Goal: Task Accomplishment & Management: Manage account settings

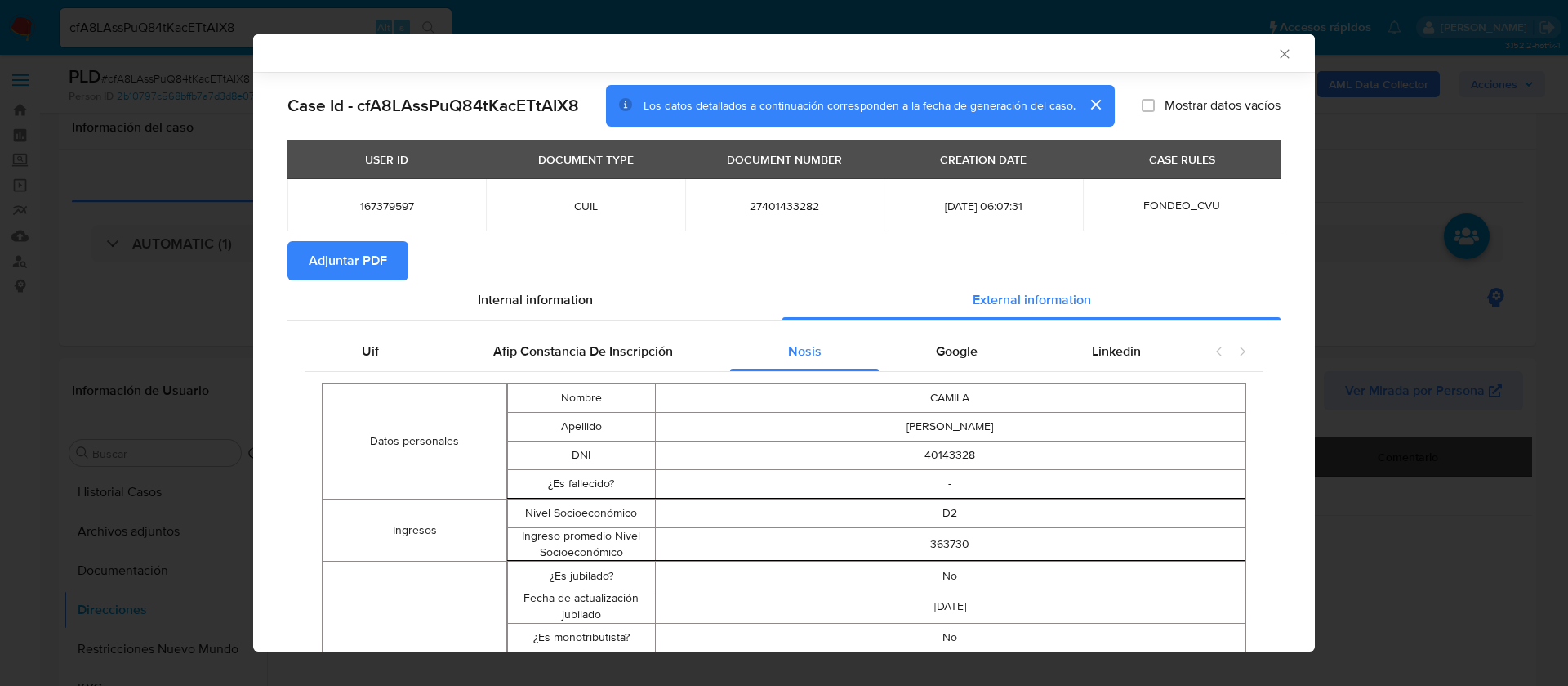
select select "10"
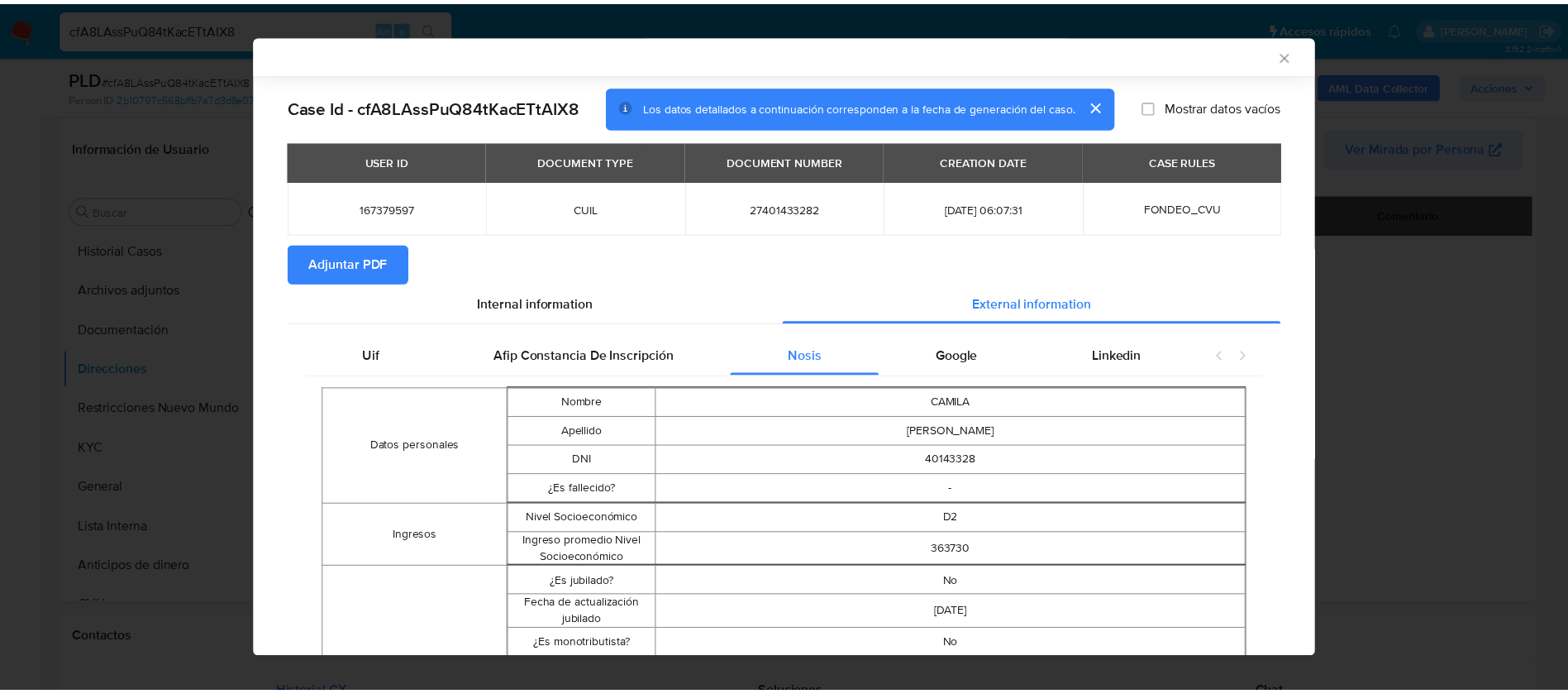
scroll to position [1212, 0]
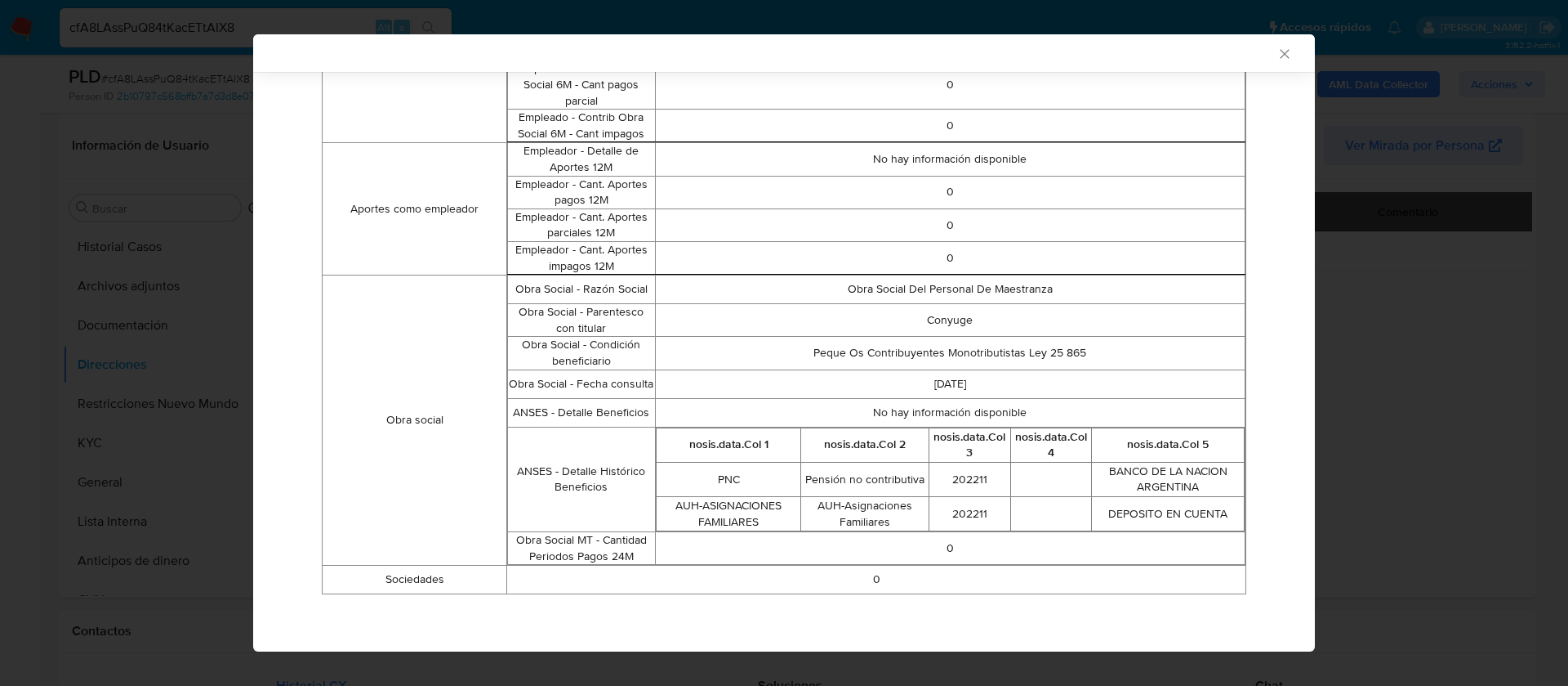
click at [1425, 272] on div "AML Data Collector Case Id - cfA8LAssPuQ84tKacETtAIX8 Los datos detallados a co…" at bounding box center [784, 343] width 1568 height 686
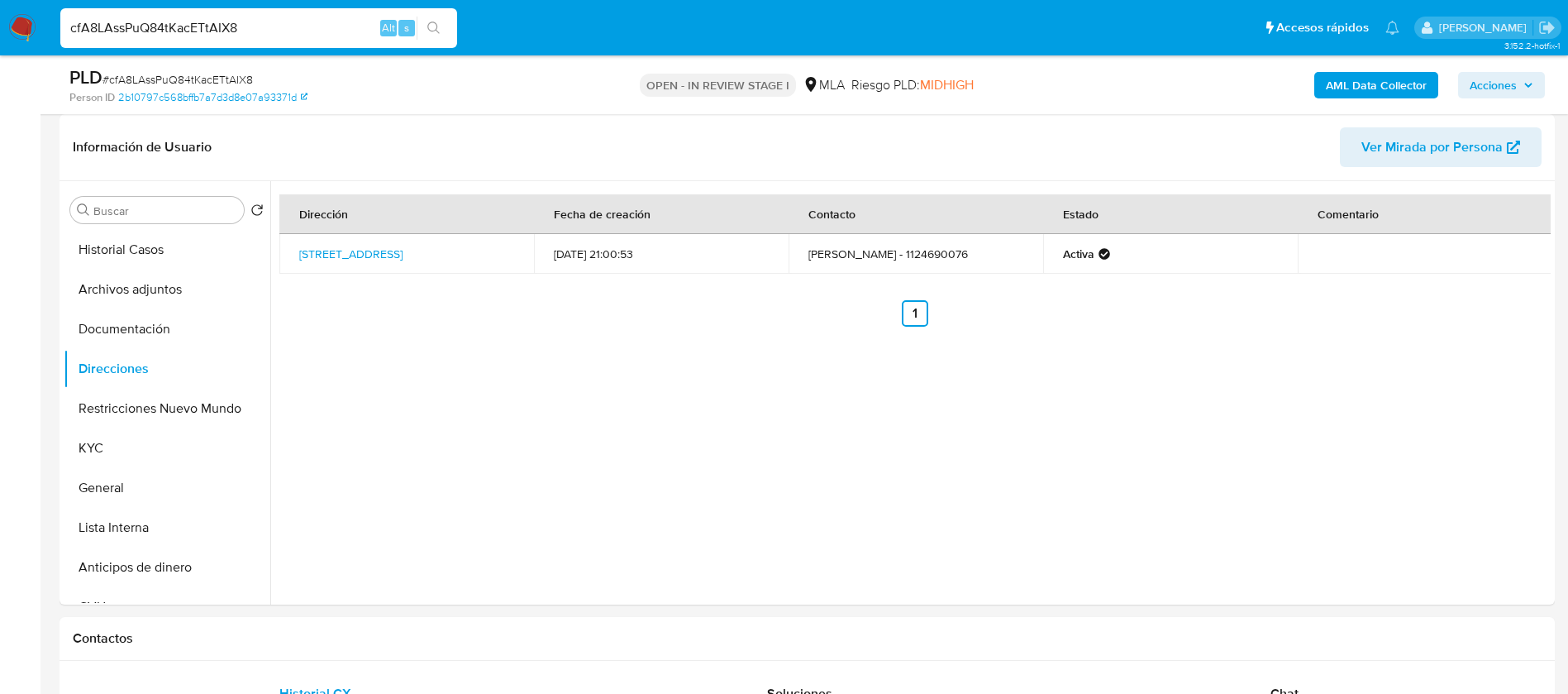
click at [208, 22] on input "cfA8LAssPuQ84tKacETtAIX8" at bounding box center [258, 27] width 397 height 21
paste input "DbVDvgHWgOnnd8bqhZBarNbv"
type input "DbVDvgHWgOnnd8bqhZBarNbv"
click at [435, 37] on button "search-icon" at bounding box center [434, 28] width 34 height 23
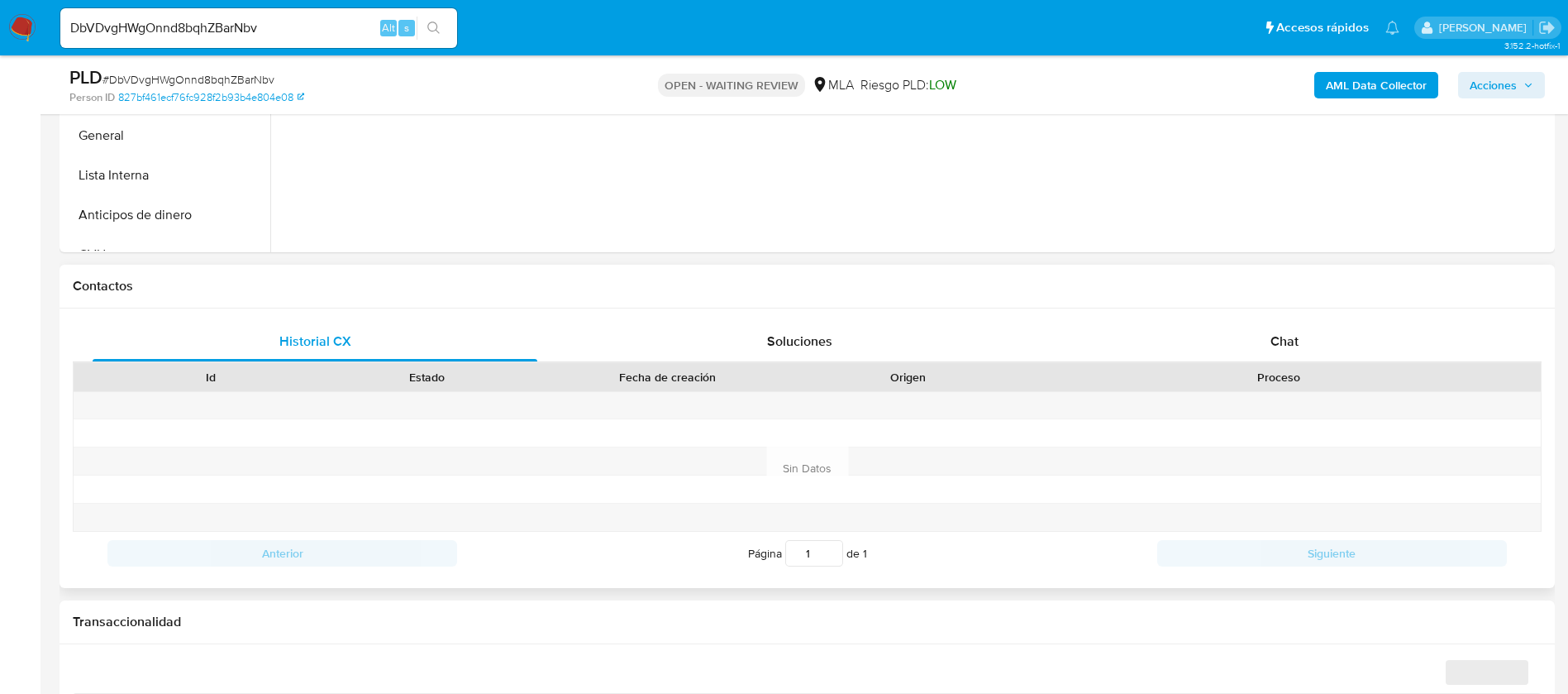
select select "10"
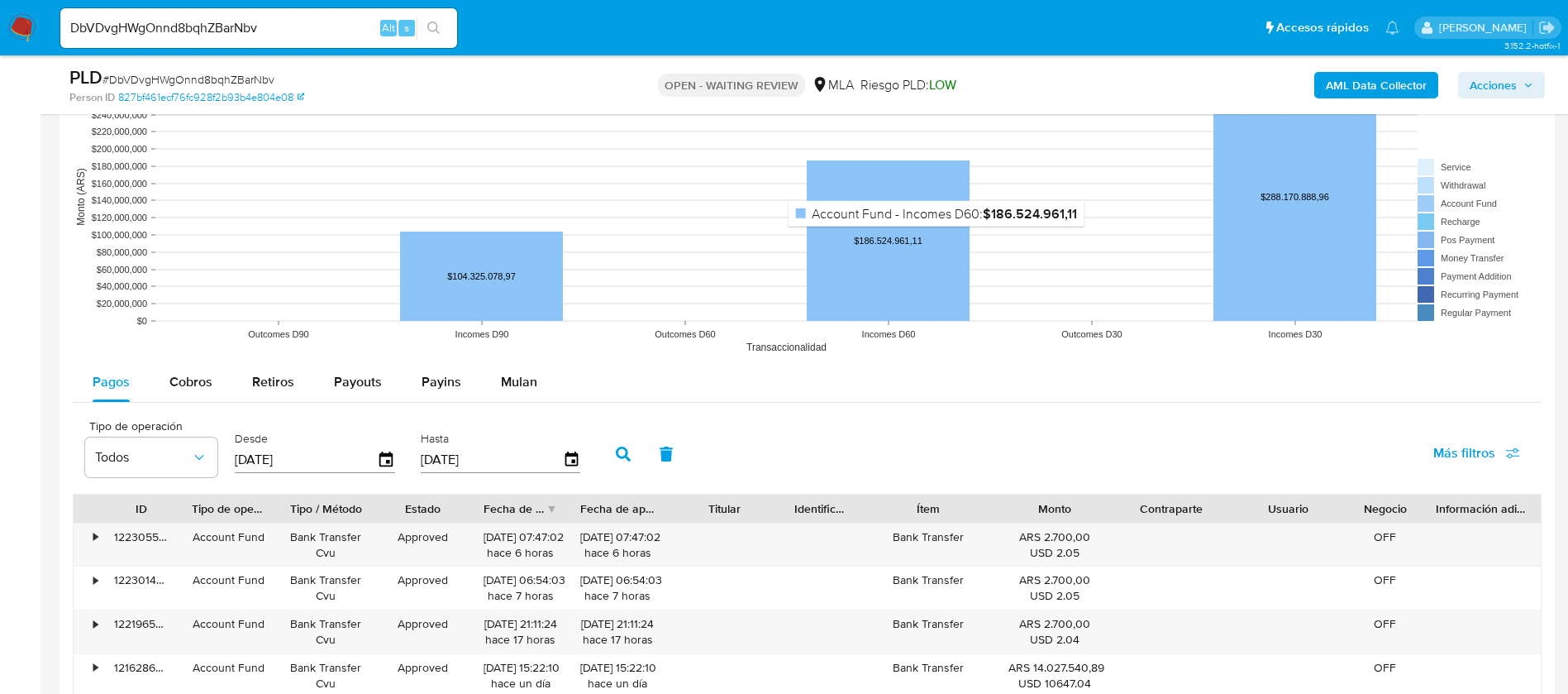
scroll to position [1736, 0]
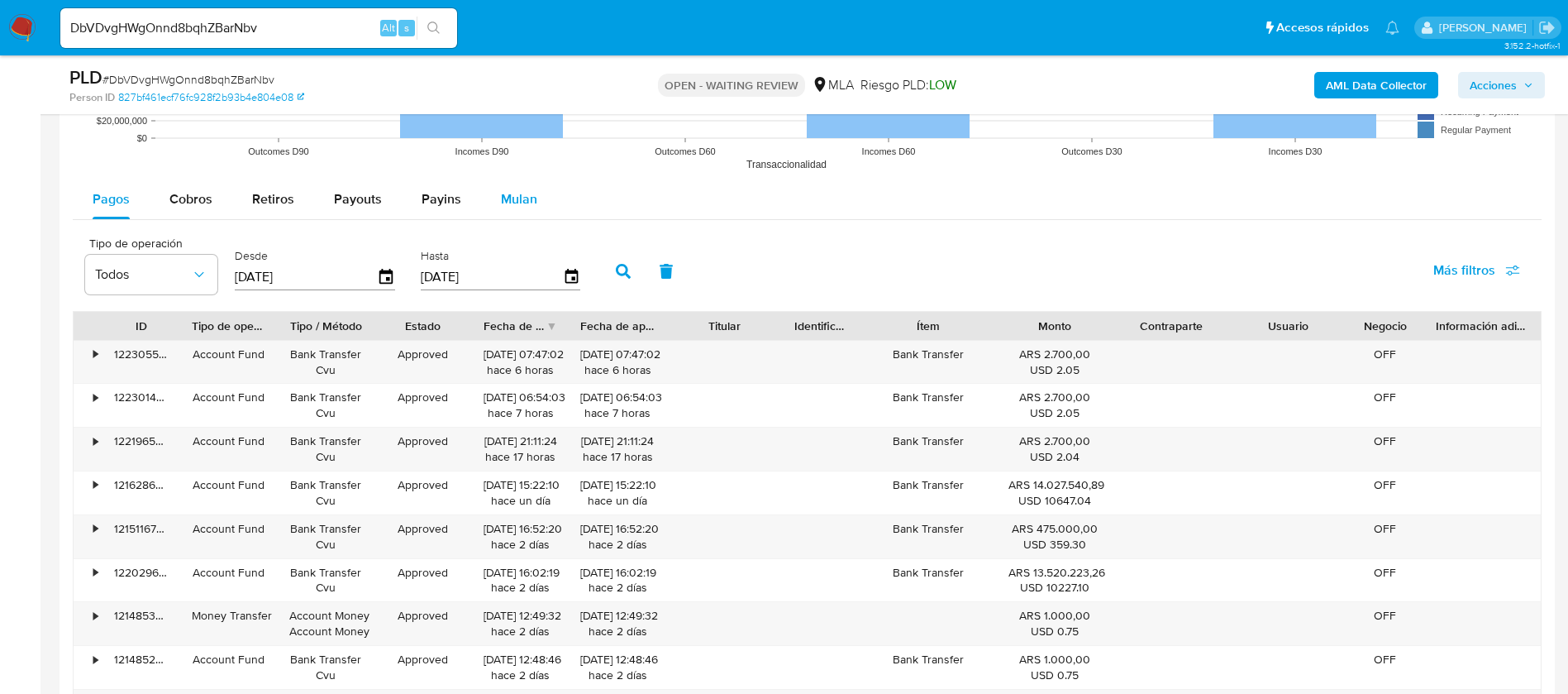
click at [523, 205] on span "Mulan" at bounding box center [519, 198] width 36 height 19
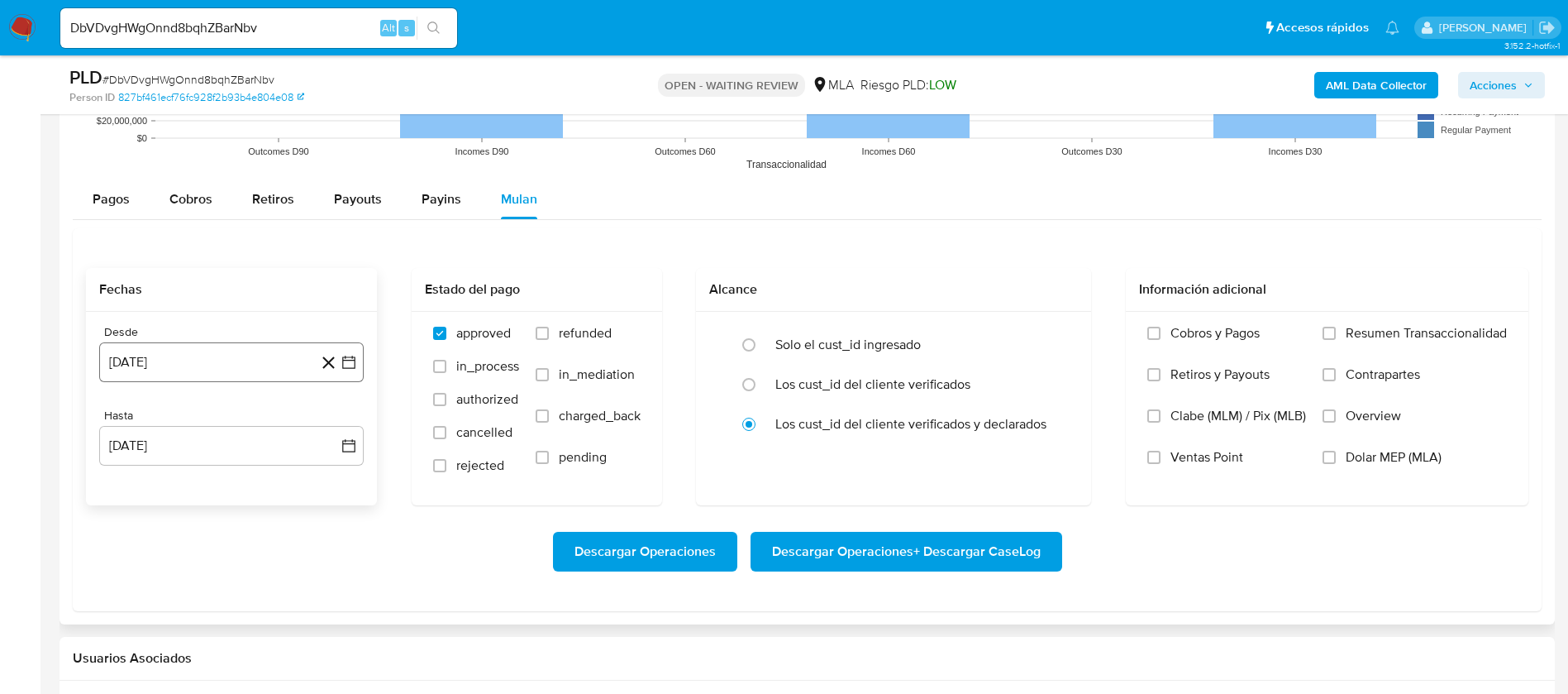
click at [188, 370] on button "14 de julio de 2024" at bounding box center [231, 362] width 265 height 40
drag, startPoint x: 322, startPoint y: 426, endPoint x: 350, endPoint y: 428, distance: 28.2
click at [322, 426] on div "julio 2024" at bounding box center [231, 422] width 225 height 20
click at [350, 428] on div "julio 2024 julio 2024 lun lunes mar martes mié miércoles jue jueves vie viernes…" at bounding box center [231, 517] width 265 height 261
click at [348, 427] on div "julio 2024 julio 2024 lun lunes mar martes mié miércoles jue jueves vie viernes…" at bounding box center [231, 517] width 265 height 261
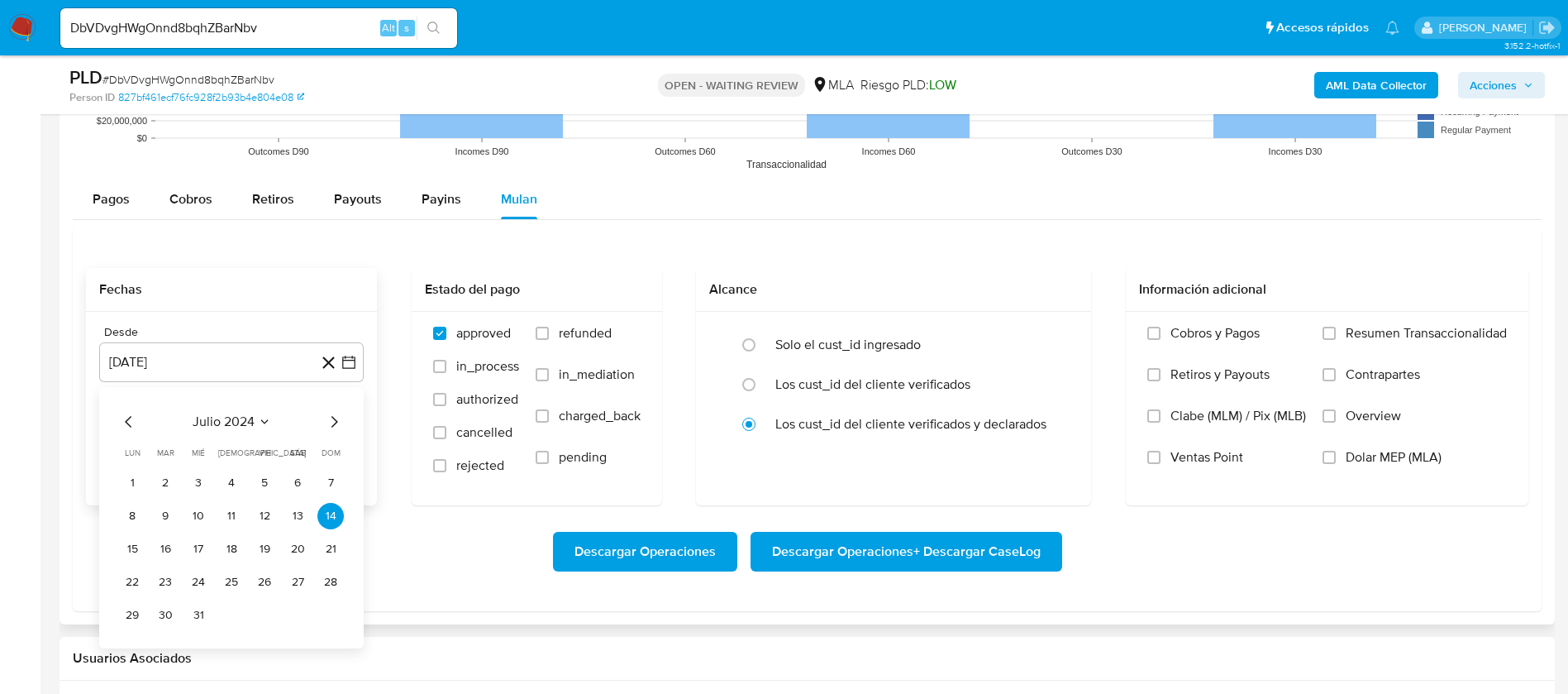
click at [273, 412] on div "julio 2024" at bounding box center [231, 422] width 225 height 20
click at [264, 416] on icon "Seleccionar mes y año" at bounding box center [264, 421] width 13 height 13
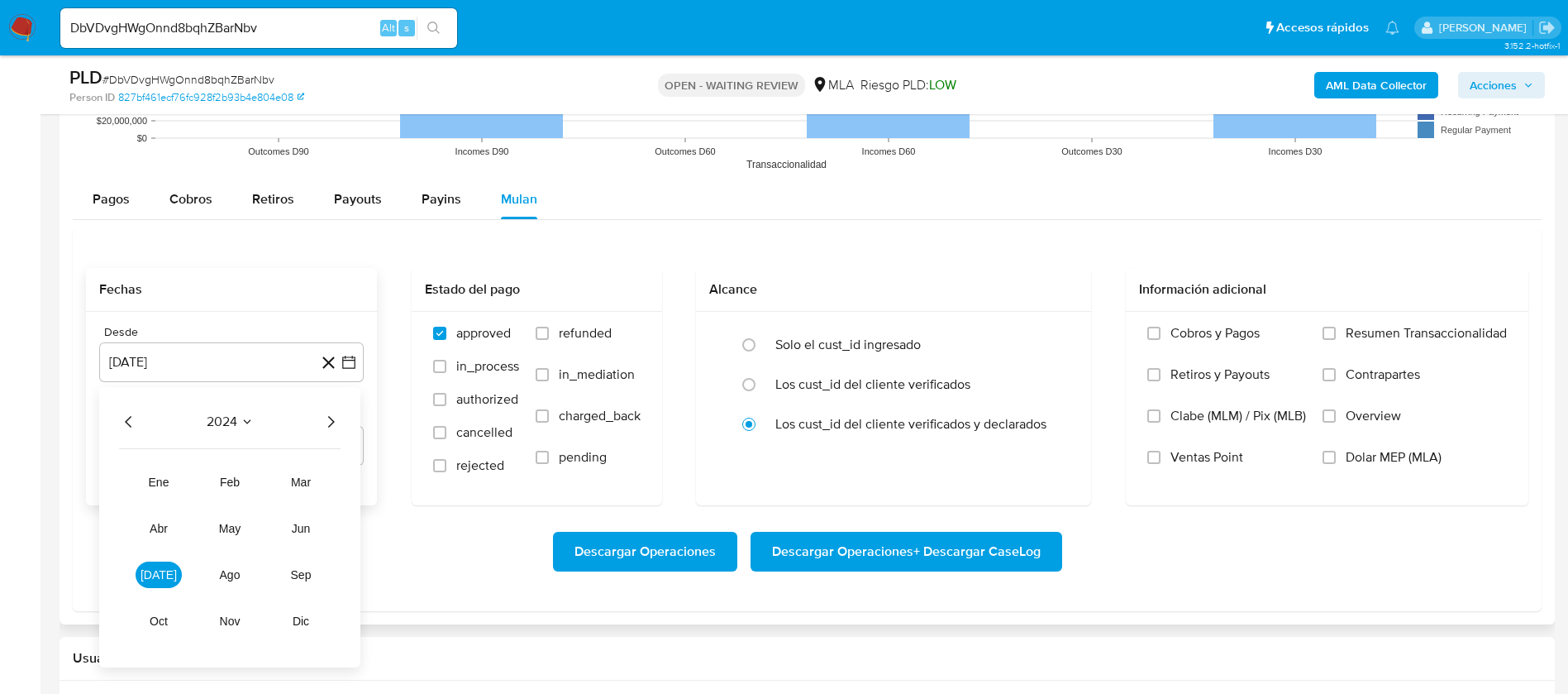
click at [327, 423] on icon "Año siguiente" at bounding box center [331, 422] width 20 height 20
click at [172, 521] on button "abr" at bounding box center [159, 528] width 46 height 26
click at [164, 479] on button "1" at bounding box center [165, 483] width 26 height 26
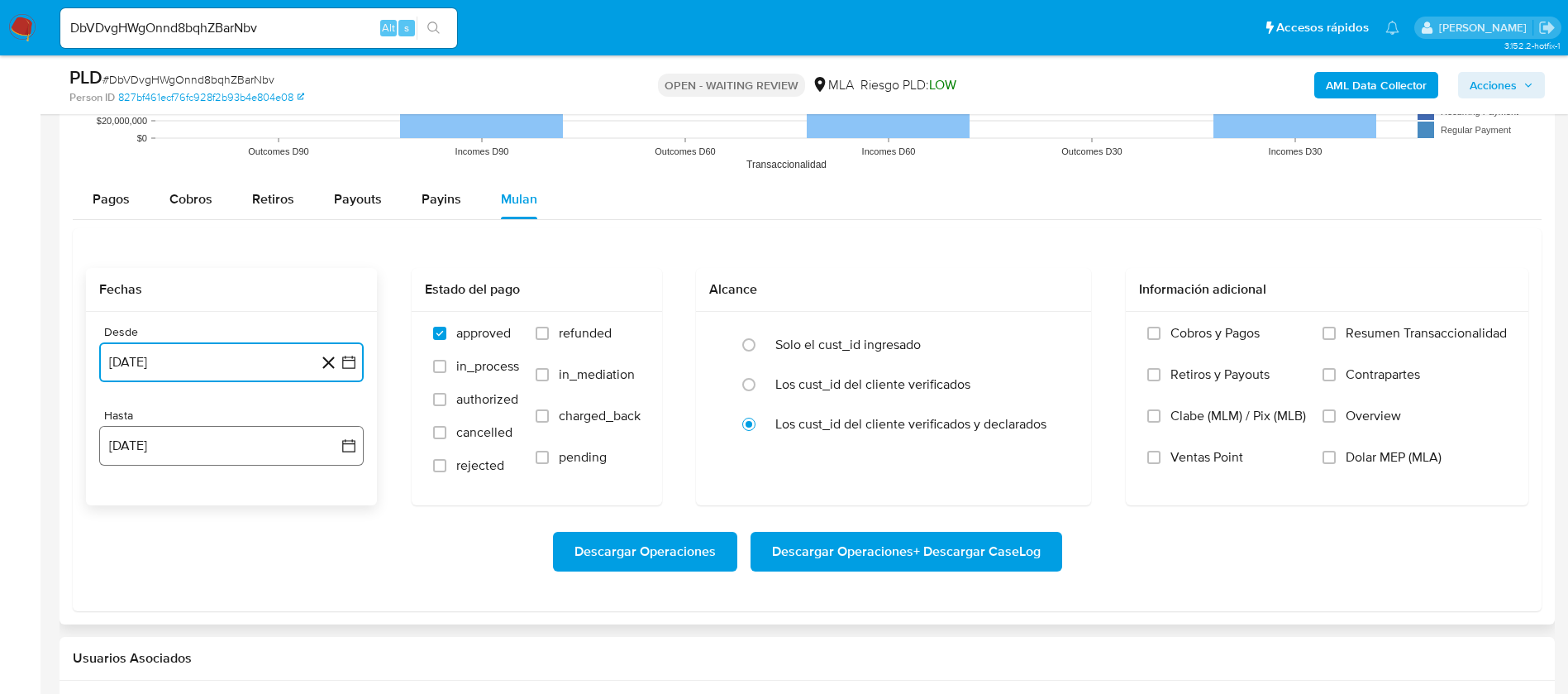
click at [273, 445] on button "14 de agosto de 2025" at bounding box center [231, 446] width 265 height 40
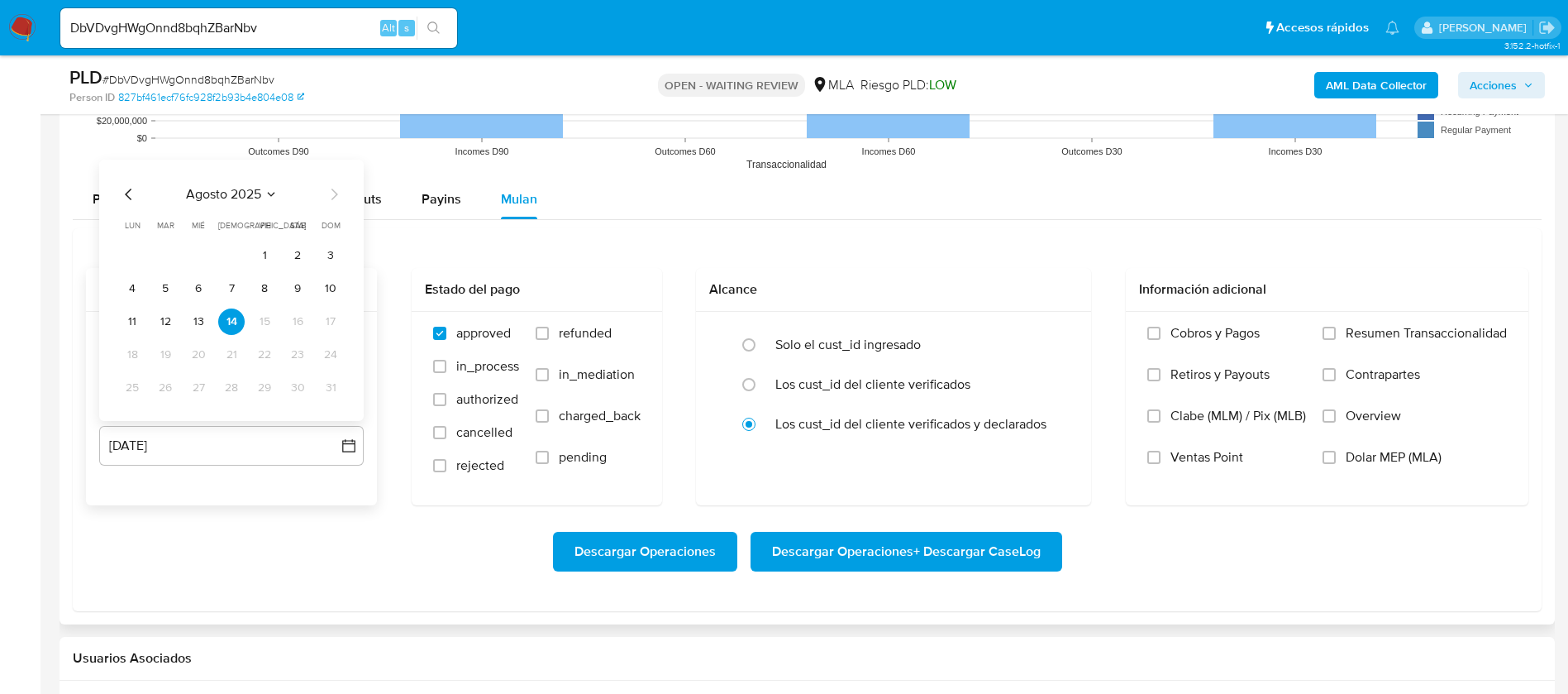
click at [125, 197] on icon "Mes anterior" at bounding box center [129, 194] width 20 height 20
click at [232, 380] on button "31" at bounding box center [231, 387] width 26 height 26
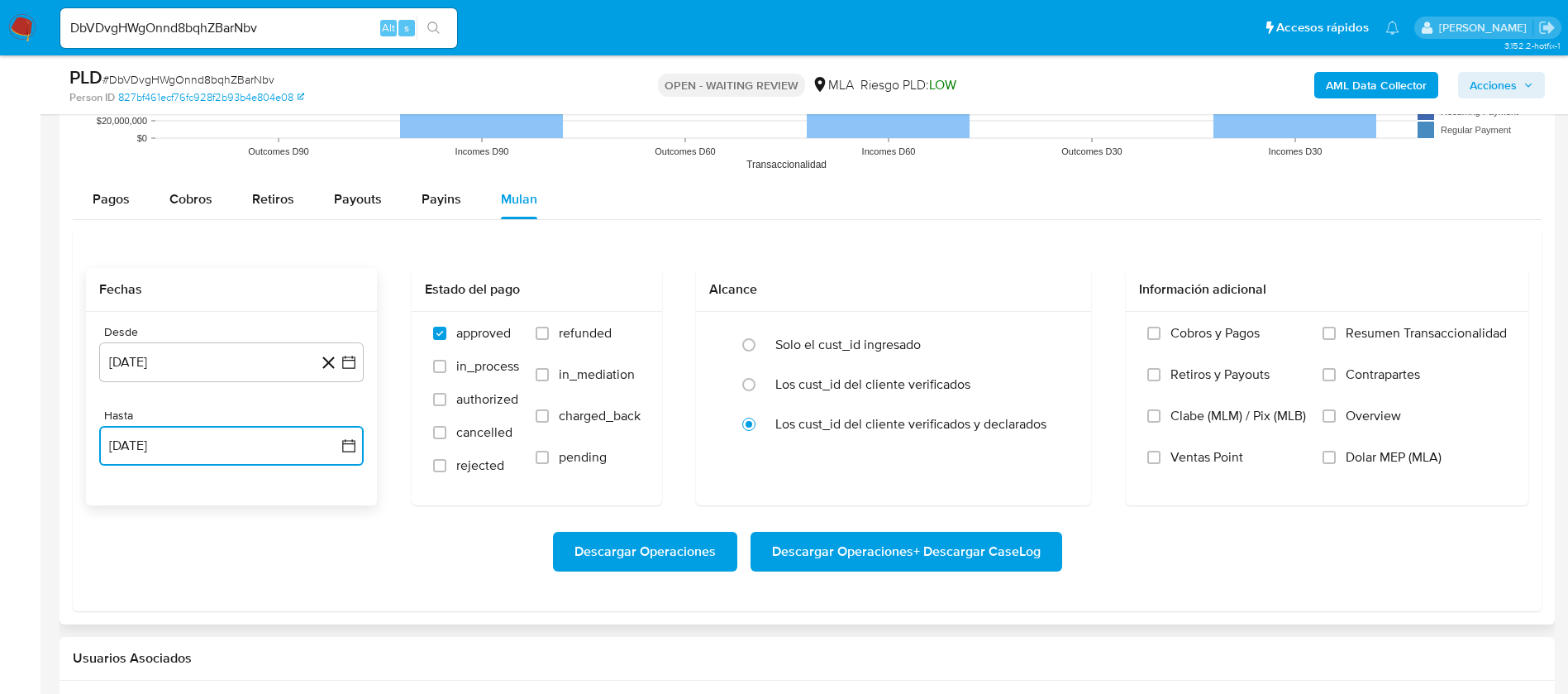
click at [285, 453] on button "31 de julio de 2025" at bounding box center [231, 446] width 265 height 40
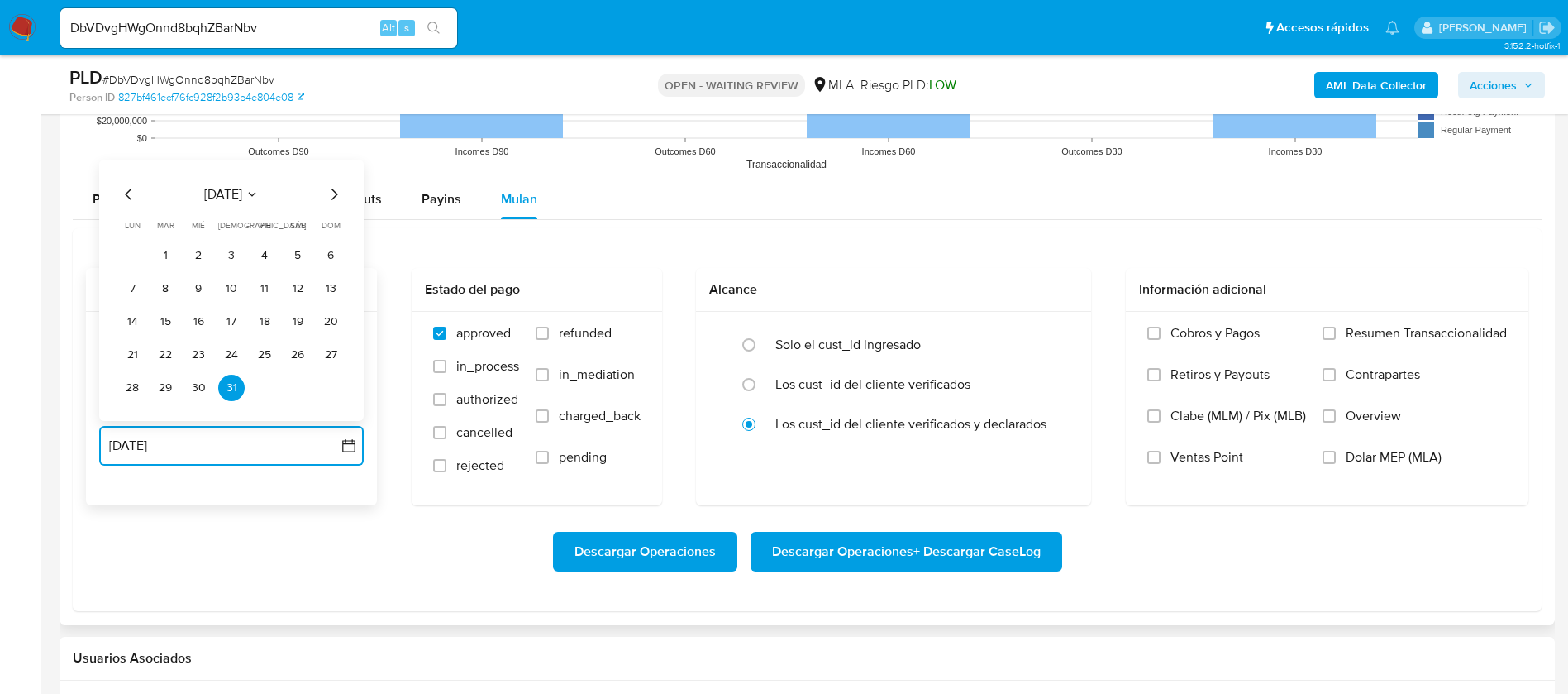
click at [210, 189] on span "julio 2025" at bounding box center [223, 194] width 38 height 17
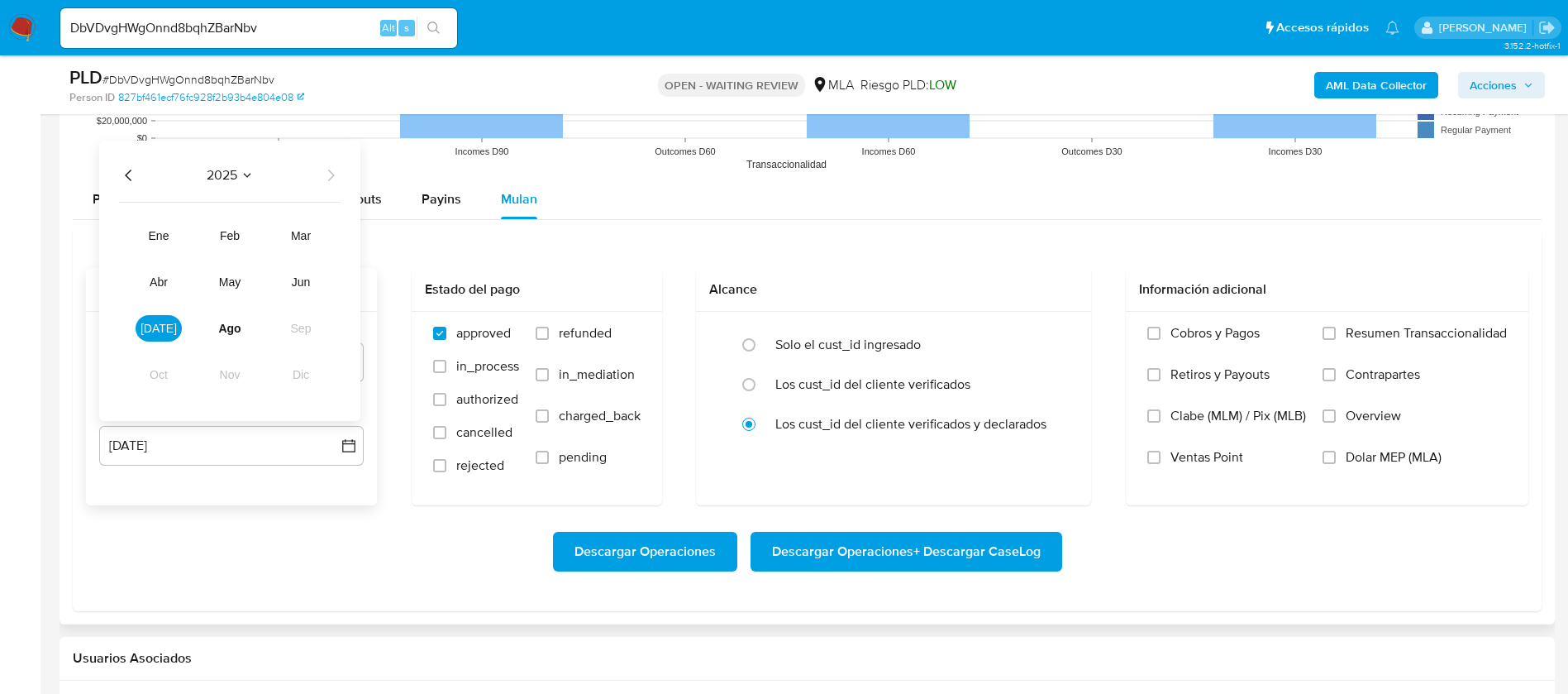
click at [368, 503] on div "Desde 1 de abril de 2025 1-04-2025 Hasta 31 de julio de 2025 2025 2025 ene feb …" at bounding box center [231, 408] width 291 height 193
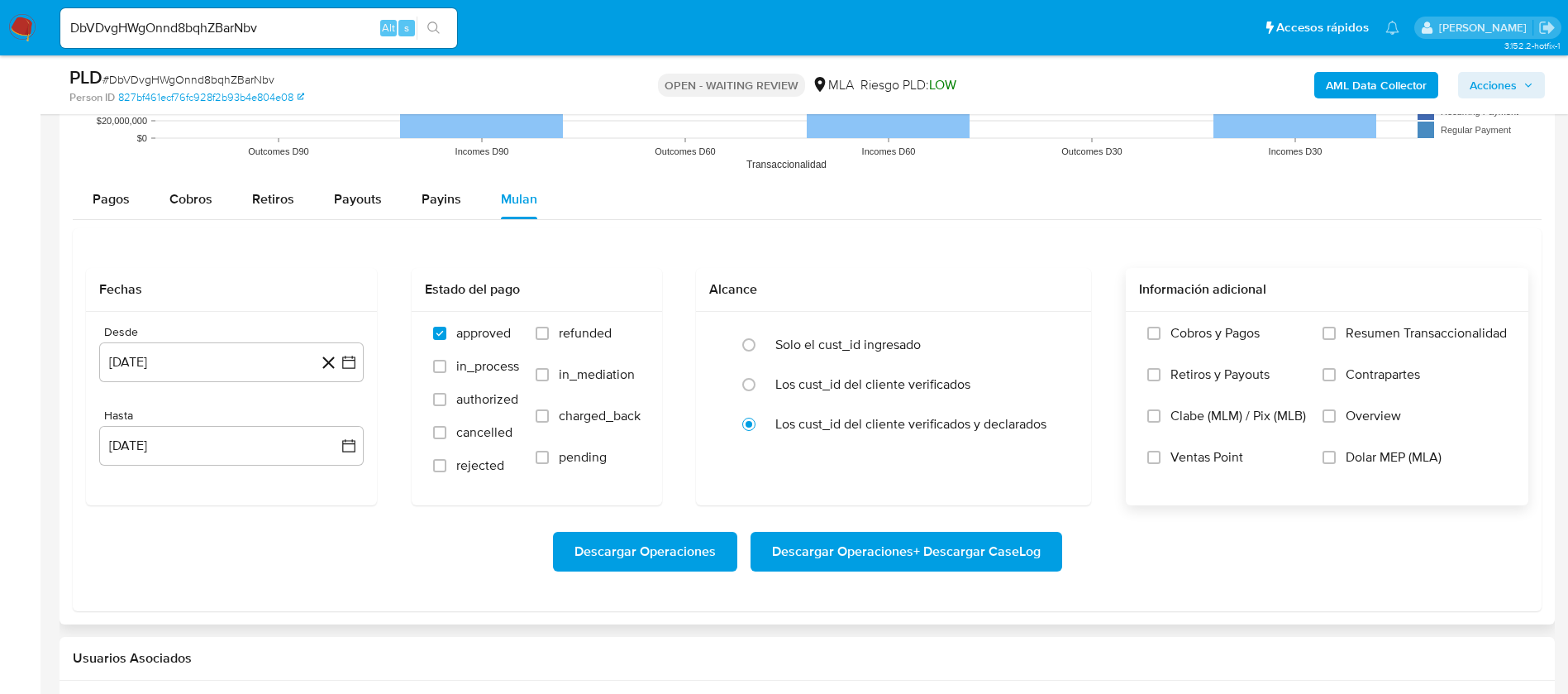
click at [1320, 463] on div "Cobros y Pagos Retiros y Payouts Clabe (MLM) / Pix (MLB) Ventas Point Resumen T…" at bounding box center [1327, 407] width 376 height 165
click at [1332, 465] on label "Dolar MEP (MLA)" at bounding box center [1415, 469] width 184 height 41
click at [1332, 464] on input "Dolar MEP (MLA)" at bounding box center [1329, 456] width 13 height 13
click at [860, 556] on span "Descargar Operaciones + Descargar CaseLog" at bounding box center [906, 551] width 269 height 36
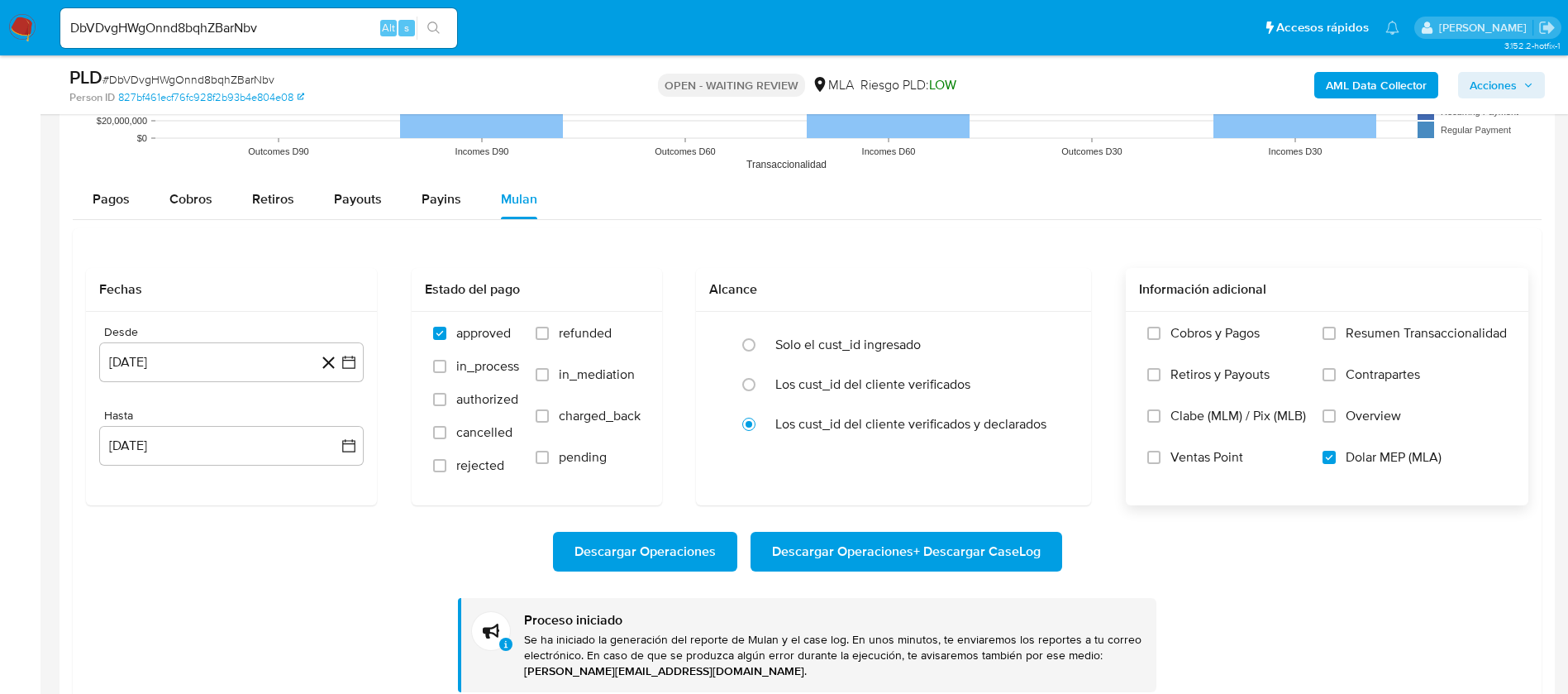
click at [190, 30] on input "DbVDvgHWgOnnd8bqhZBarNbv" at bounding box center [258, 27] width 397 height 21
paste input "hsFeTDbqj5Sia2DeKOwRttBy"
type input "hsFeTDbqj5Sia2DeKOwRttBy"
click at [420, 22] on button "search-icon" at bounding box center [434, 28] width 34 height 23
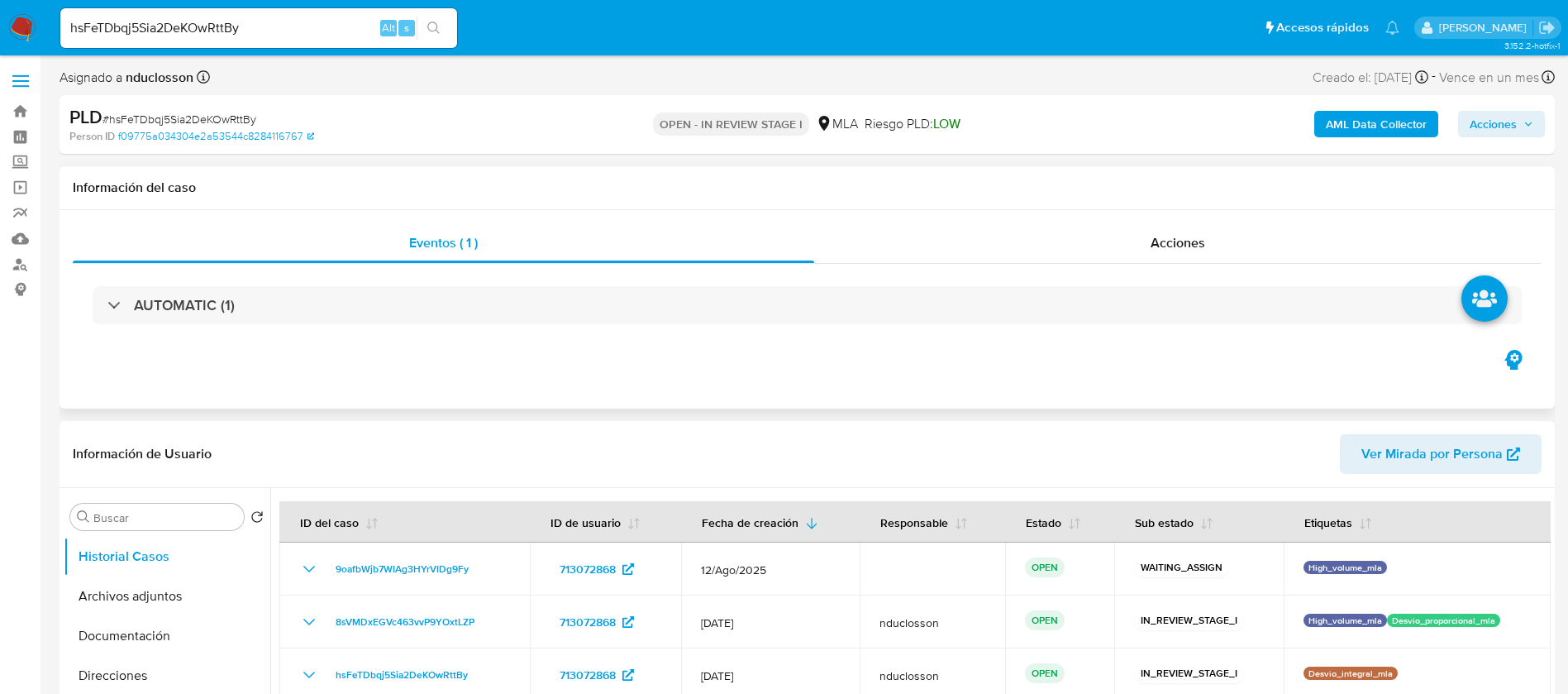
select select "10"
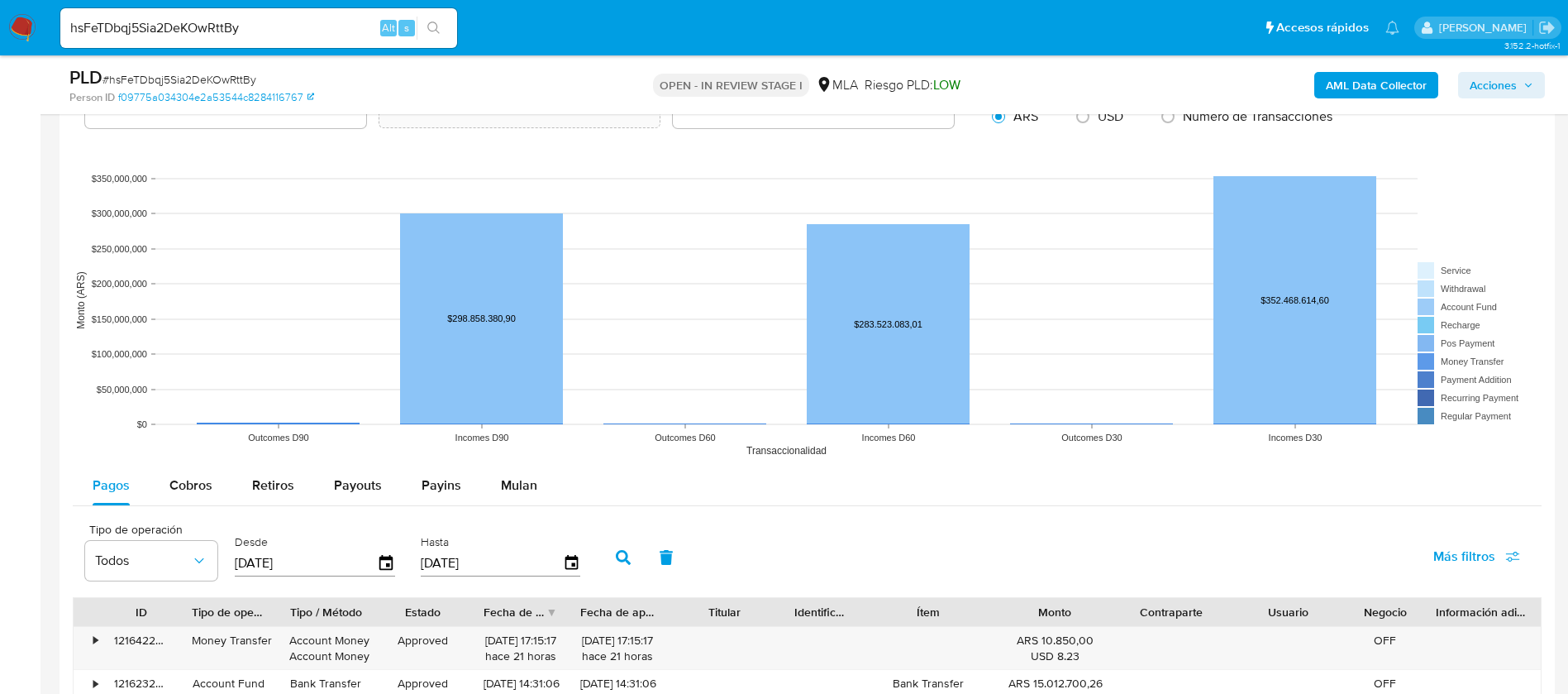
scroll to position [1488, 0]
click at [525, 493] on span "Mulan" at bounding box center [519, 486] width 36 height 19
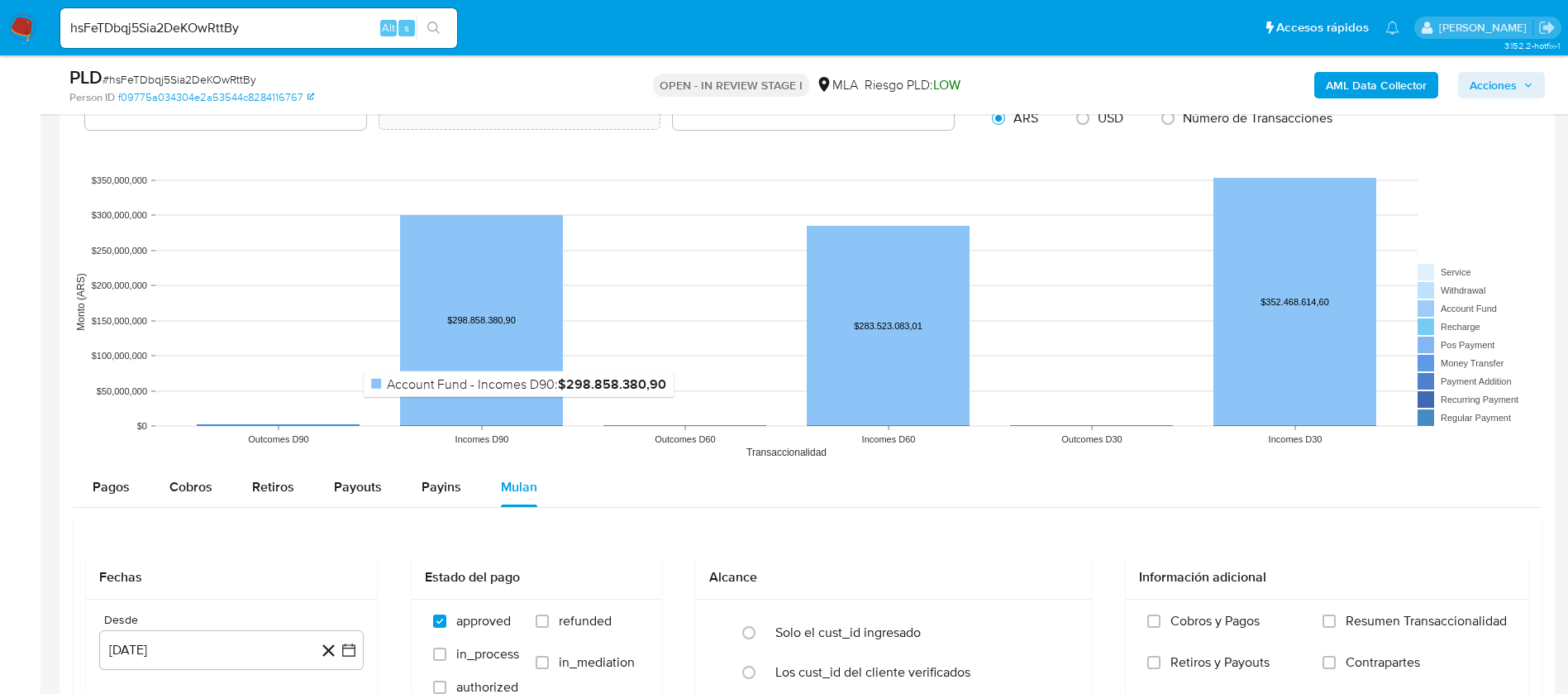
scroll to position [1860, 0]
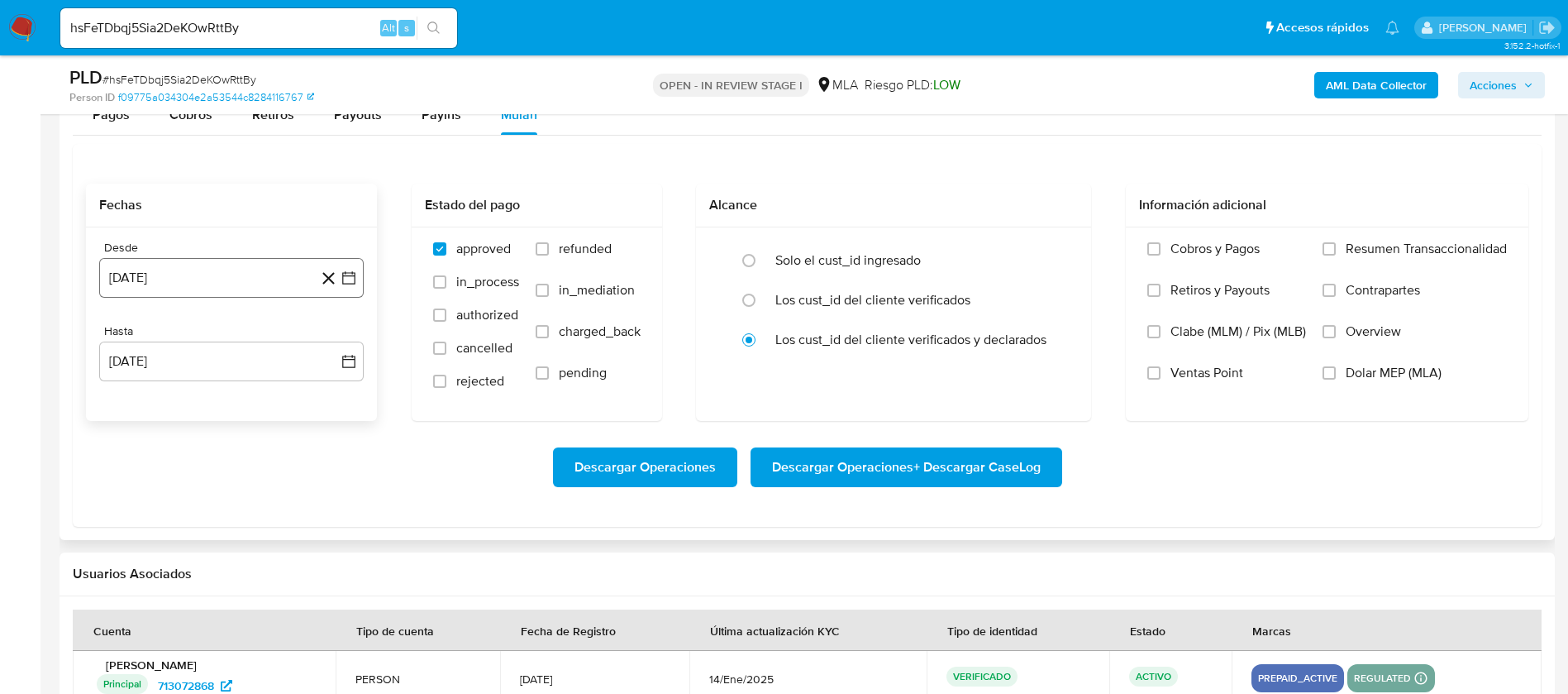
click at [189, 292] on button "14 de julio de 2024" at bounding box center [231, 278] width 265 height 40
click at [261, 346] on div "julio 2024" at bounding box center [231, 337] width 225 height 20
click at [261, 341] on icon "Seleccionar mes y año" at bounding box center [264, 337] width 13 height 13
click at [312, 340] on div "2024" at bounding box center [230, 337] width 222 height 20
click at [321, 340] on icon "Año siguiente" at bounding box center [331, 337] width 20 height 20
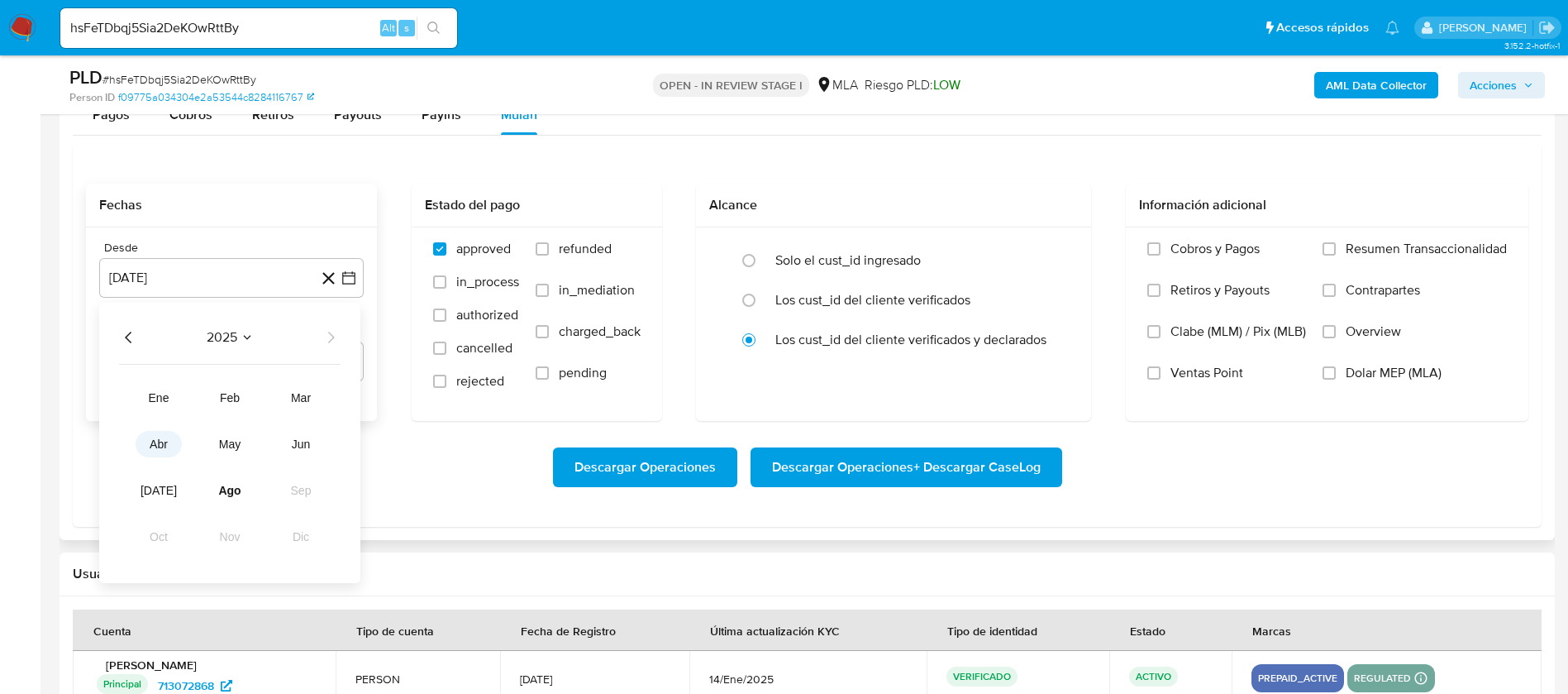
click at [164, 447] on span "abr" at bounding box center [159, 443] width 18 height 13
click at [167, 388] on button "1" at bounding box center [165, 398] width 26 height 26
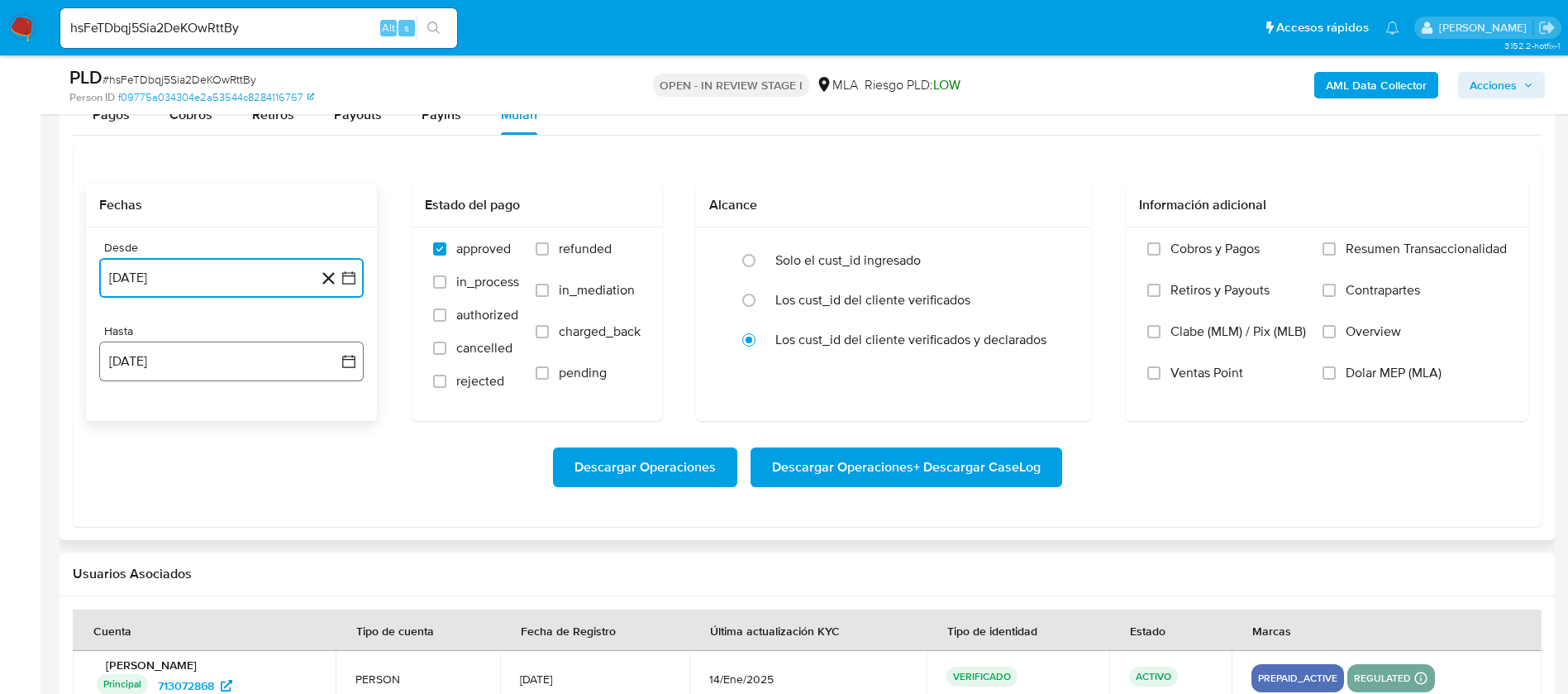
click at [174, 374] on button "14 de agosto de 2025" at bounding box center [231, 361] width 265 height 40
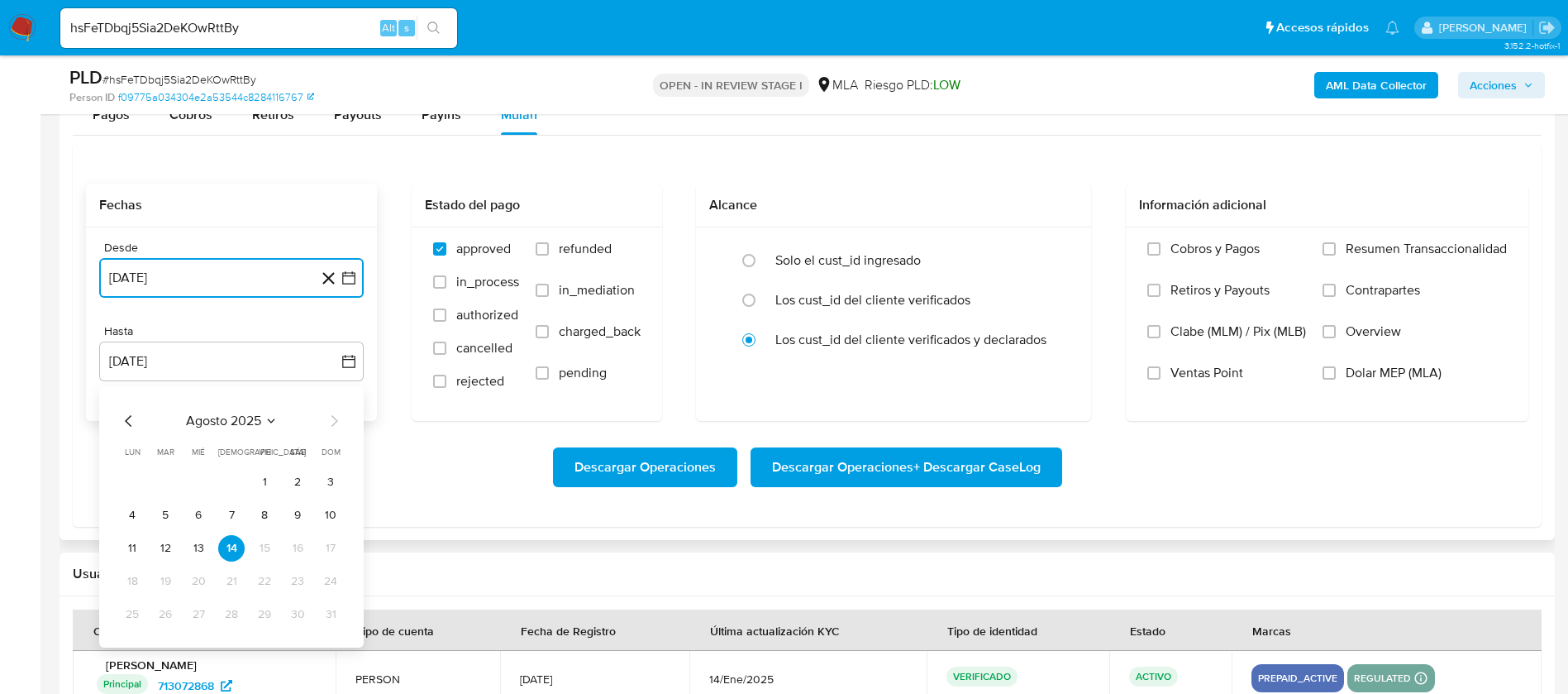
click at [123, 425] on icon "Mes anterior" at bounding box center [129, 421] width 20 height 20
click at [238, 603] on button "31" at bounding box center [231, 614] width 26 height 26
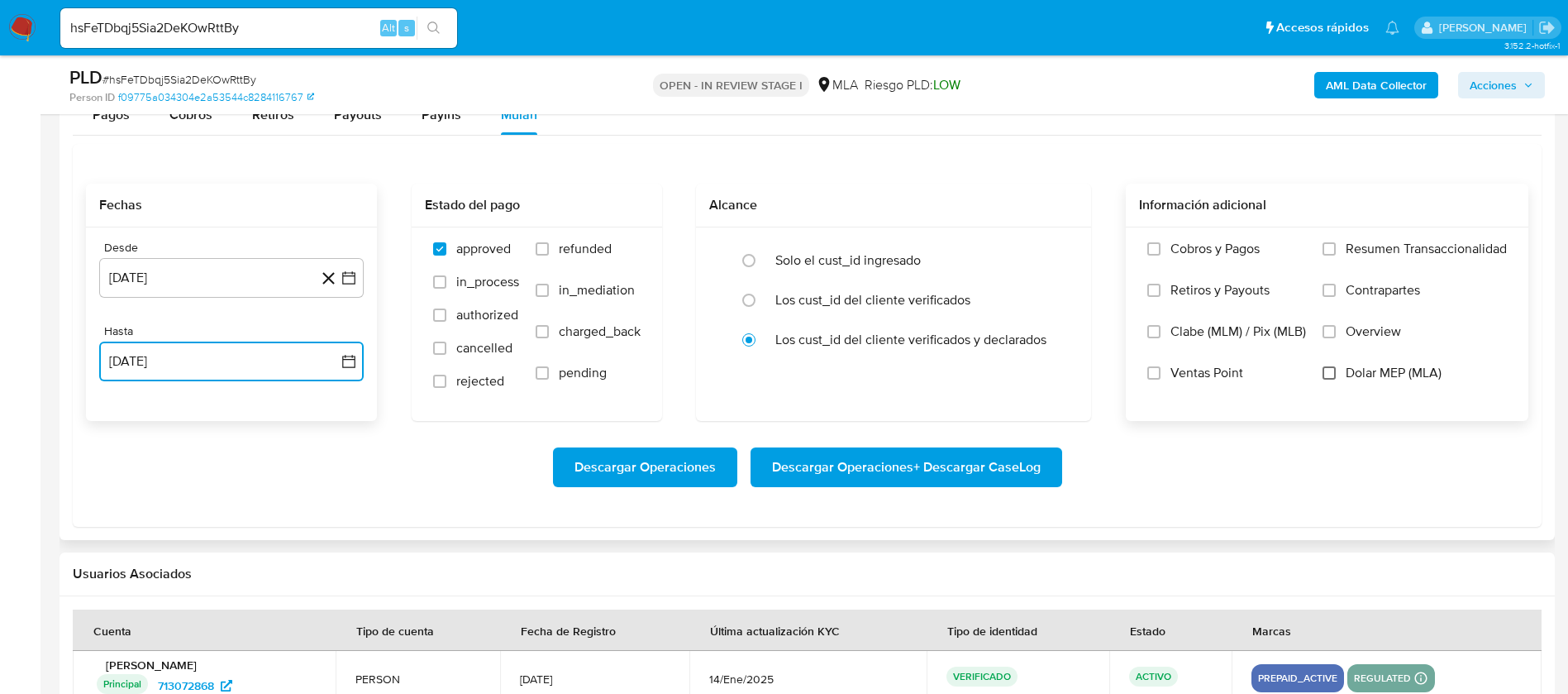
click at [1326, 374] on input "Dolar MEP (MLA)" at bounding box center [1329, 372] width 13 height 13
click at [876, 465] on span "Descargar Operaciones + Descargar CaseLog" at bounding box center [906, 467] width 269 height 36
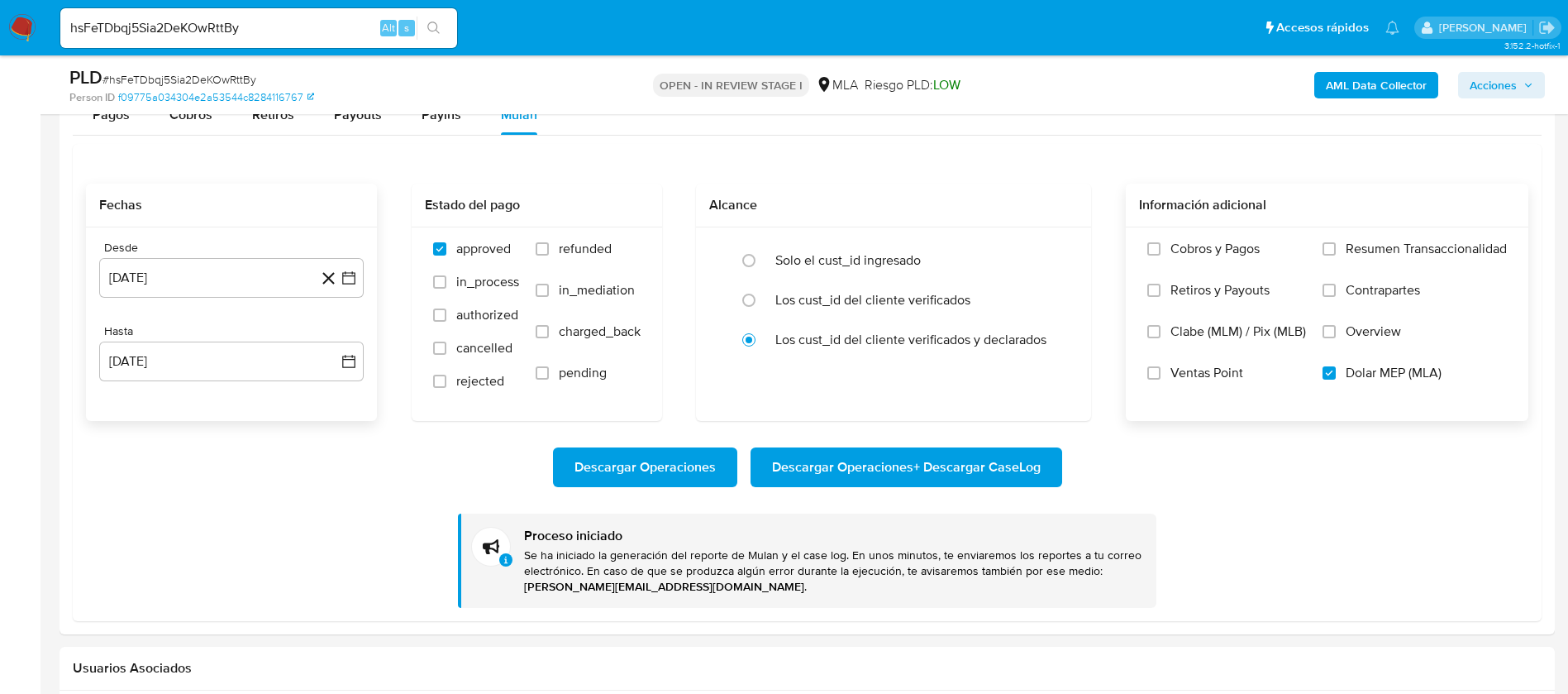
click at [155, 31] on input "hsFeTDbqj5Sia2DeKOwRttBy" at bounding box center [258, 27] width 397 height 21
paste input "uANDfisxoZddSc9OpydlpZhF"
type input "uANDfisxoZddSc9OpydlpZhF"
click at [435, 22] on icon "search-icon" at bounding box center [433, 27] width 12 height 12
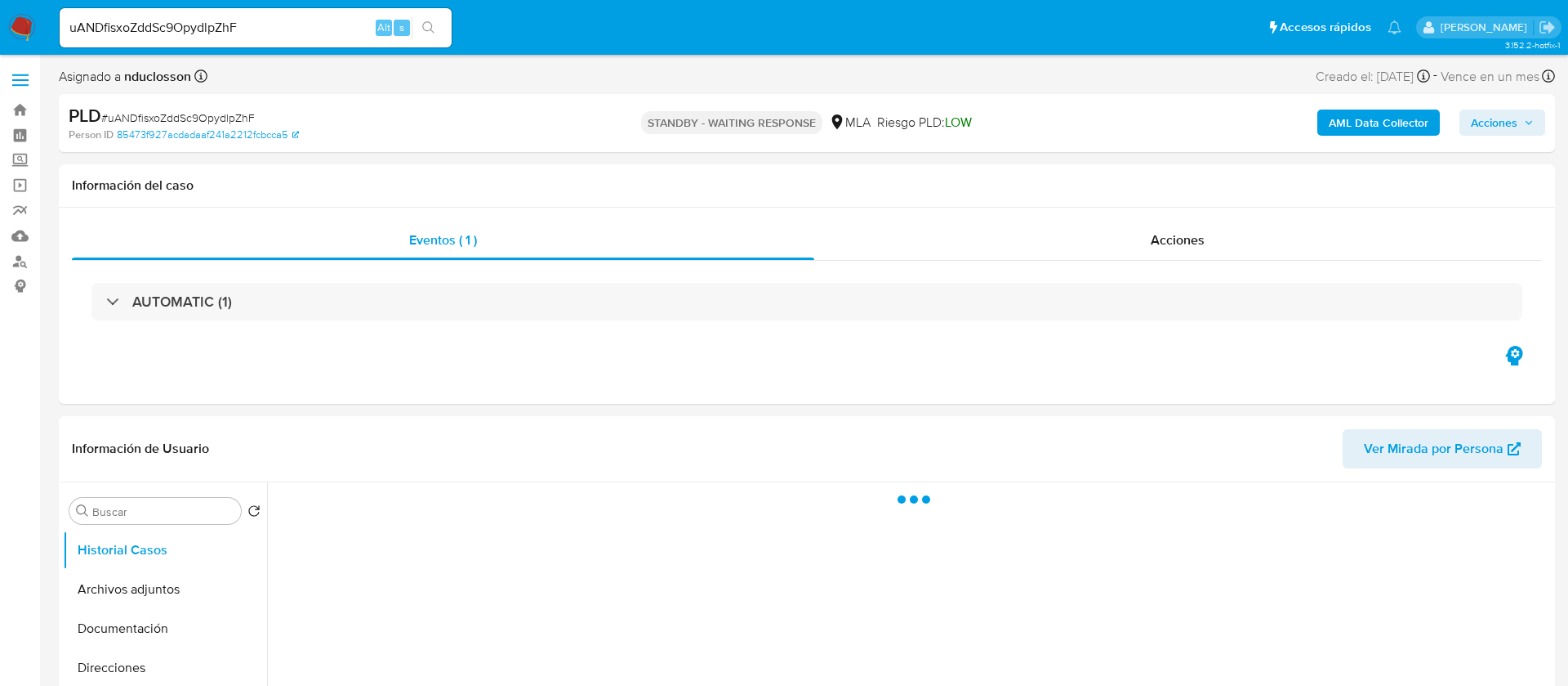
select select "10"
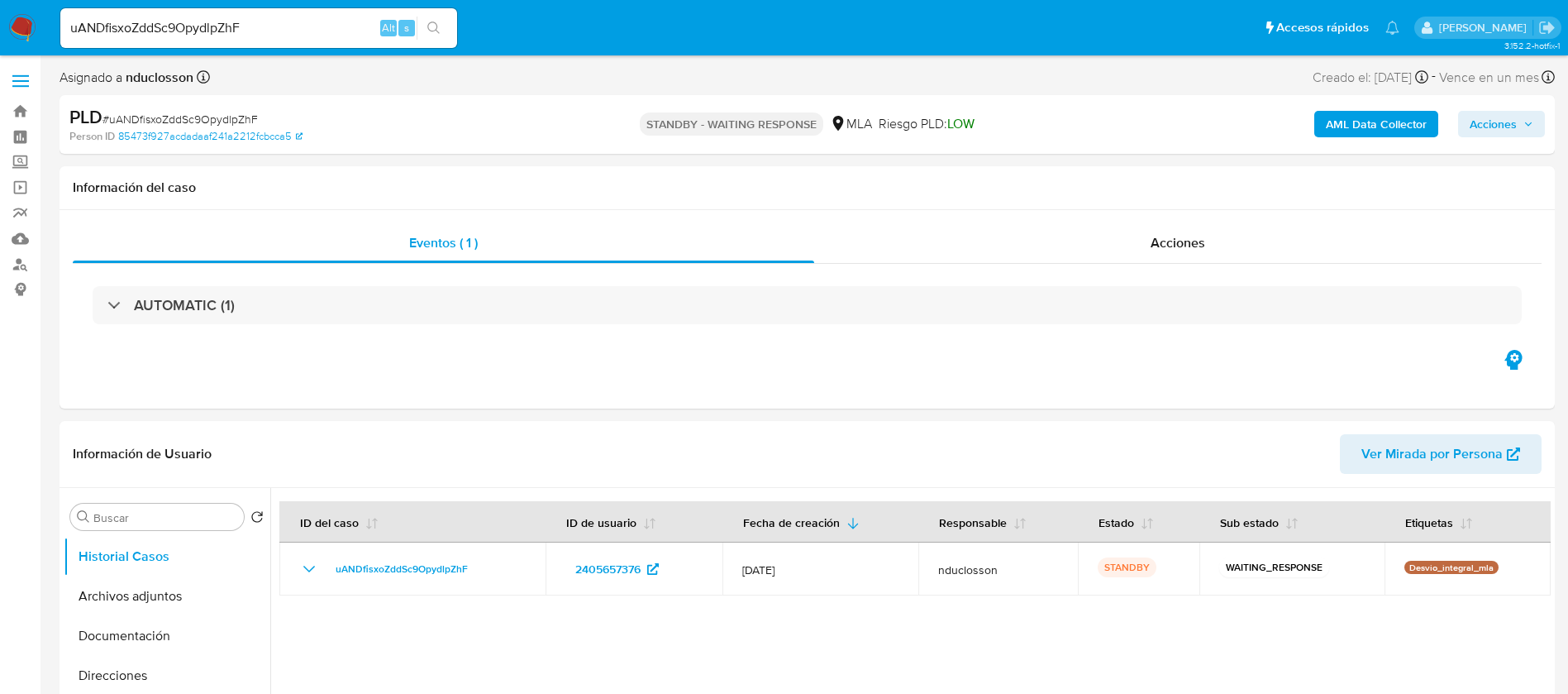
click at [446, 24] on button "search-icon" at bounding box center [434, 28] width 34 height 23
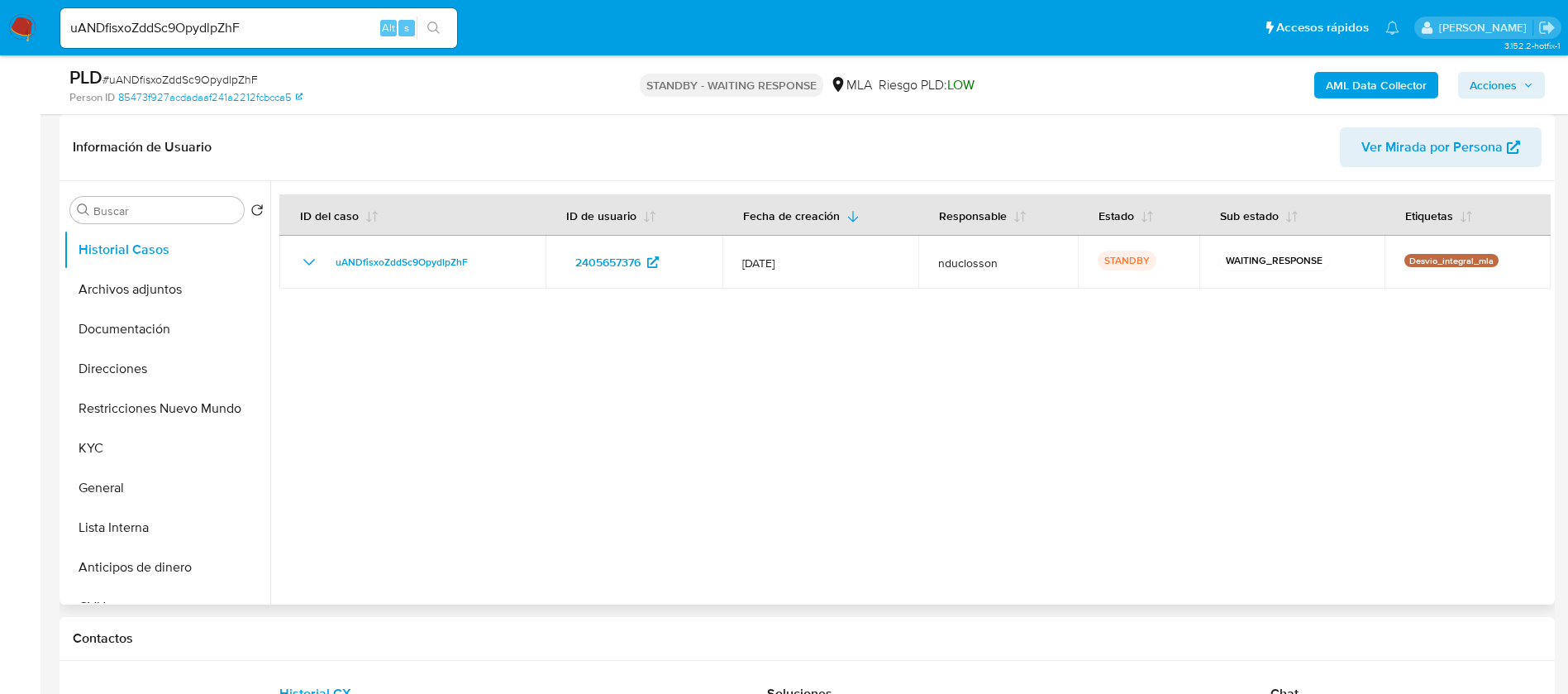
scroll to position [744, 0]
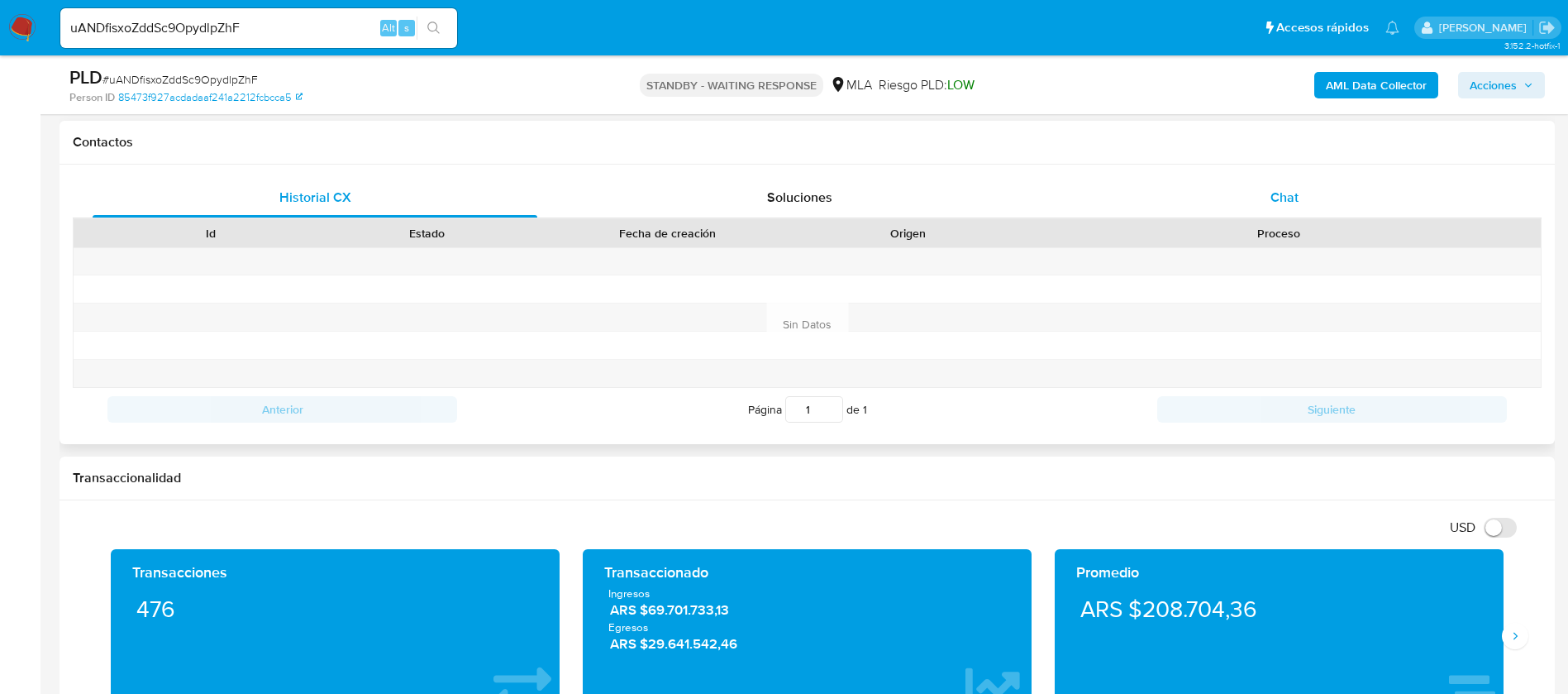
click at [1329, 188] on div "Chat" at bounding box center [1284, 198] width 445 height 40
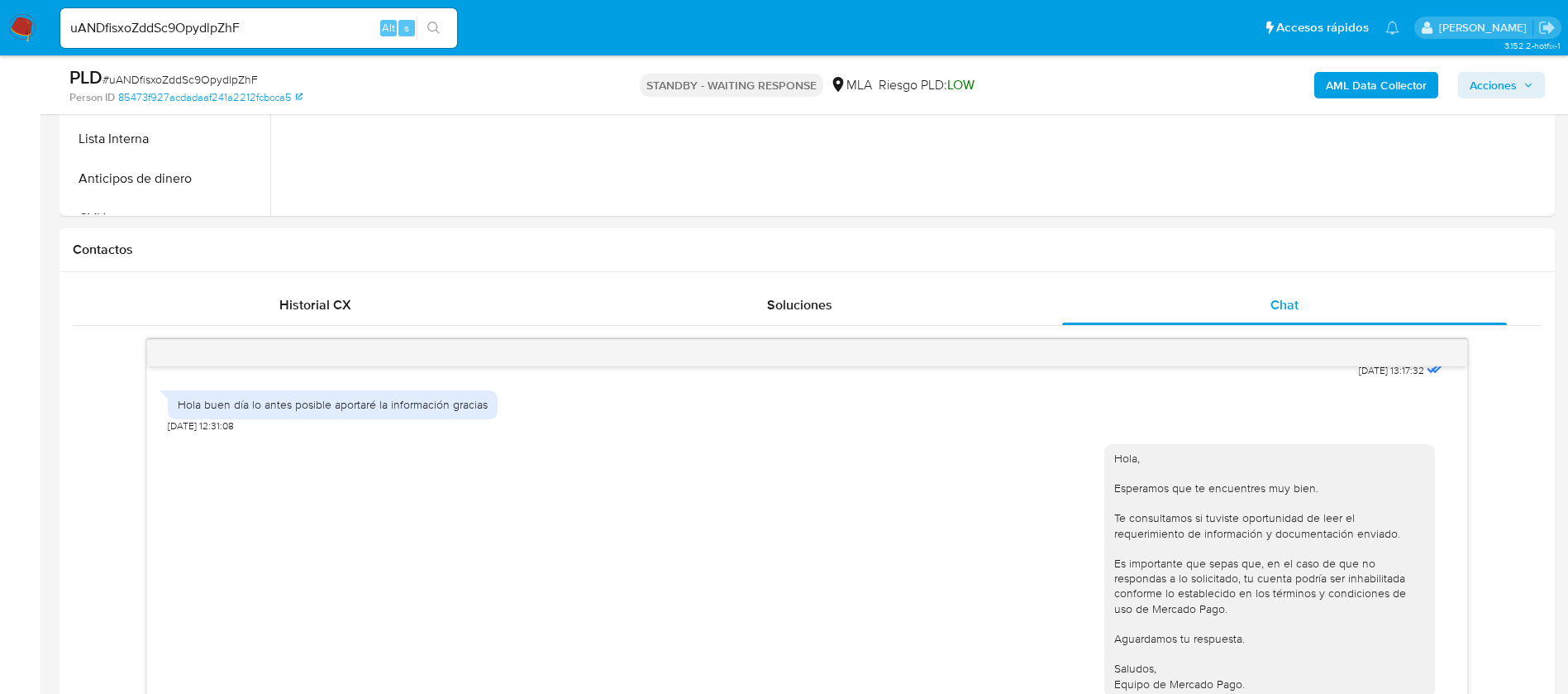
scroll to position [372, 0]
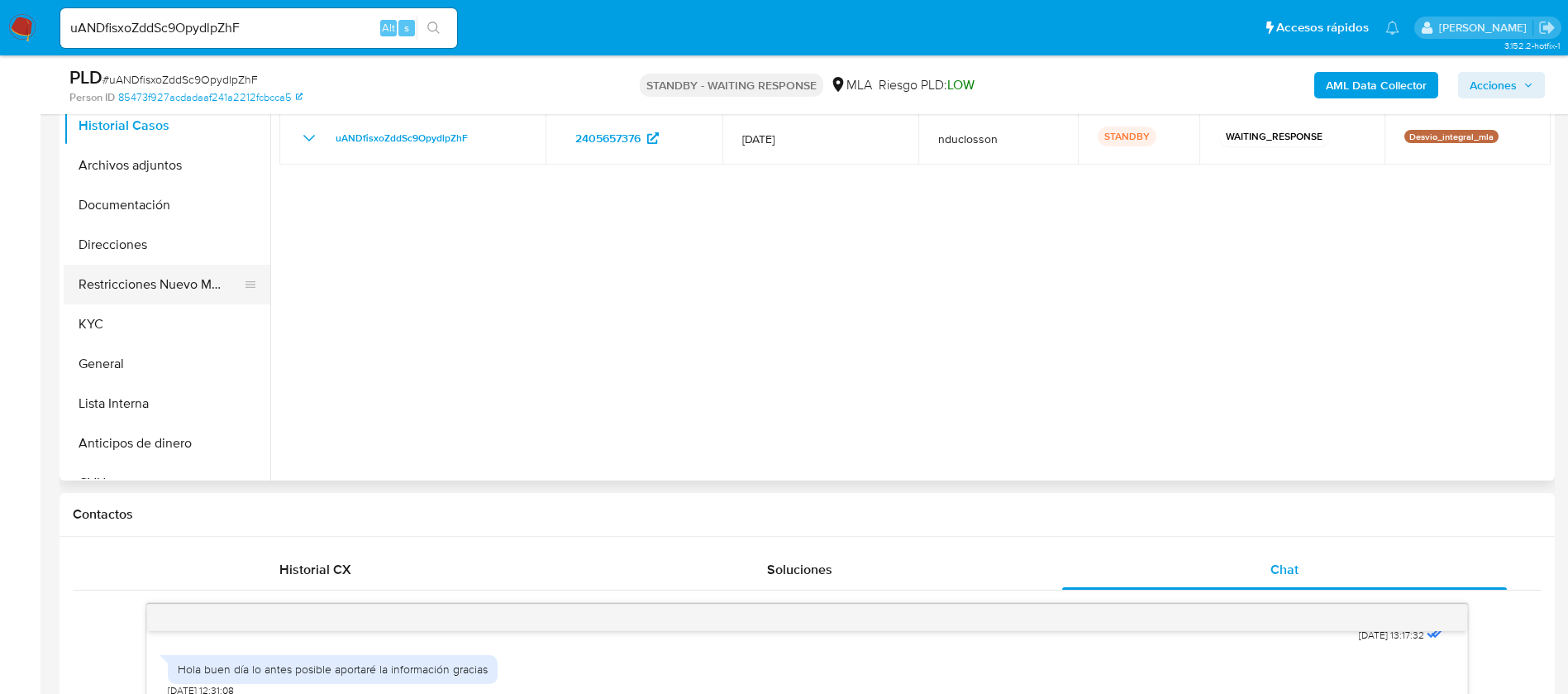
click at [104, 303] on button "Restricciones Nuevo Mundo" at bounding box center [160, 285] width 193 height 40
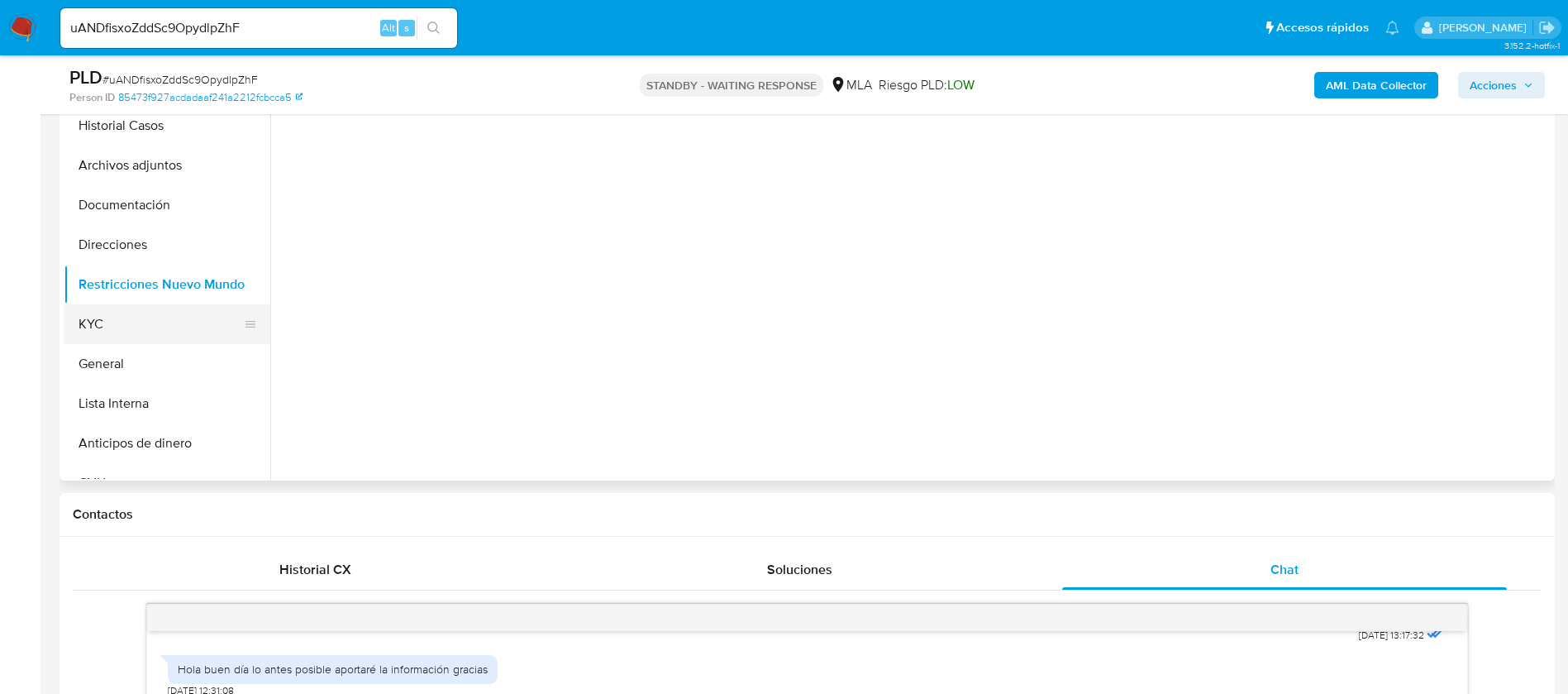
click at [103, 320] on button "KYC" at bounding box center [160, 324] width 193 height 40
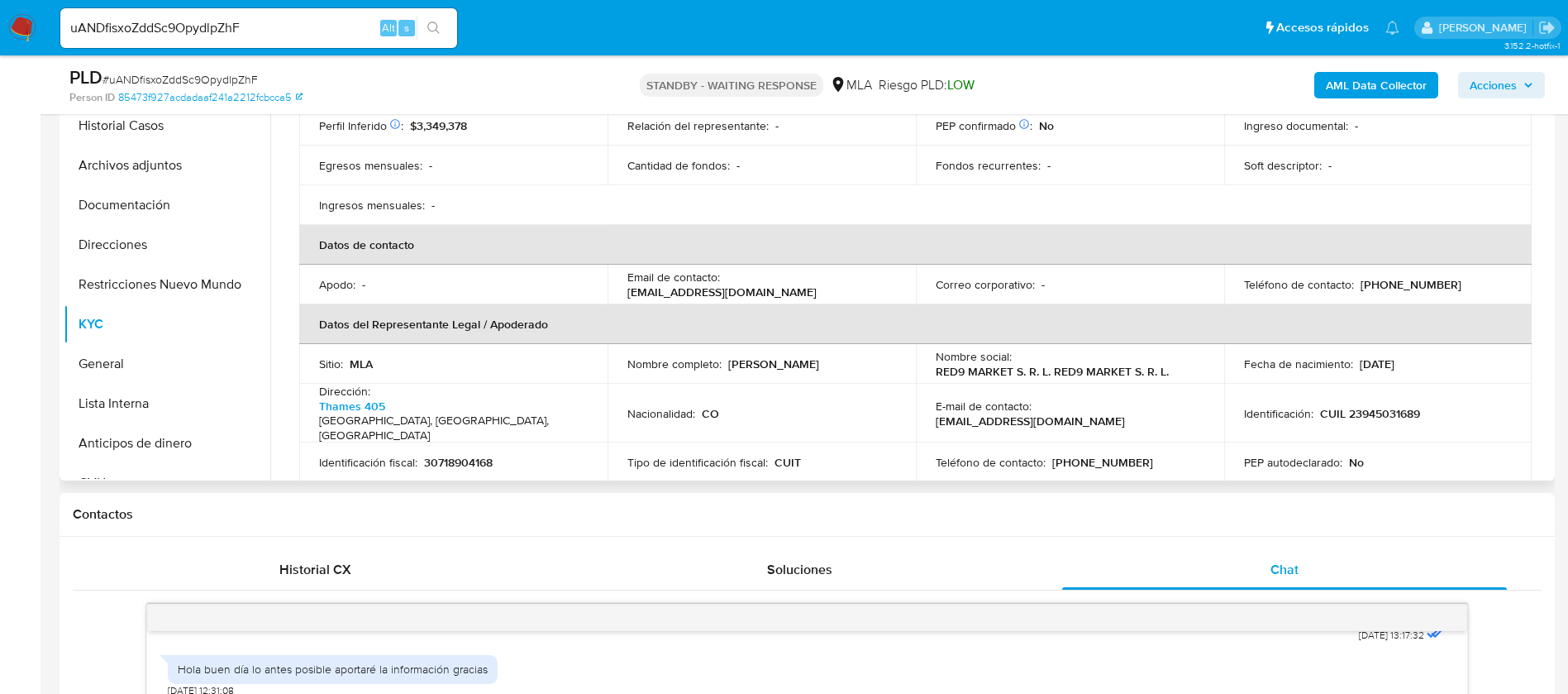
scroll to position [248, 0]
drag, startPoint x: 853, startPoint y: 270, endPoint x: 727, endPoint y: 268, distance: 126.5
click at [727, 269] on div "Email de contacto : marketred9@gmail.com" at bounding box center [761, 284] width 269 height 30
copy p "marketred9@gmail.com"
drag, startPoint x: 1432, startPoint y: 269, endPoint x: 1373, endPoint y: 264, distance: 59.7
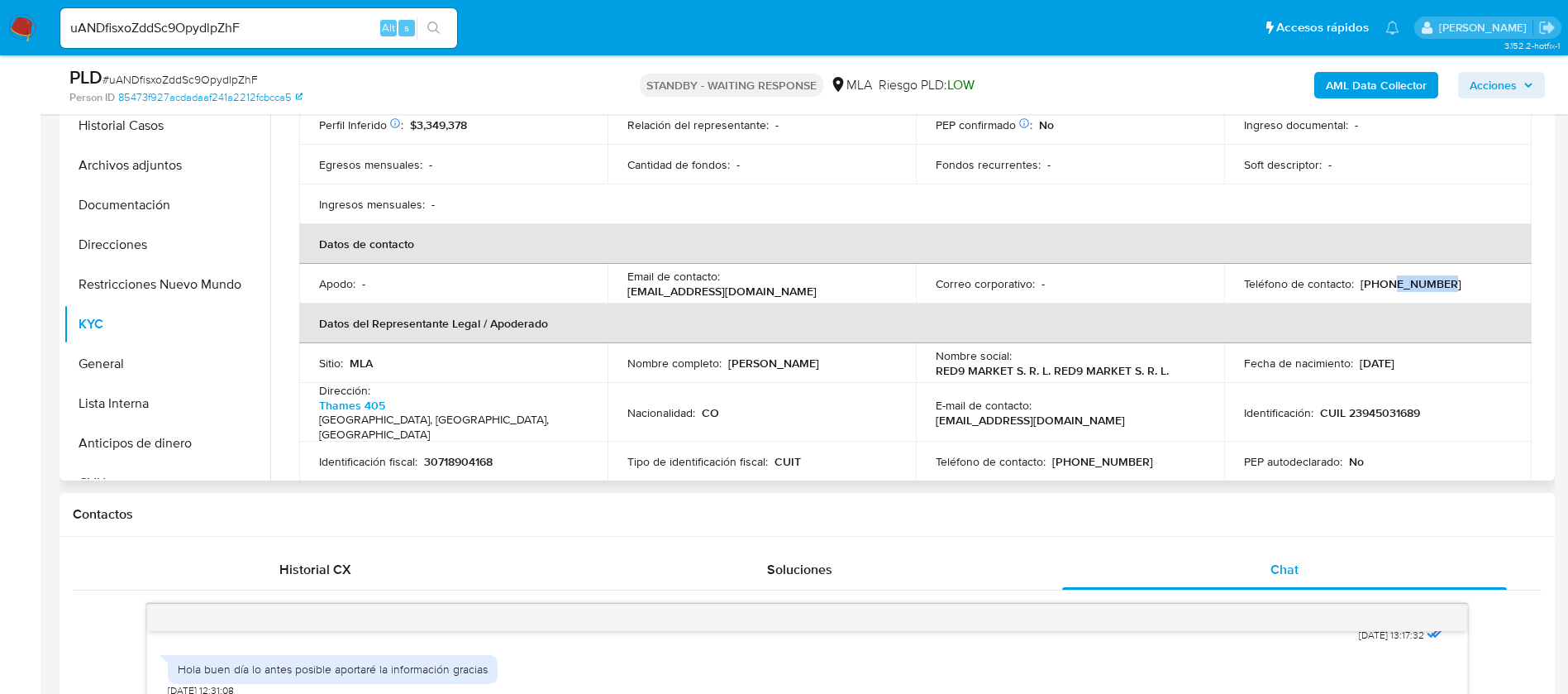
click at [1373, 276] on div "Teléfono de contacto : (11) 76003612" at bounding box center [1378, 283] width 269 height 15
copy p "76003612"
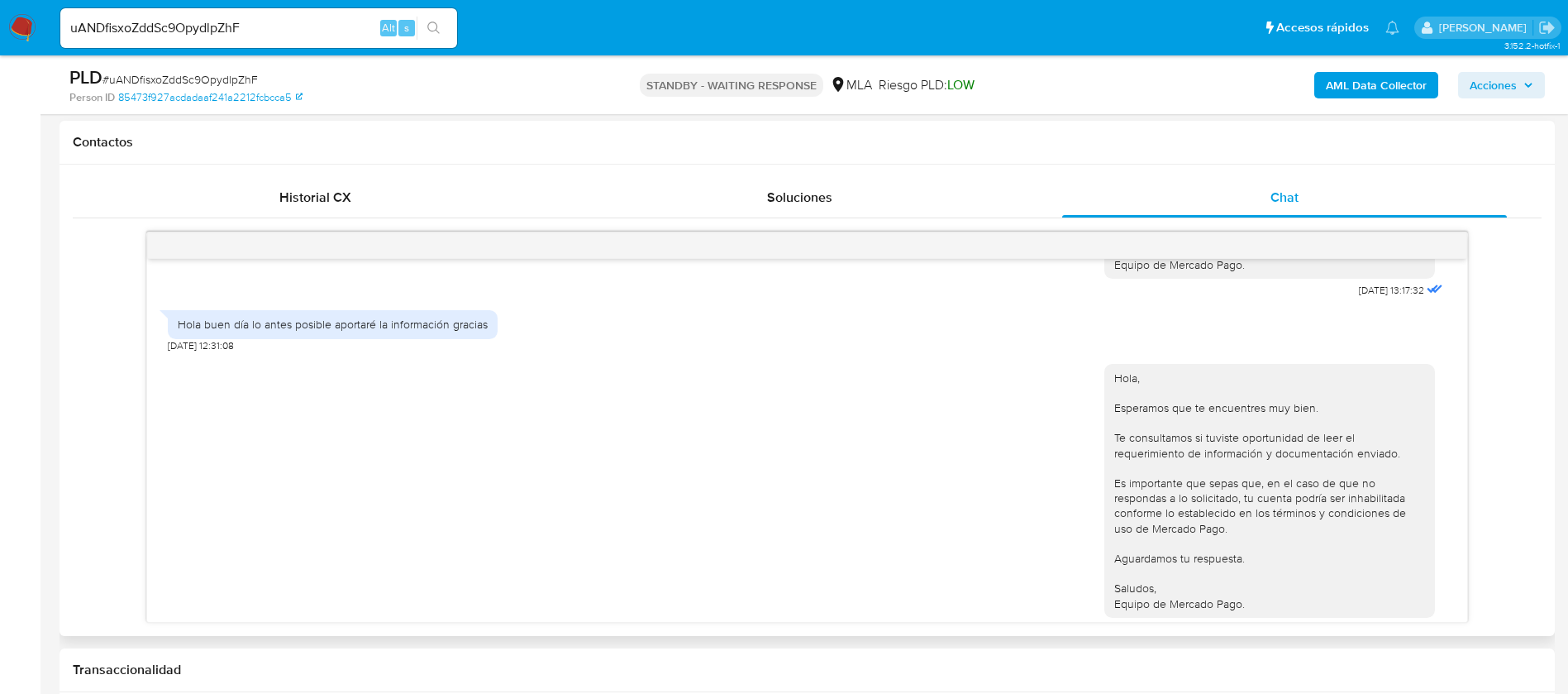
scroll to position [2165, 0]
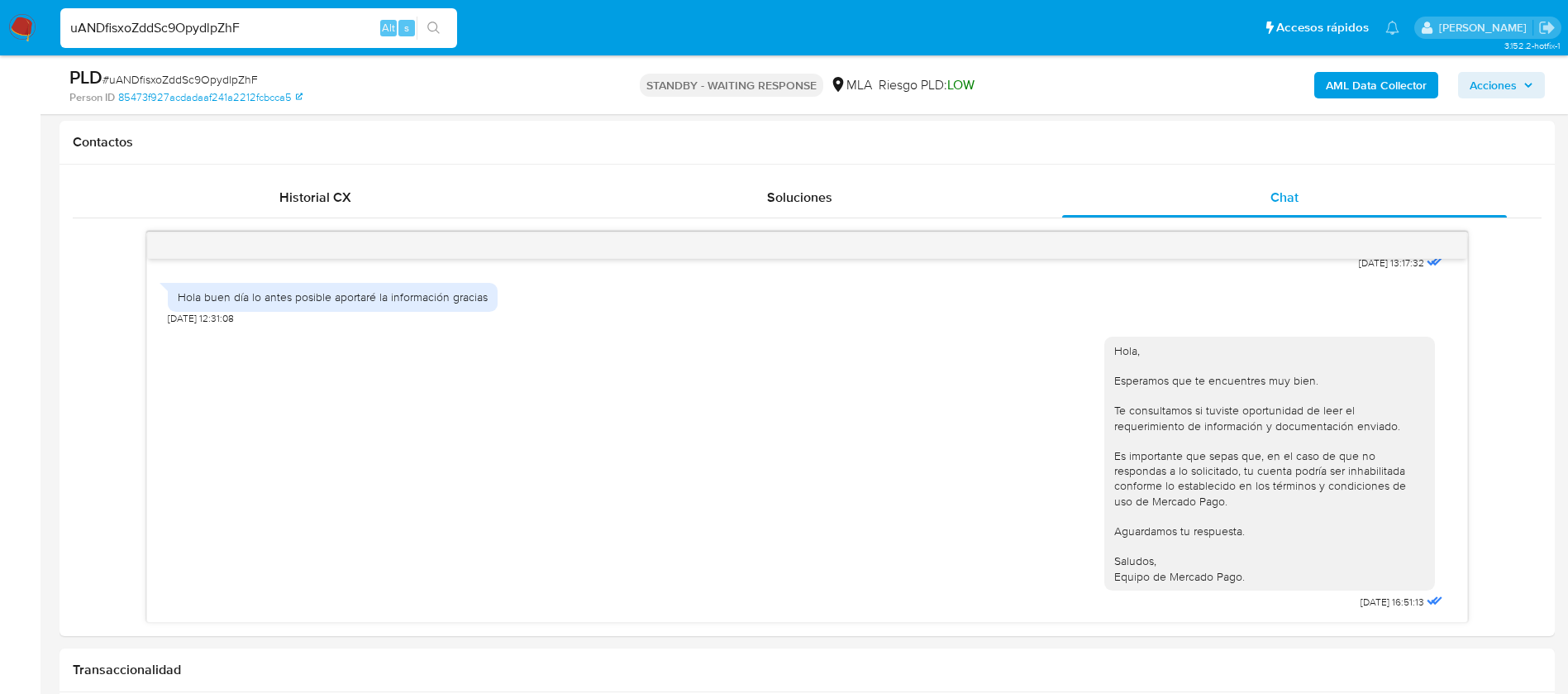
click at [187, 33] on input "uANDfisxoZddSc9OpydlpZhF" at bounding box center [258, 27] width 397 height 21
paste input "1YlIJII7Ujx0mUjUgnUjJSc3"
type input "1YlIJII7Ujx0mUjUgnUjJSc3"
click at [426, 22] on button "search-icon" at bounding box center [434, 28] width 34 height 23
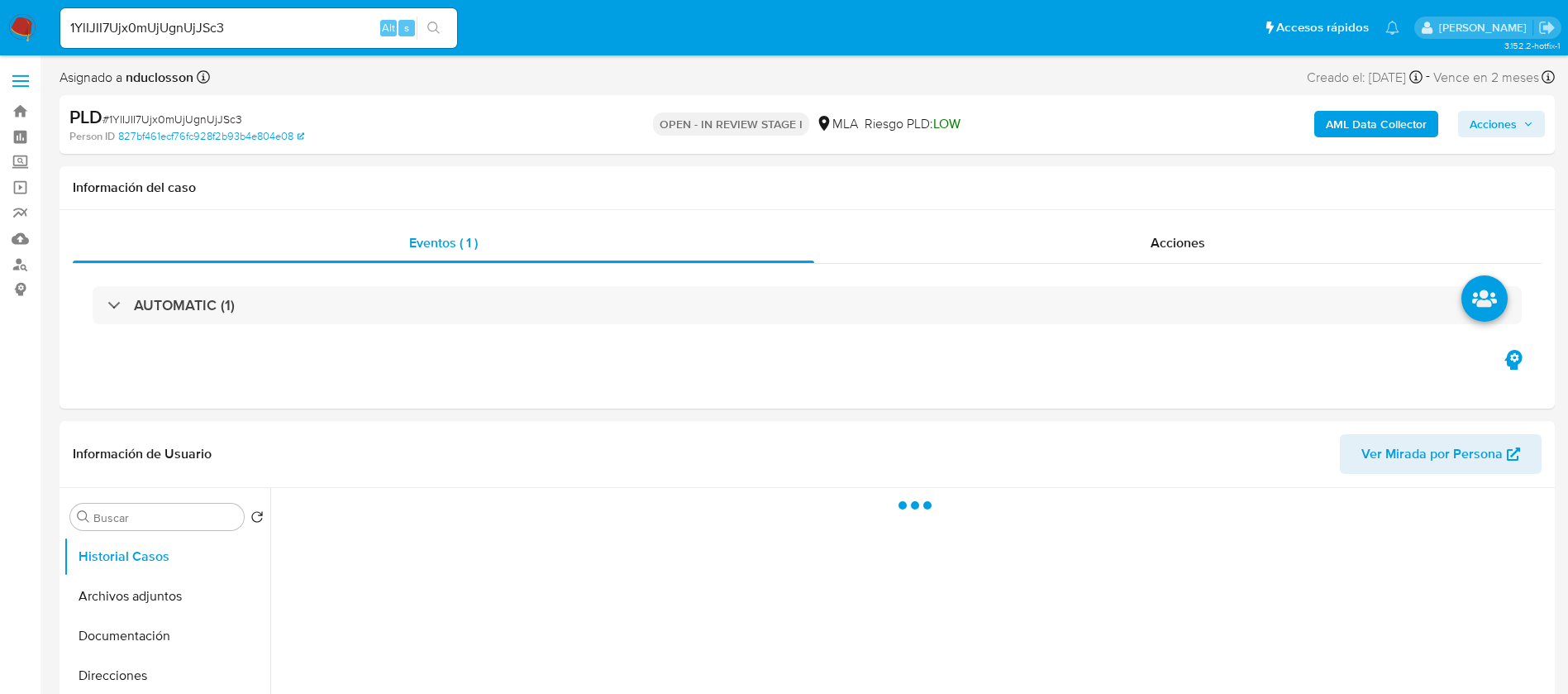
select select "10"
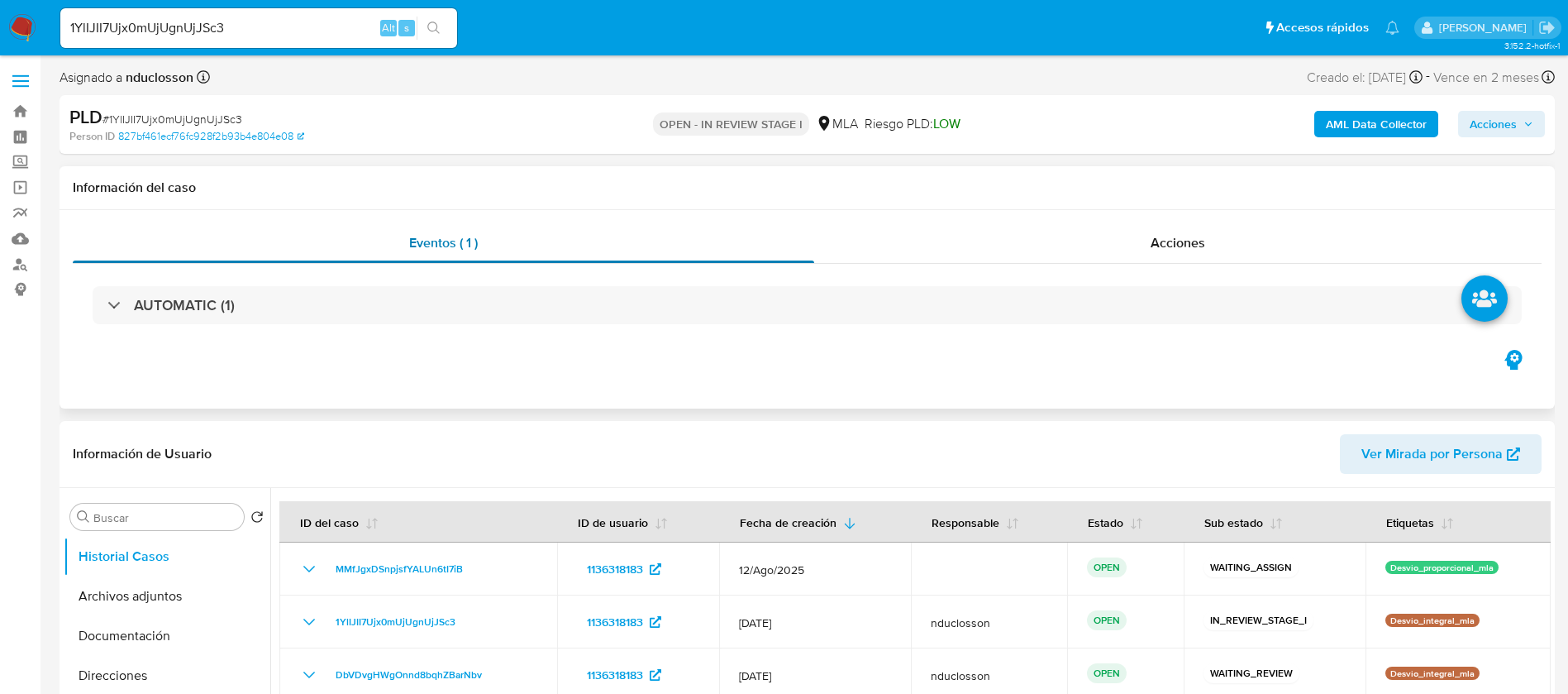
scroll to position [124, 0]
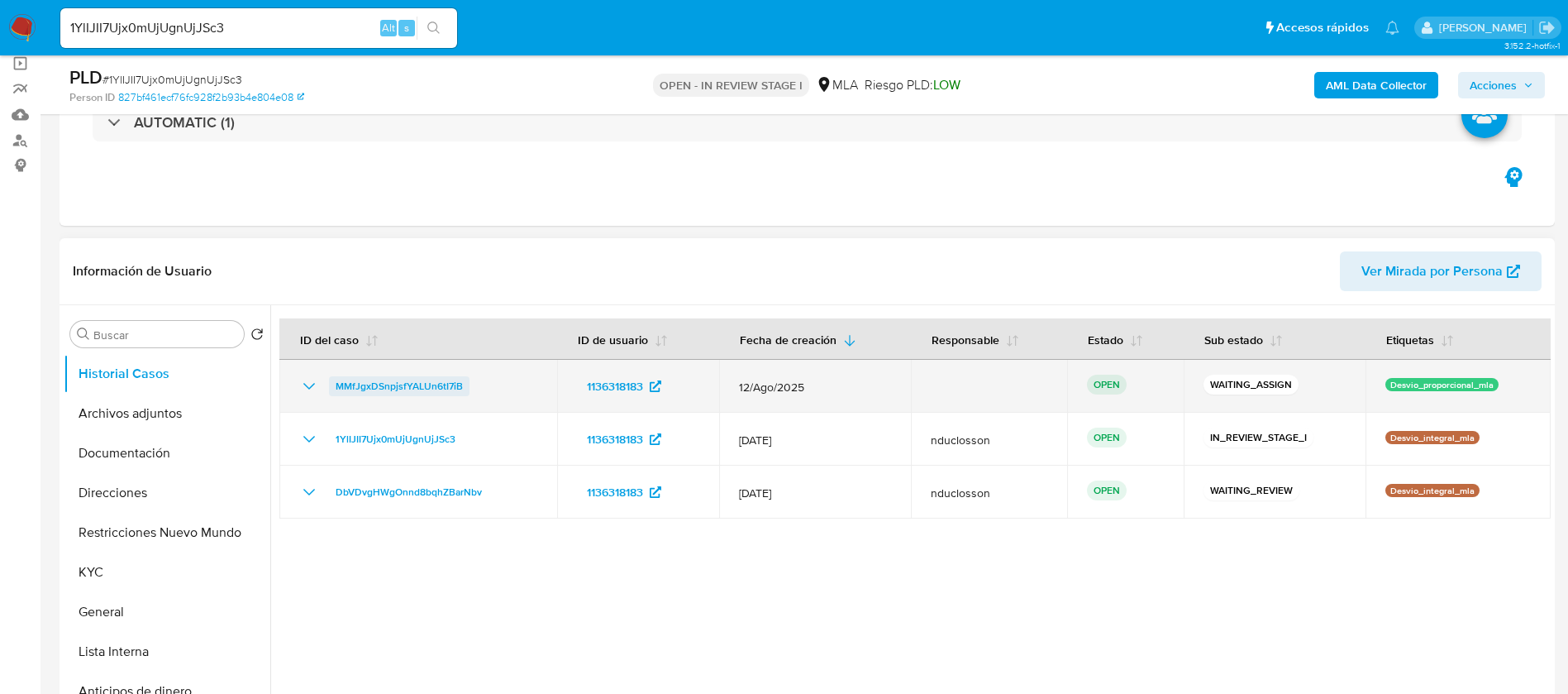
click at [393, 384] on span "MMfJgxDSnpjsfYALUn6tI7iB" at bounding box center [399, 386] width 127 height 20
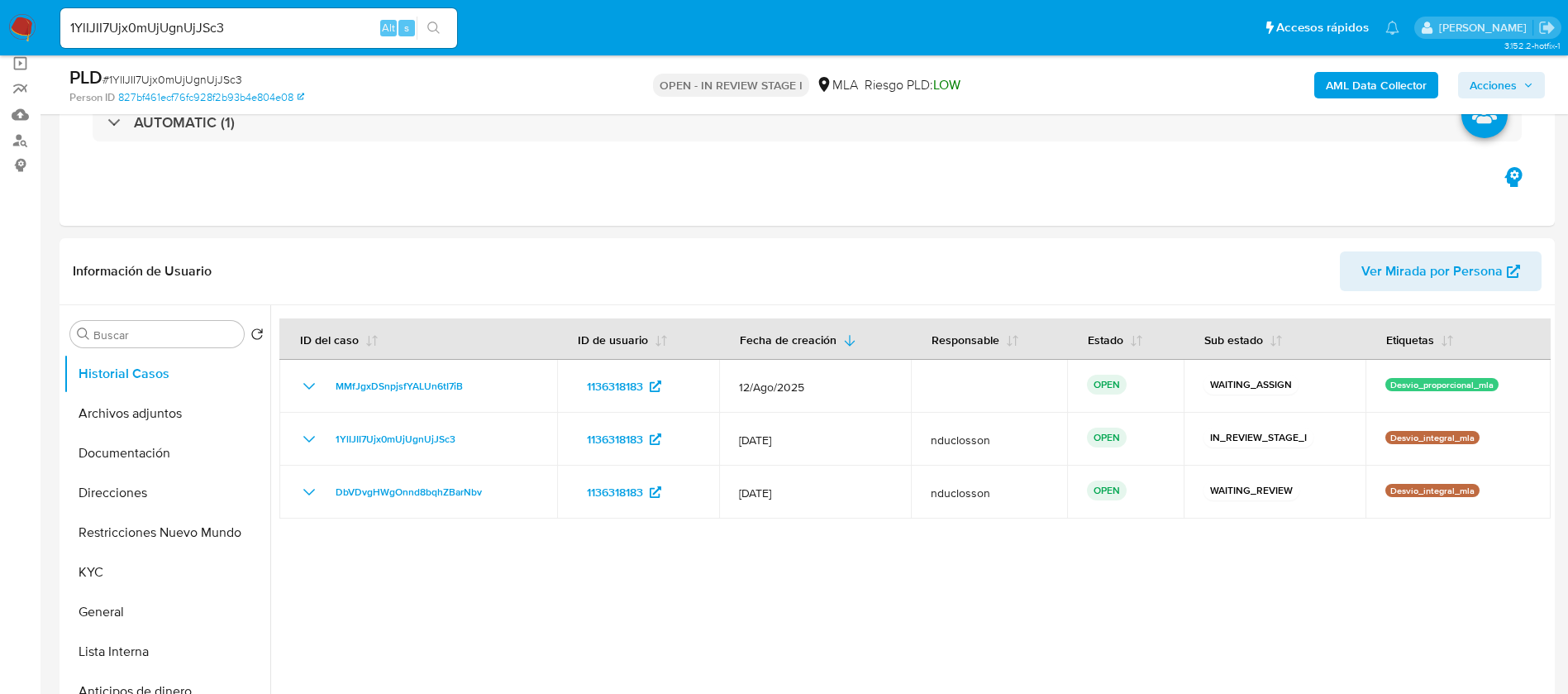
click at [1509, 94] on span "Acciones" at bounding box center [1493, 85] width 47 height 26
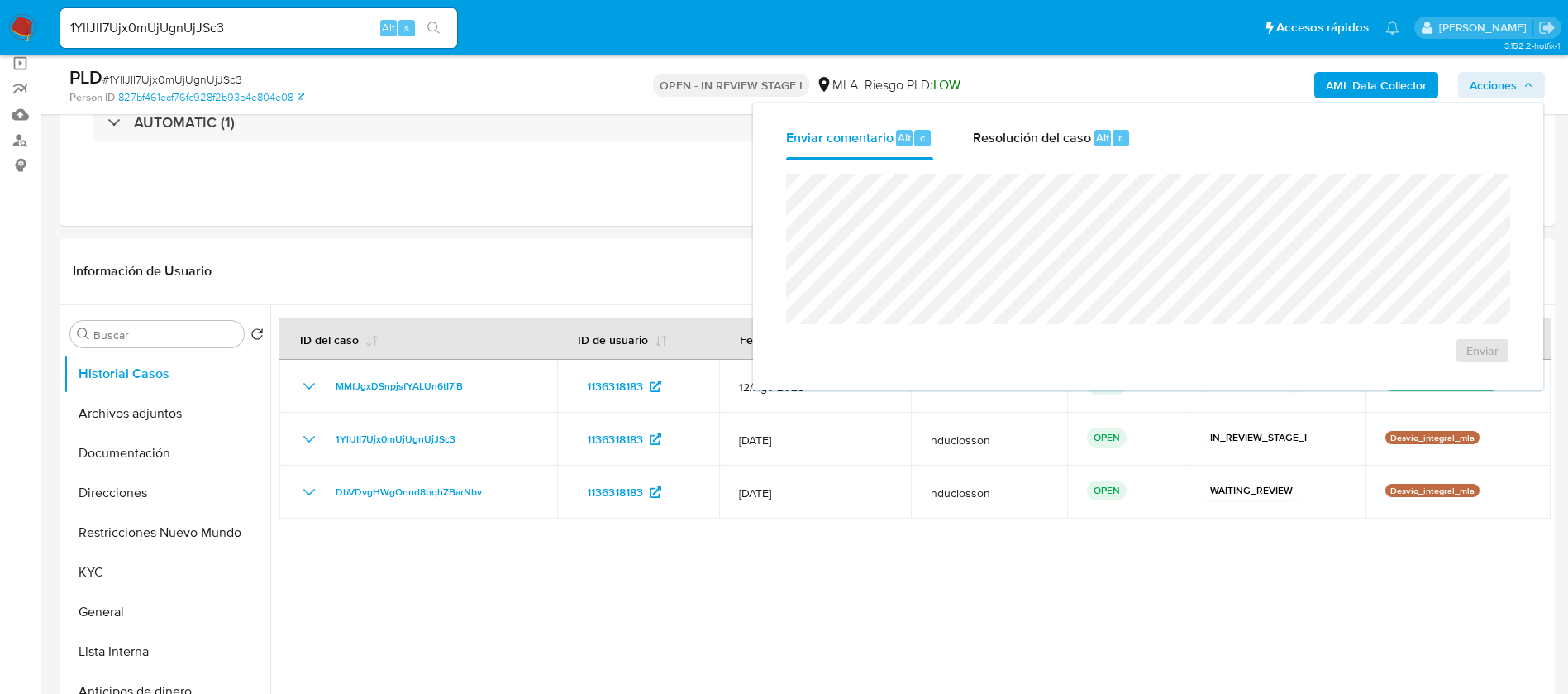
click at [1511, 80] on span "Acciones" at bounding box center [1493, 85] width 47 height 26
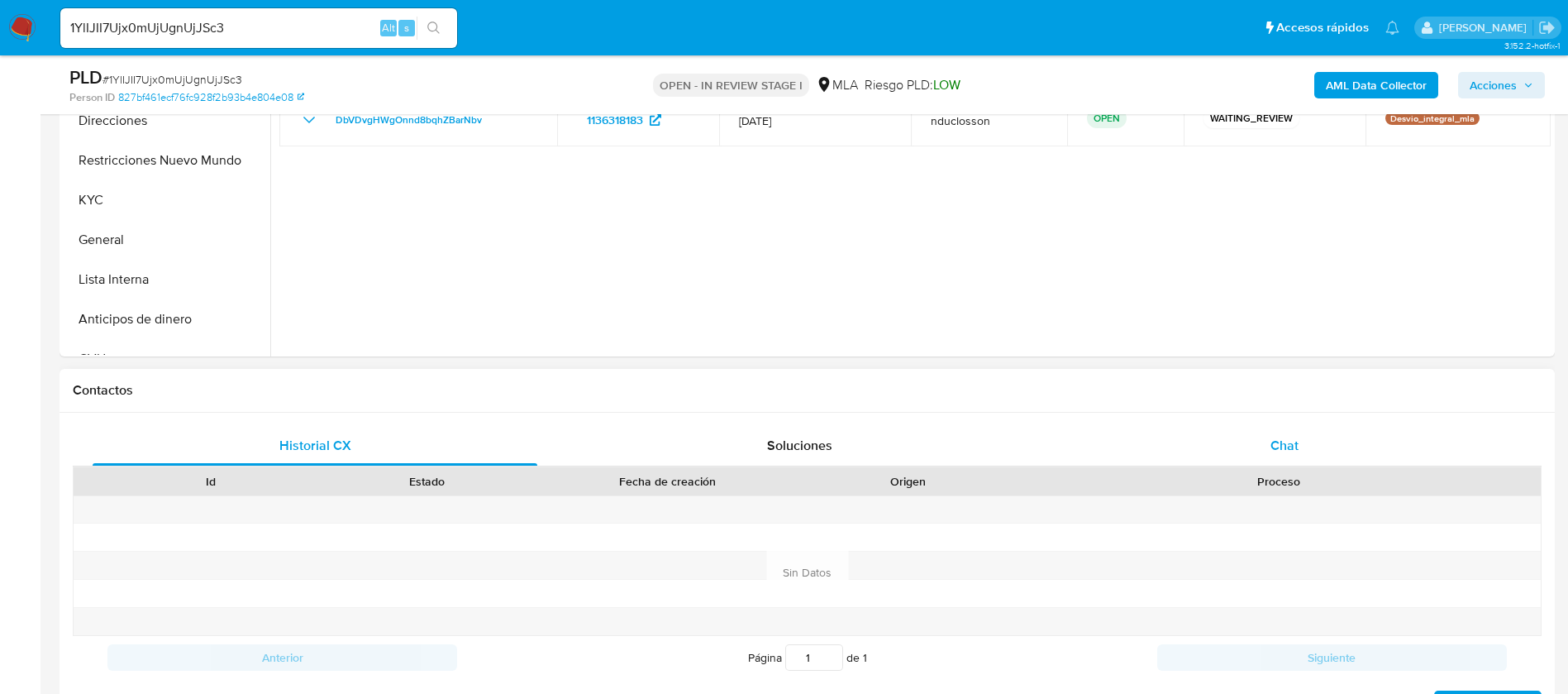
click at [1312, 441] on div "Chat" at bounding box center [1284, 446] width 445 height 40
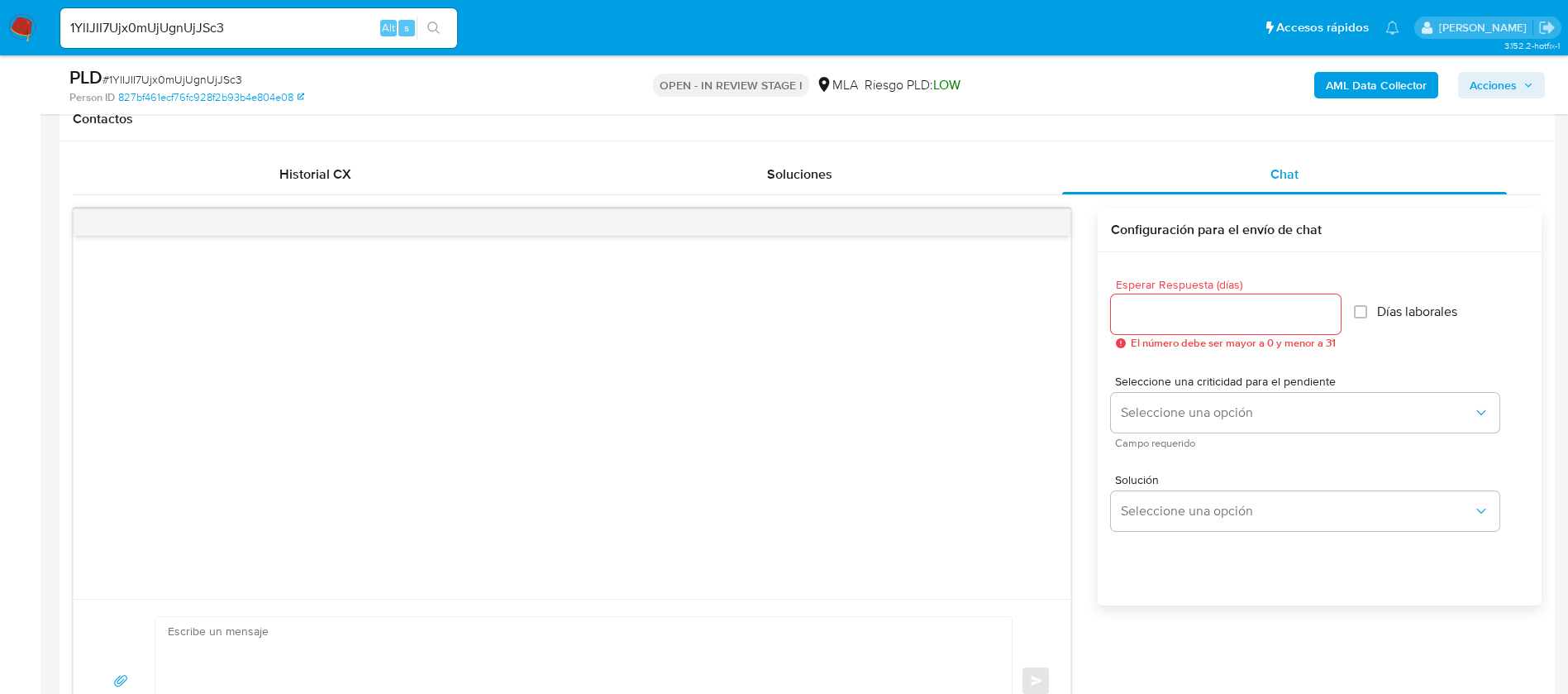
scroll to position [744, 0]
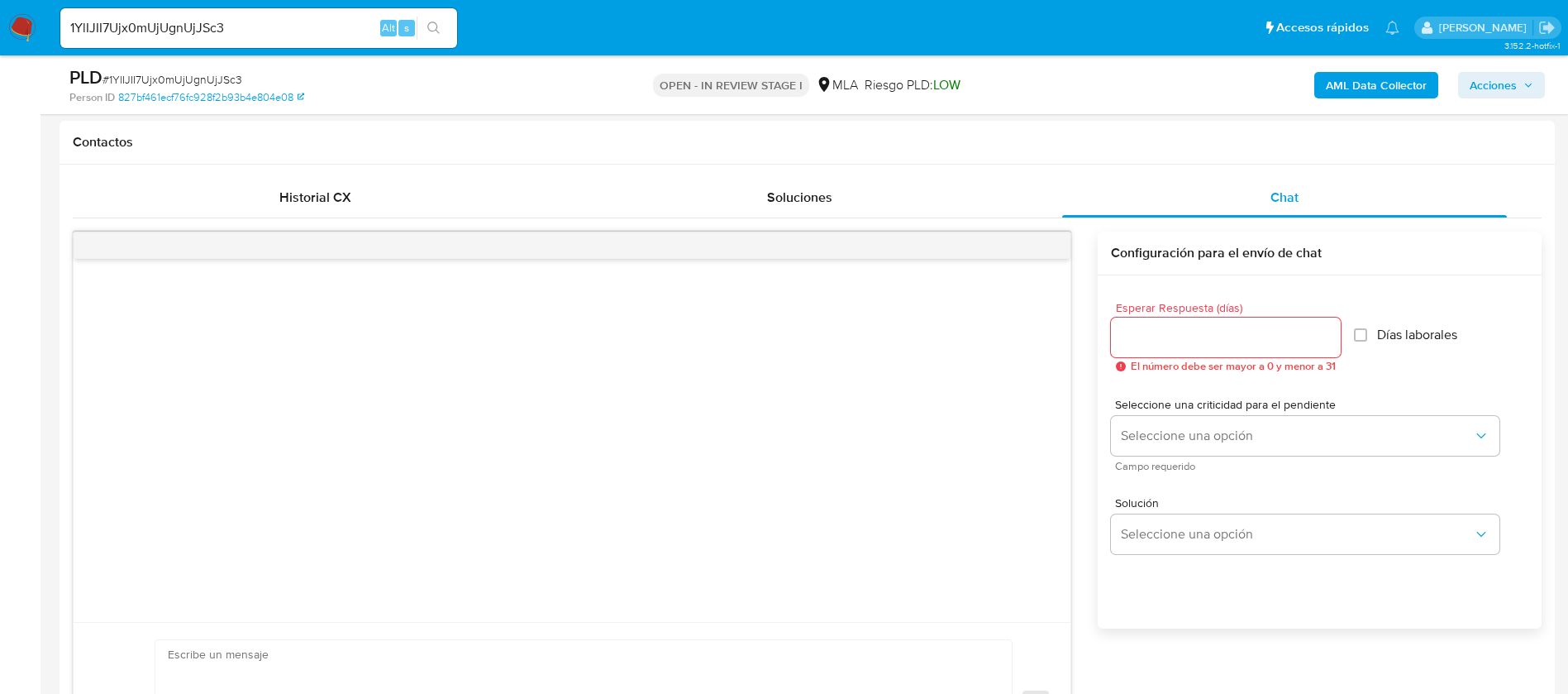
click at [1520, 97] on button "Acciones" at bounding box center [1501, 85] width 87 height 26
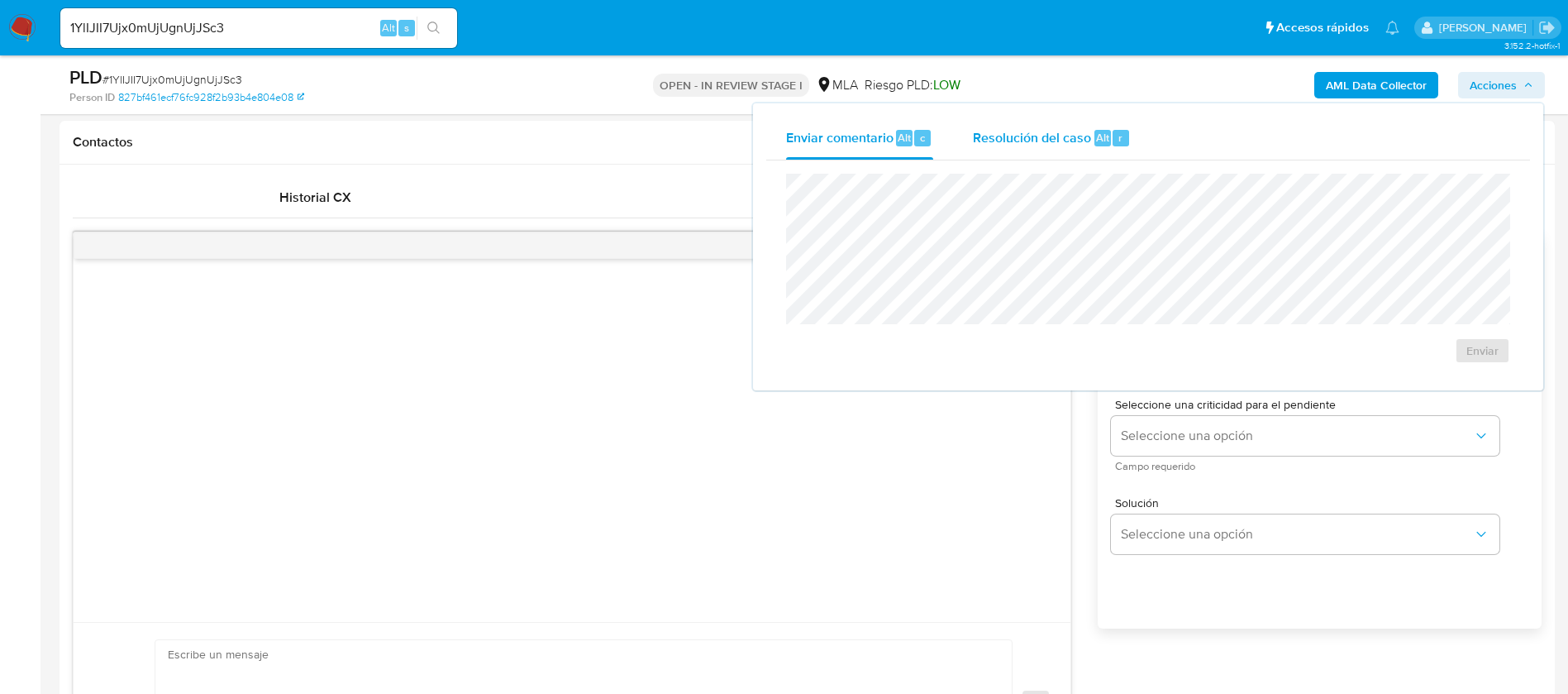
click at [1049, 152] on div "Resolución del caso Alt r" at bounding box center [1052, 138] width 158 height 43
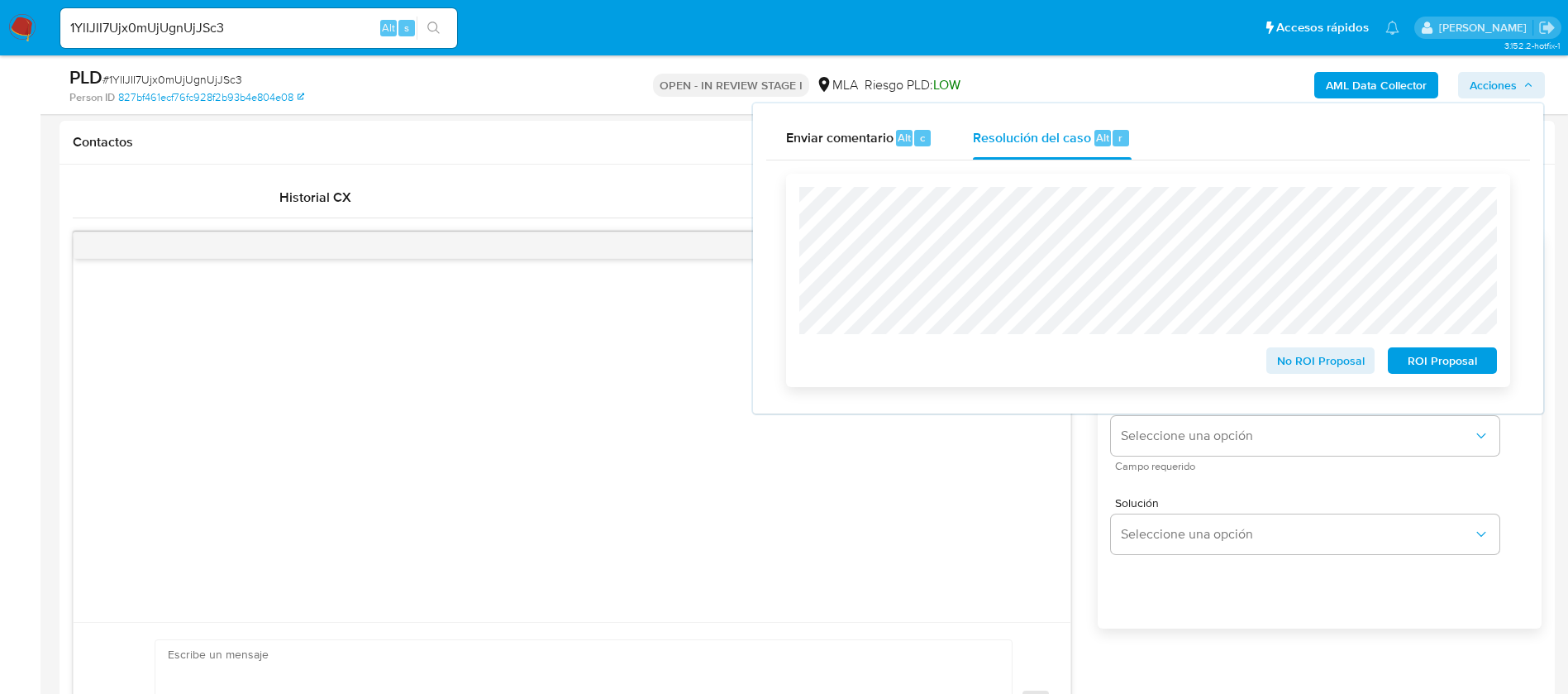
click at [1295, 366] on span "No ROI Proposal" at bounding box center [1321, 360] width 86 height 23
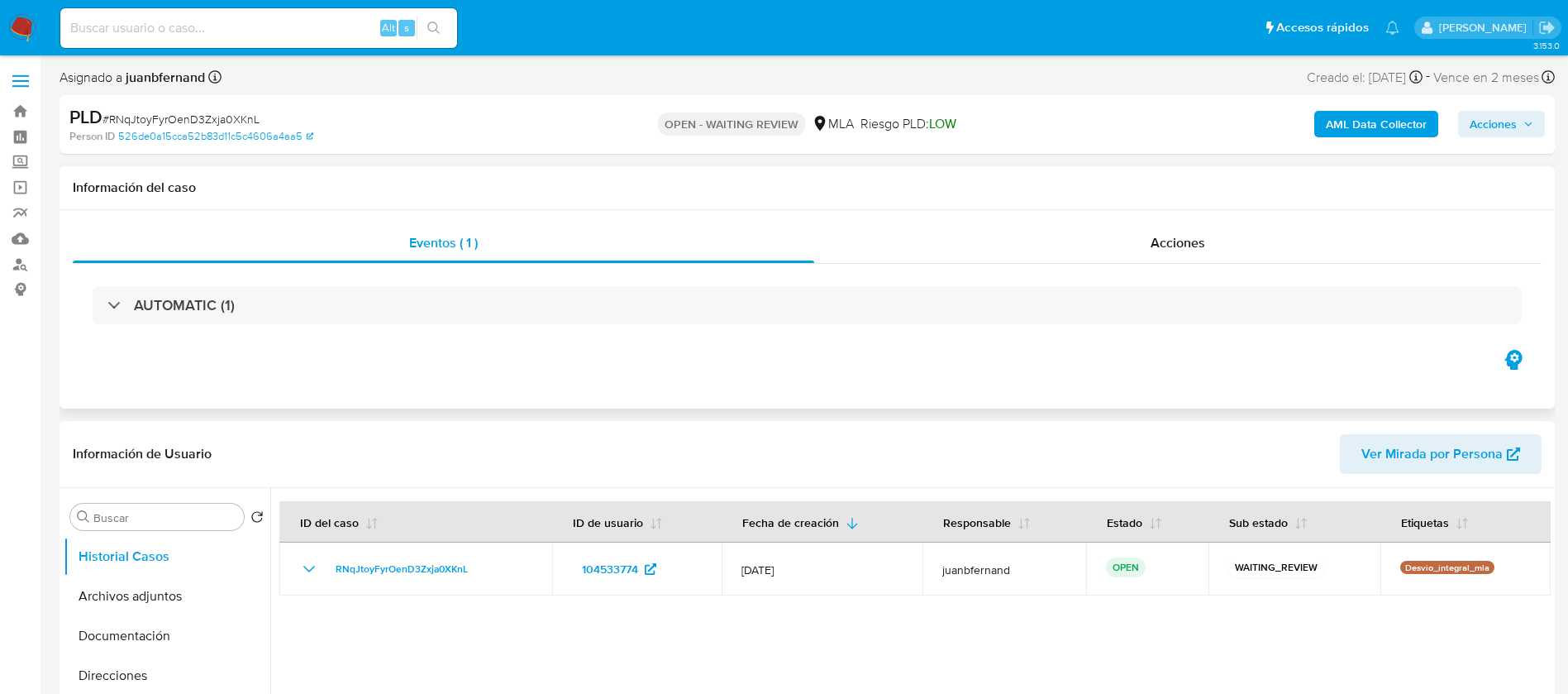
select select "10"
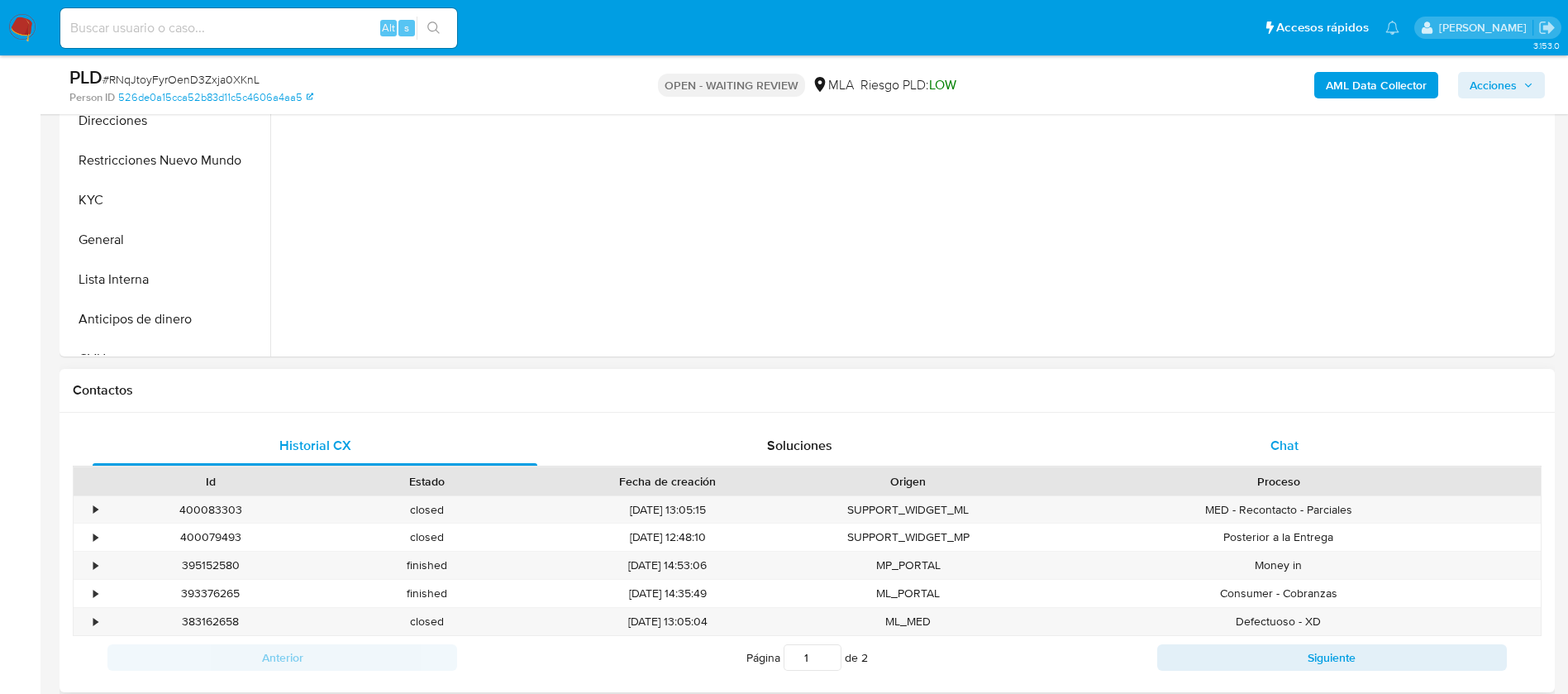
click at [1245, 441] on div "Chat" at bounding box center [1284, 446] width 445 height 40
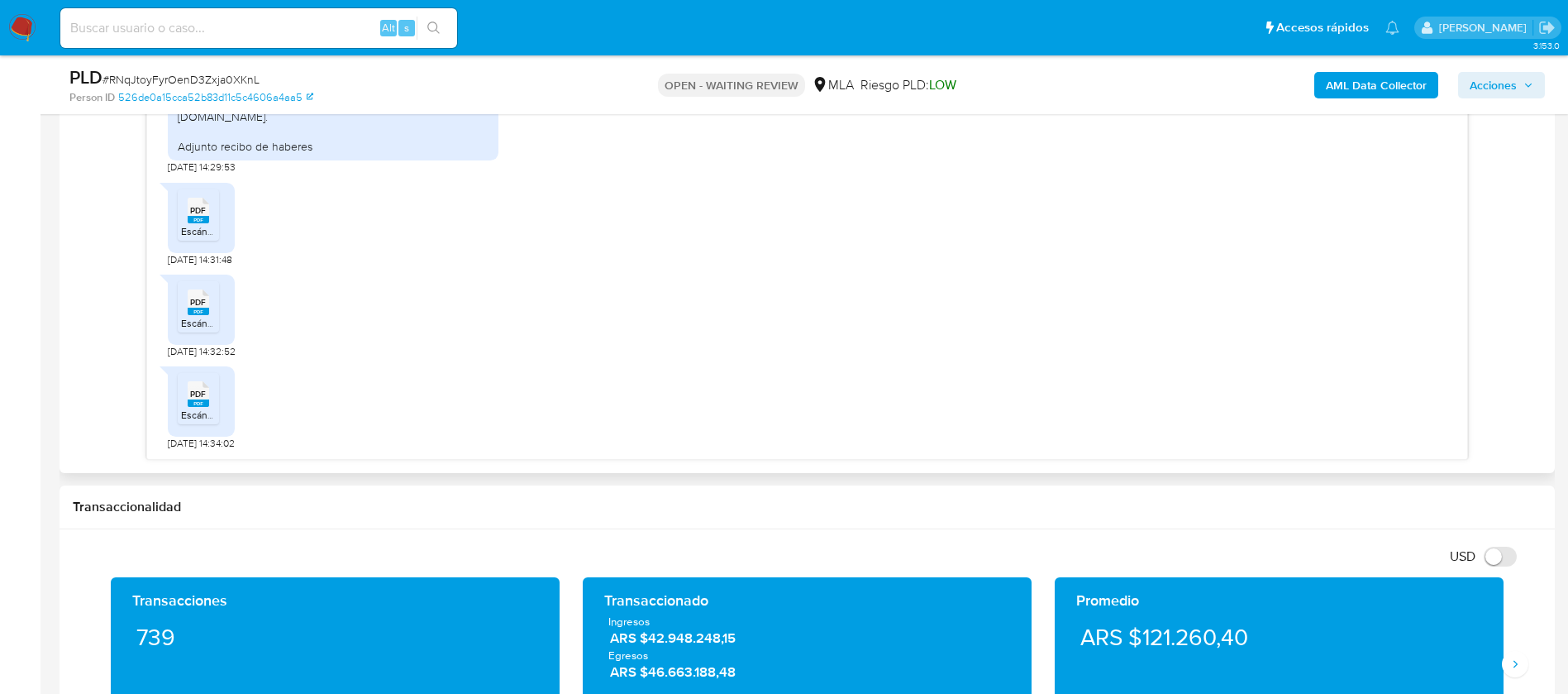
scroll to position [868, 0]
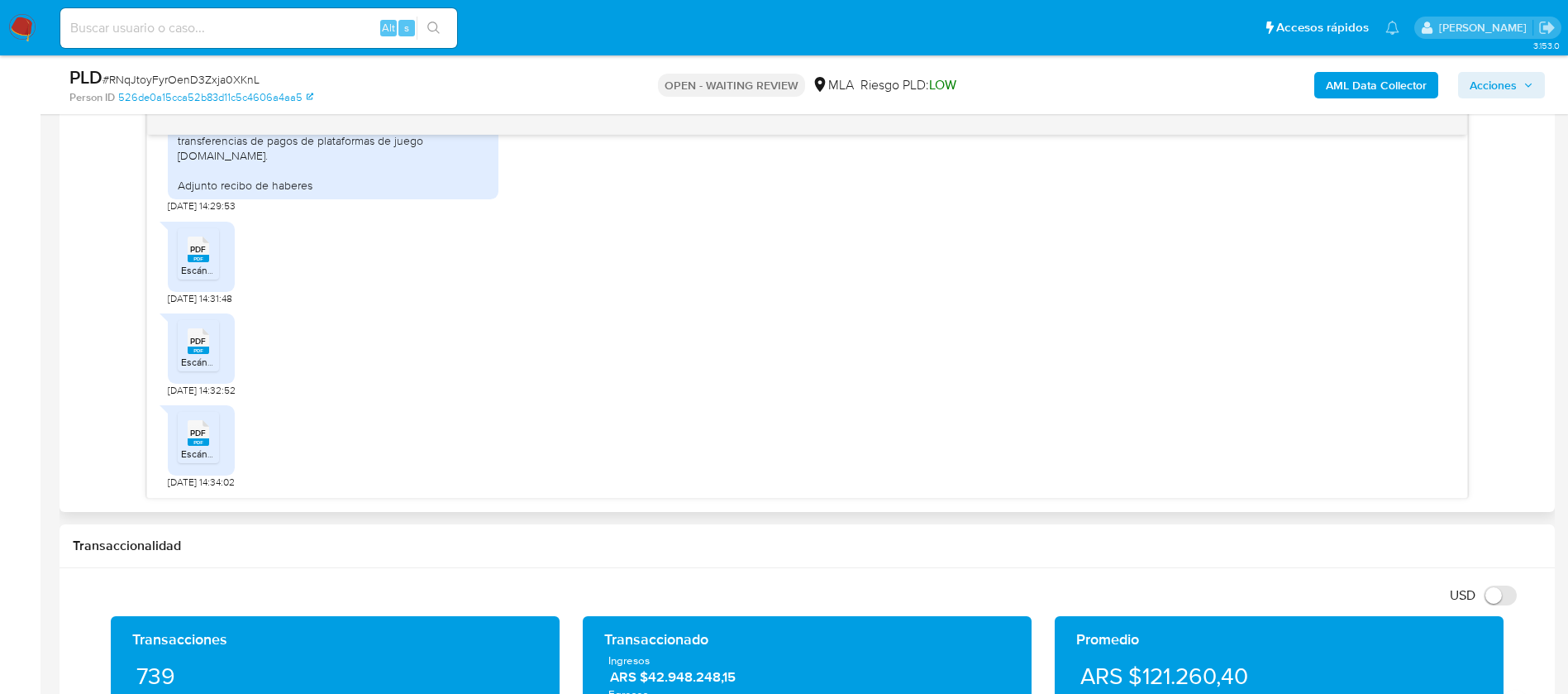
click at [197, 267] on span "Escáner_20250718 (2).pdf" at bounding box center [238, 270] width 114 height 14
click at [193, 360] on span "Escáner_20250718.pdf" at bounding box center [231, 362] width 101 height 14
click at [193, 425] on icon at bounding box center [198, 433] width 21 height 26
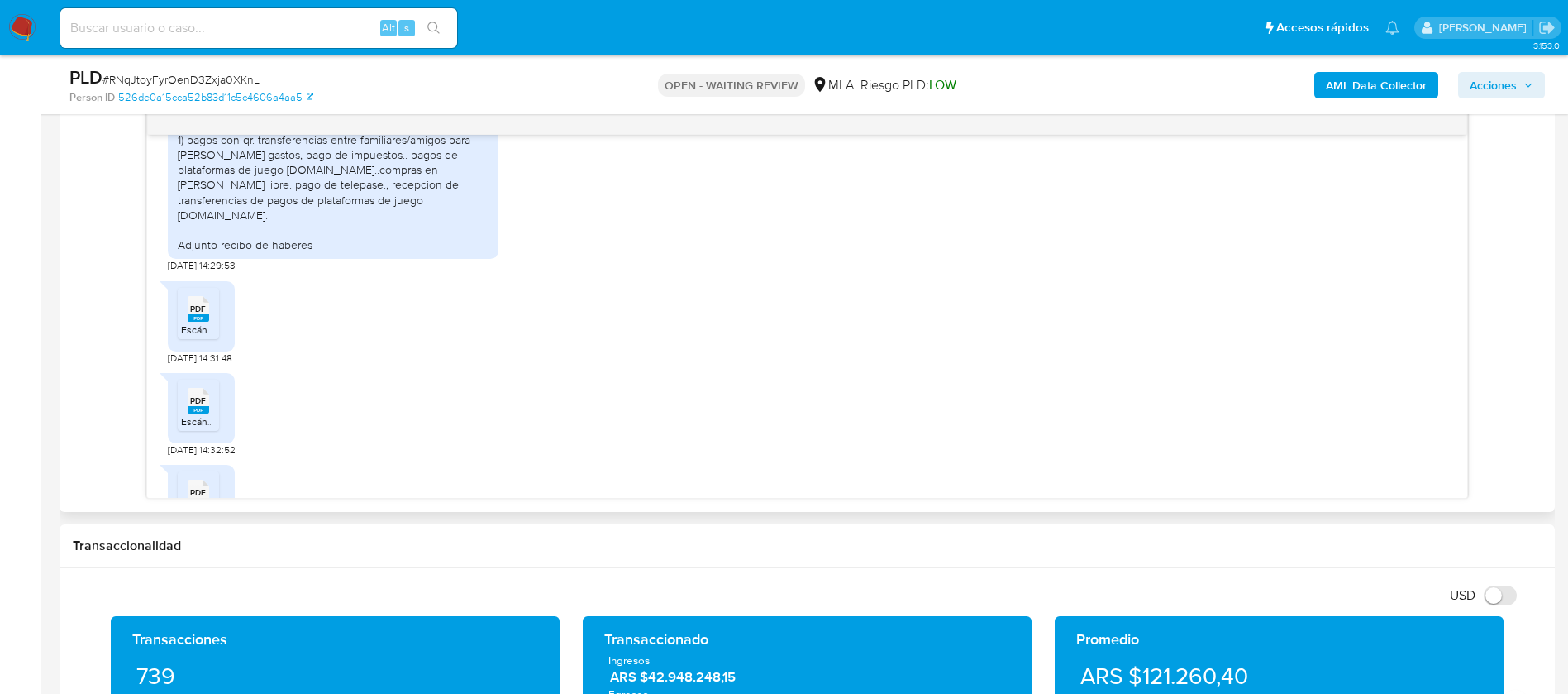
scroll to position [1034, 0]
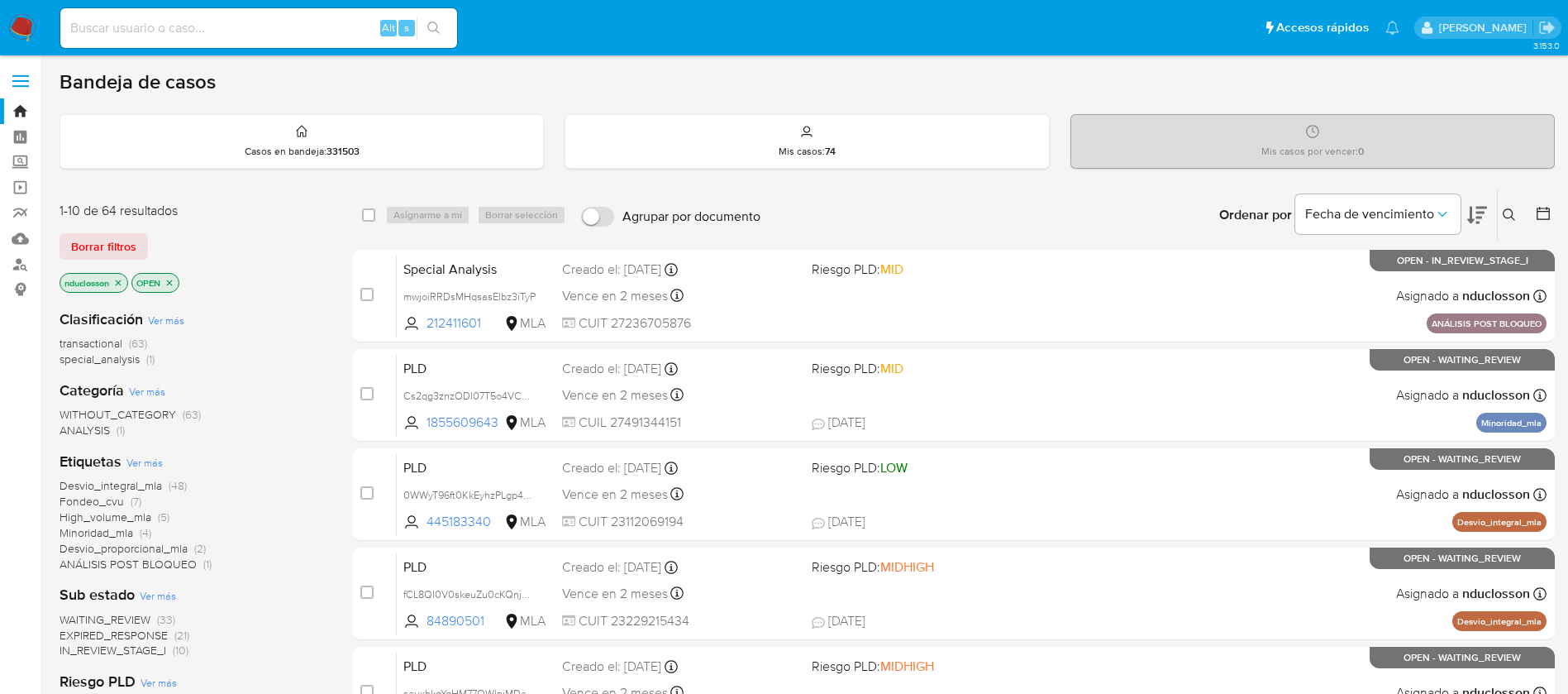
drag, startPoint x: 160, startPoint y: 52, endPoint x: 153, endPoint y: 34, distance: 19.3
click at [155, 40] on nav "Pausado Ver notificaciones Alt s Accesos rápidos Presiona las siguientes teclas…" at bounding box center [784, 27] width 1568 height 55
click at [153, 31] on input at bounding box center [258, 27] width 397 height 21
paste input "DbVDvgHWgOnnd8bqhZBarNbv"
type input "DbVDvgHWgOnnd8bqhZBarNbv"
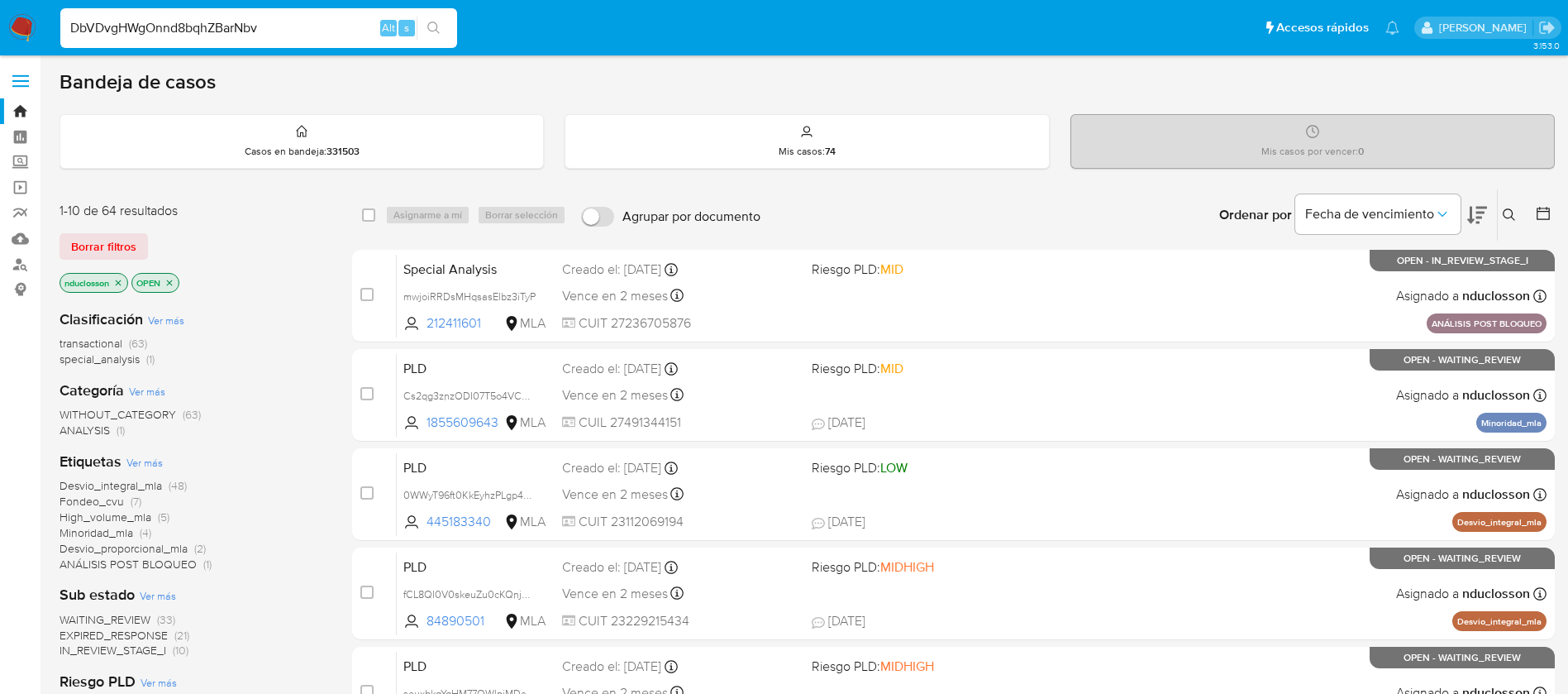
click at [436, 29] on icon "search-icon" at bounding box center [433, 27] width 12 height 12
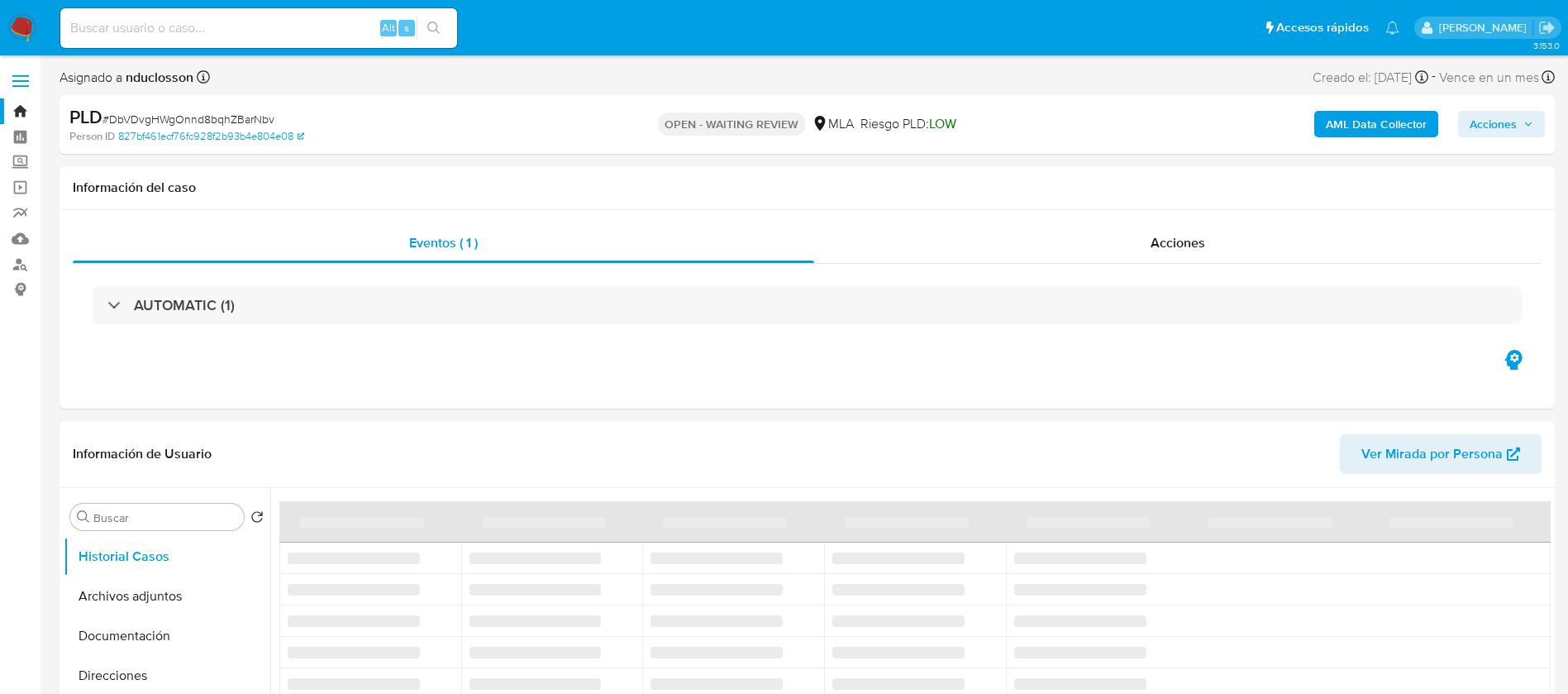
select select "10"
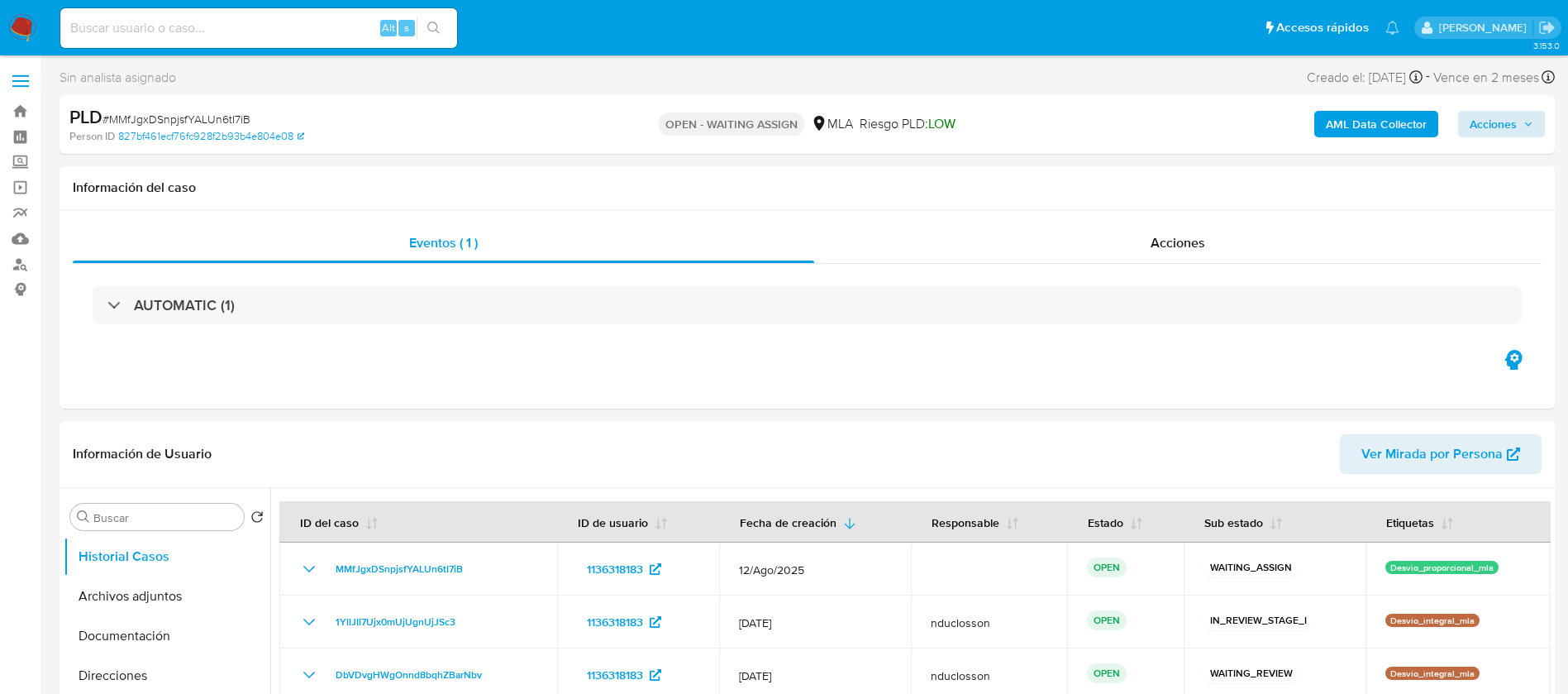
select select "10"
click at [1511, 115] on span "Acciones" at bounding box center [1493, 124] width 47 height 26
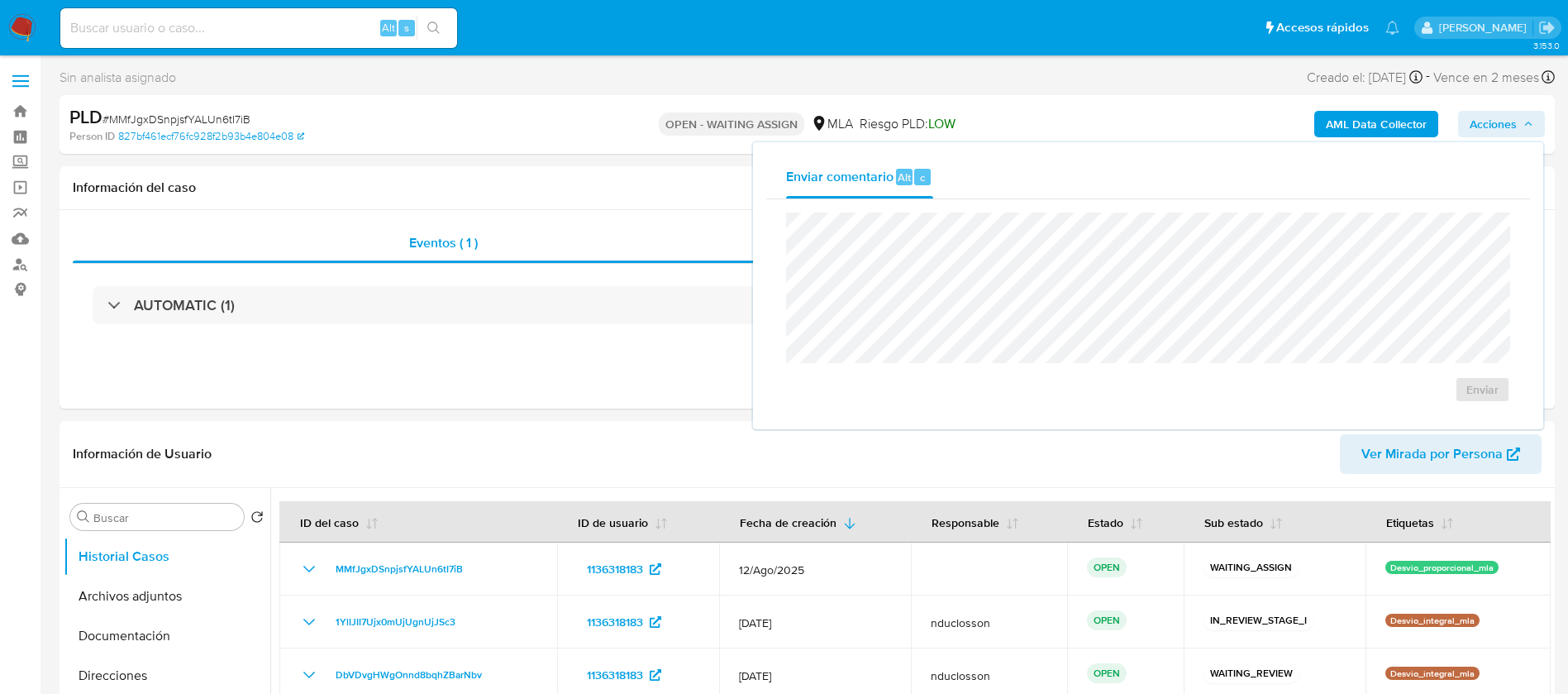
click at [1511, 115] on span "Acciones" at bounding box center [1493, 124] width 47 height 26
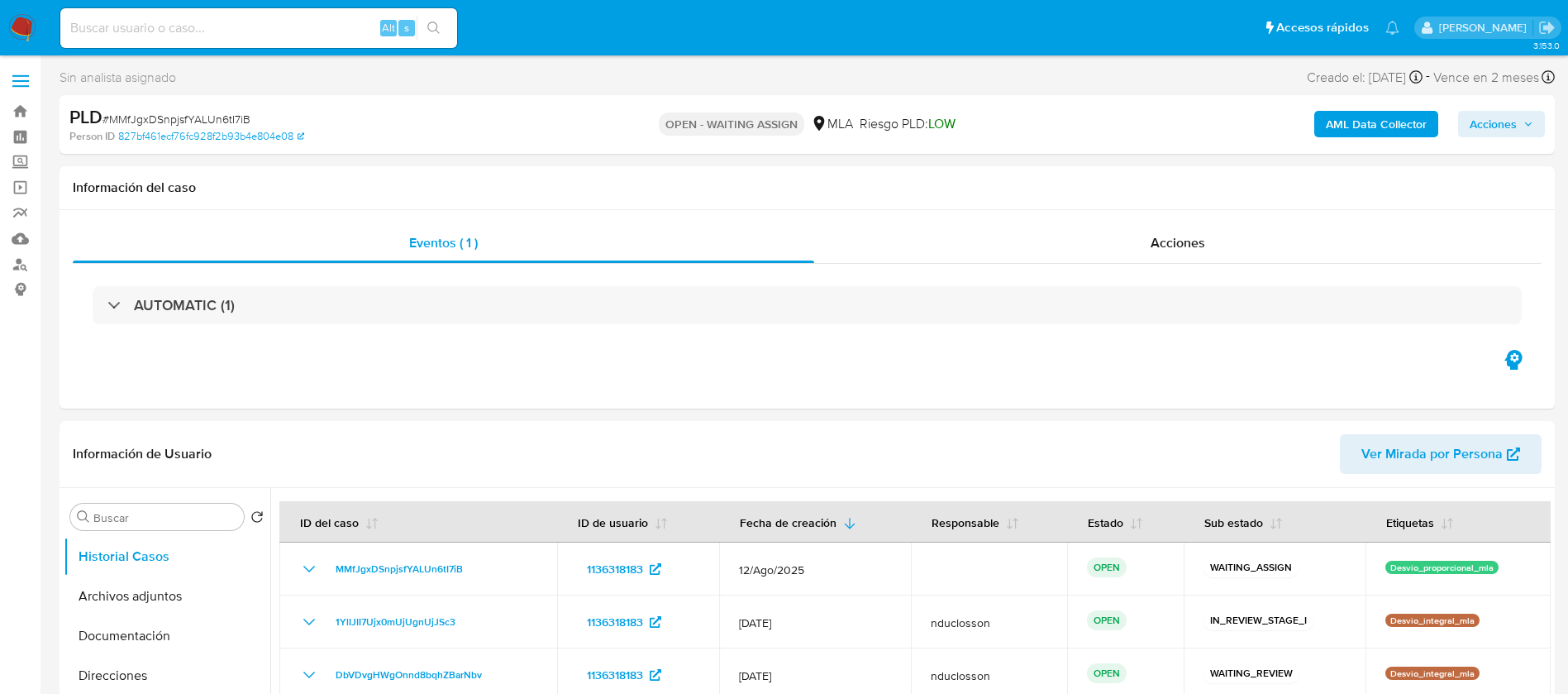
click at [232, 114] on span "# MMfJgxDSnpjsfYALUn6tI7iB" at bounding box center [176, 119] width 148 height 17
copy span "MMfJgxDSnpjsfYALUn6tI7iB"
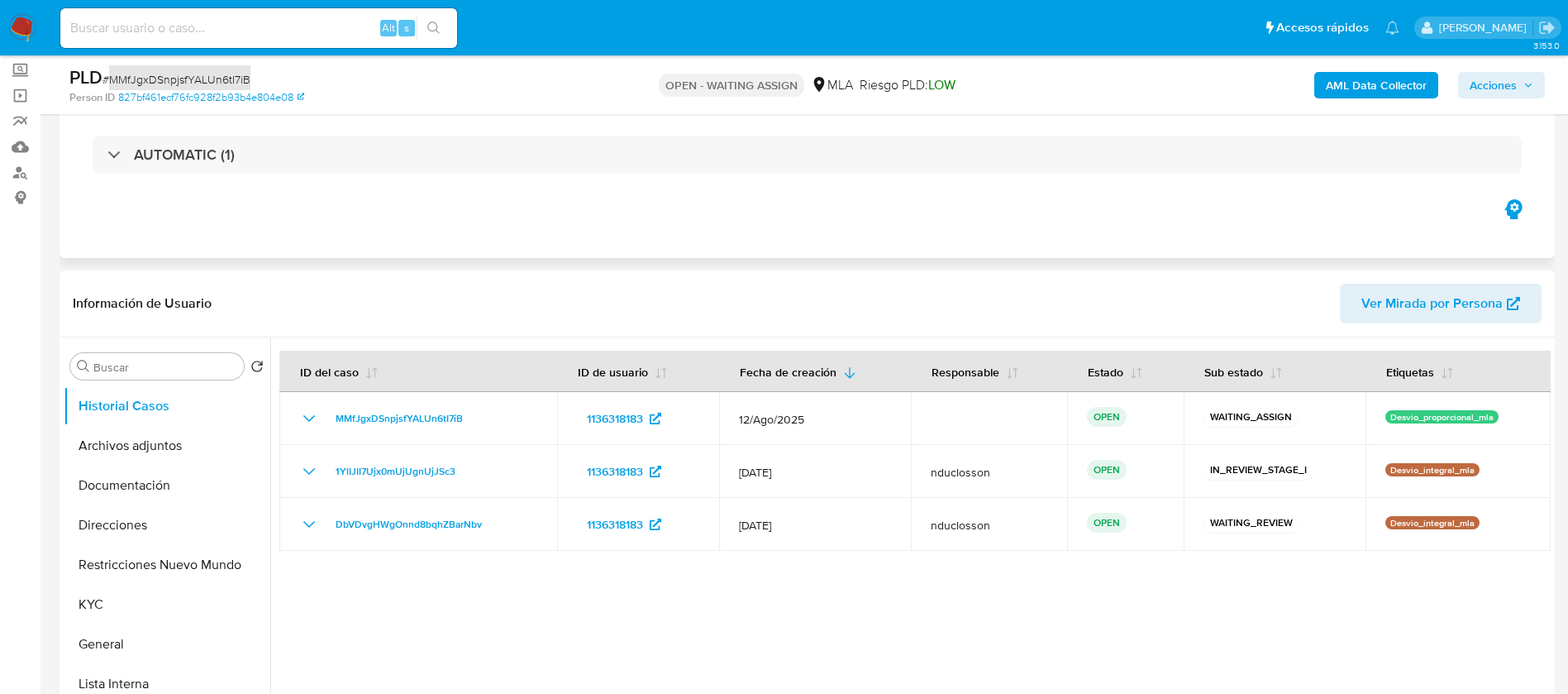
scroll to position [248, 0]
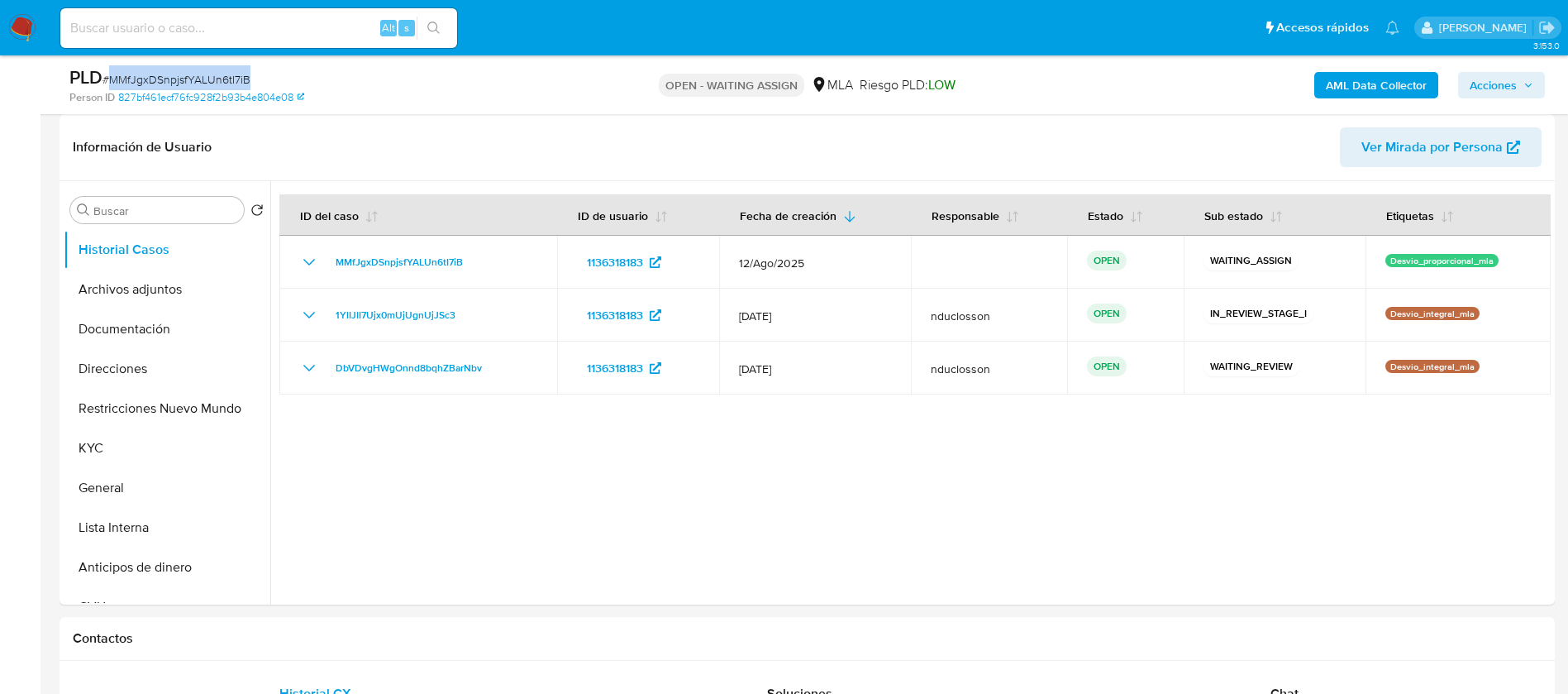
click at [150, 74] on span "# MMfJgxDSnpjsfYALUn6tI7iB" at bounding box center [176, 79] width 148 height 17
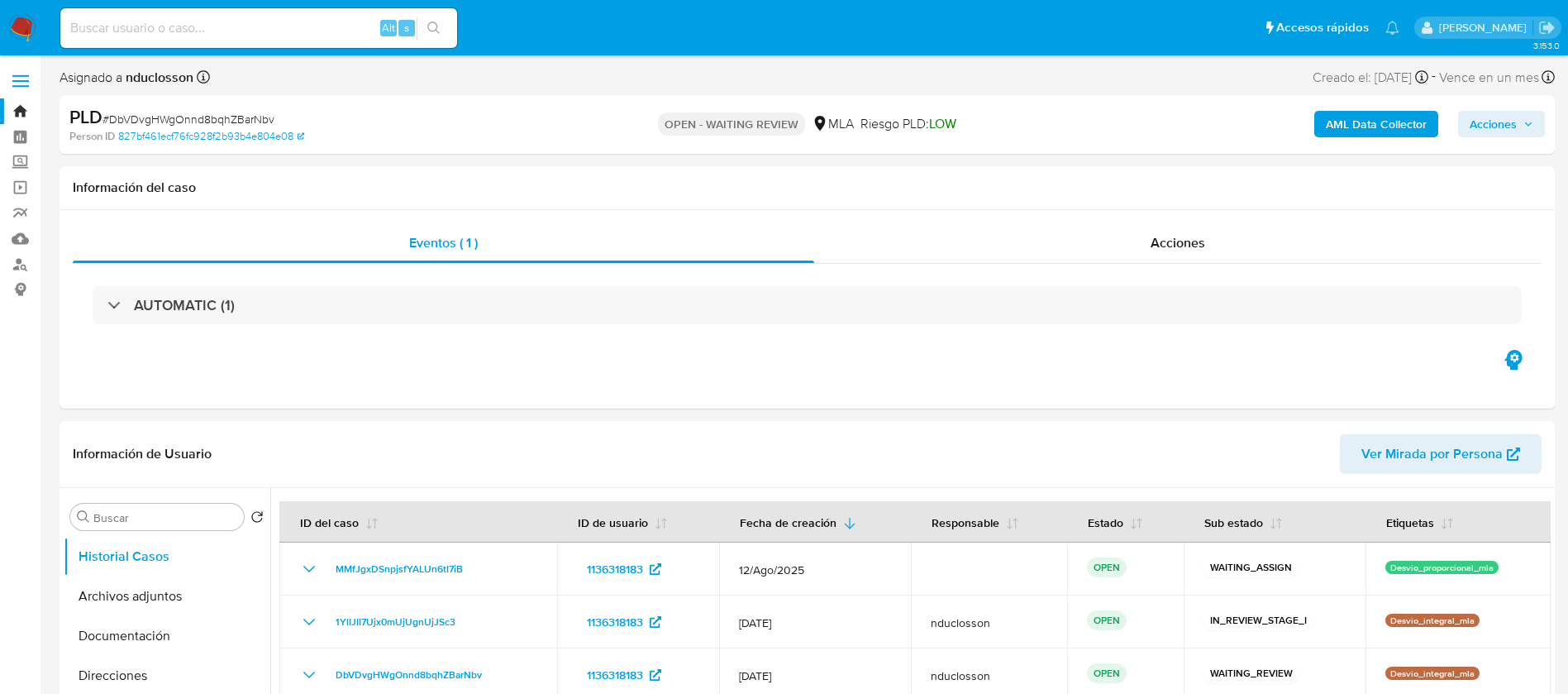
select select "10"
click at [26, 26] on img at bounding box center [22, 28] width 28 height 28
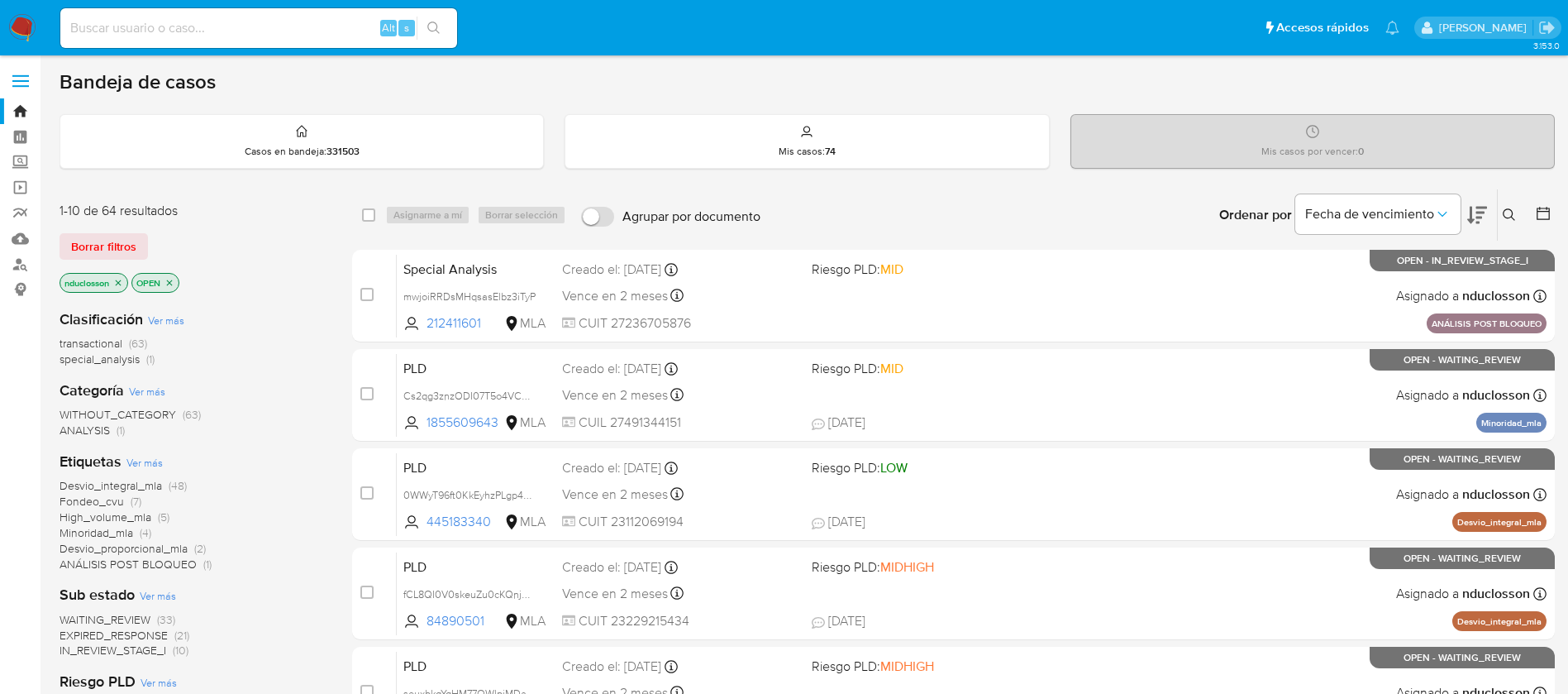
drag, startPoint x: 109, startPoint y: 254, endPoint x: 708, endPoint y: 221, distance: 599.4
click at [108, 254] on span "Borrar filtros" at bounding box center [103, 246] width 65 height 23
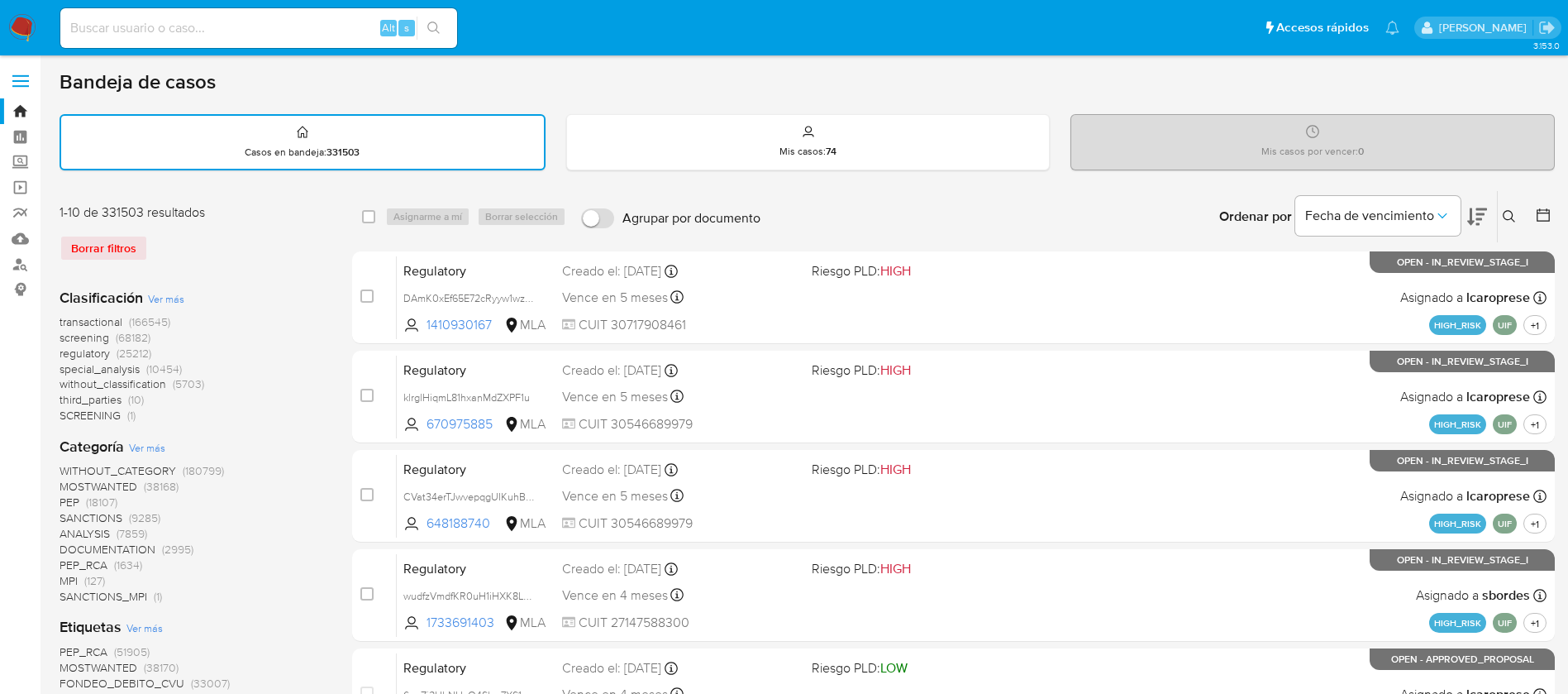
click at [1515, 214] on icon at bounding box center [1509, 216] width 13 height 13
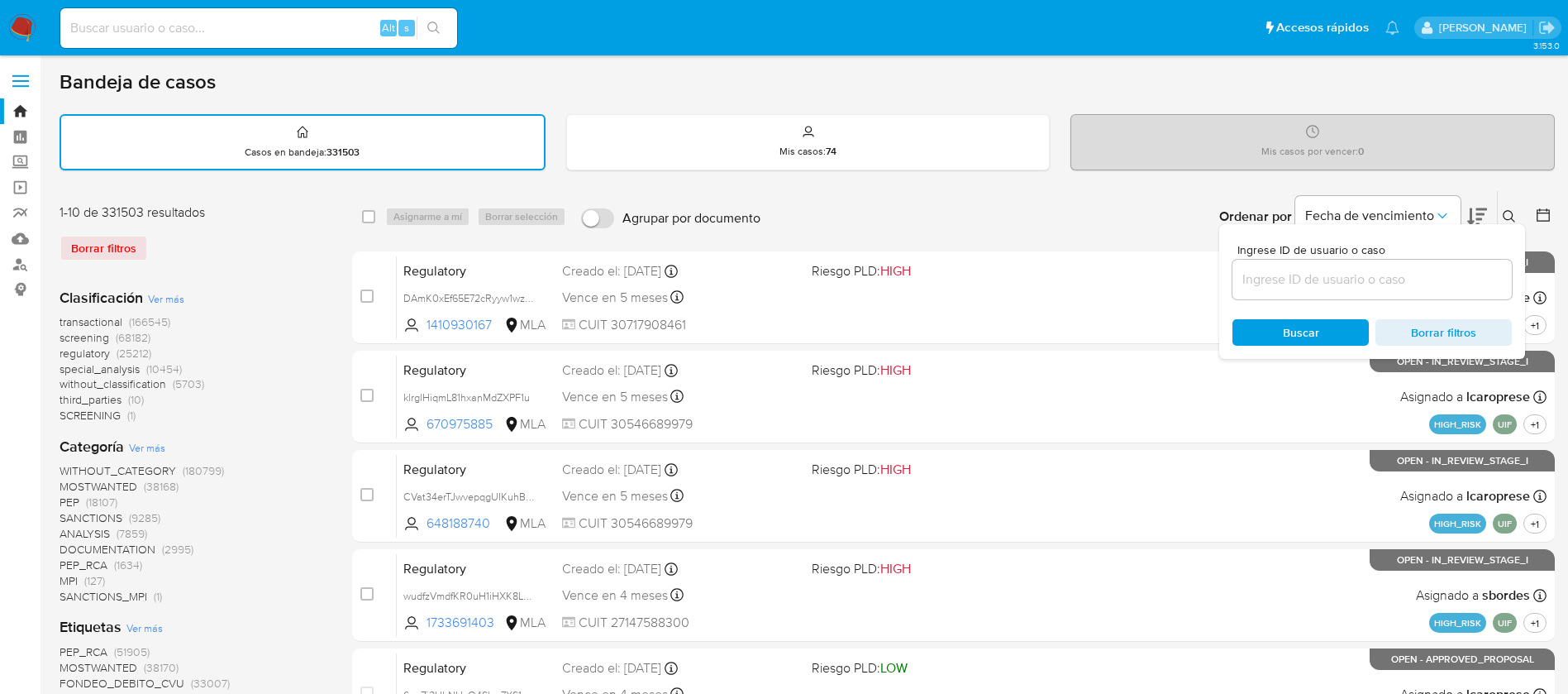
click at [1323, 279] on input at bounding box center [1371, 279] width 279 height 21
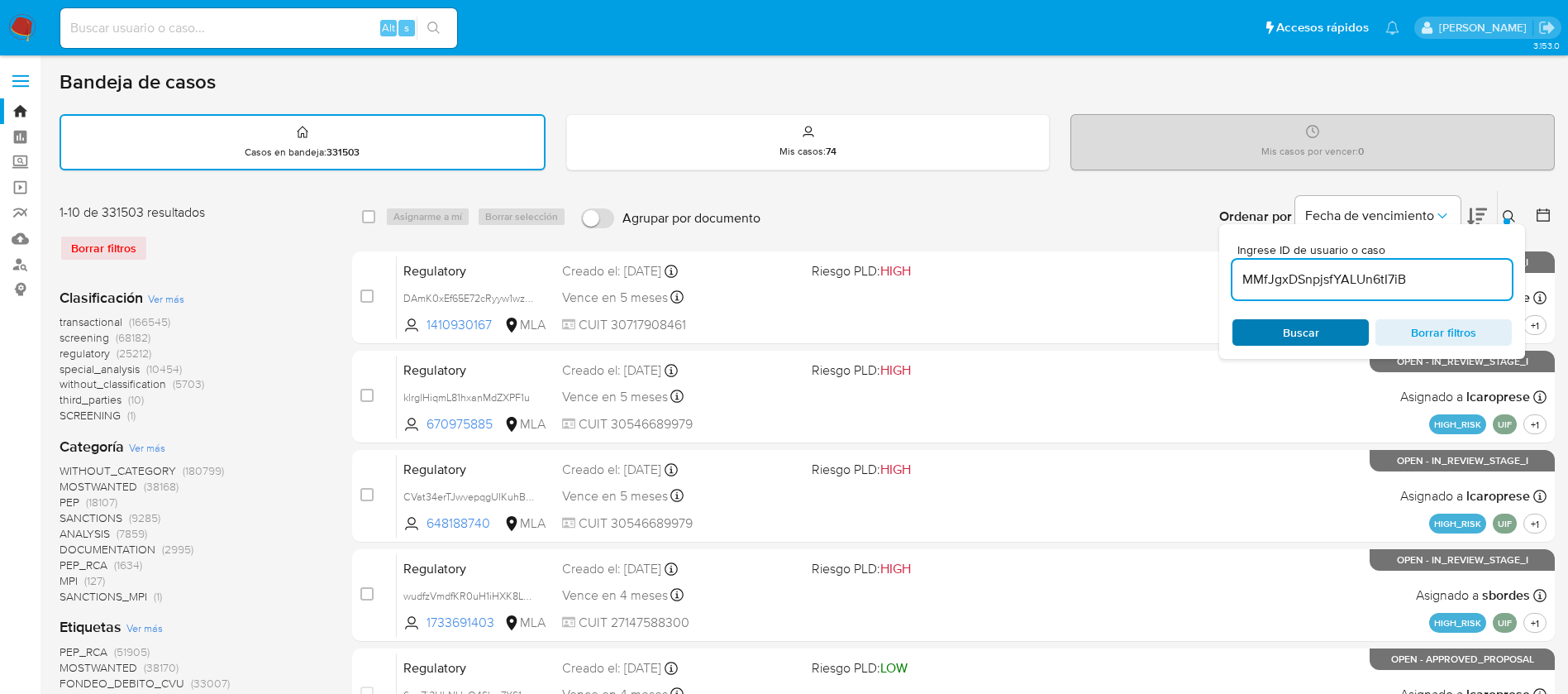
type input "MMfJgxDSnpjsfYALUn6tI7iB"
click at [1300, 327] on span "Buscar" at bounding box center [1301, 332] width 36 height 26
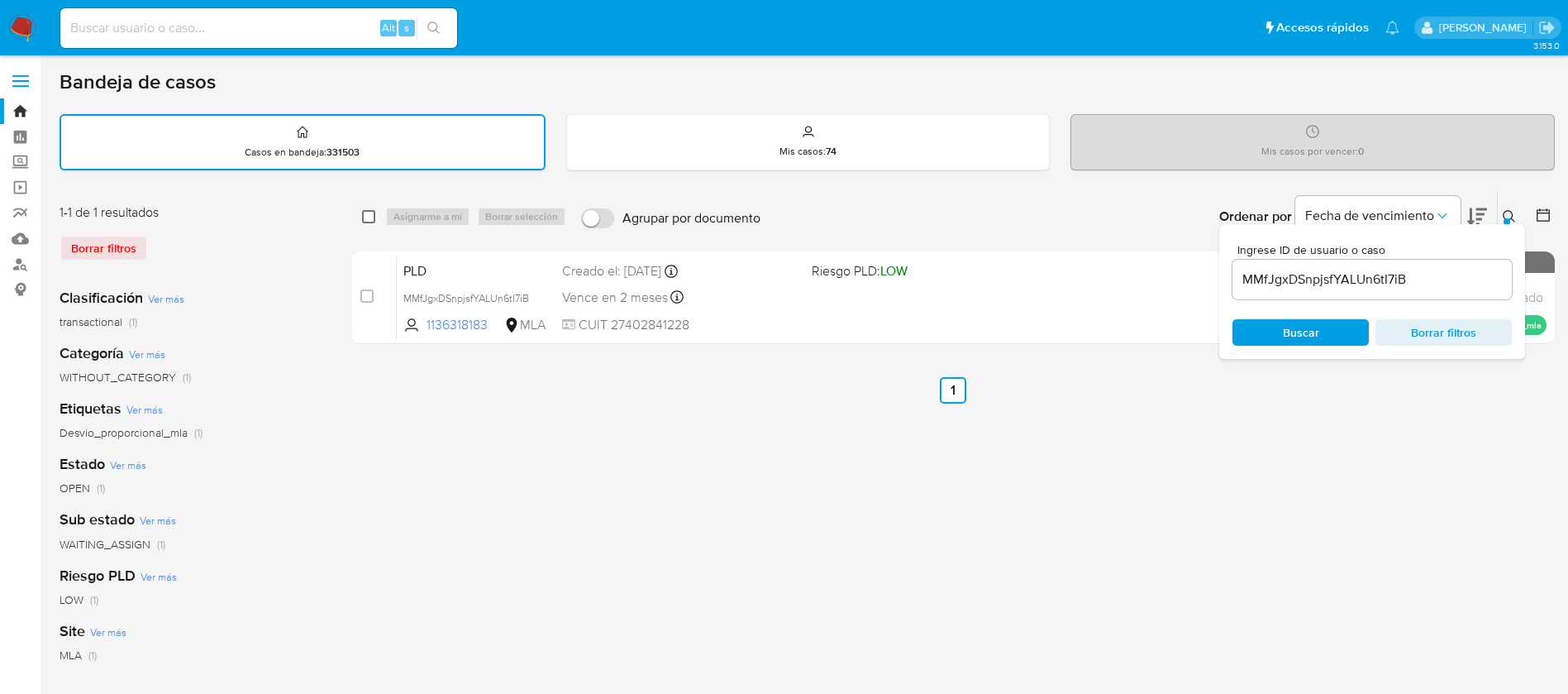
click at [367, 211] on input "checkbox" at bounding box center [368, 216] width 13 height 13
checkbox input "true"
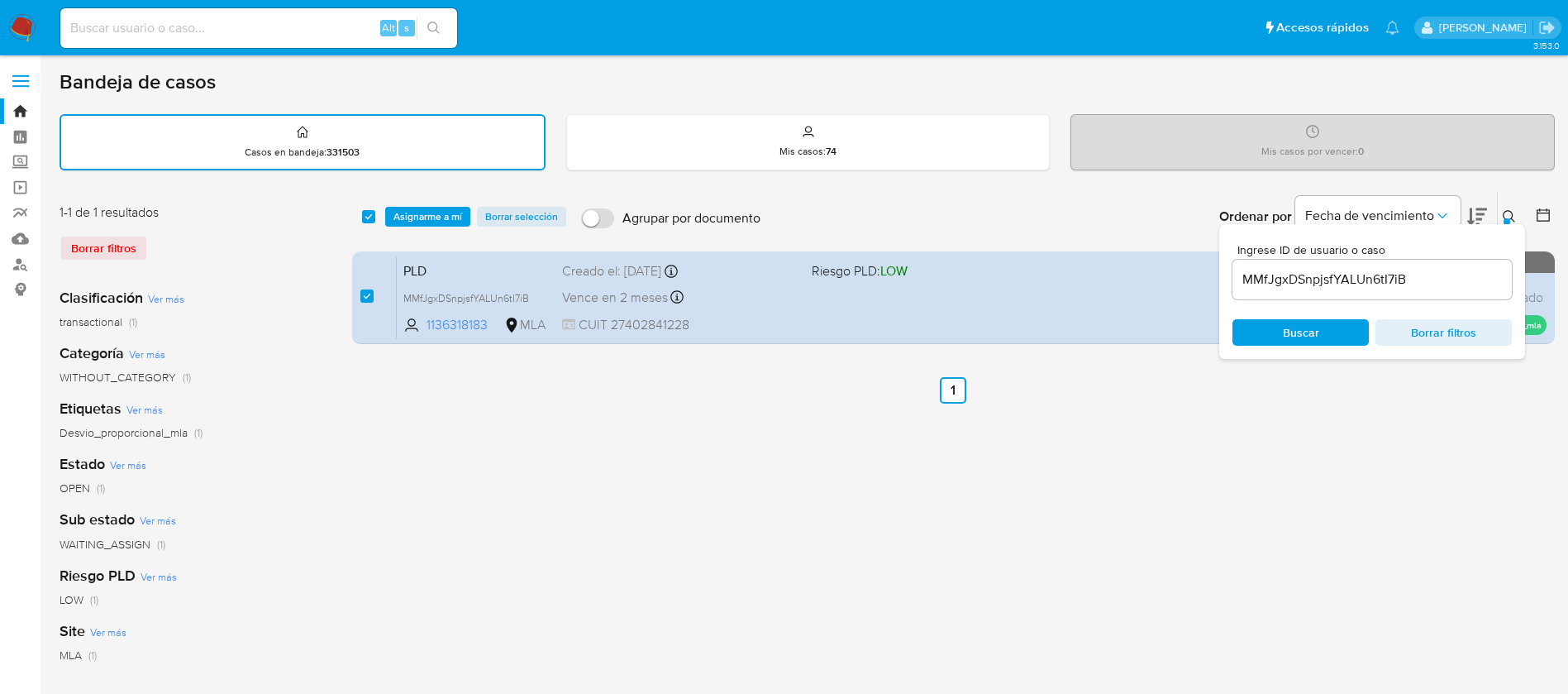
click at [410, 226] on div "select-all-cases-checkbox Asignarme a mí Borrar selección Agrupar por documento…" at bounding box center [953, 216] width 1203 height 51
click at [436, 217] on span "Asignarme a mí" at bounding box center [427, 216] width 69 height 17
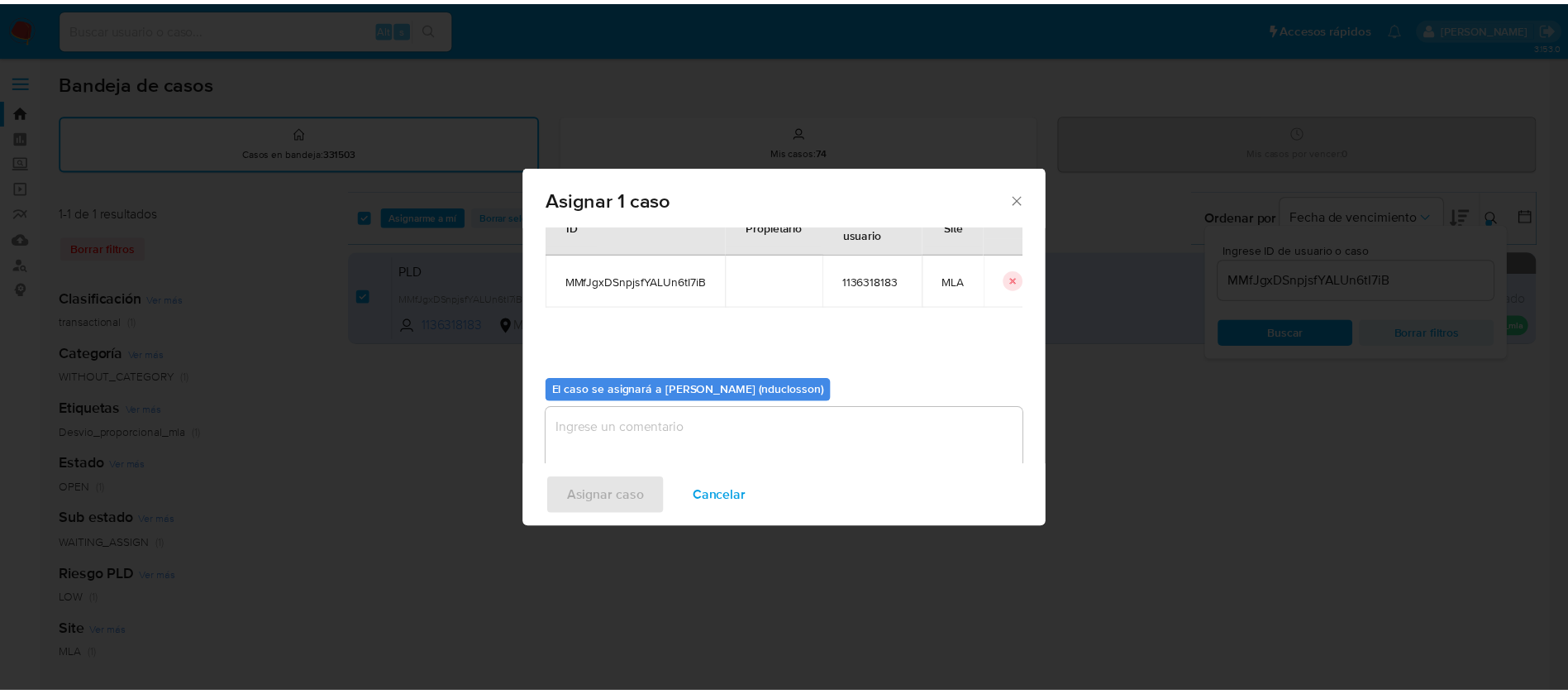
scroll to position [86, 0]
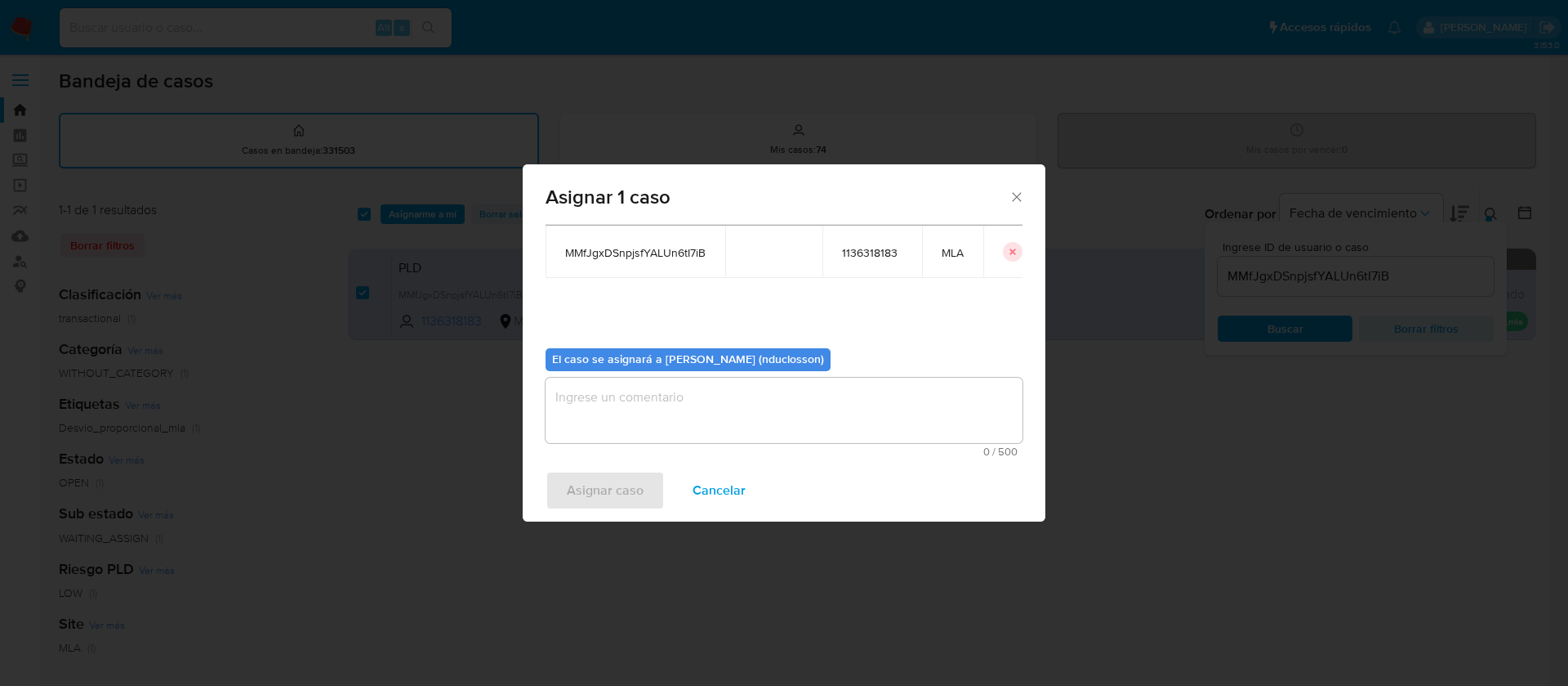
click at [663, 412] on textarea "assign-modal" at bounding box center [784, 410] width 477 height 65
click at [637, 475] on span "Asignar caso" at bounding box center [606, 490] width 77 height 36
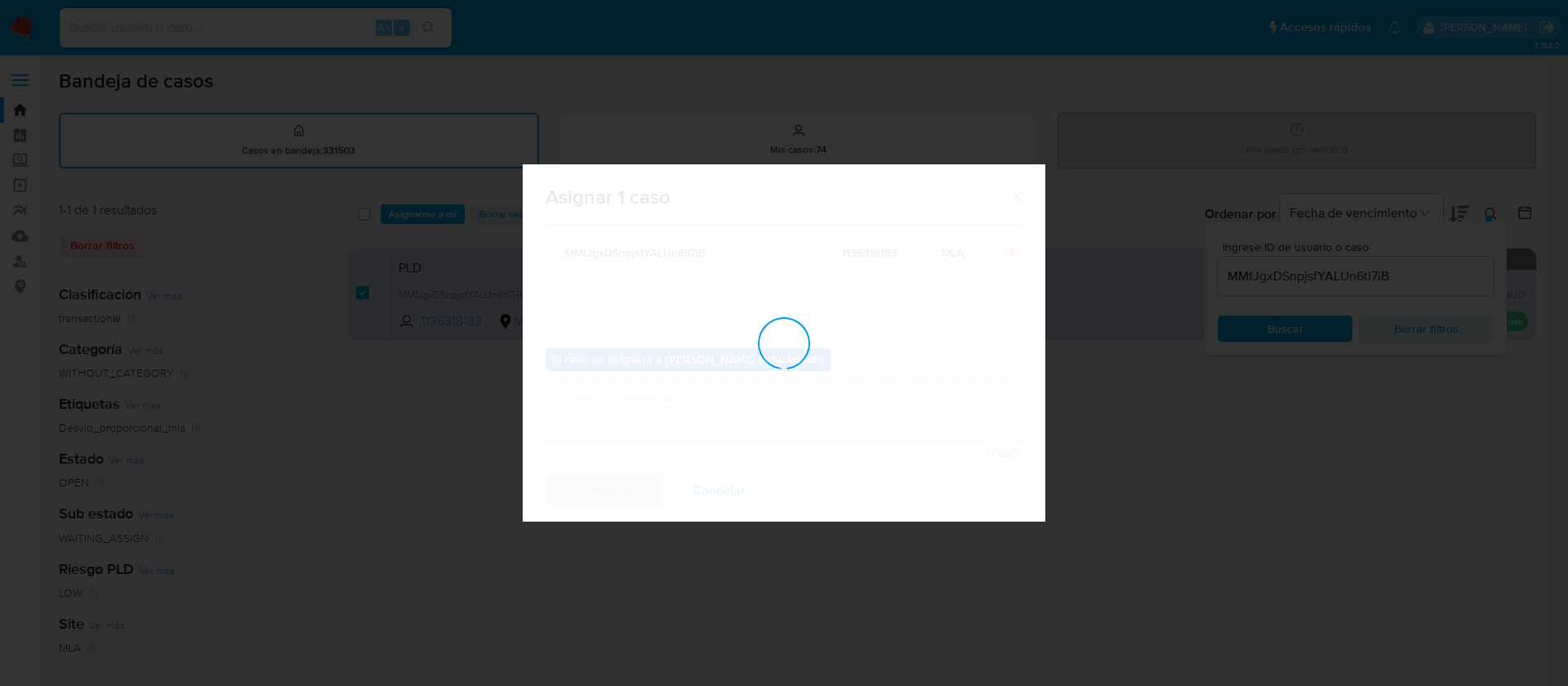
checkbox input "false"
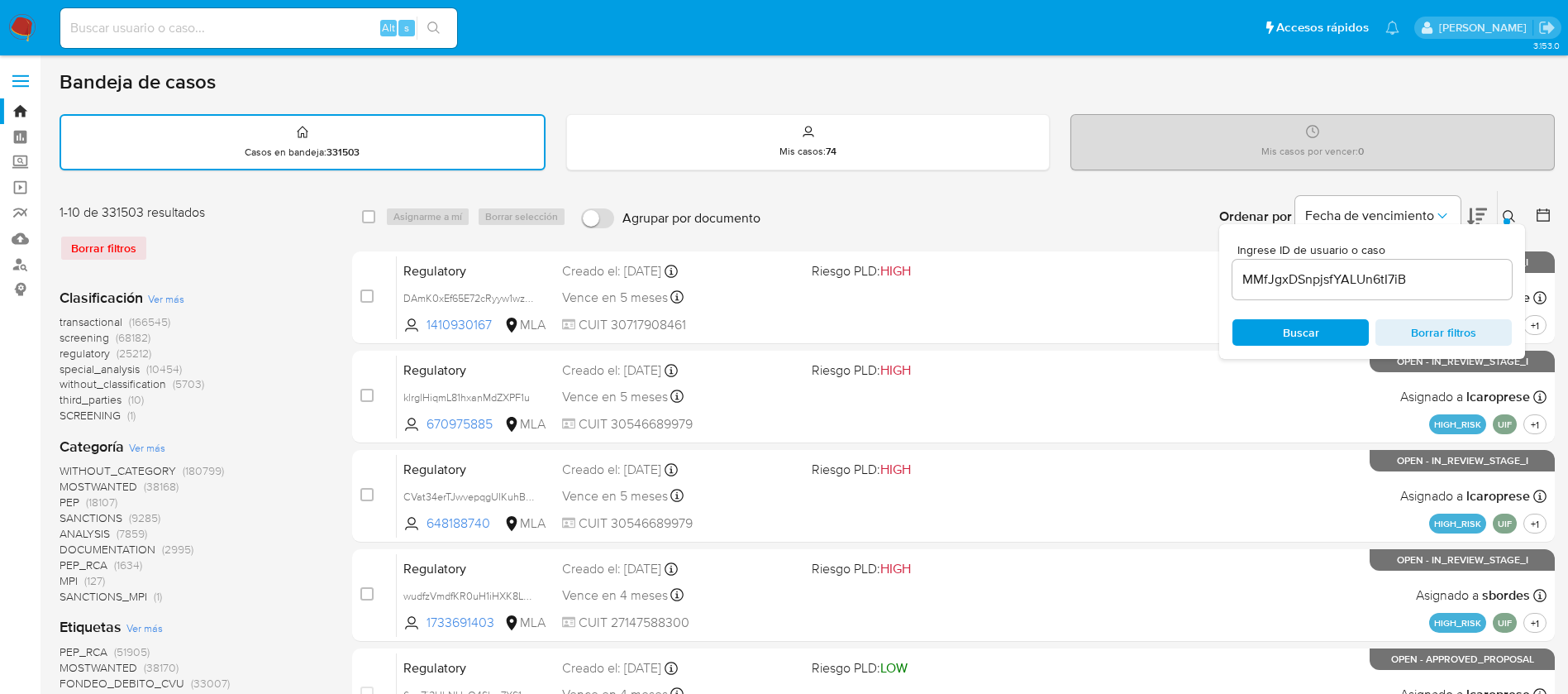
click at [293, 26] on input at bounding box center [258, 27] width 397 height 21
paste input "DbVDvgHWgOnnd8bqhZBarNbv"
type input "DbVDvgHWgOnnd8bqhZBarNbv"
click at [438, 23] on icon "search-icon" at bounding box center [433, 27] width 13 height 13
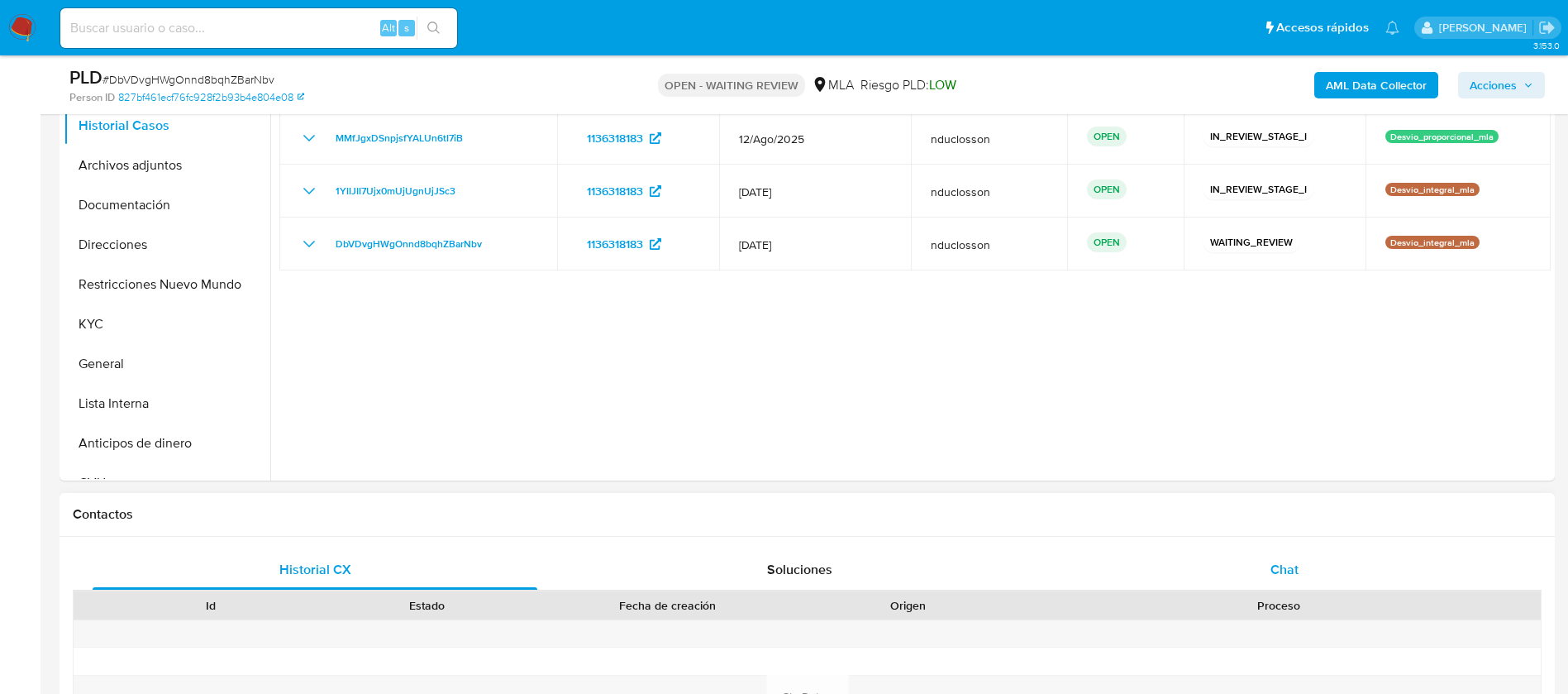
click at [1299, 566] on div "Chat" at bounding box center [1284, 570] width 445 height 40
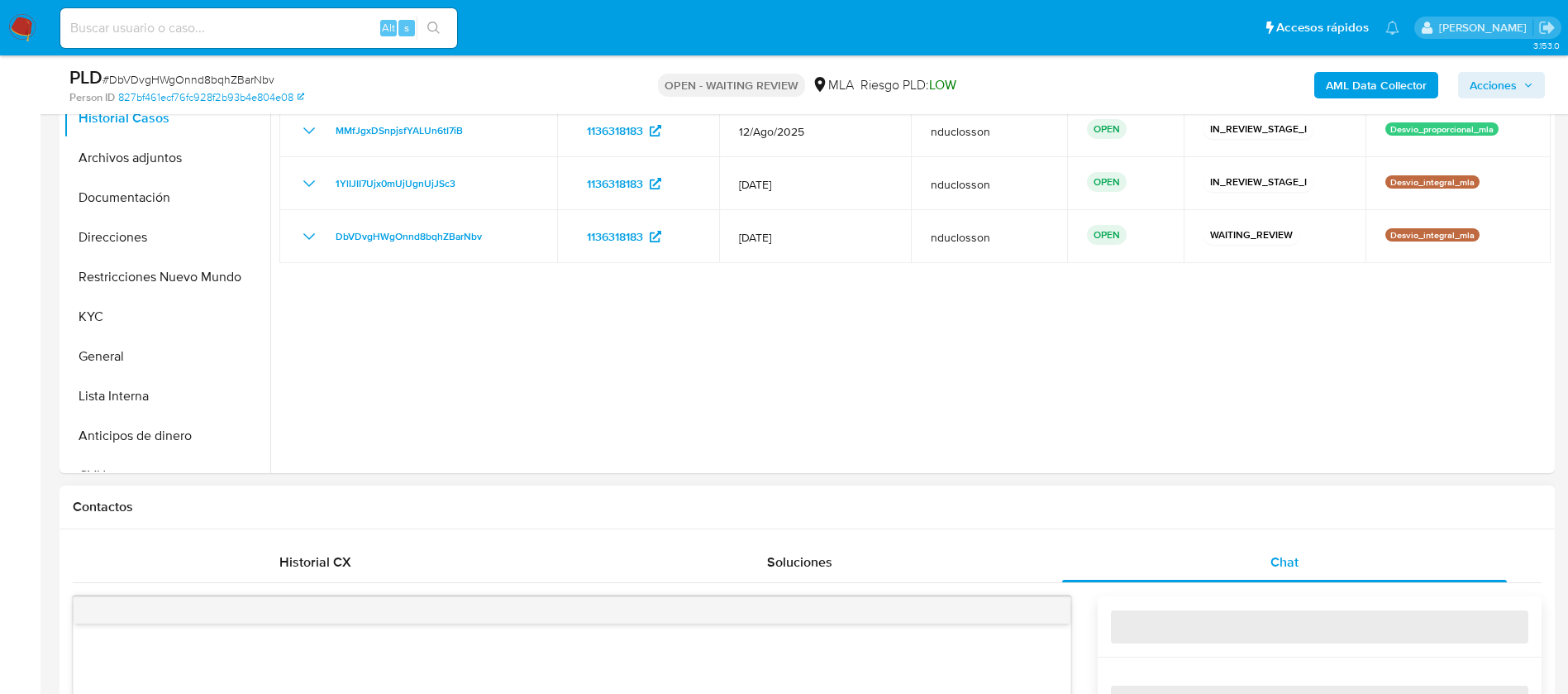
select select "10"
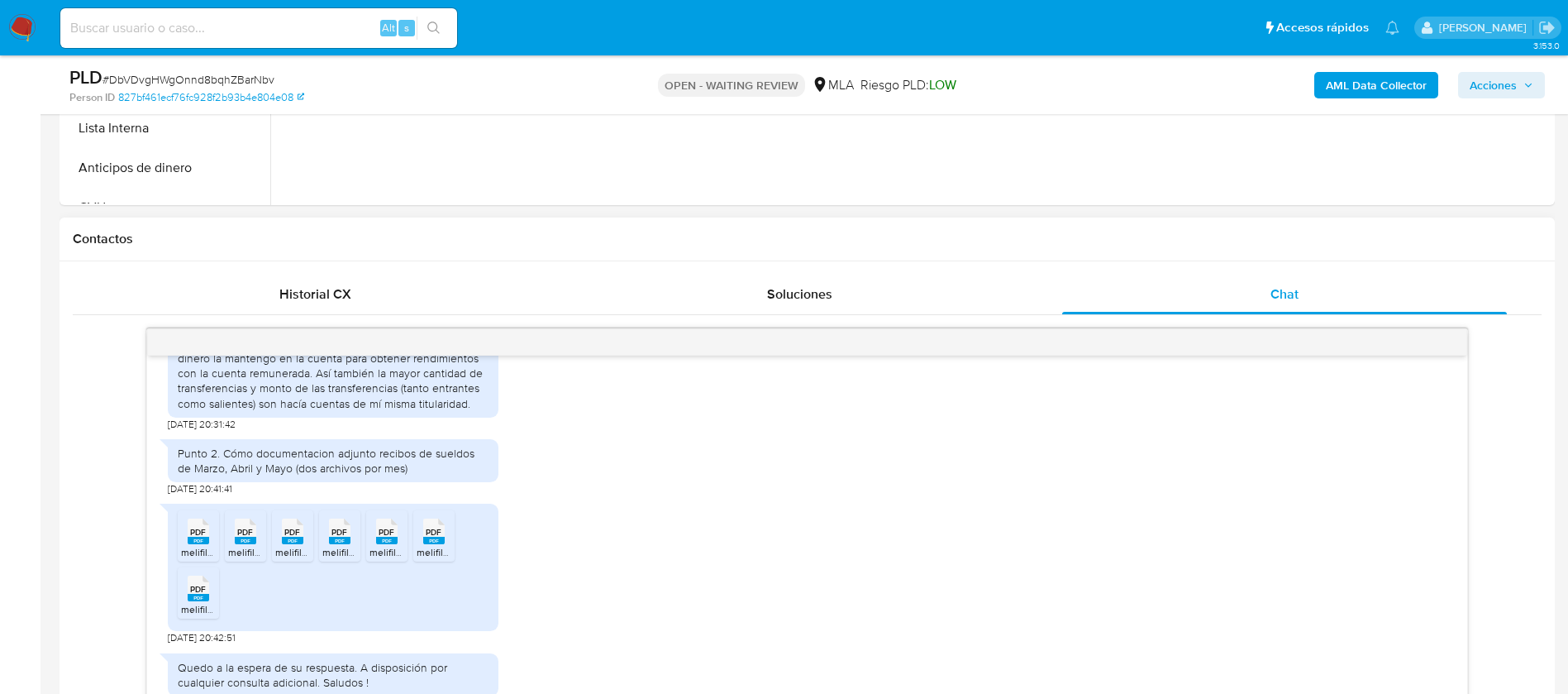
scroll to position [992, 0]
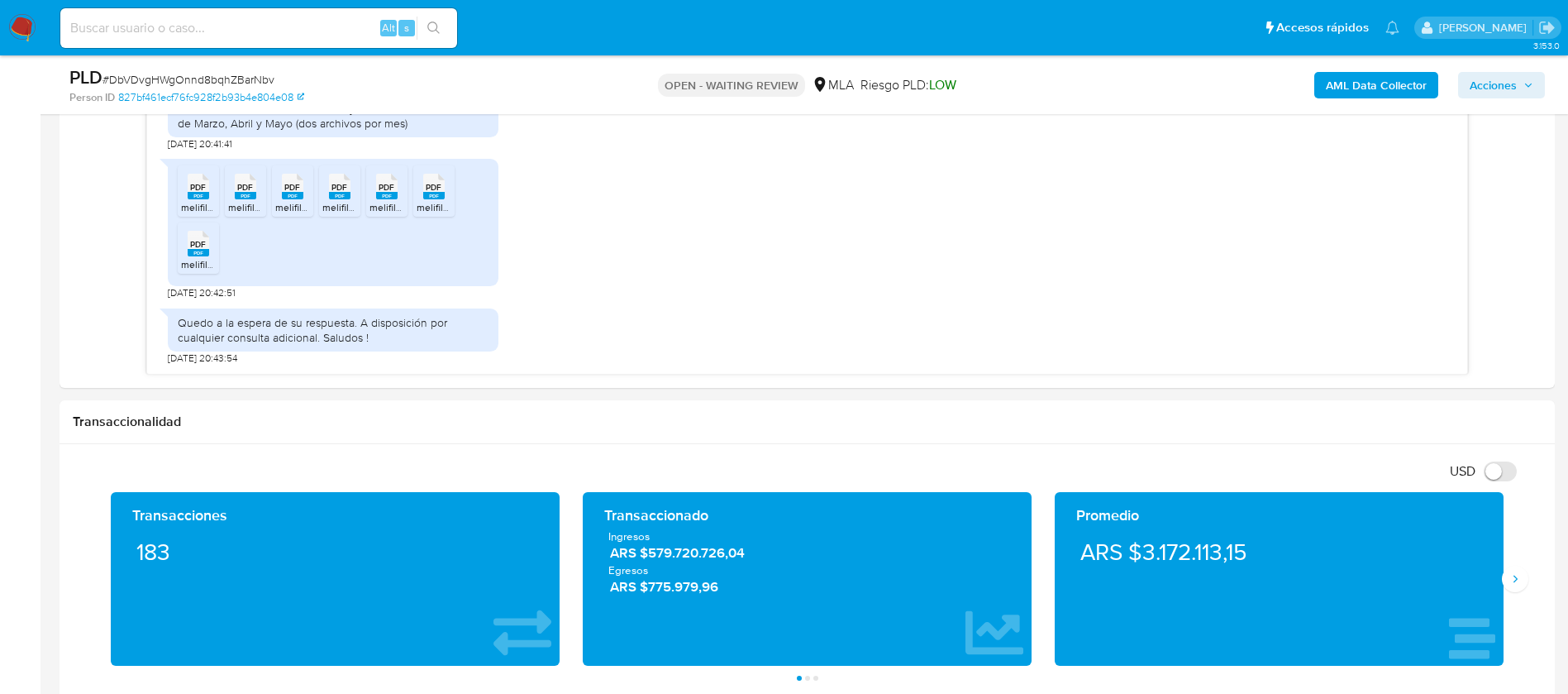
click at [251, 71] on span "# DbVDvgHWgOnnd8bqhZBarNbv" at bounding box center [188, 79] width 172 height 17
copy span "DbVDvgHWgOnnd8bqhZBarNbv"
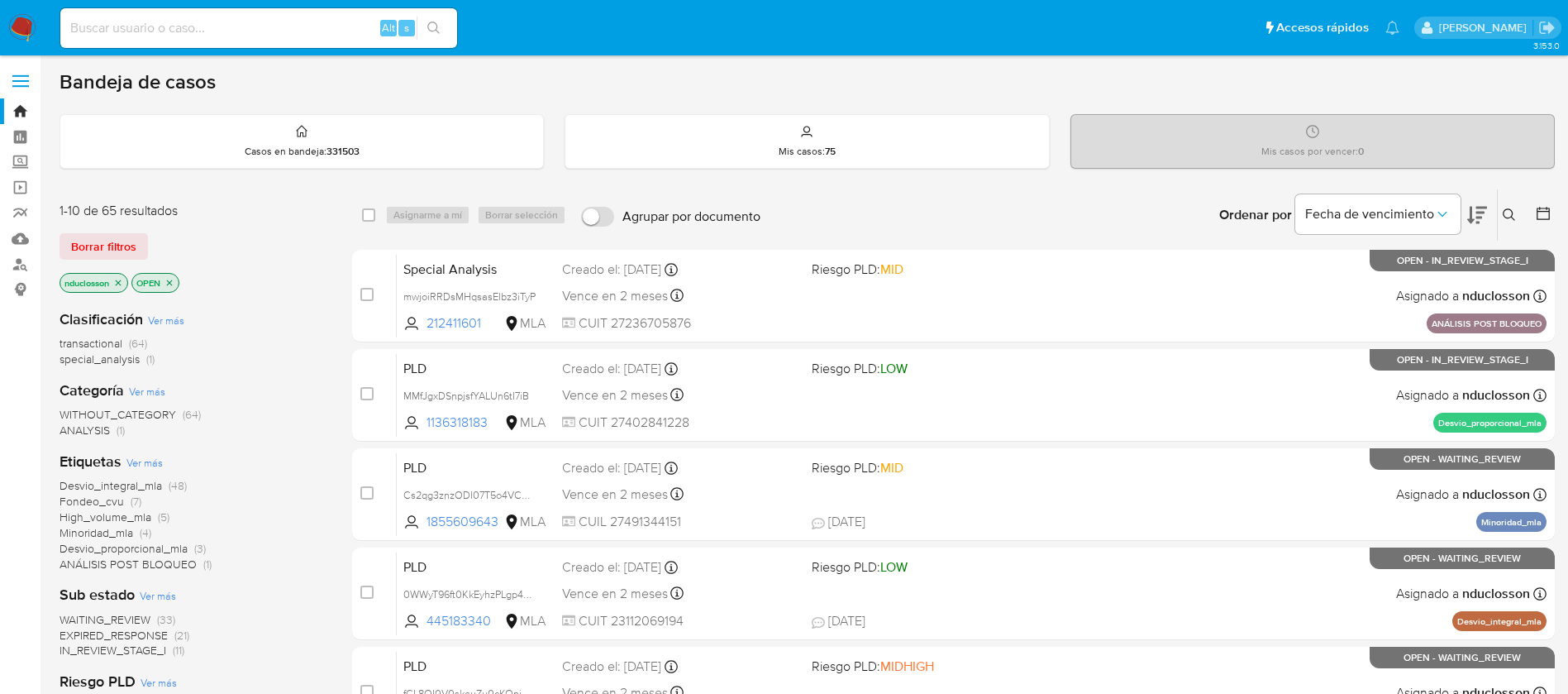
click at [1500, 212] on button at bounding box center [1511, 215] width 27 height 20
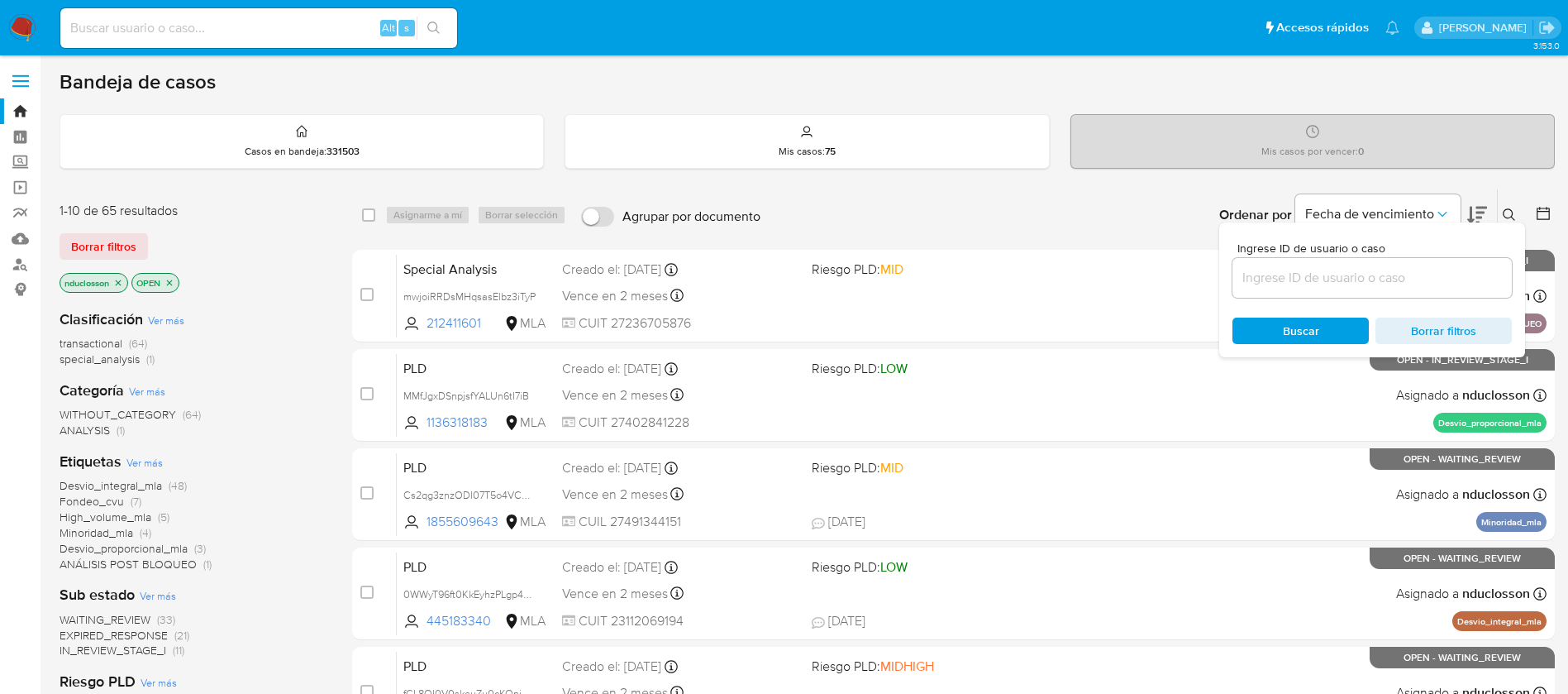
click at [1263, 272] on input at bounding box center [1371, 277] width 279 height 21
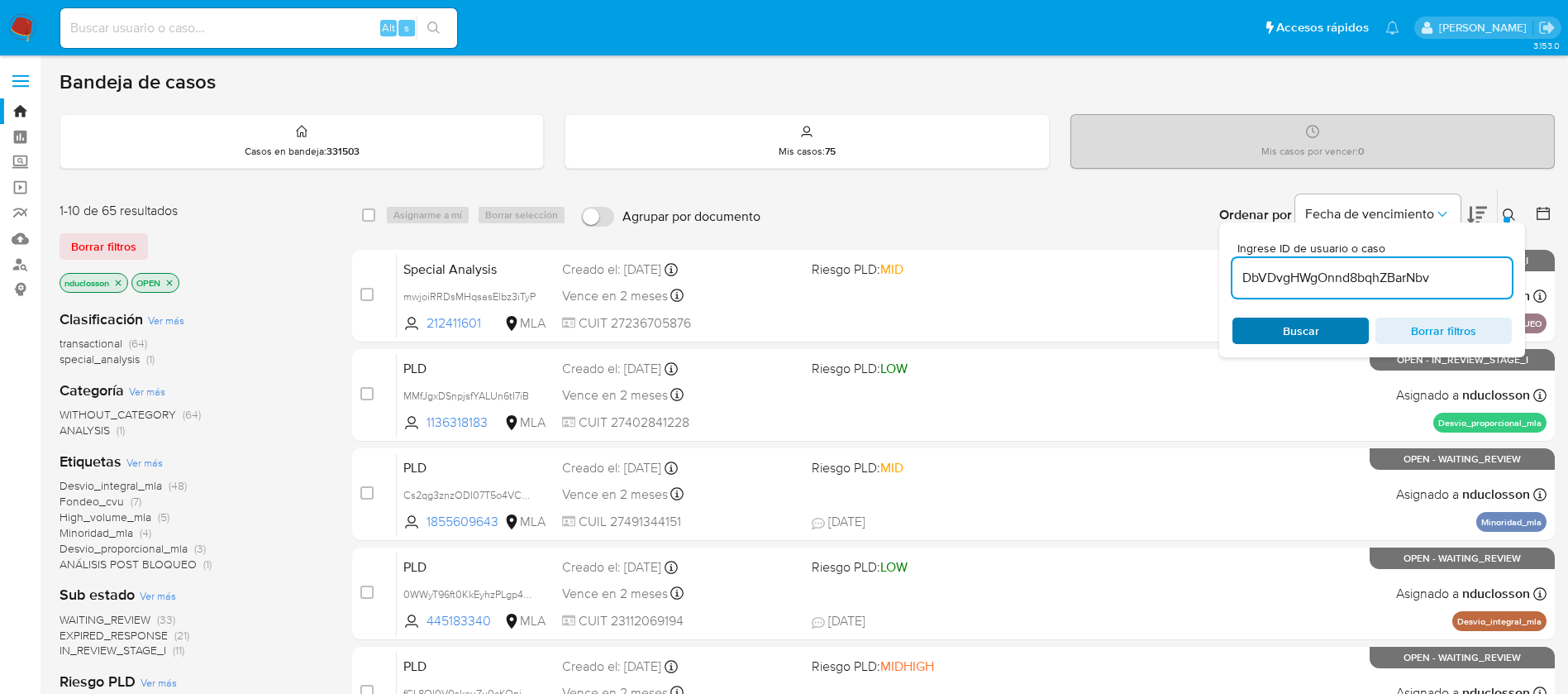
type input "DbVDvgHWgOnnd8bqhZBarNbv"
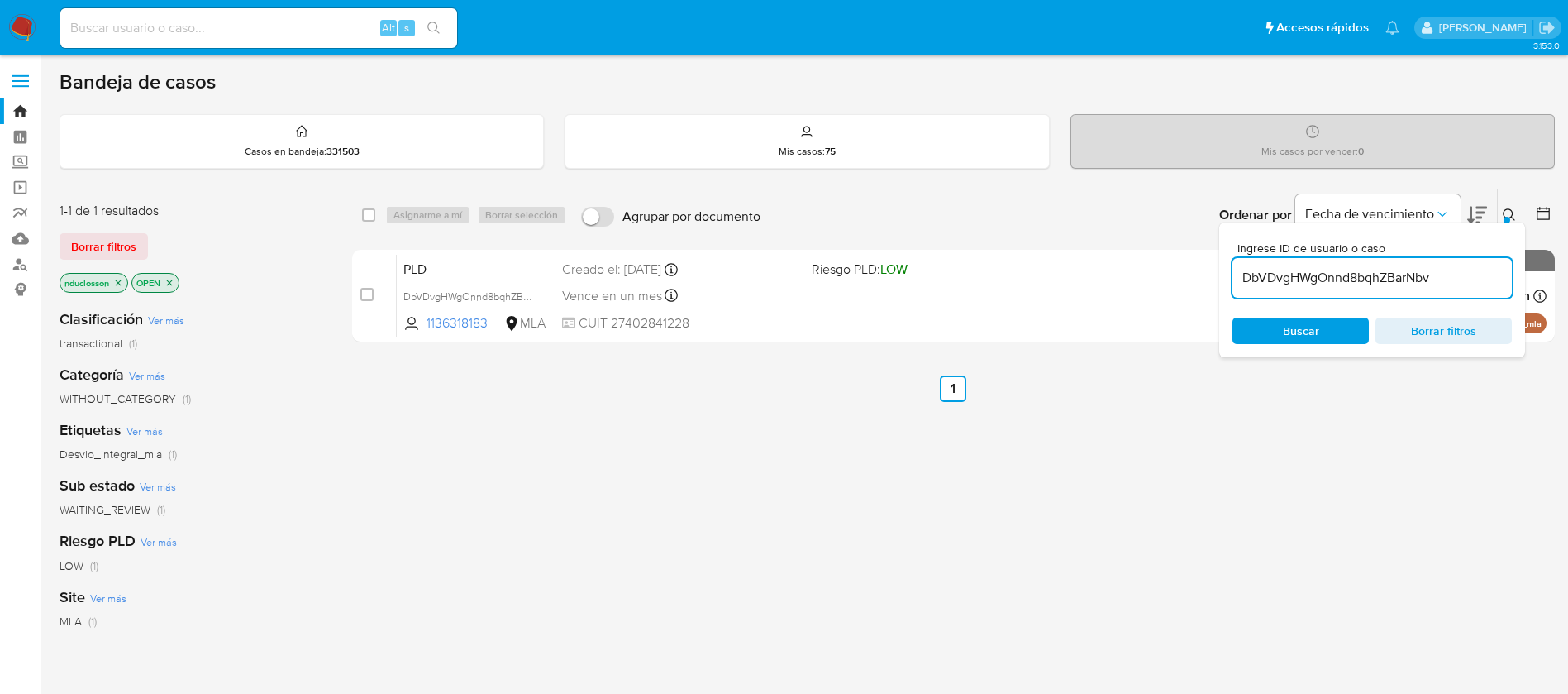
click at [718, 400] on ul "Anterior 1 Siguiente" at bounding box center [953, 388] width 1203 height 26
click at [359, 211] on div "select-all-cases-checkbox Asignarme a mí Borrar selección Agrupar por documento…" at bounding box center [953, 214] width 1203 height 51
click at [369, 214] on input "checkbox" at bounding box center [368, 214] width 13 height 13
checkbox input "true"
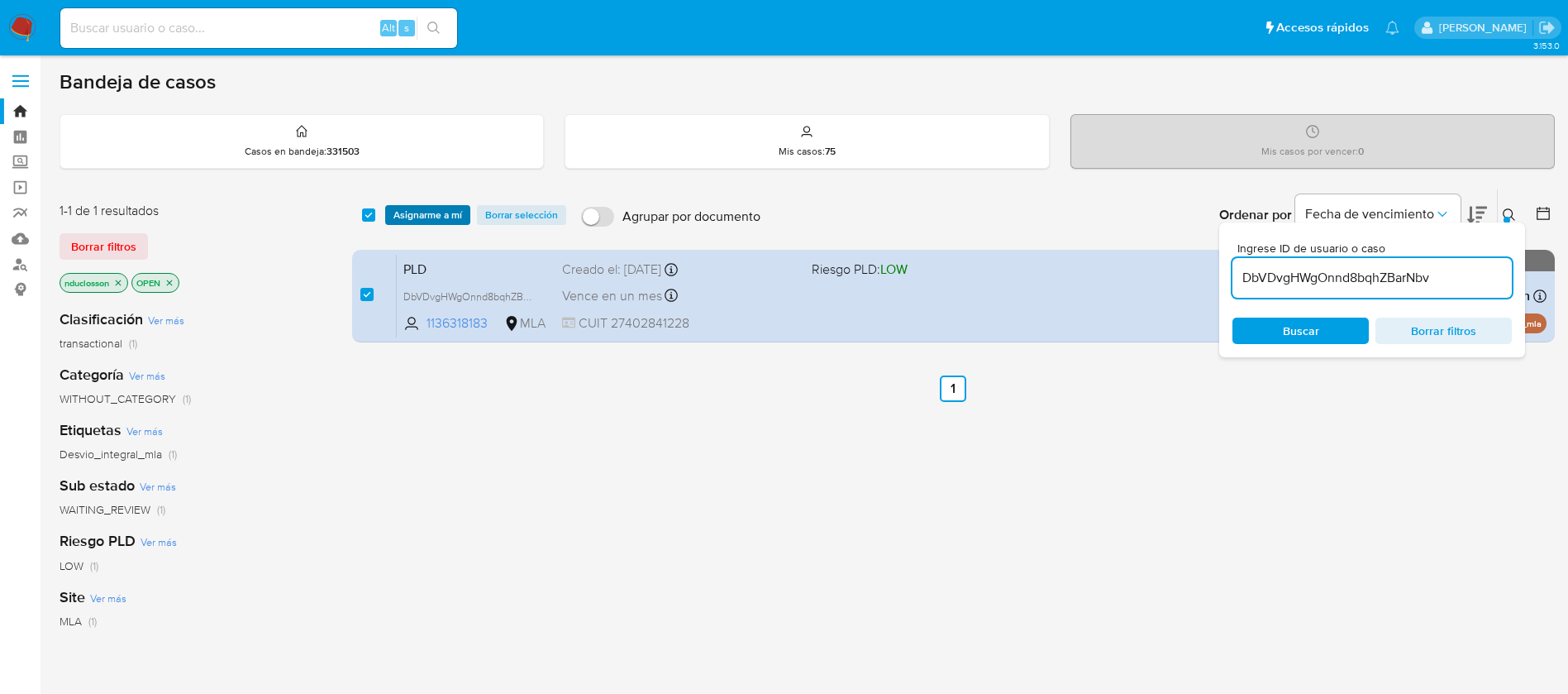
click at [418, 213] on span "Asignarme a mí" at bounding box center [427, 215] width 69 height 17
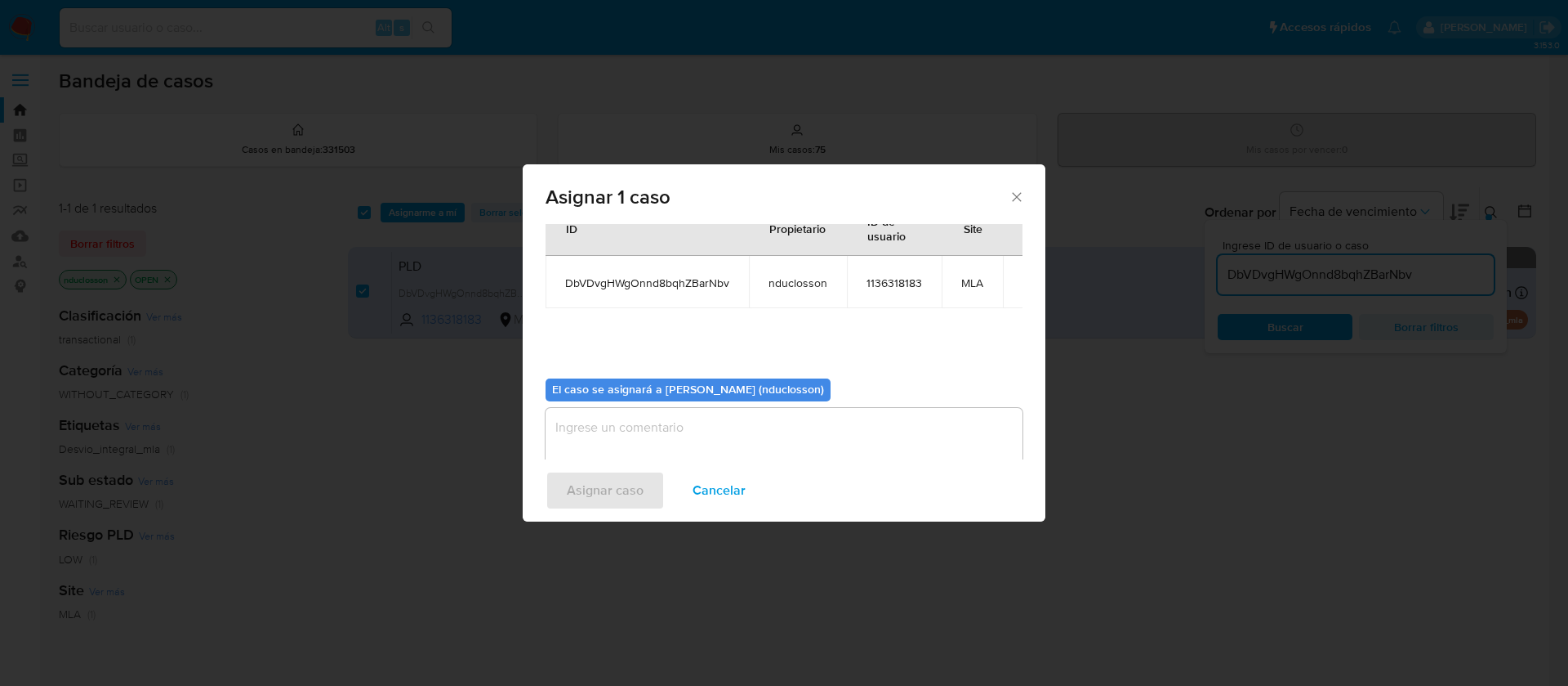
scroll to position [85, 0]
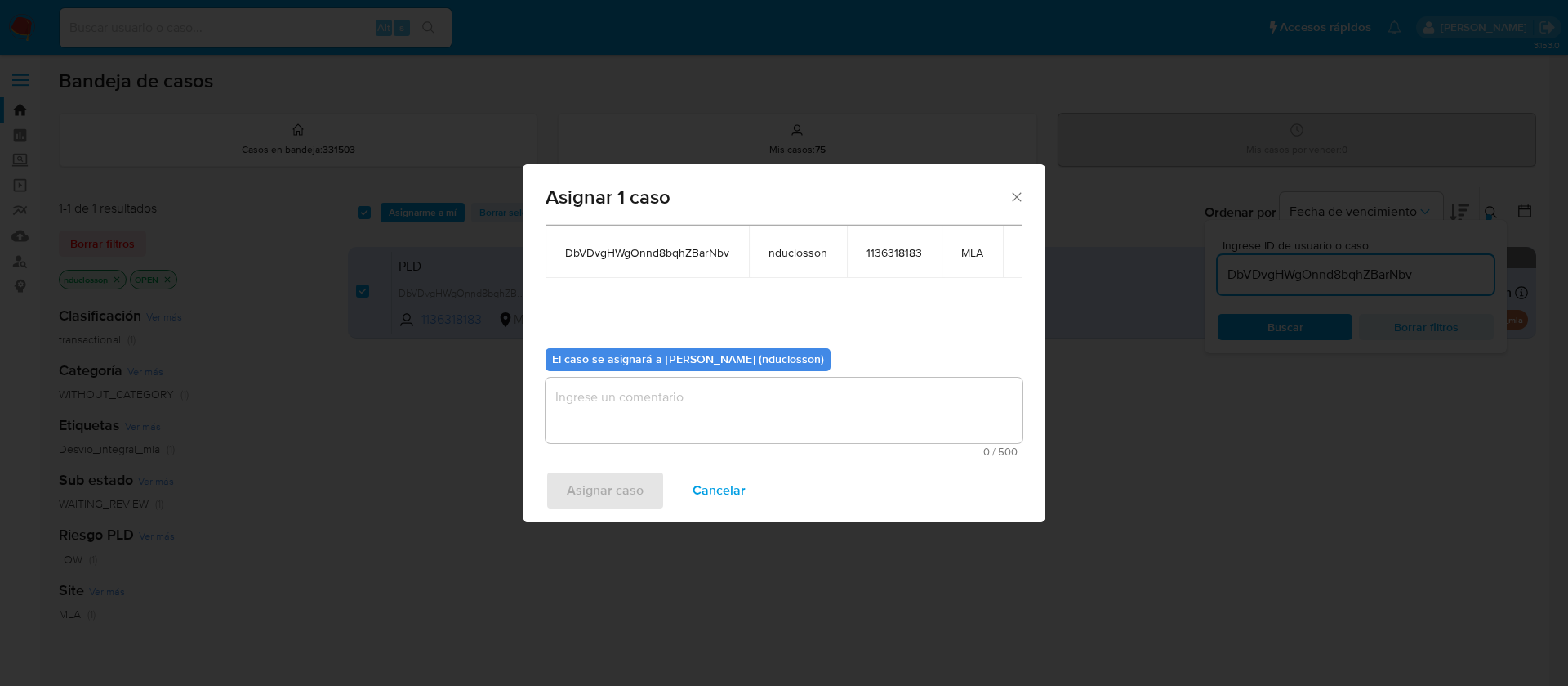
click at [731, 406] on textarea "assign-modal" at bounding box center [784, 410] width 477 height 65
click at [646, 475] on button "Asignar caso" at bounding box center [605, 490] width 120 height 40
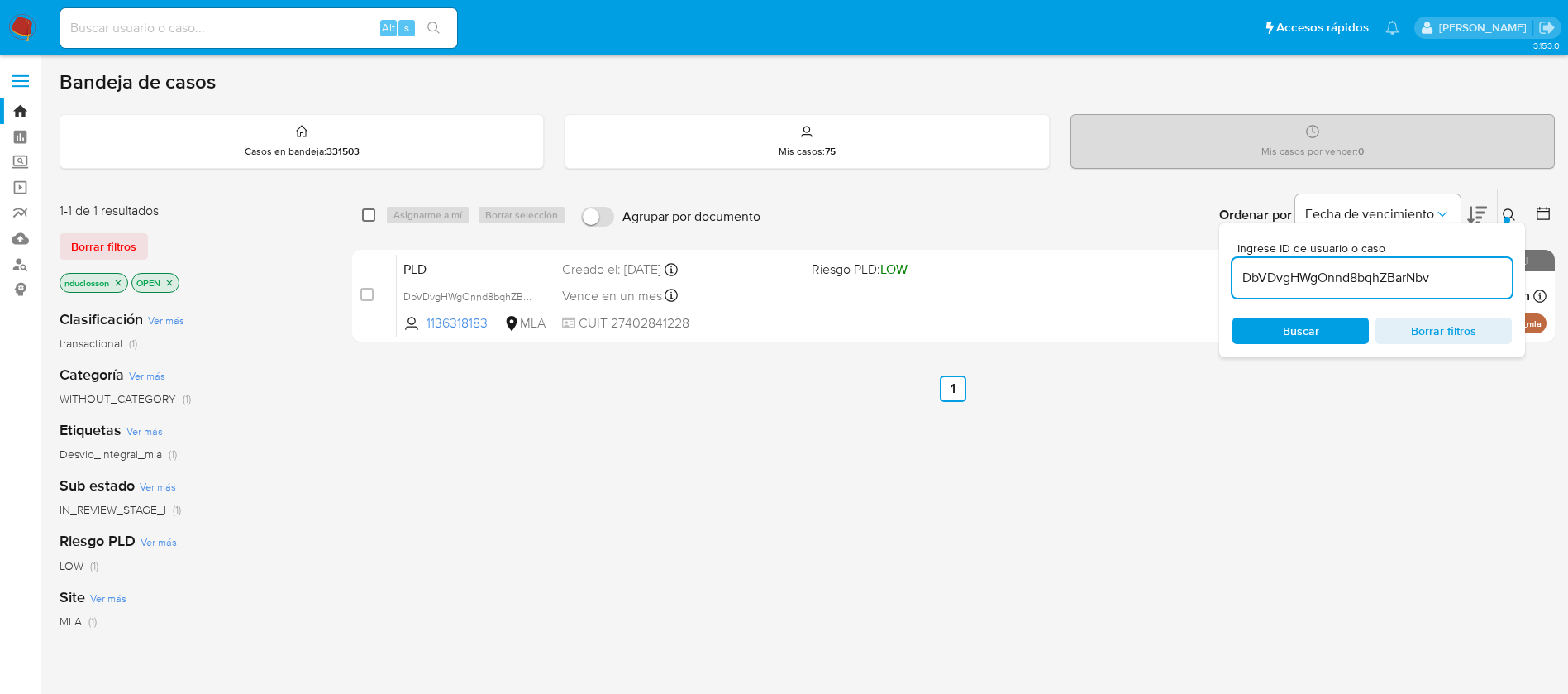
click at [368, 213] on input "checkbox" at bounding box center [368, 214] width 13 height 13
checkbox input "true"
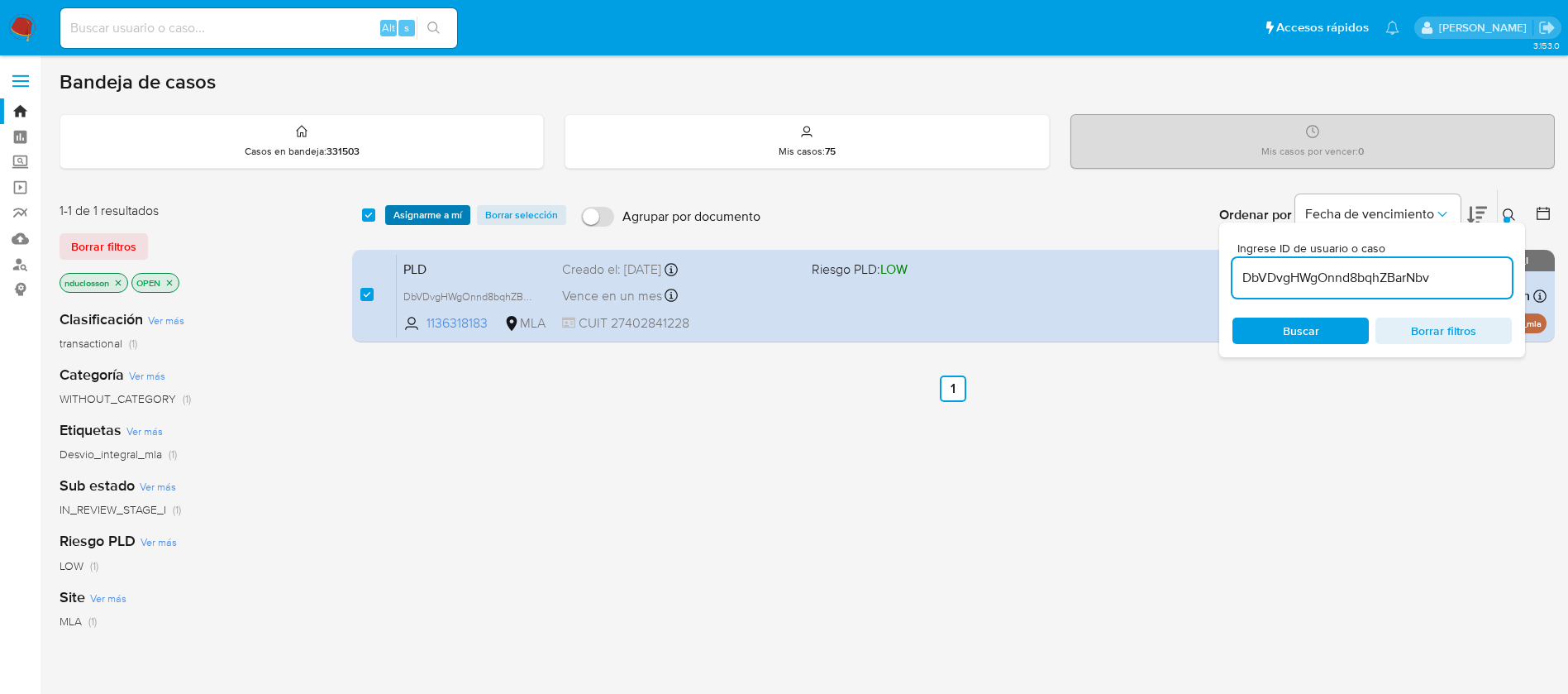
click at [398, 217] on span "Asignarme a mí" at bounding box center [427, 215] width 69 height 17
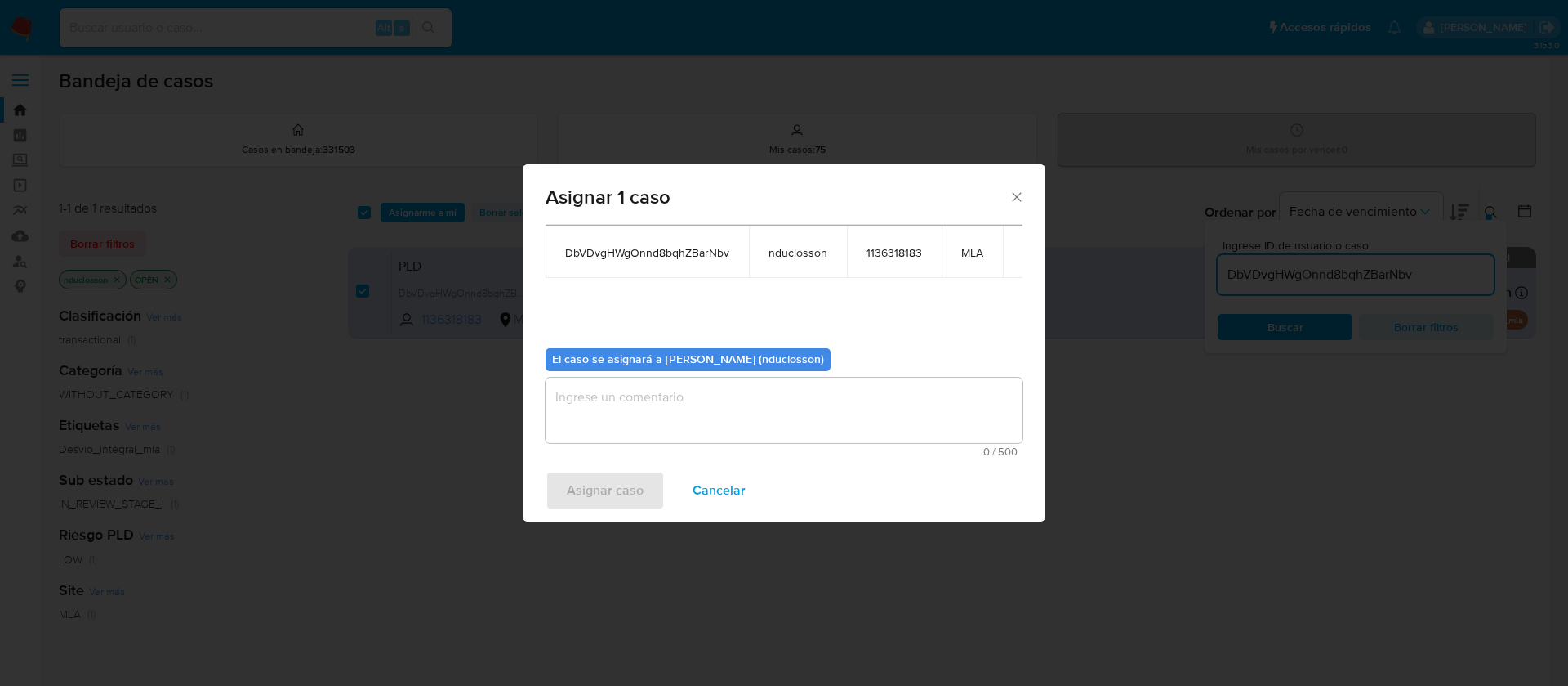
click at [694, 394] on textarea "assign-modal" at bounding box center [784, 410] width 477 height 65
click at [583, 492] on span "Asignar caso" at bounding box center [606, 490] width 77 height 36
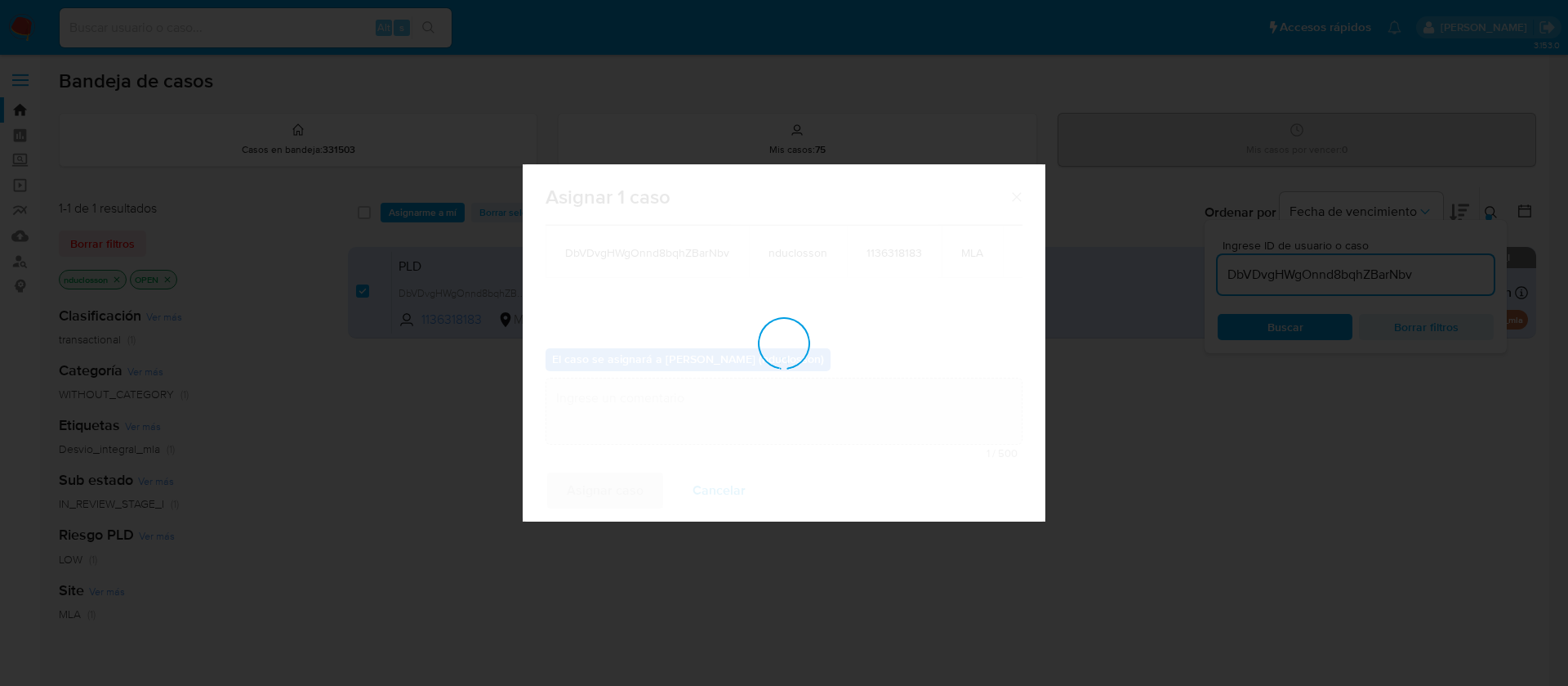
checkbox input "false"
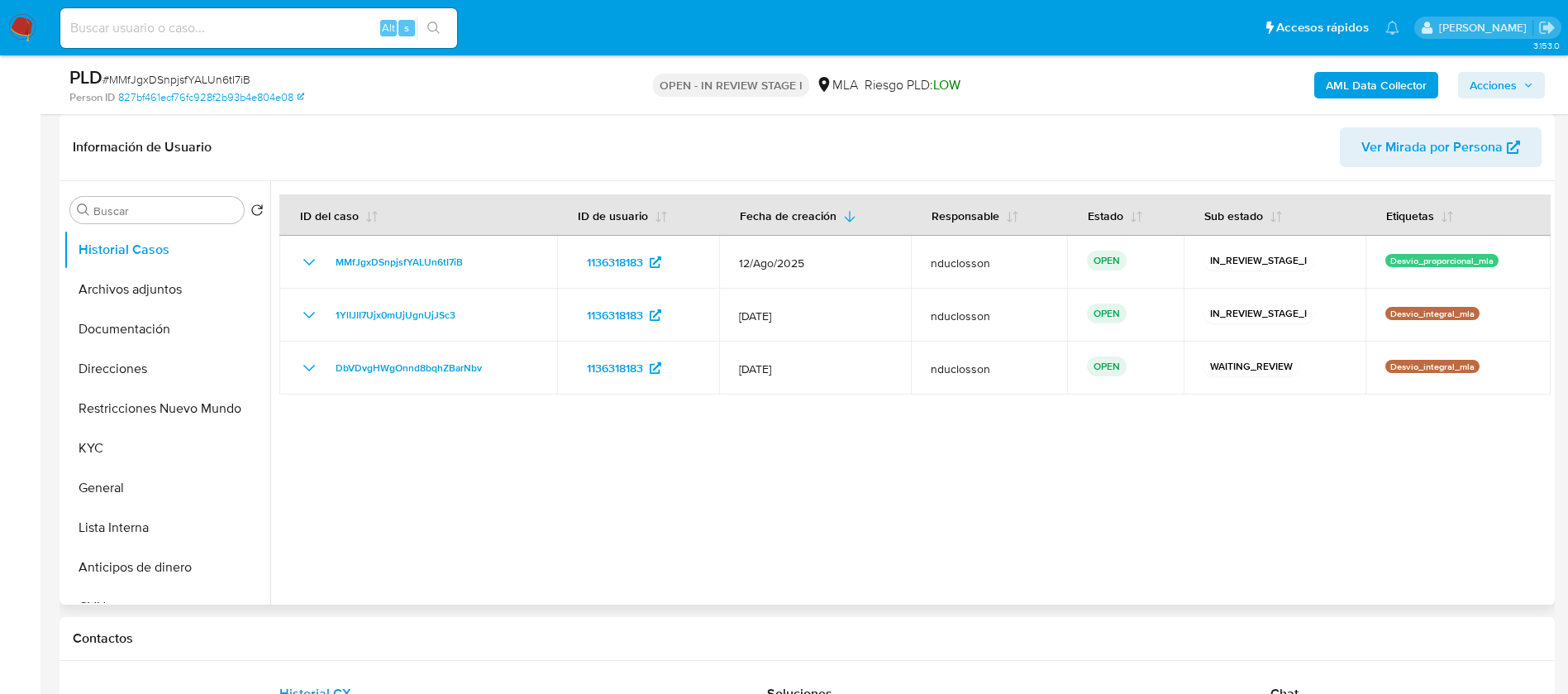
select select "10"
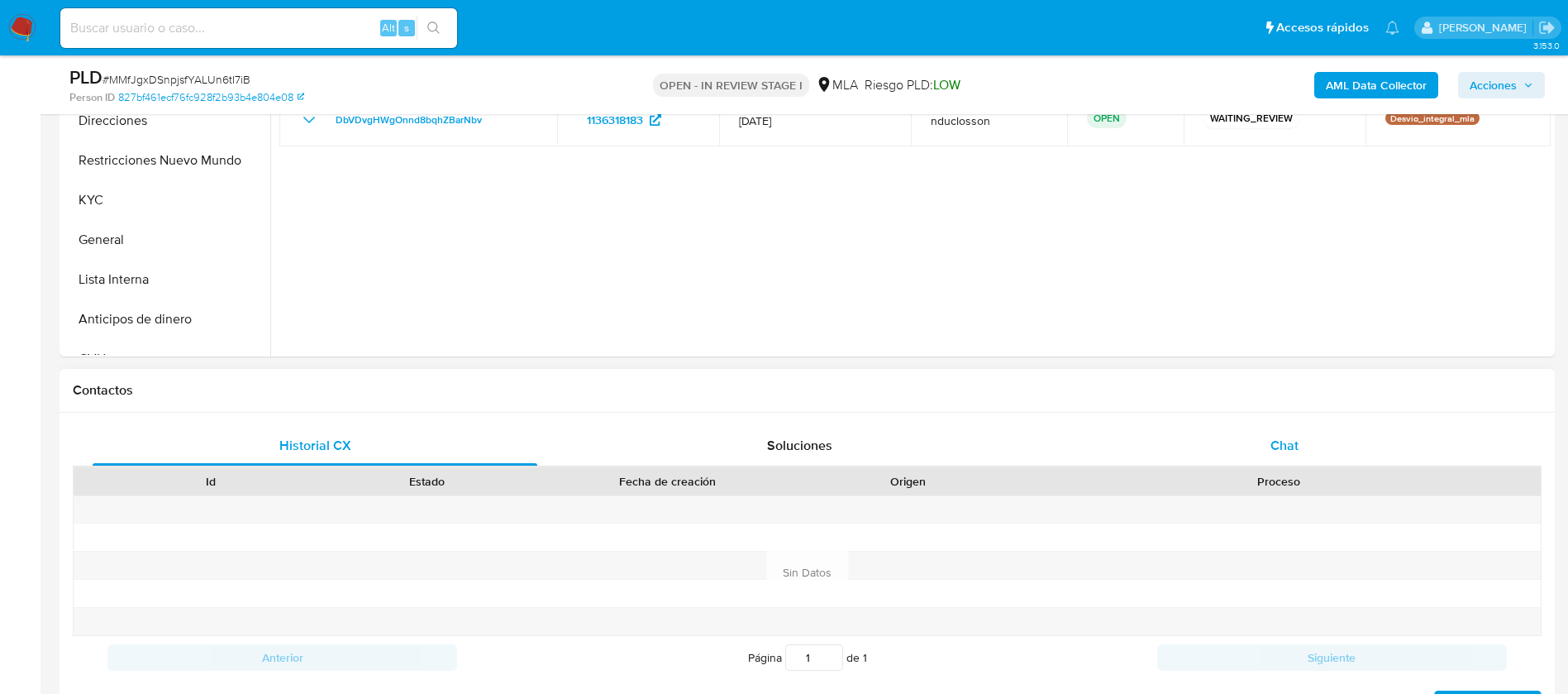
click at [1287, 438] on span "Chat" at bounding box center [1284, 445] width 28 height 19
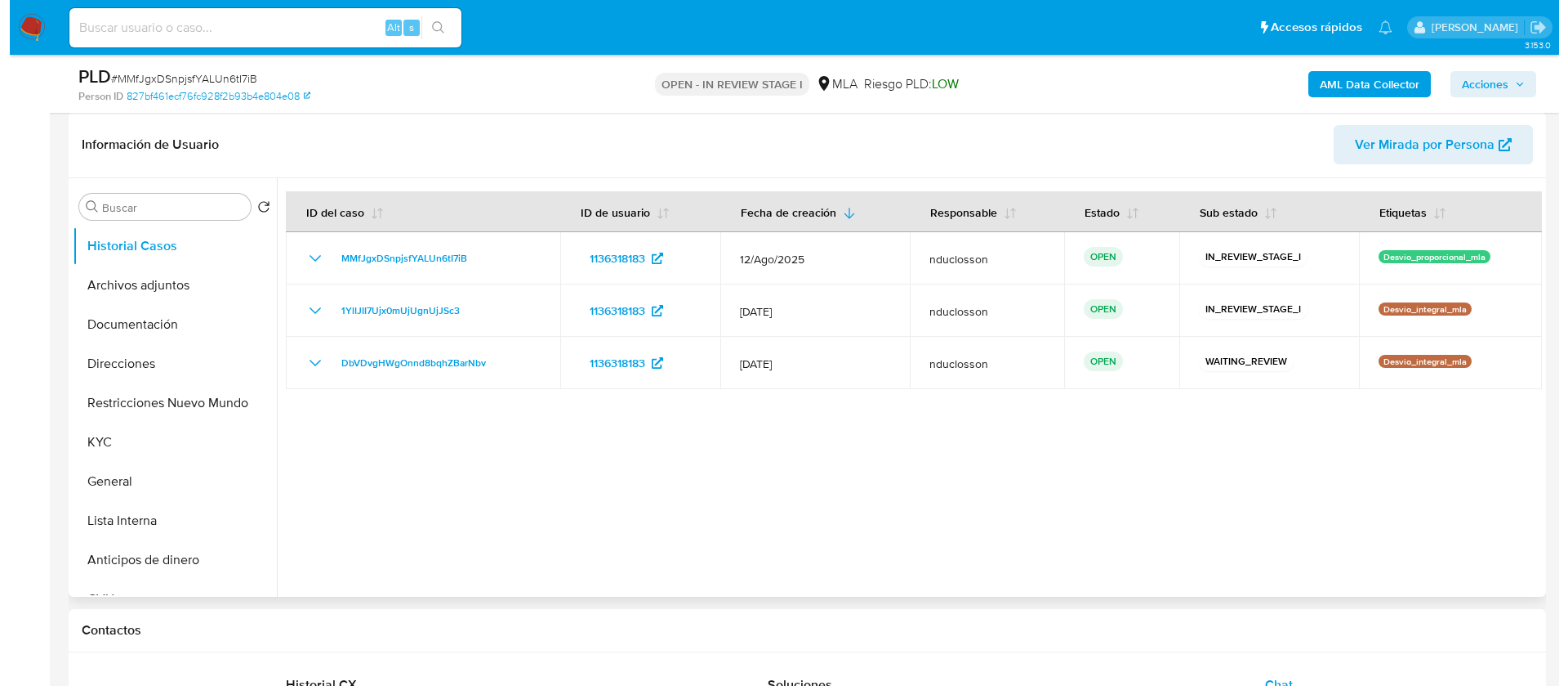
scroll to position [245, 0]
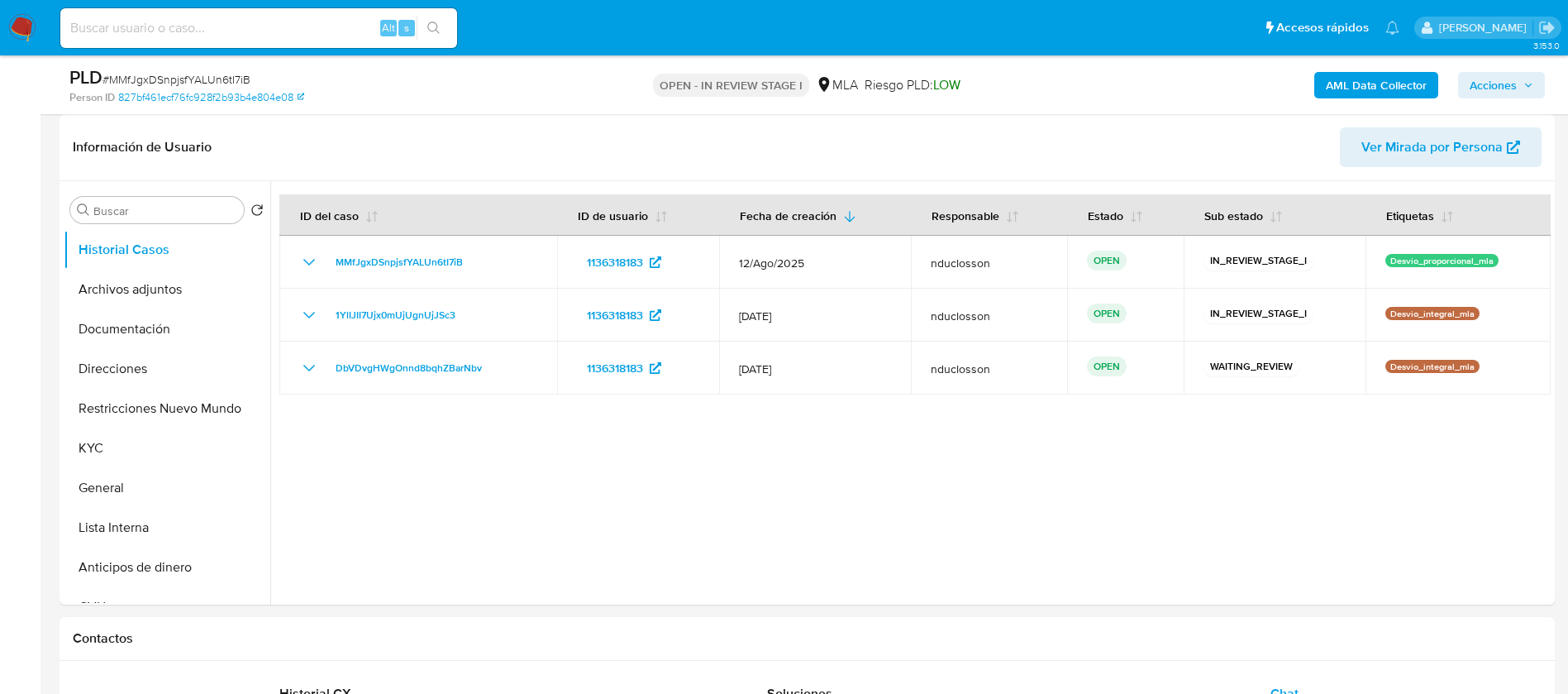
click at [1375, 93] on b "AML Data Collector" at bounding box center [1376, 85] width 101 height 26
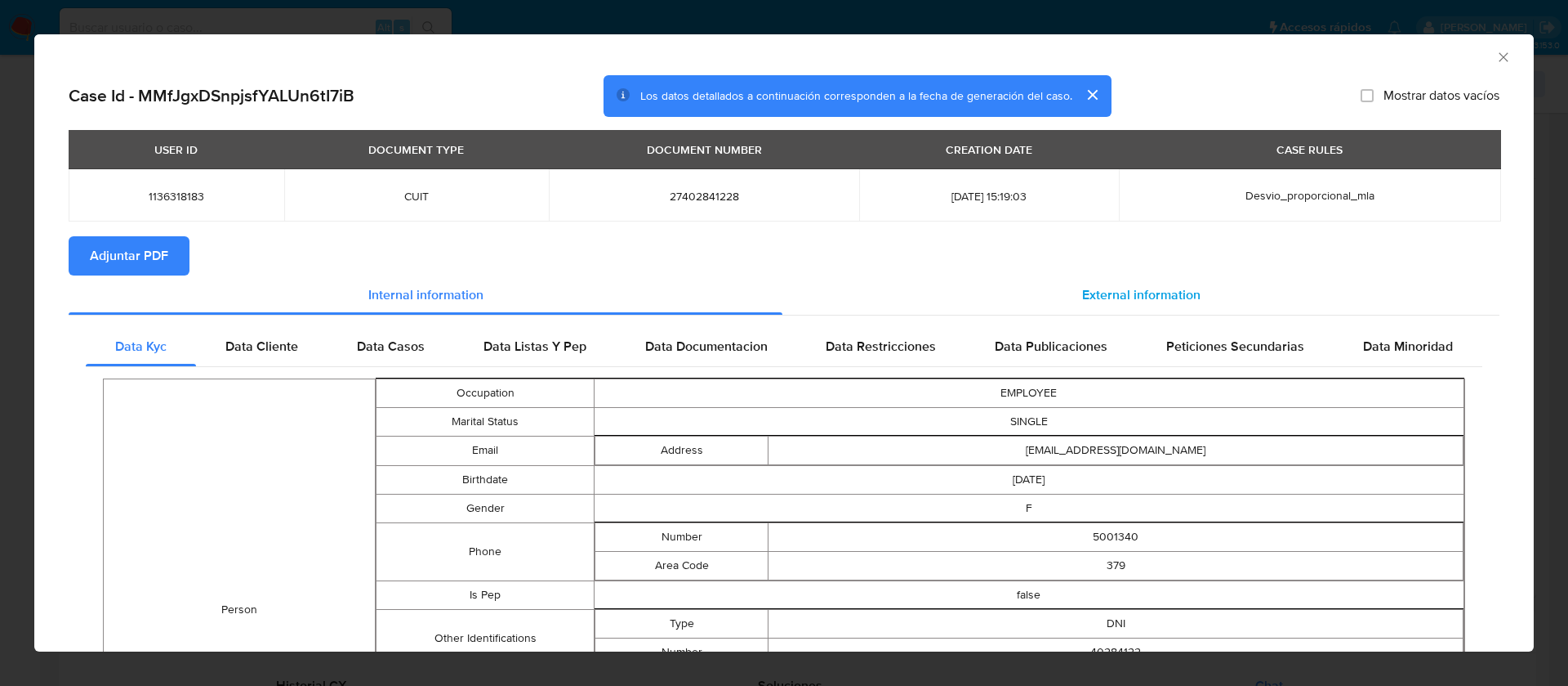
click at [1121, 289] on span "External information" at bounding box center [1141, 294] width 119 height 19
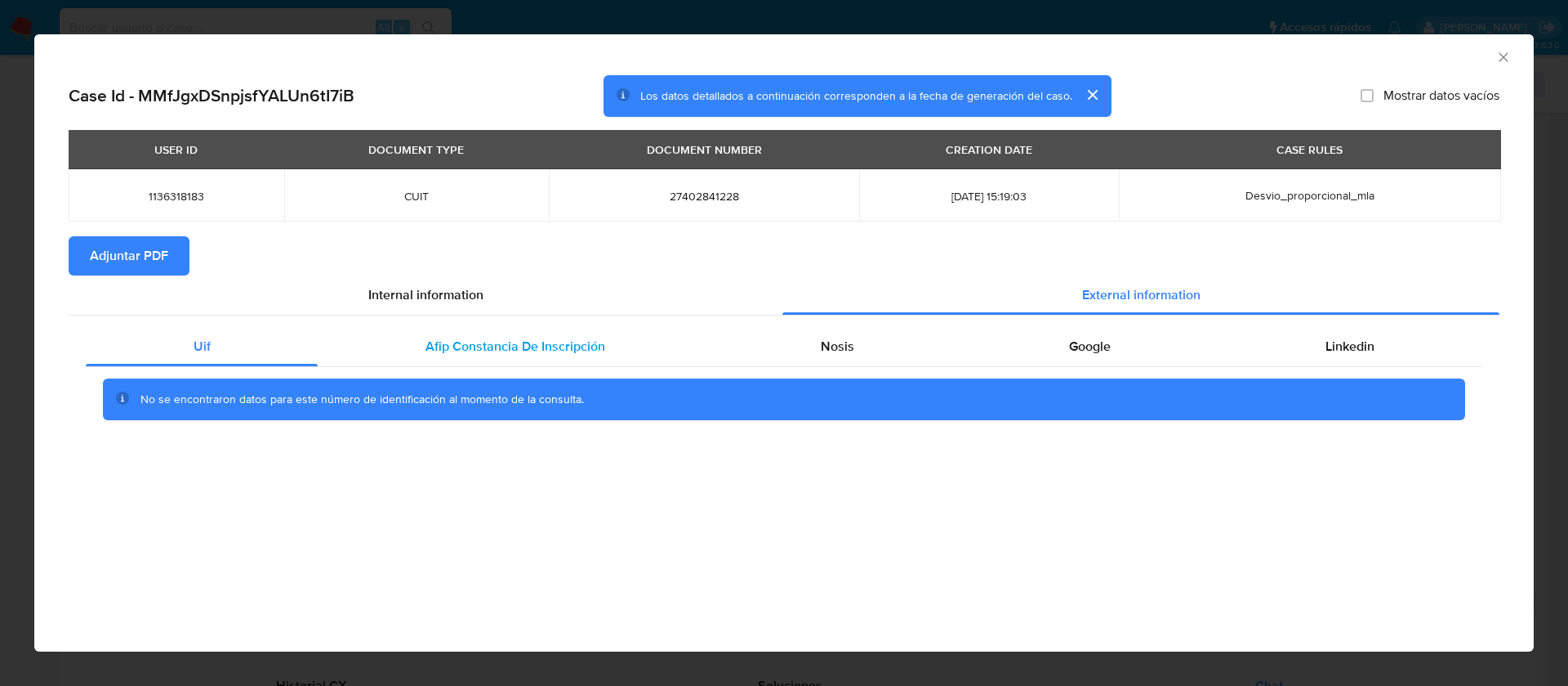
click at [572, 361] on div "Afip Constancia De Inscripción" at bounding box center [515, 347] width 394 height 40
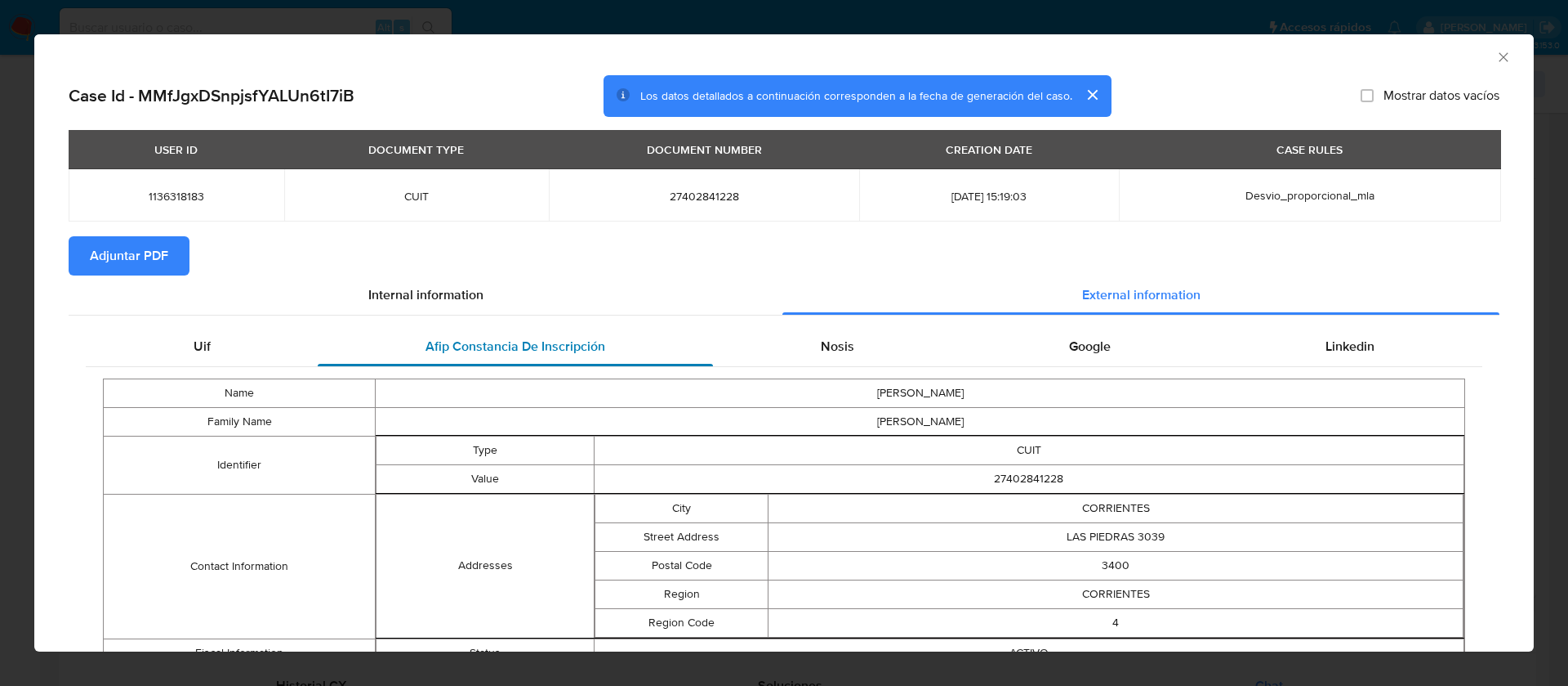
scroll to position [70, 0]
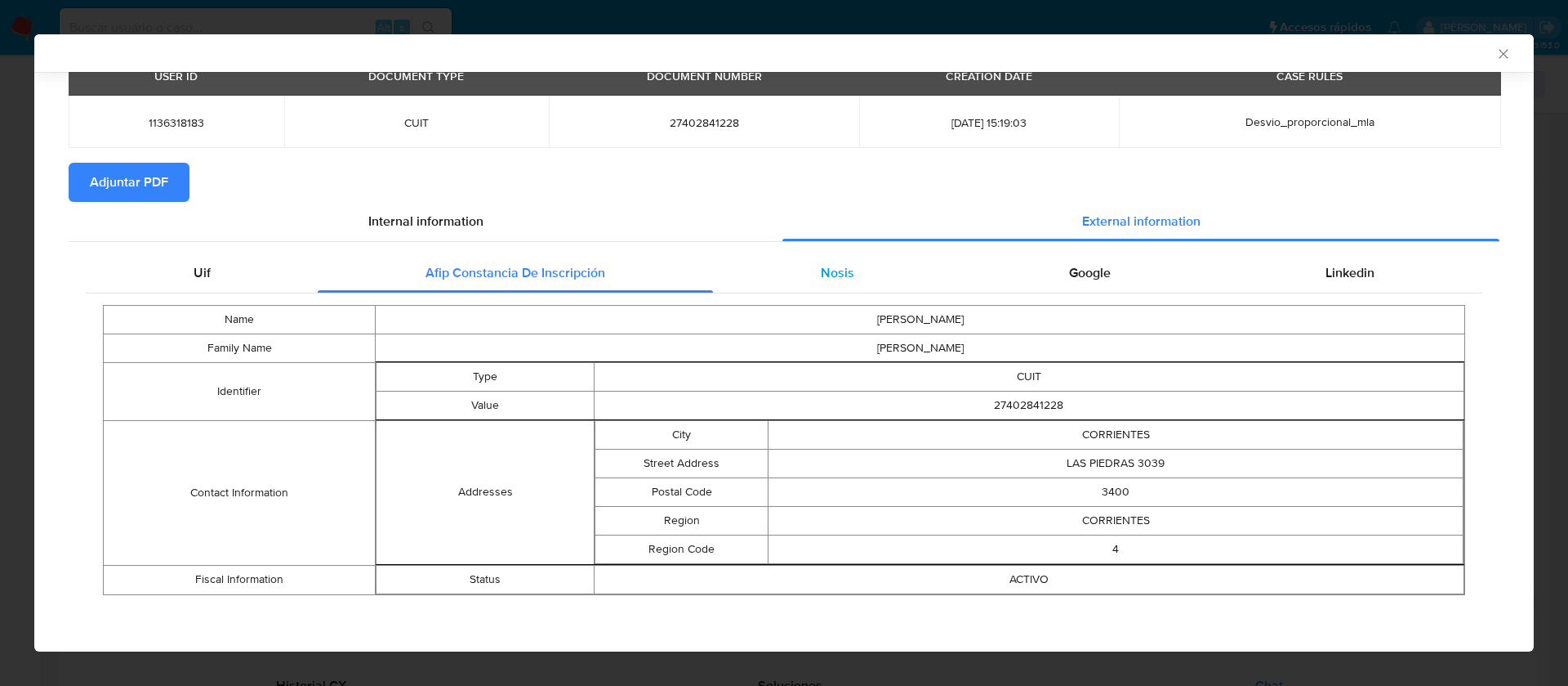
click at [777, 270] on div "Nosis" at bounding box center [837, 273] width 248 height 40
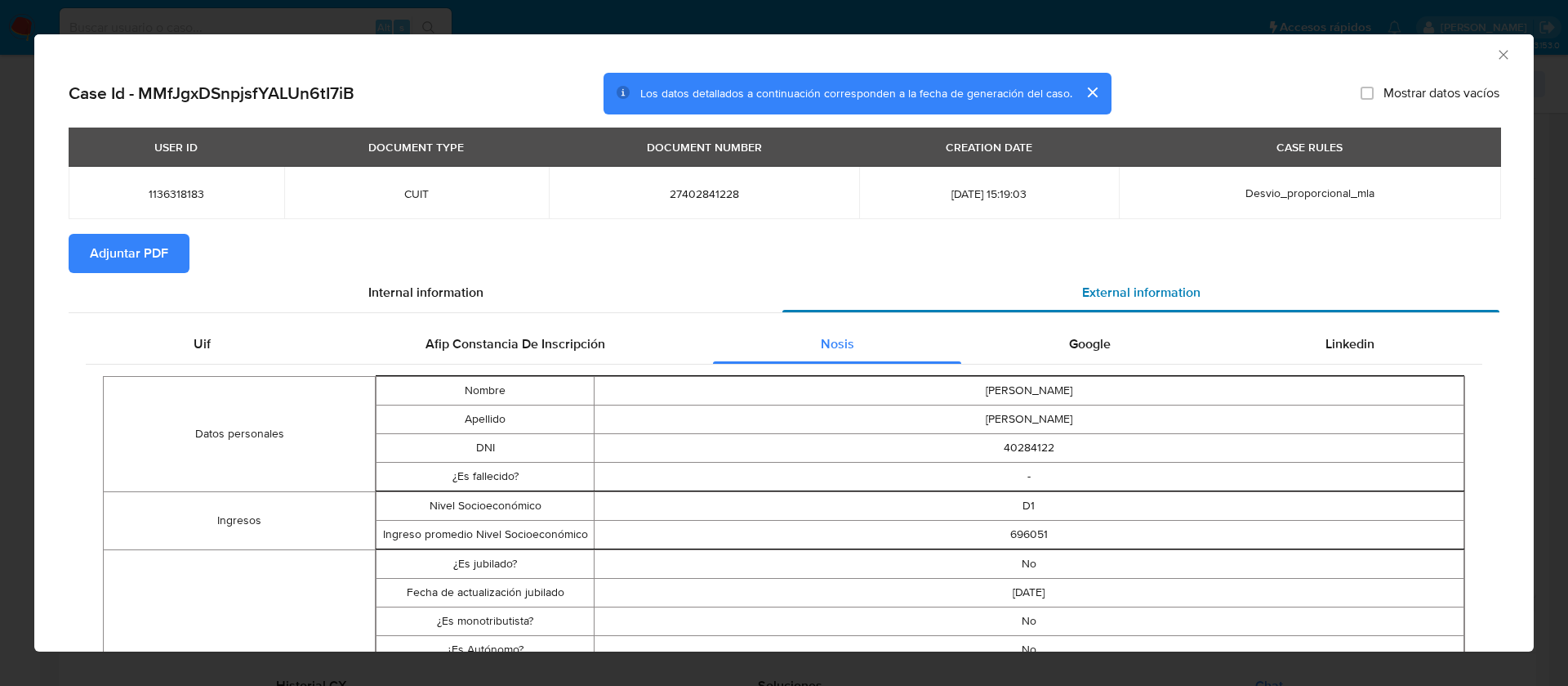
scroll to position [0, 0]
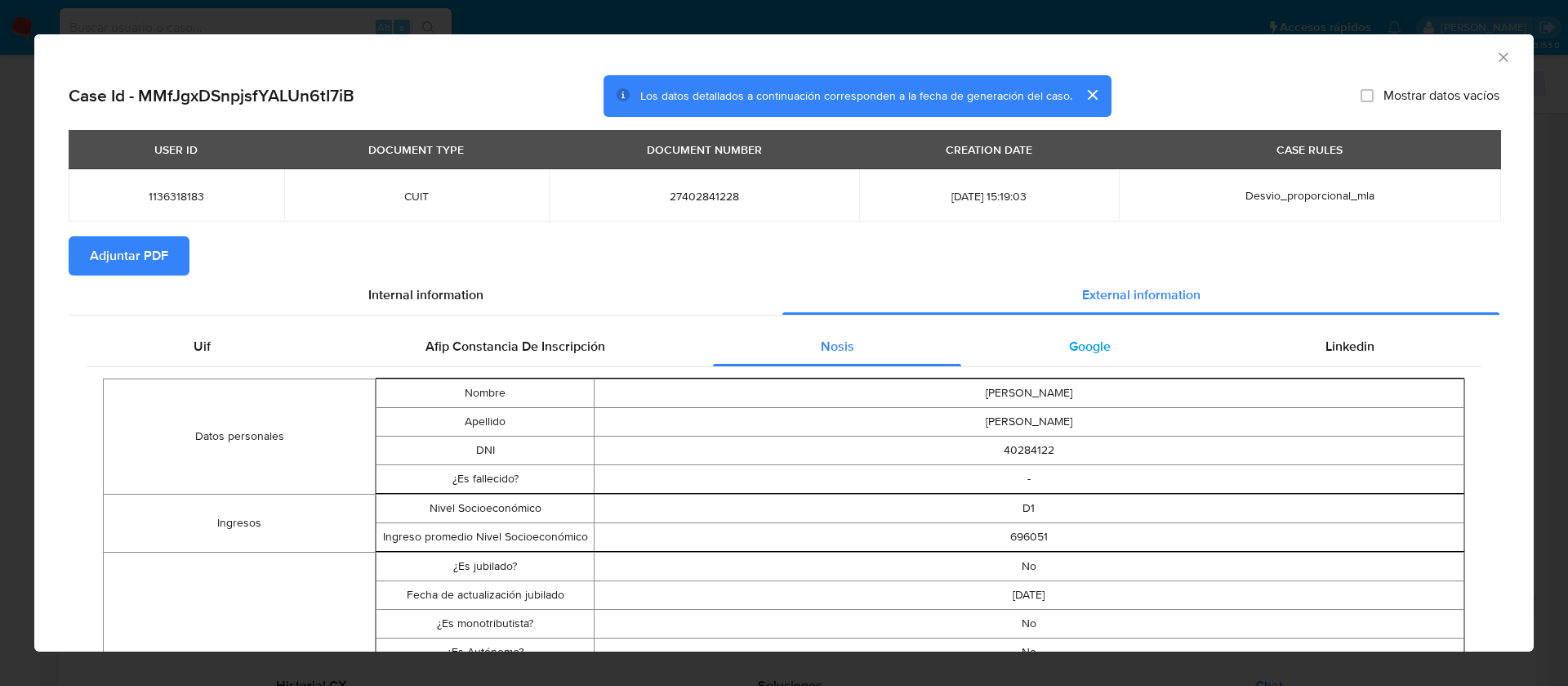
click at [1077, 332] on div "Google" at bounding box center [1090, 347] width 257 height 40
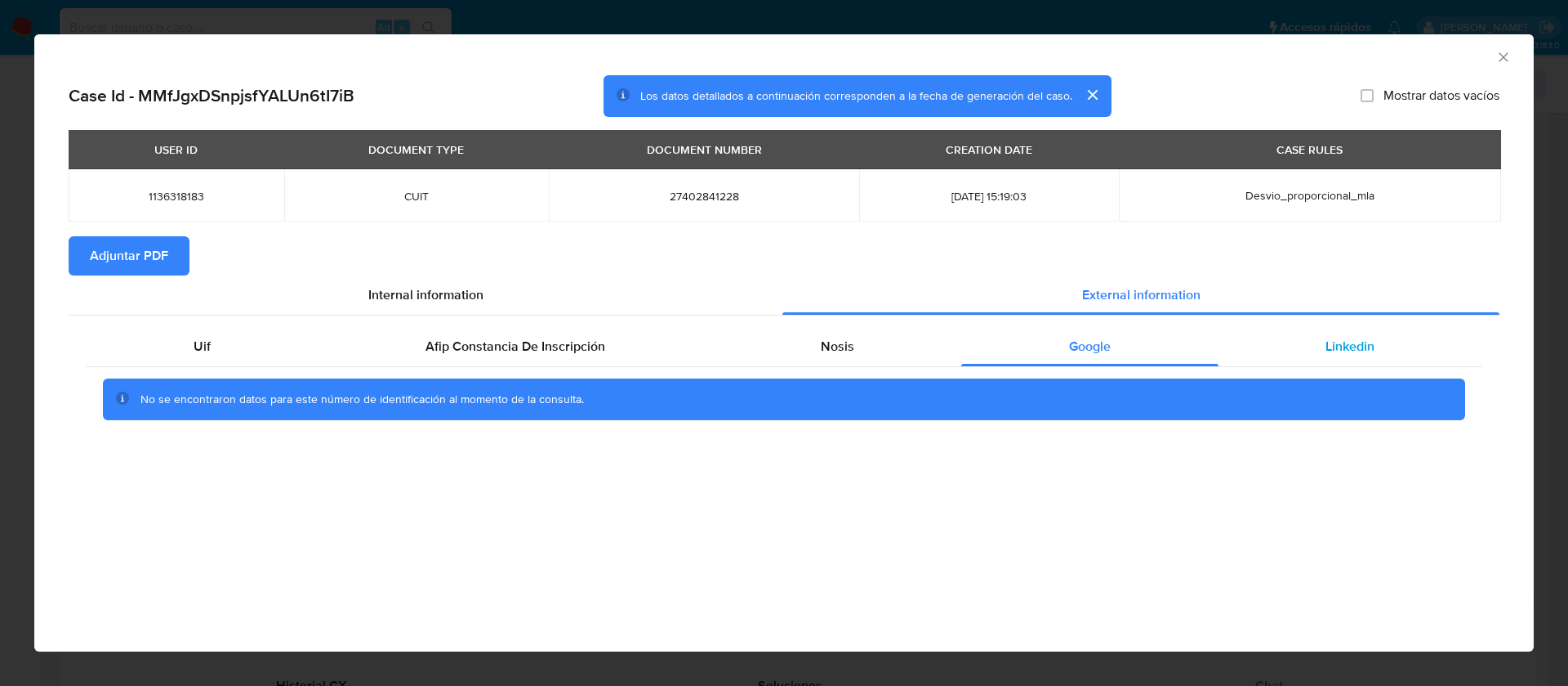
click at [1279, 354] on div "Linkedin" at bounding box center [1350, 347] width 264 height 40
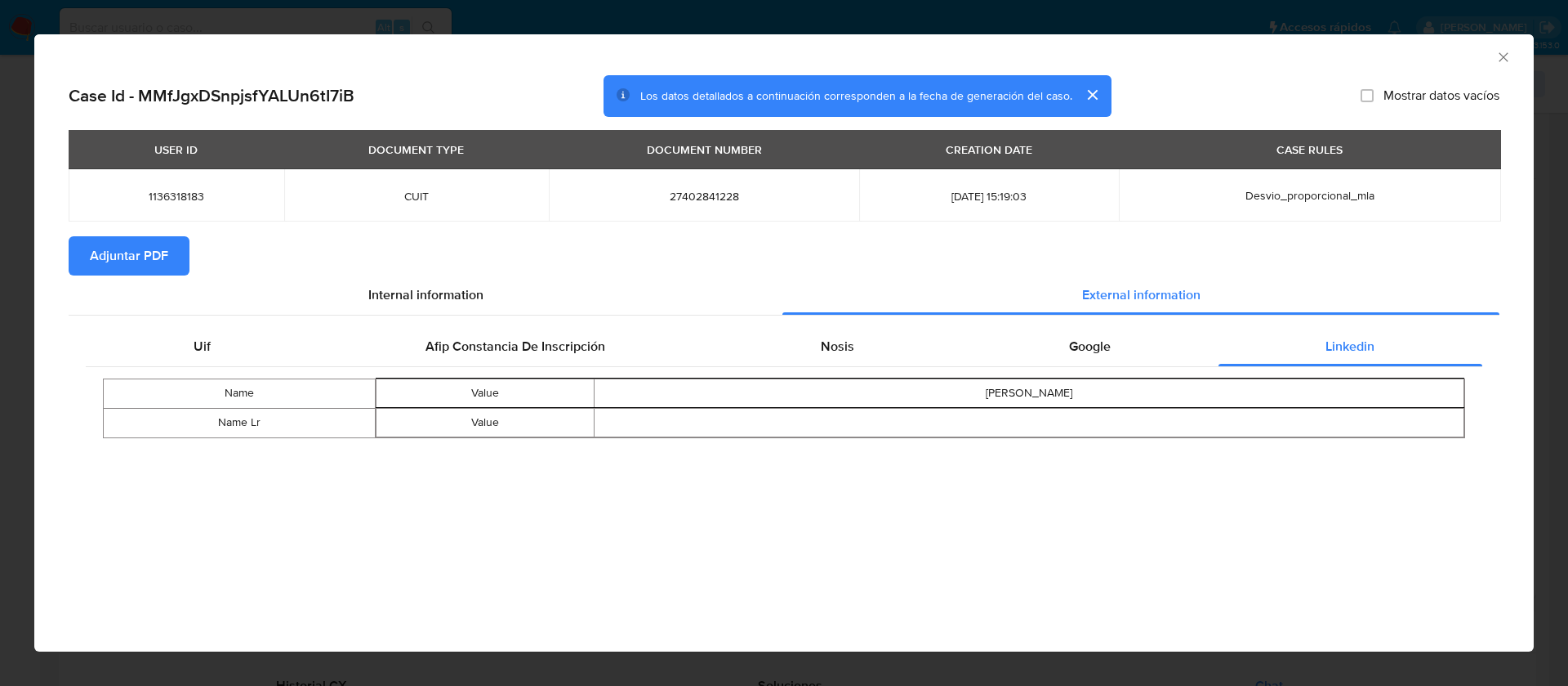
click at [138, 253] on span "Adjuntar PDF" at bounding box center [128, 256] width 78 height 36
click at [1514, 54] on div "AML Data Collector" at bounding box center [784, 54] width 1500 height 41
click at [1500, 51] on icon "Cerrar ventana" at bounding box center [1503, 57] width 17 height 17
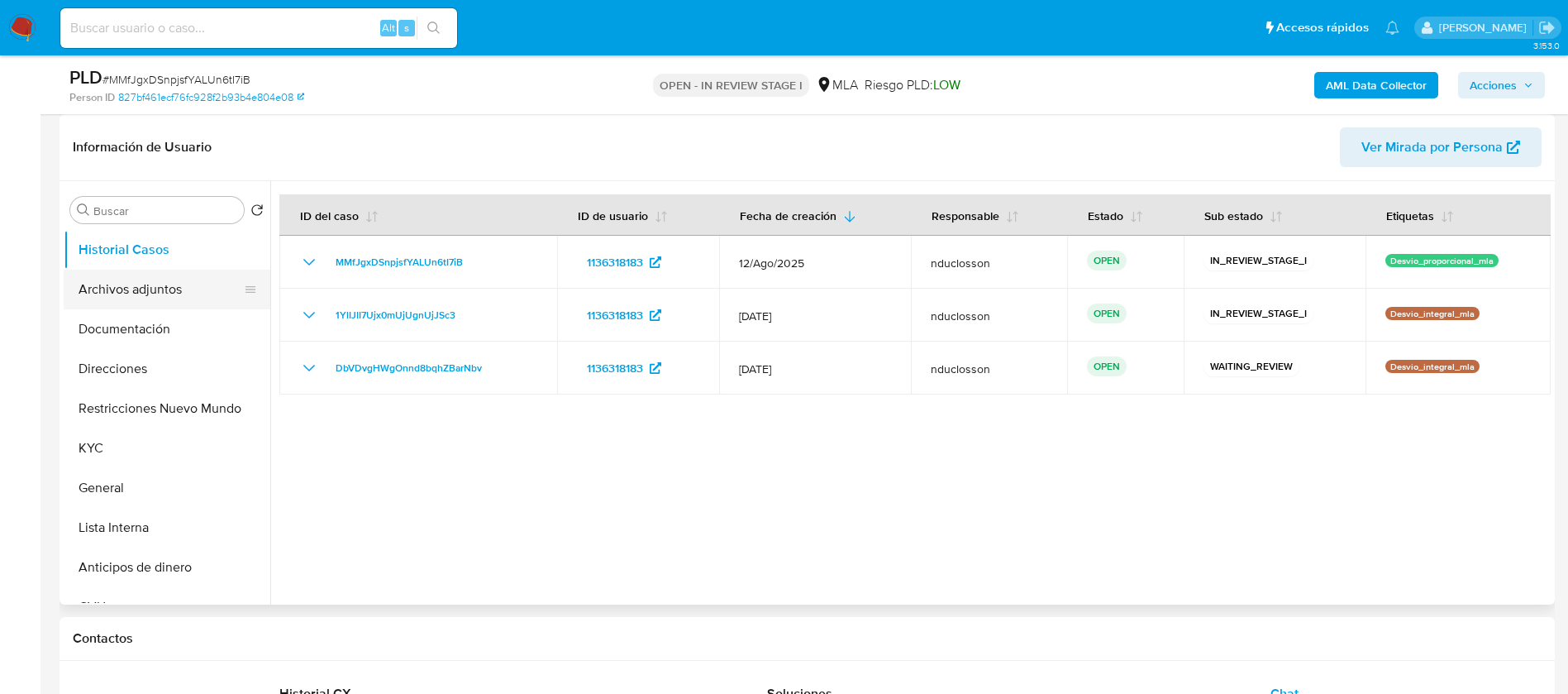
click at [147, 304] on button "Archivos adjuntos" at bounding box center [160, 289] width 193 height 40
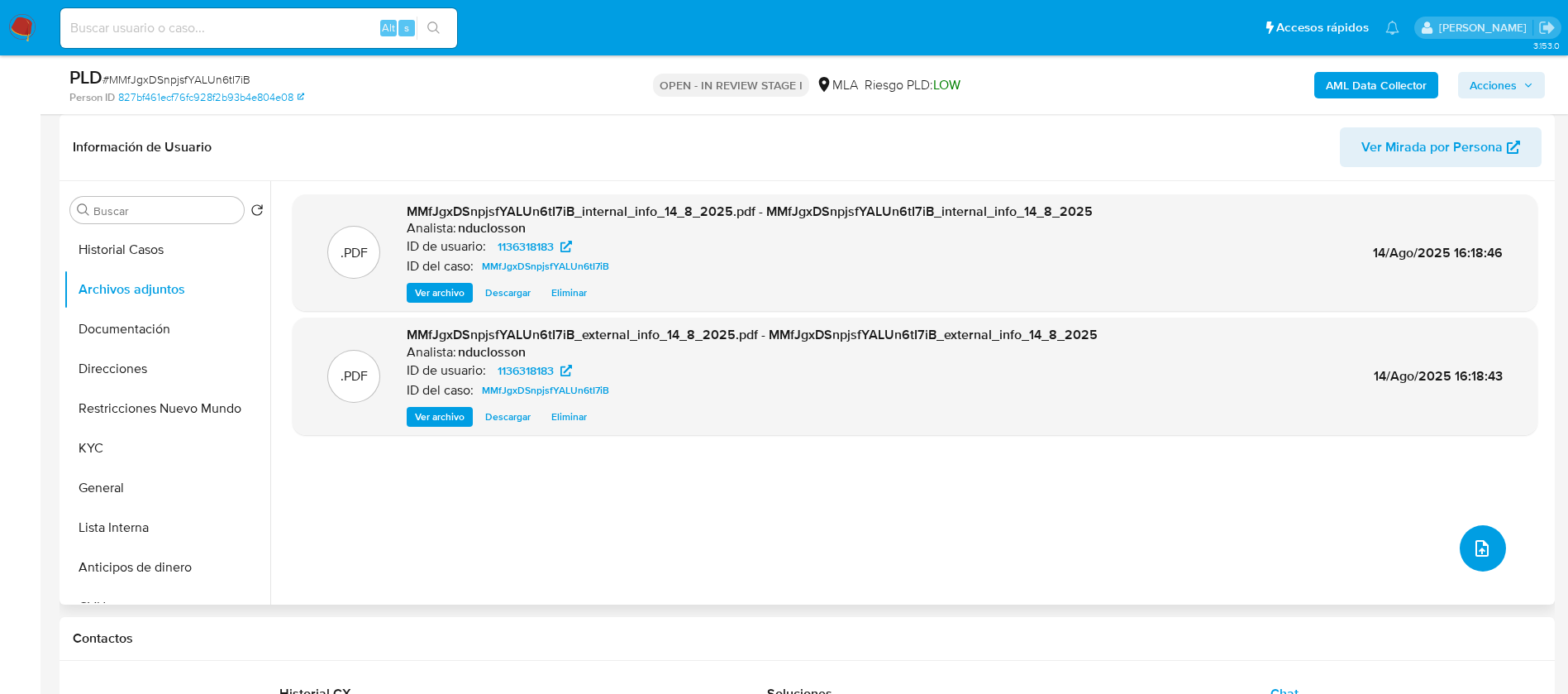
click at [1483, 567] on button "upload-file" at bounding box center [1483, 548] width 46 height 46
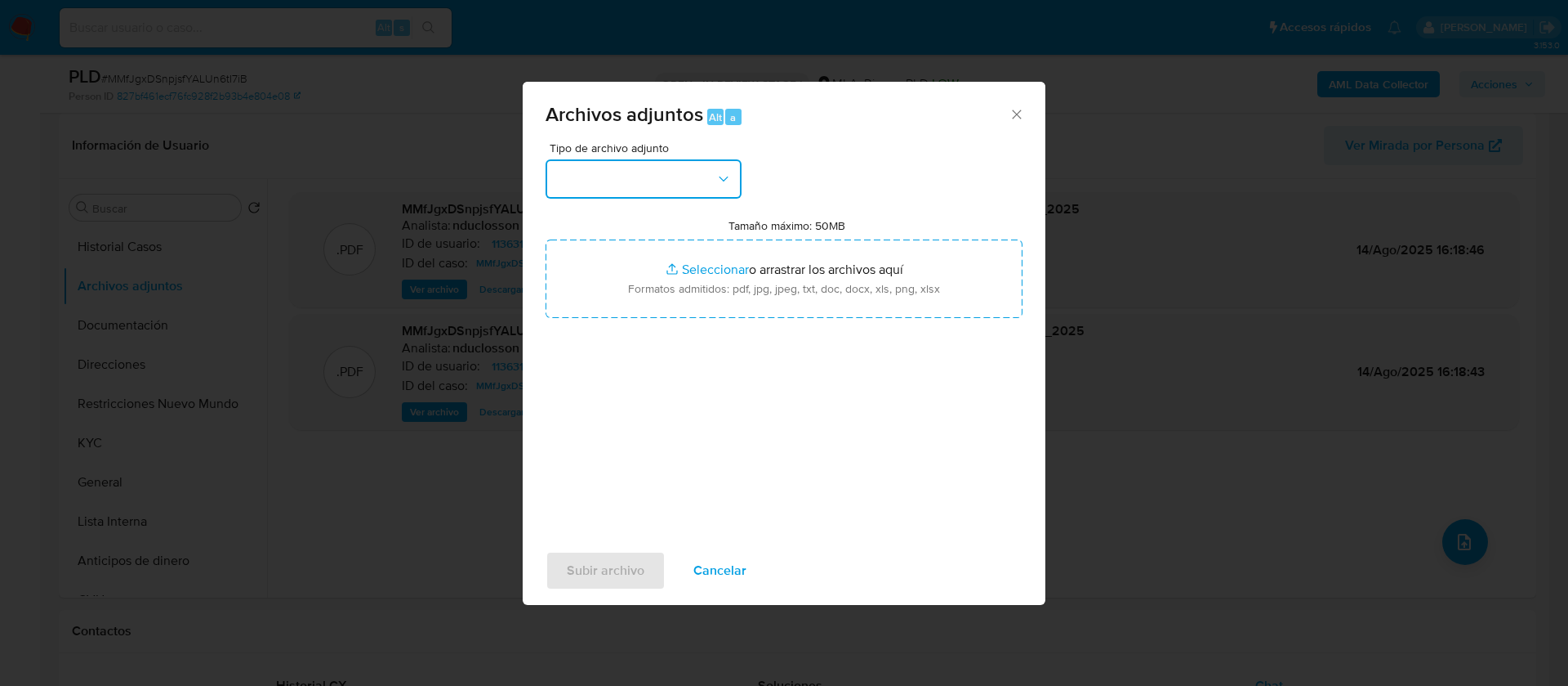
click at [602, 161] on button "button" at bounding box center [643, 179] width 196 height 40
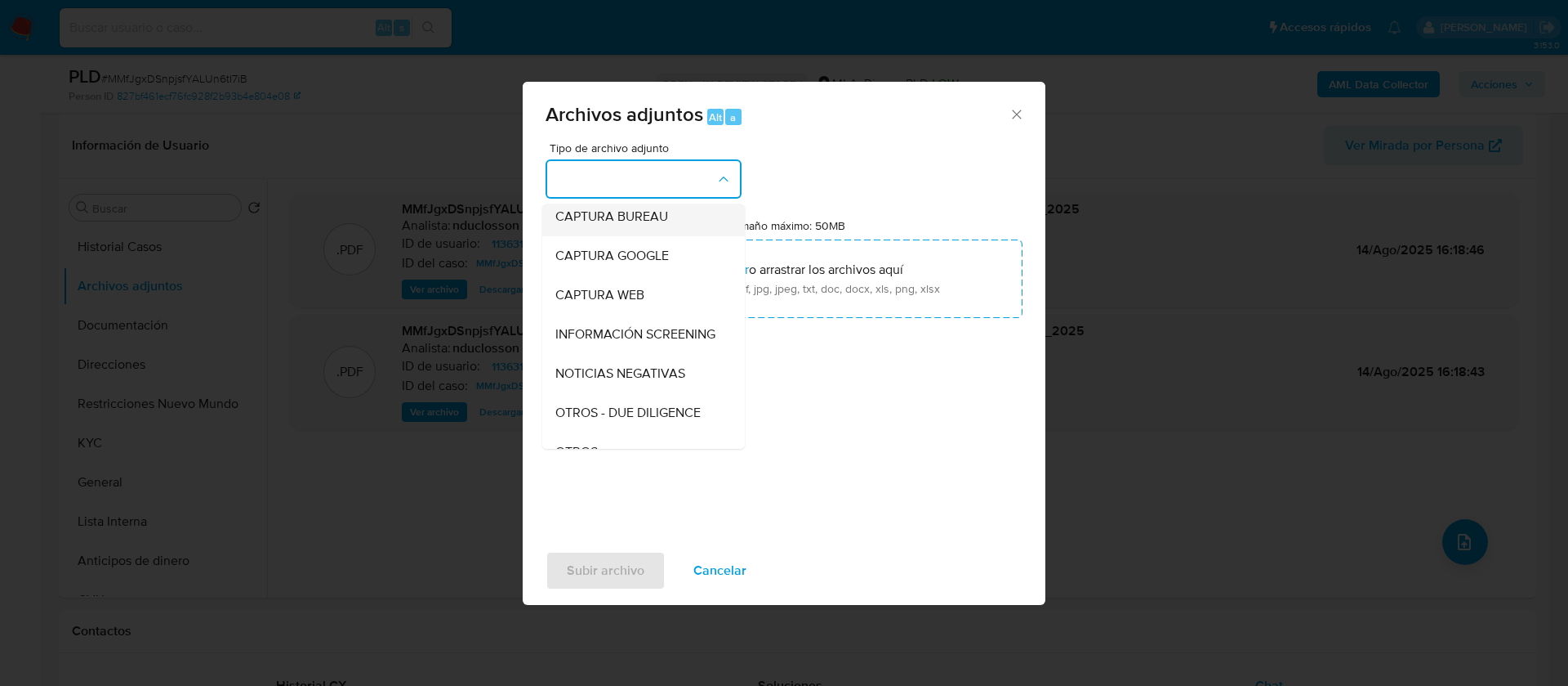
scroll to position [208, 0]
click at [638, 349] on div "OTROS" at bounding box center [638, 329] width 167 height 40
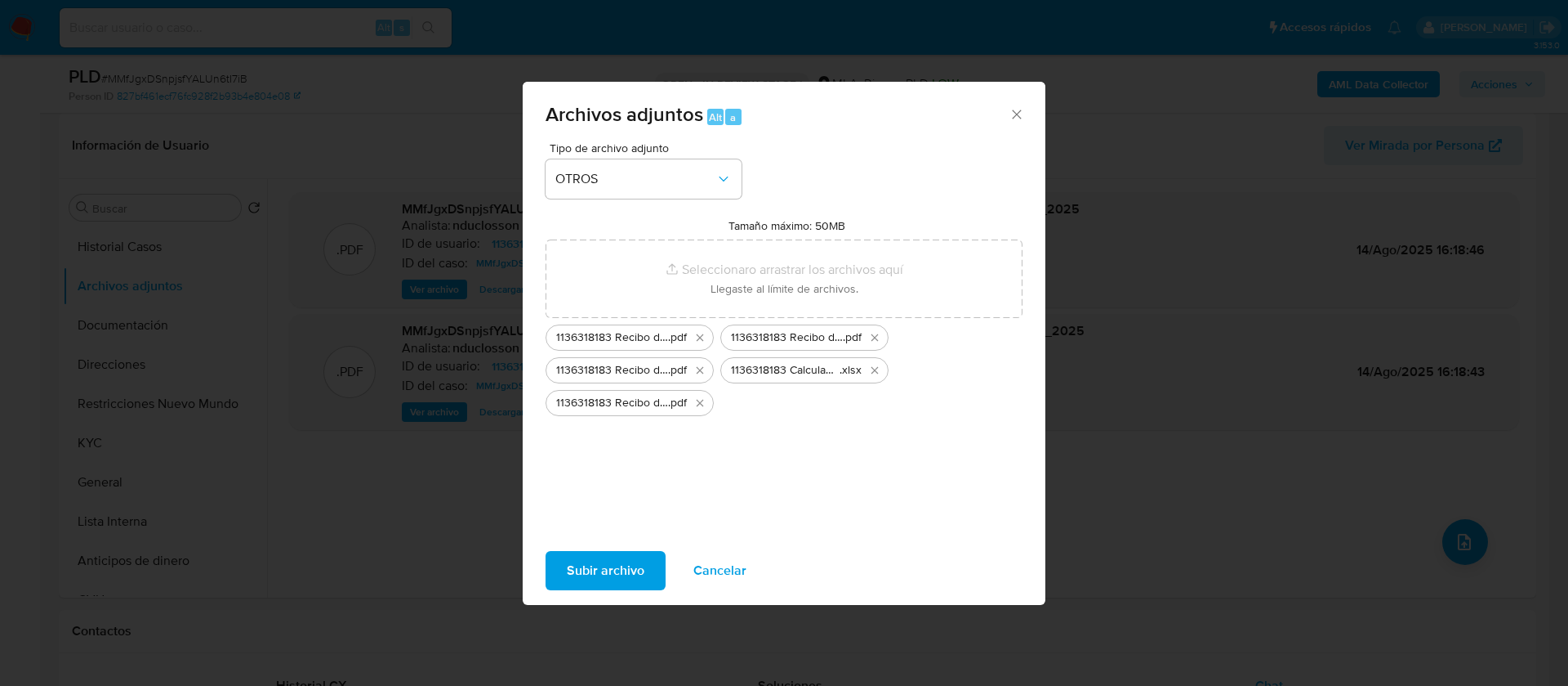
click at [634, 569] on span "Subir archivo" at bounding box center [606, 570] width 78 height 36
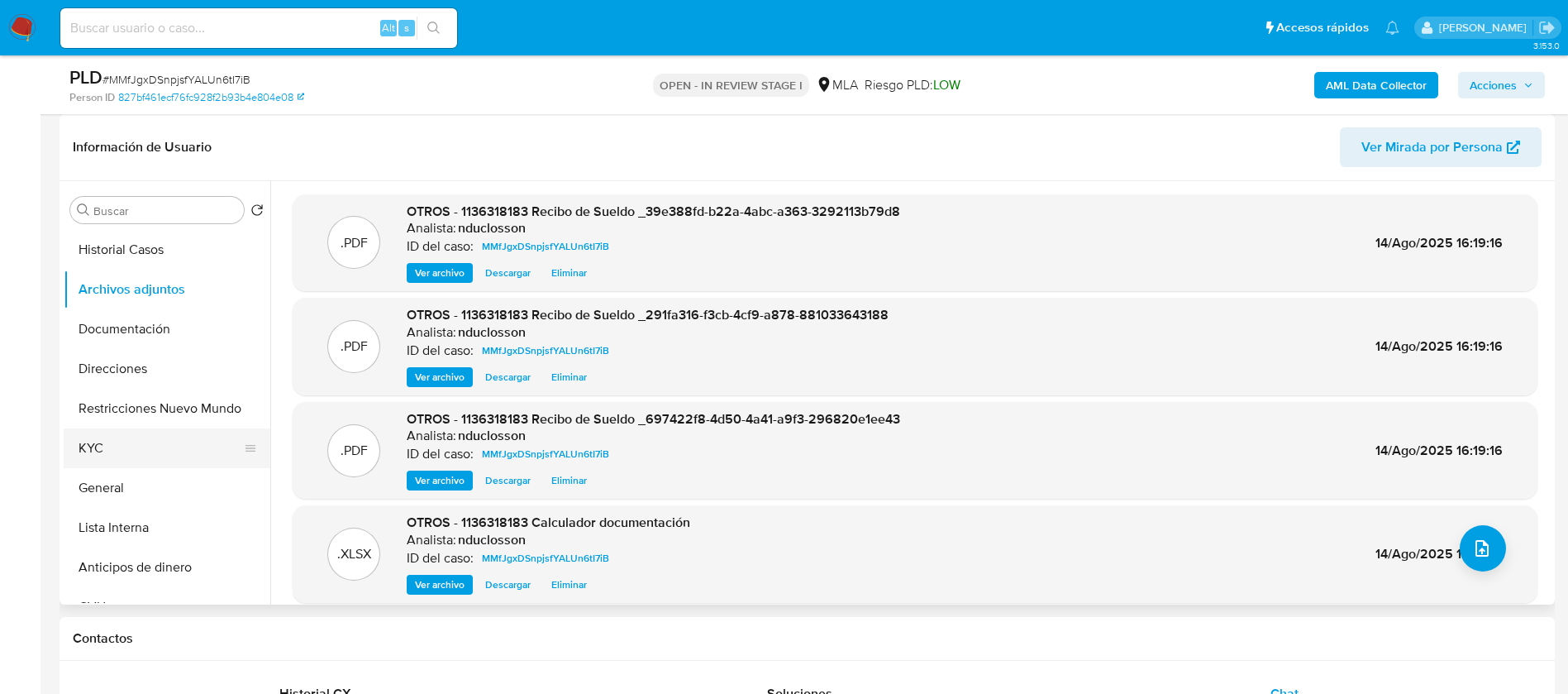
click at [120, 450] on button "KYC" at bounding box center [160, 448] width 193 height 40
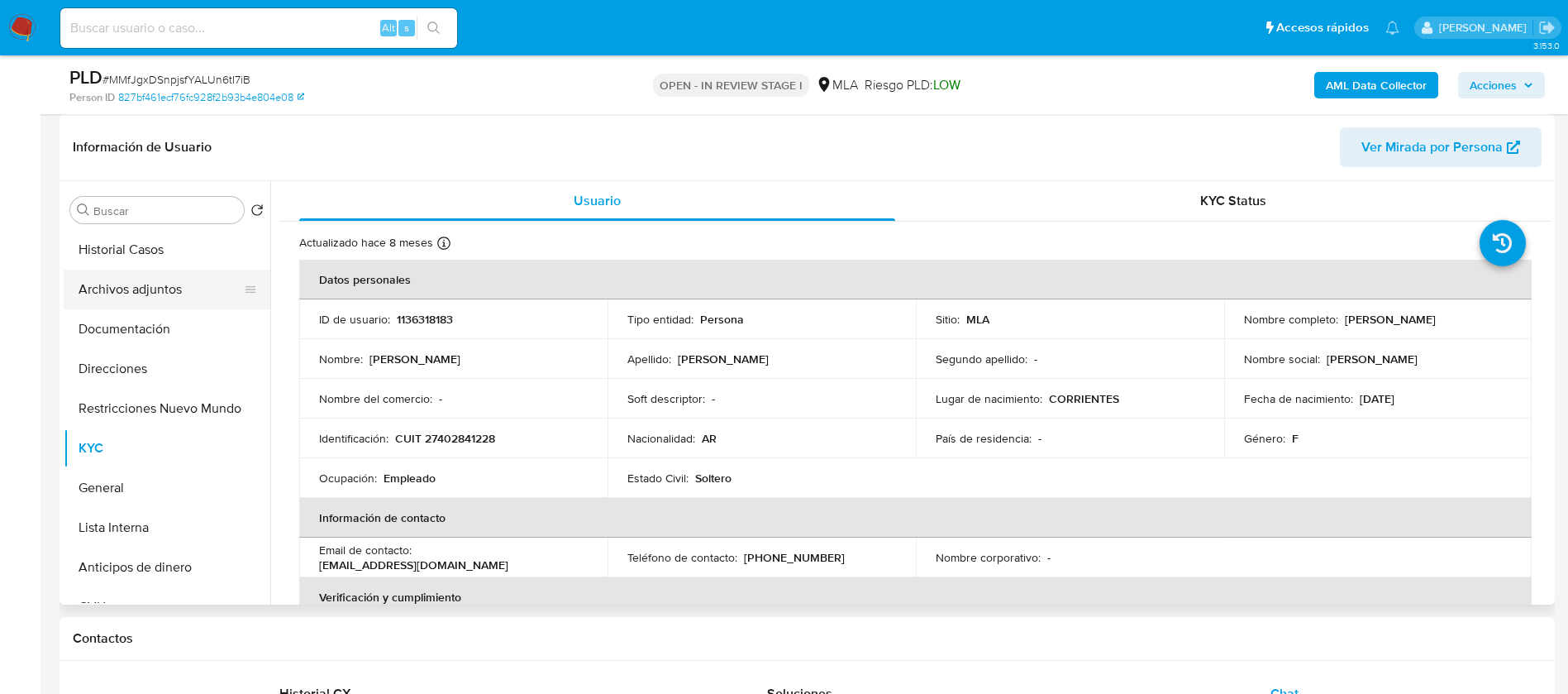
click at [148, 293] on button "Archivos adjuntos" at bounding box center [160, 289] width 193 height 40
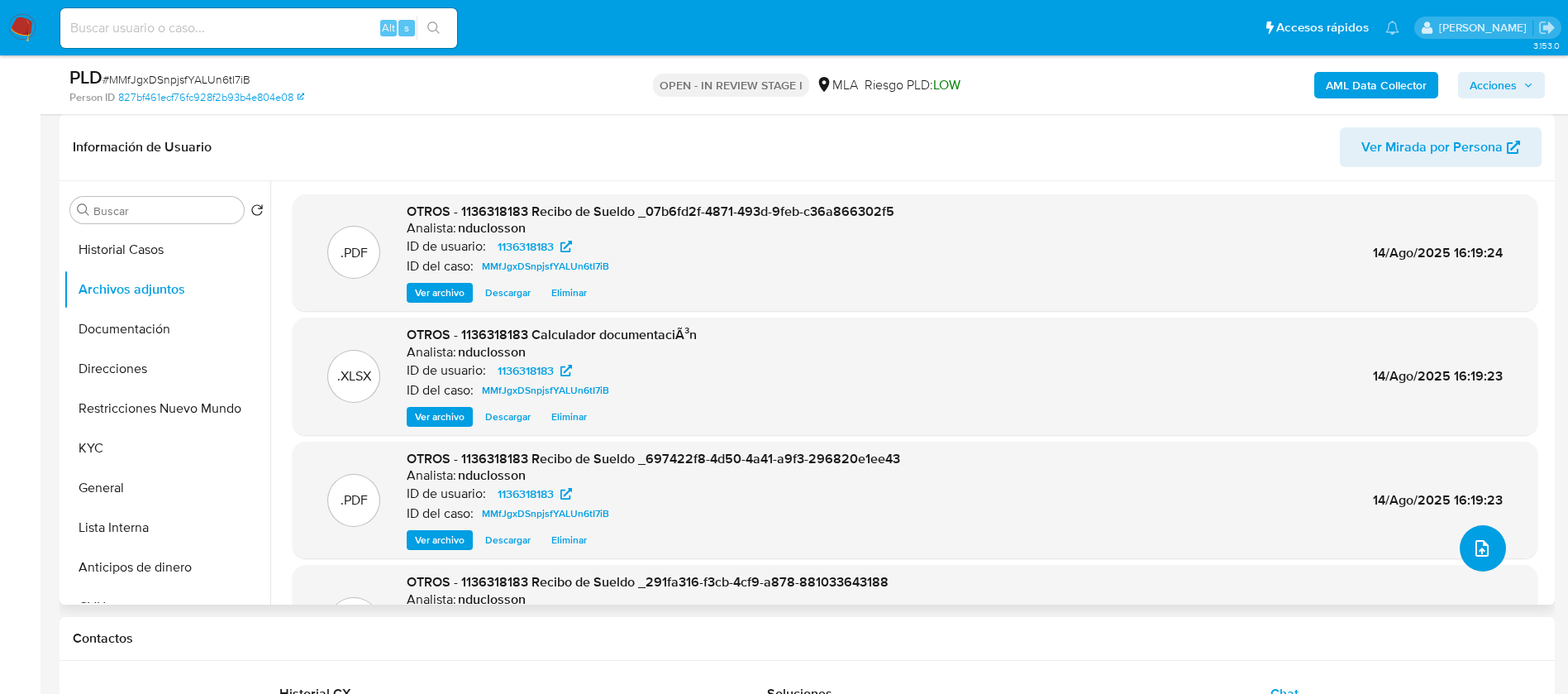
click at [1478, 557] on icon "upload-file" at bounding box center [1482, 548] width 20 height 20
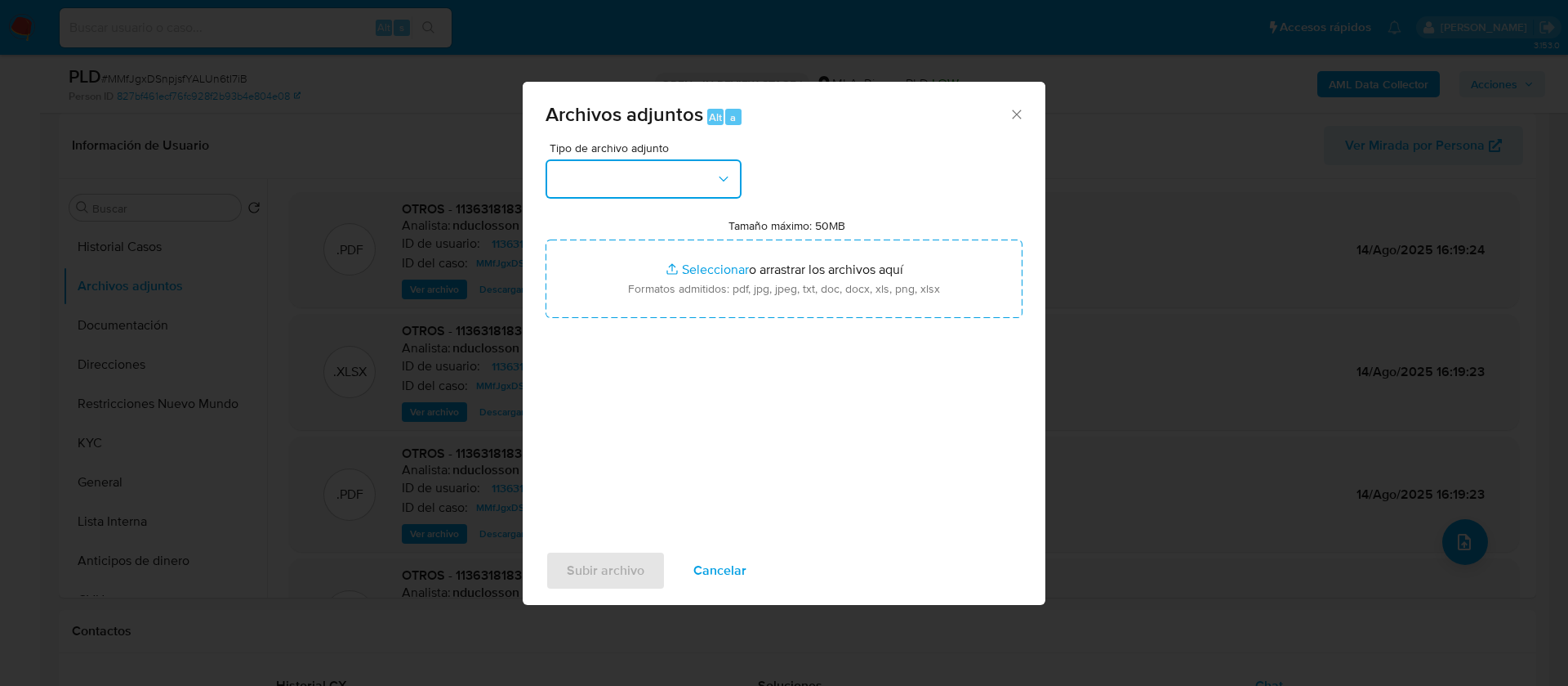
click at [654, 178] on button "button" at bounding box center [643, 179] width 196 height 40
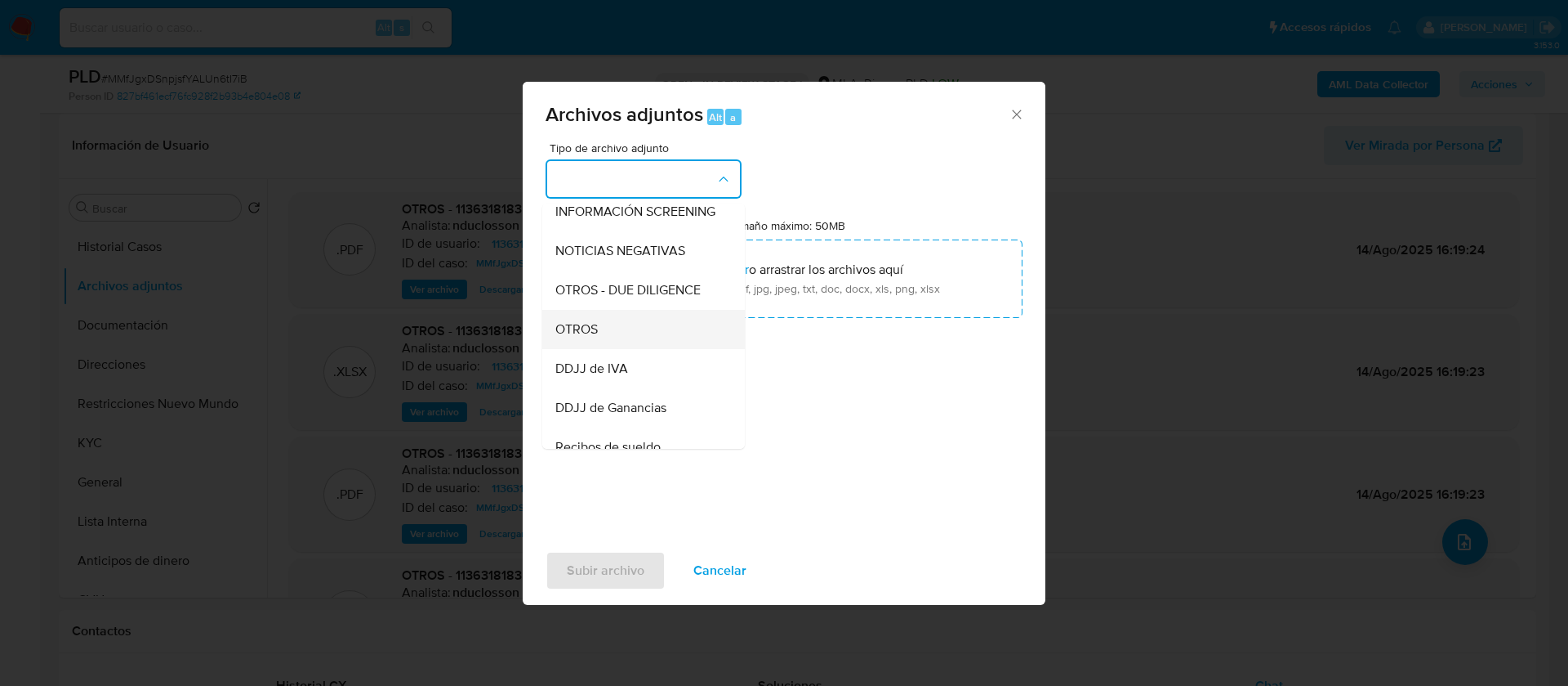
click at [614, 349] on div "OTROS" at bounding box center [638, 329] width 167 height 40
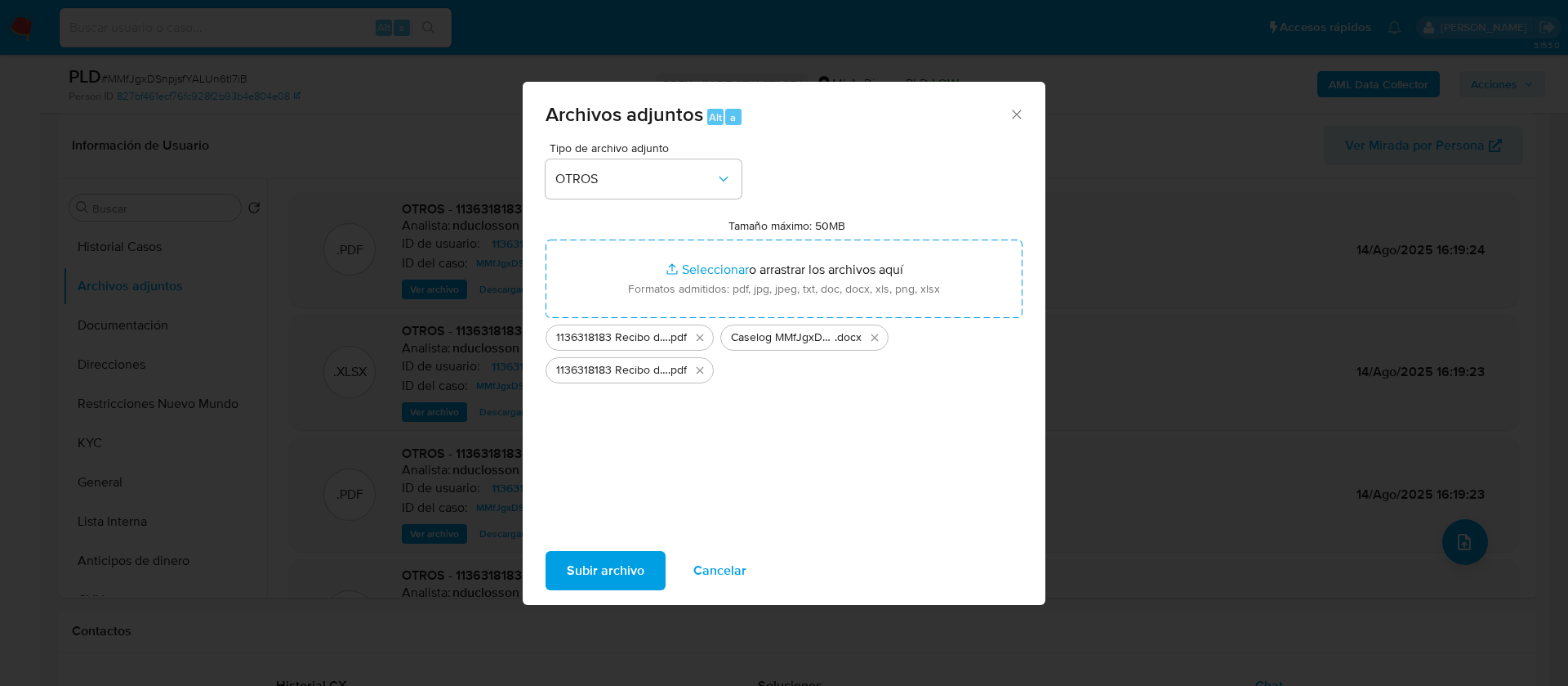
click at [719, 460] on div "Tipo de archivo adjunto OTROS Tamaño máximo: 50MB Seleccionar archivos Seleccio…" at bounding box center [784, 335] width 477 height 386
click at [612, 571] on span "Subir archivo" at bounding box center [606, 570] width 78 height 36
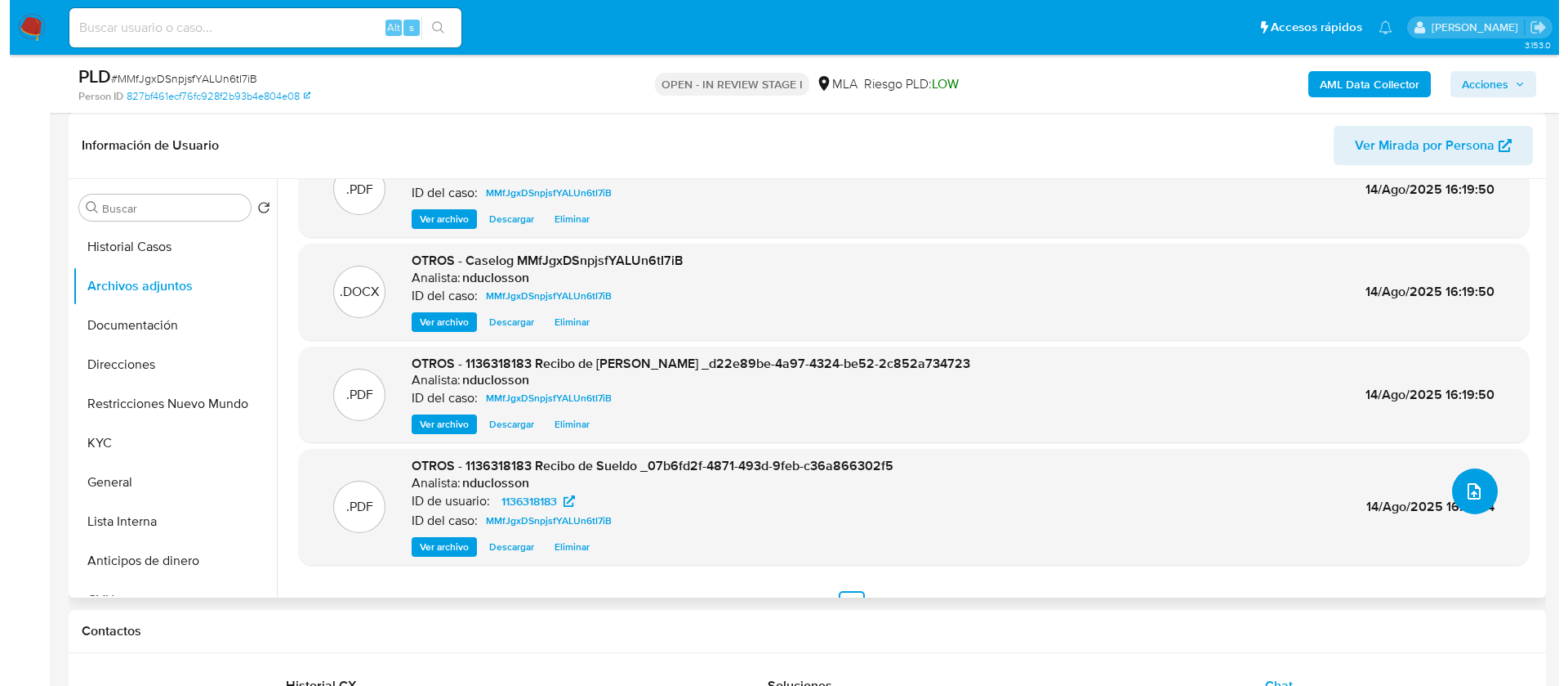
scroll to position [78, 0]
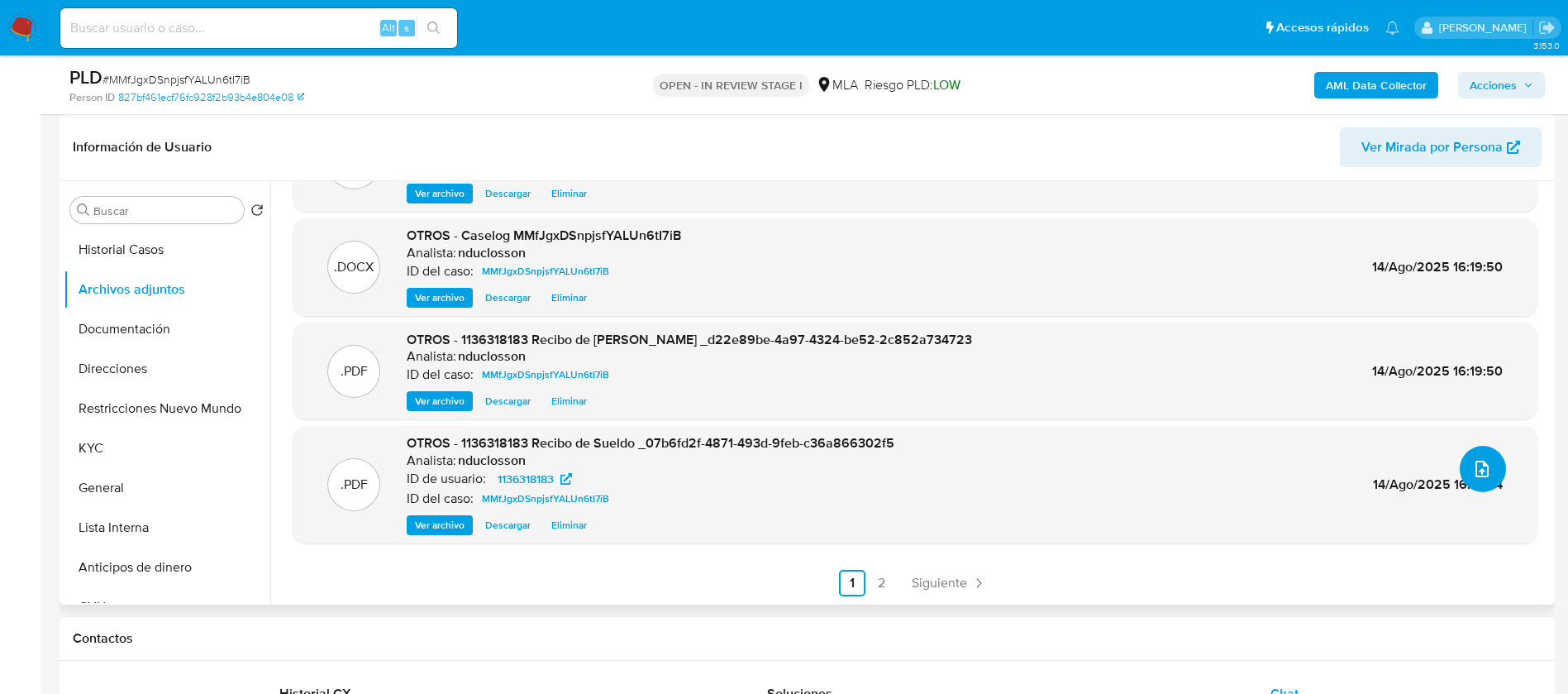
click at [1484, 461] on icon "upload-file" at bounding box center [1482, 469] width 20 height 20
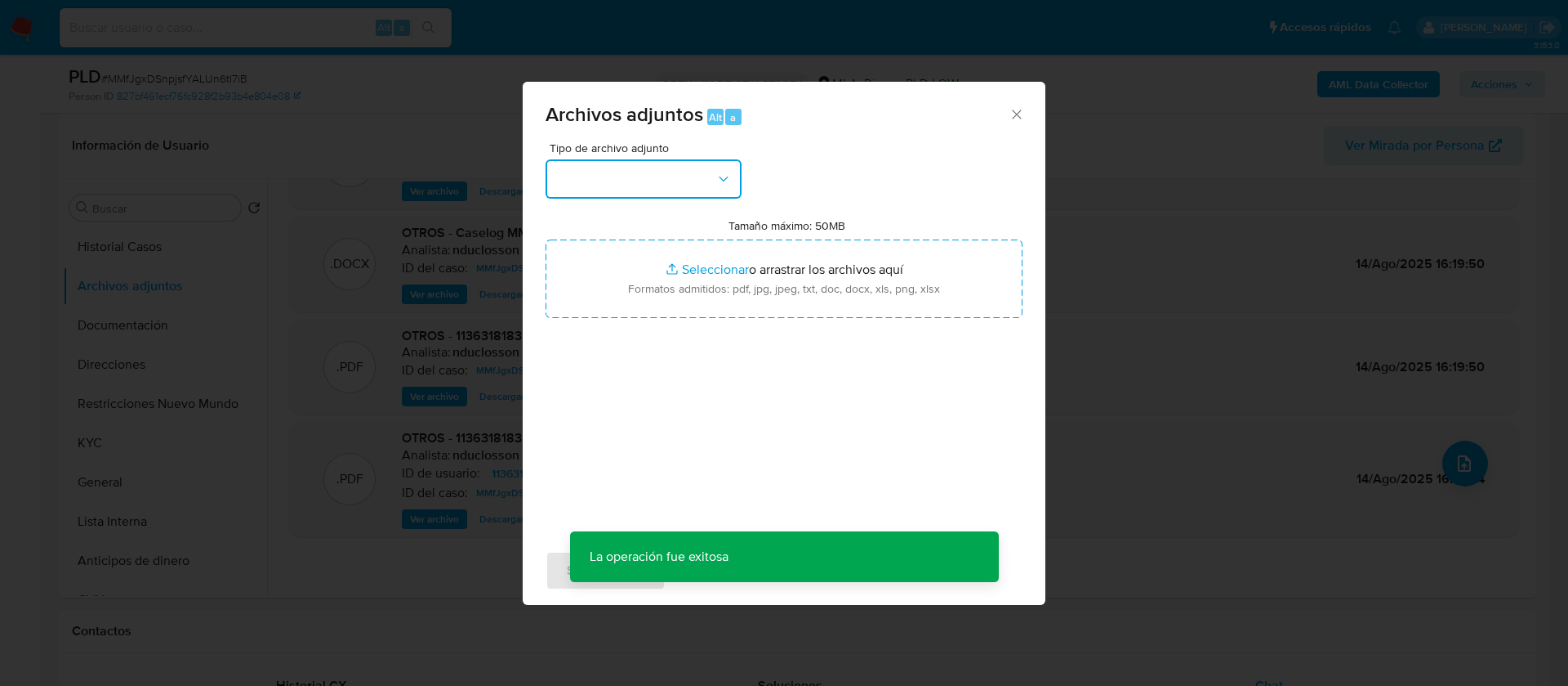
click at [676, 164] on button "button" at bounding box center [643, 179] width 196 height 40
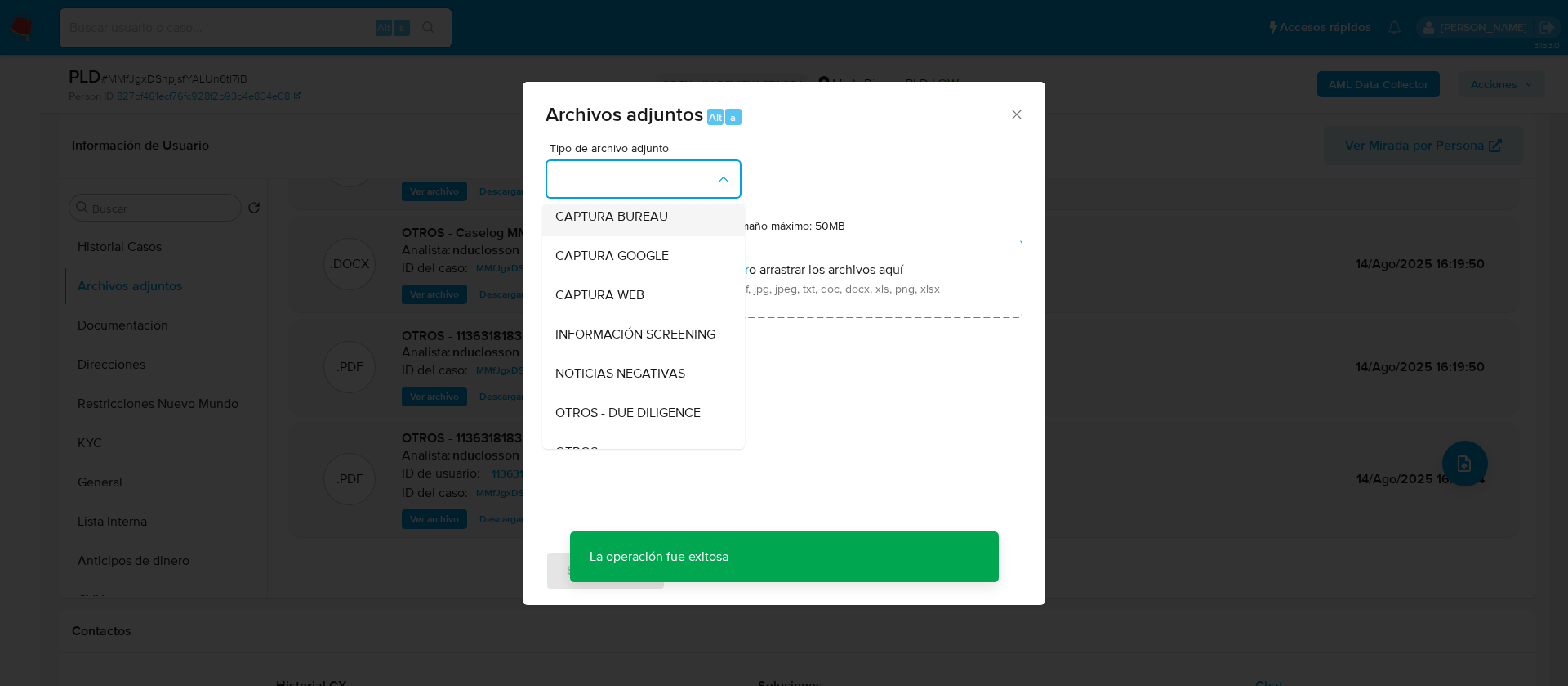
scroll to position [208, 0]
click at [619, 349] on div "OTROS" at bounding box center [638, 329] width 167 height 40
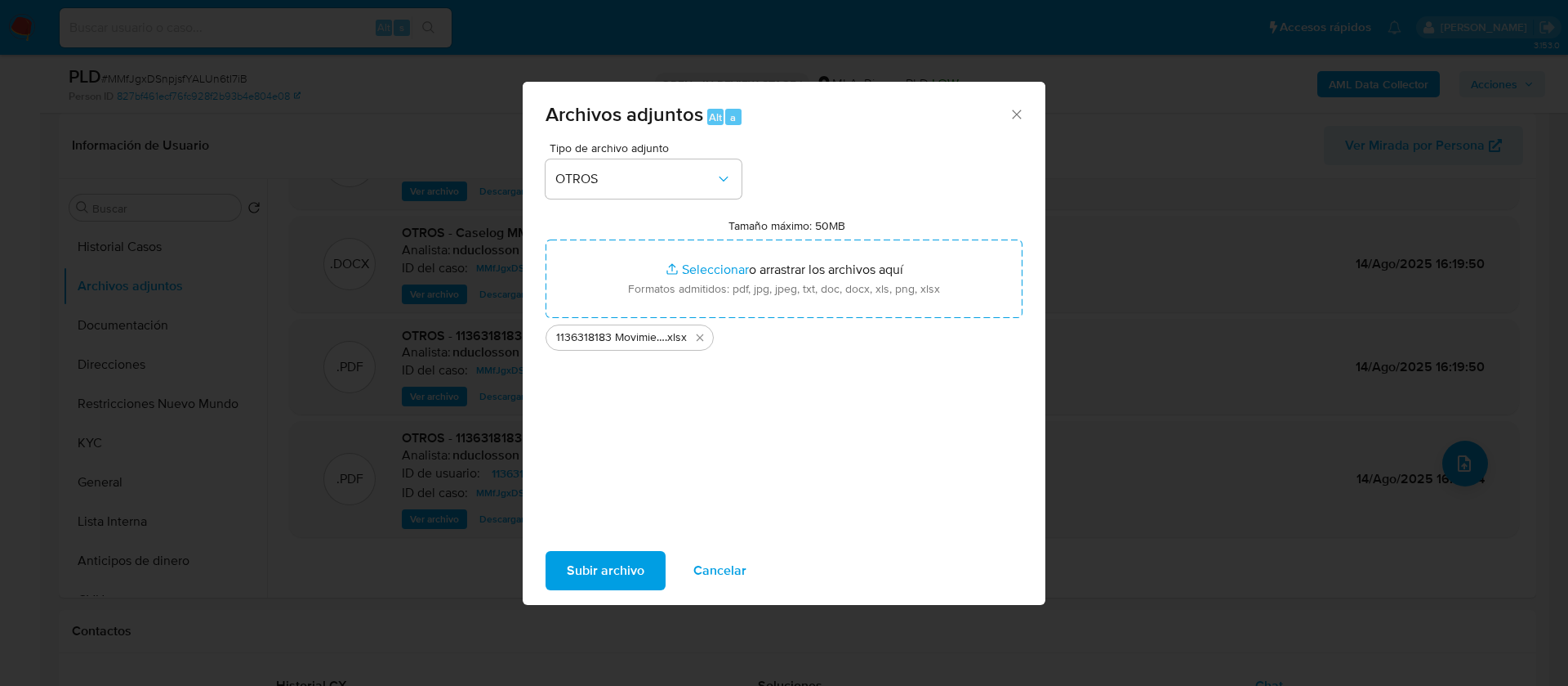
click at [627, 569] on span "Subir archivo" at bounding box center [606, 570] width 78 height 36
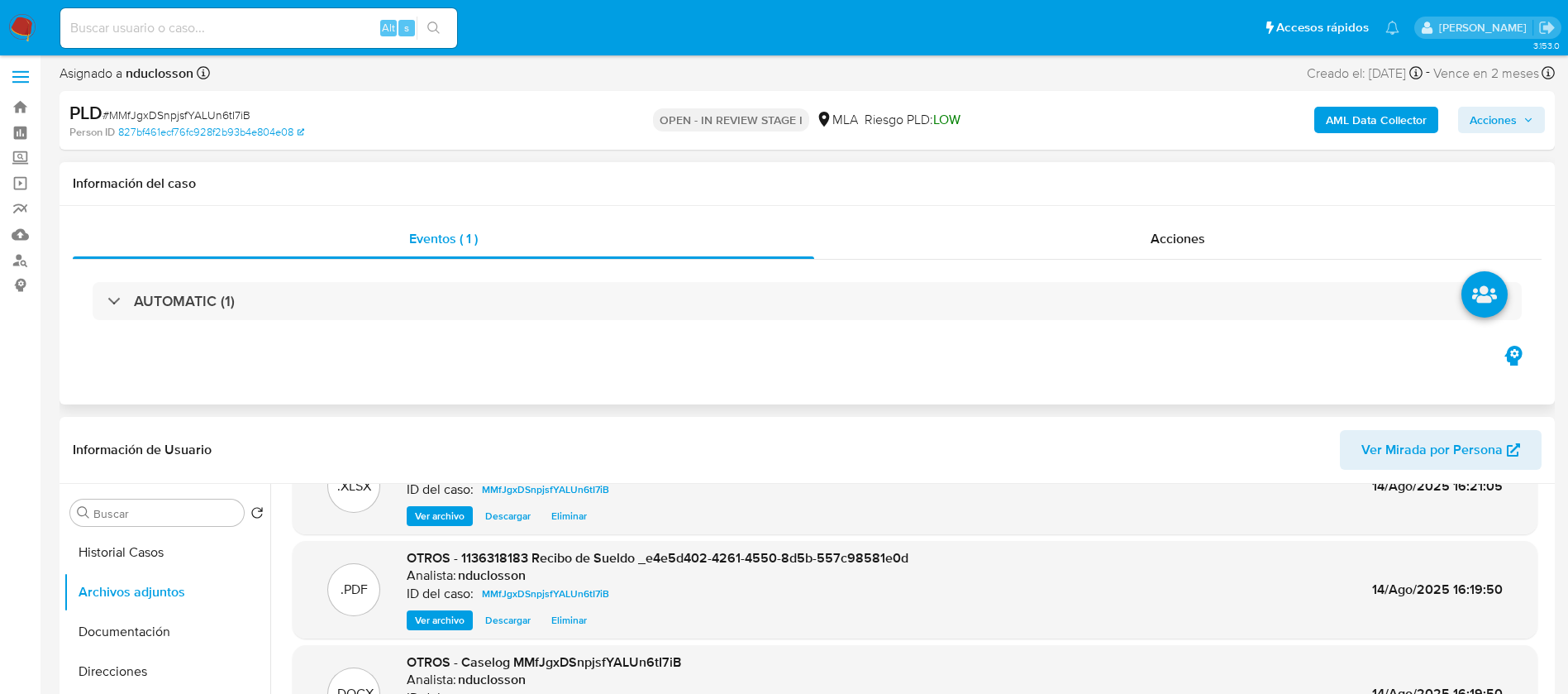
scroll to position [0, 0]
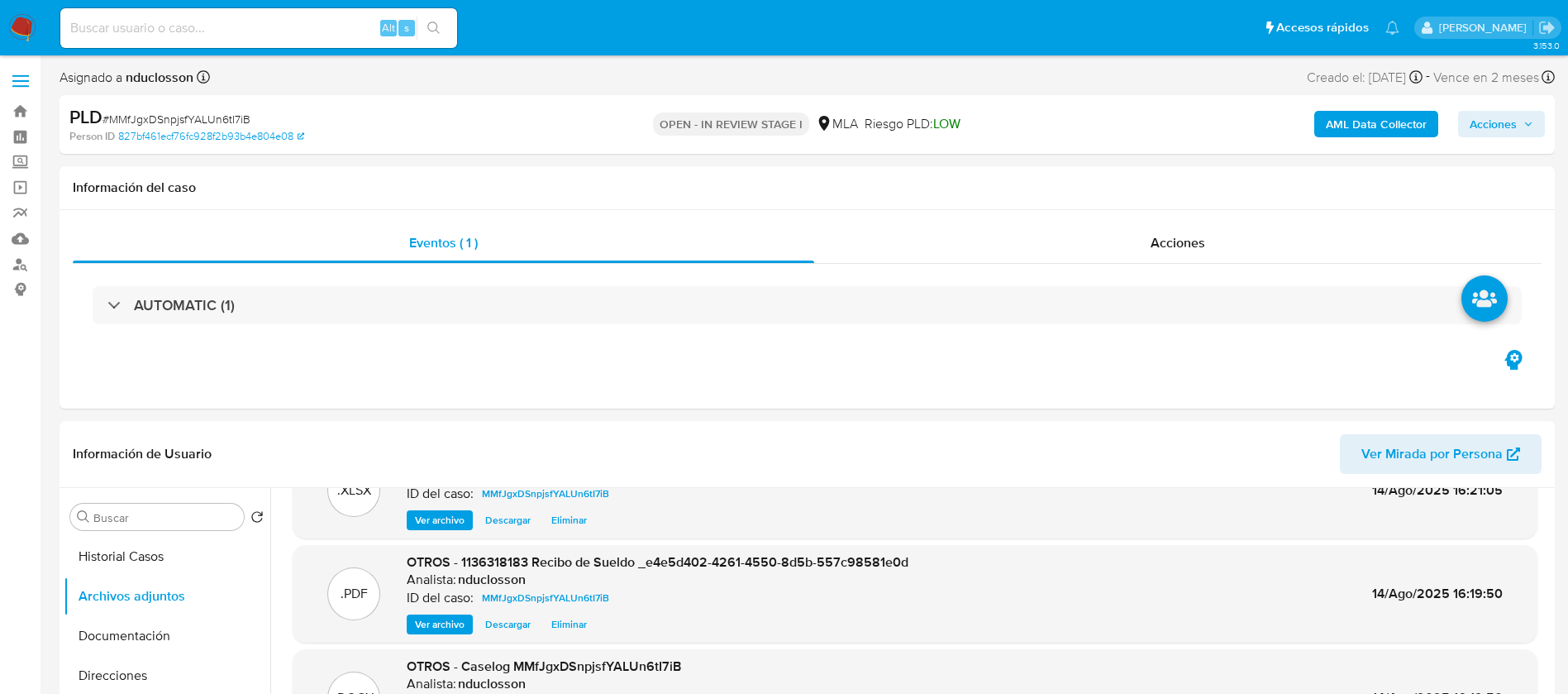
click at [1494, 126] on span "Acciones" at bounding box center [1493, 124] width 47 height 26
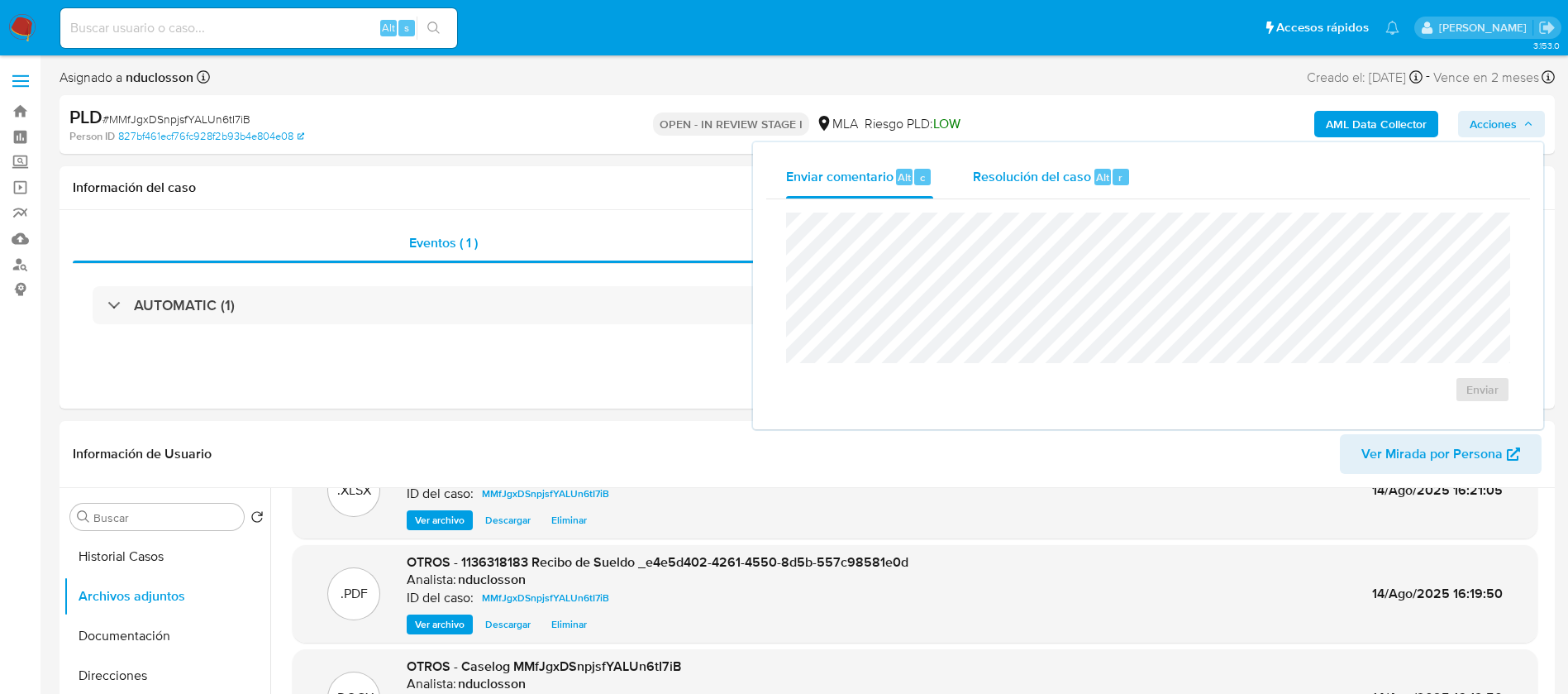
click at [1003, 174] on span "Resolución del caso" at bounding box center [1032, 176] width 118 height 19
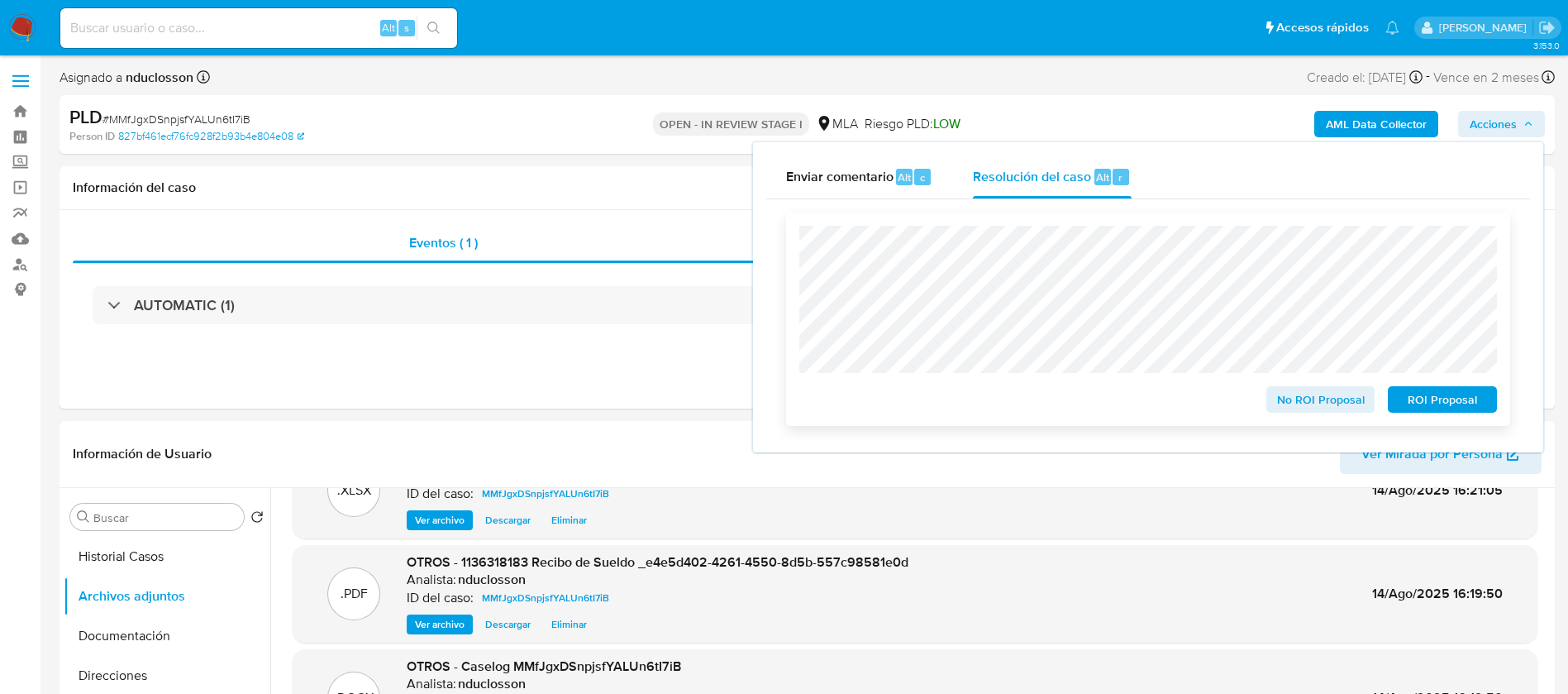
click at [1285, 408] on span "No ROI Proposal" at bounding box center [1321, 399] width 86 height 23
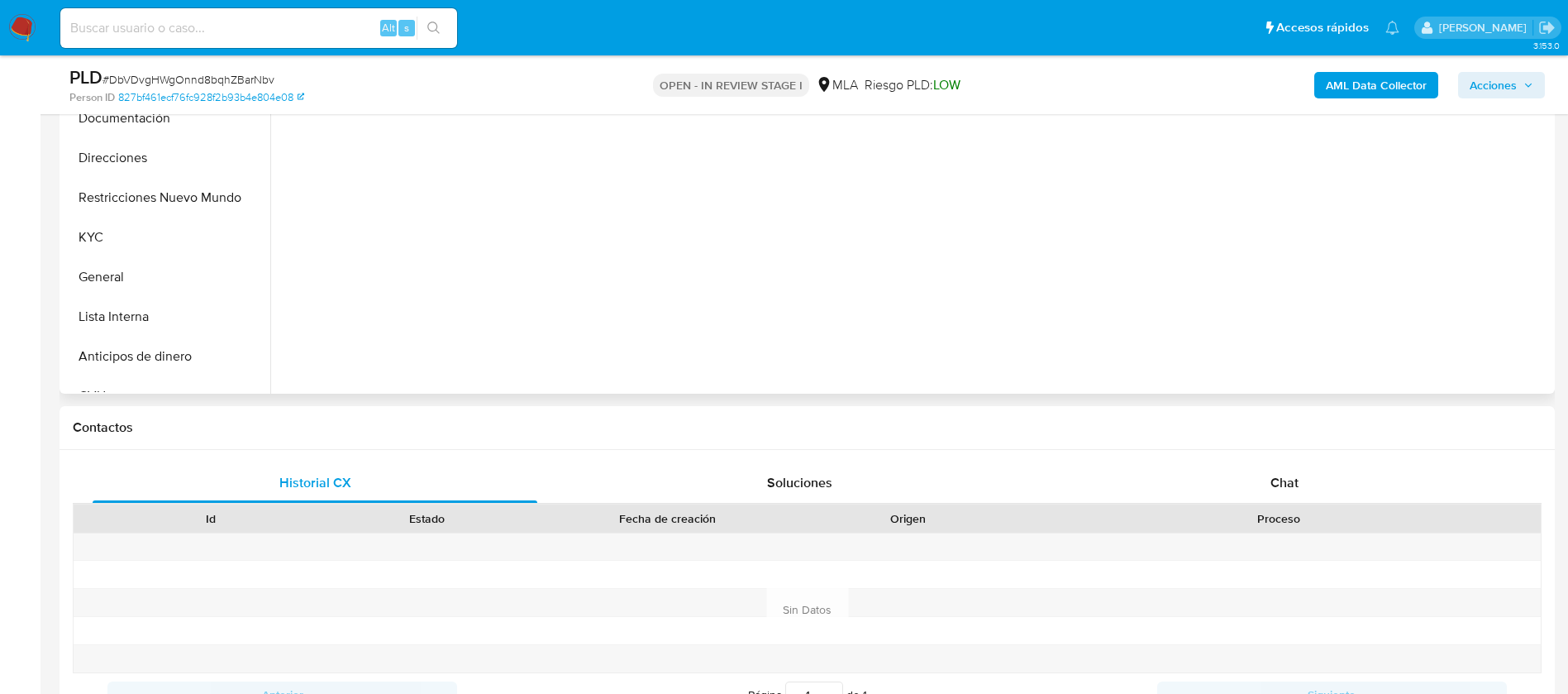
scroll to position [496, 0]
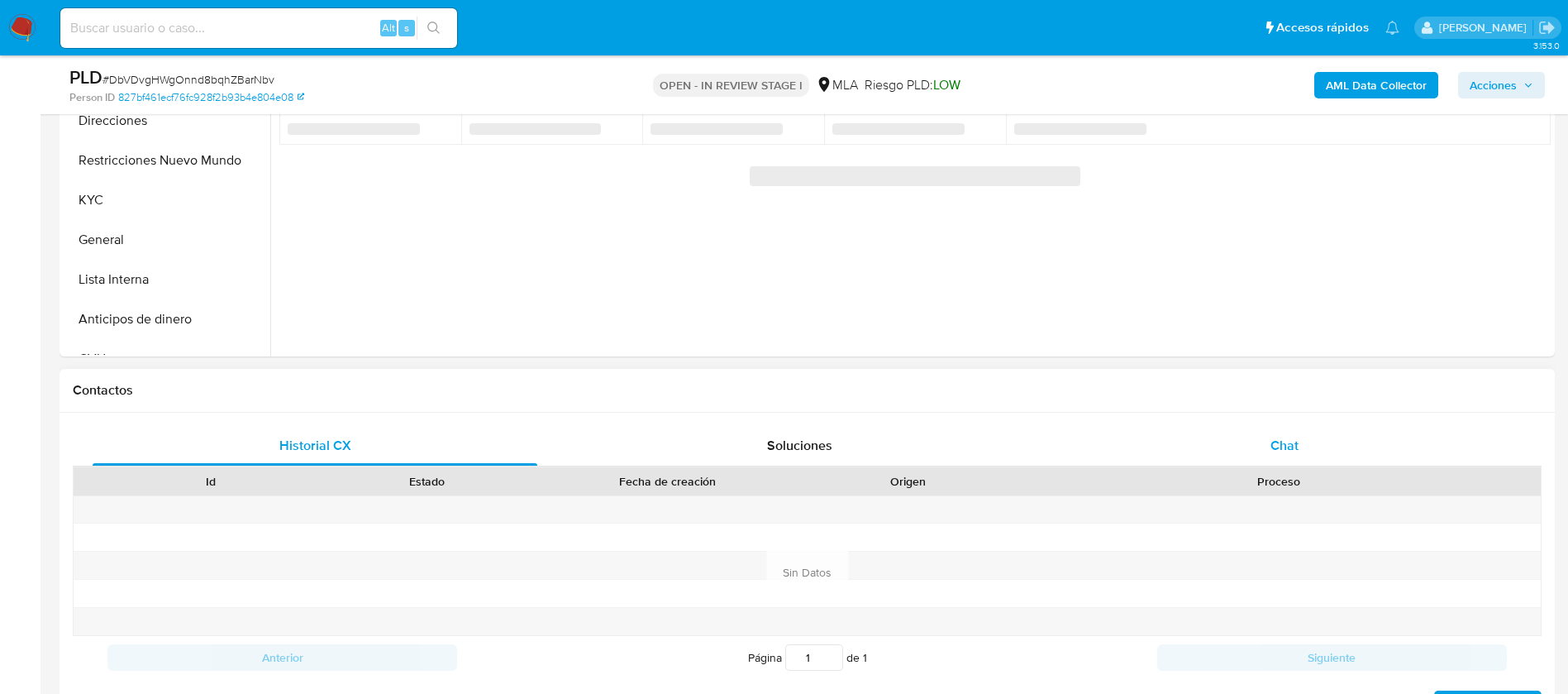
click at [1269, 444] on div "Chat" at bounding box center [1284, 446] width 445 height 40
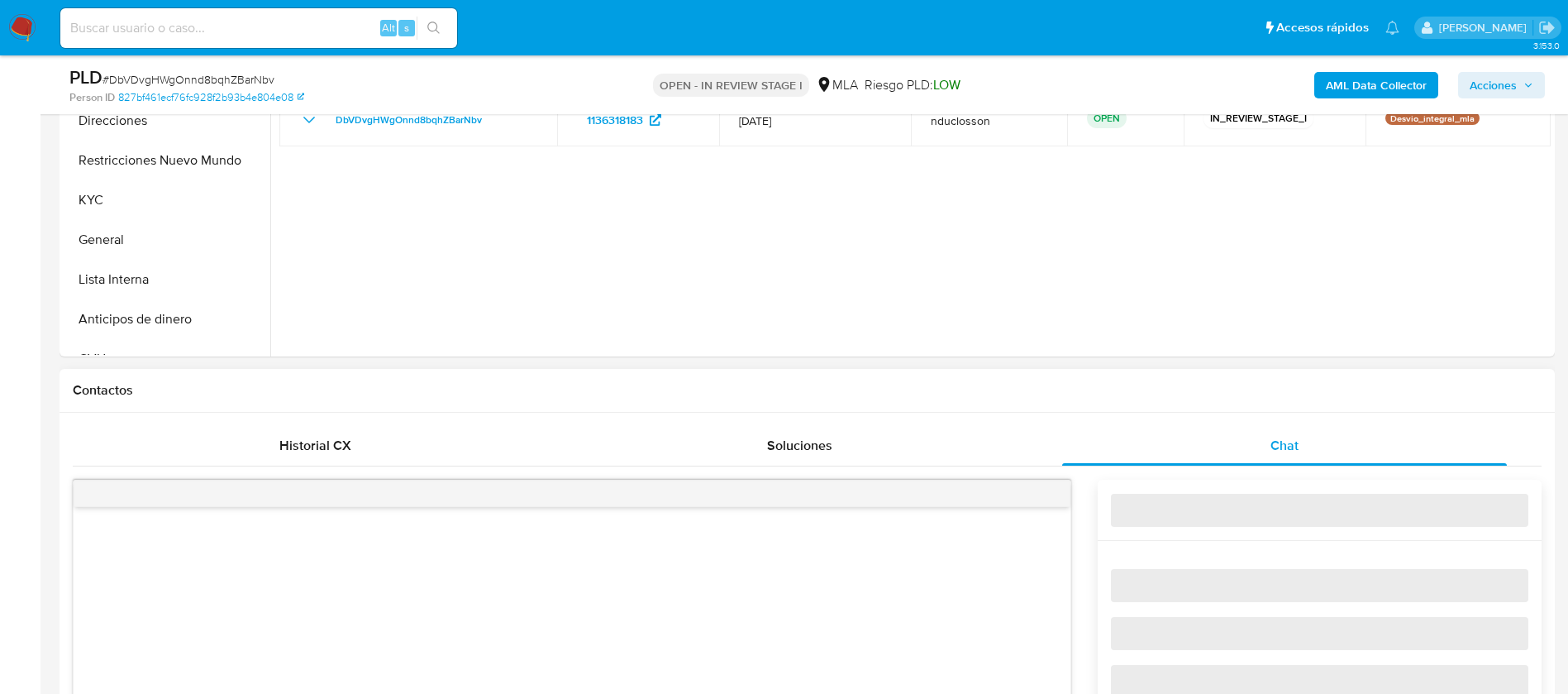
select select "10"
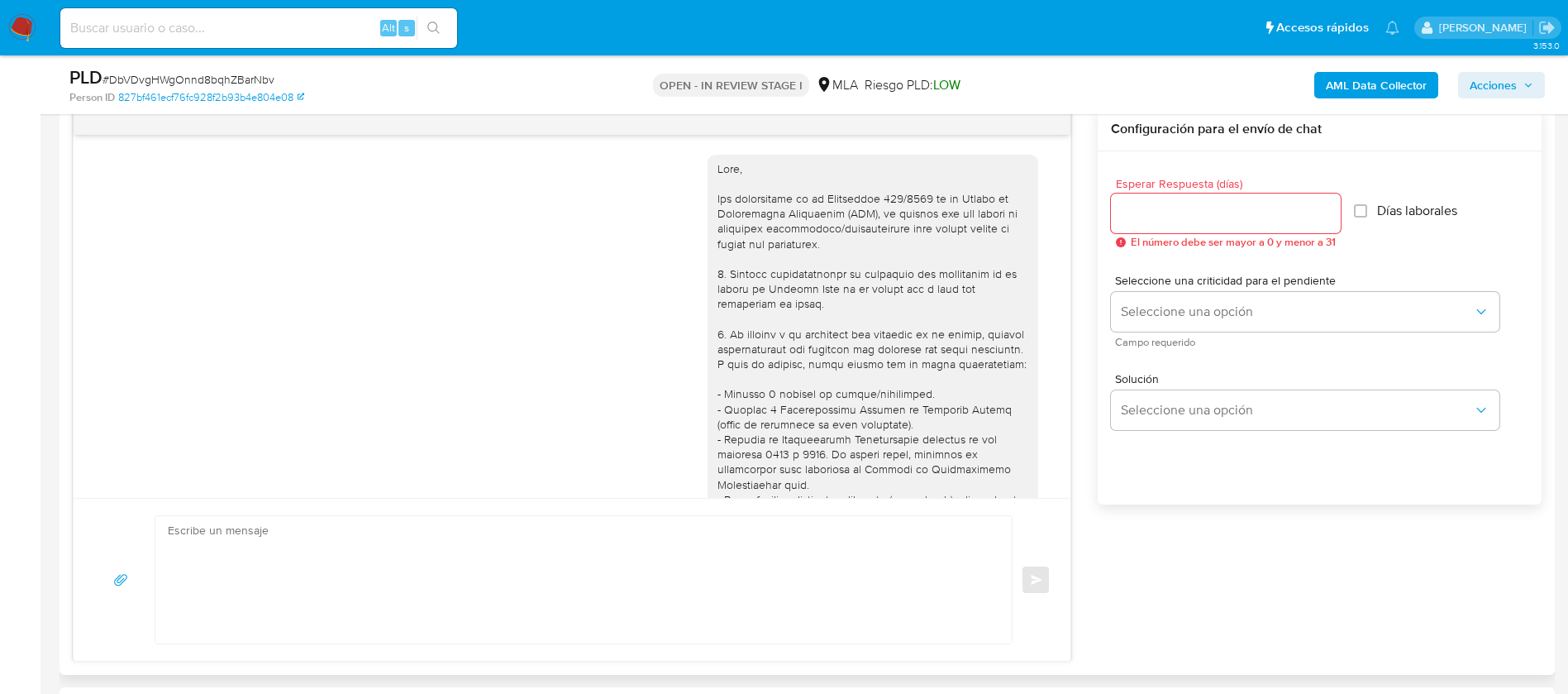
scroll to position [1103, 0]
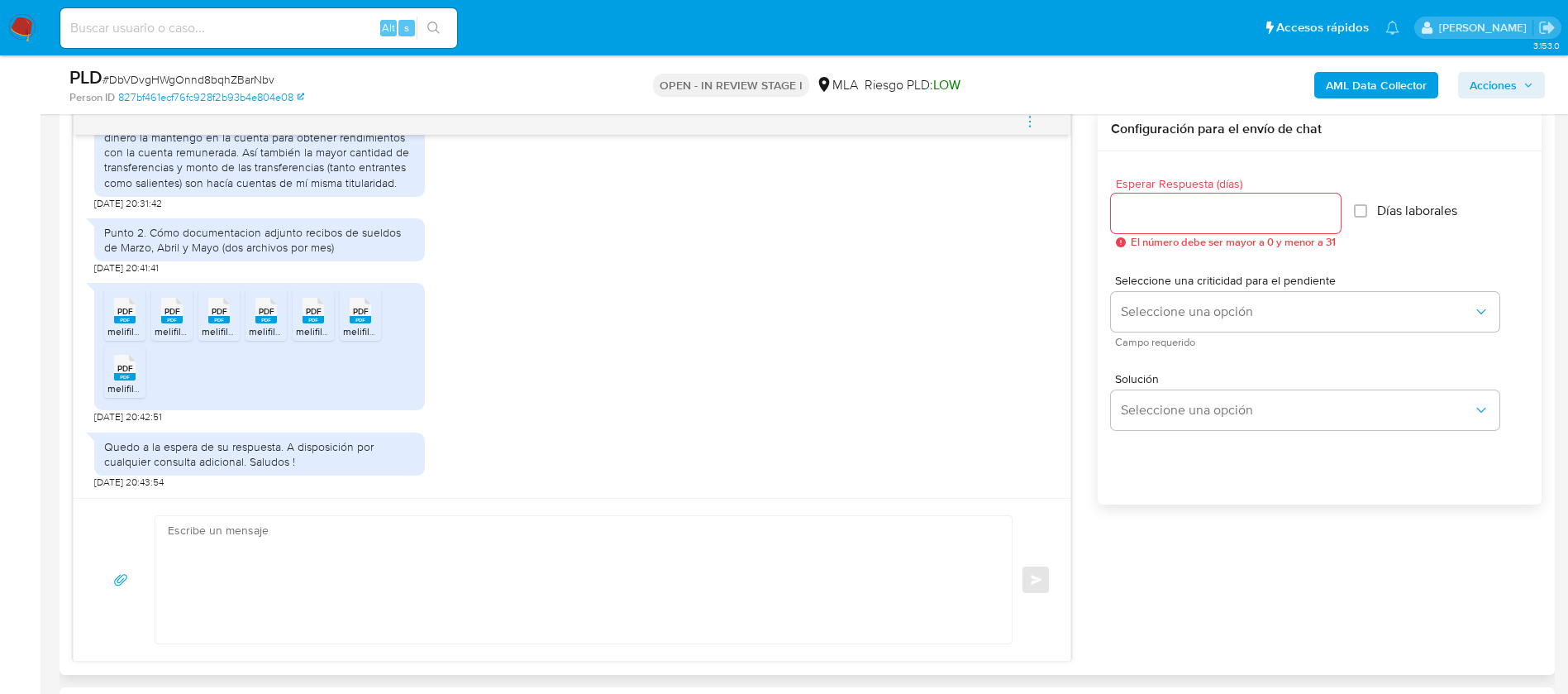
click at [689, 570] on textarea at bounding box center [579, 579] width 823 height 127
paste textarea "Hola, ¡Muchas gracias por tu respuesta! Confirmamos la recepción de la document…"
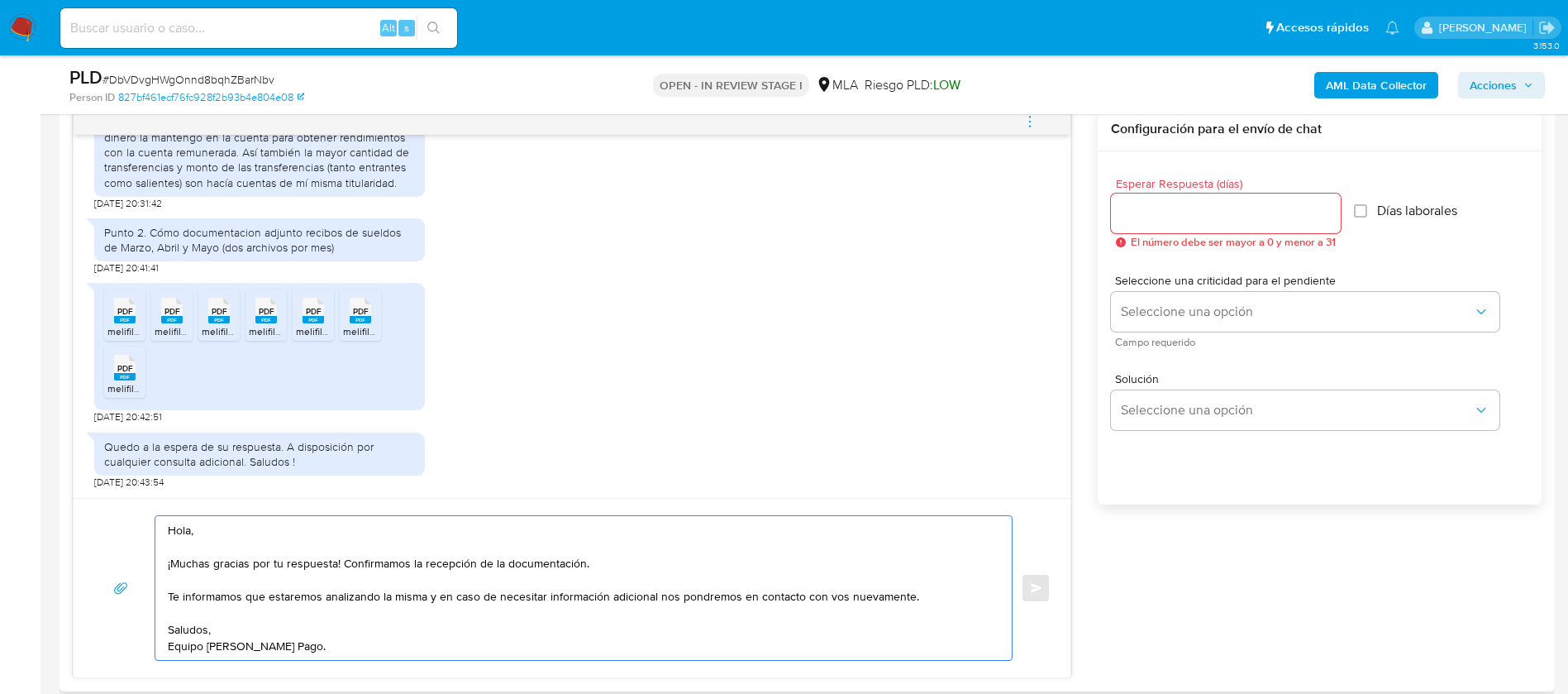
type textarea "Hola, ¡Muchas gracias por tu respuesta! Confirmamos la recepción de la document…"
click at [1192, 213] on input "Esperar Respuesta (días)" at bounding box center [1226, 213] width 230 height 21
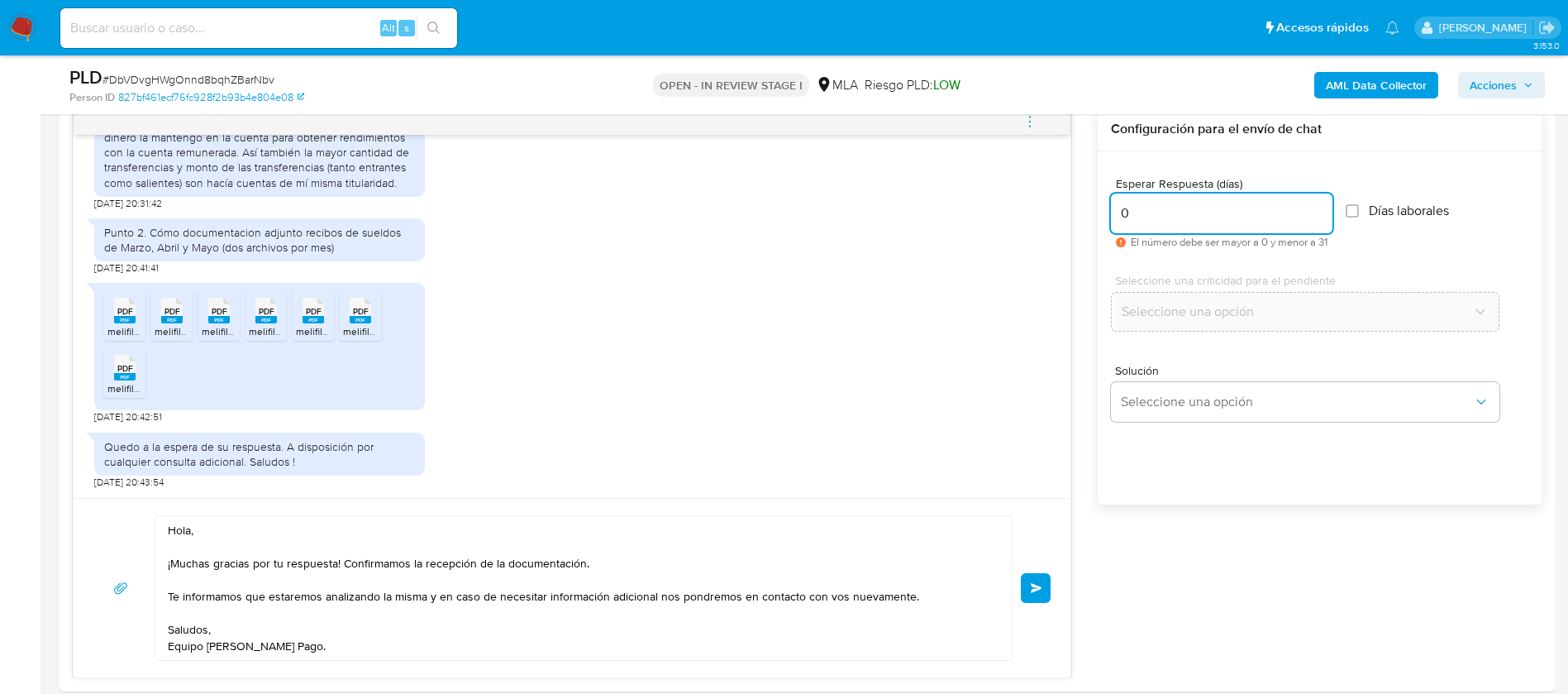
type input "0"
click at [1037, 584] on span "Enviar" at bounding box center [1037, 588] width 12 height 10
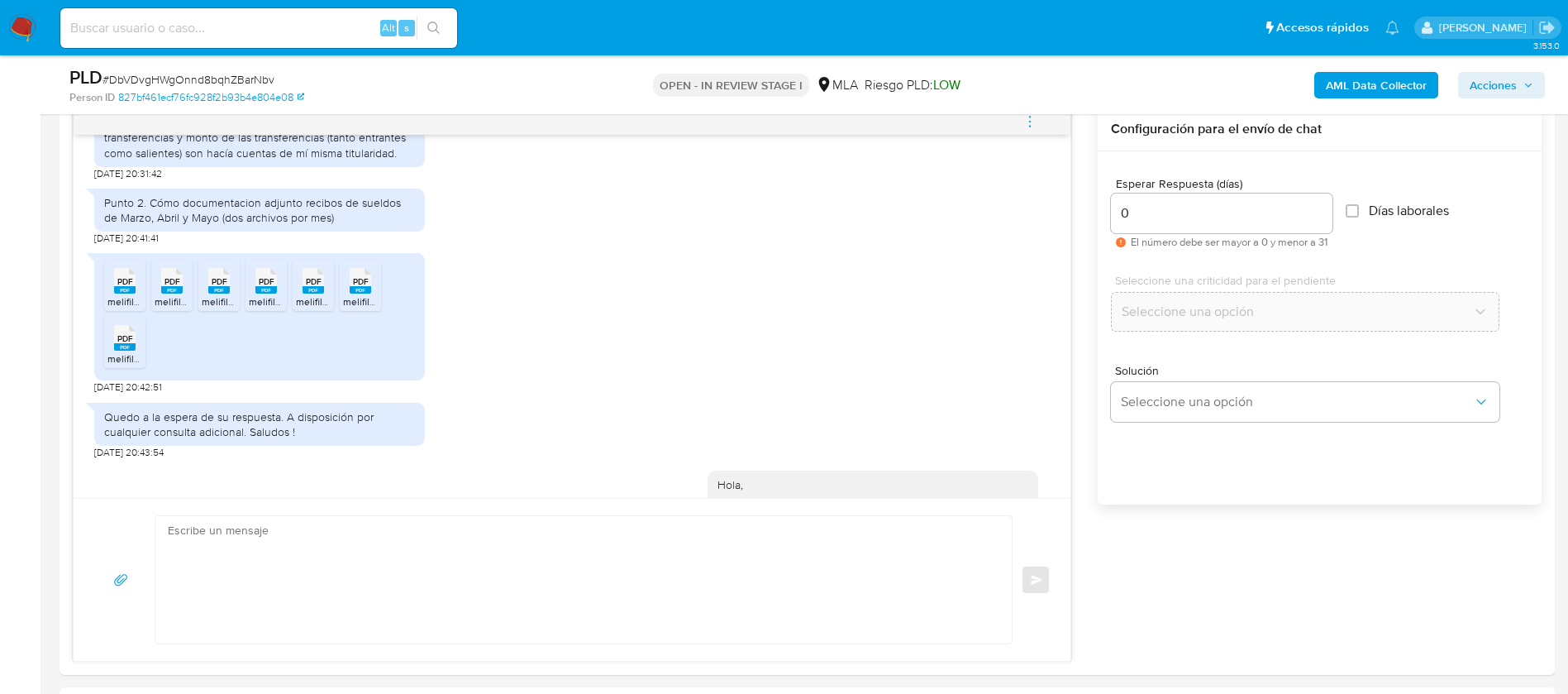
scroll to position [1316, 0]
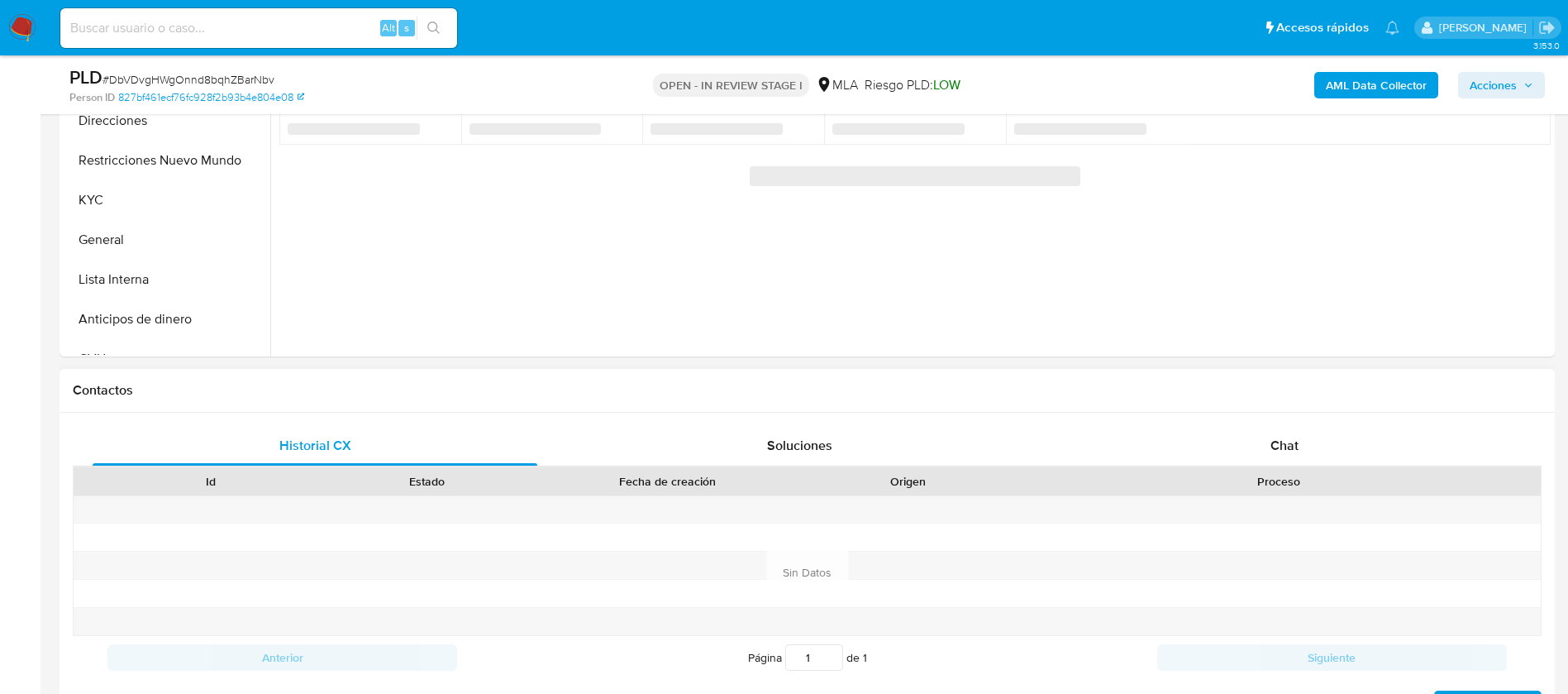
select select "10"
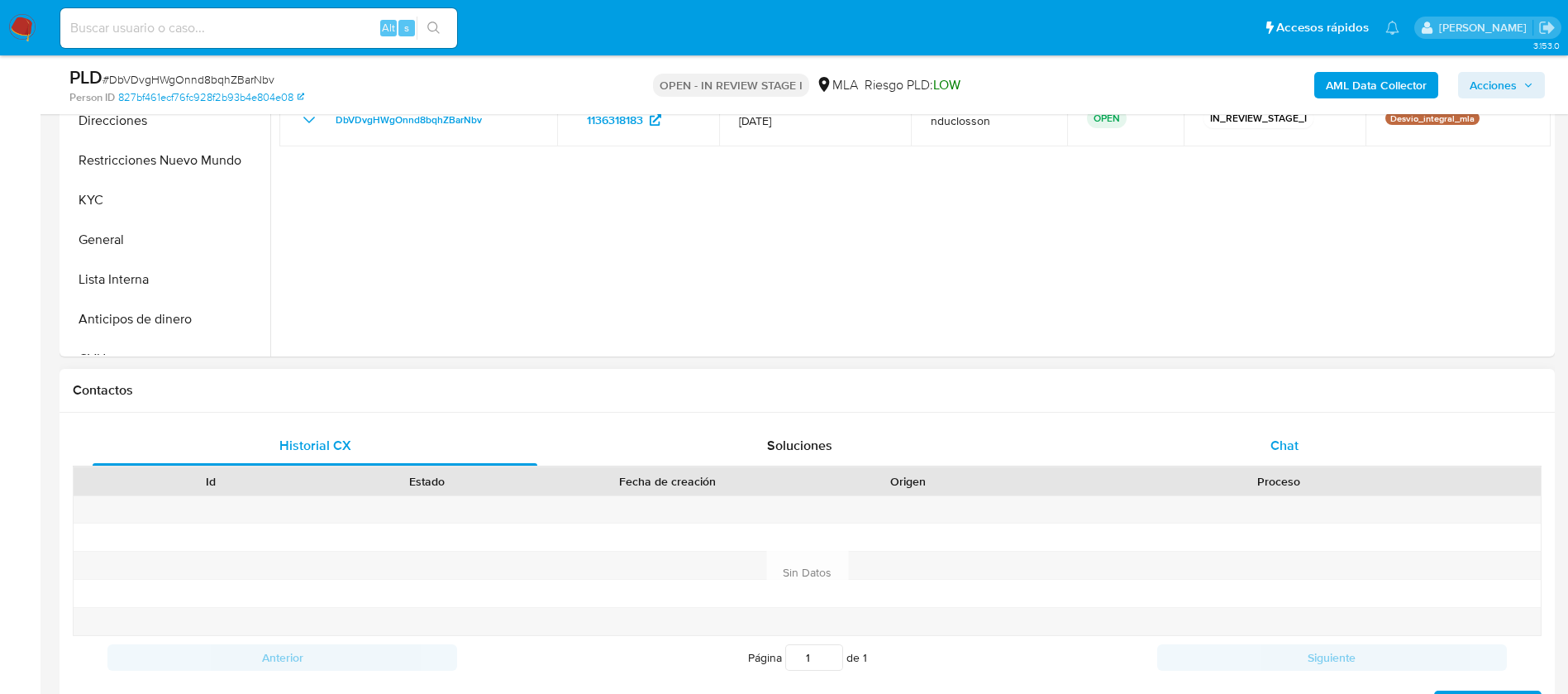
click at [1312, 428] on div "Chat" at bounding box center [1284, 446] width 445 height 40
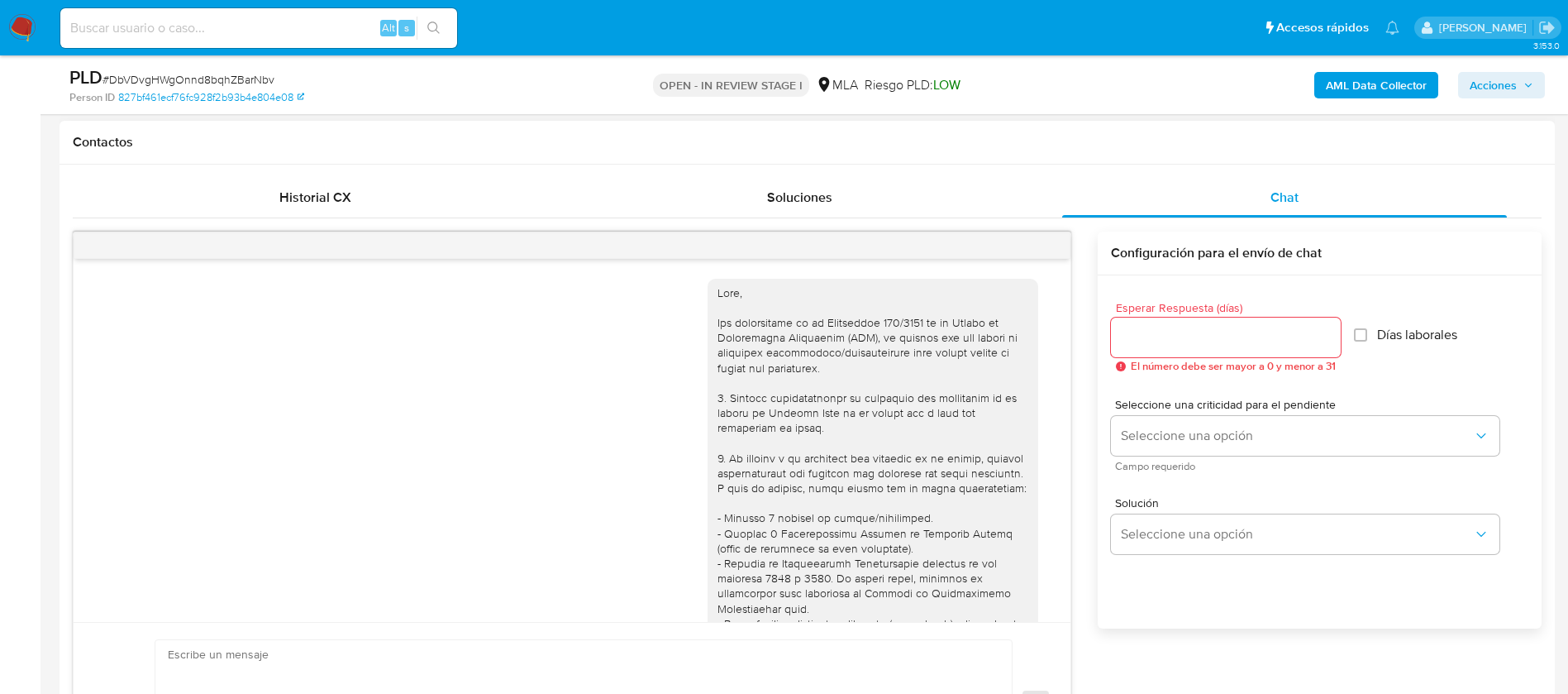
scroll to position [1316, 0]
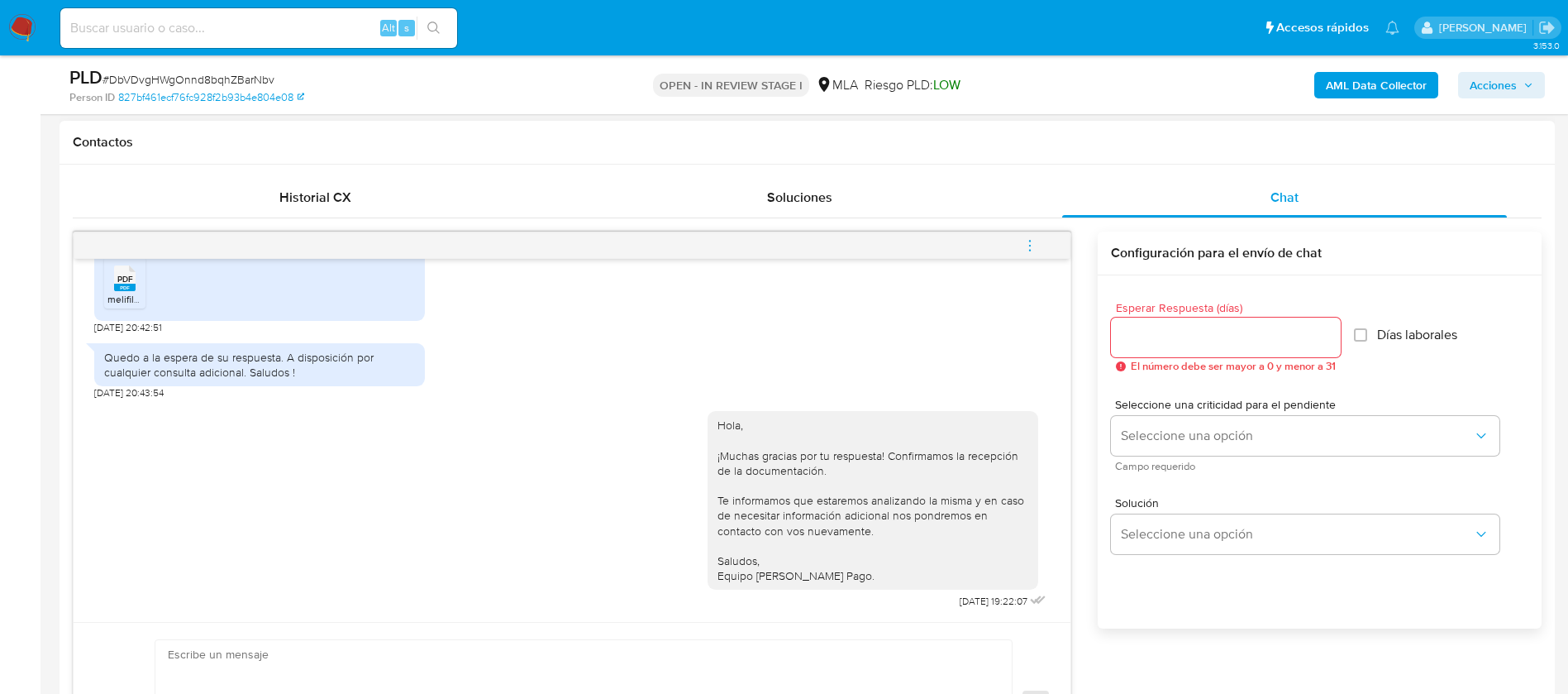
click at [1043, 245] on button "menu-action" at bounding box center [1030, 246] width 55 height 40
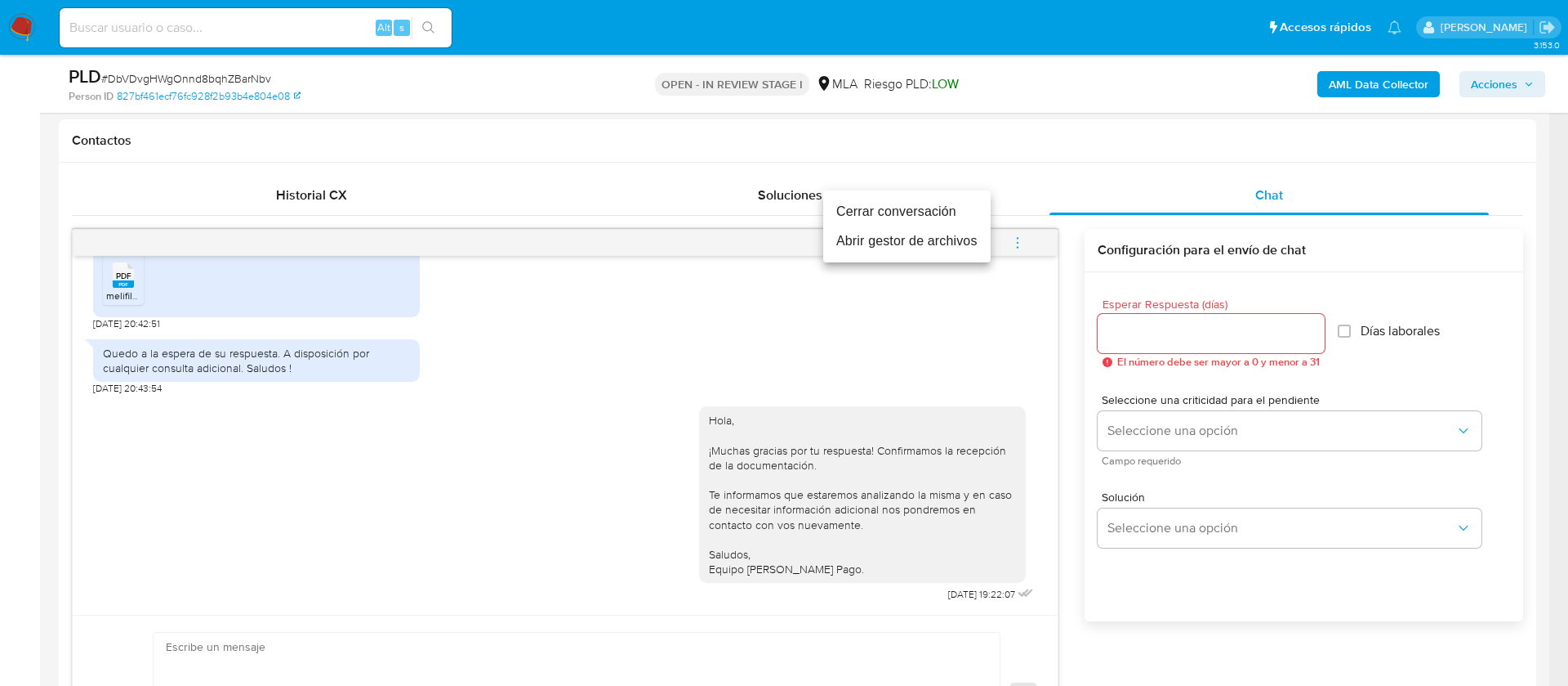
click at [877, 196] on ul "Cerrar conversación Abrir gestor de archivos" at bounding box center [906, 226] width 167 height 72
click at [878, 207] on li "Cerrar conversación" at bounding box center [906, 212] width 167 height 30
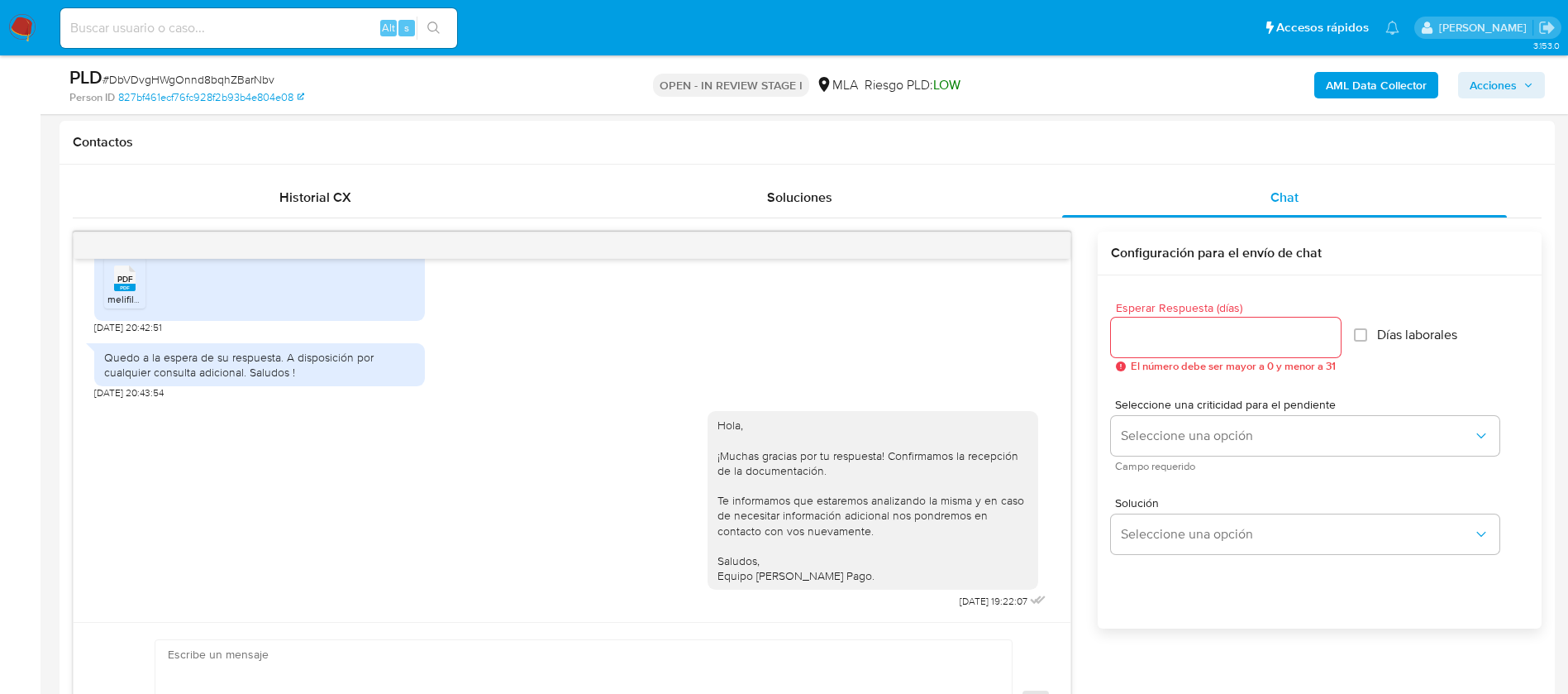
click at [1483, 90] on span "Acciones" at bounding box center [1493, 85] width 47 height 26
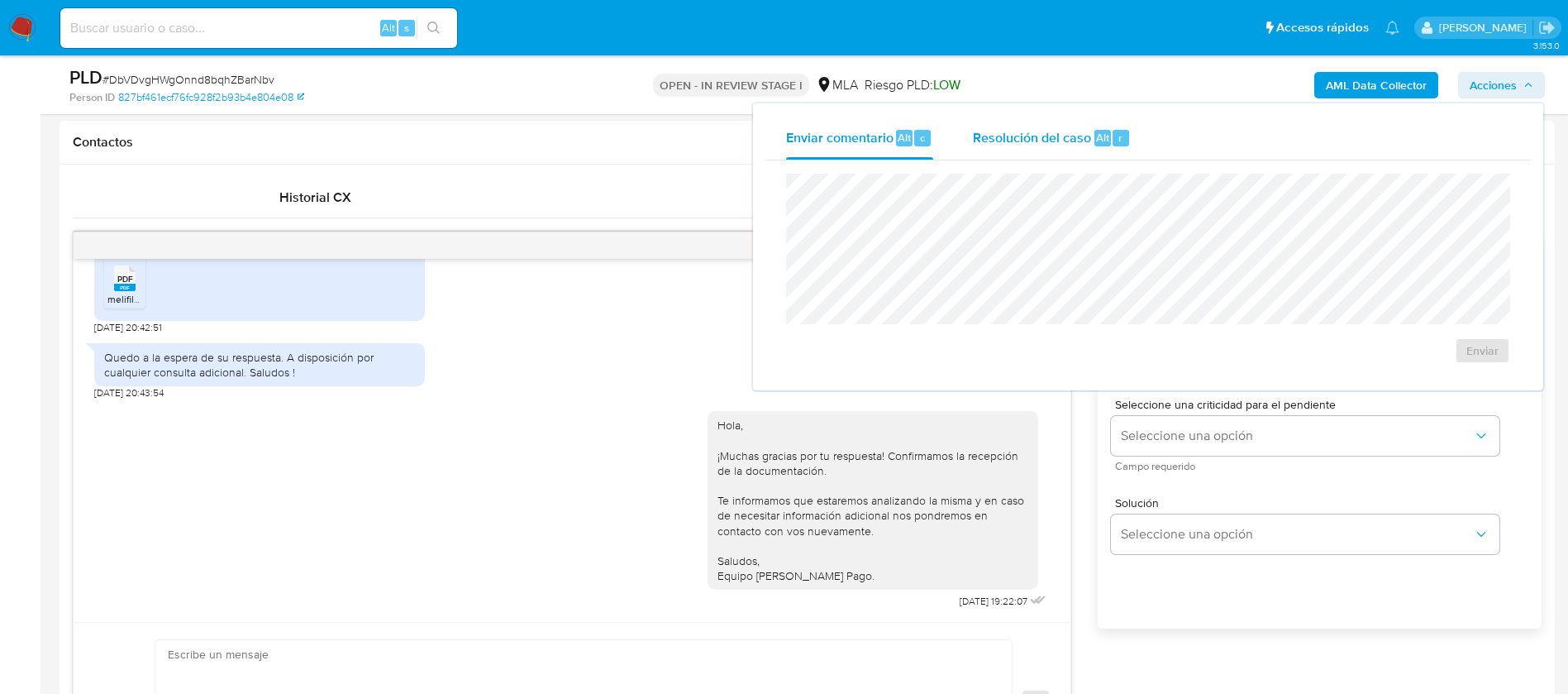
click at [1008, 120] on div "Resolución del caso Alt r" at bounding box center [1052, 138] width 158 height 43
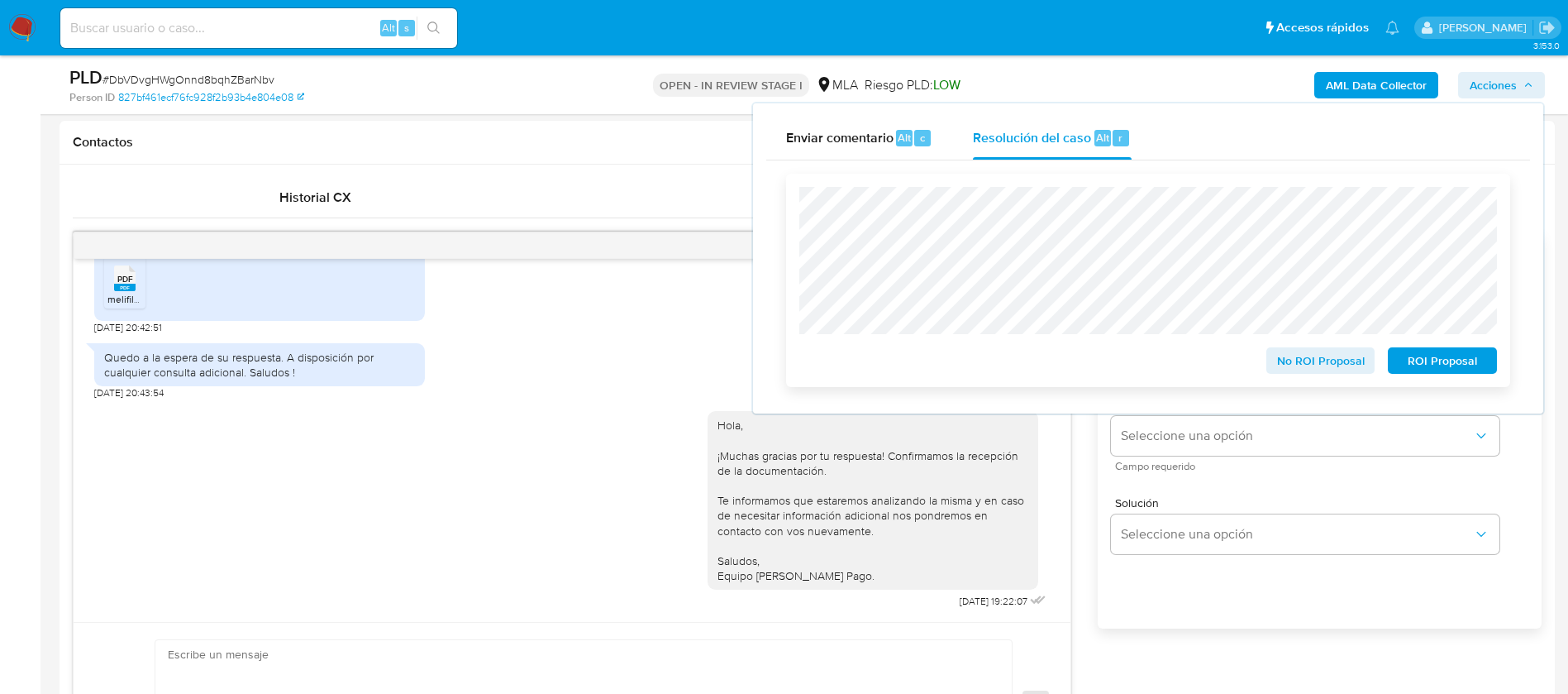
click at [1303, 365] on span "No ROI Proposal" at bounding box center [1321, 360] width 86 height 23
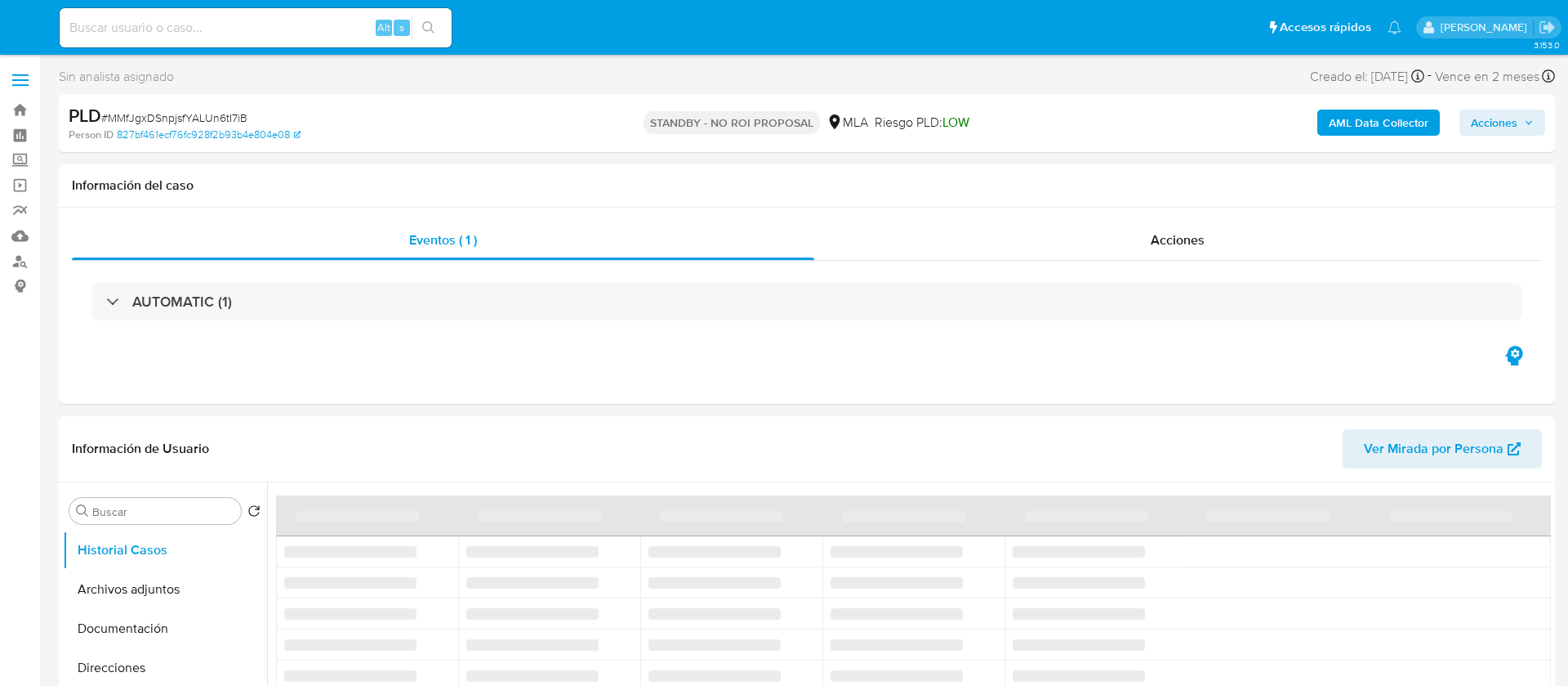
select select "10"
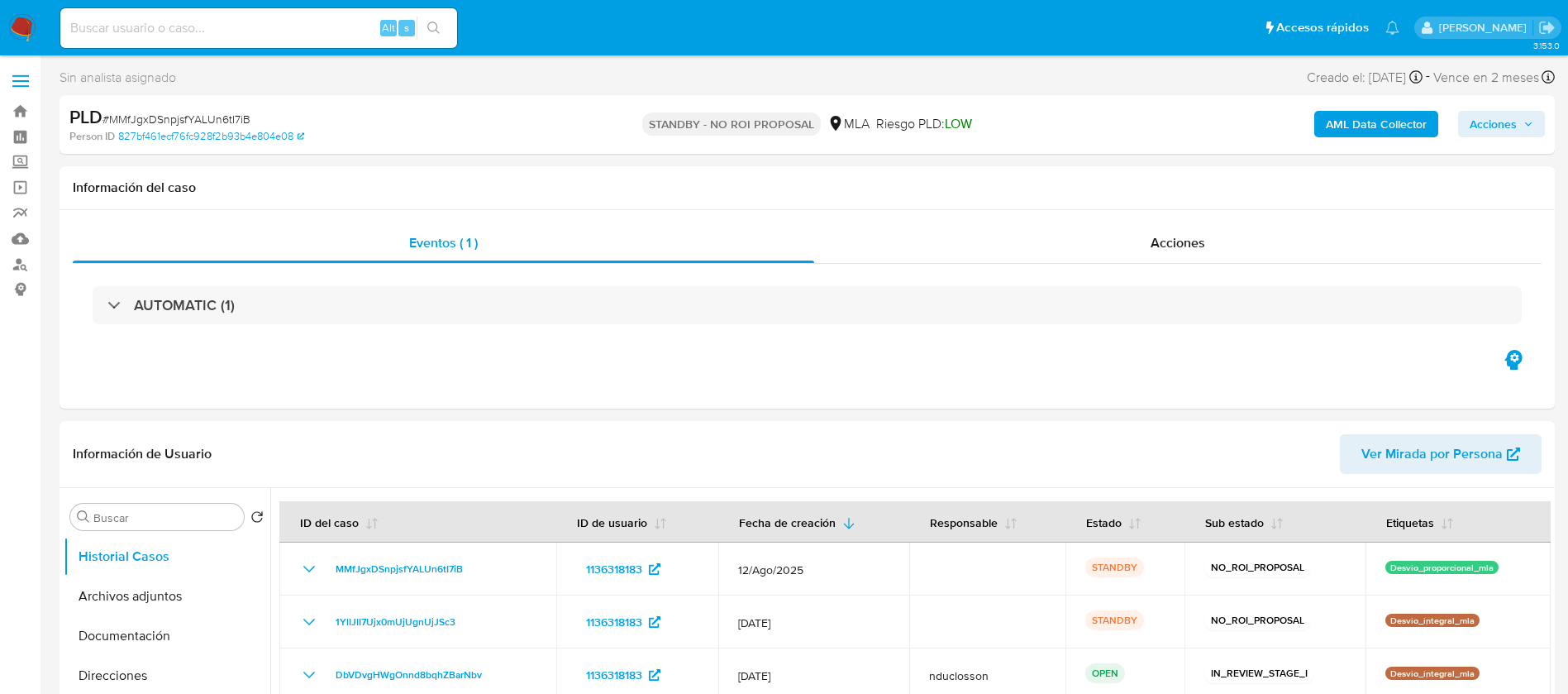
click at [301, 25] on input at bounding box center [258, 27] width 397 height 21
paste input "hsFeTDbqj5Sia2DeKOwRttBy"
type input "hsFeTDbqj5Sia2DeKOwRttBy"
click at [443, 30] on button "search-icon" at bounding box center [434, 28] width 34 height 23
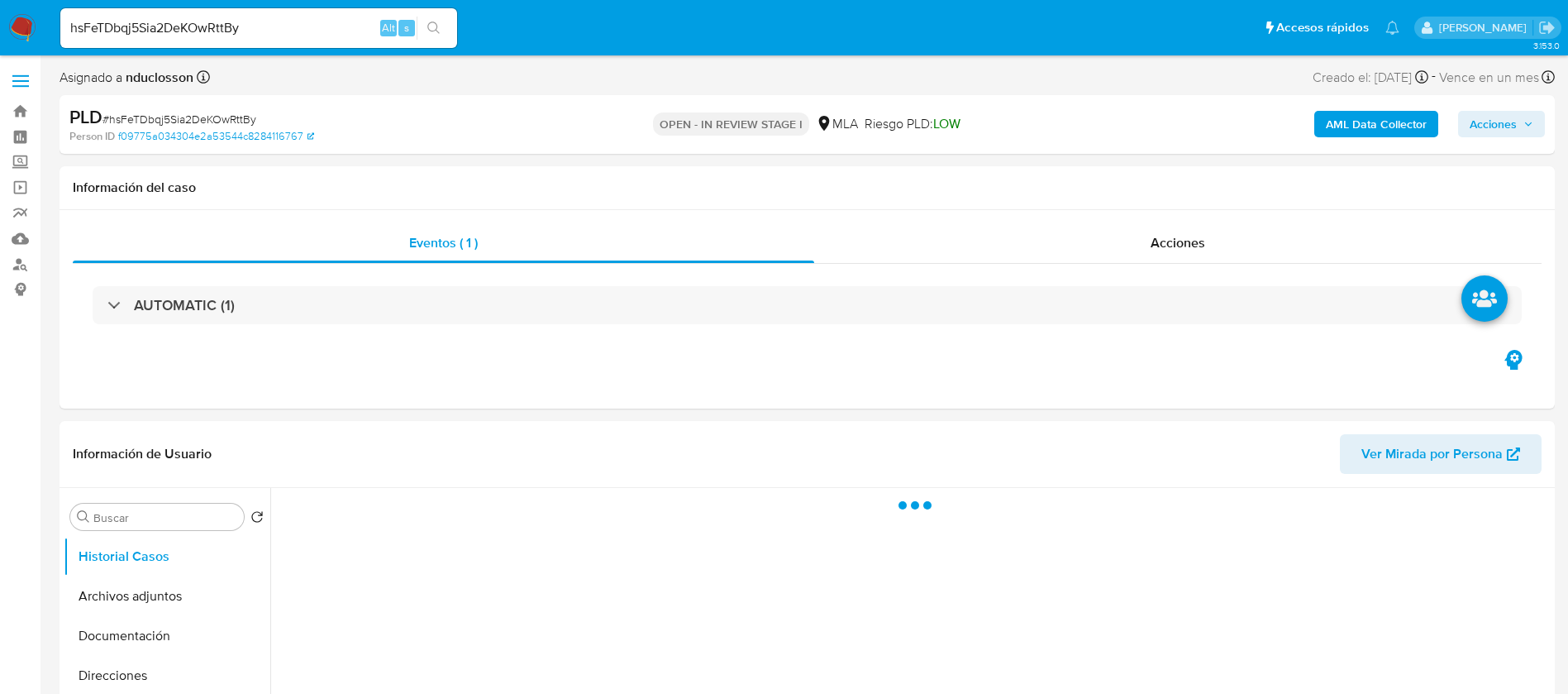
select select "10"
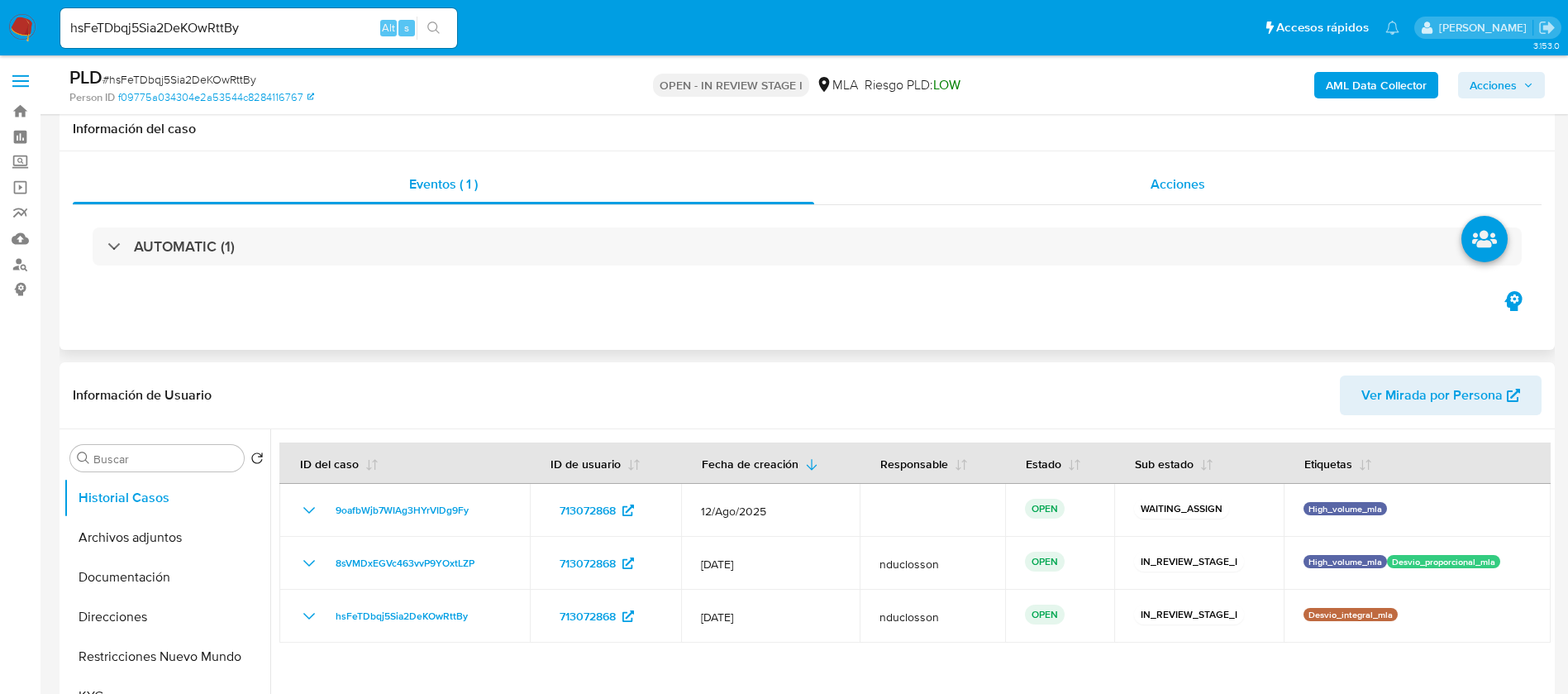
scroll to position [124, 0]
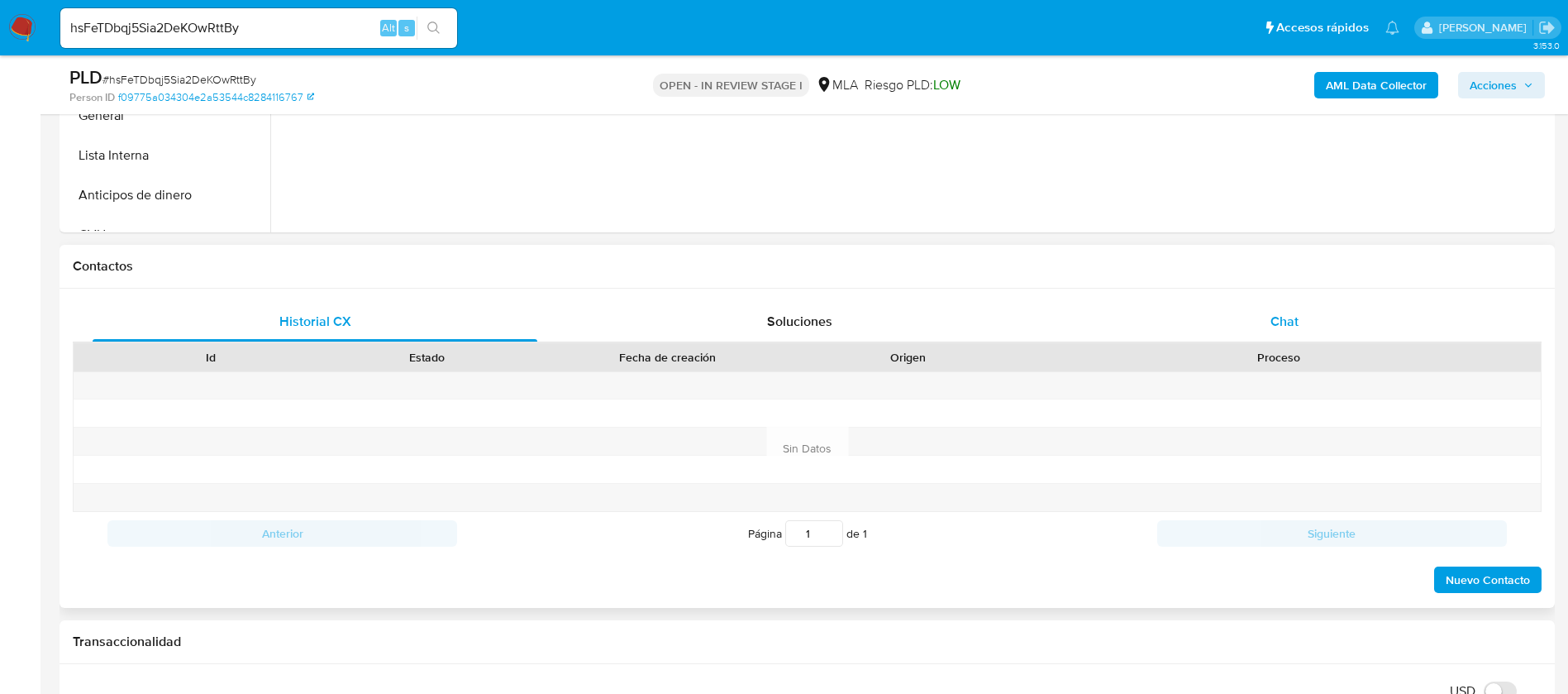
click at [1227, 302] on div "Chat" at bounding box center [1284, 322] width 445 height 40
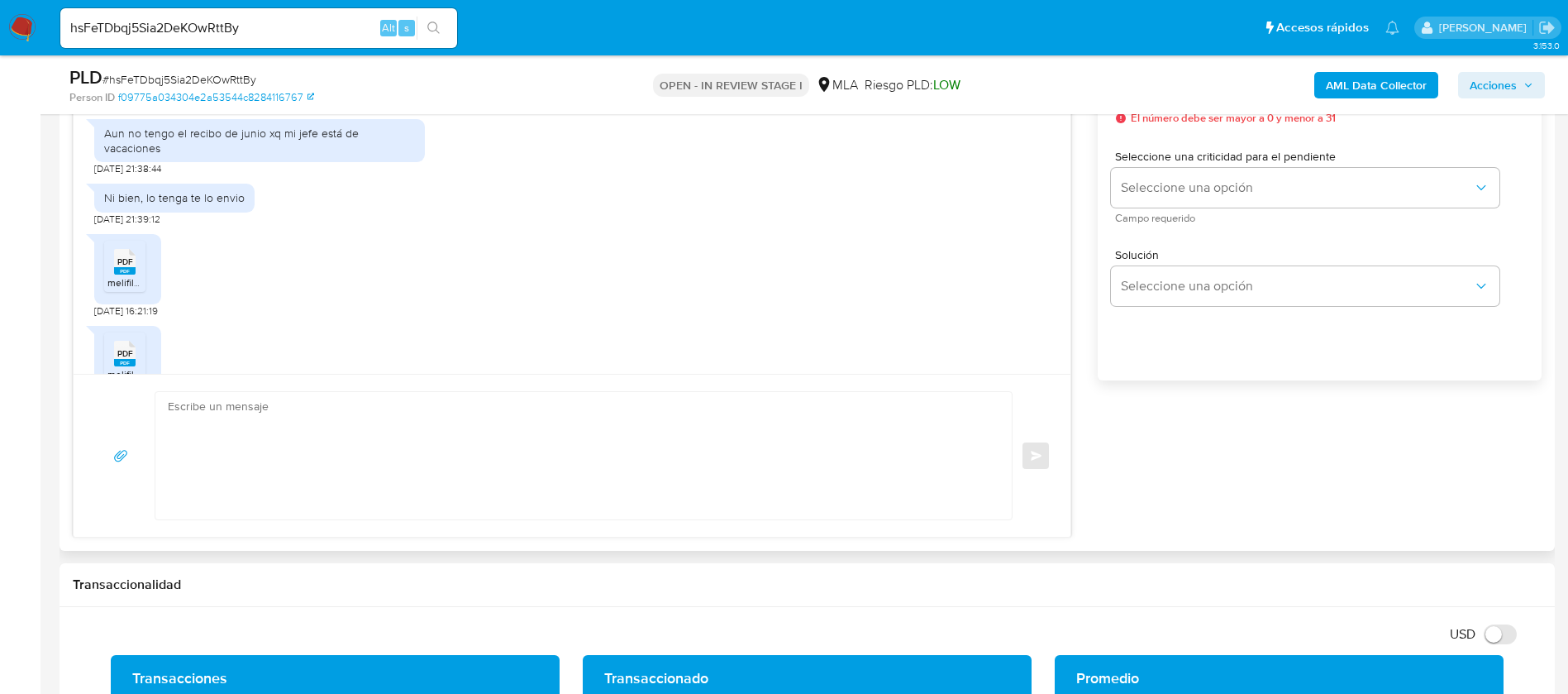
scroll to position [842, 0]
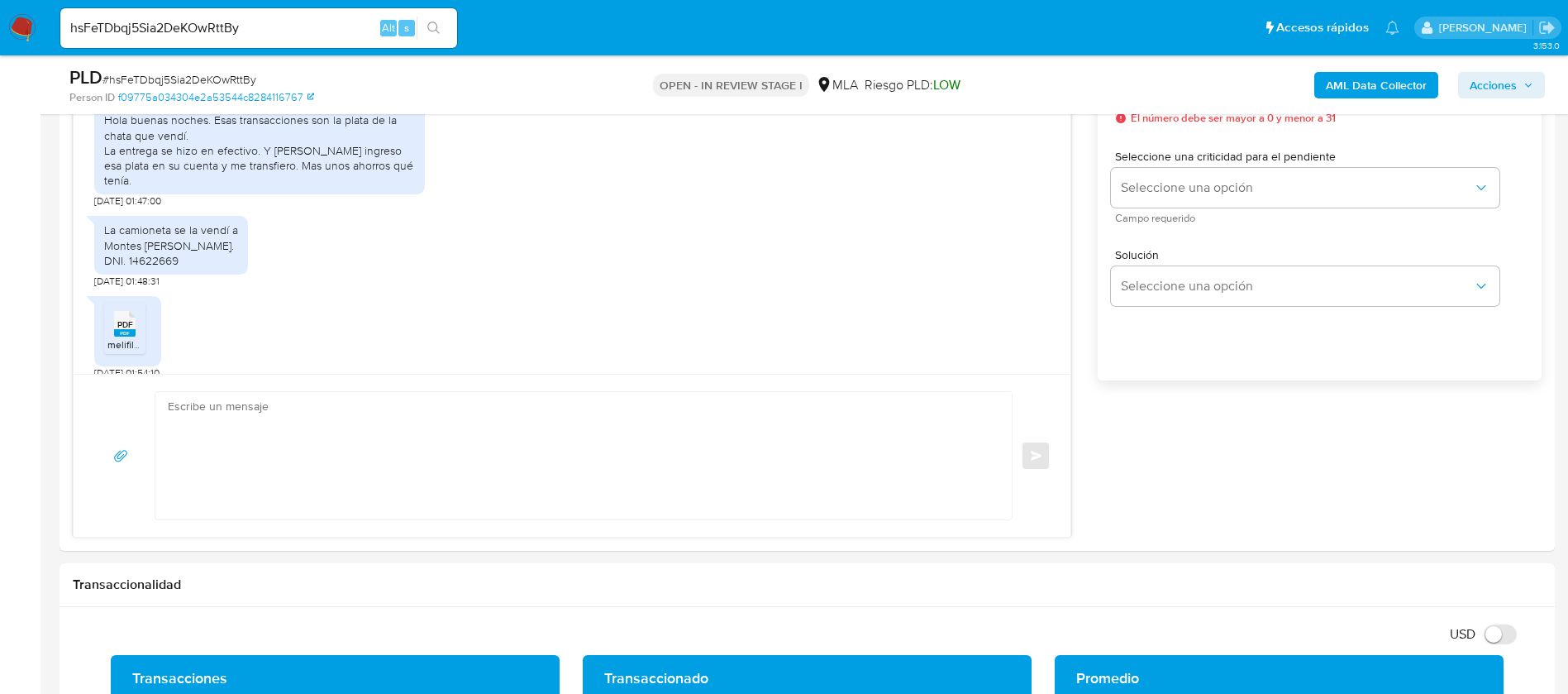
click at [211, 74] on span "# hsFeTDbqj5Sia2DeKOwRttBy" at bounding box center [179, 79] width 154 height 17
copy span "hsFeTDbqj5Sia2DeKOwRttBy"
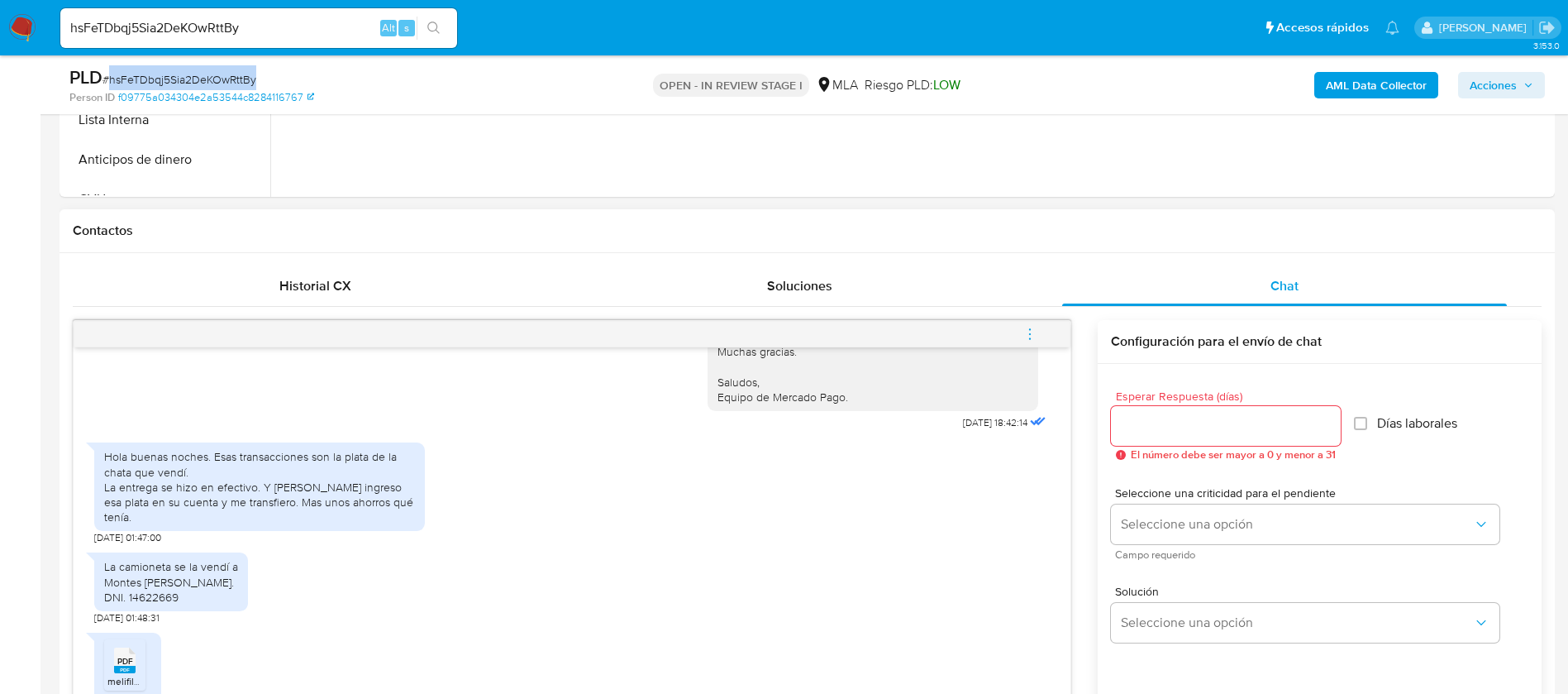
scroll to position [992, 0]
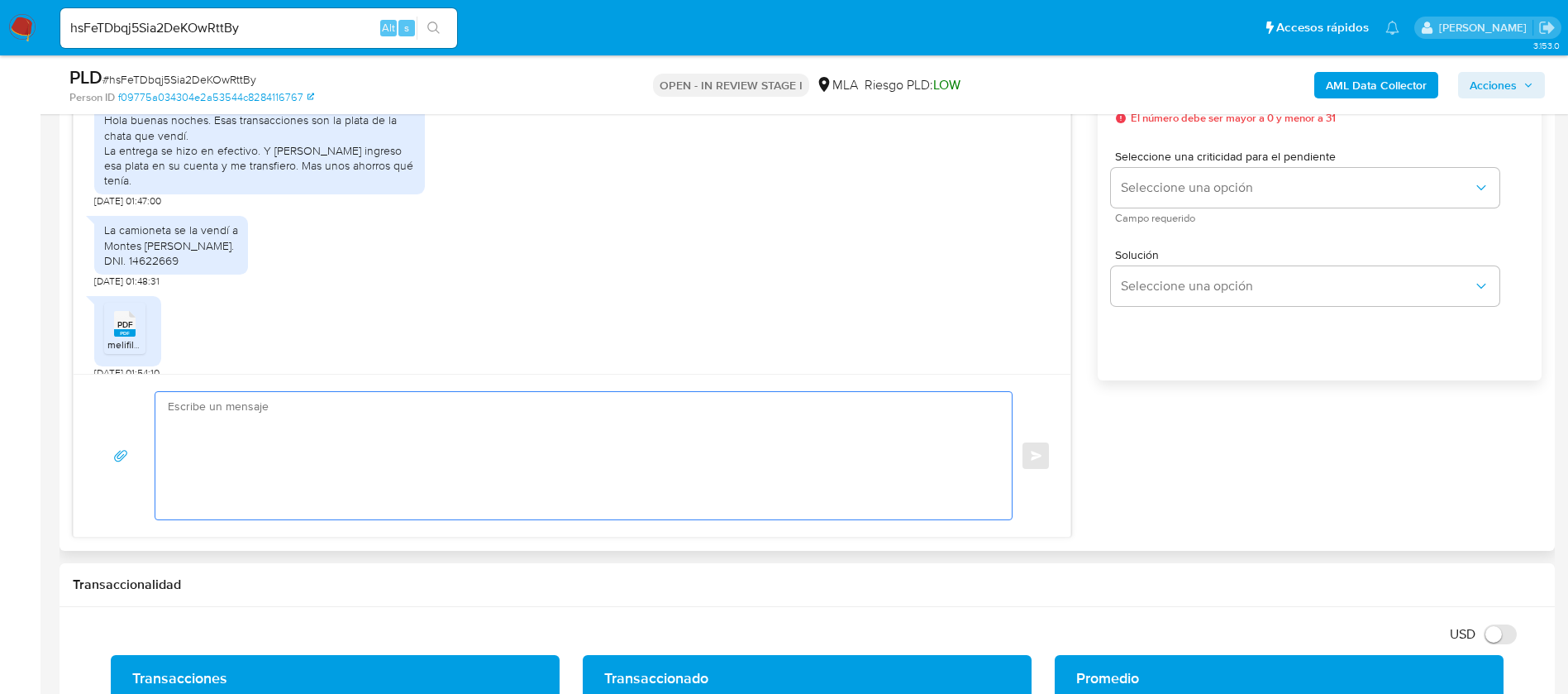
click at [562, 443] on textarea at bounding box center [579, 455] width 823 height 127
click at [536, 403] on textarea at bounding box center [579, 455] width 823 height 127
paste textarea "Hola, Muchas gracias por la respuesta. Analizamos tu caso y notamos que la info…"
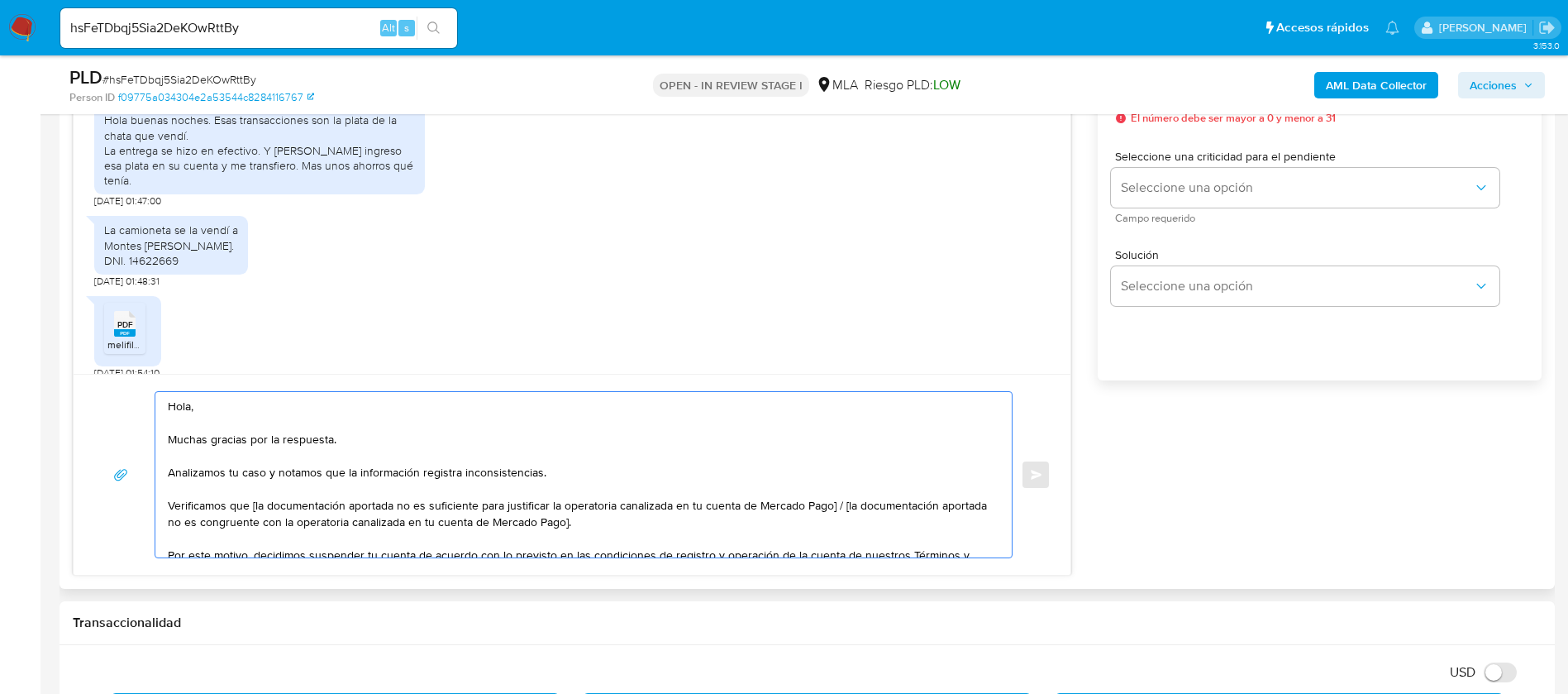
scroll to position [122, 0]
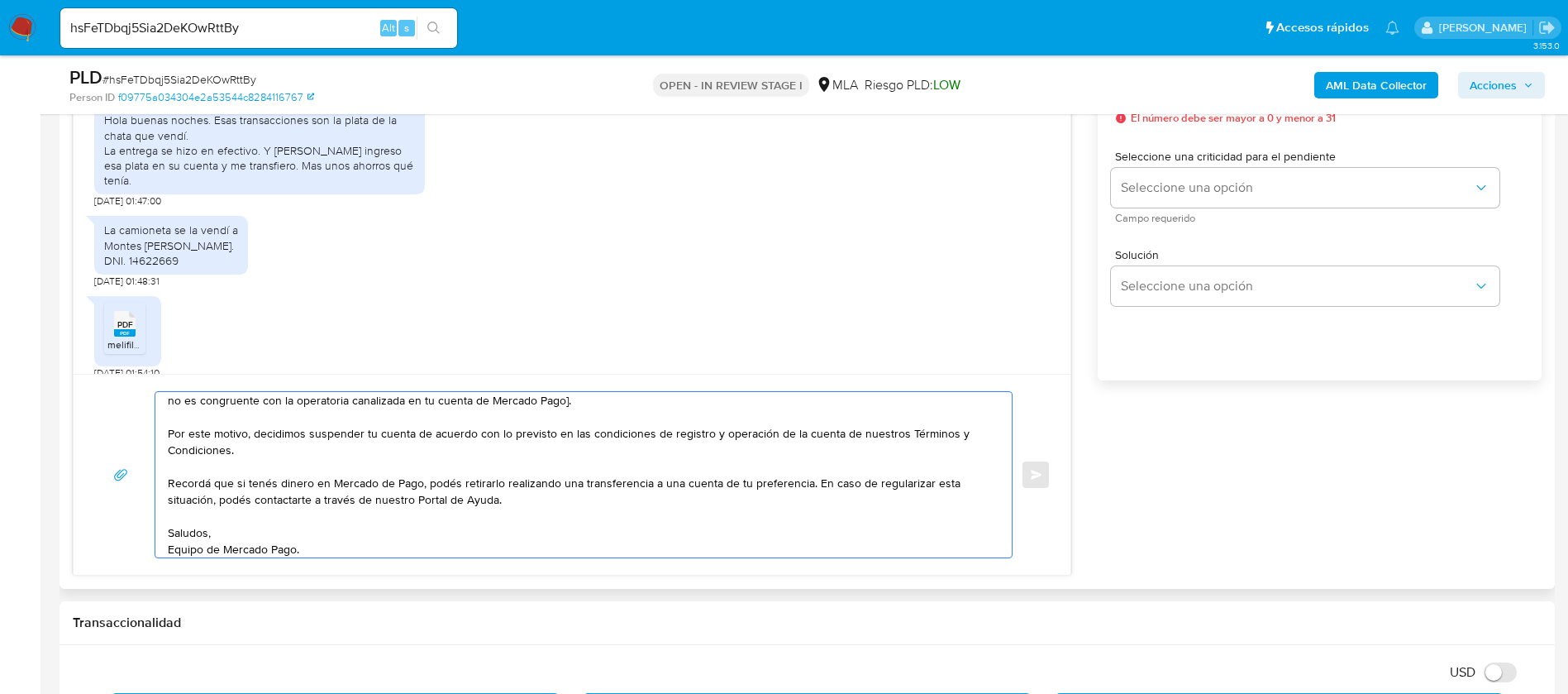
click at [204, 526] on textarea "Hola, Muchas gracias por la respuesta. Analizamos tu caso y notamos que la info…" at bounding box center [579, 474] width 823 height 165
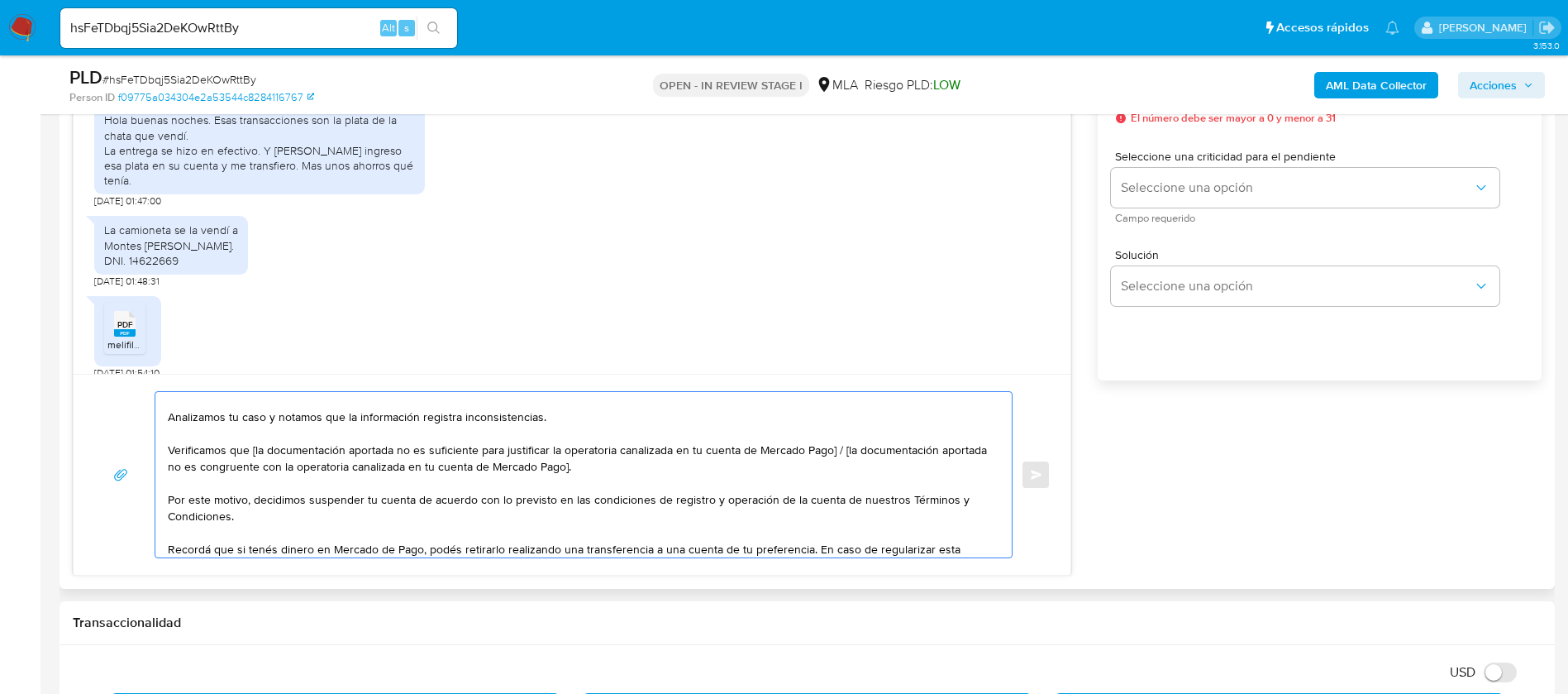
scroll to position [0, 0]
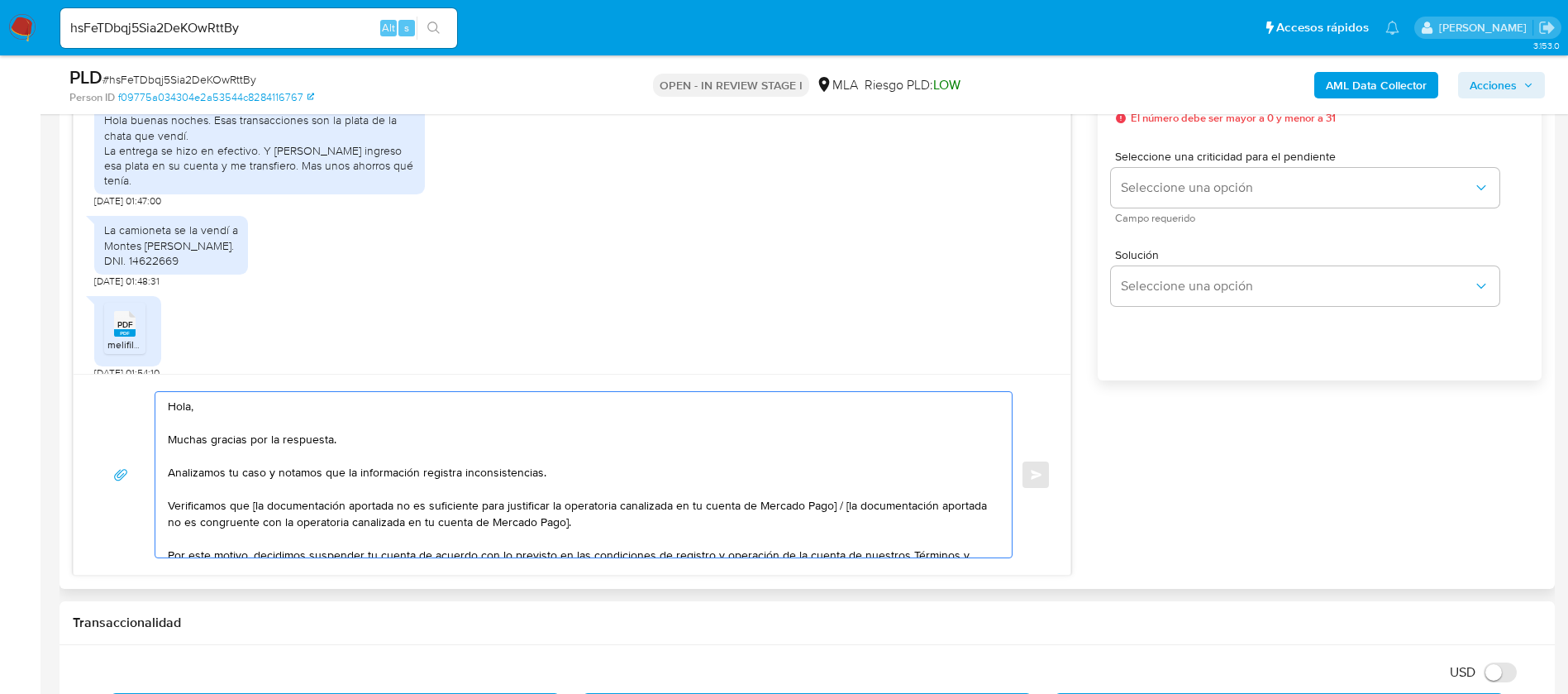
drag, startPoint x: 846, startPoint y: 503, endPoint x: 256, endPoint y: 505, distance: 589.4
click at [256, 505] on textarea "Hola, Muchas gracias por la respuesta. Analizamos tu caso y notamos que la info…" at bounding box center [579, 474] width 823 height 165
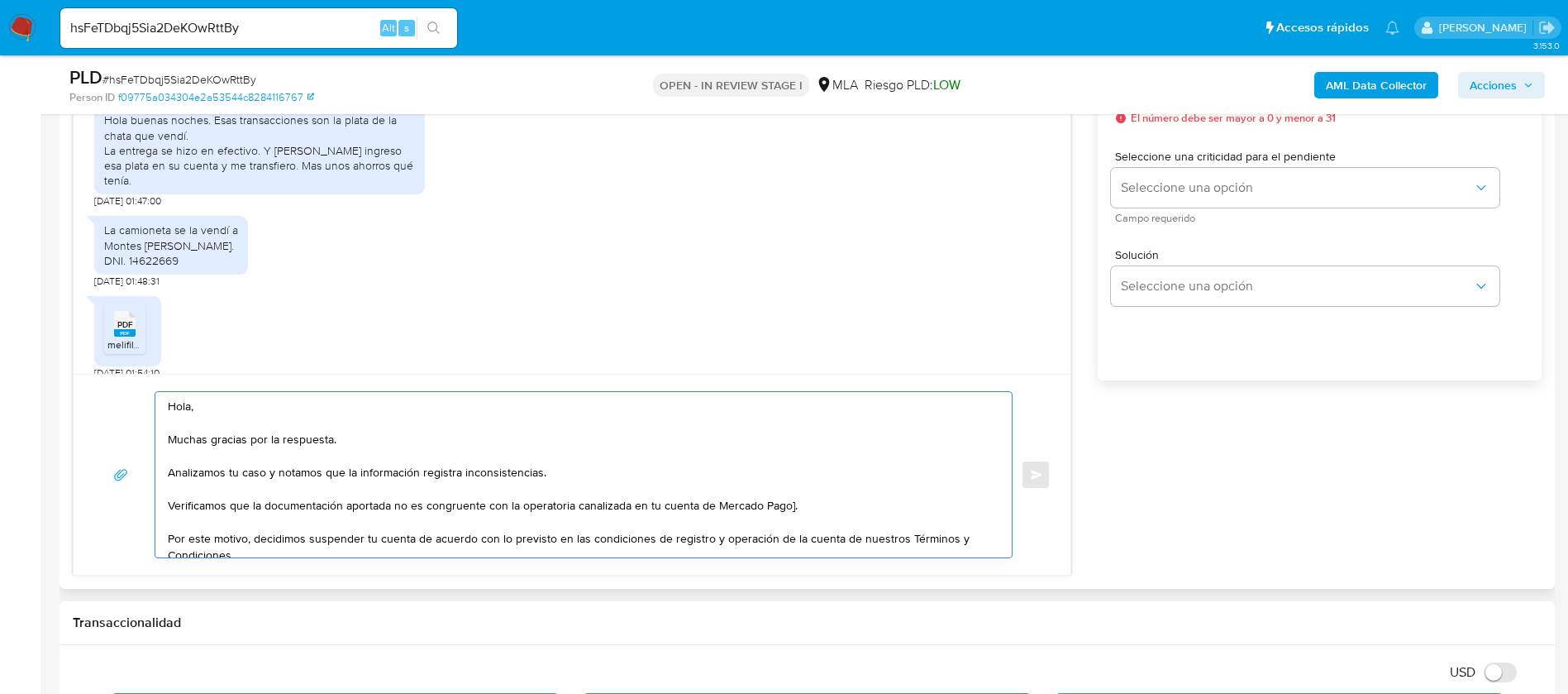
click at [792, 505] on textarea "Hola, Muchas gracias por la respuesta. Analizamos tu caso y notamos que la info…" at bounding box center [579, 474] width 823 height 165
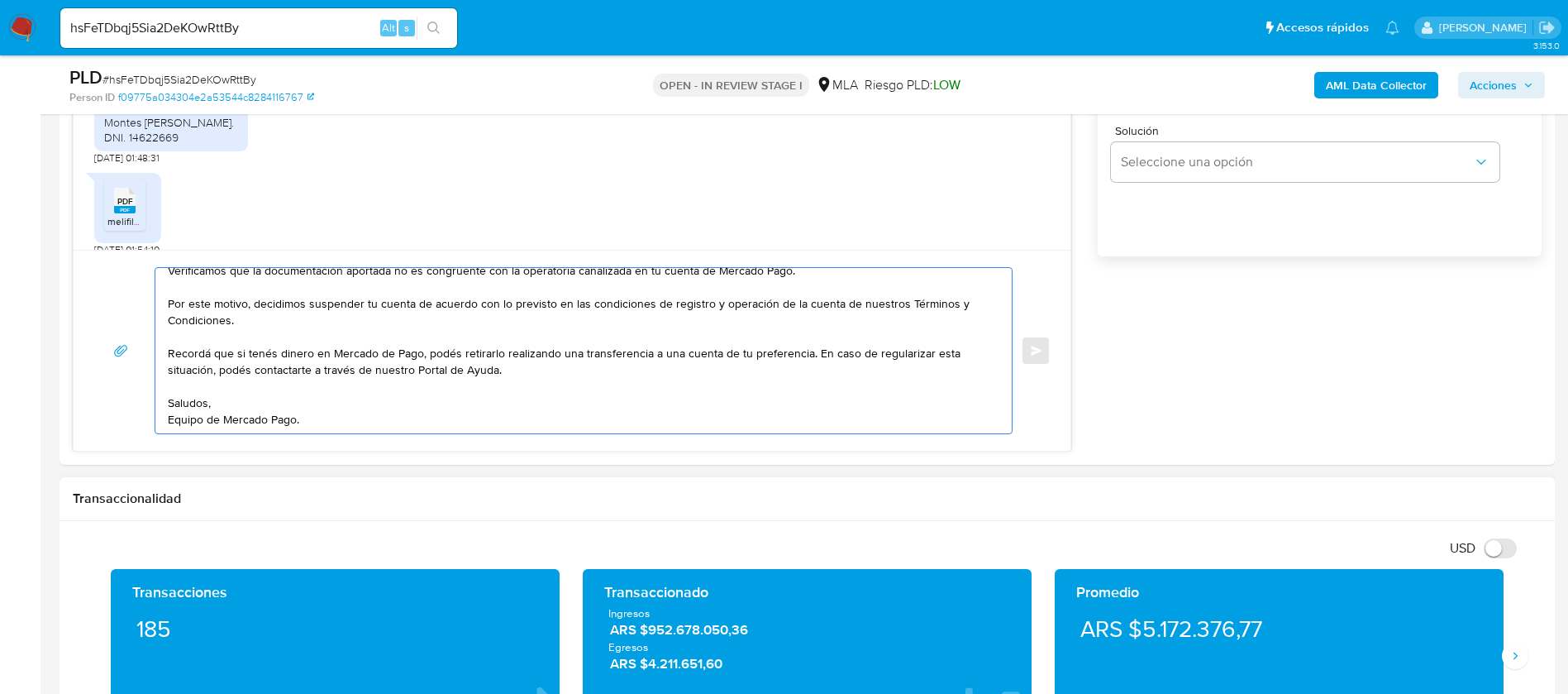
scroll to position [868, 0]
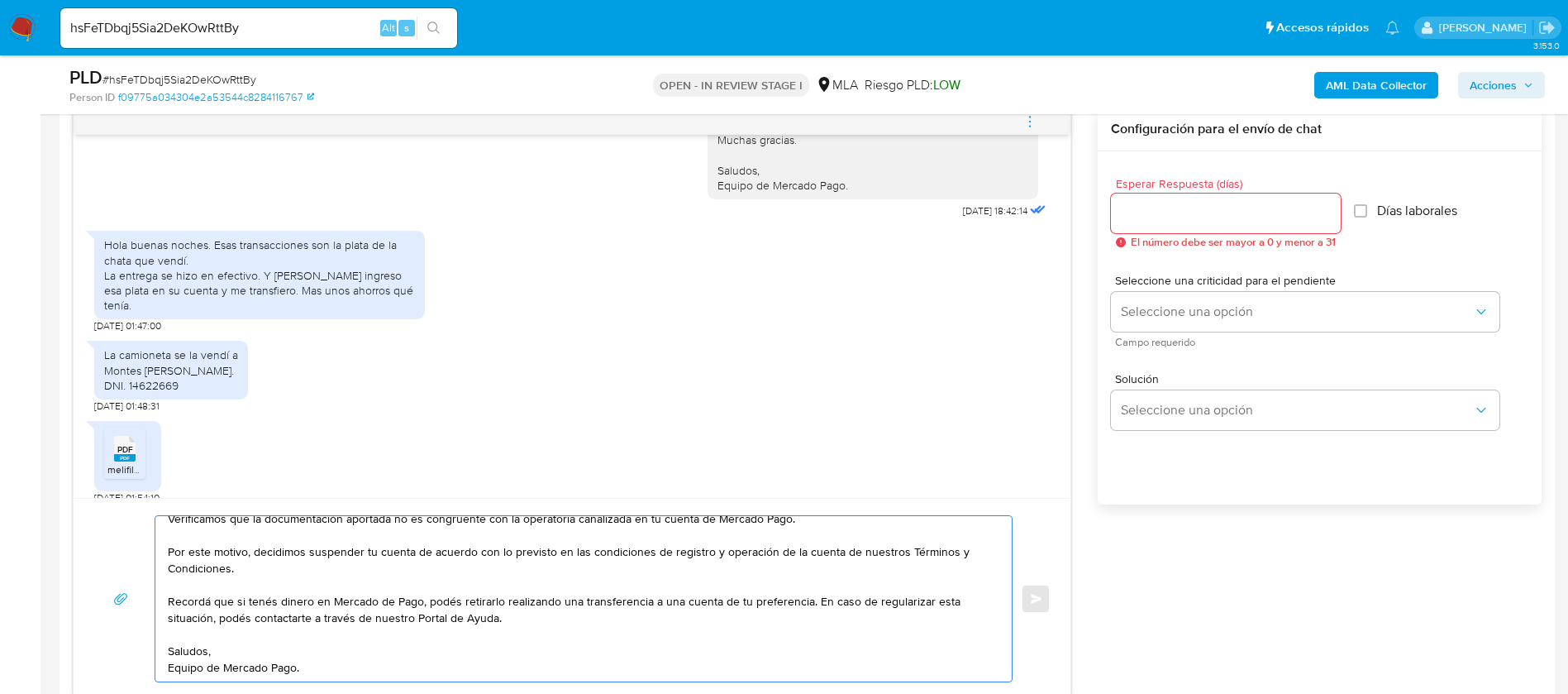
type textarea "Hola, Muchas gracias por la respuesta. Analizamos tu caso y notamos que la info…"
click at [1274, 206] on input "Esperar Respuesta (días)" at bounding box center [1226, 213] width 230 height 21
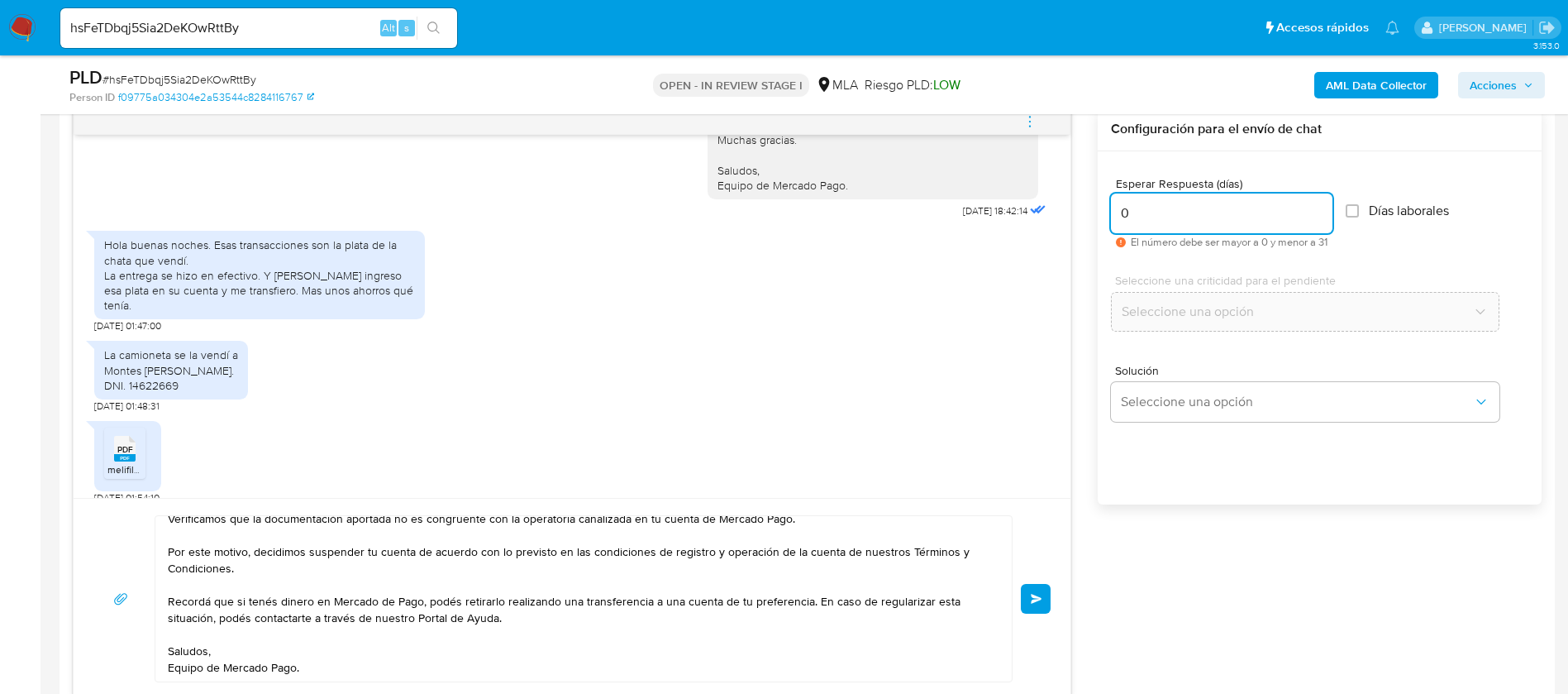
type input "0"
click at [1164, 539] on div "Esperar Respuesta (días) 0 El número debe ser mayor a 0 y menor a 31 Días labor…" at bounding box center [1320, 349] width 444 height 397
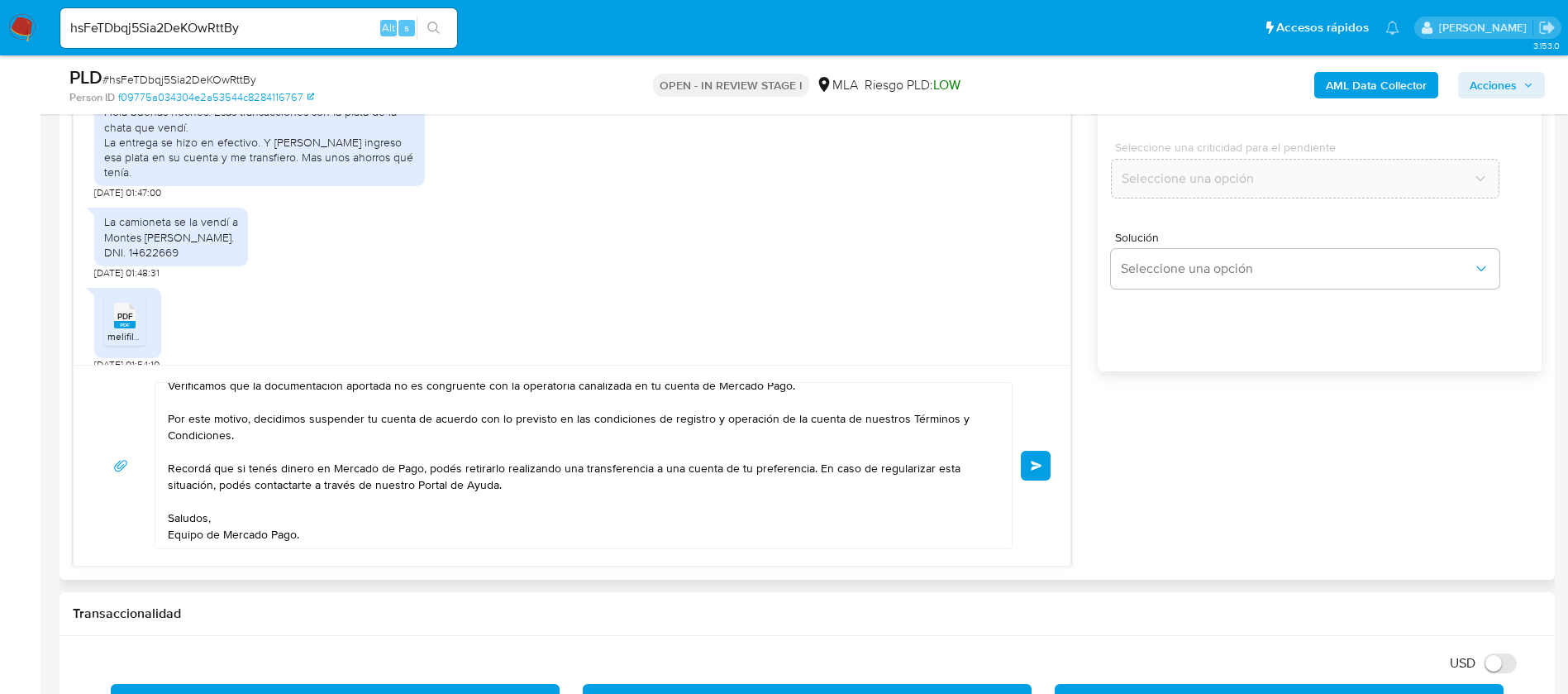
scroll to position [992, 0]
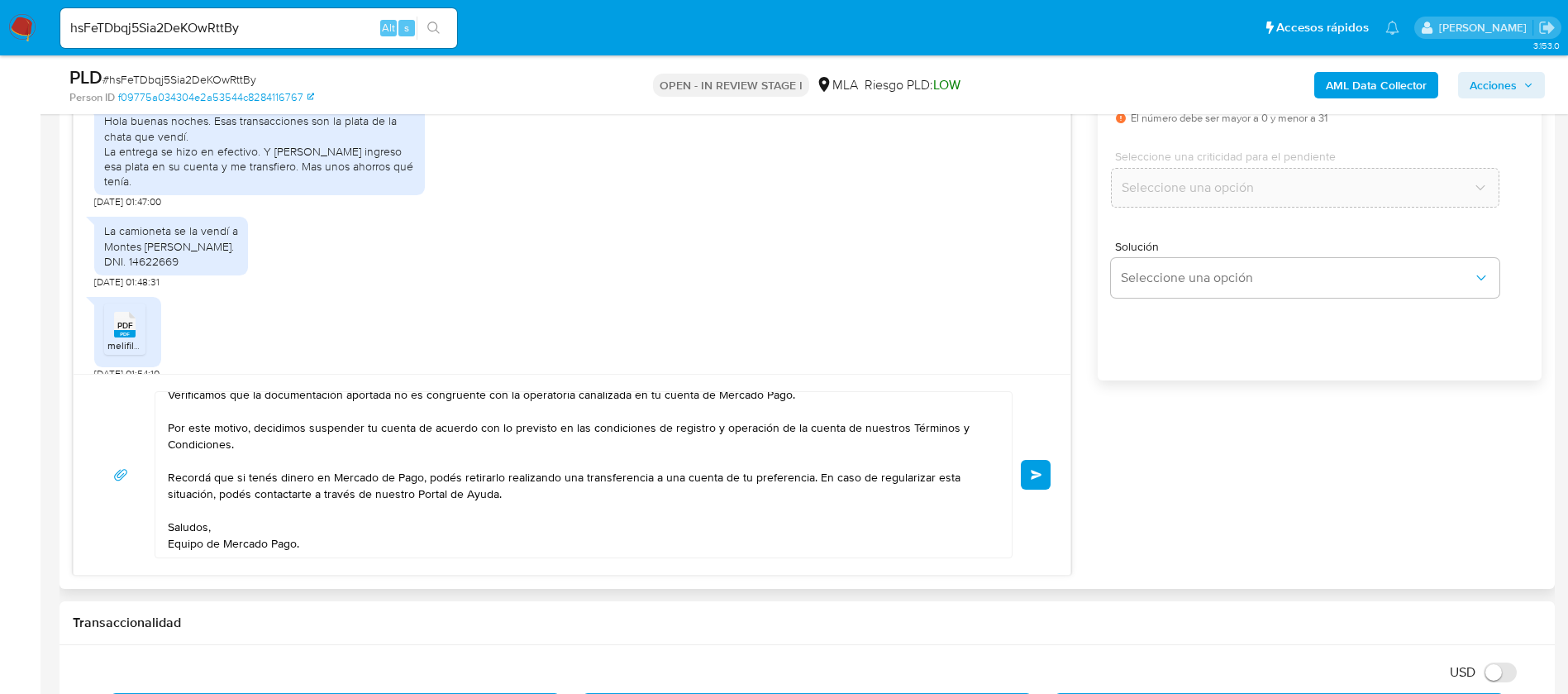
click at [1044, 470] on button "Enviar" at bounding box center [1036, 475] width 30 height 30
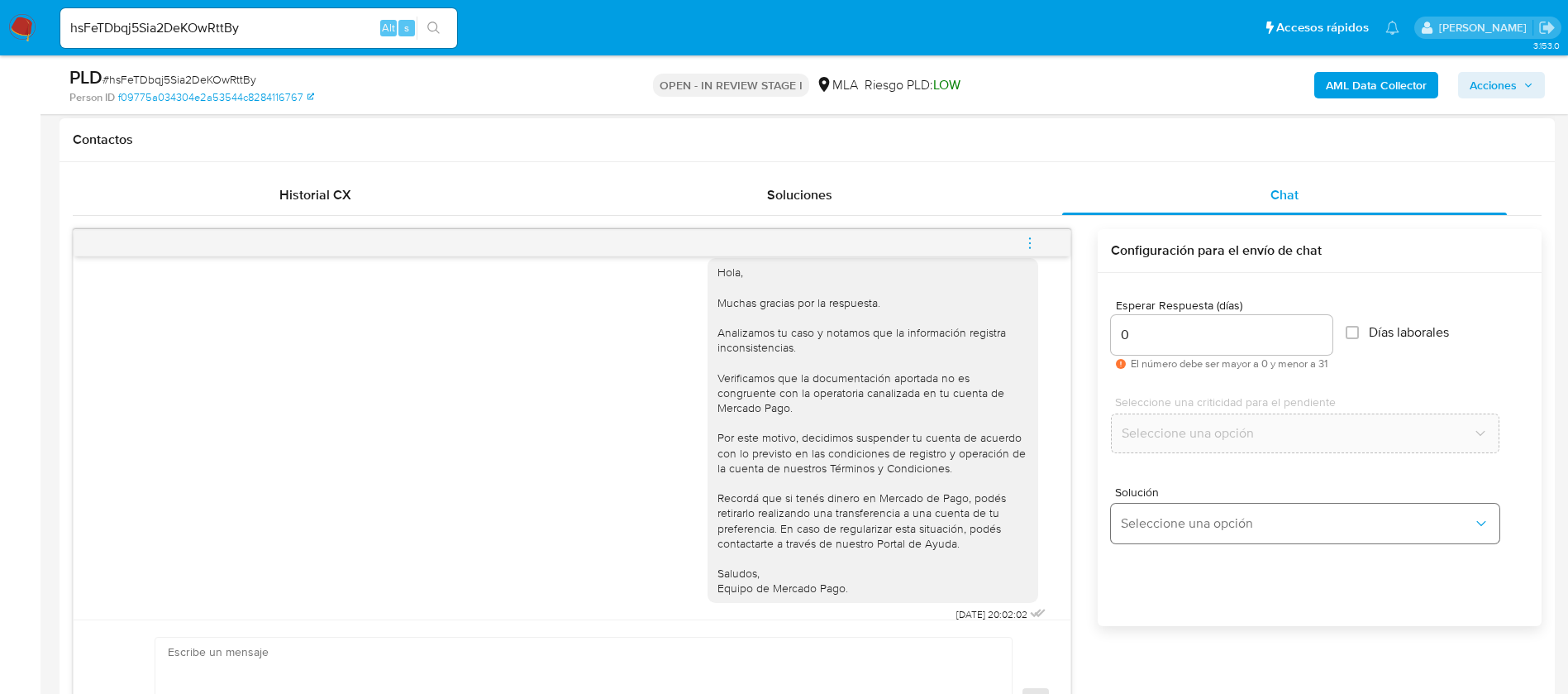
scroll to position [744, 0]
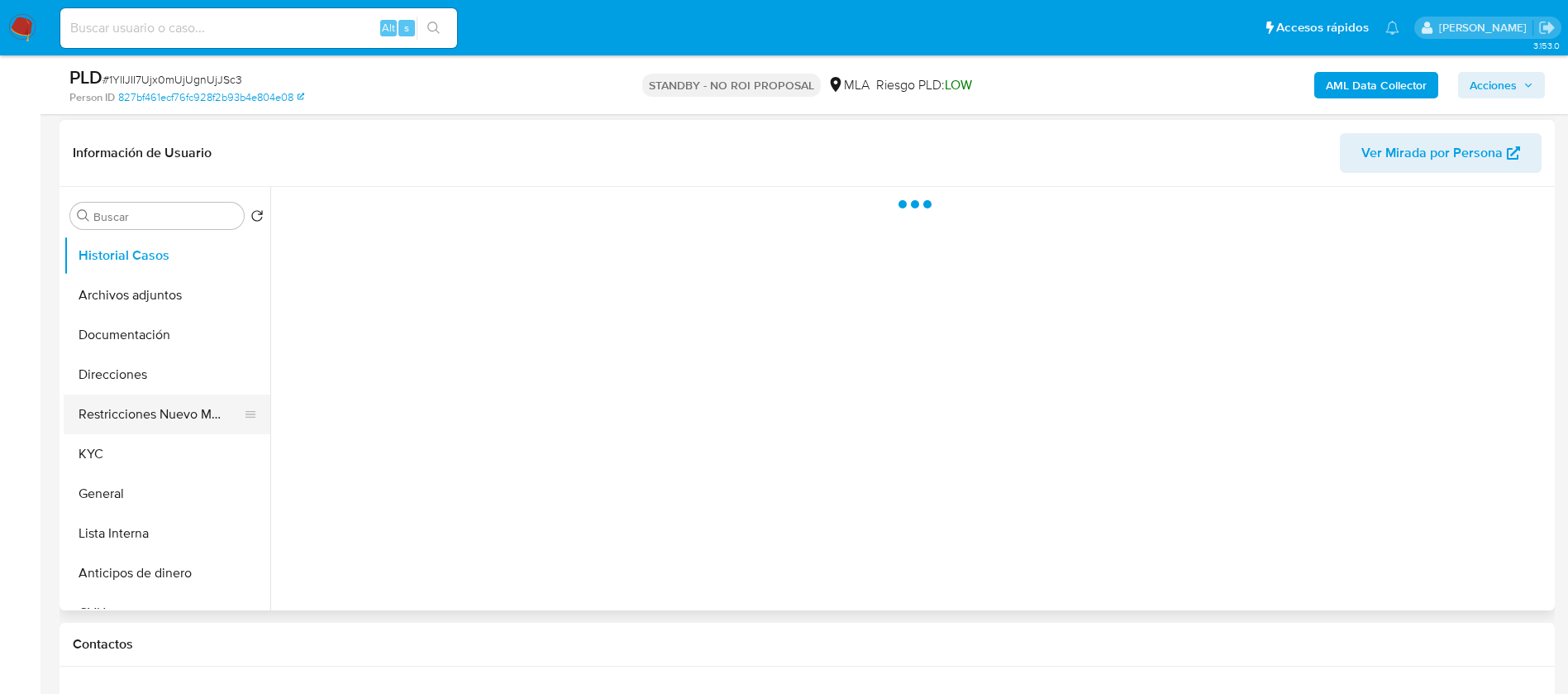
scroll to position [248, 0]
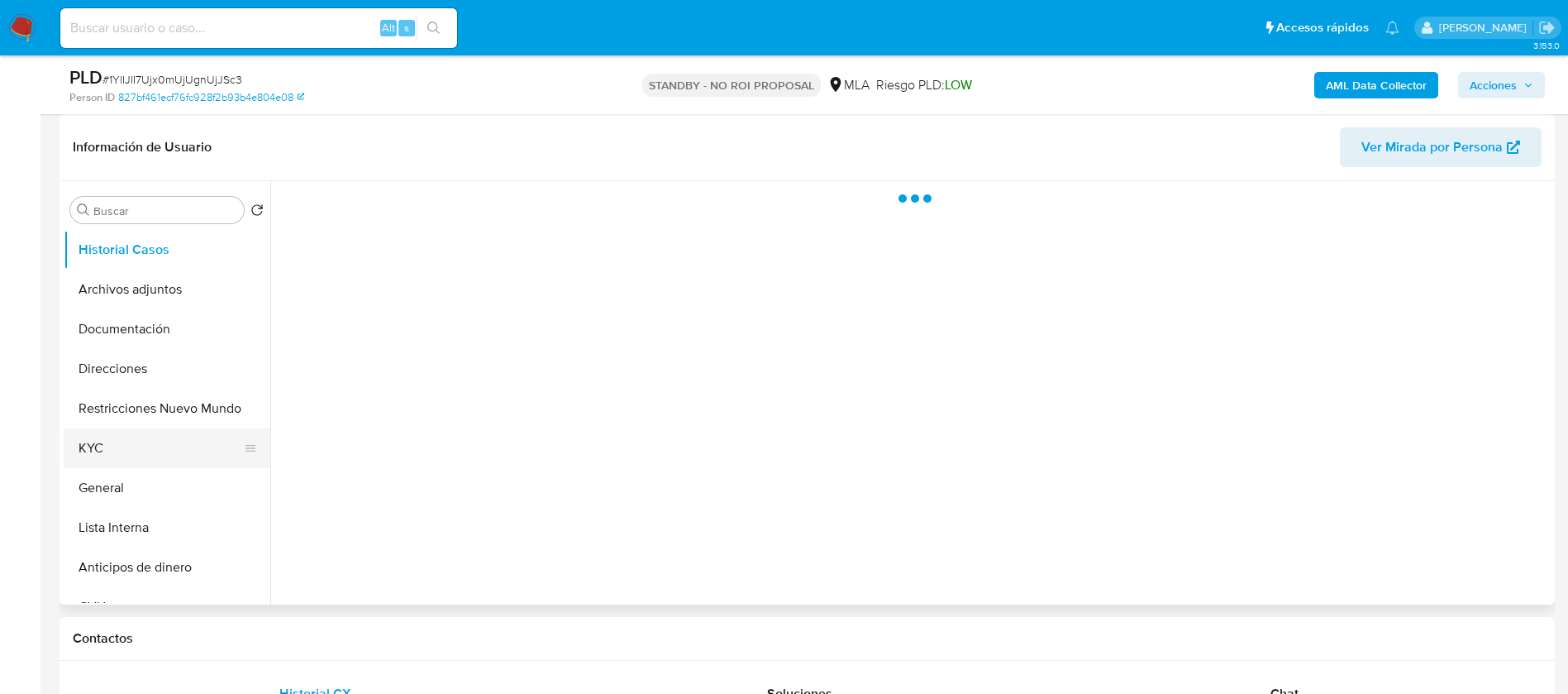
click at [101, 453] on button "KYC" at bounding box center [160, 448] width 193 height 40
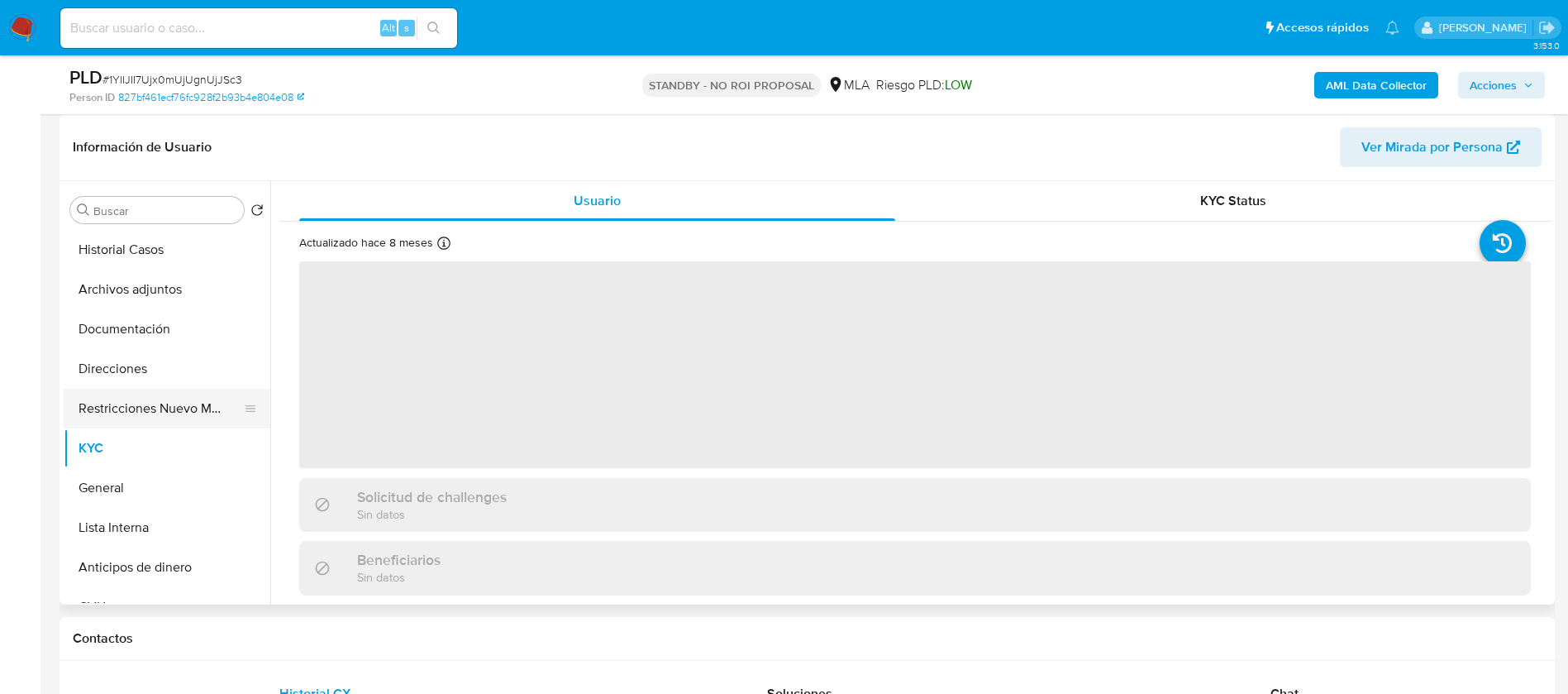
select select "10"
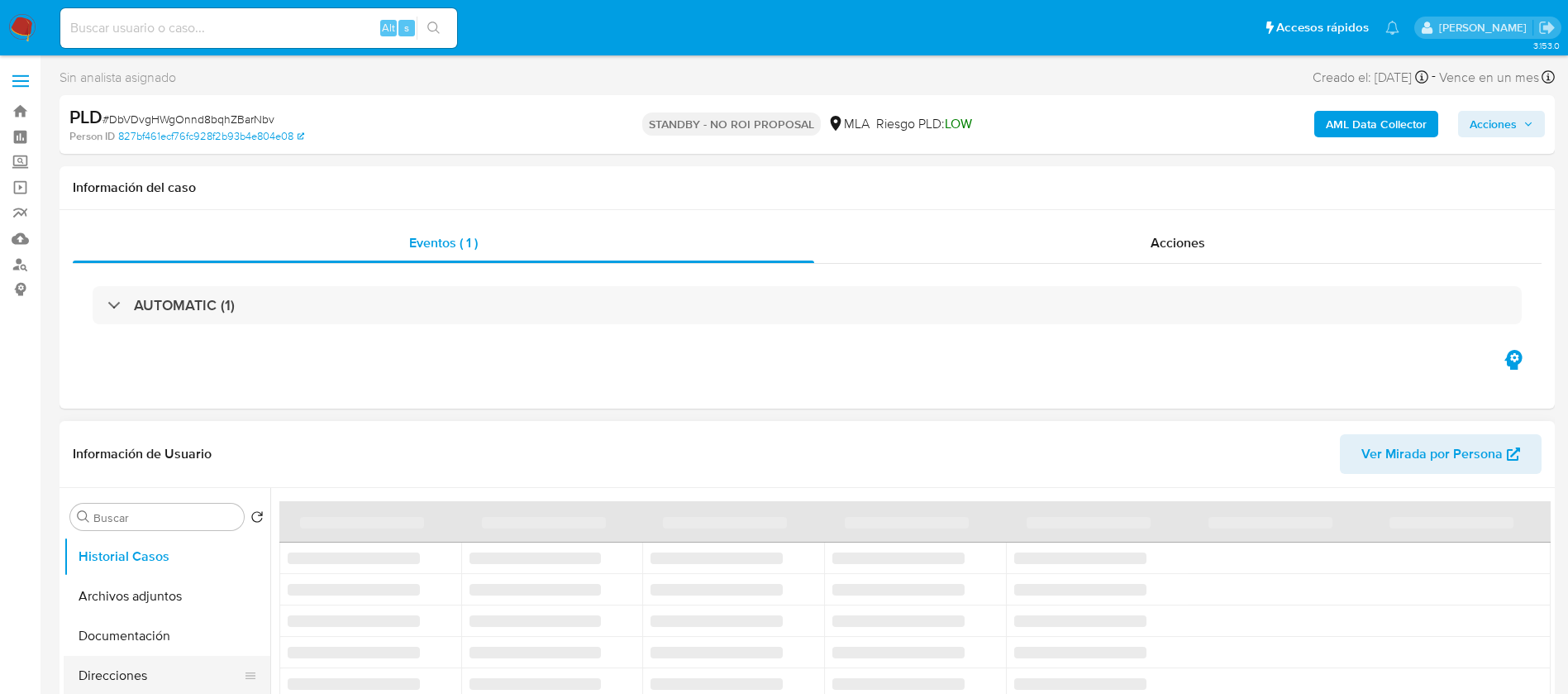
select select "10"
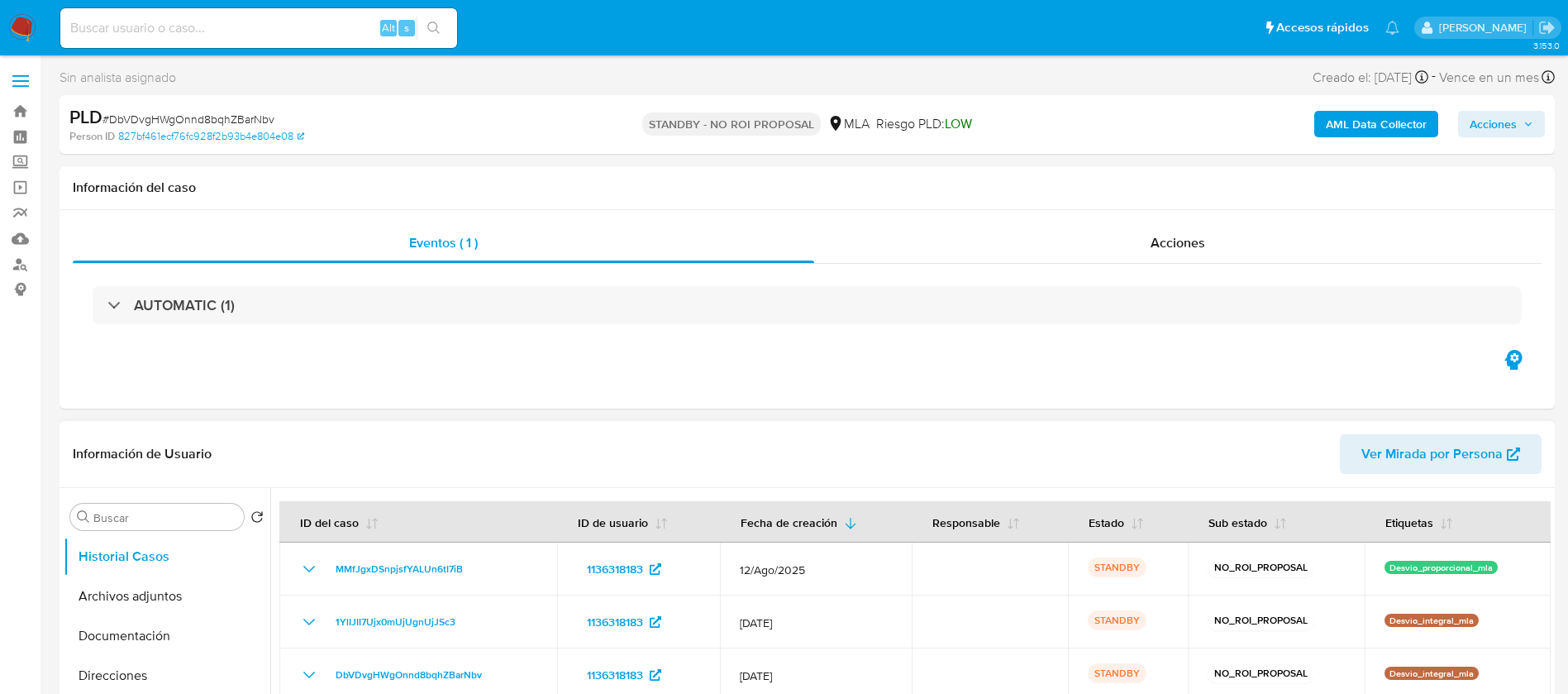
scroll to position [124, 0]
click at [97, 624] on button "KYC" at bounding box center [160, 631] width 193 height 40
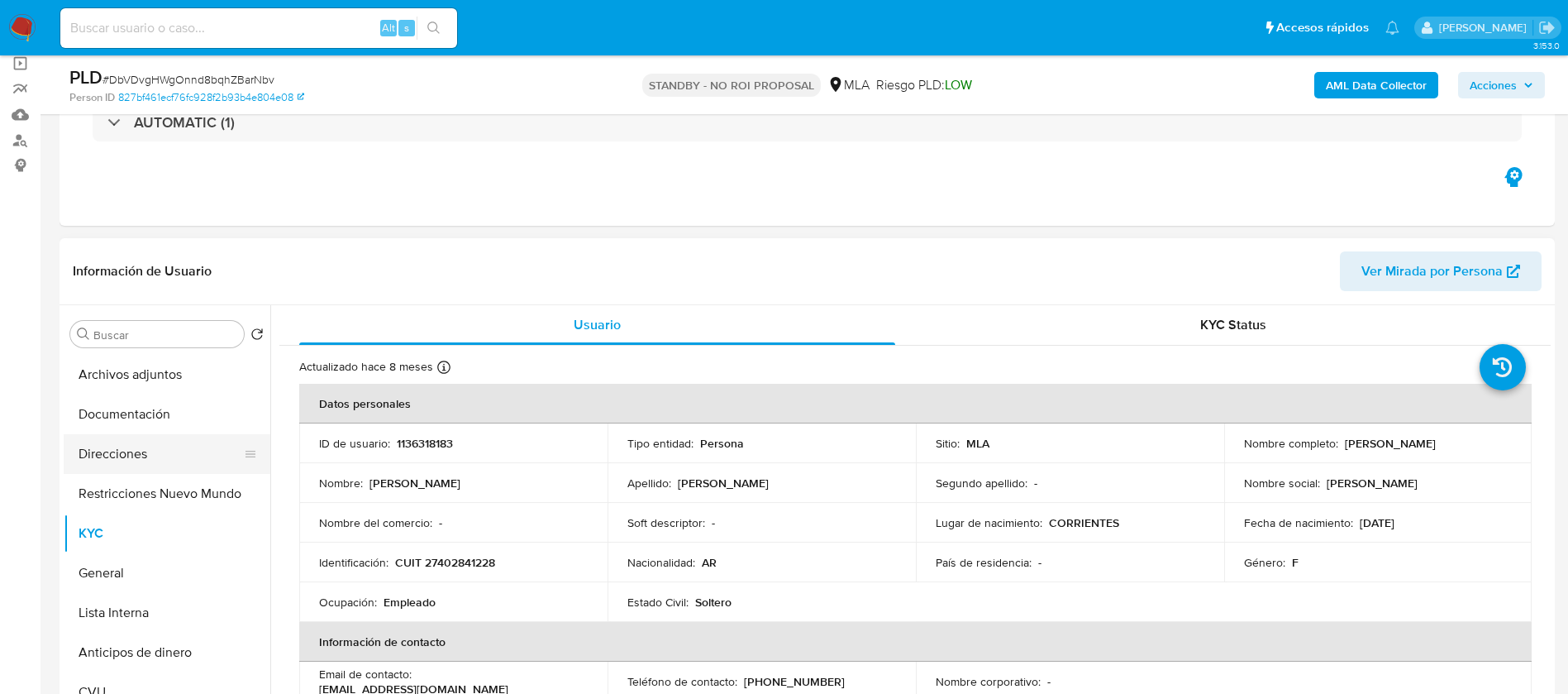
scroll to position [0, 0]
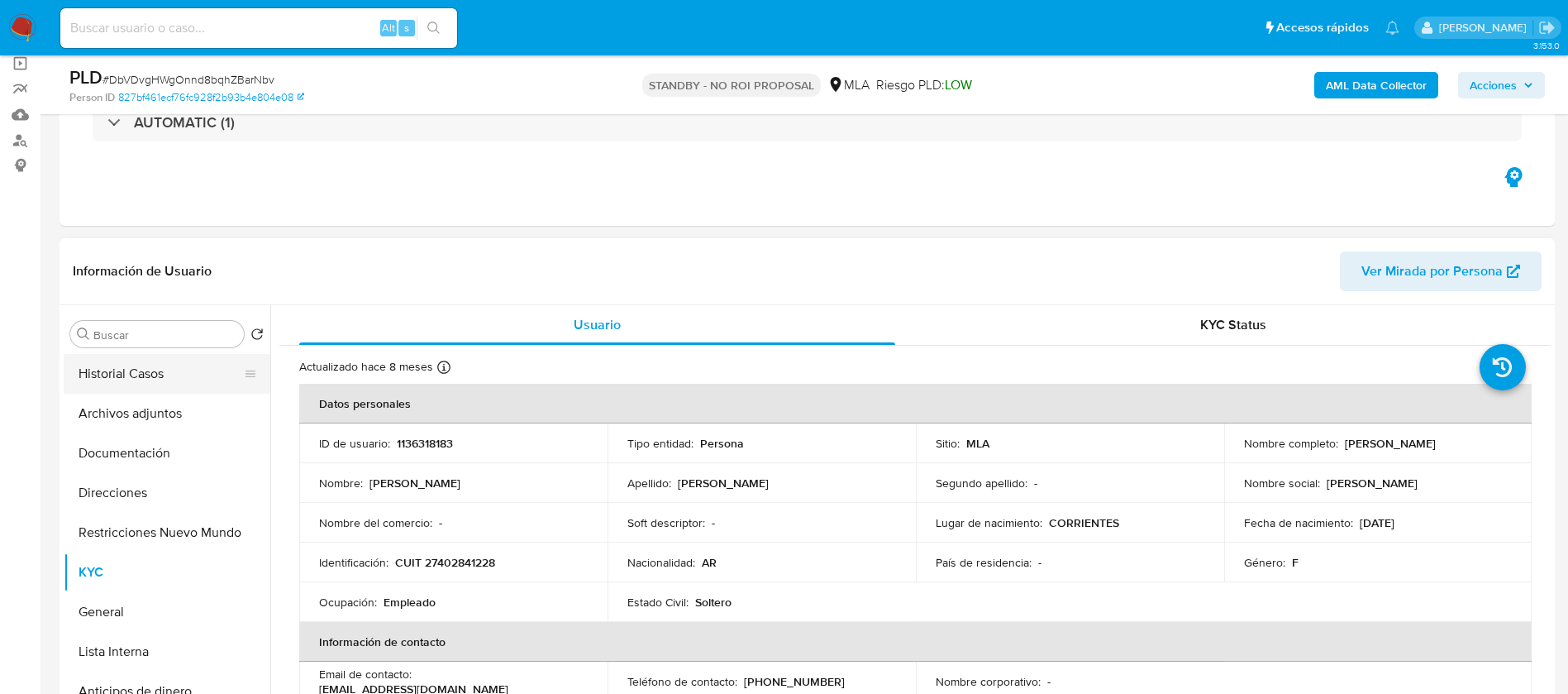
click at [126, 374] on button "Historial Casos" at bounding box center [160, 374] width 193 height 40
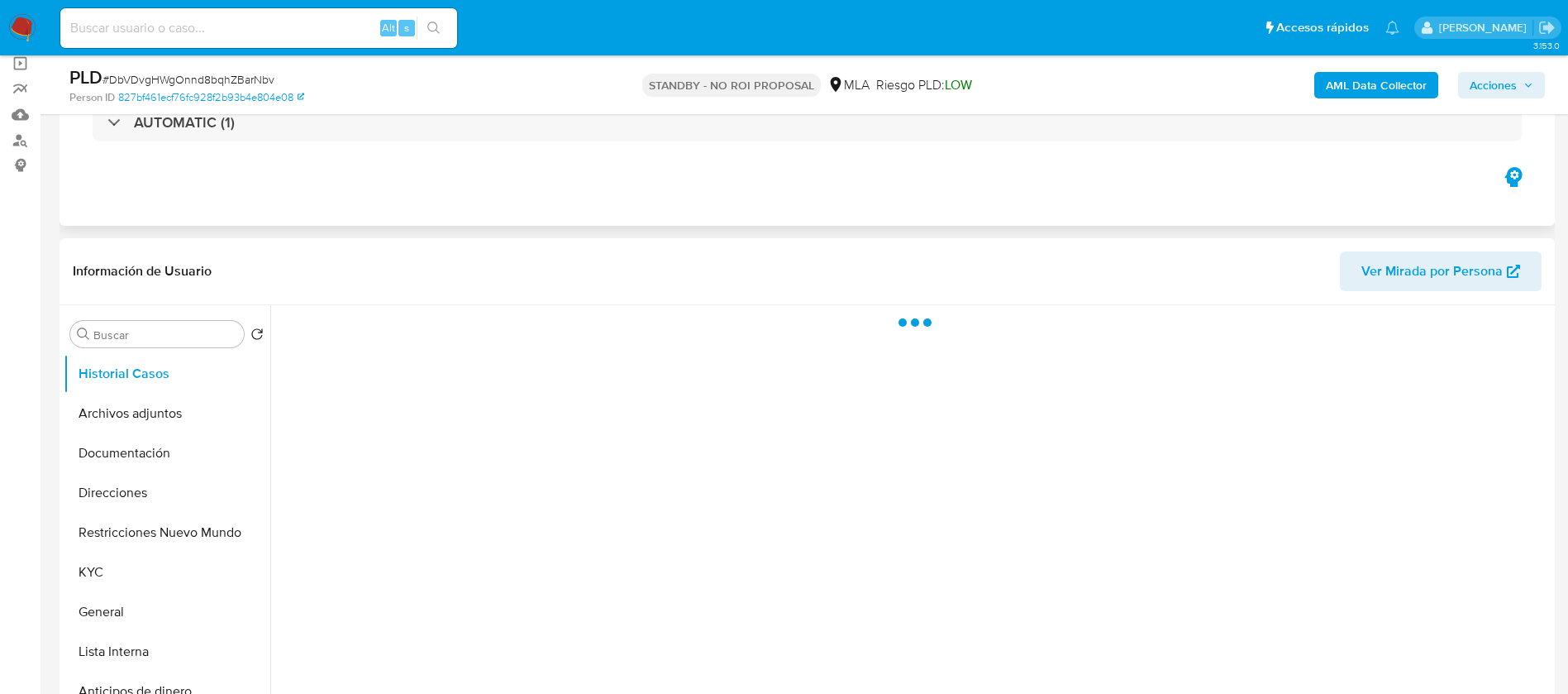
scroll to position [248, 0]
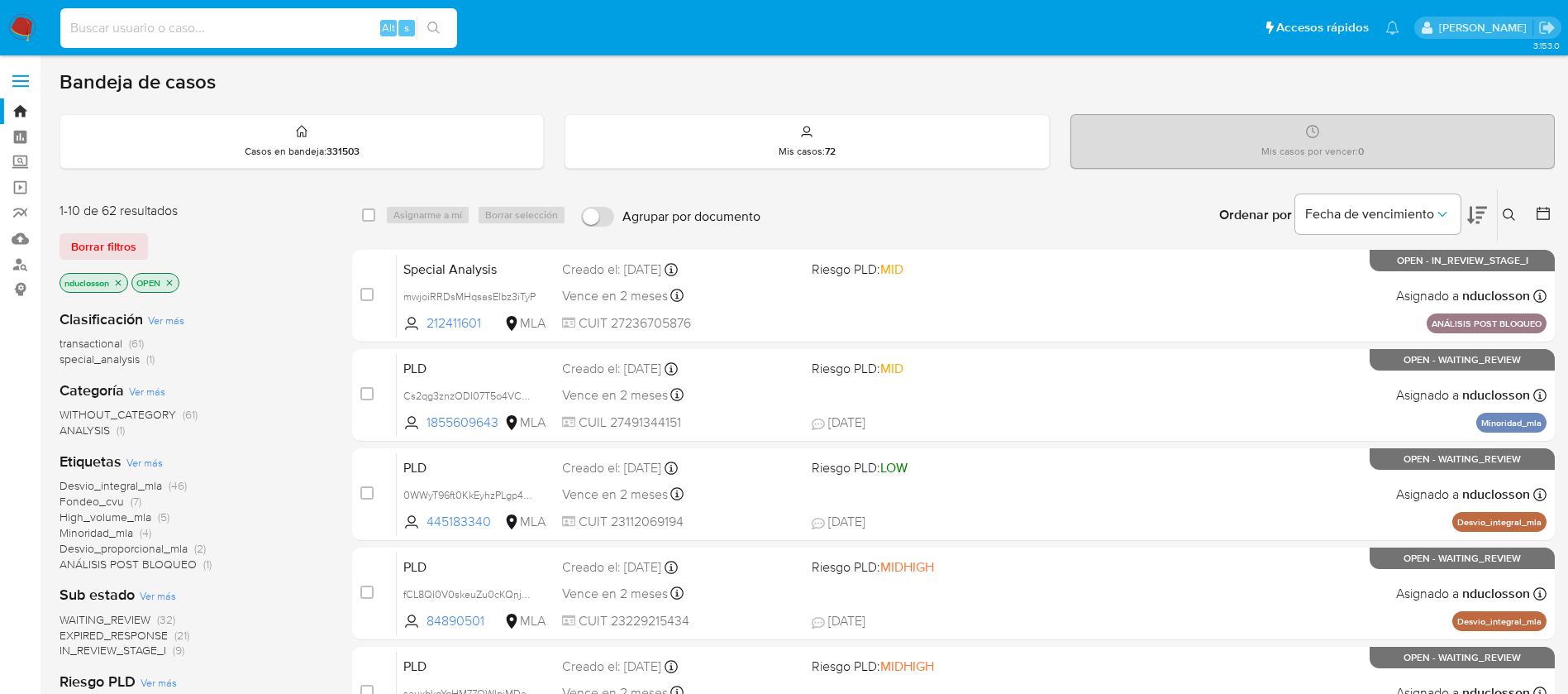
click at [274, 26] on input at bounding box center [258, 27] width 397 height 21
paste input "8sVMDxEGVc463vvP9YOxtLZP"
type input "8sVMDxEGVc463vvP9YOxtLZP"
click at [420, 29] on button "search-icon" at bounding box center [434, 28] width 34 height 23
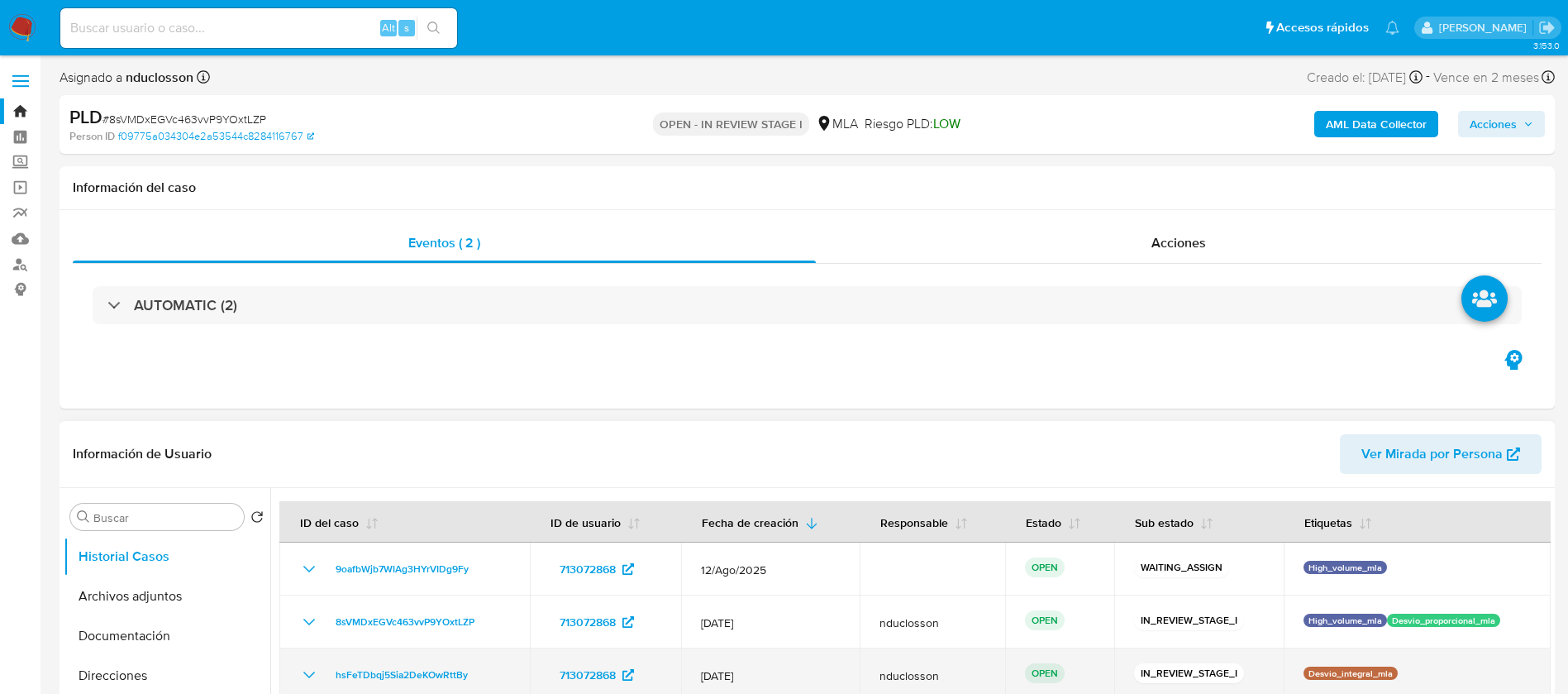
select select "10"
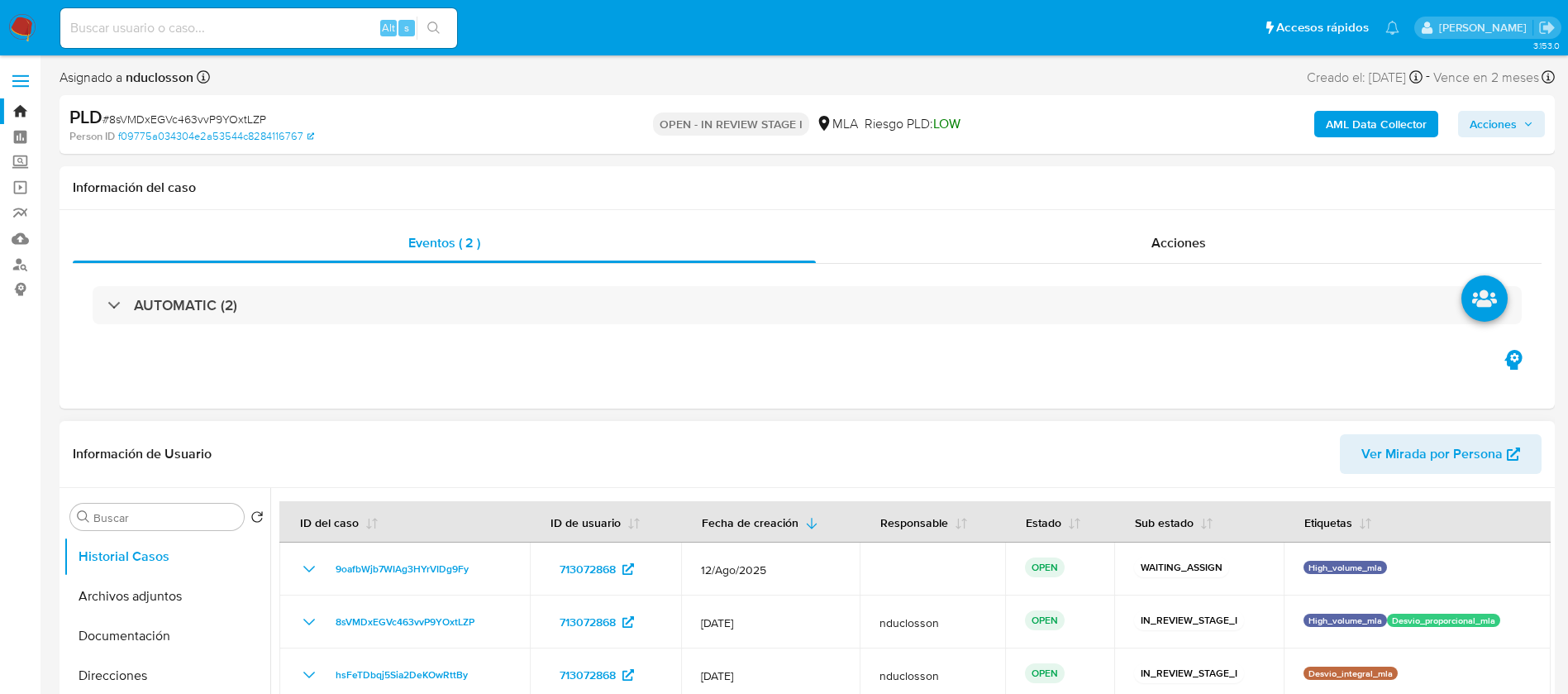
click at [60, 458] on div "Información de Usuario Ver Mirada por Persona" at bounding box center [807, 454] width 1495 height 67
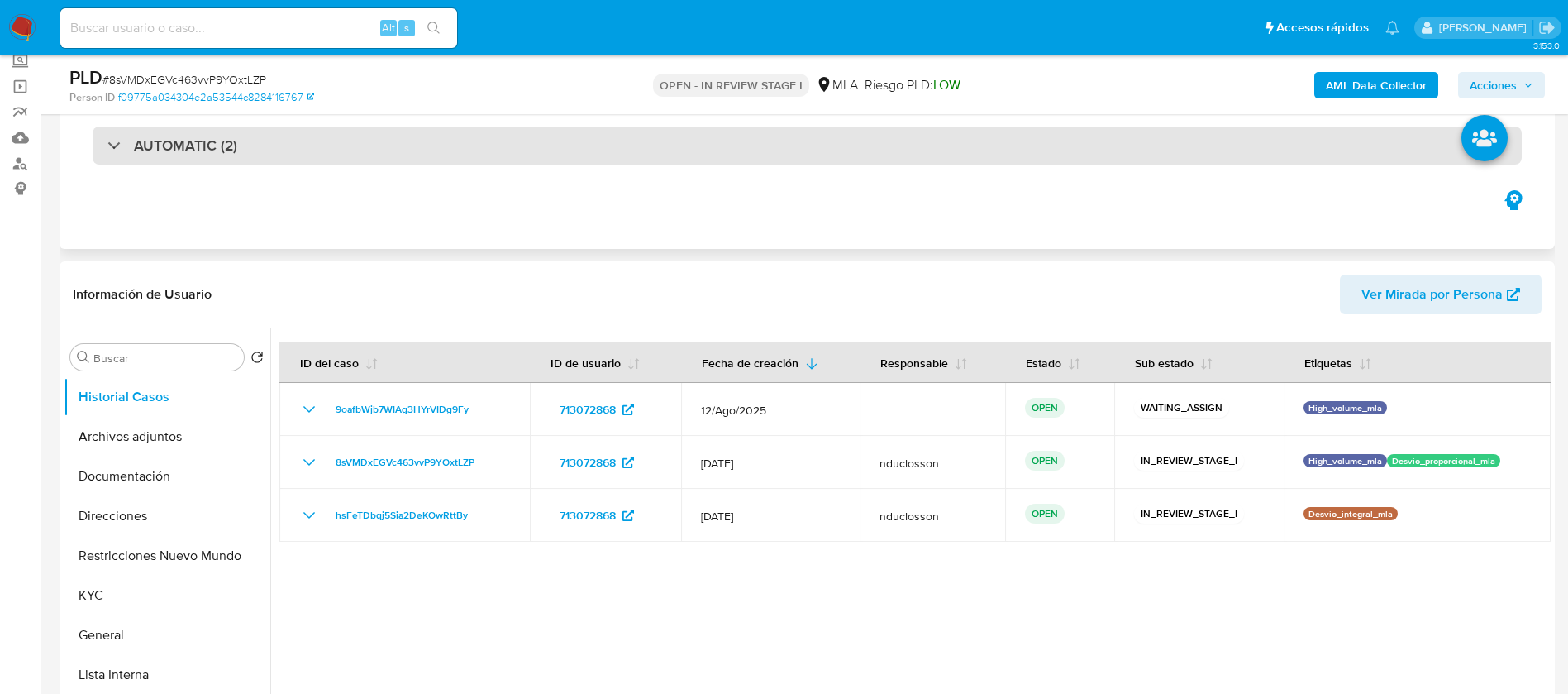
scroll to position [124, 0]
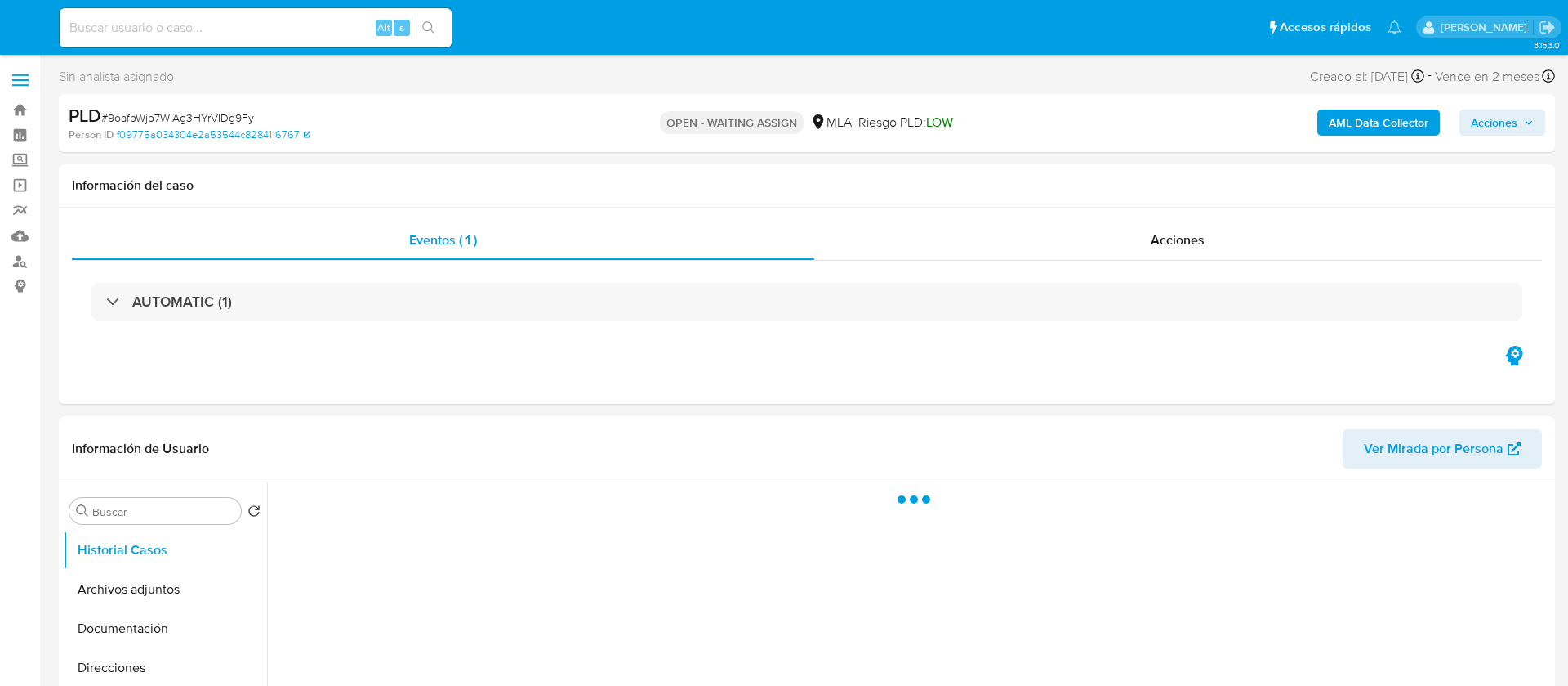
select select "10"
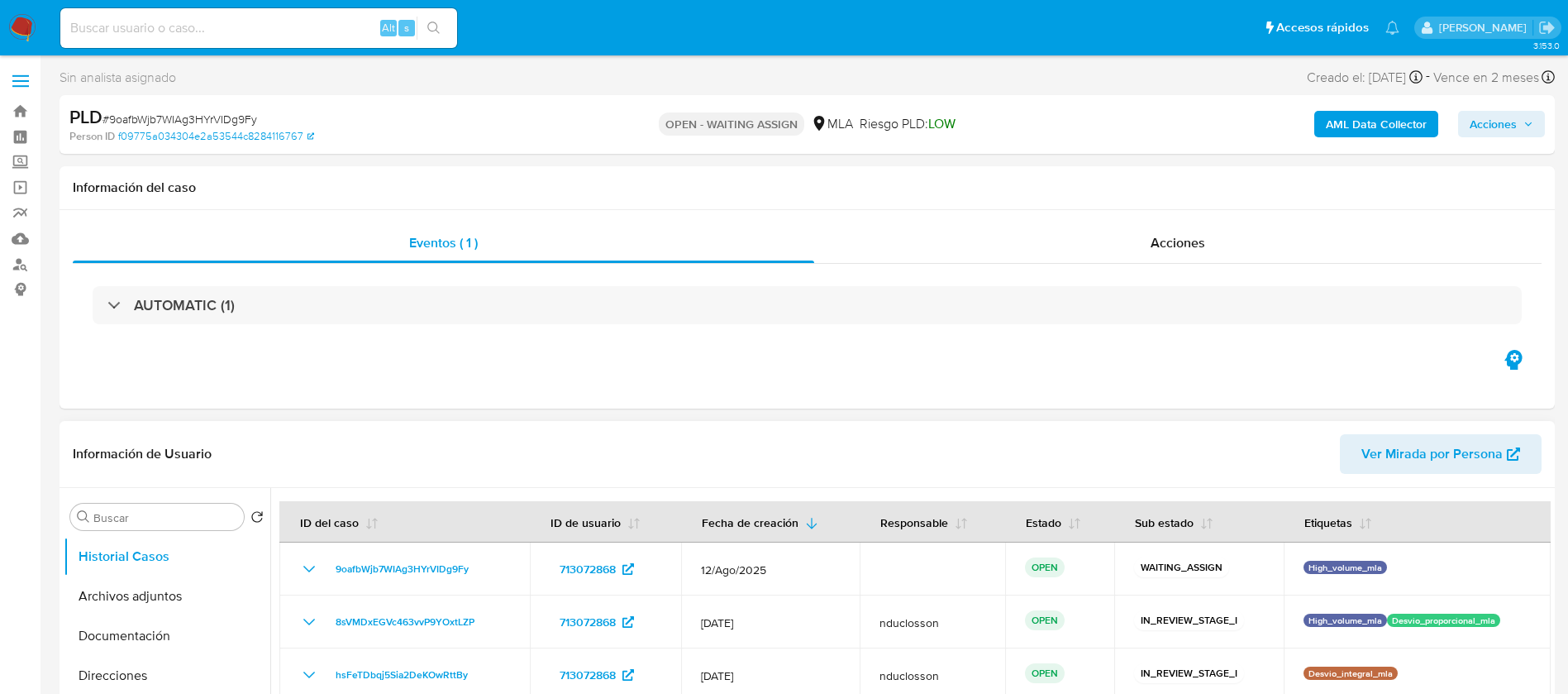
click at [1129, 431] on div "Información de Usuario Ver Mirada por Persona" at bounding box center [807, 454] width 1495 height 67
click at [179, 115] on span "# 9oafbWjb7WIAg3HYrVIDg9Fy" at bounding box center [179, 119] width 155 height 17
copy span "9oafbWjb7WIAg3HYrVIDg9Fy"
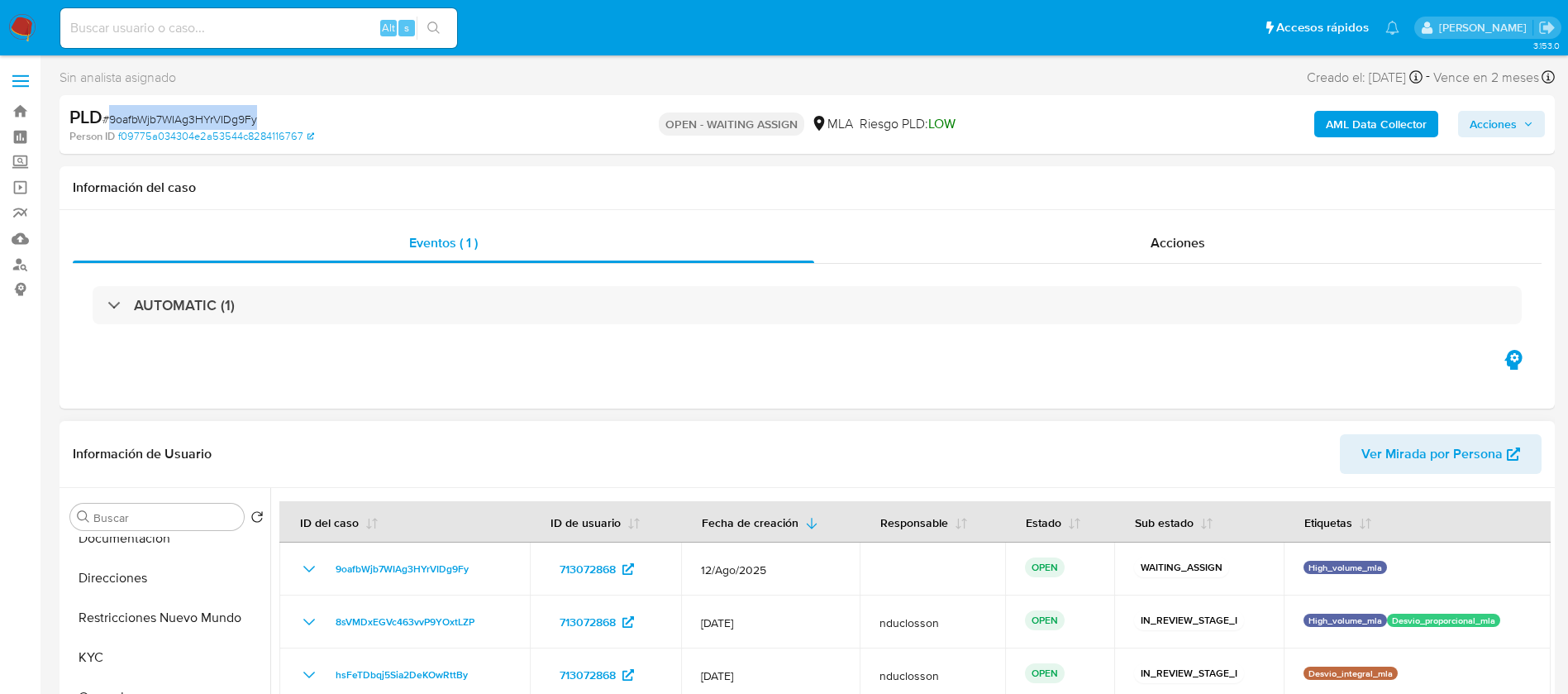
scroll to position [248, 0]
click at [171, 112] on span "# 9oafbWjb7WIAg3HYrVIDg9Fy" at bounding box center [179, 119] width 155 height 17
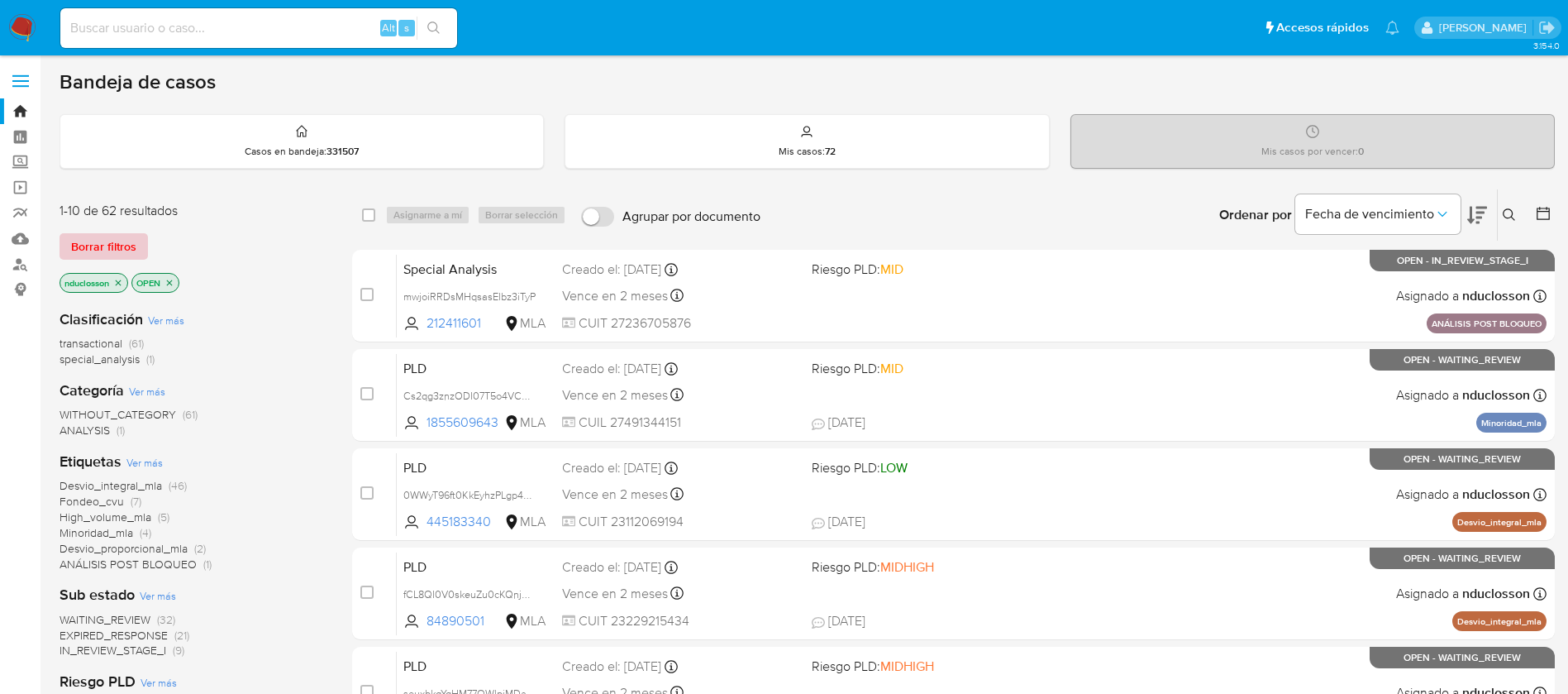
click at [132, 240] on span "Borrar filtros" at bounding box center [103, 246] width 65 height 23
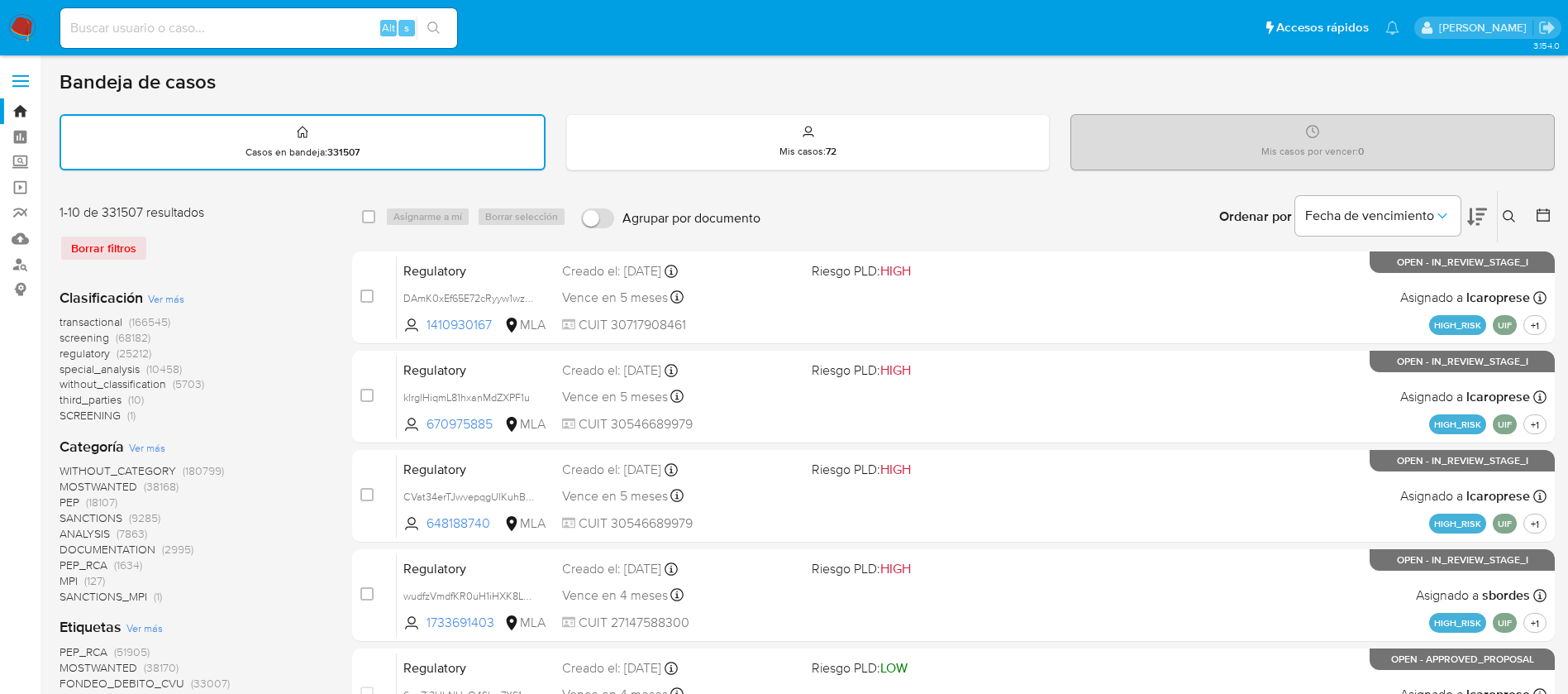
click at [1057, 216] on icon at bounding box center [1509, 216] width 13 height 13
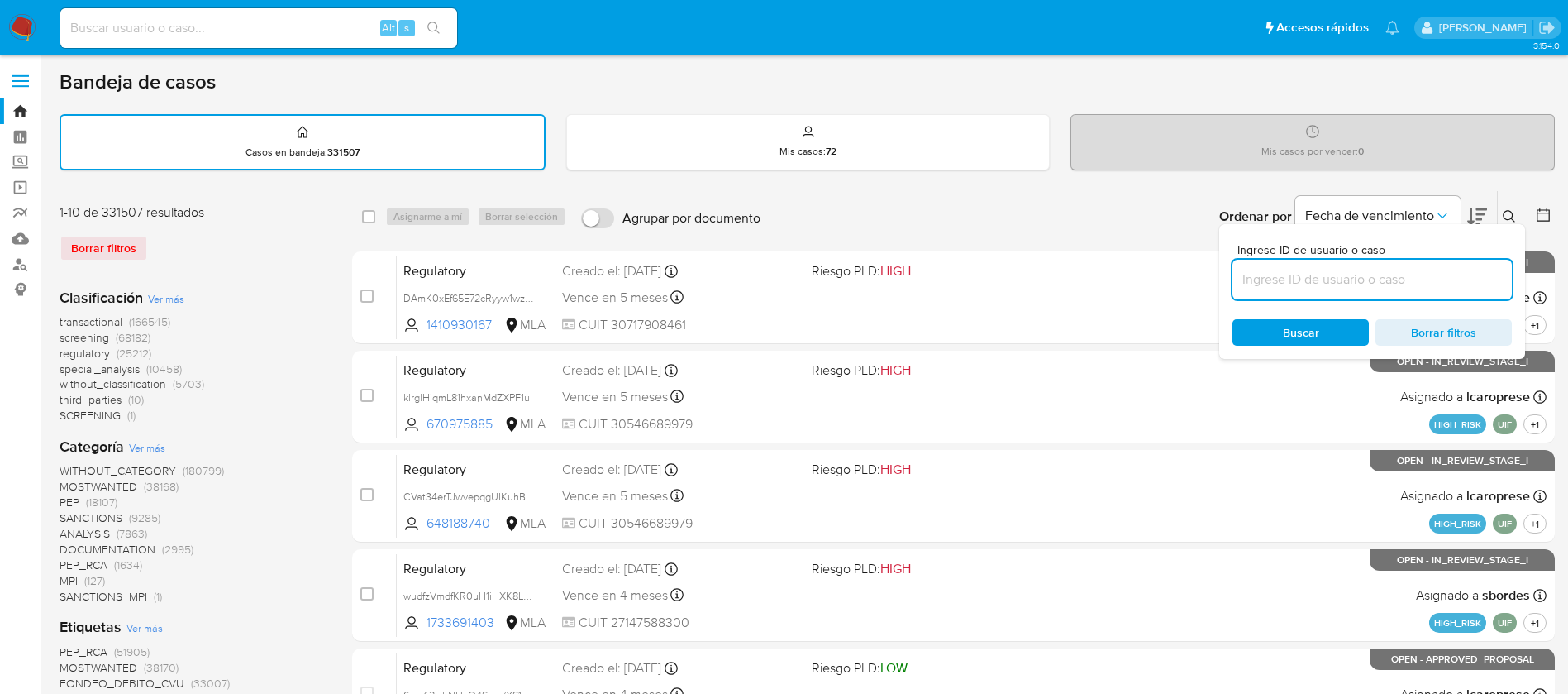
click at [1057, 289] on input at bounding box center [1371, 279] width 279 height 21
type input "9oafbWjb7WIAg3HYrVIDg9Fy"
click at [1057, 336] on div "Buscar Borrar filtros" at bounding box center [1371, 332] width 279 height 26
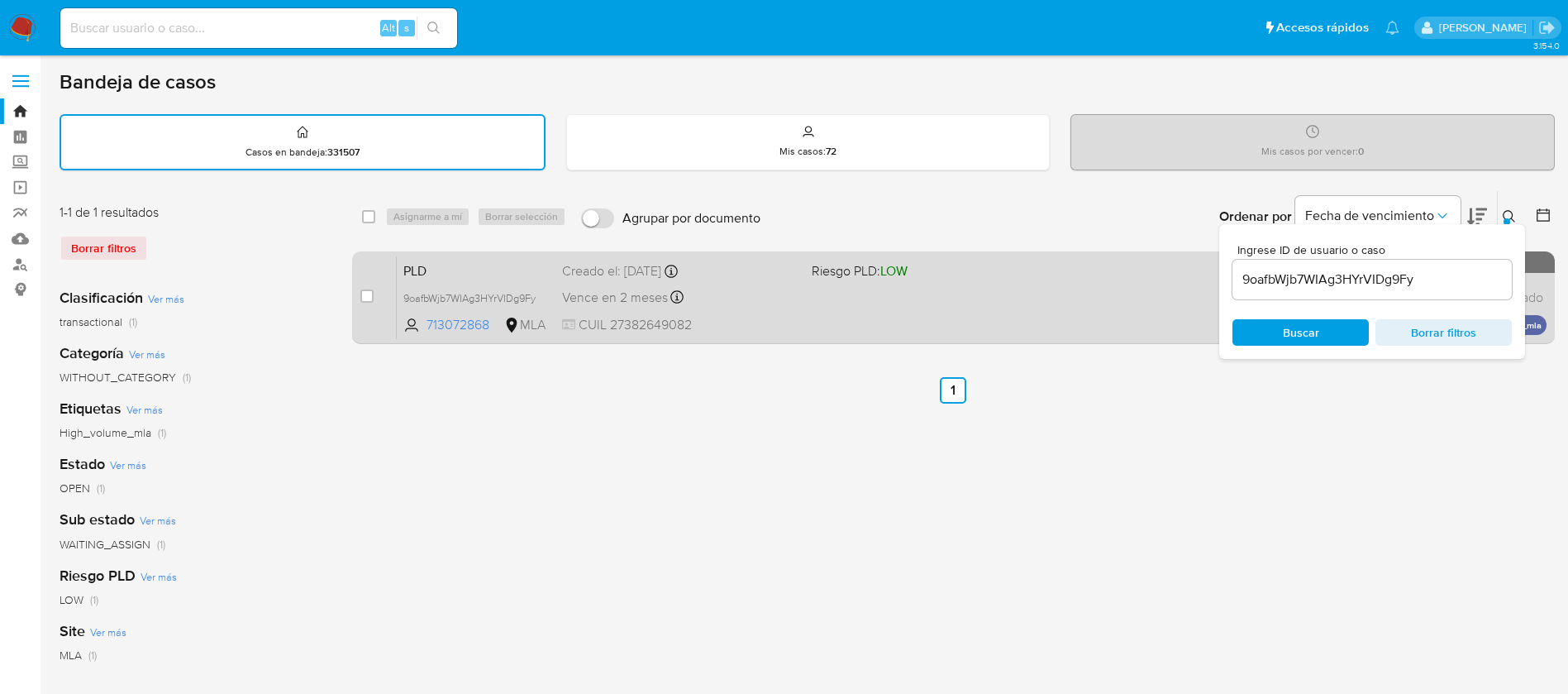
click at [374, 287] on div "case-item-checkbox No es posible asignar el caso" at bounding box center [378, 296] width 36 height 83
click at [371, 288] on div "case-item-checkbox" at bounding box center [366, 296] width 13 height 17
drag, startPoint x: 364, startPoint y: 297, endPoint x: 374, endPoint y: 293, distance: 10.7
click at [365, 297] on input "checkbox" at bounding box center [366, 295] width 13 height 13
checkbox input "true"
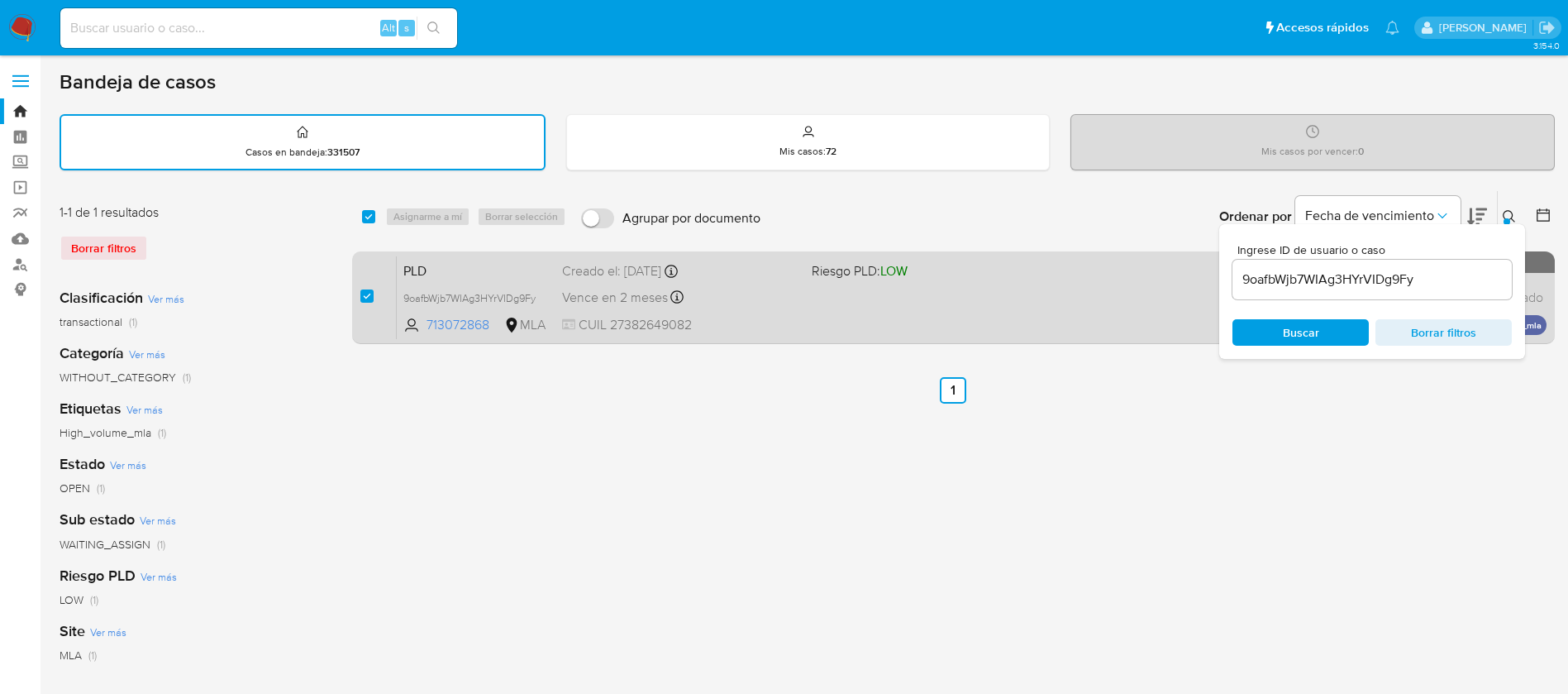
checkbox input "true"
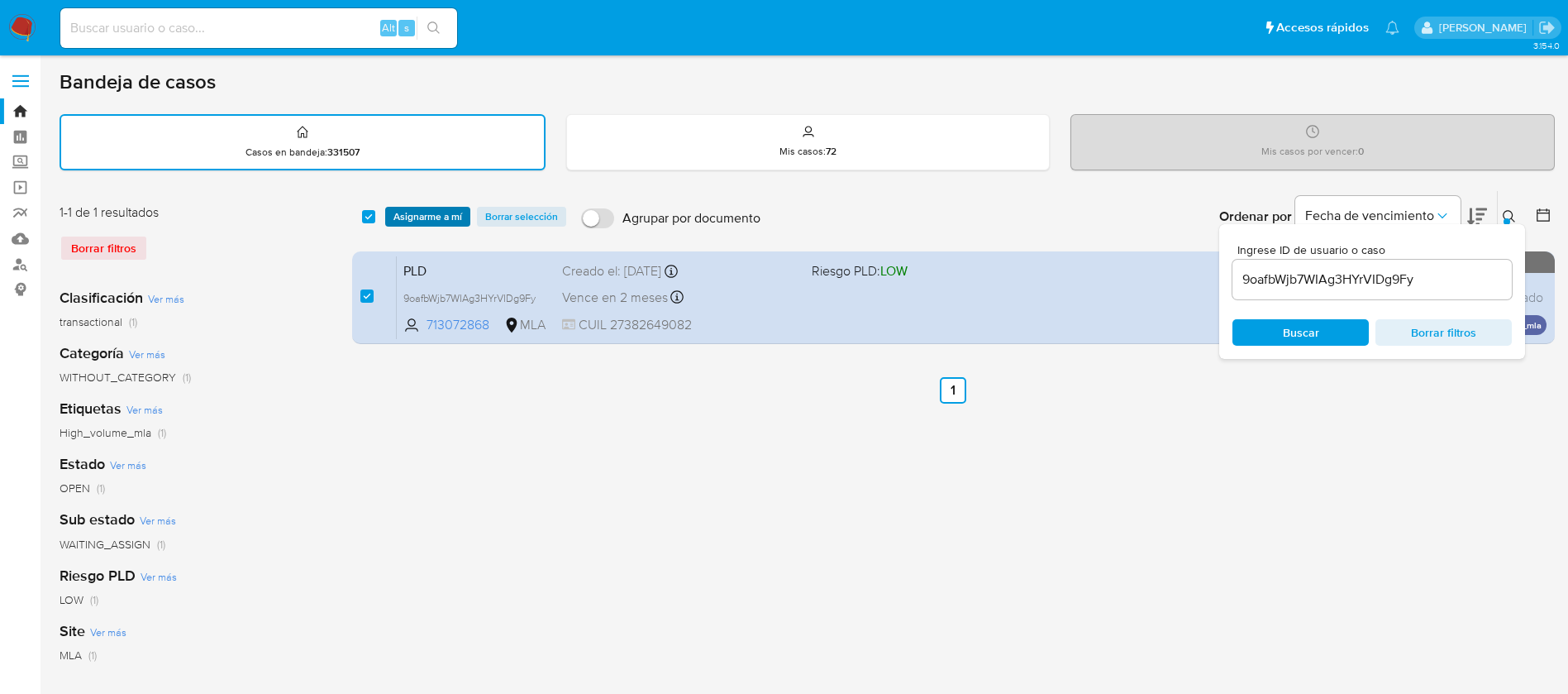
click at [420, 215] on span "Asignarme a mí" at bounding box center [427, 216] width 69 height 17
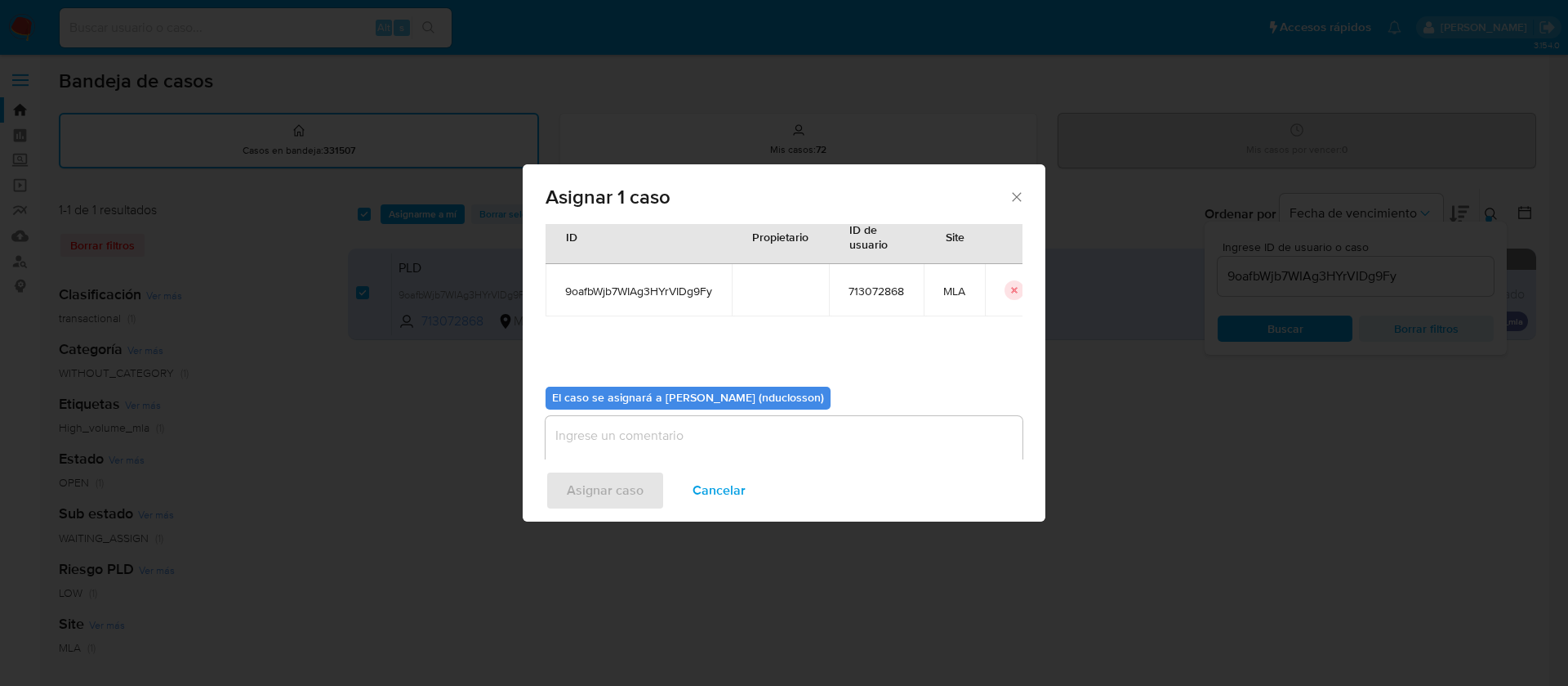
scroll to position [85, 0]
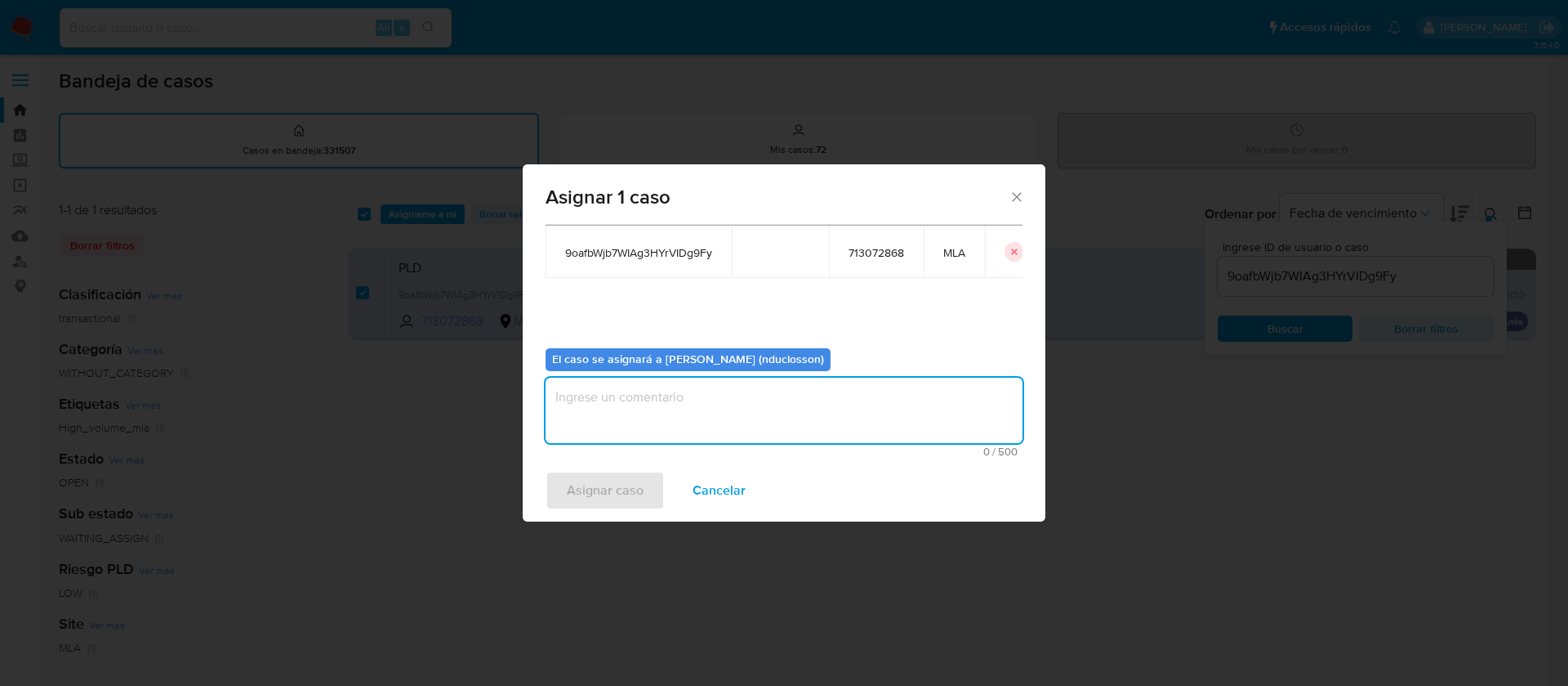
click at [652, 393] on textarea "assign-modal" at bounding box center [784, 410] width 477 height 65
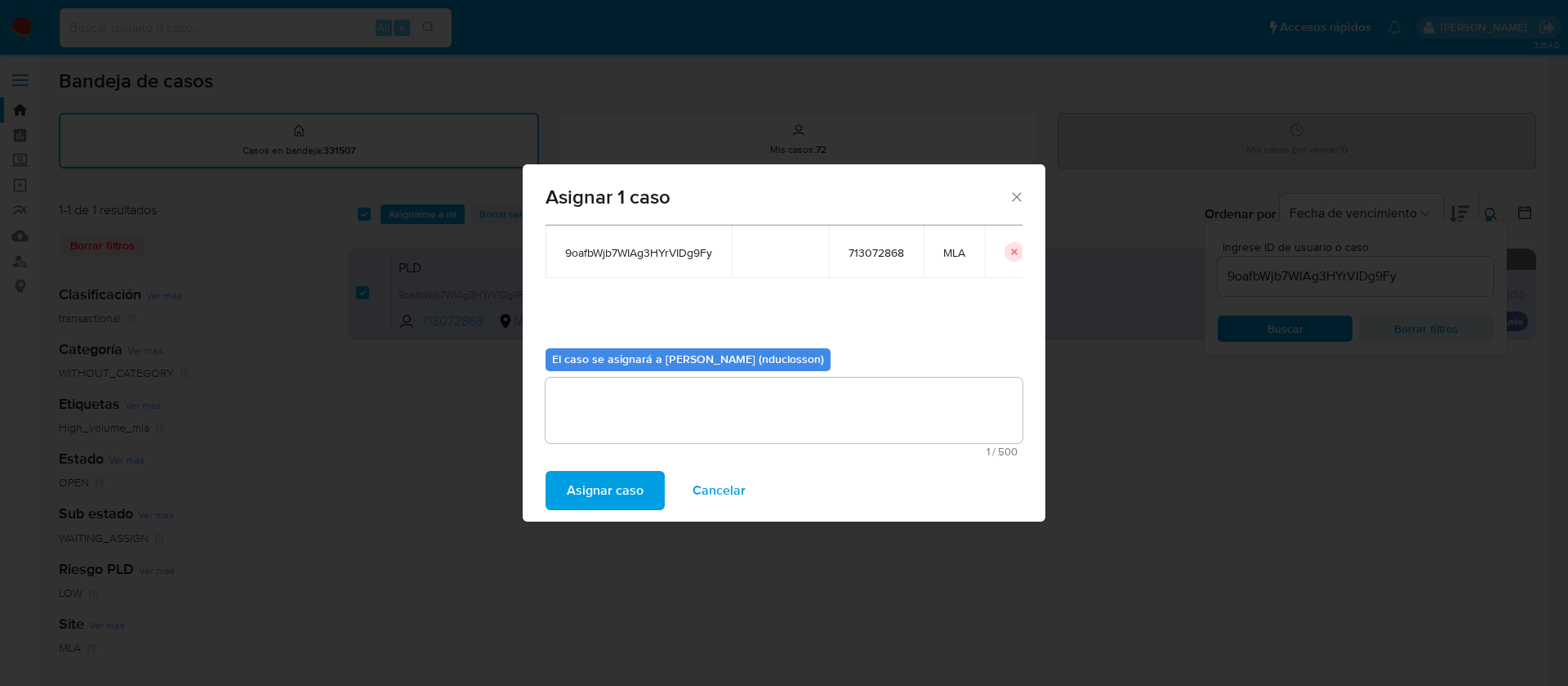
click at [606, 456] on span "Asignar caso" at bounding box center [606, 490] width 77 height 36
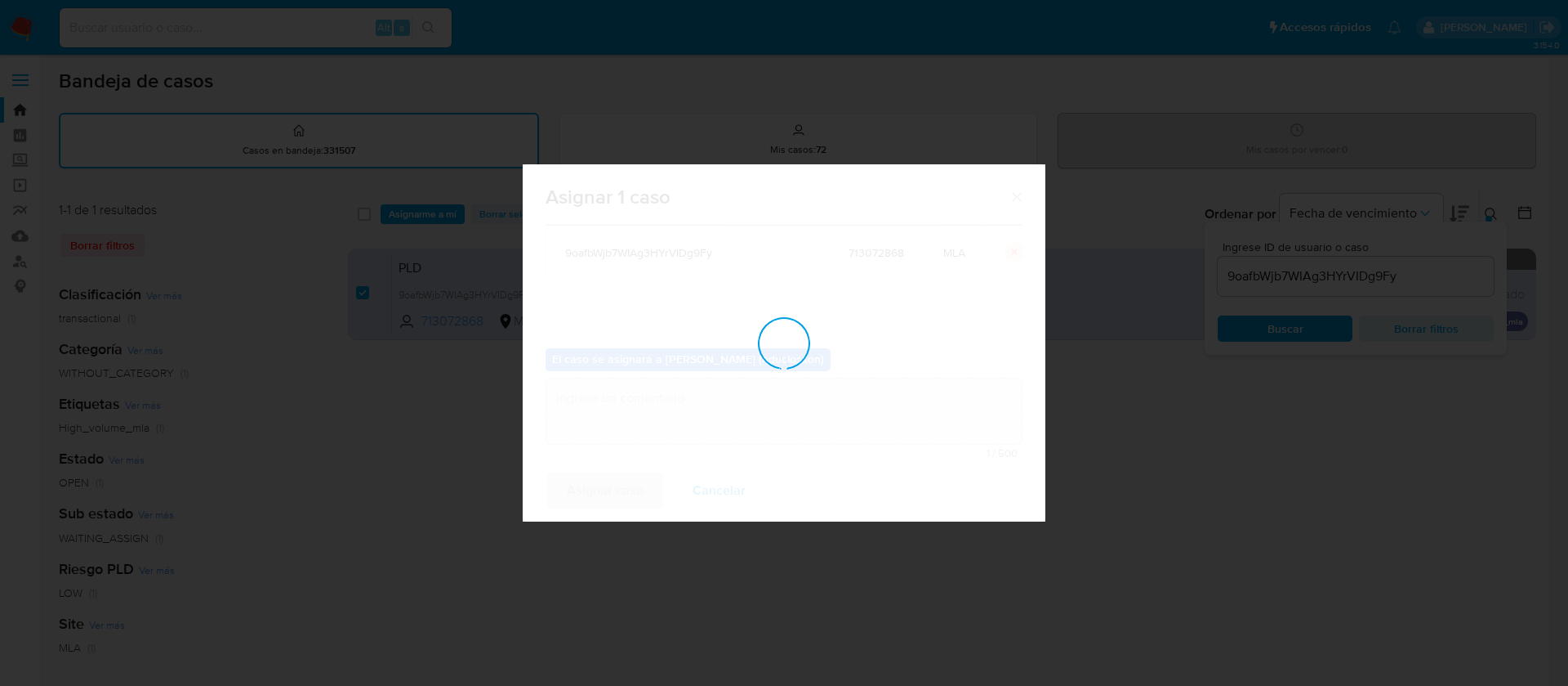
checkbox input "false"
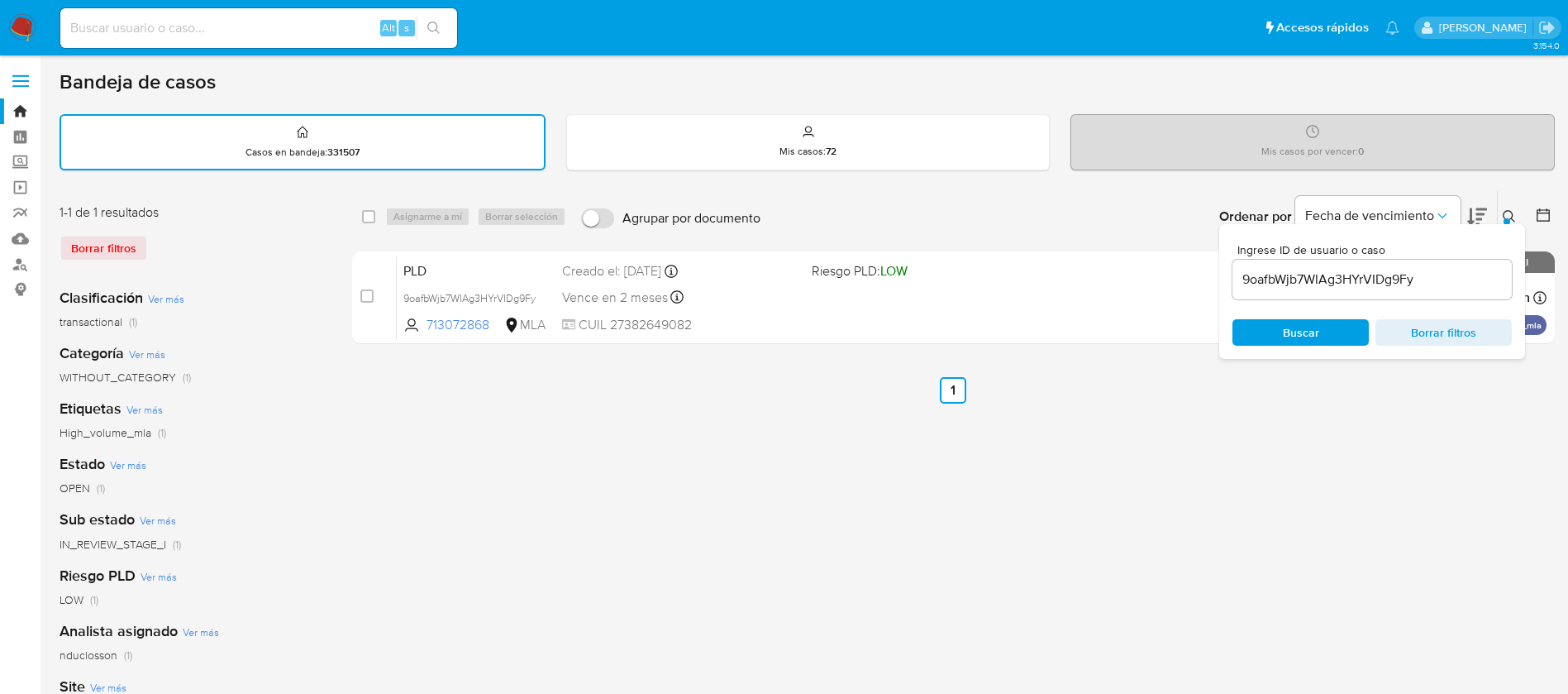
click at [1057, 270] on input "9oafbWjb7WIAg3HYrVIDg9Fy" at bounding box center [1371, 279] width 279 height 21
paste input "hsFeTDbqj5Sia2DeKOwRttB"
type input "hsFeTDbqj5Sia2DeKOwRttBy"
click at [1057, 320] on div "Buscar Borrar filtros" at bounding box center [1371, 332] width 279 height 26
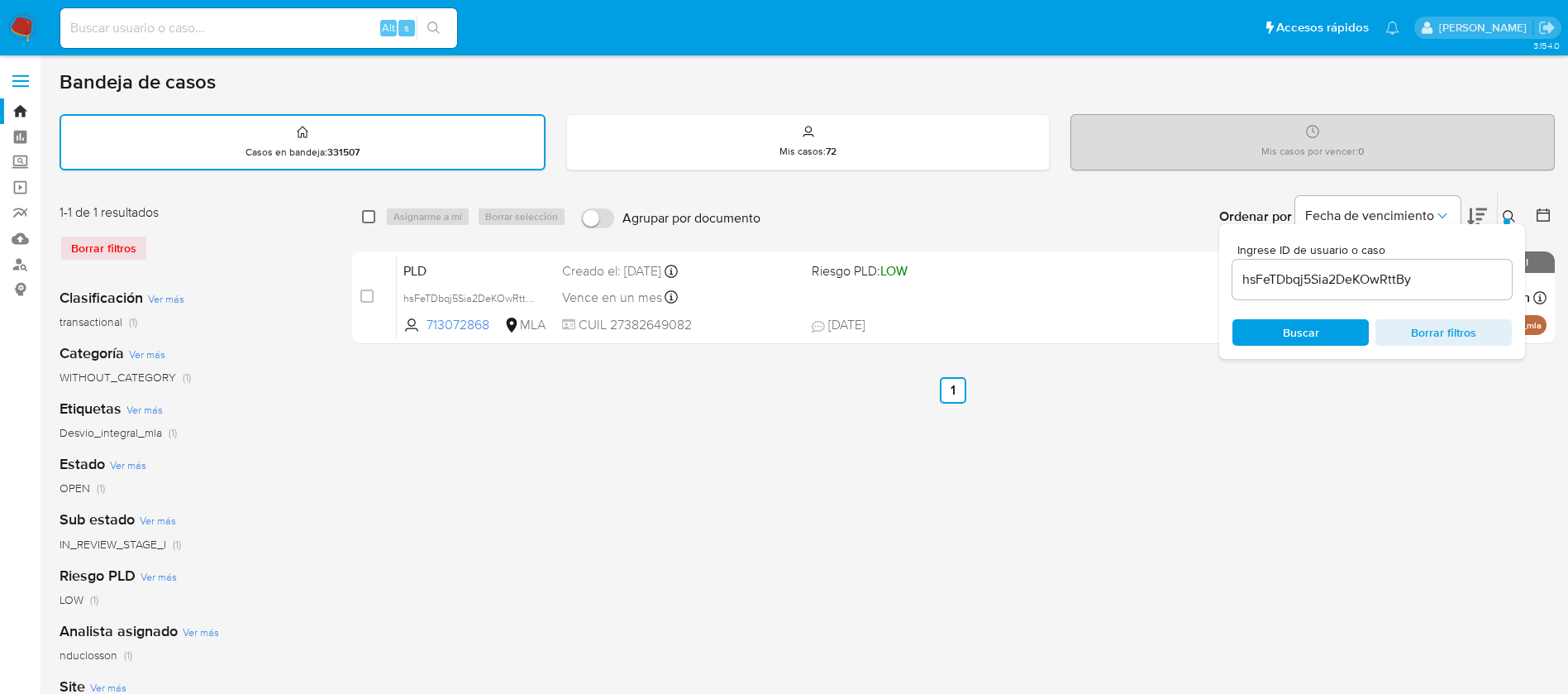
click at [370, 210] on input "checkbox" at bounding box center [368, 216] width 13 height 13
checkbox input "true"
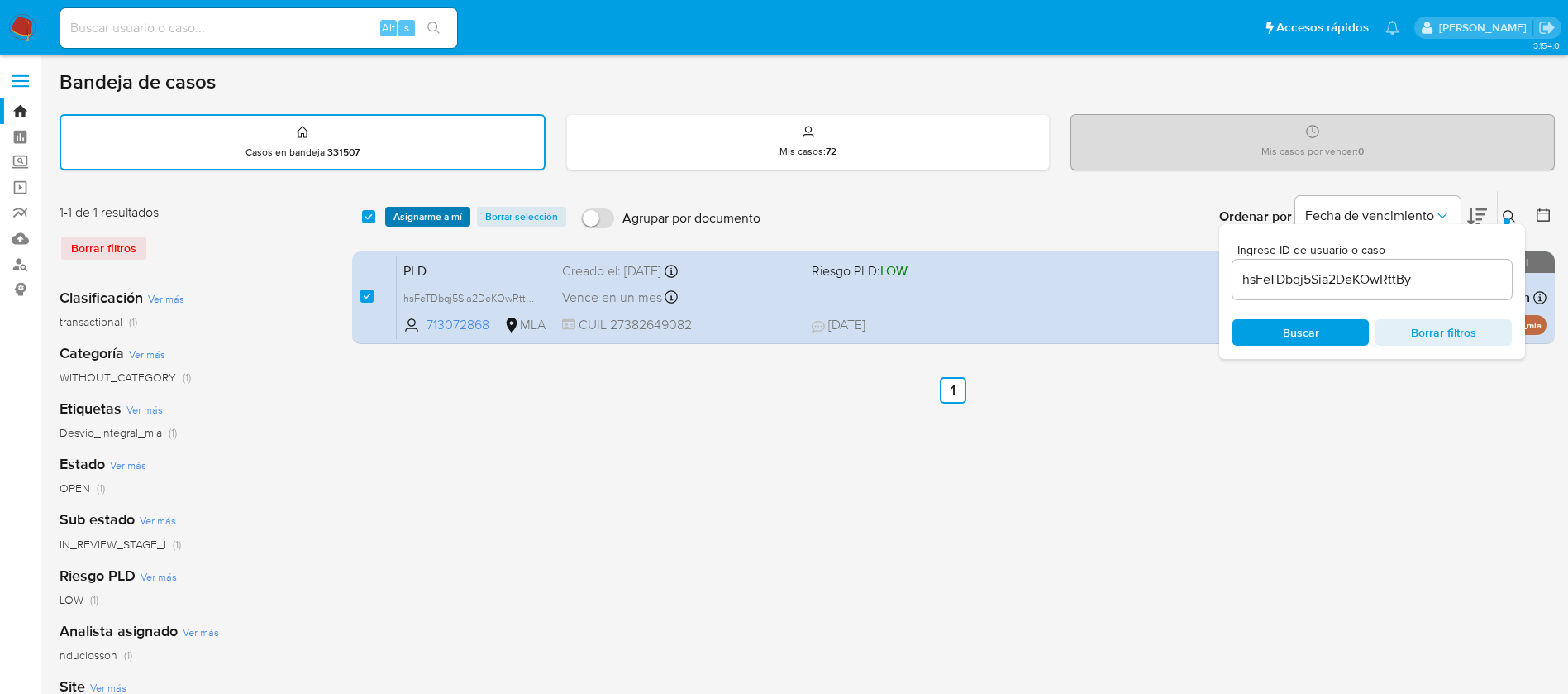
click at [416, 217] on span "Asignarme a mí" at bounding box center [427, 216] width 69 height 17
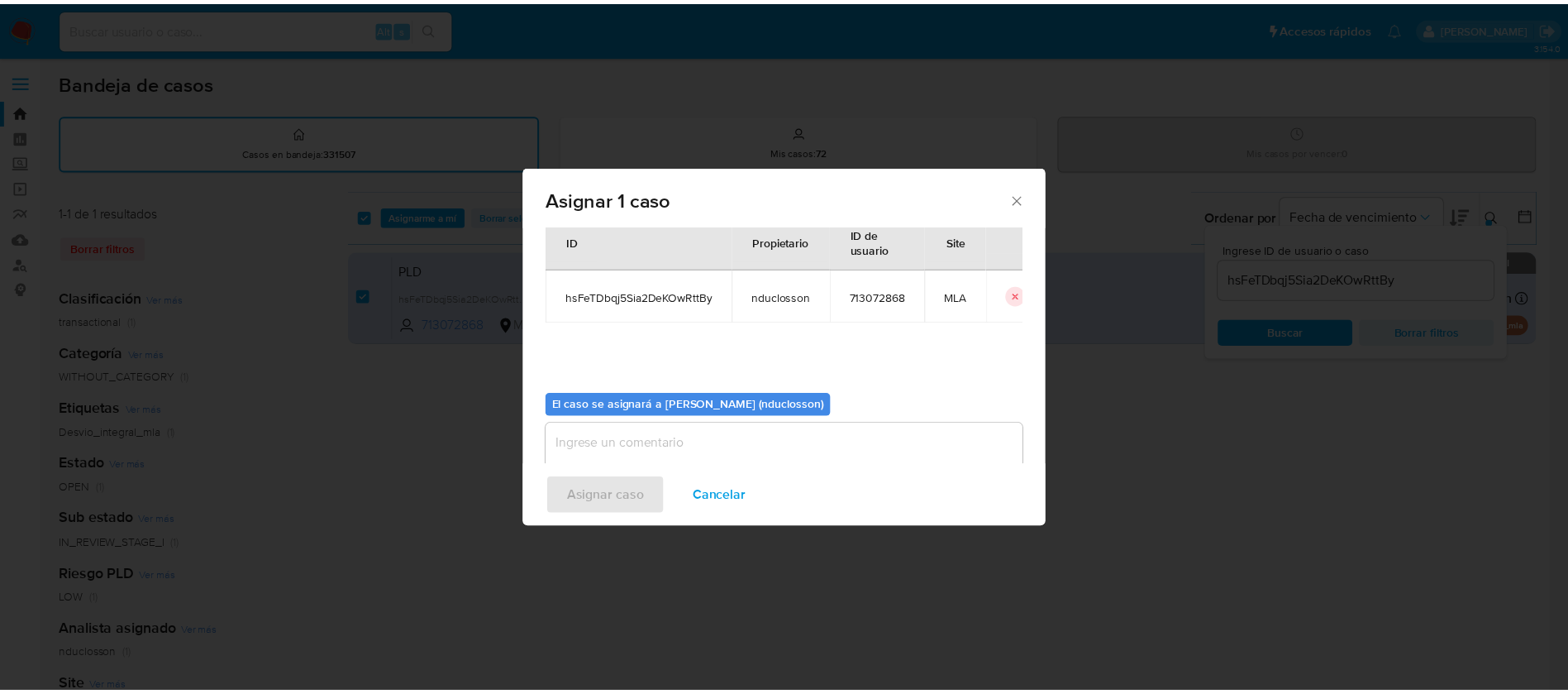
scroll to position [86, 0]
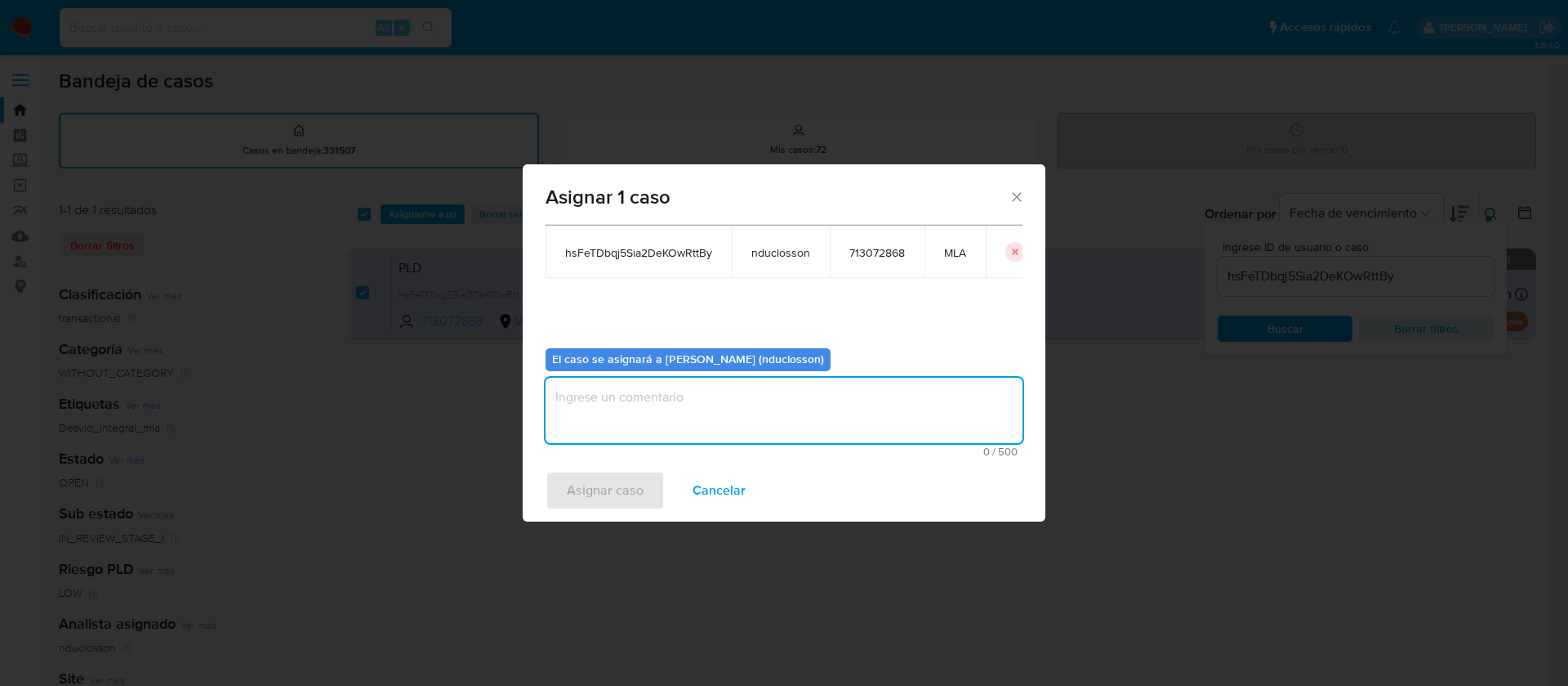
click at [732, 386] on textarea "assign-modal" at bounding box center [784, 410] width 477 height 65
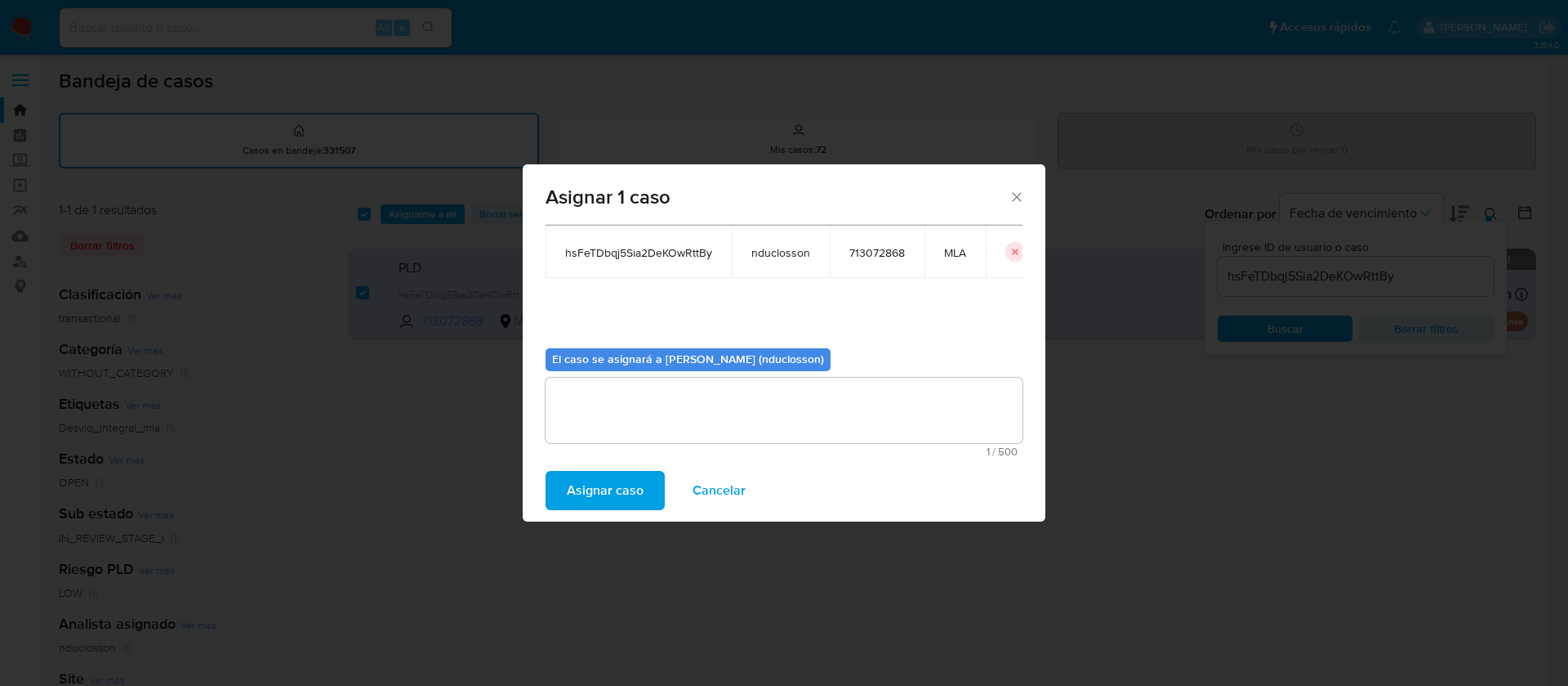
click at [577, 456] on span "Asignar caso" at bounding box center [606, 490] width 77 height 36
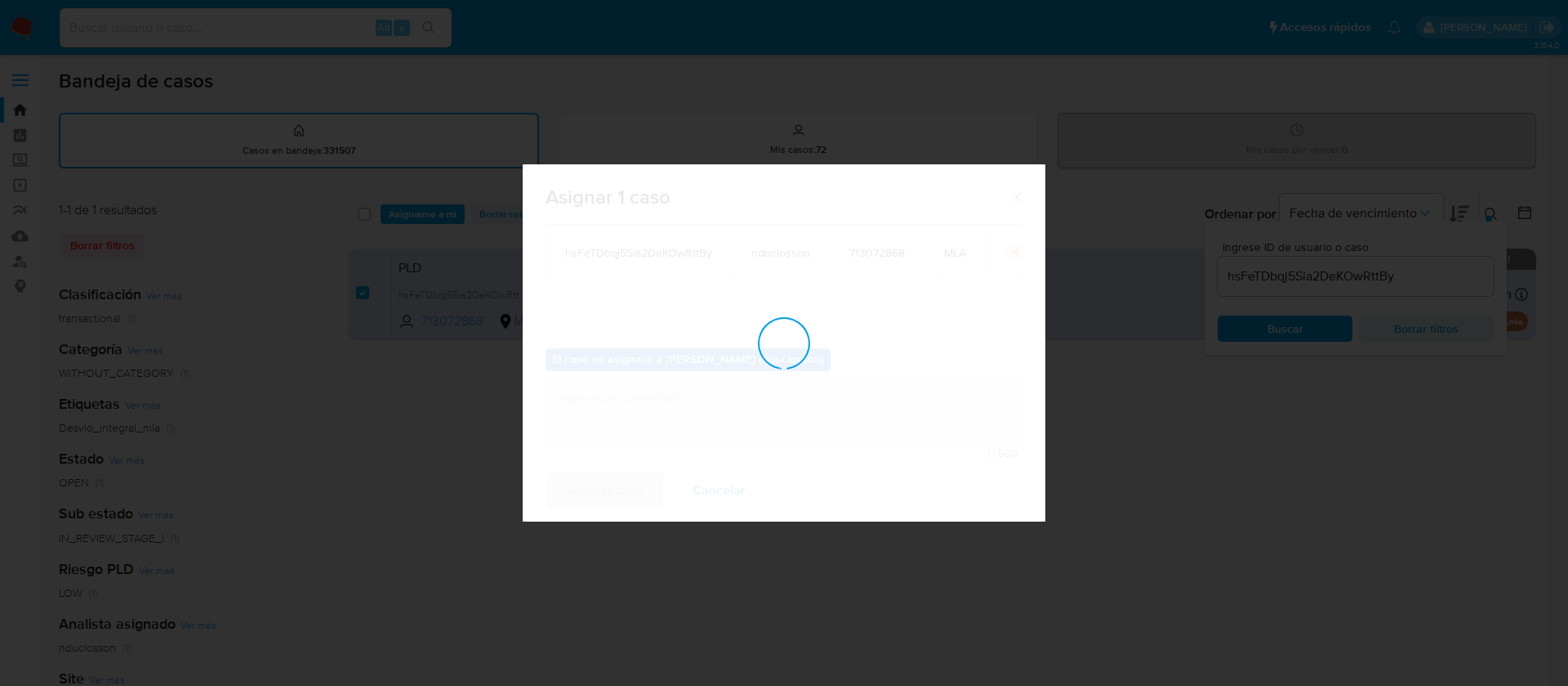
checkbox input "false"
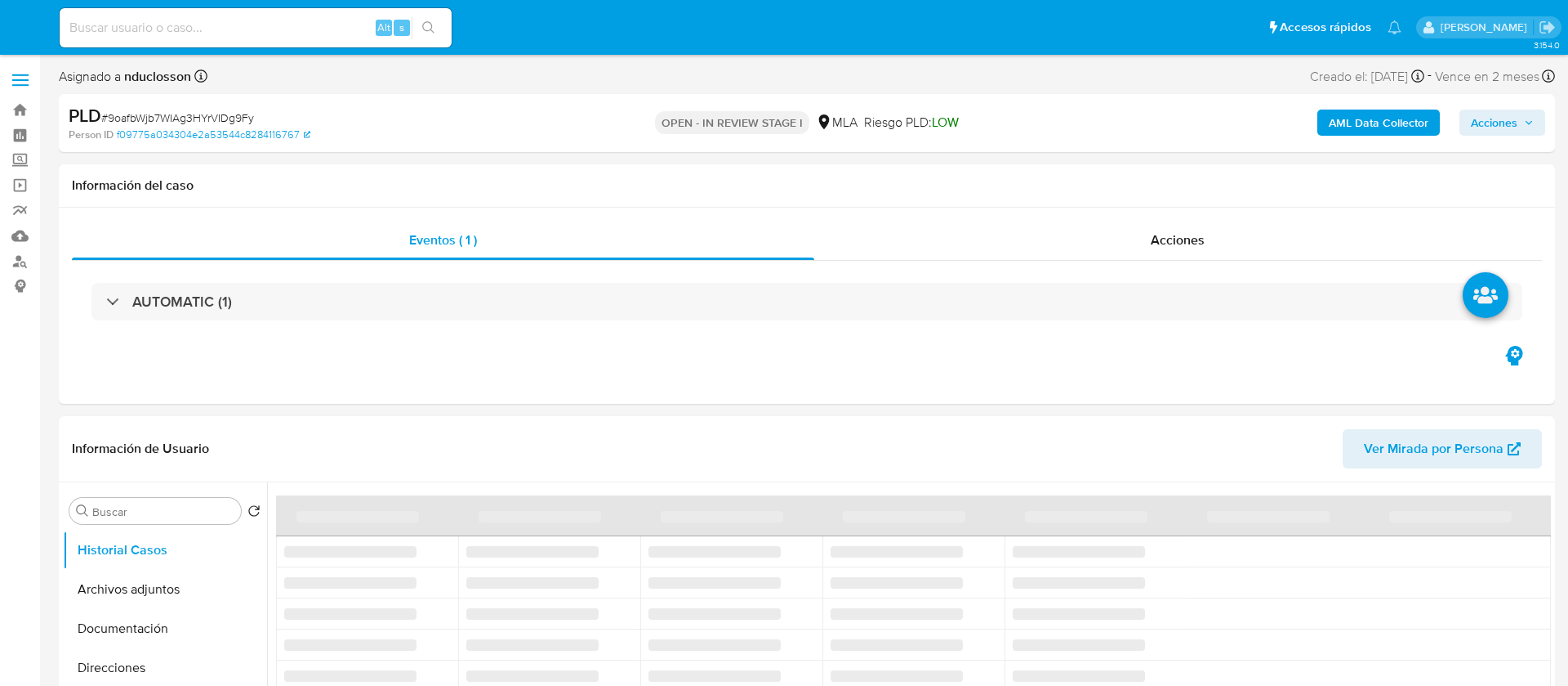
select select "10"
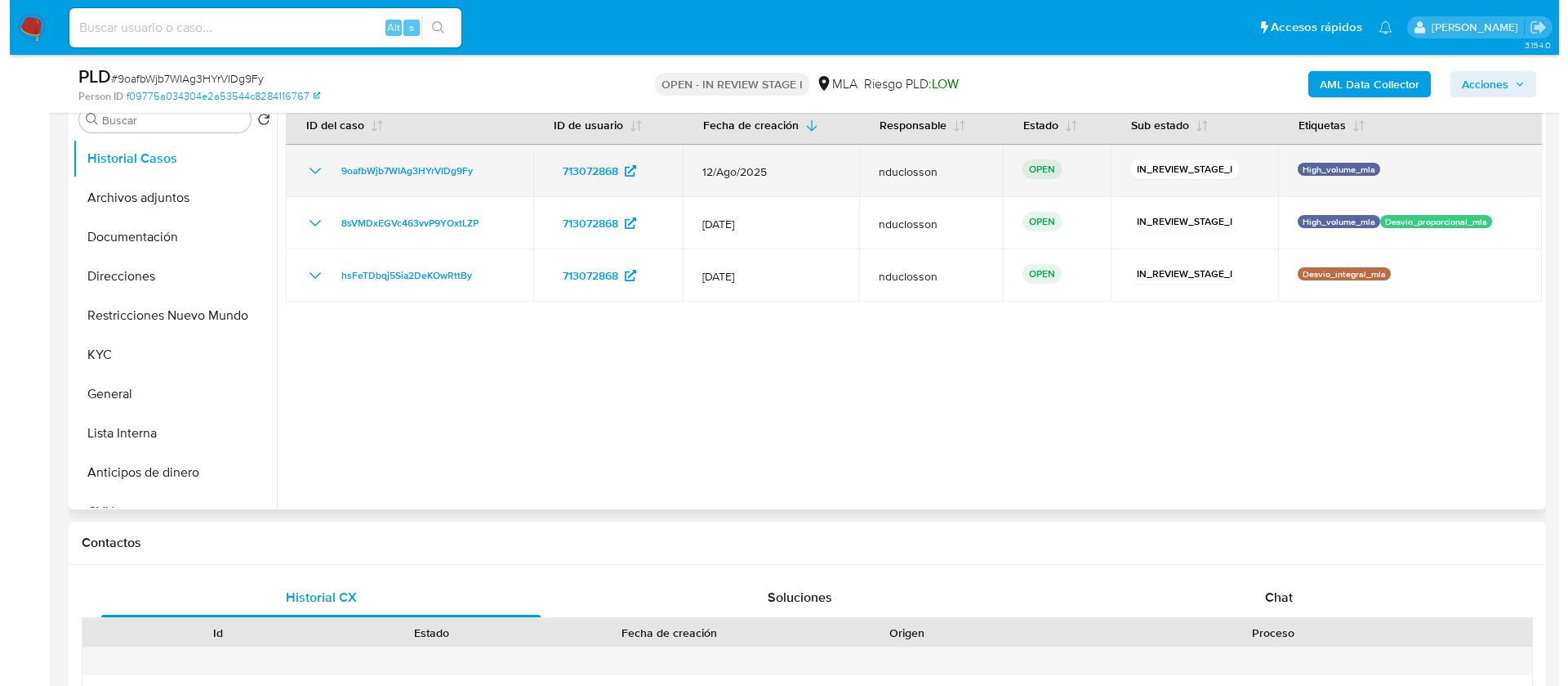
scroll to position [245, 0]
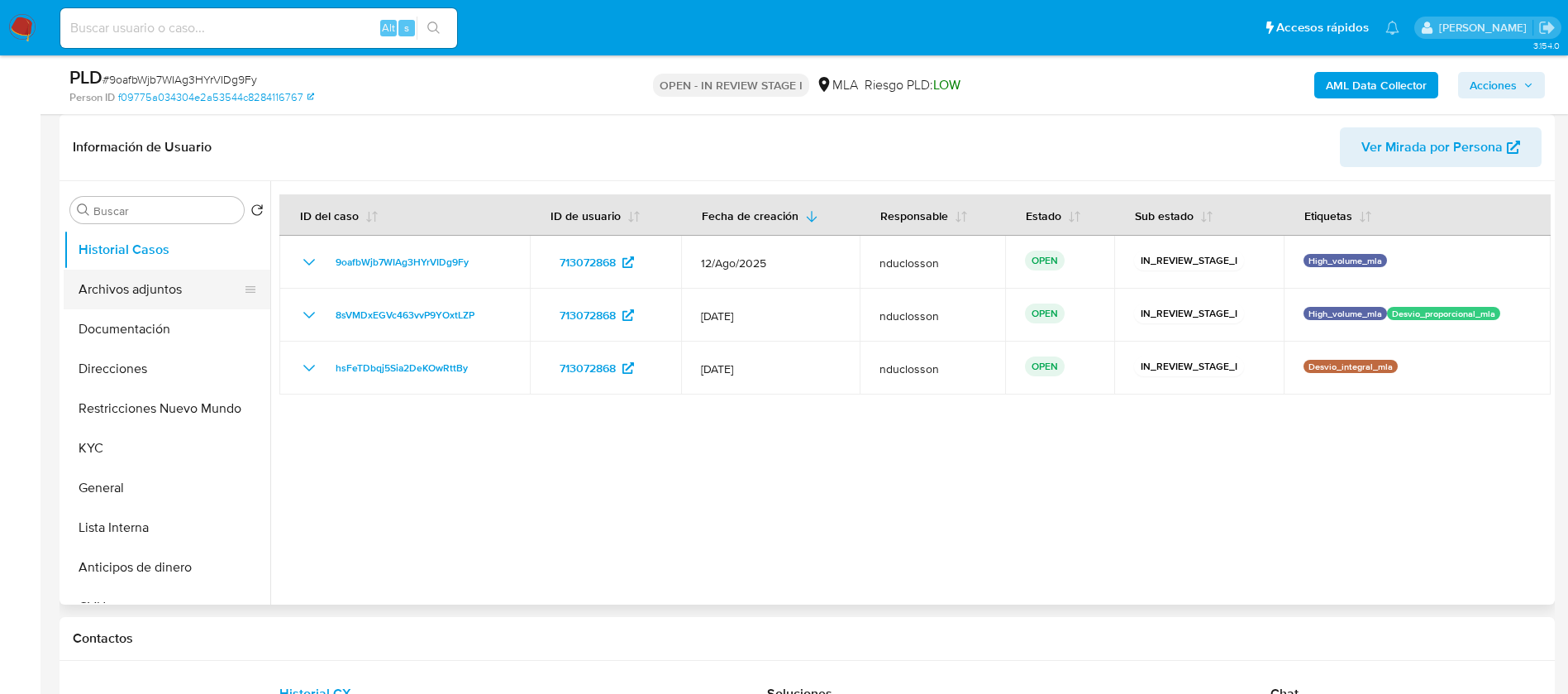
click at [154, 295] on button "Archivos adjuntos" at bounding box center [160, 289] width 193 height 40
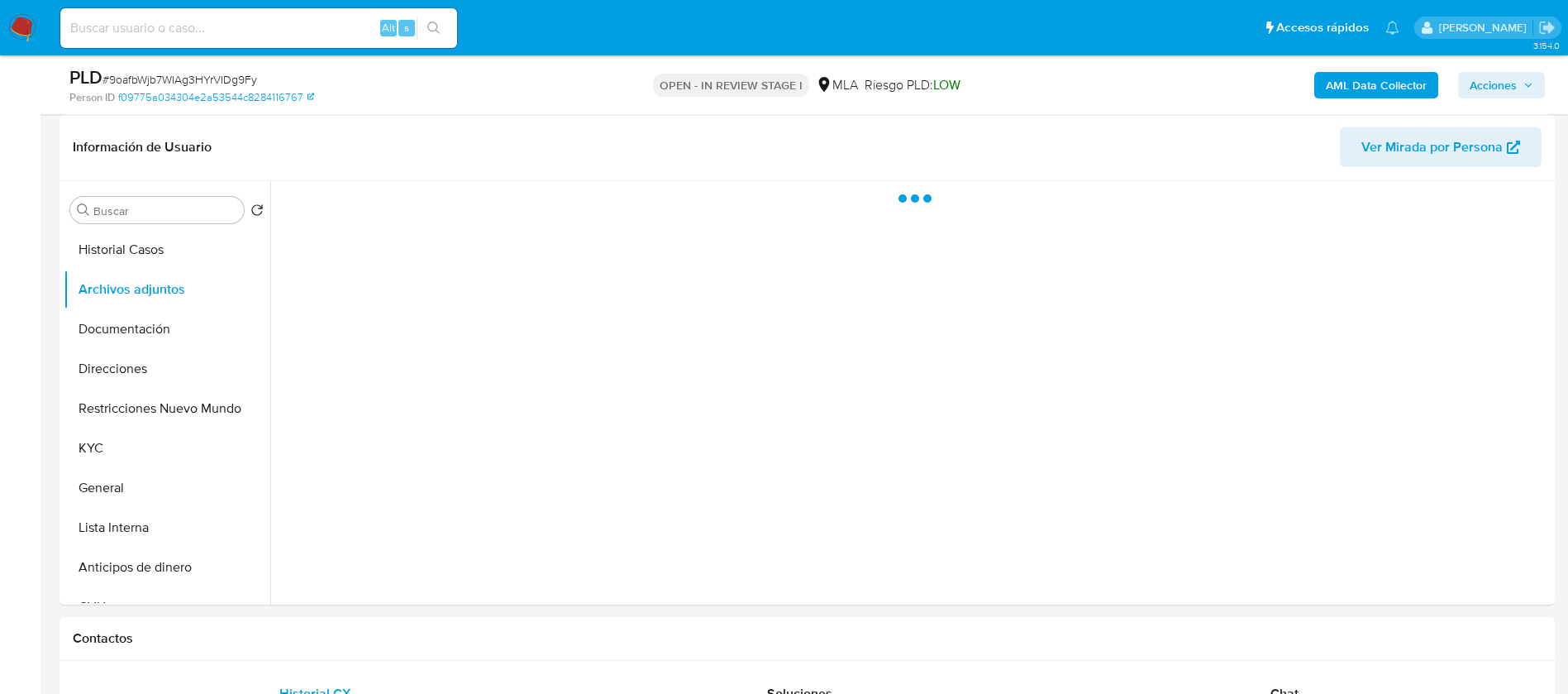
click at [1385, 77] on b "AML Data Collector" at bounding box center [1376, 85] width 101 height 26
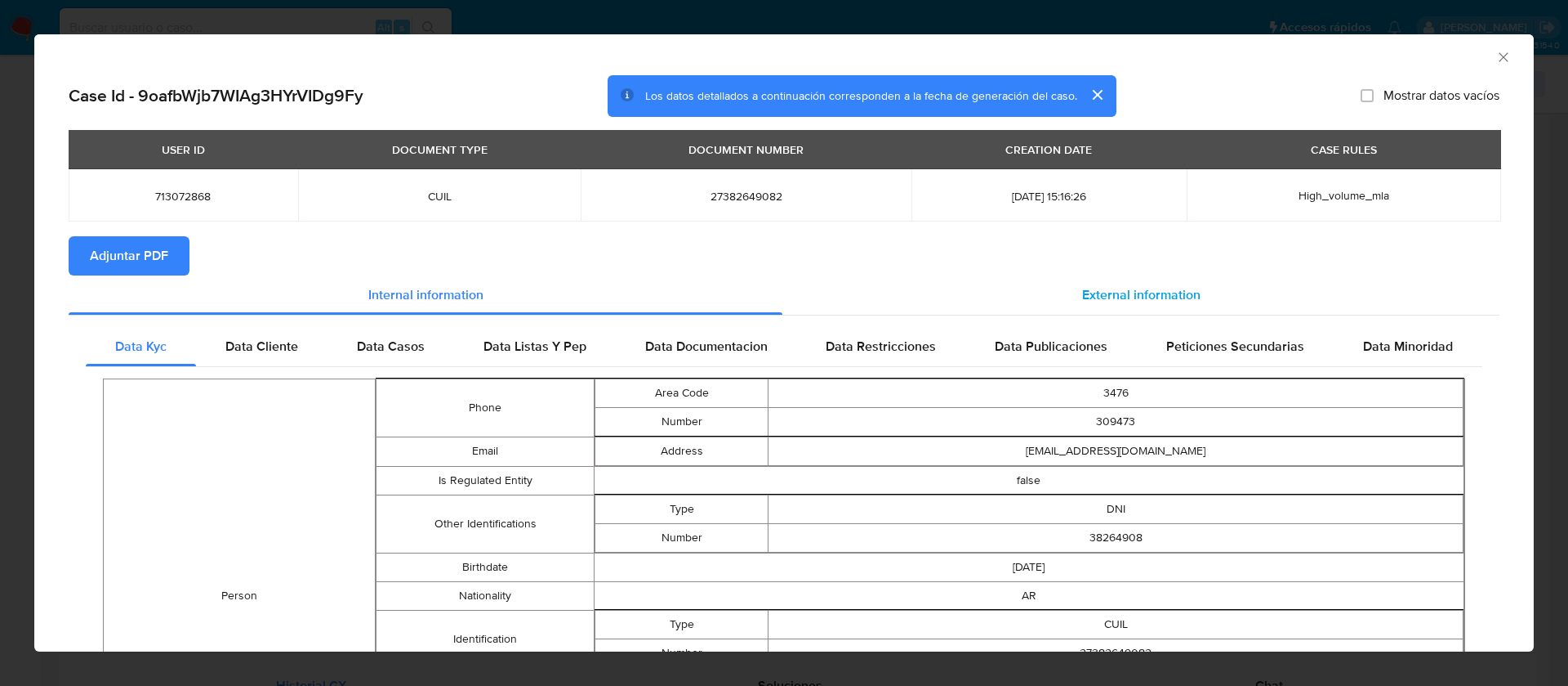
click at [1040, 277] on div "External information" at bounding box center [1141, 296] width 717 height 40
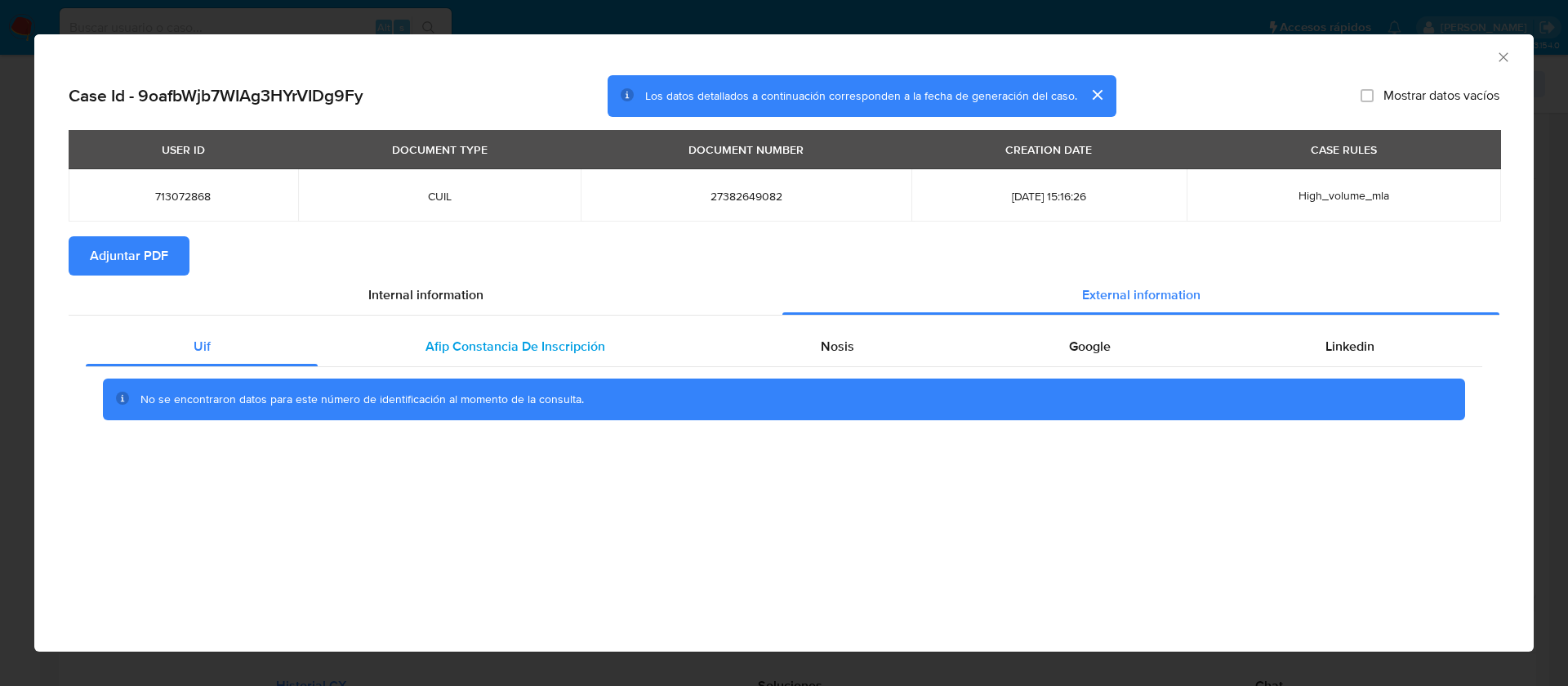
click at [412, 340] on div "Afip Constancia De Inscripción" at bounding box center [515, 347] width 394 height 40
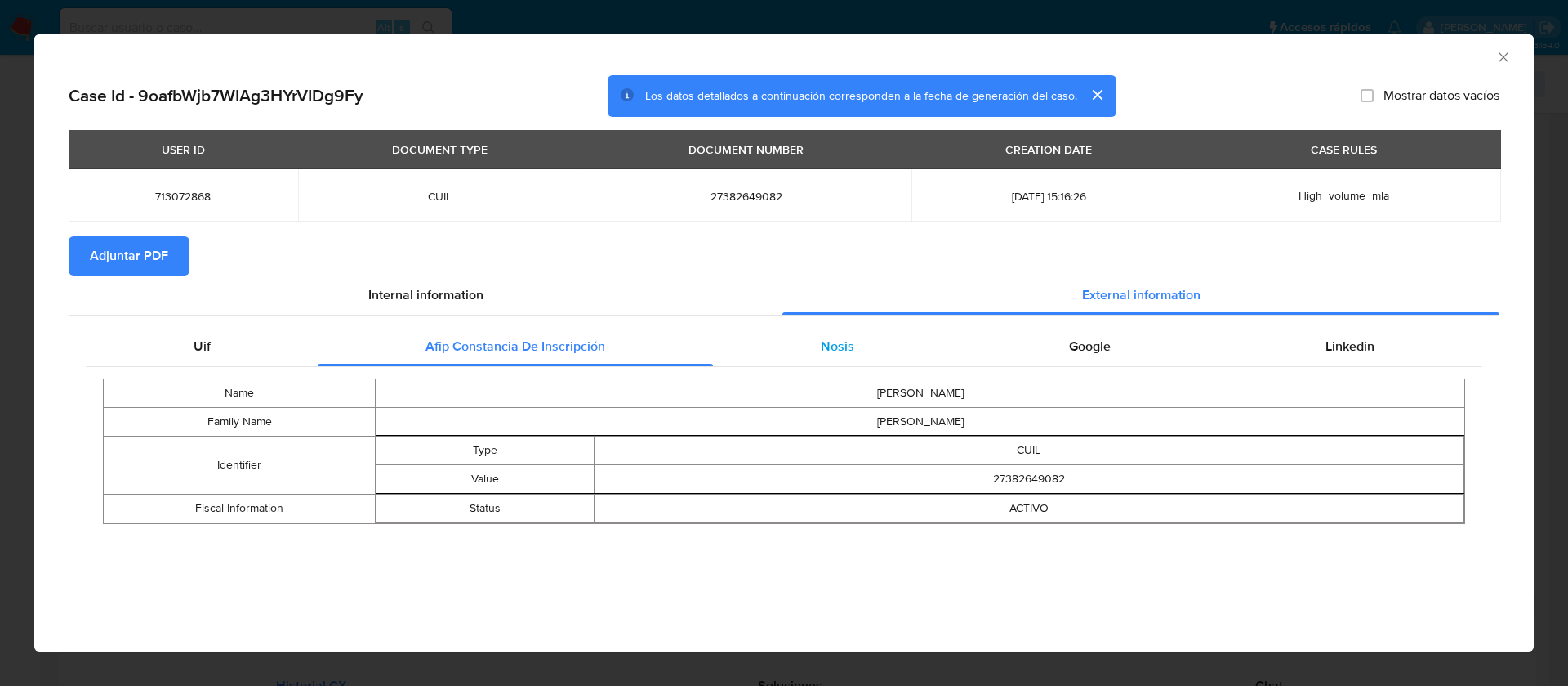
click at [854, 342] on div "Nosis" at bounding box center [837, 347] width 248 height 40
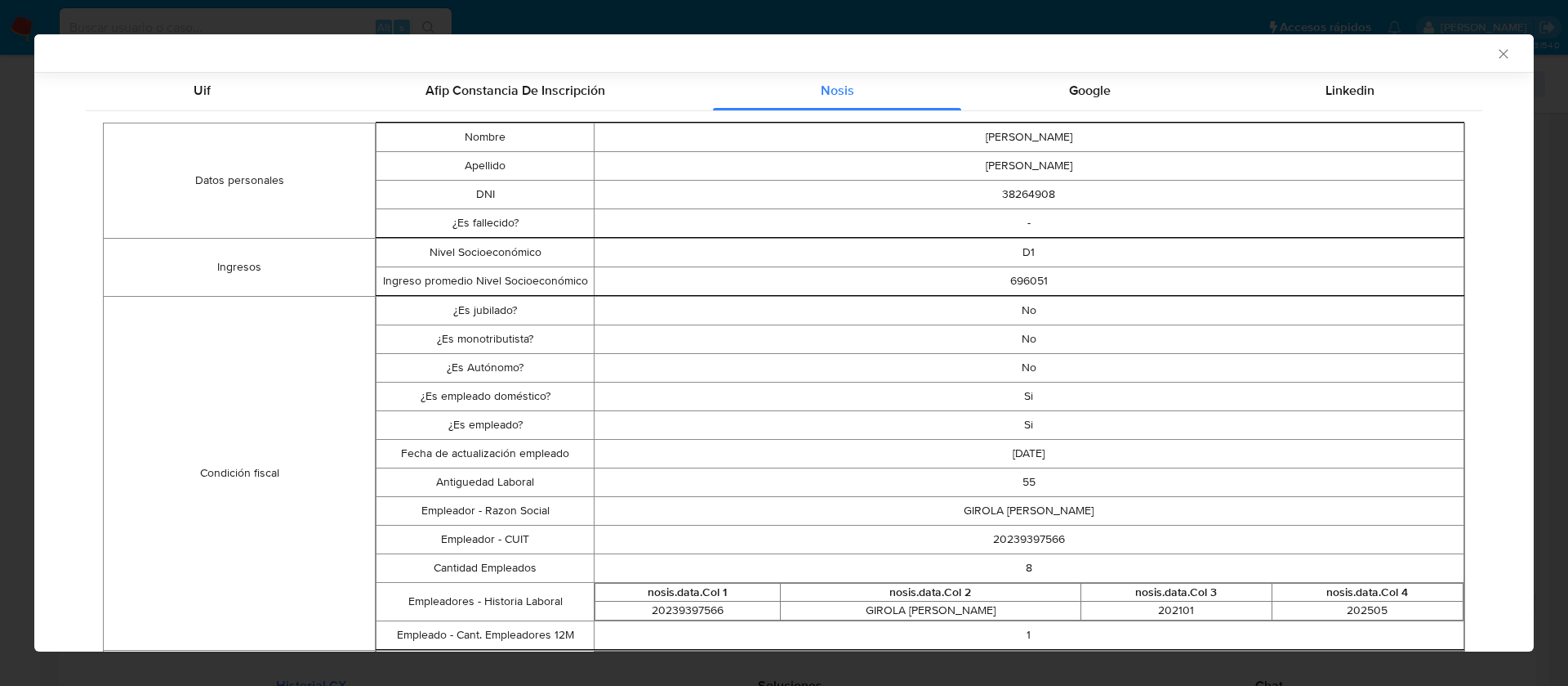
scroll to position [0, 0]
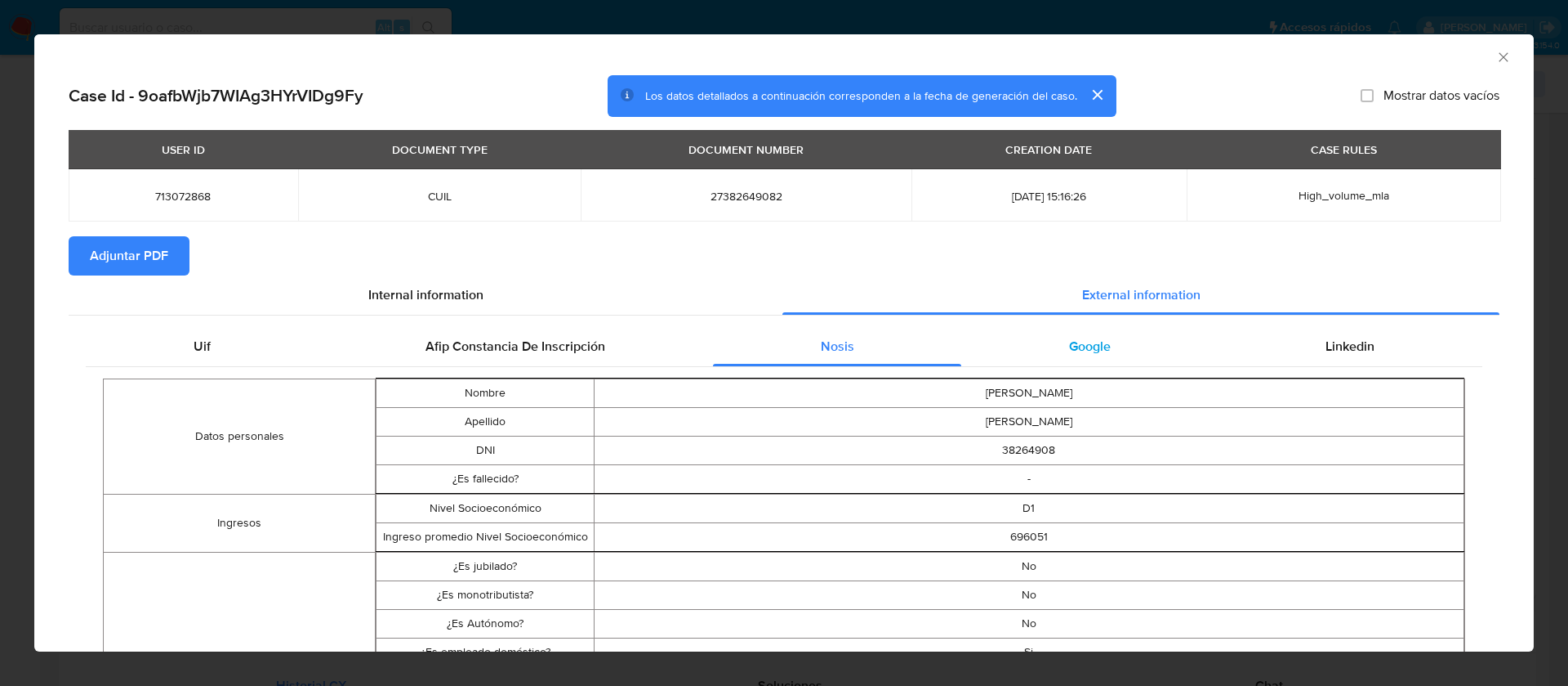
click at [1110, 350] on div "Google" at bounding box center [1090, 347] width 257 height 40
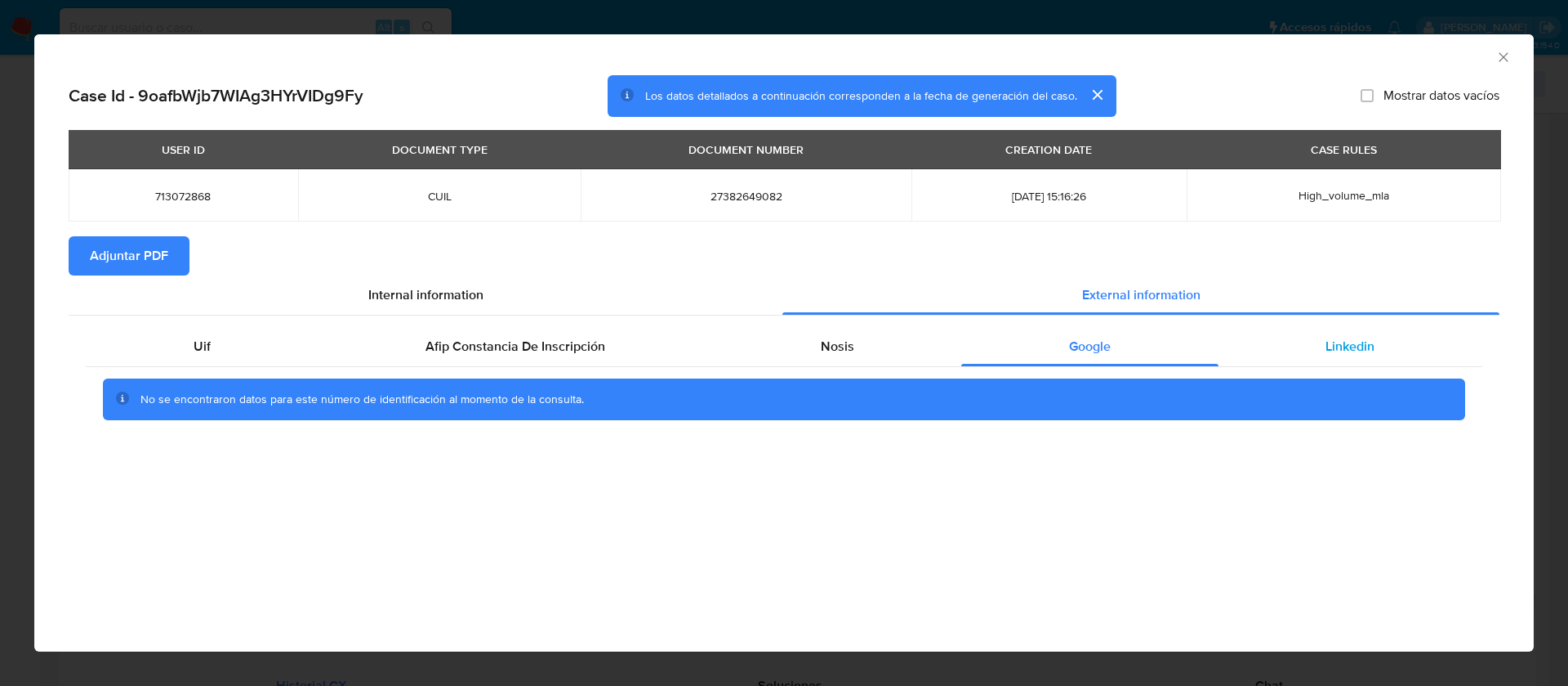
click at [1287, 339] on div "Linkedin" at bounding box center [1350, 347] width 264 height 40
click at [149, 247] on span "Adjuntar PDF" at bounding box center [128, 256] width 78 height 36
click at [1503, 55] on icon "Cerrar ventana" at bounding box center [1503, 57] width 17 height 17
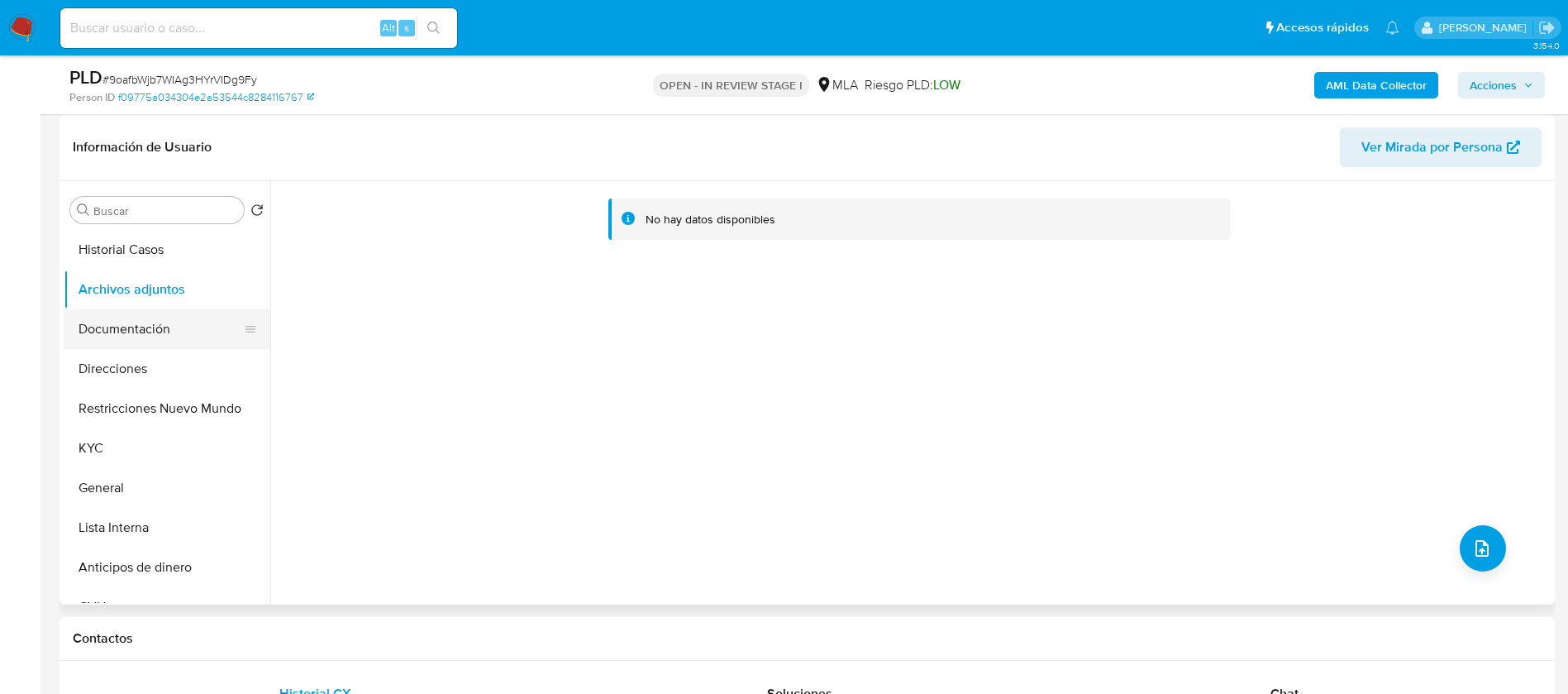
click at [126, 329] on button "Documentación" at bounding box center [160, 329] width 193 height 40
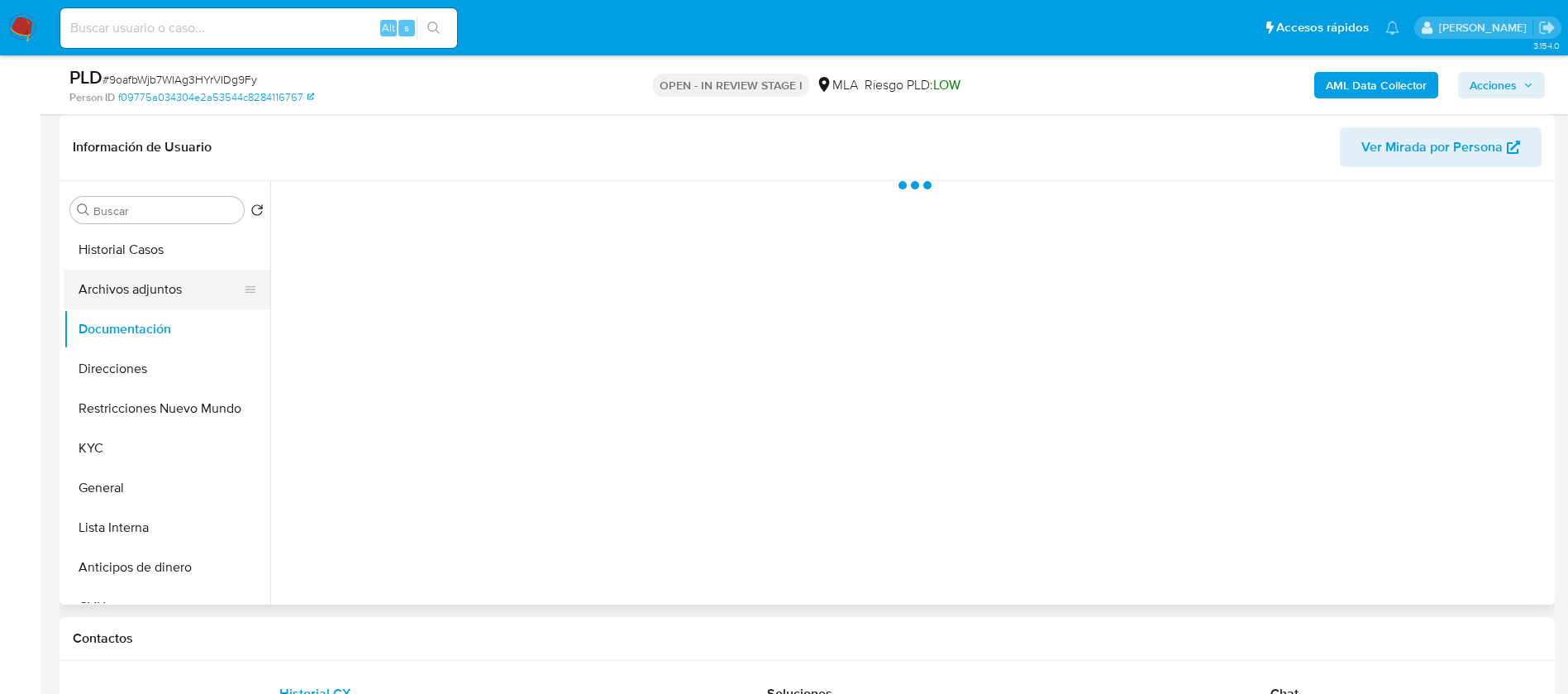
click at [136, 276] on button "Archivos adjuntos" at bounding box center [160, 289] width 193 height 40
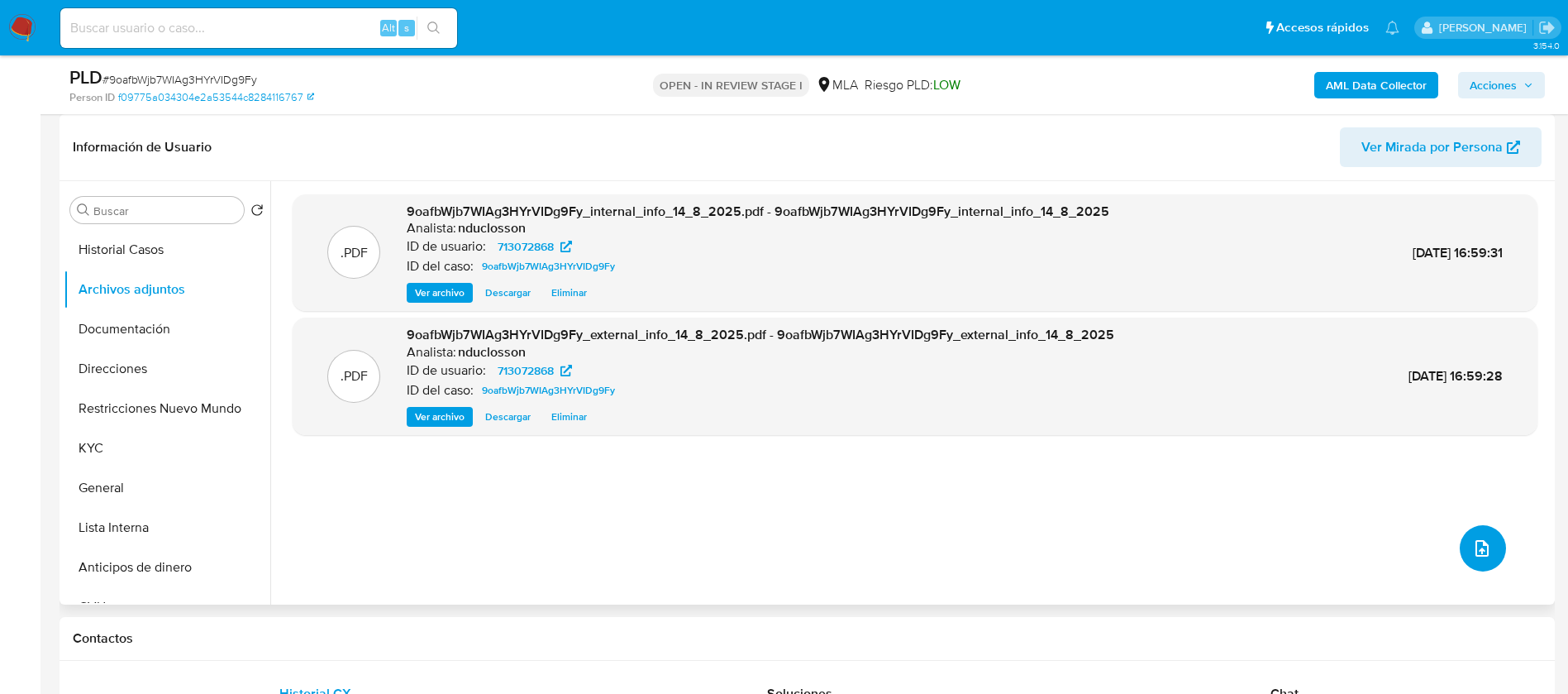
click at [1495, 538] on button "upload-file" at bounding box center [1483, 548] width 46 height 46
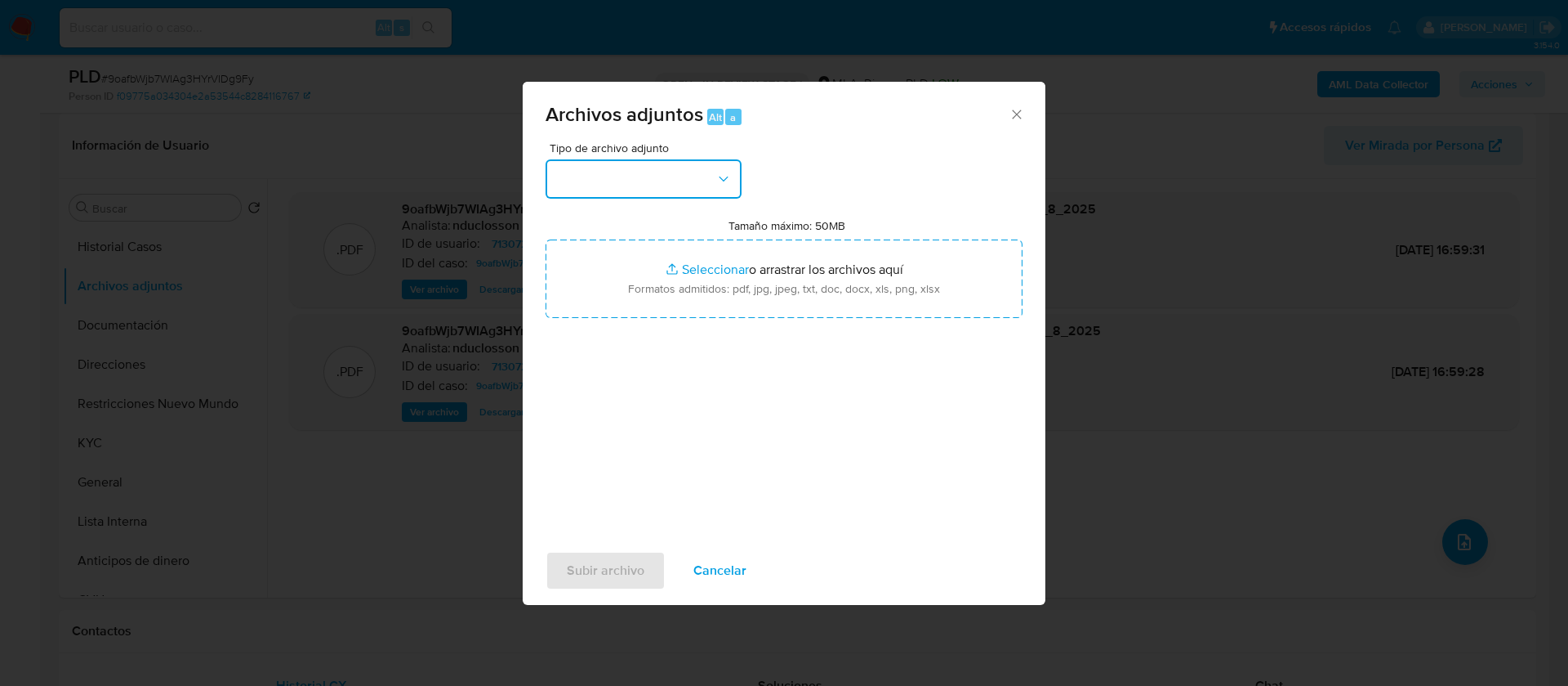
click at [684, 167] on button "button" at bounding box center [643, 179] width 196 height 40
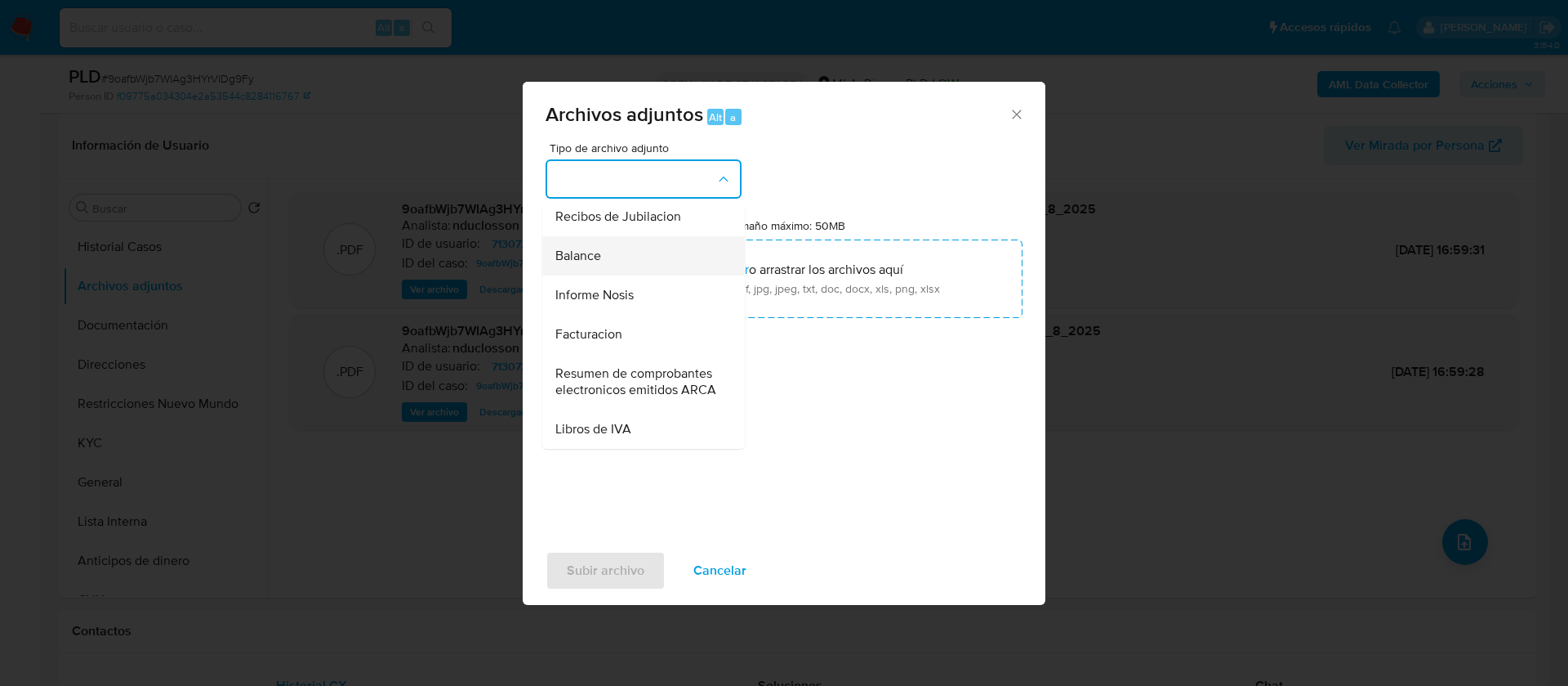
scroll to position [291, 0]
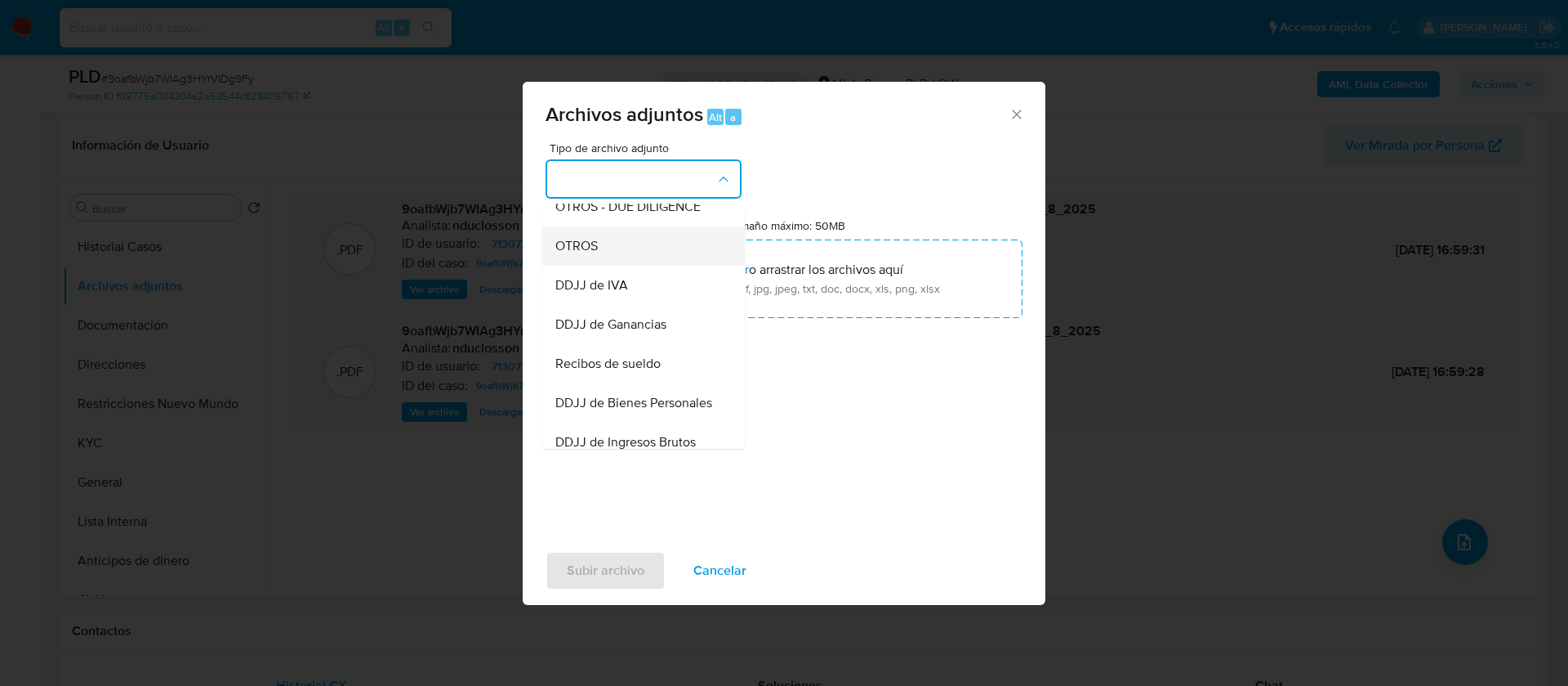
click at [592, 250] on div "OTROS" at bounding box center [638, 246] width 167 height 40
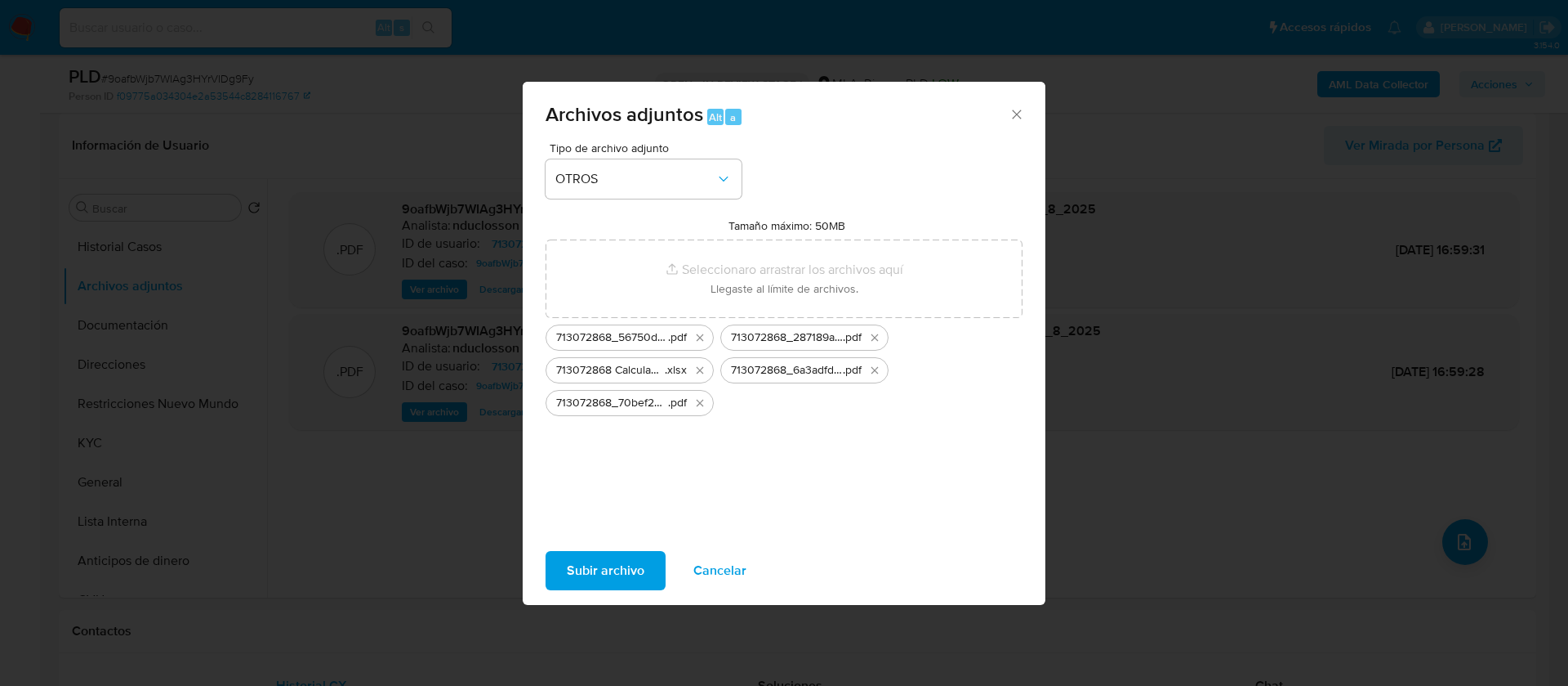
drag, startPoint x: 676, startPoint y: 291, endPoint x: 628, endPoint y: 478, distance: 193.1
click at [628, 478] on div "Tipo de archivo adjunto OTROS Tamaño máximo: 50MB Seleccionar archivos Seleccio…" at bounding box center [784, 335] width 477 height 386
click at [627, 558] on span "Subir archivo" at bounding box center [606, 570] width 78 height 36
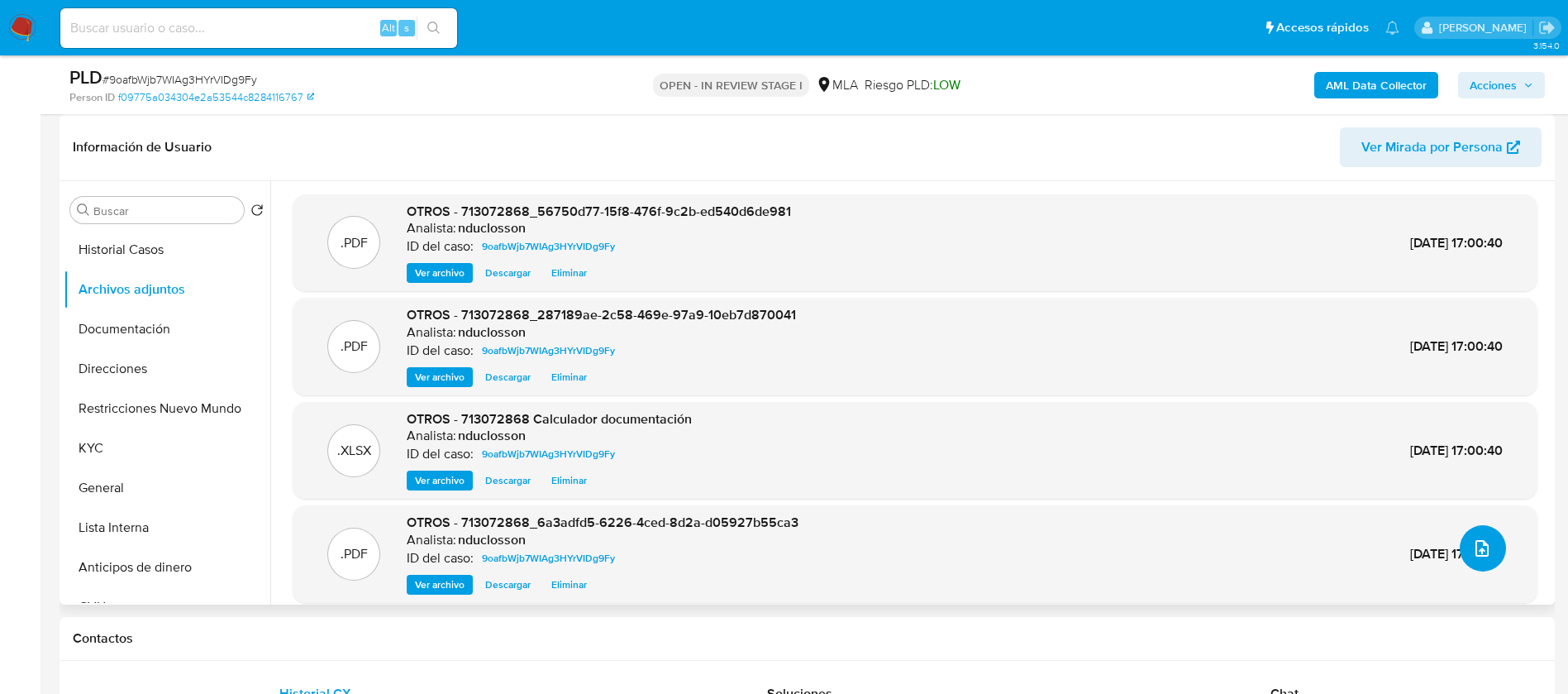
click at [1480, 545] on icon "upload-file" at bounding box center [1482, 548] width 20 height 20
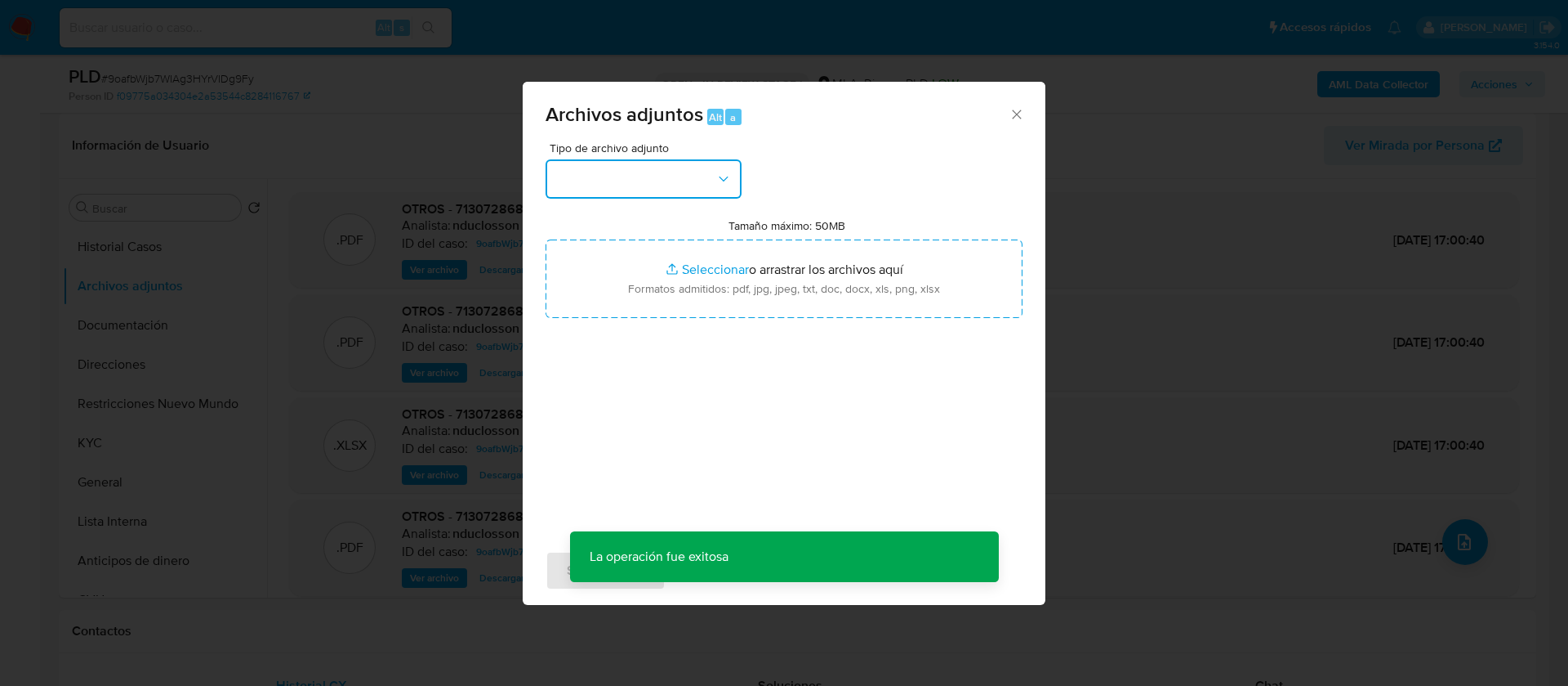
click at [666, 191] on button "button" at bounding box center [643, 179] width 196 height 40
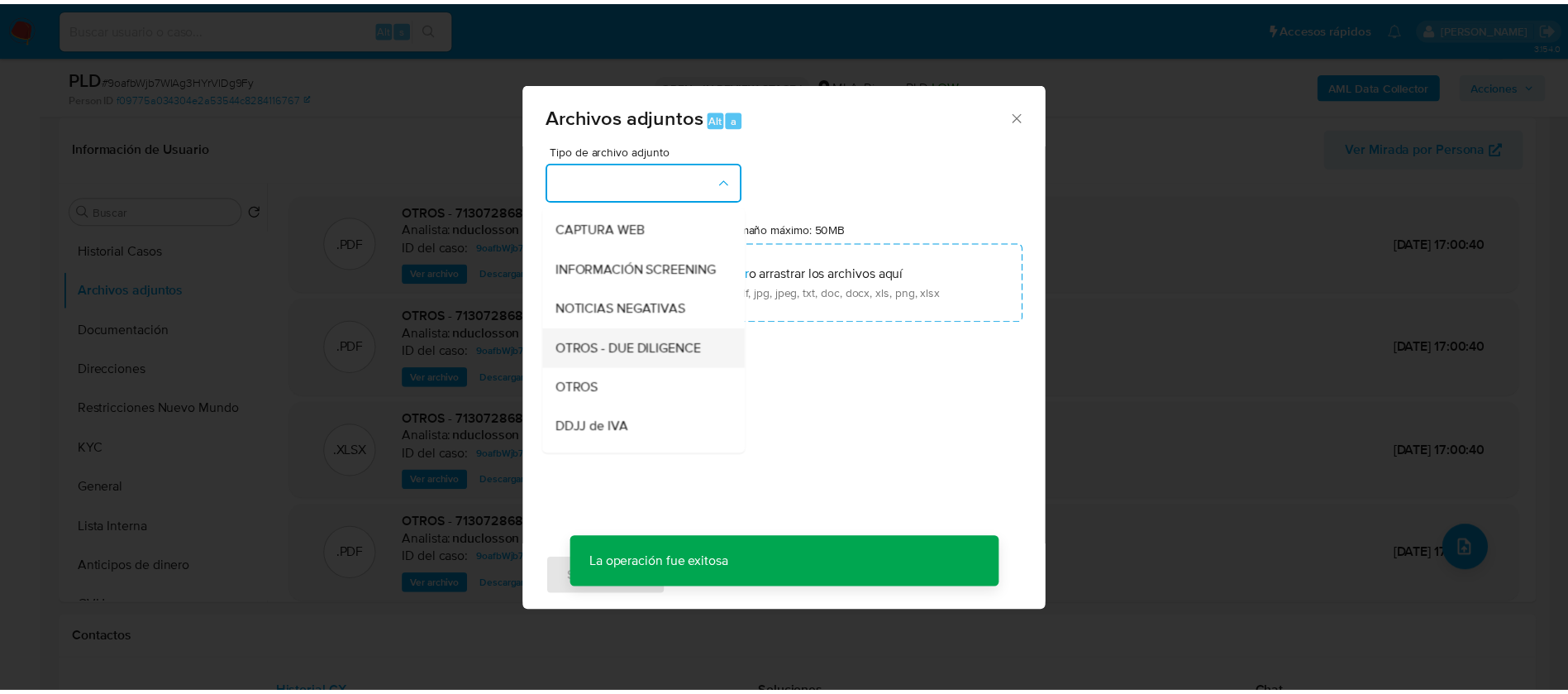
scroll to position [210, 0]
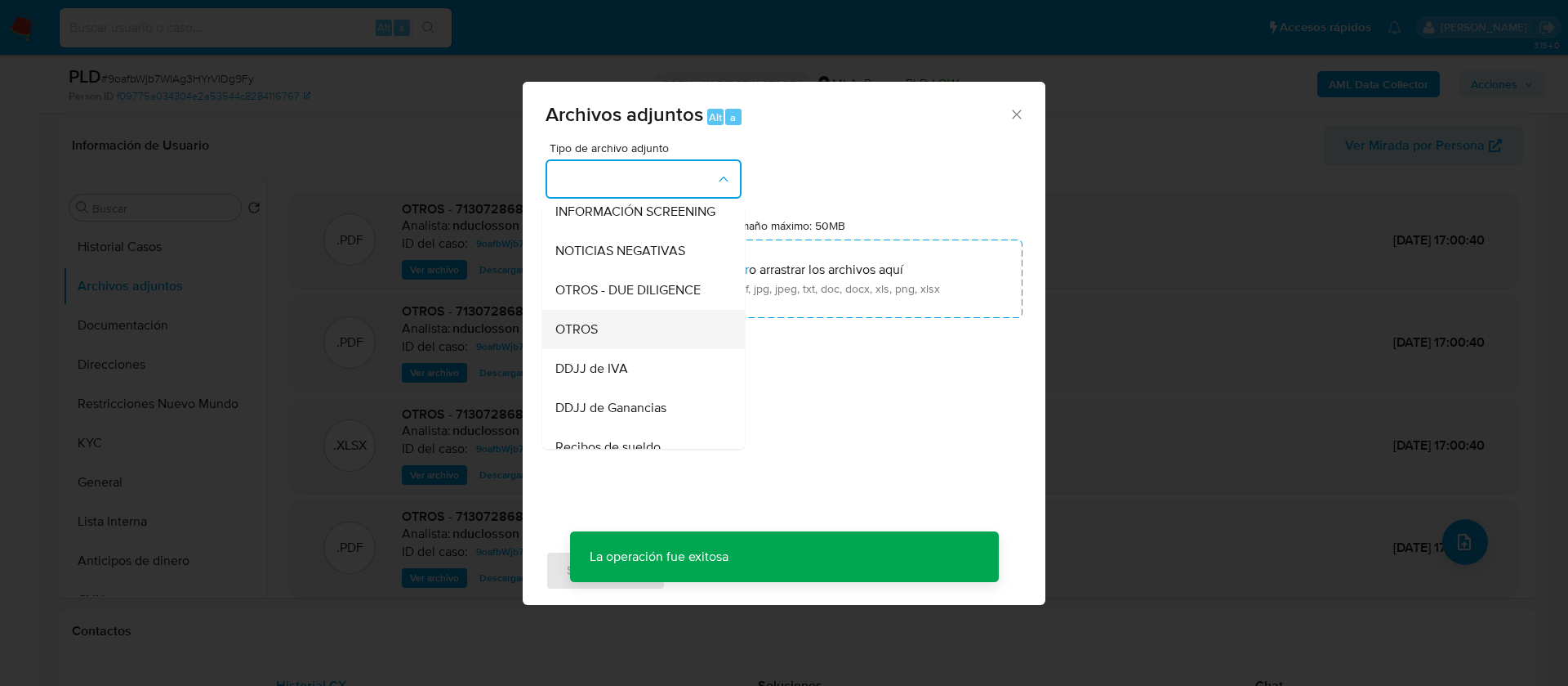
click at [594, 332] on div "OTROS" at bounding box center [638, 329] width 167 height 40
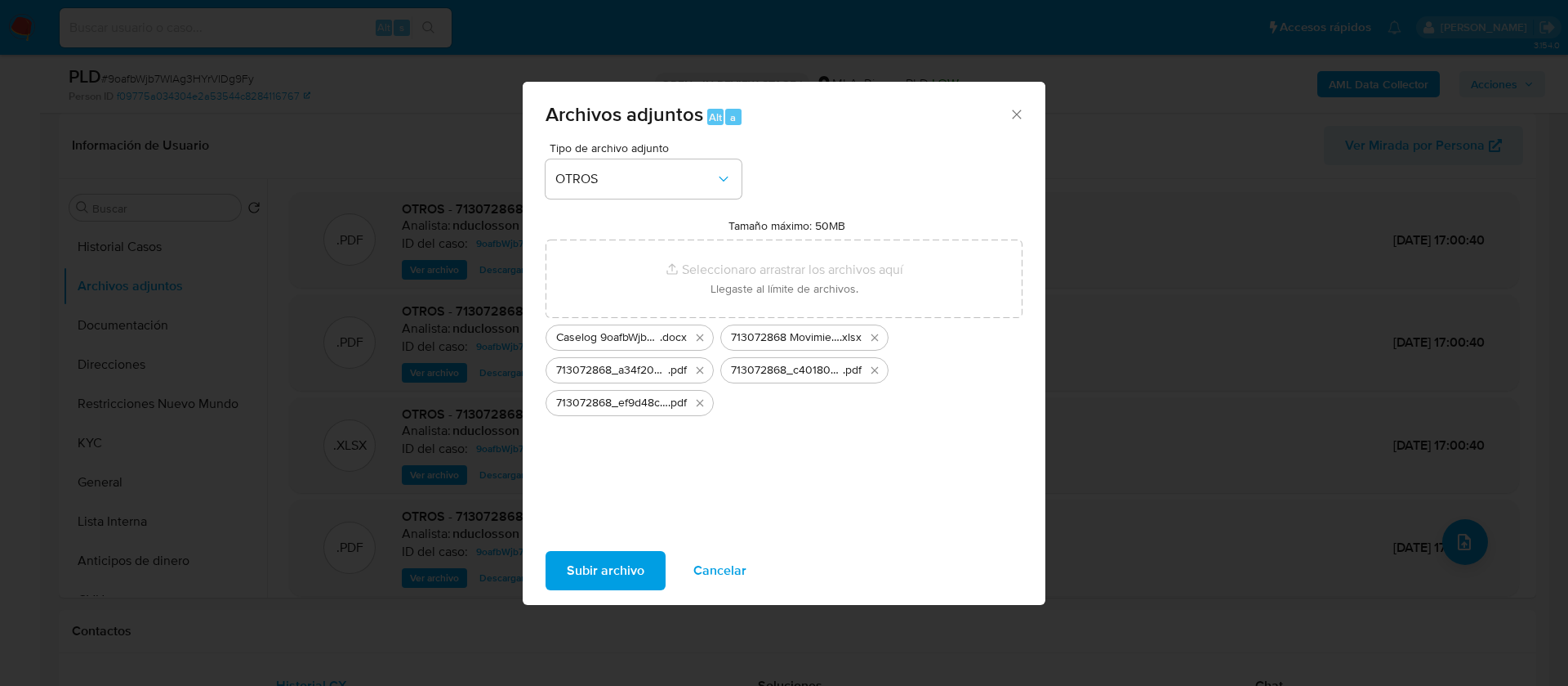
click at [893, 478] on div "Tipo de archivo adjunto OTROS Tamaño máximo: 50MB Seleccionar archivos Seleccio…" at bounding box center [784, 335] width 477 height 386
click at [633, 565] on span "Subir archivo" at bounding box center [606, 570] width 78 height 36
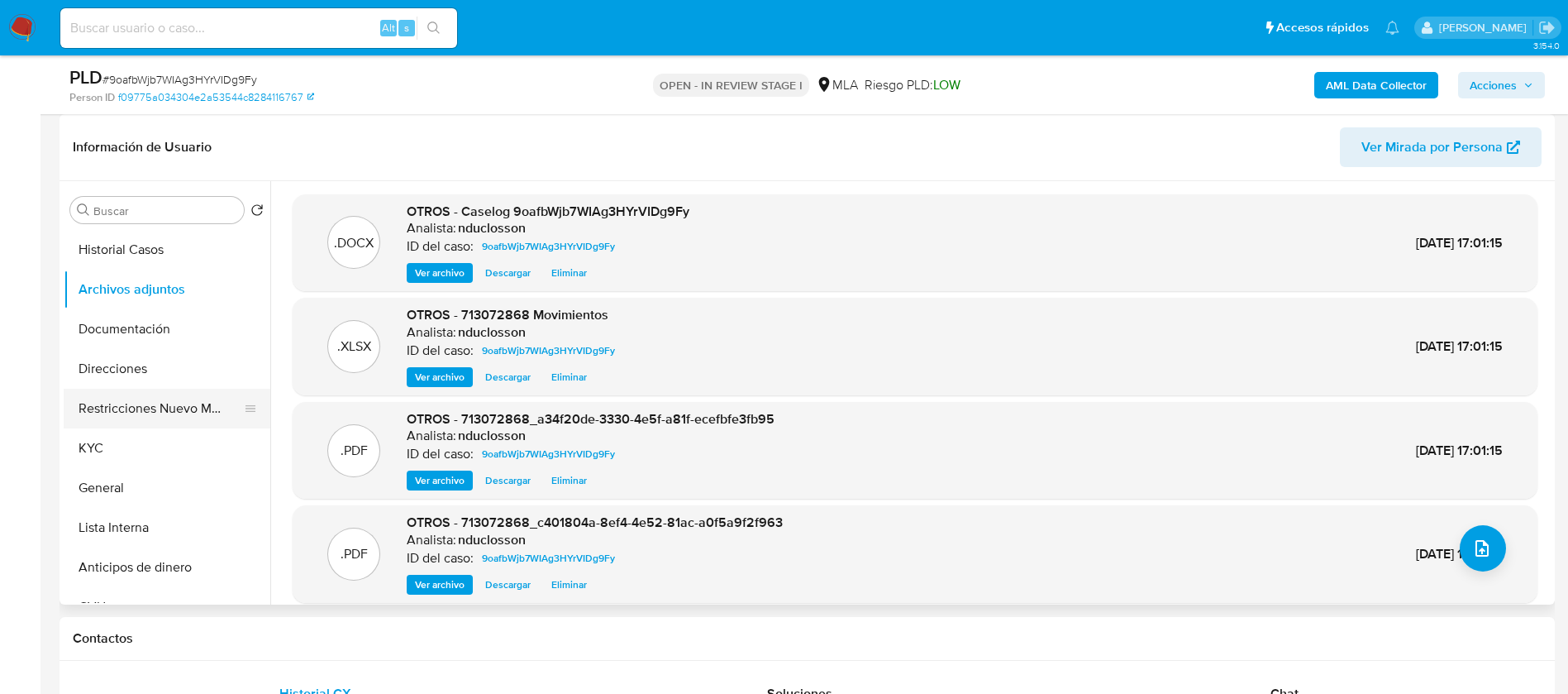
click at [170, 413] on button "Restricciones Nuevo Mundo" at bounding box center [160, 408] width 193 height 40
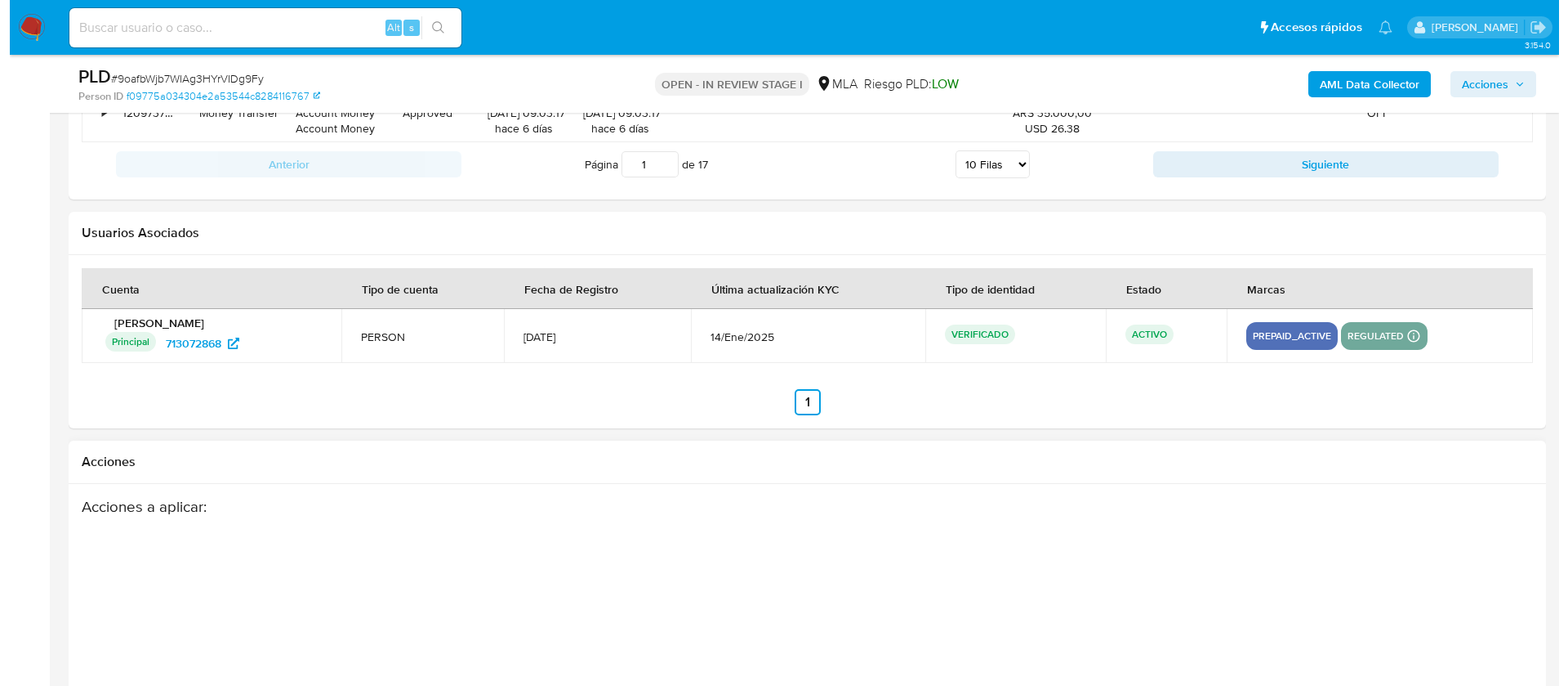
scroll to position [2562, 0]
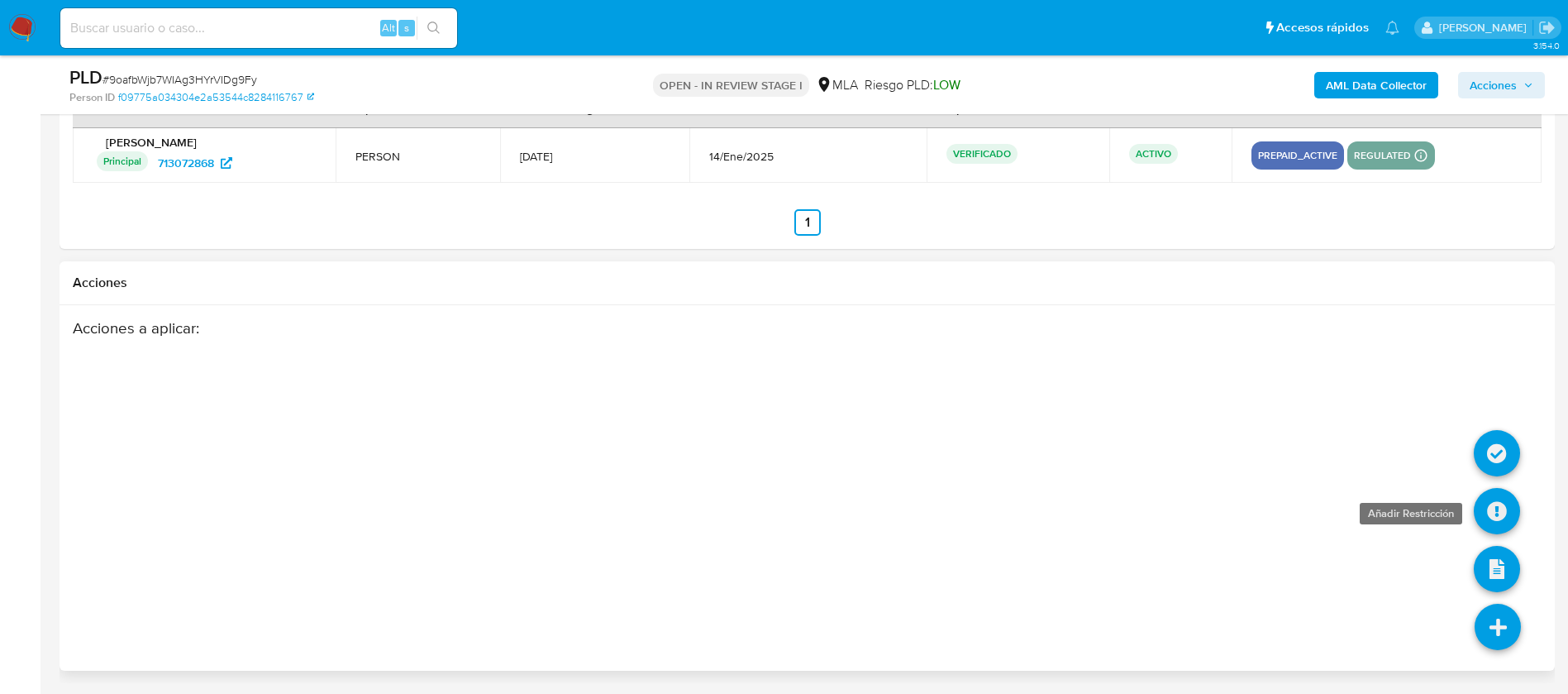
click at [1496, 507] on icon at bounding box center [1497, 511] width 46 height 46
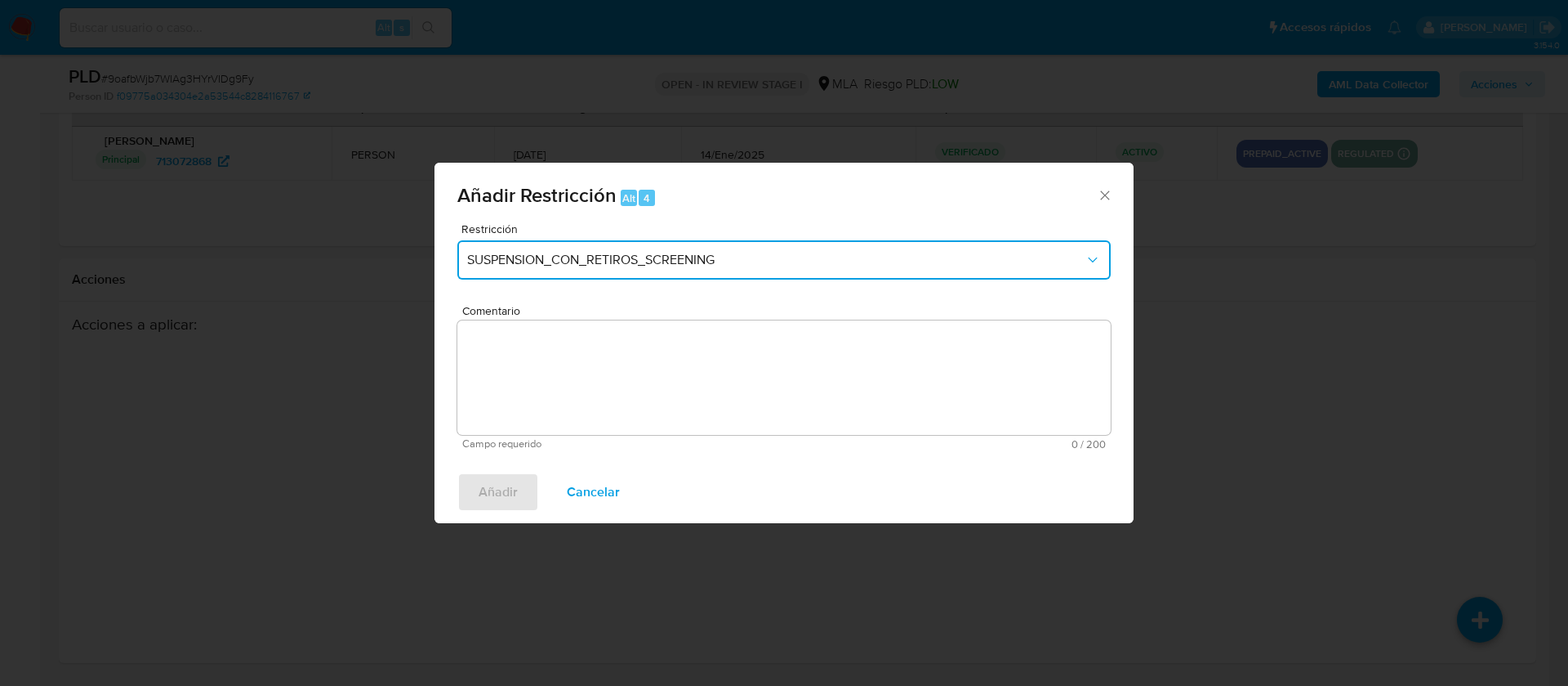
click at [669, 266] on span "SUSPENSION_CON_RETIROS_SCREENING" at bounding box center [776, 260] width 618 height 17
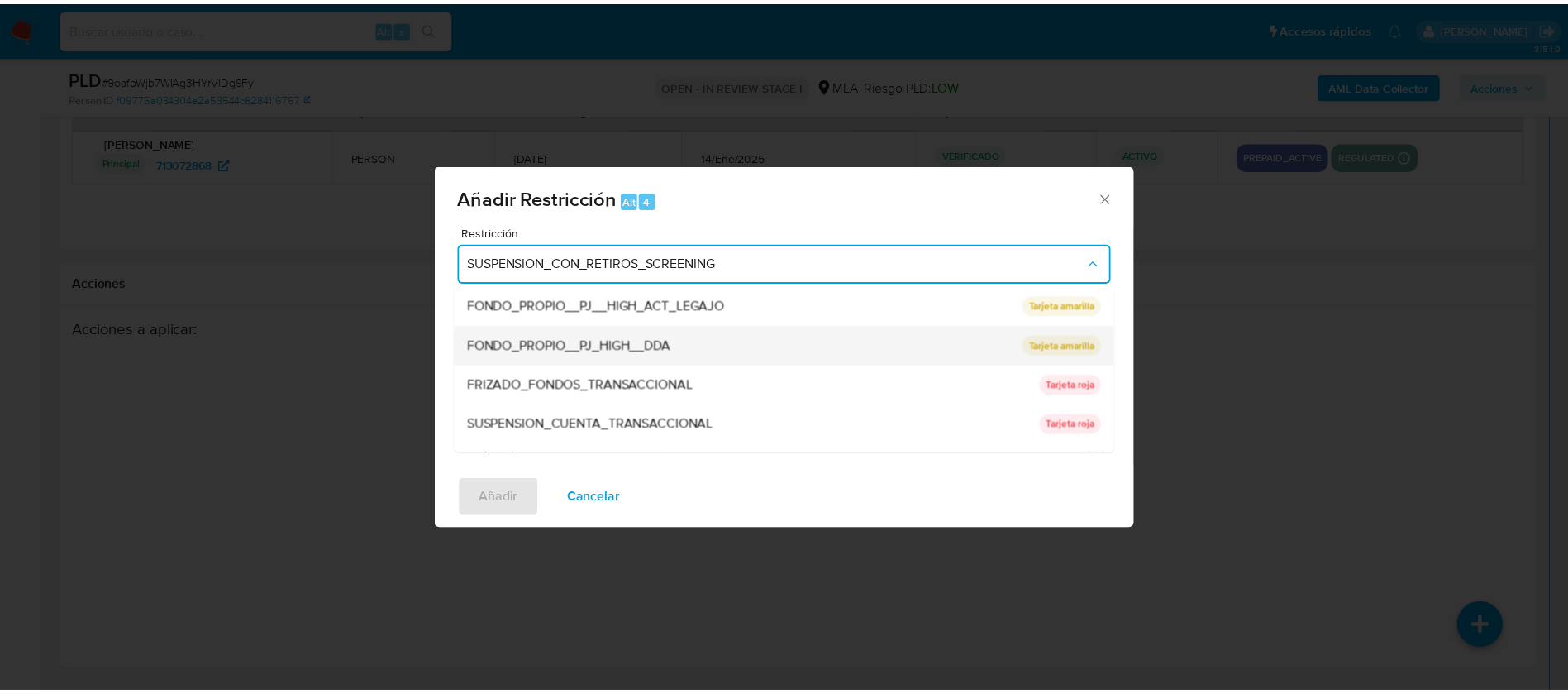
scroll to position [271, 0]
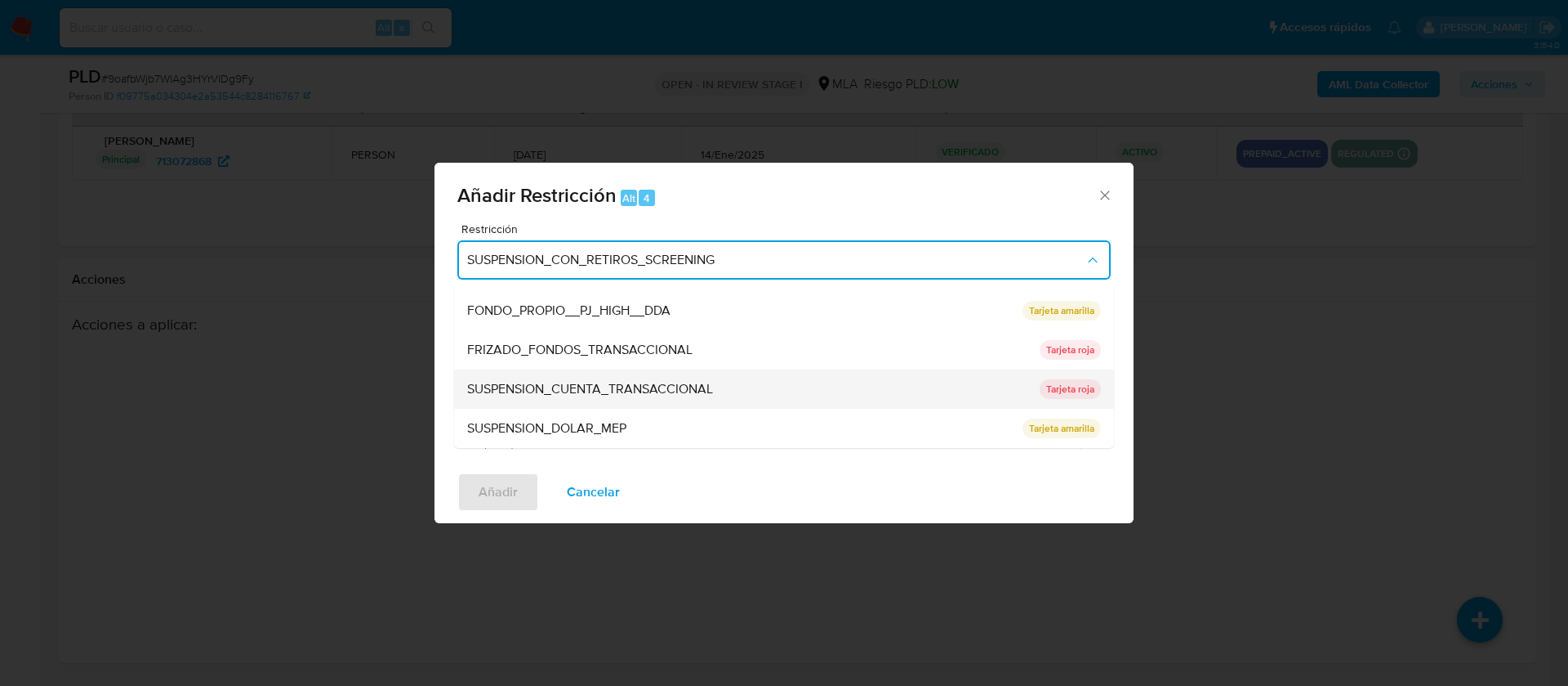
click at [658, 385] on span "SUSPENSION_CUENTA_TRANSACCIONAL" at bounding box center [590, 388] width 246 height 17
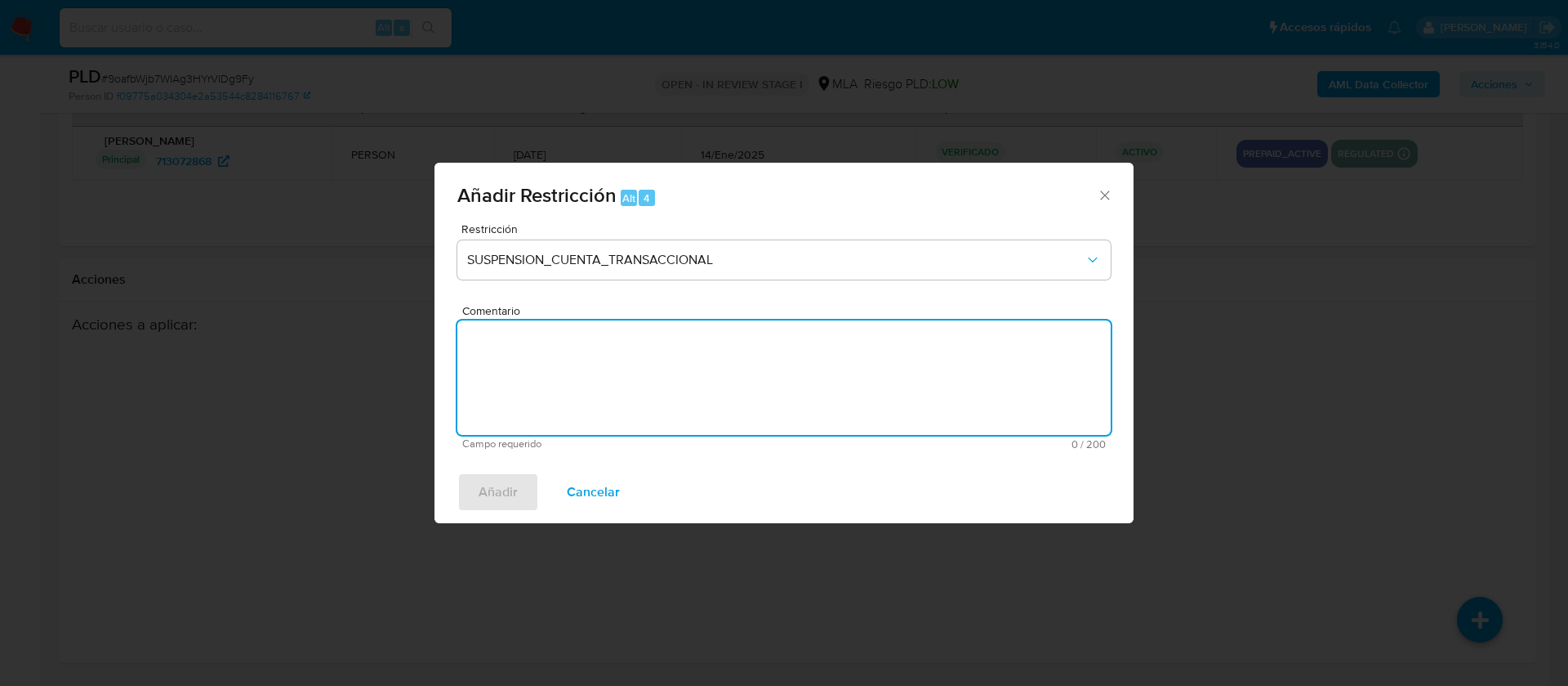
click at [604, 352] on textarea "Comentario" at bounding box center [784, 378] width 653 height 115
type textarea "AML"
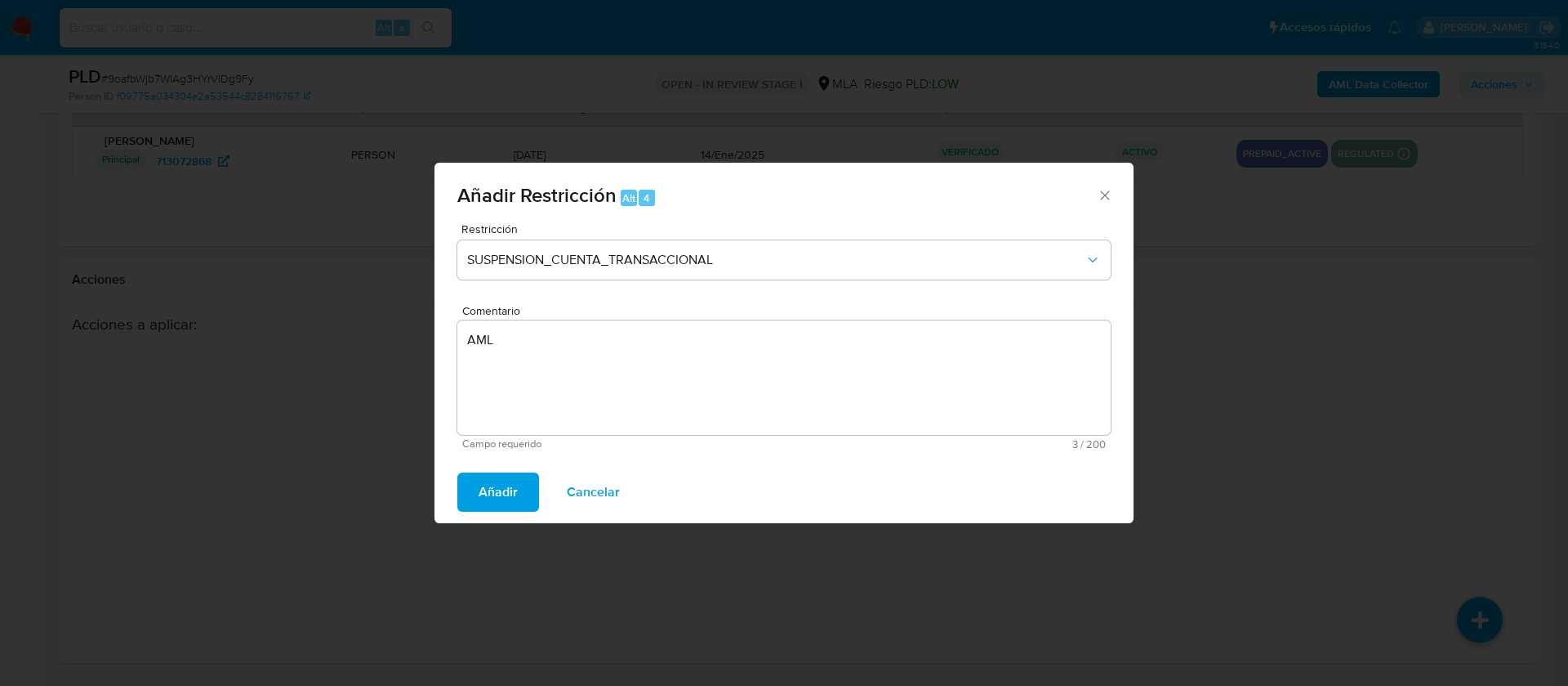
click at [497, 479] on span "Añadir" at bounding box center [498, 491] width 40 height 36
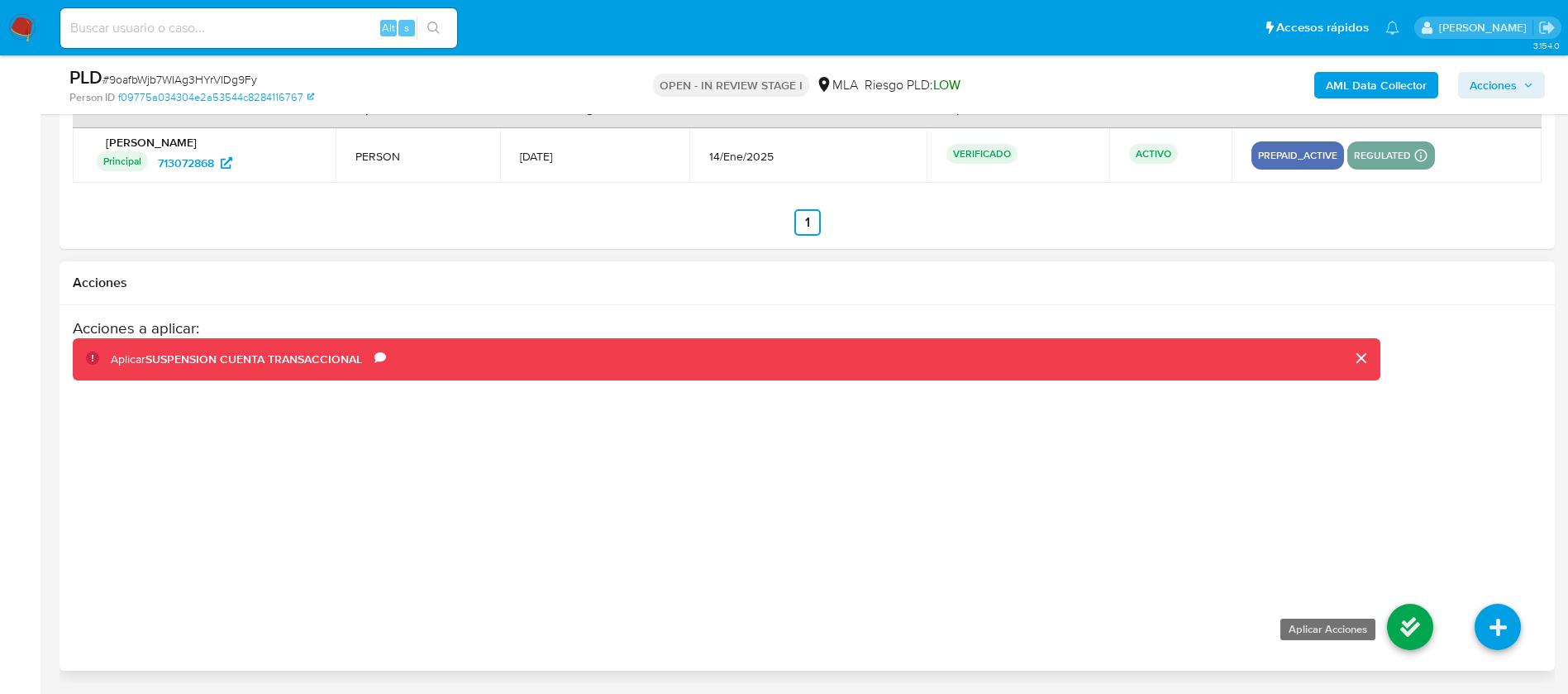
click at [1423, 627] on icon at bounding box center [1410, 626] width 46 height 46
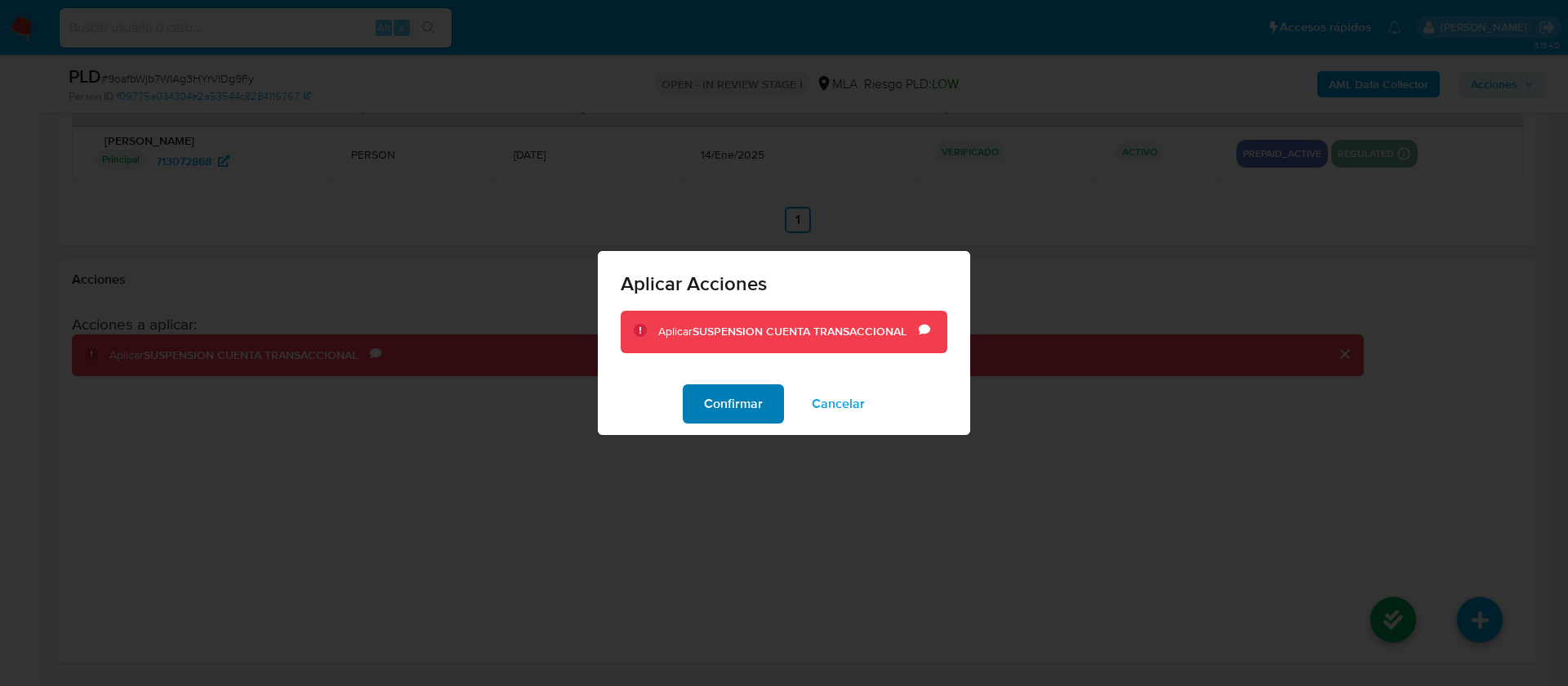
click at [696, 393] on button "Confirmar" at bounding box center [733, 403] width 101 height 40
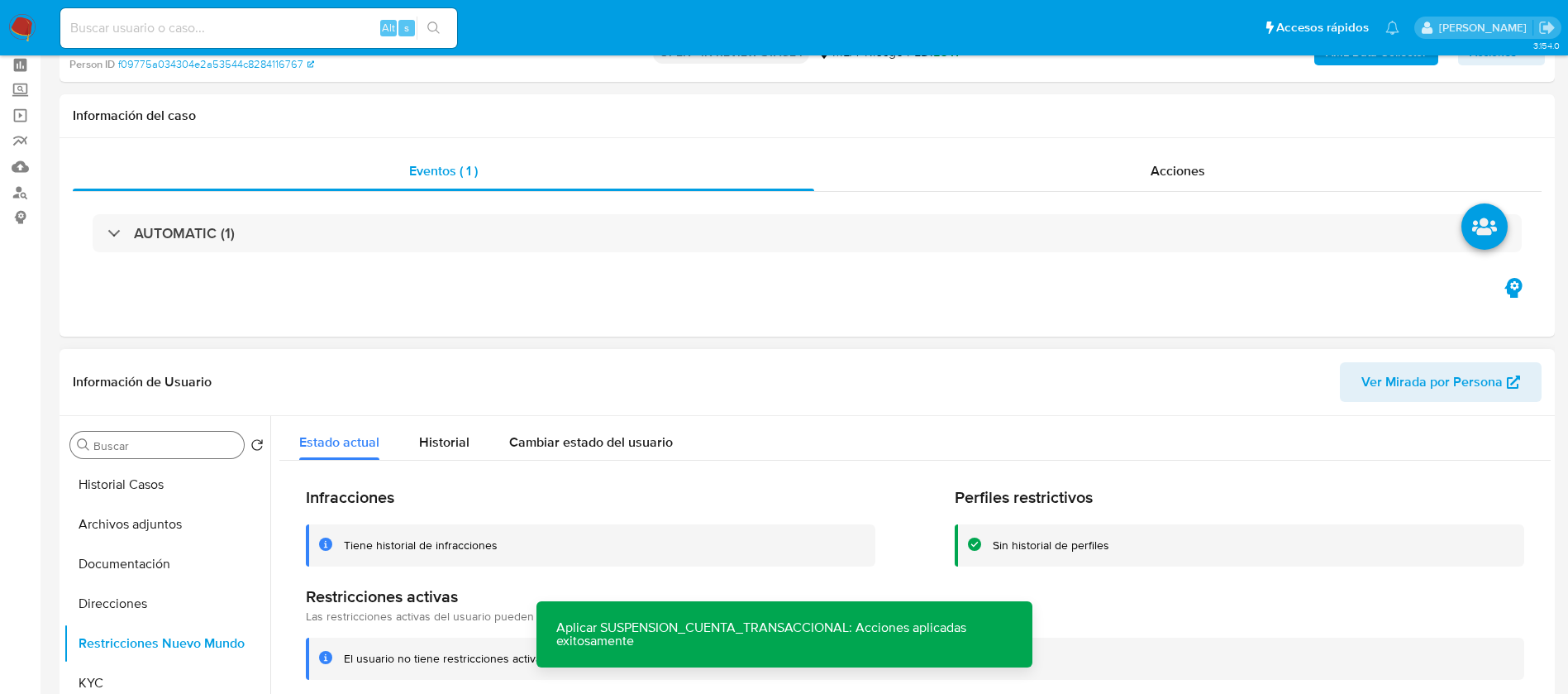
scroll to position [124, 0]
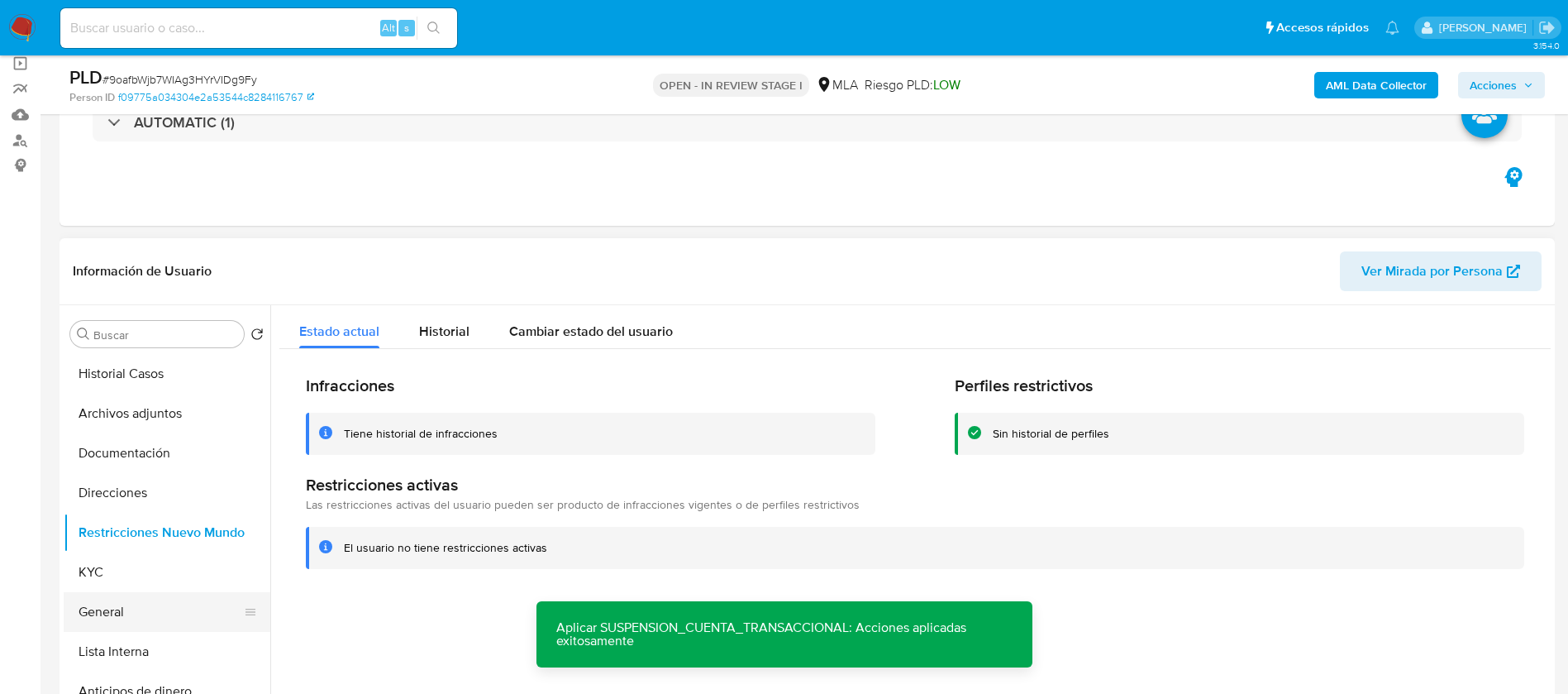
click at [128, 626] on button "General" at bounding box center [160, 612] width 193 height 40
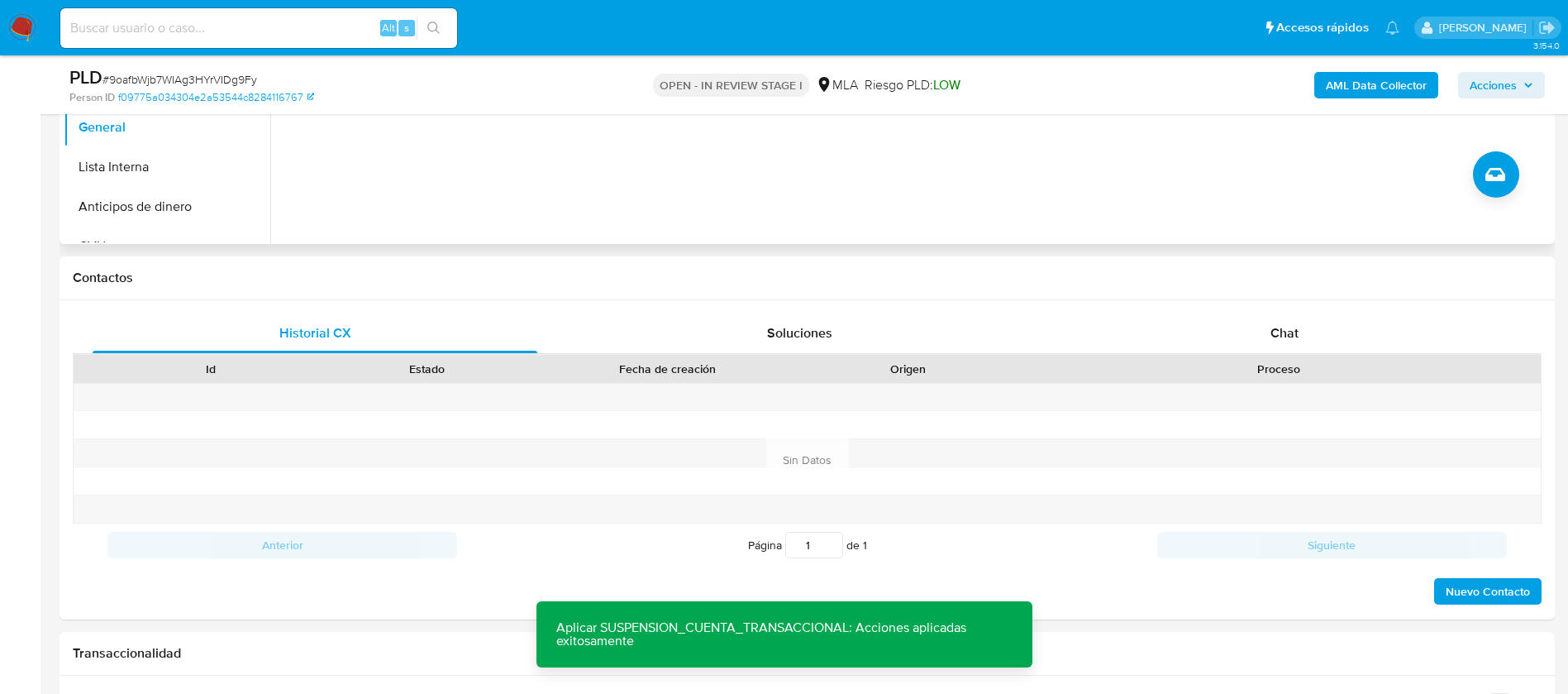
scroll to position [0, 0]
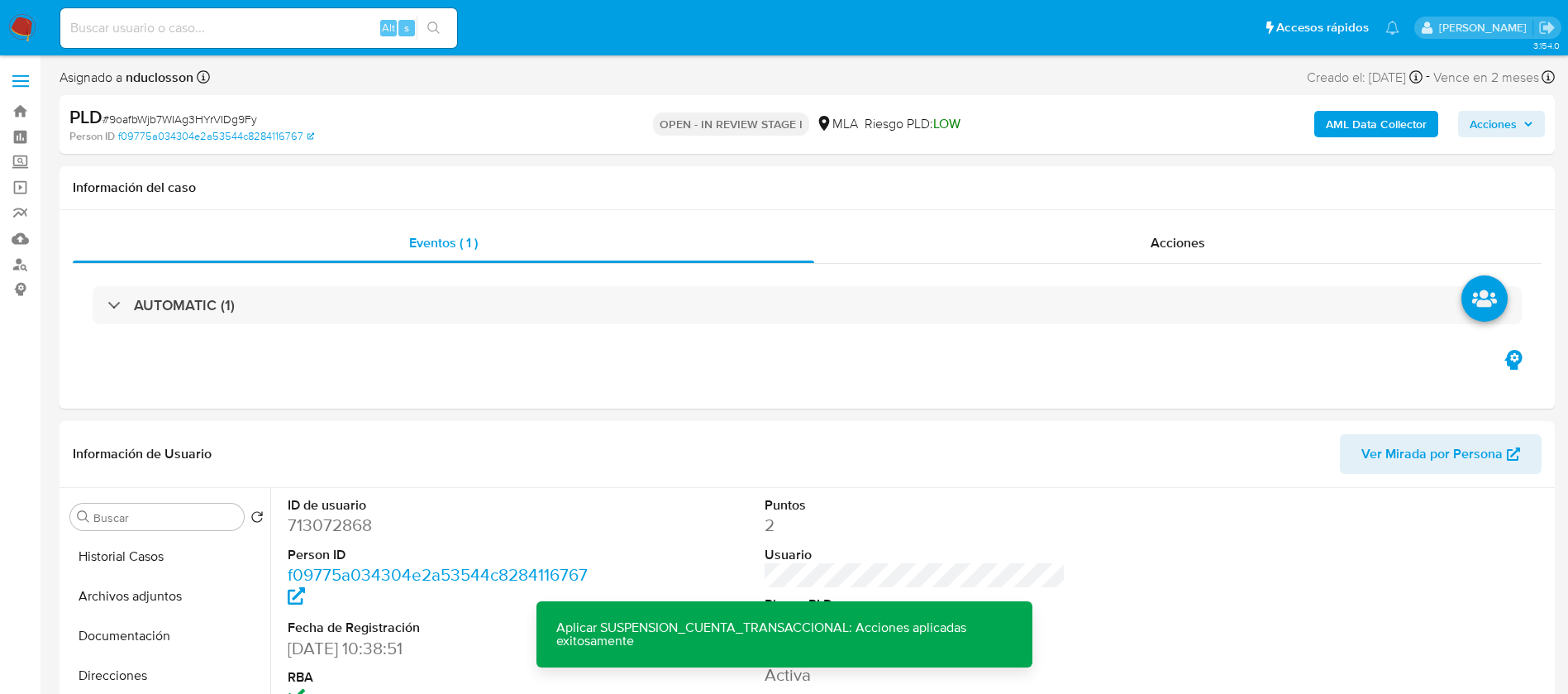
click at [1523, 126] on span "Acciones" at bounding box center [1502, 123] width 64 height 23
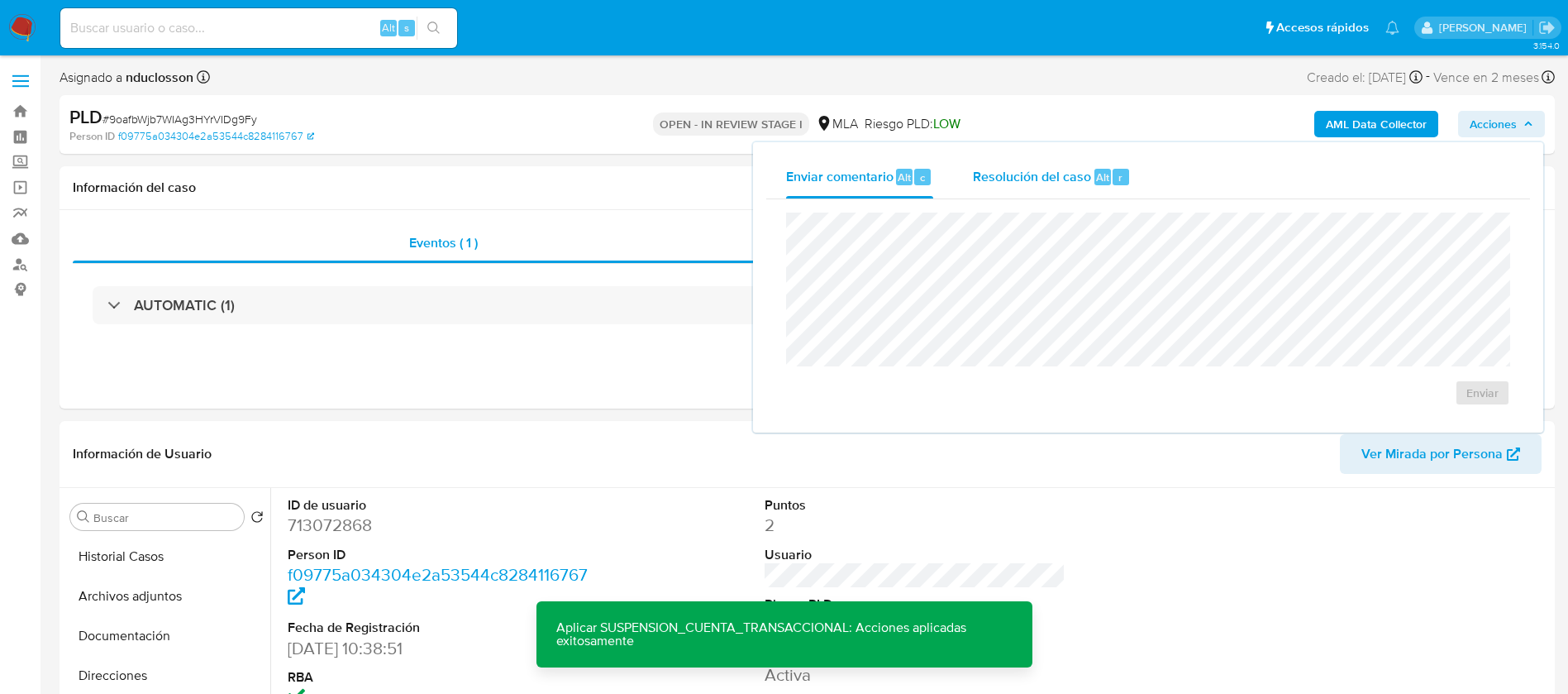
click at [1028, 176] on span "Resolución del caso" at bounding box center [1032, 176] width 118 height 19
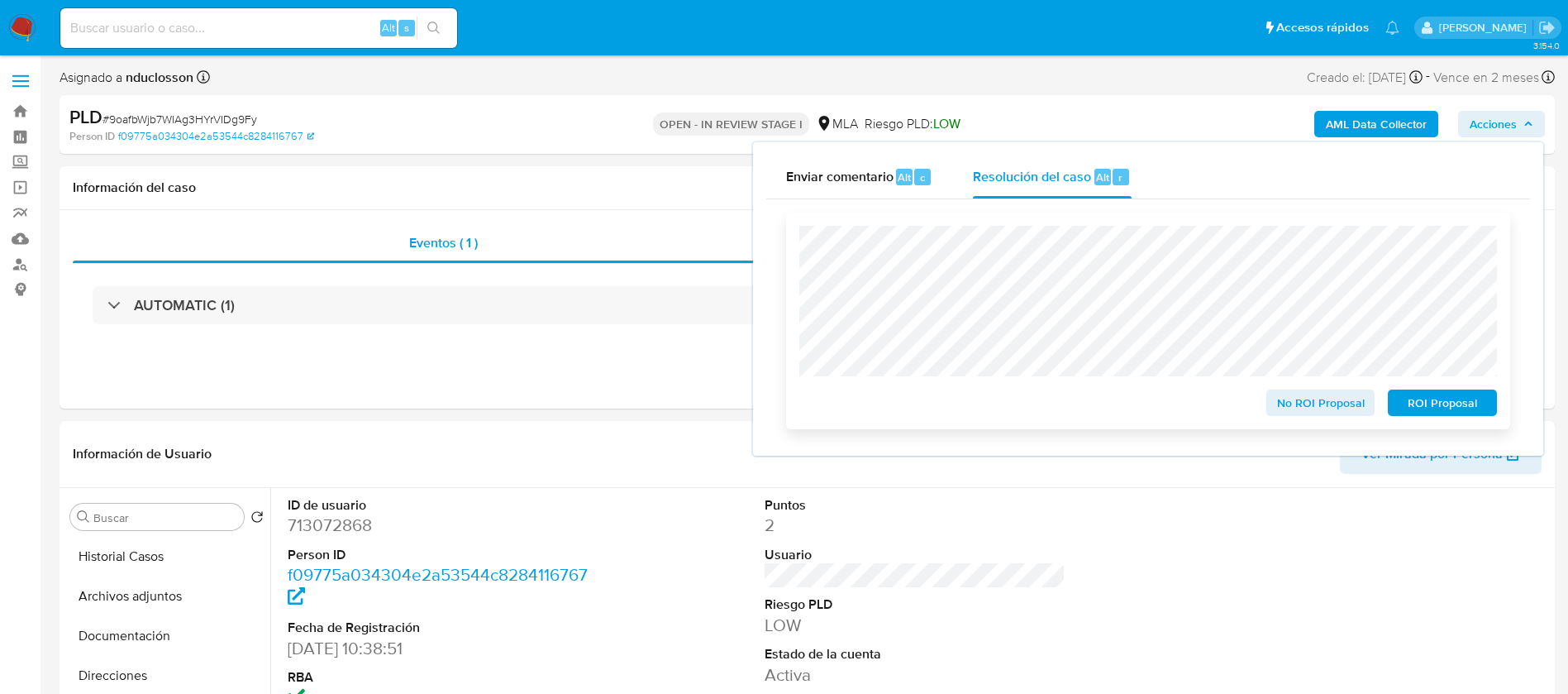
click at [1437, 408] on span "ROI Proposal" at bounding box center [1442, 402] width 86 height 23
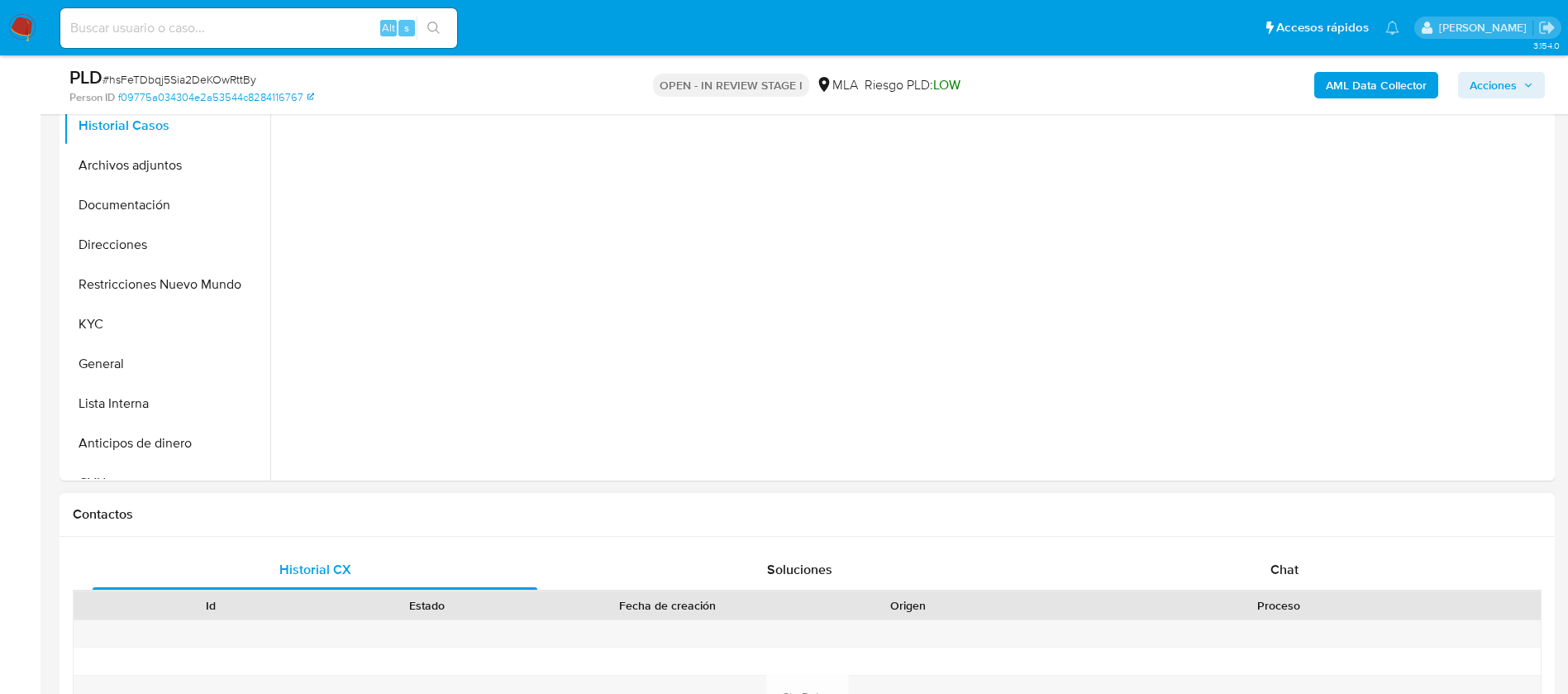
scroll to position [496, 0]
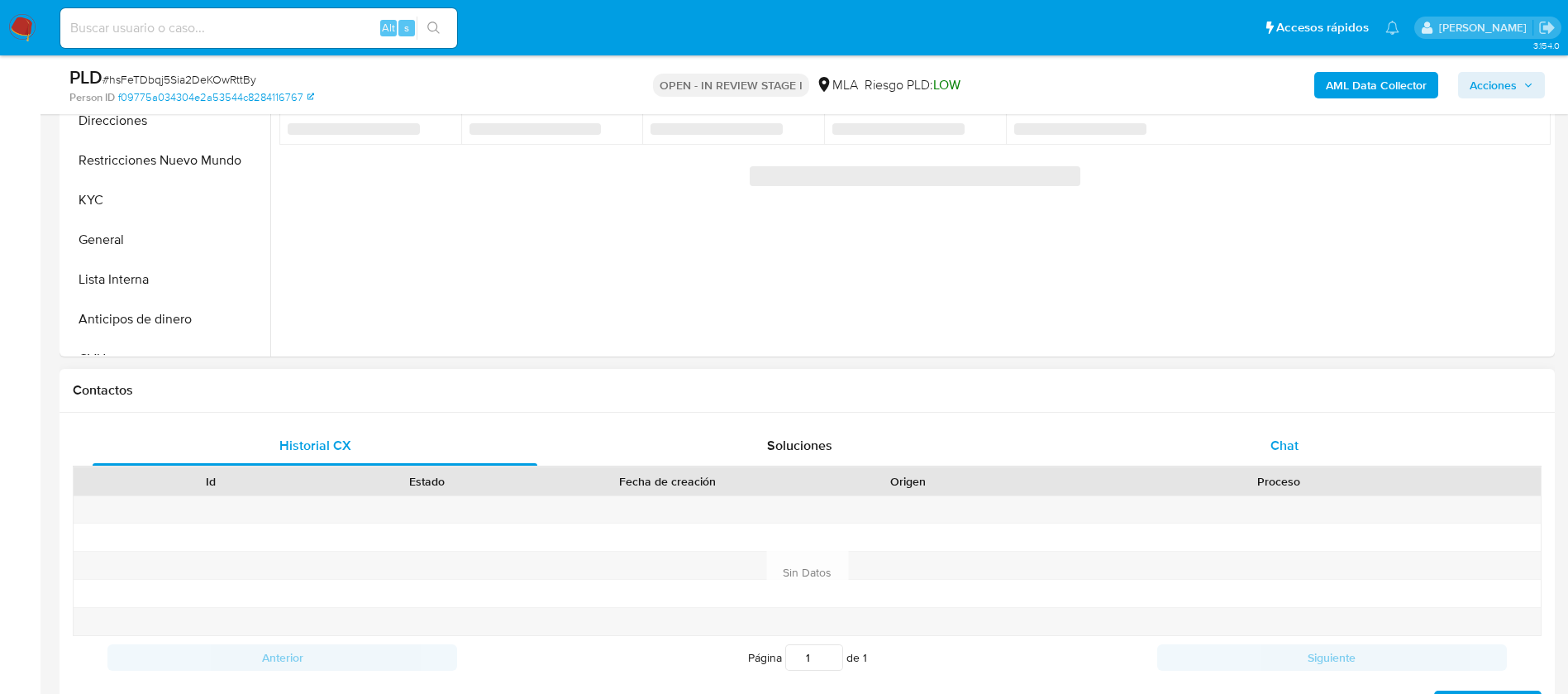
drag, startPoint x: 1226, startPoint y: 421, endPoint x: 1233, endPoint y: 429, distance: 11.1
click at [1227, 421] on div "Historial CX Soluciones Chat Id Estado Fecha de creación Origen Proceso Anterio…" at bounding box center [807, 571] width 1495 height 319
click at [1233, 429] on div "Chat" at bounding box center [1284, 446] width 445 height 40
select select "10"
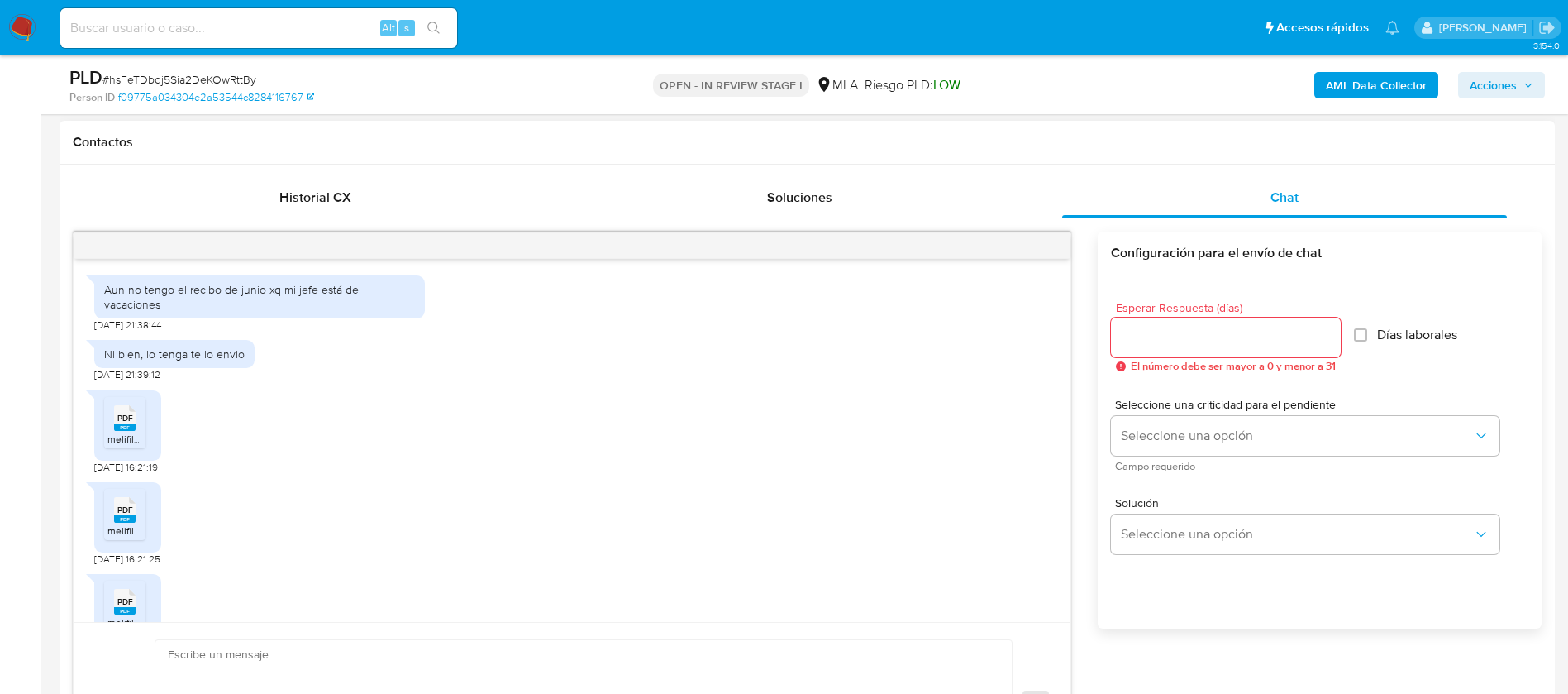
scroll to position [1129, 0]
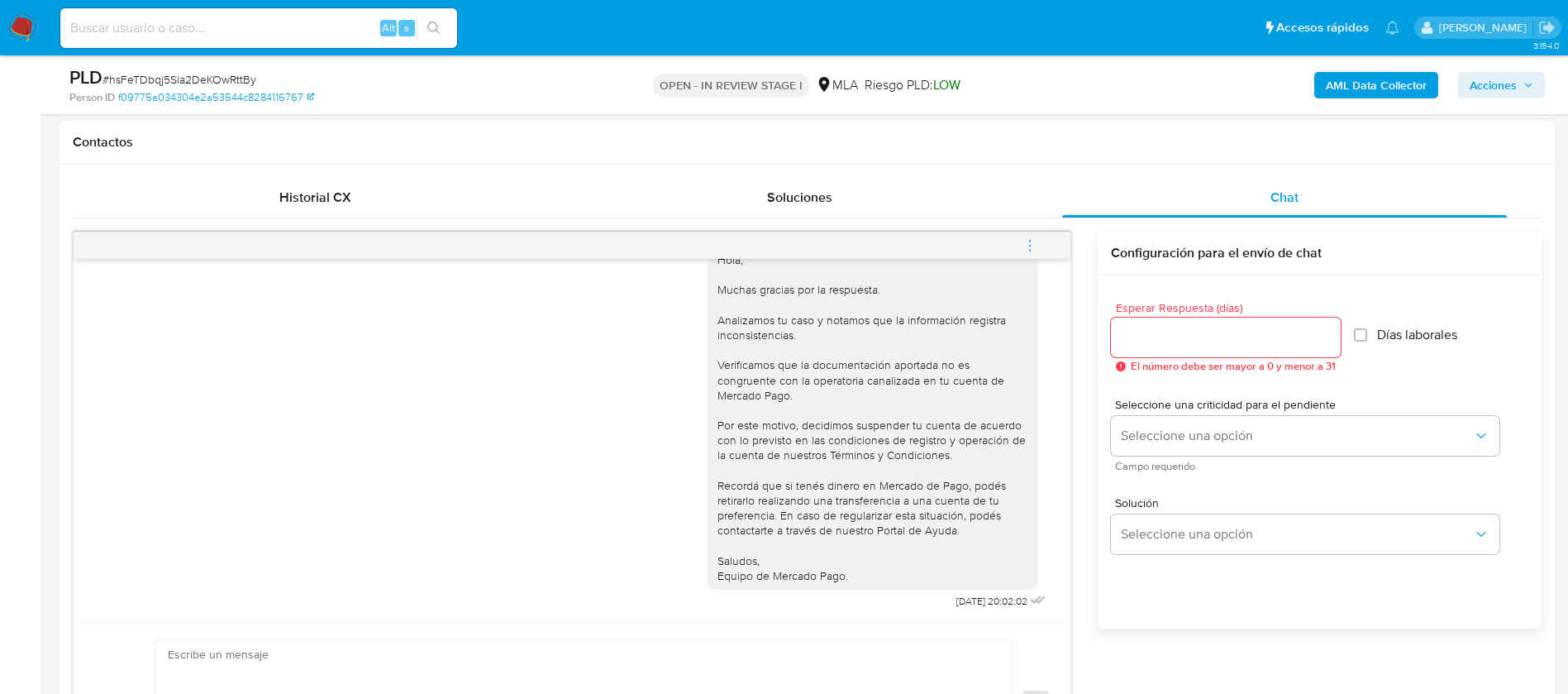
click at [1040, 245] on button "menu-action" at bounding box center [1030, 246] width 55 height 40
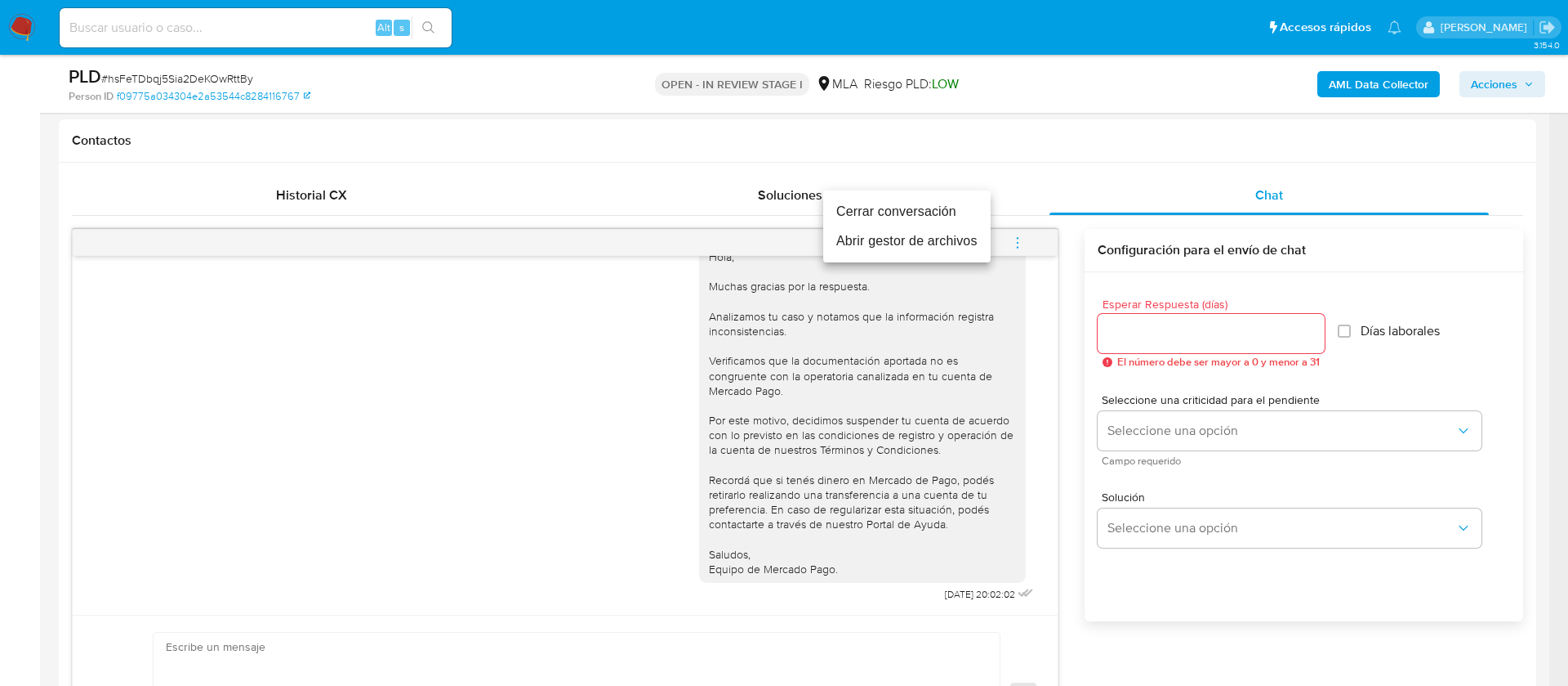
click at [892, 208] on li "Cerrar conversación" at bounding box center [906, 212] width 167 height 30
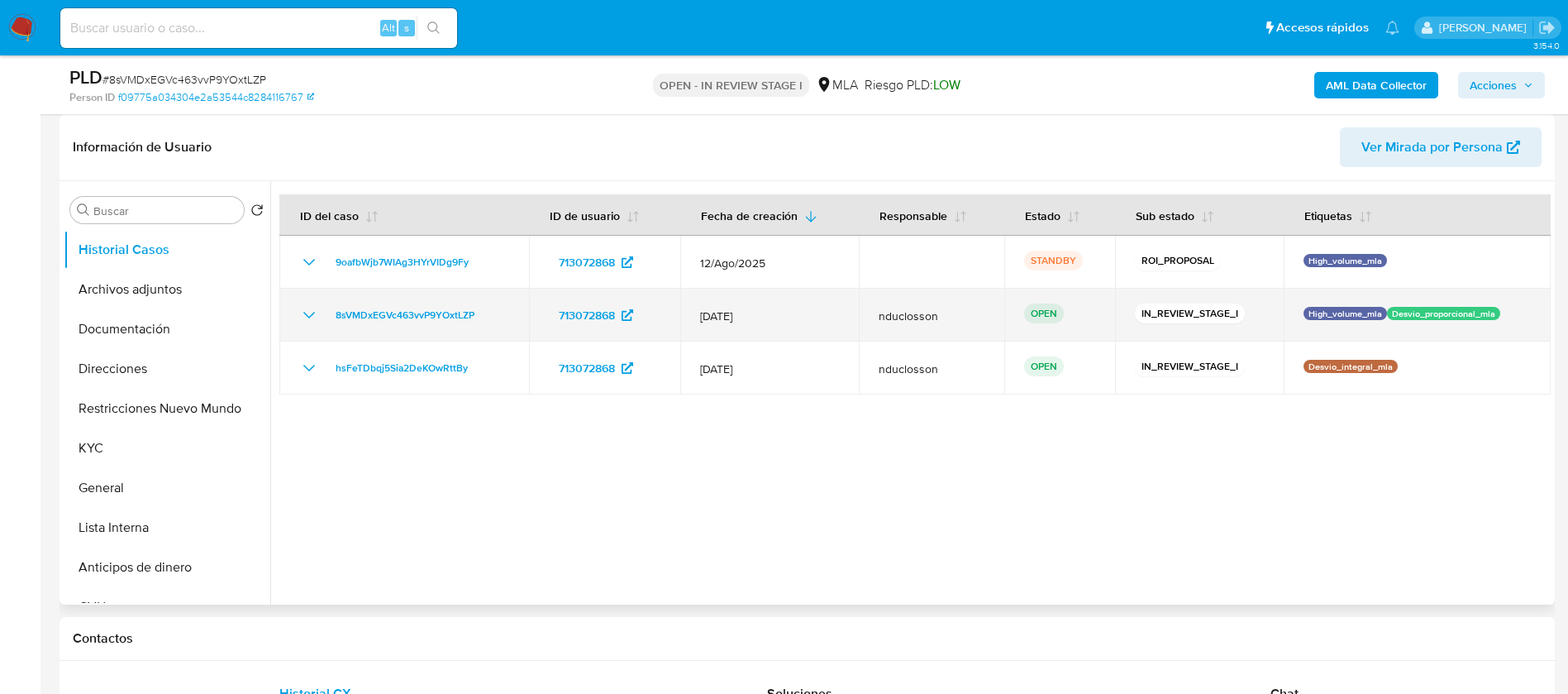
select select "10"
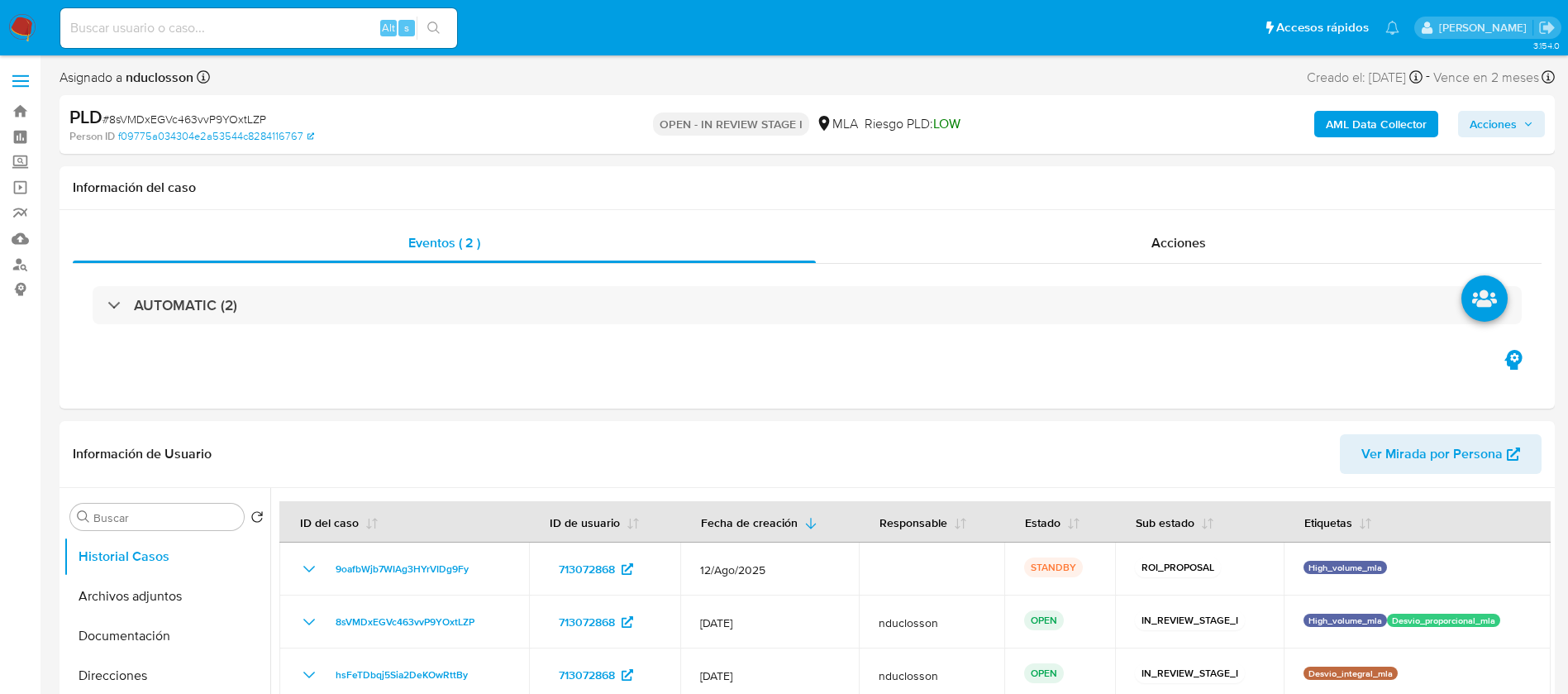
click at [1493, 125] on span "Acciones" at bounding box center [1493, 124] width 47 height 26
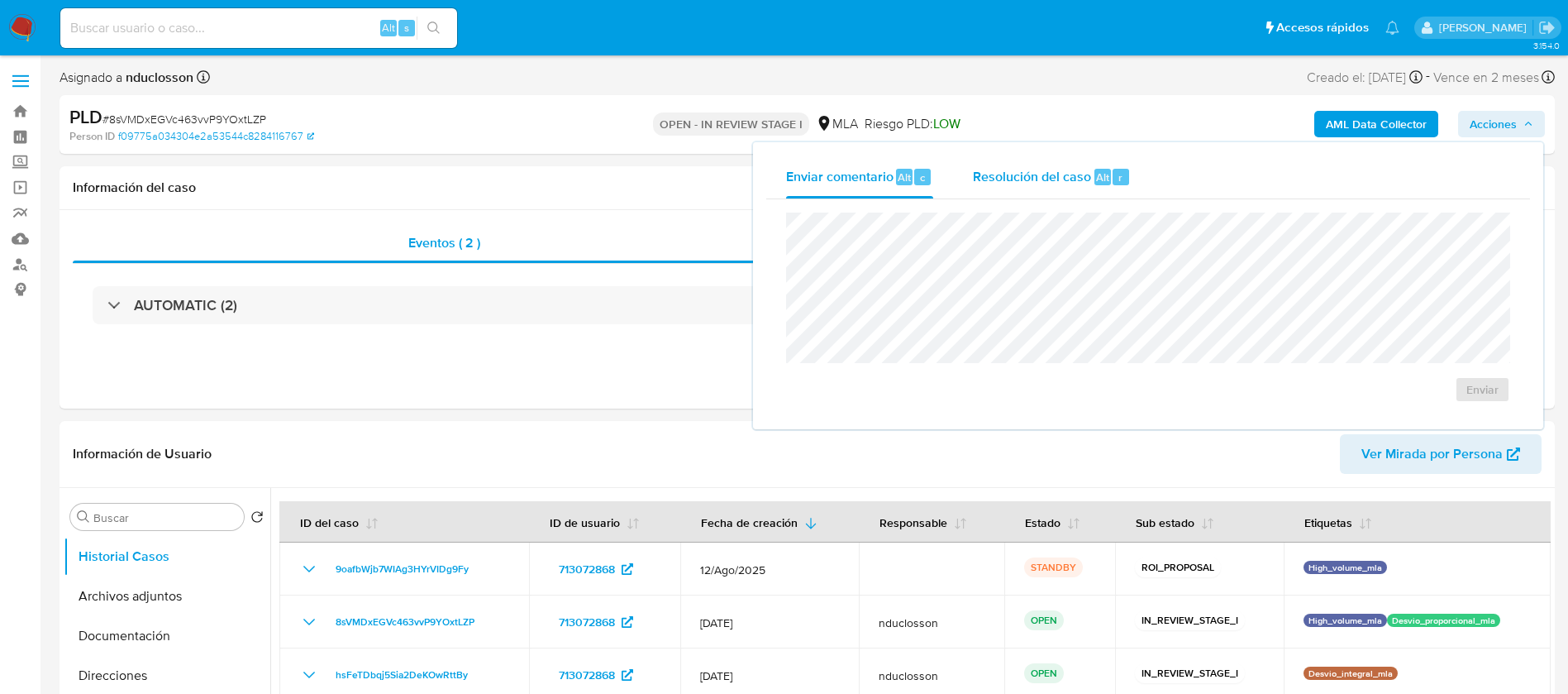
click at [1070, 174] on span "Resolución del caso" at bounding box center [1032, 176] width 118 height 19
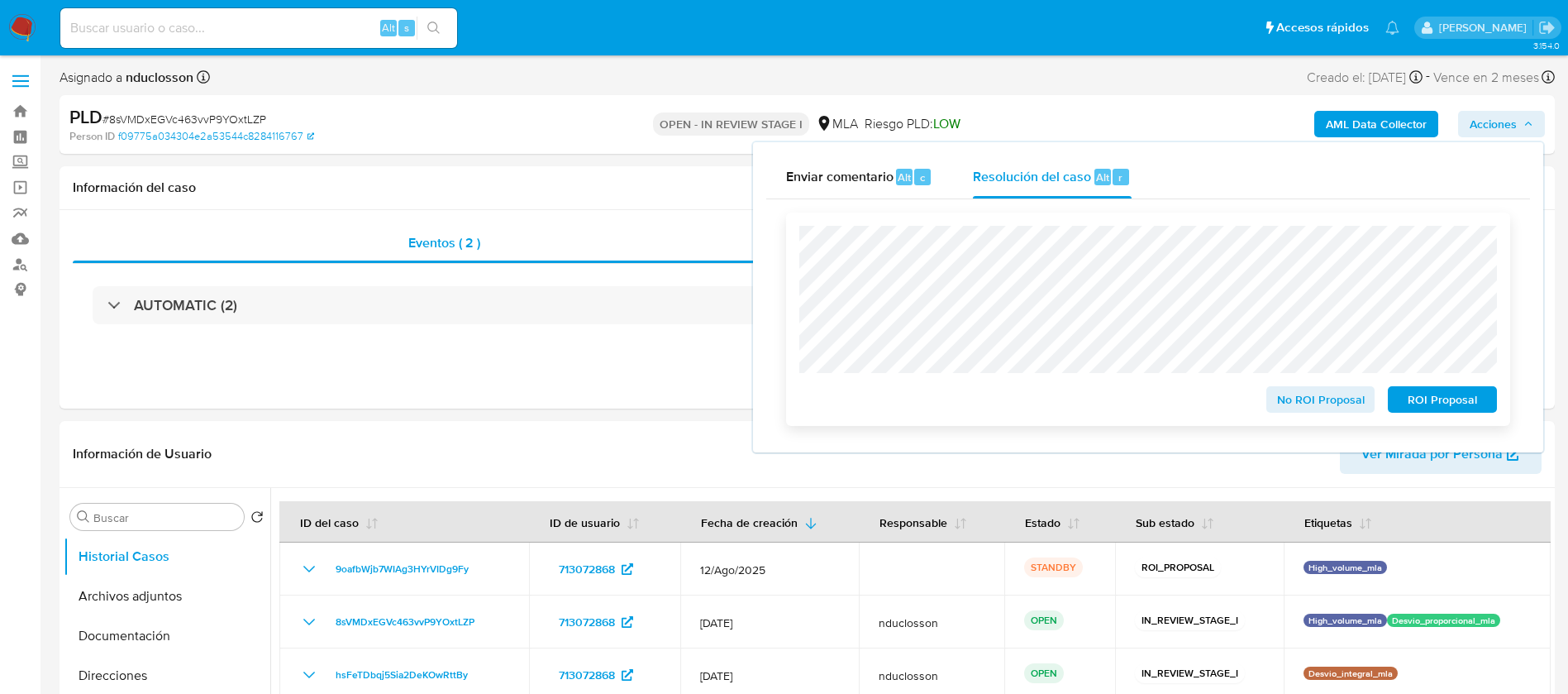
click at [1445, 409] on span "ROI Proposal" at bounding box center [1442, 399] width 86 height 23
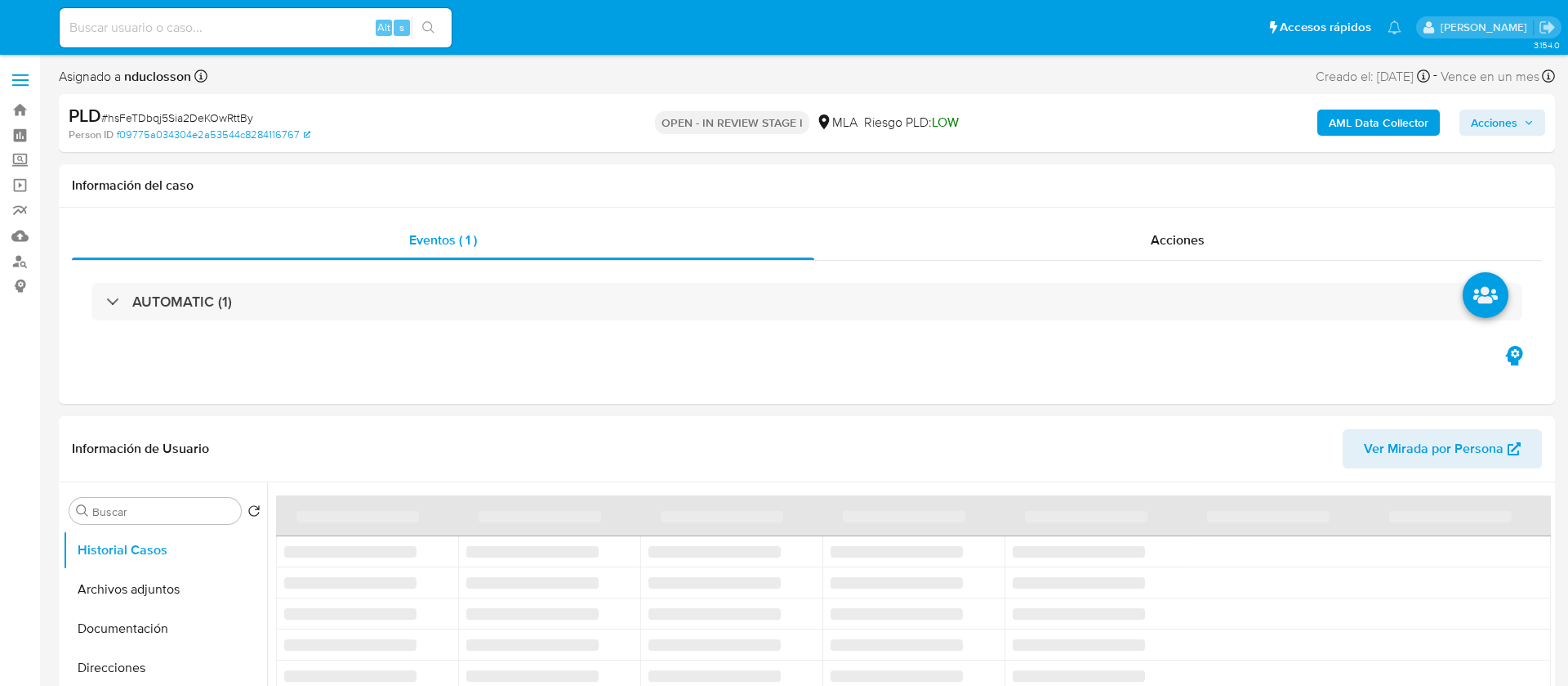
select select "10"
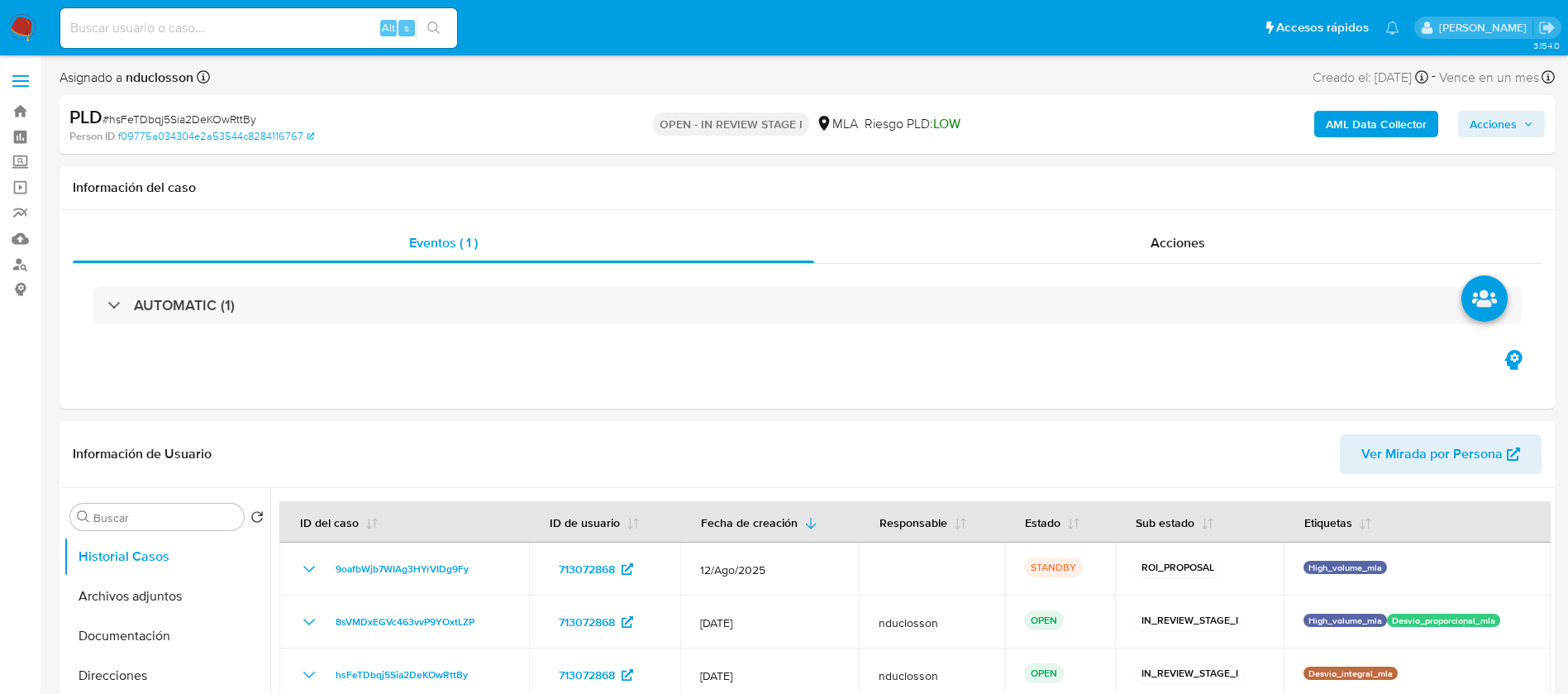
click at [1500, 136] on span "Acciones" at bounding box center [1493, 124] width 47 height 26
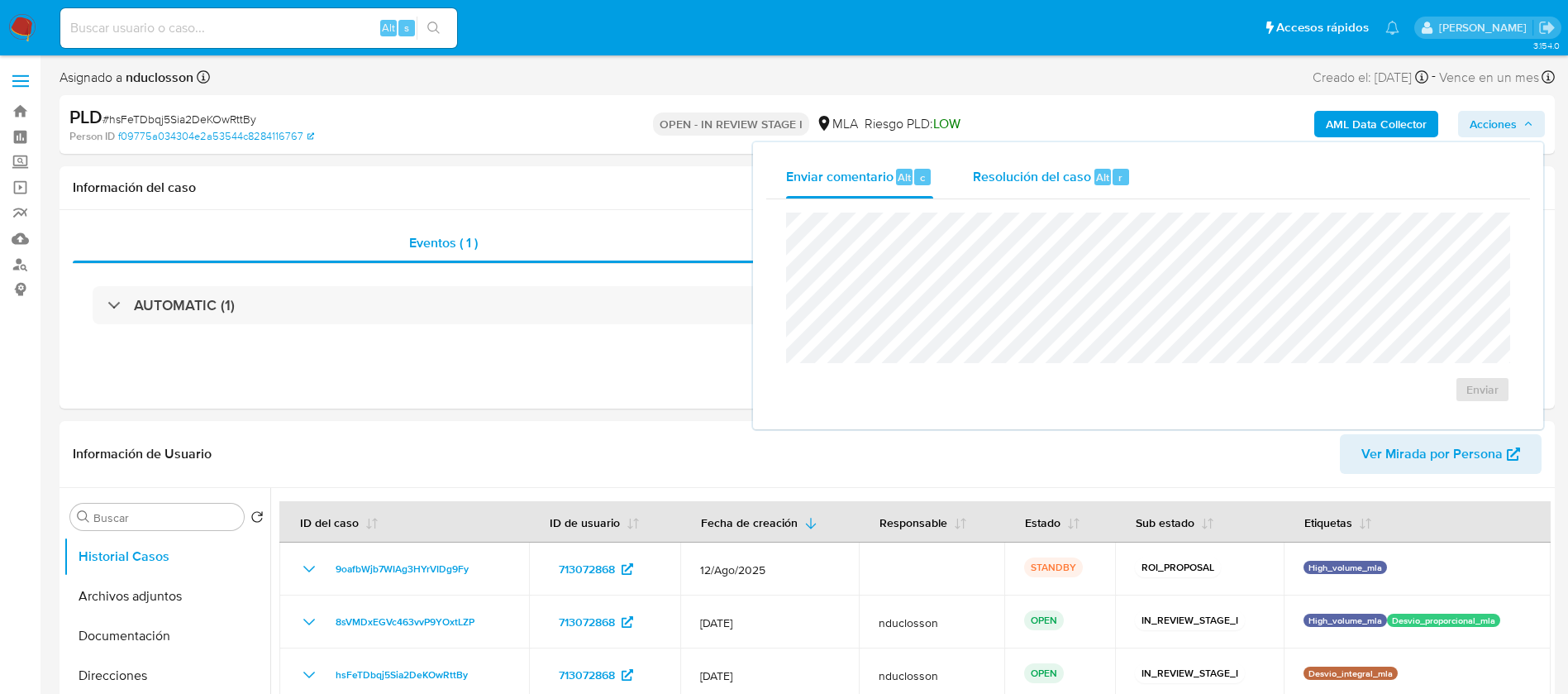
click at [1050, 182] on span "Resolución del caso" at bounding box center [1032, 176] width 118 height 19
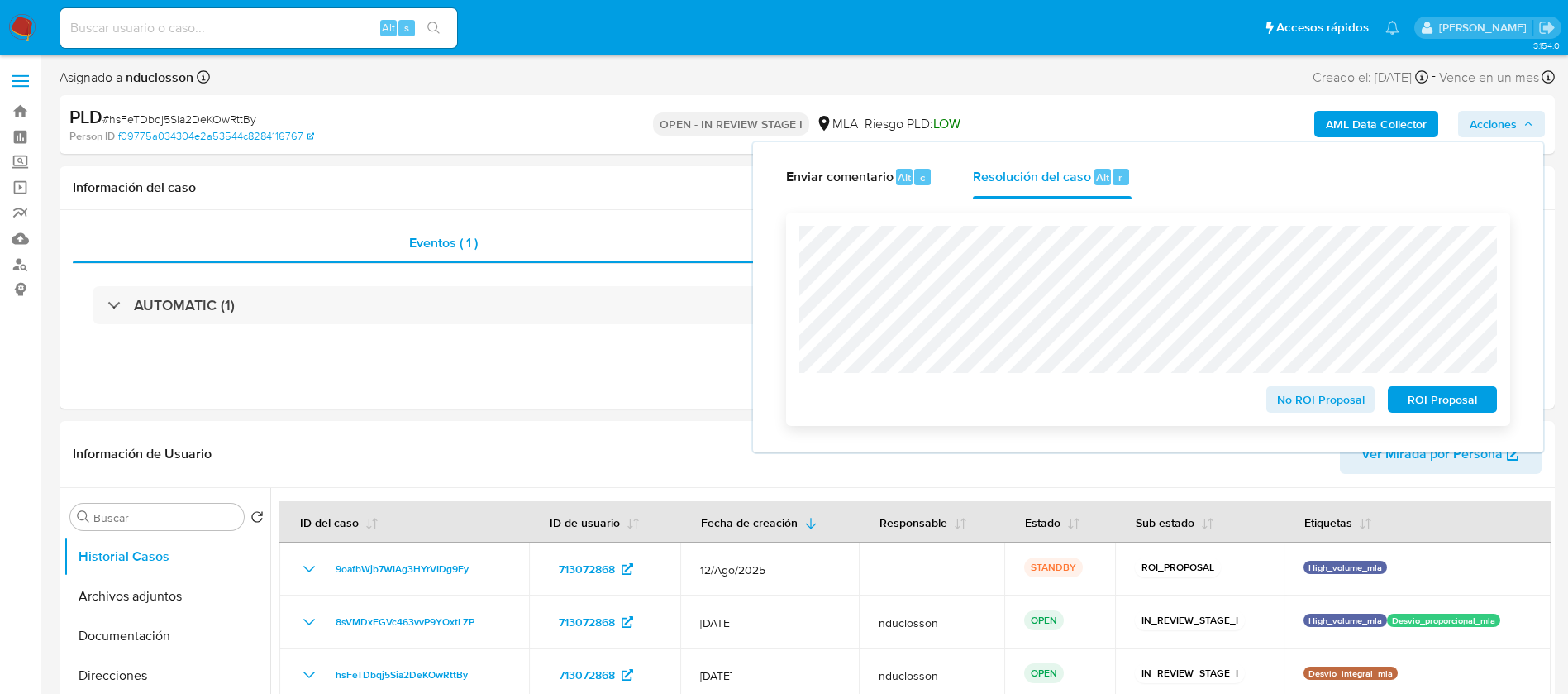
click at [1440, 403] on span "ROI Proposal" at bounding box center [1442, 399] width 86 height 23
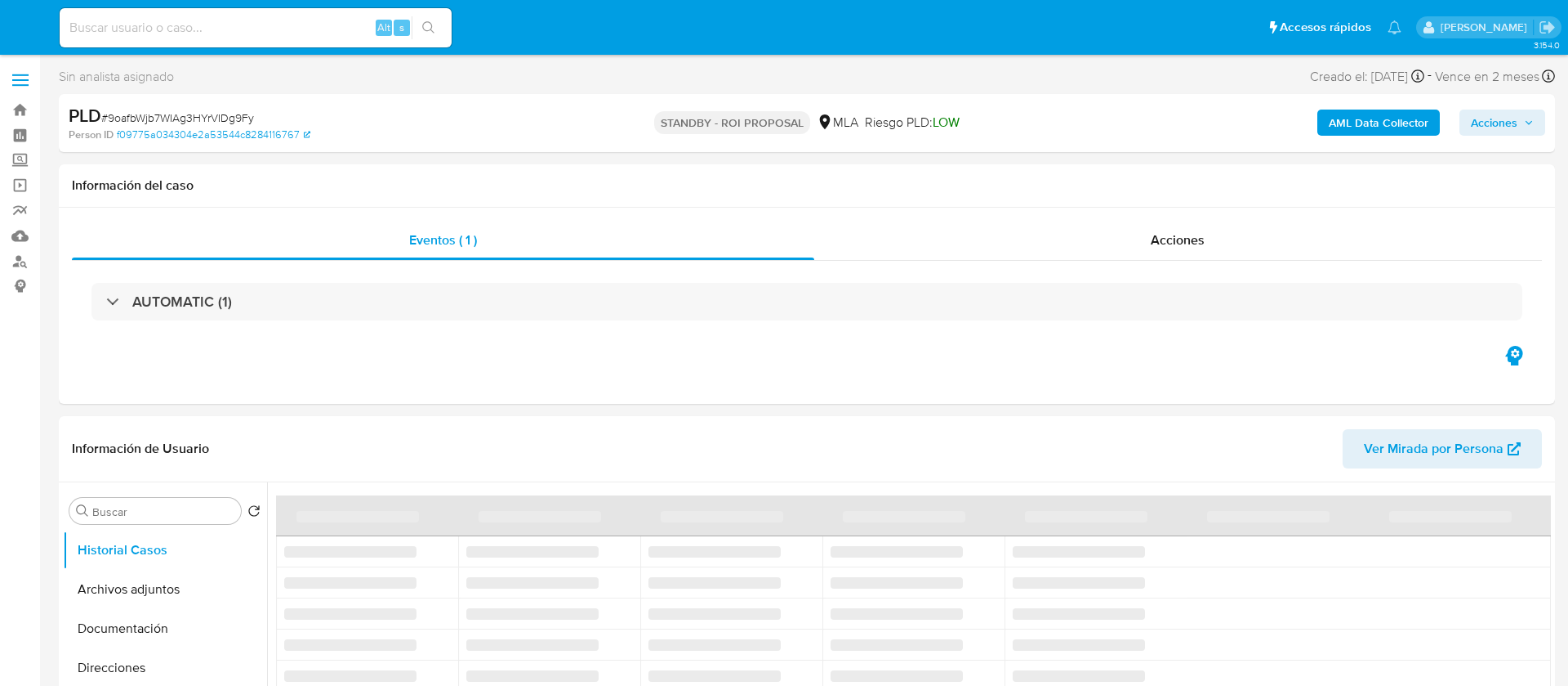
select select "10"
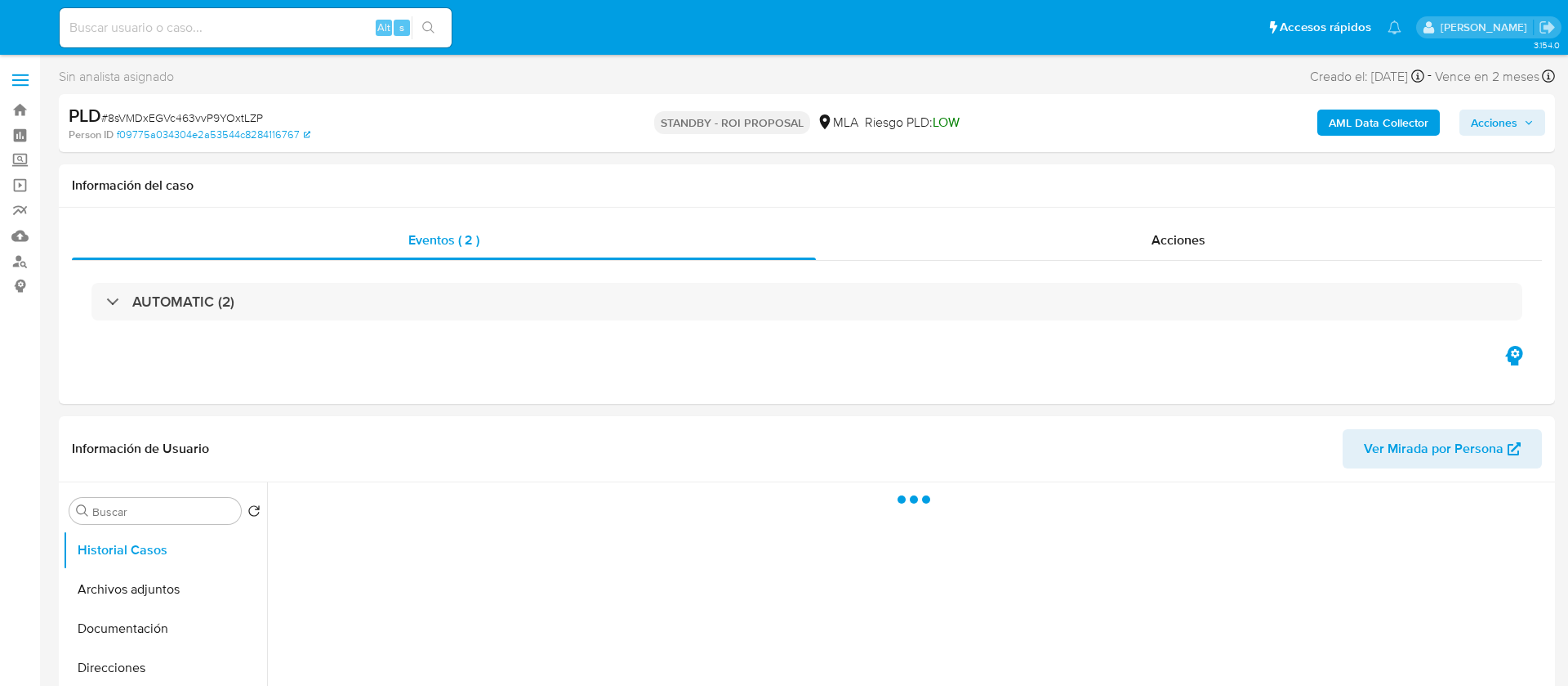
select select "10"
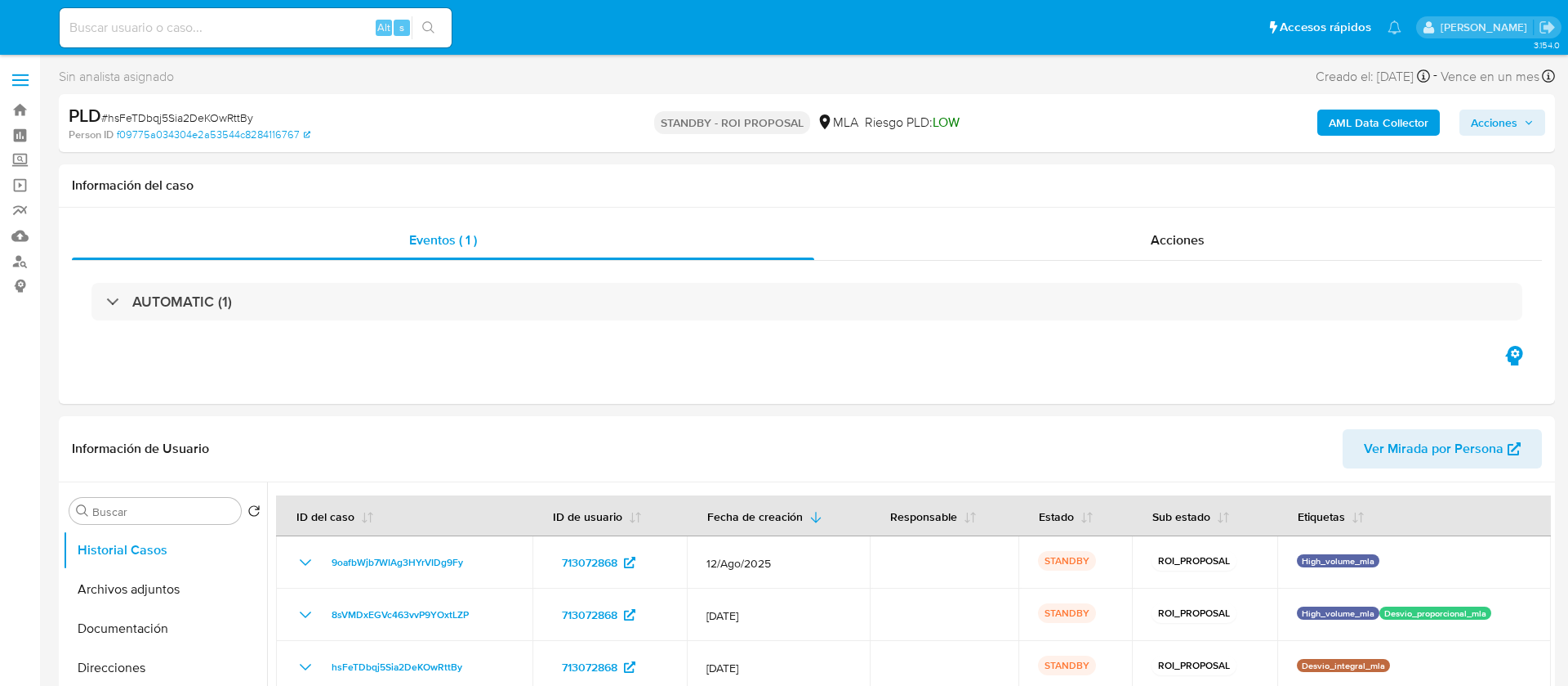
select select "10"
click at [203, 25] on input at bounding box center [255, 27] width 392 height 21
paste input "6SJGcJY1OThpa2H24uHqXySN"
type input "6SJGcJY1OThpa2H24uHqXySN"
click at [426, 31] on icon "search-icon" at bounding box center [428, 27] width 12 height 12
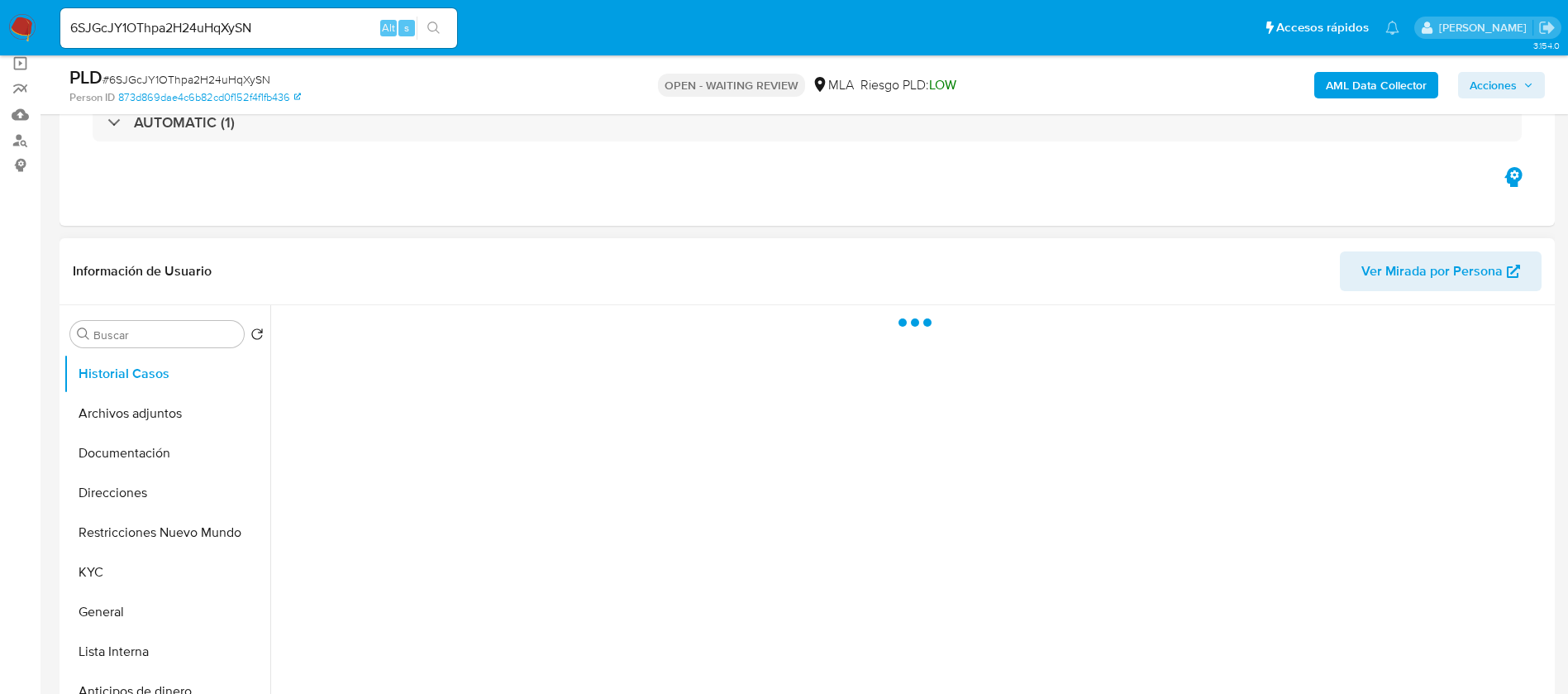
scroll to position [372, 0]
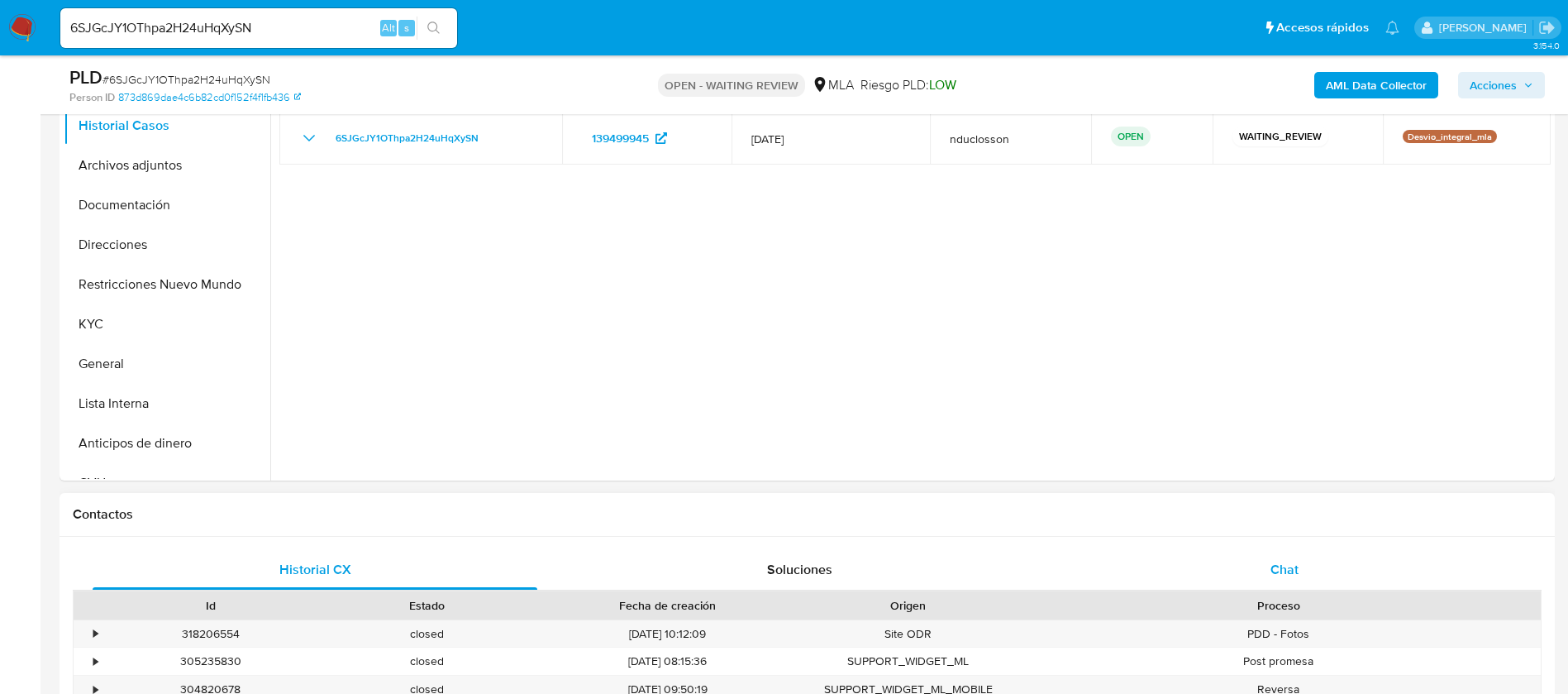
click at [1223, 551] on div "Chat" at bounding box center [1284, 570] width 445 height 40
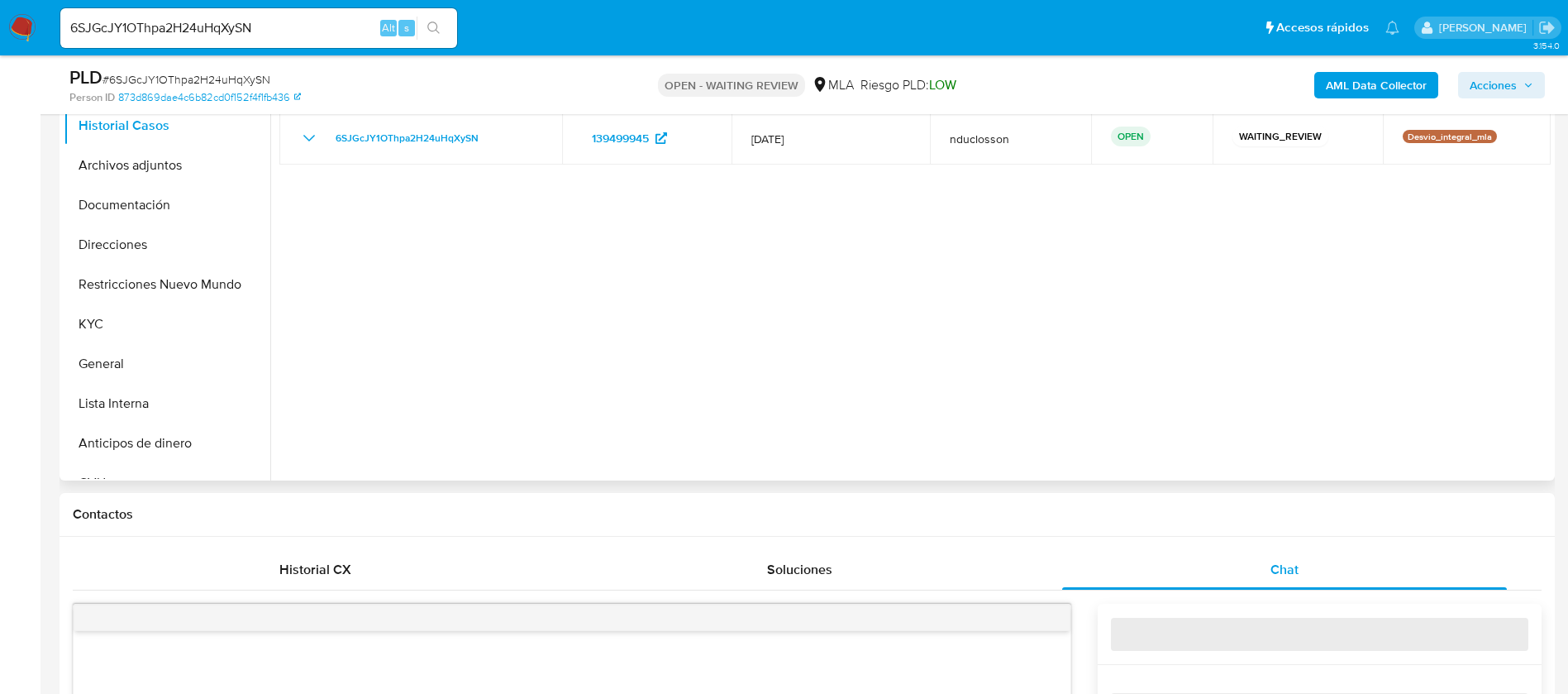
select select "10"
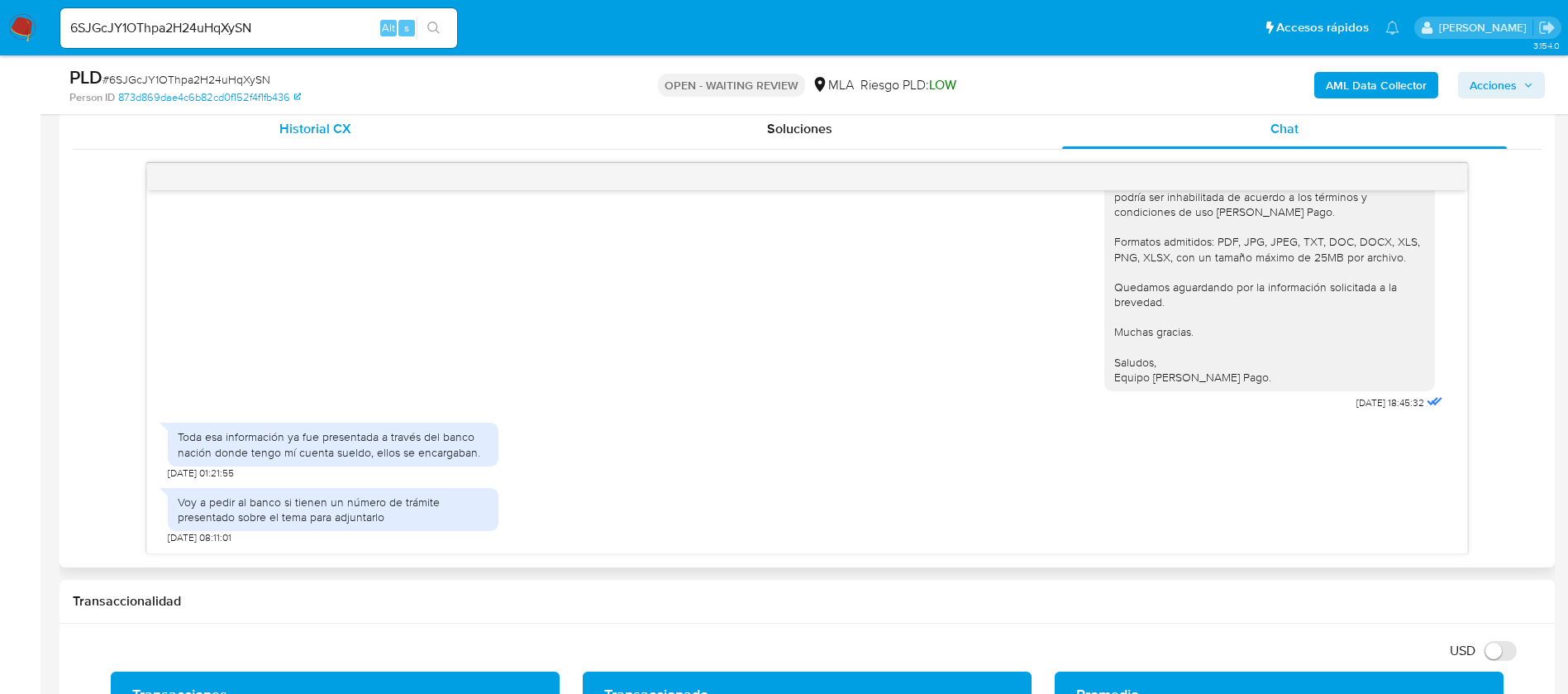
scroll to position [868, 0]
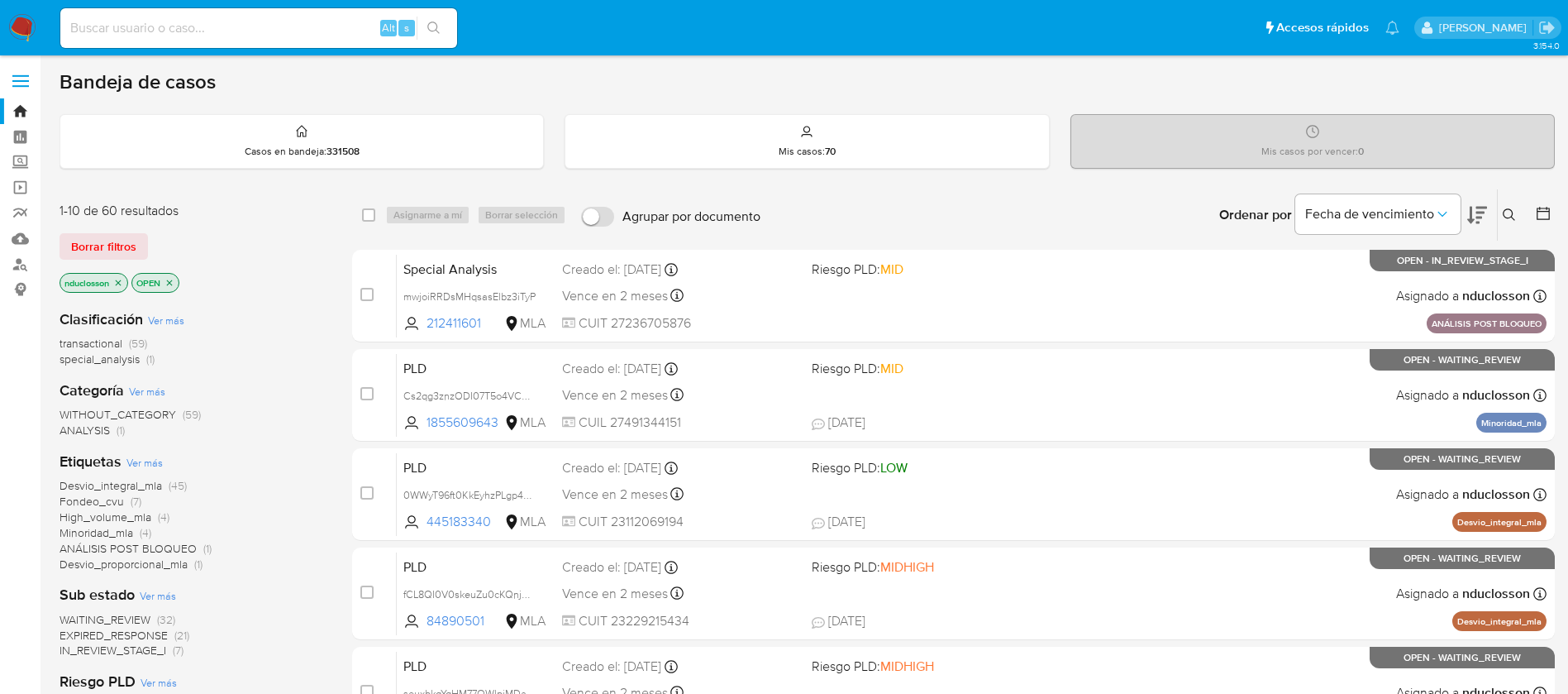
click at [1509, 202] on div "Ingrese ID de usuario o caso Buscar Borrar filtros" at bounding box center [1511, 214] width 28 height 51
click at [1513, 211] on icon at bounding box center [1509, 214] width 13 height 13
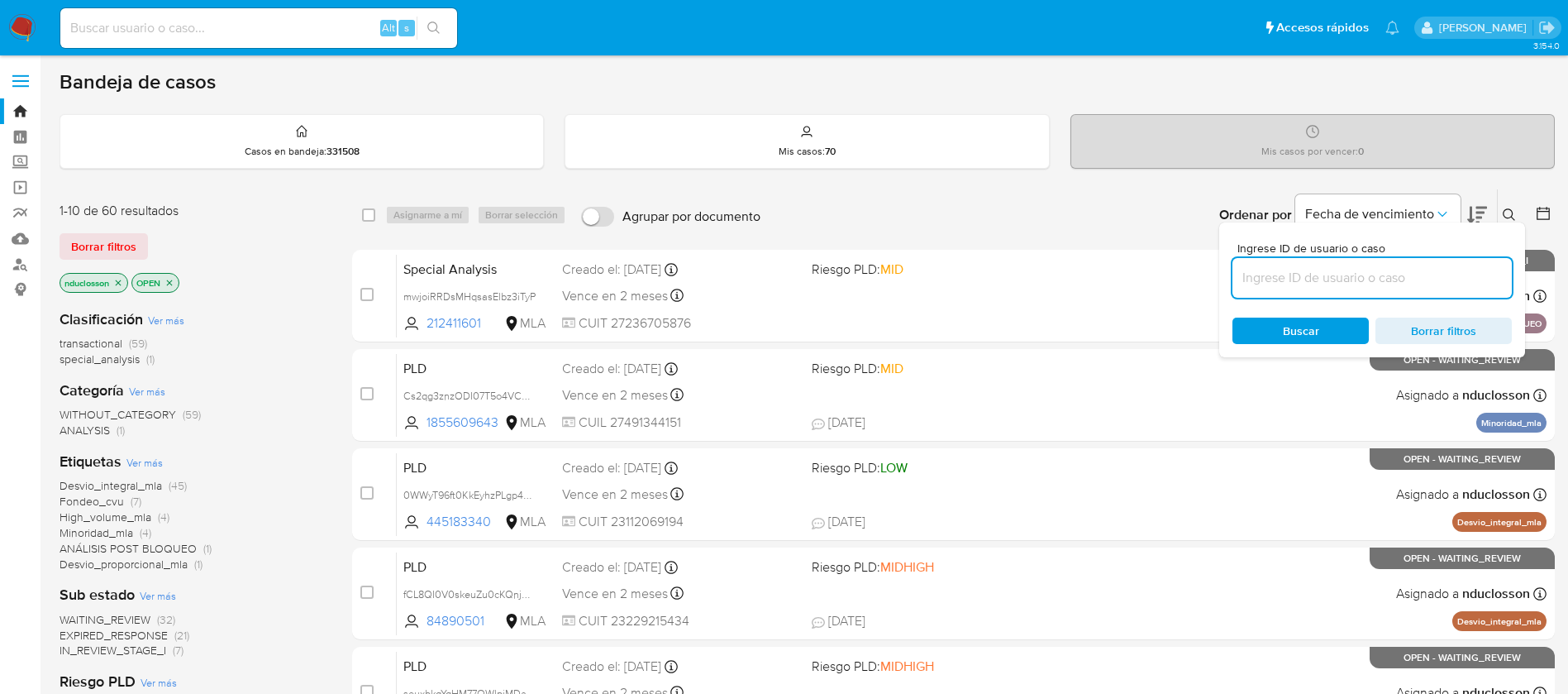
click at [1296, 280] on input at bounding box center [1371, 277] width 279 height 21
type input "6SJGcJY1OThpa2H24uHqXySN"
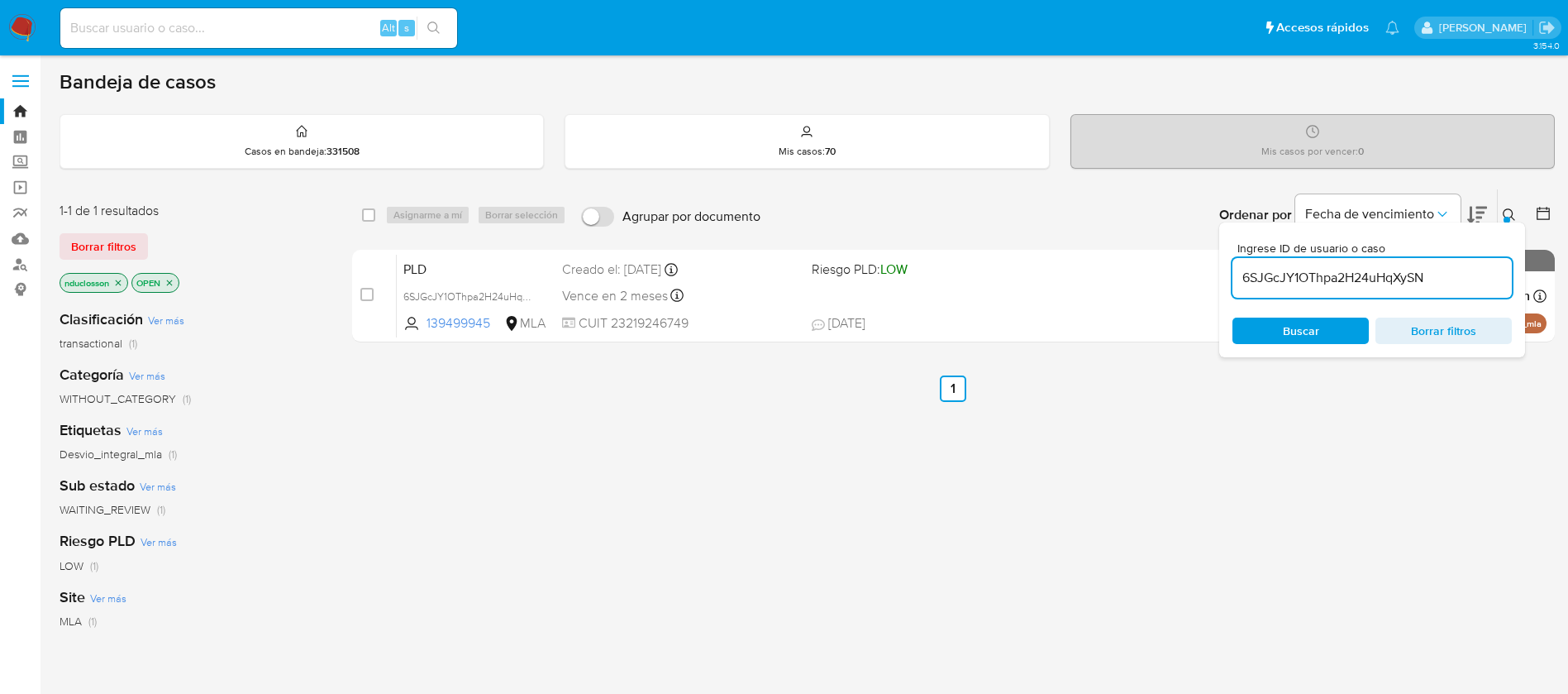
click at [1251, 333] on span "Buscar" at bounding box center [1300, 330] width 113 height 23
click at [1089, 402] on div "select-all-cases-checkbox Asignarme a mí Borrar selección Agrupar por documento…" at bounding box center [953, 562] width 1203 height 749
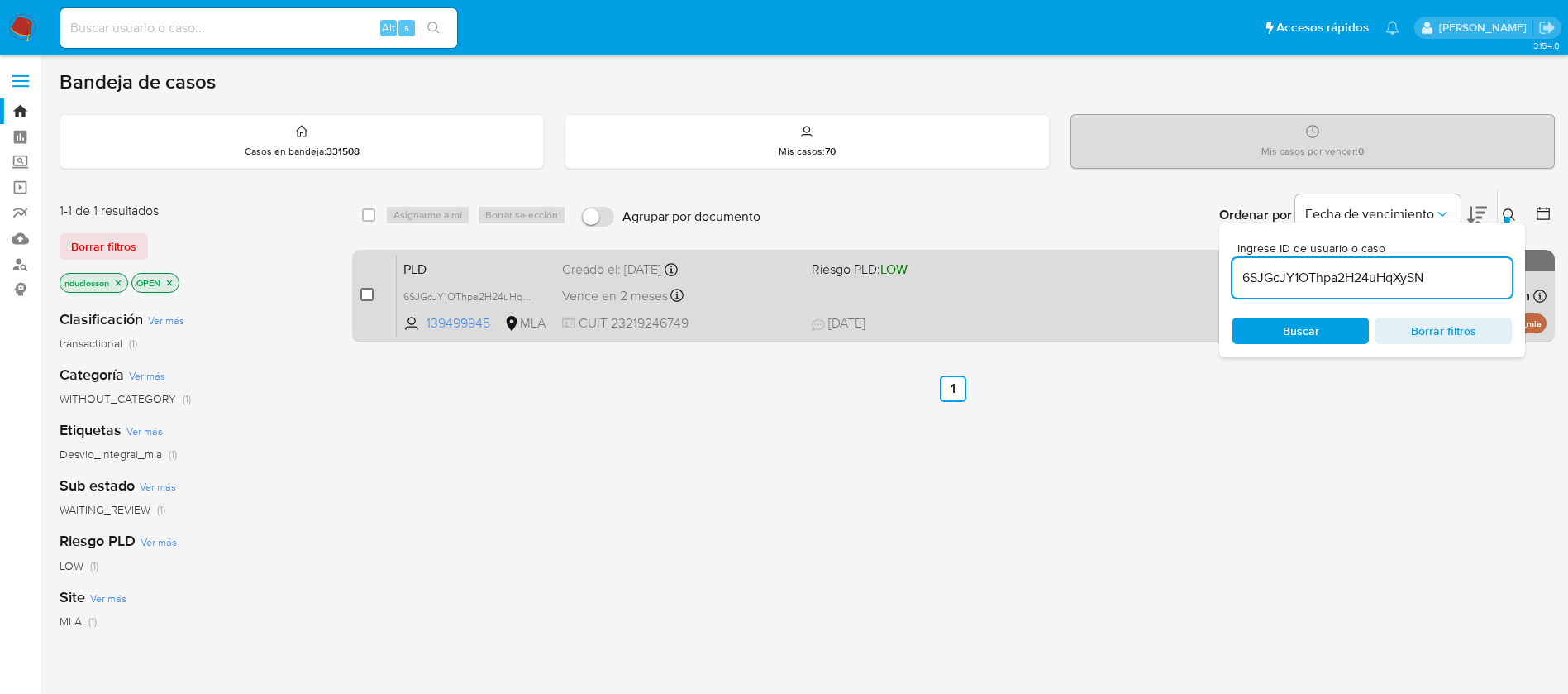
click at [369, 299] on input "checkbox" at bounding box center [366, 294] width 13 height 13
checkbox input "true"
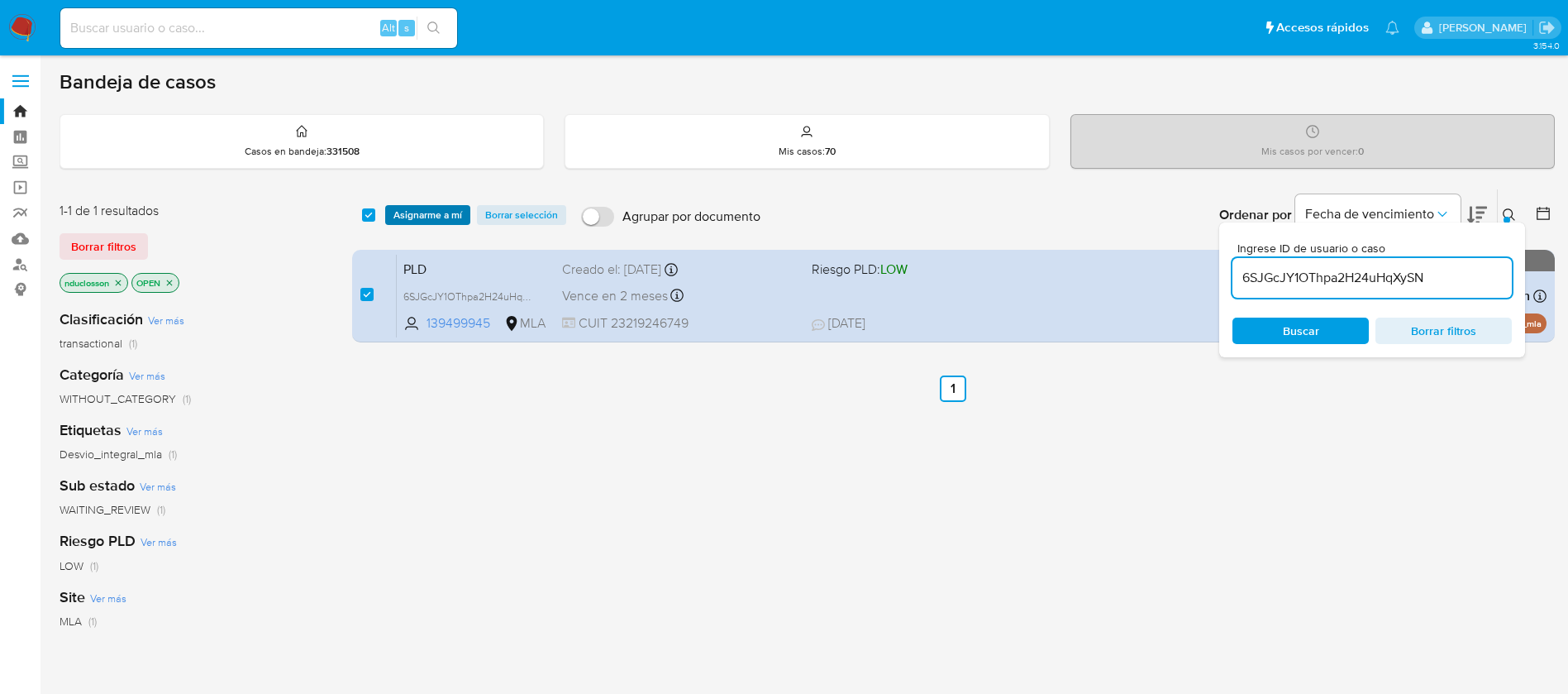
click at [410, 213] on span "Asignarme a mí" at bounding box center [427, 215] width 69 height 17
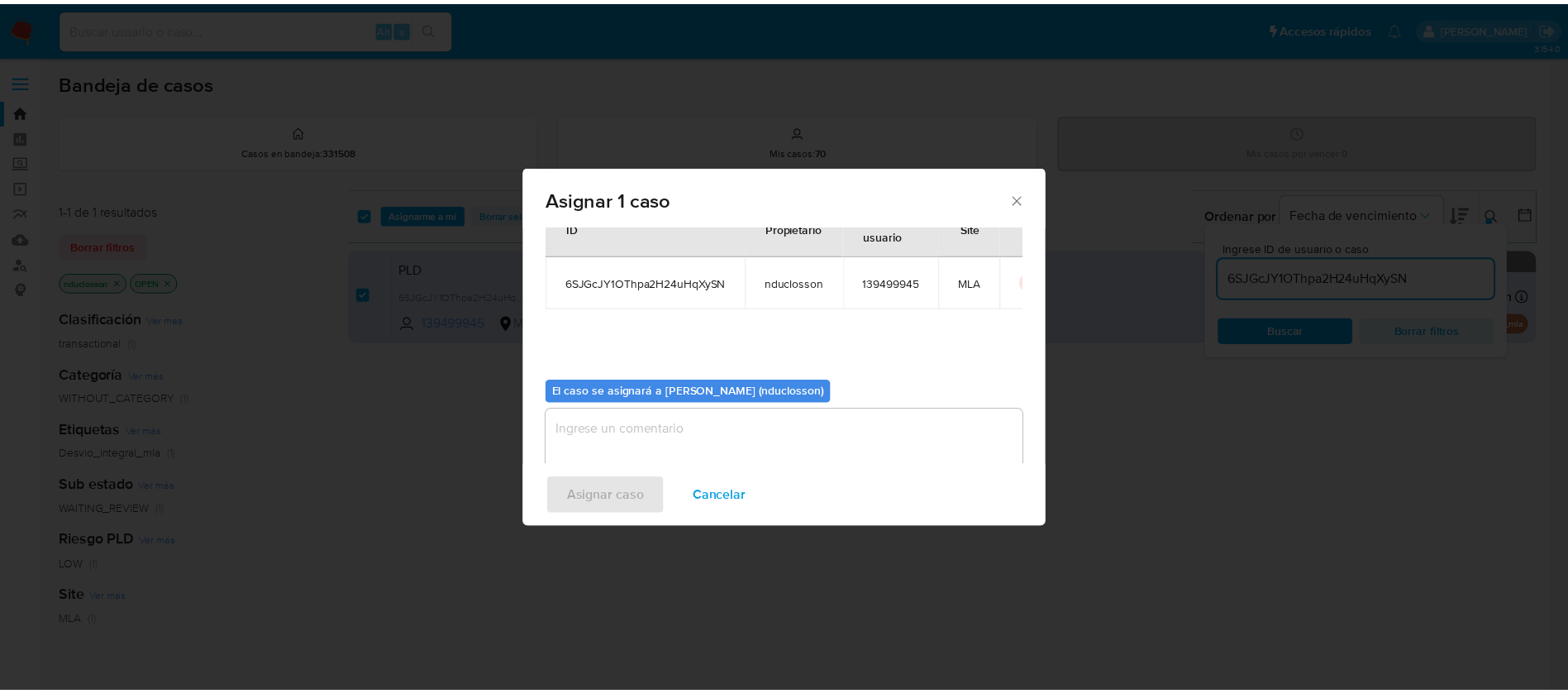
scroll to position [86, 0]
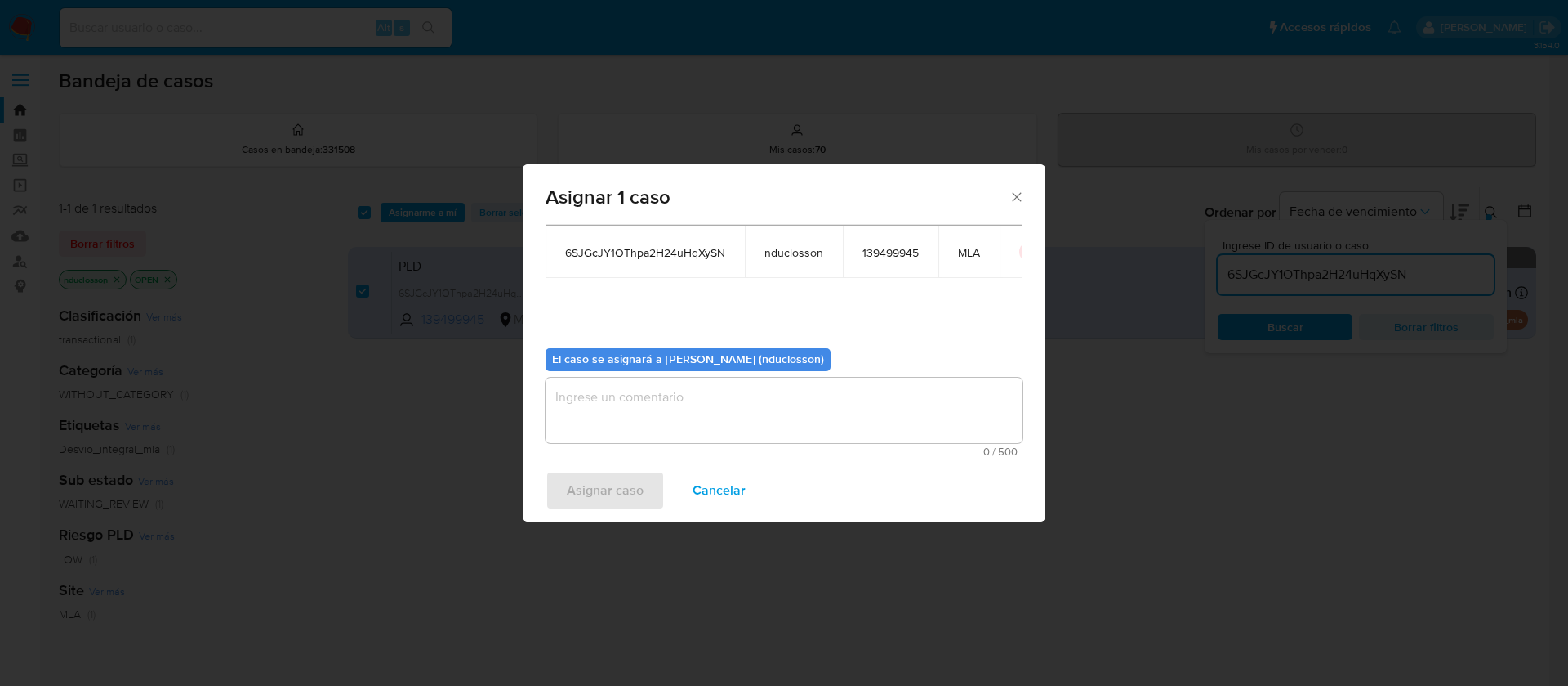
click at [666, 408] on textarea "assign-modal" at bounding box center [784, 410] width 477 height 65
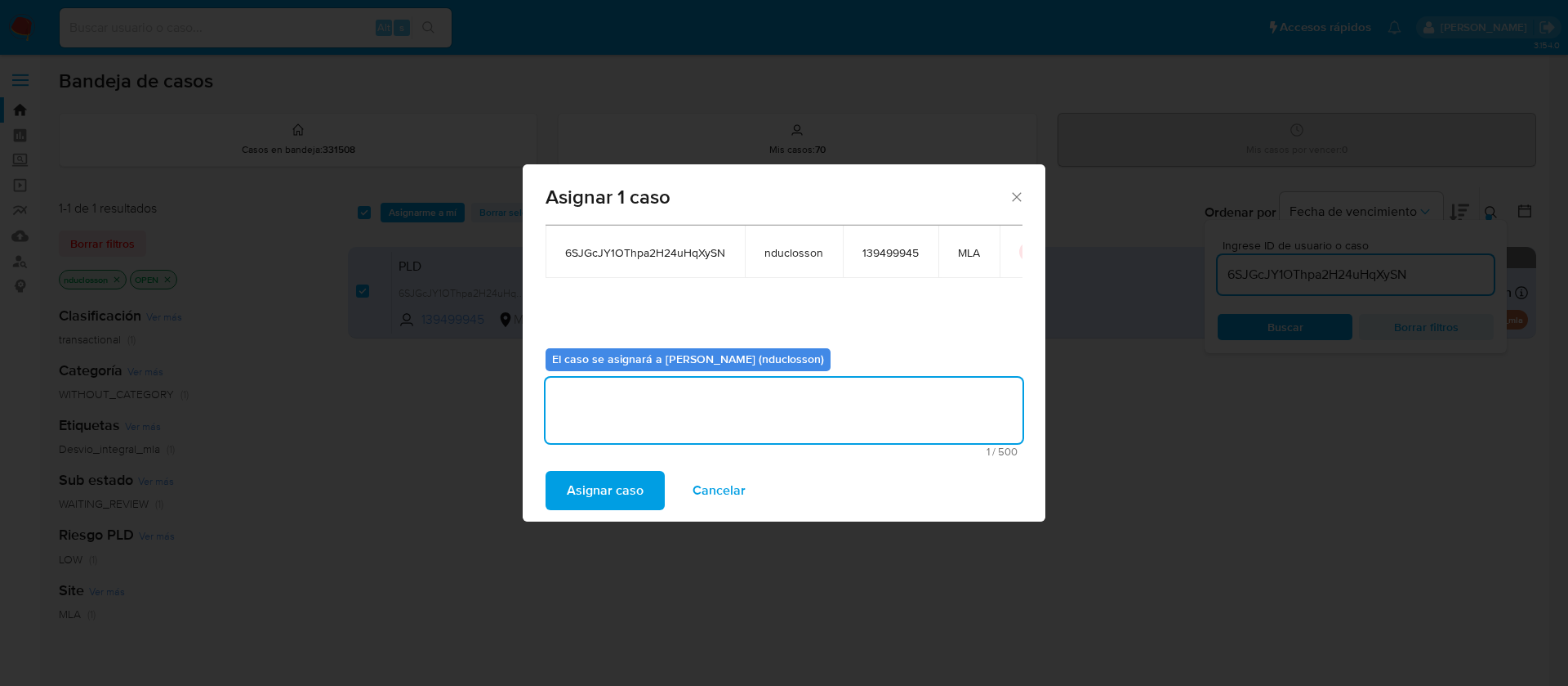
click at [606, 478] on span "Asignar caso" at bounding box center [606, 490] width 77 height 36
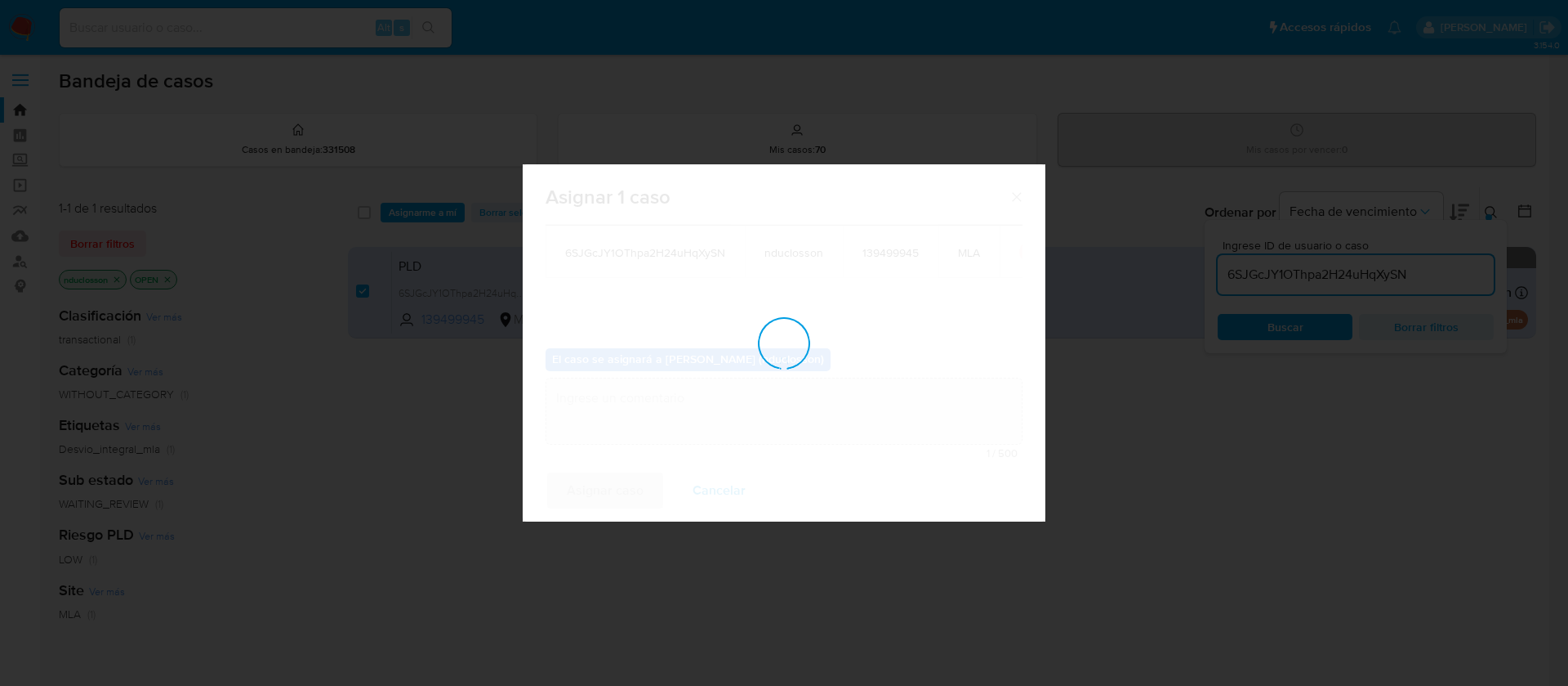
checkbox input "false"
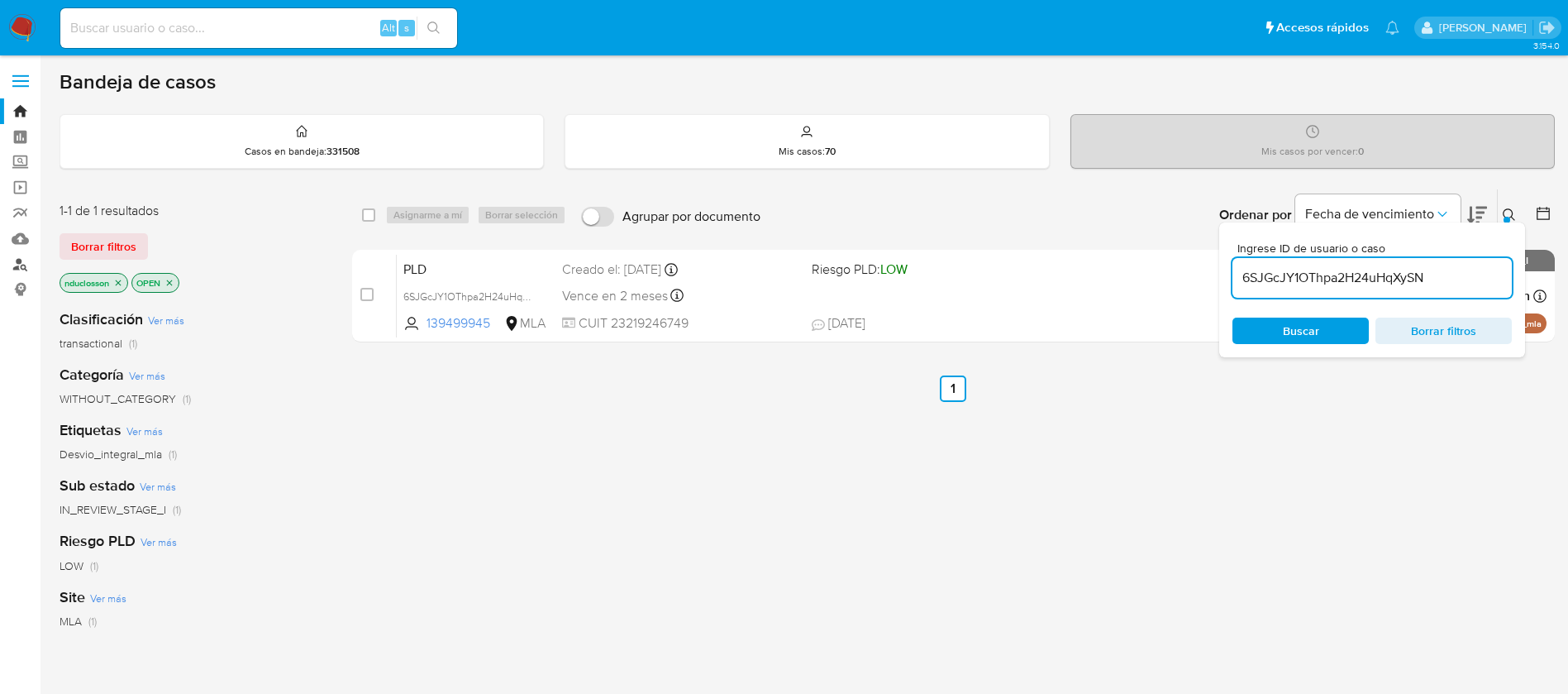
click at [12, 263] on link "Buscador de personas" at bounding box center [98, 264] width 197 height 26
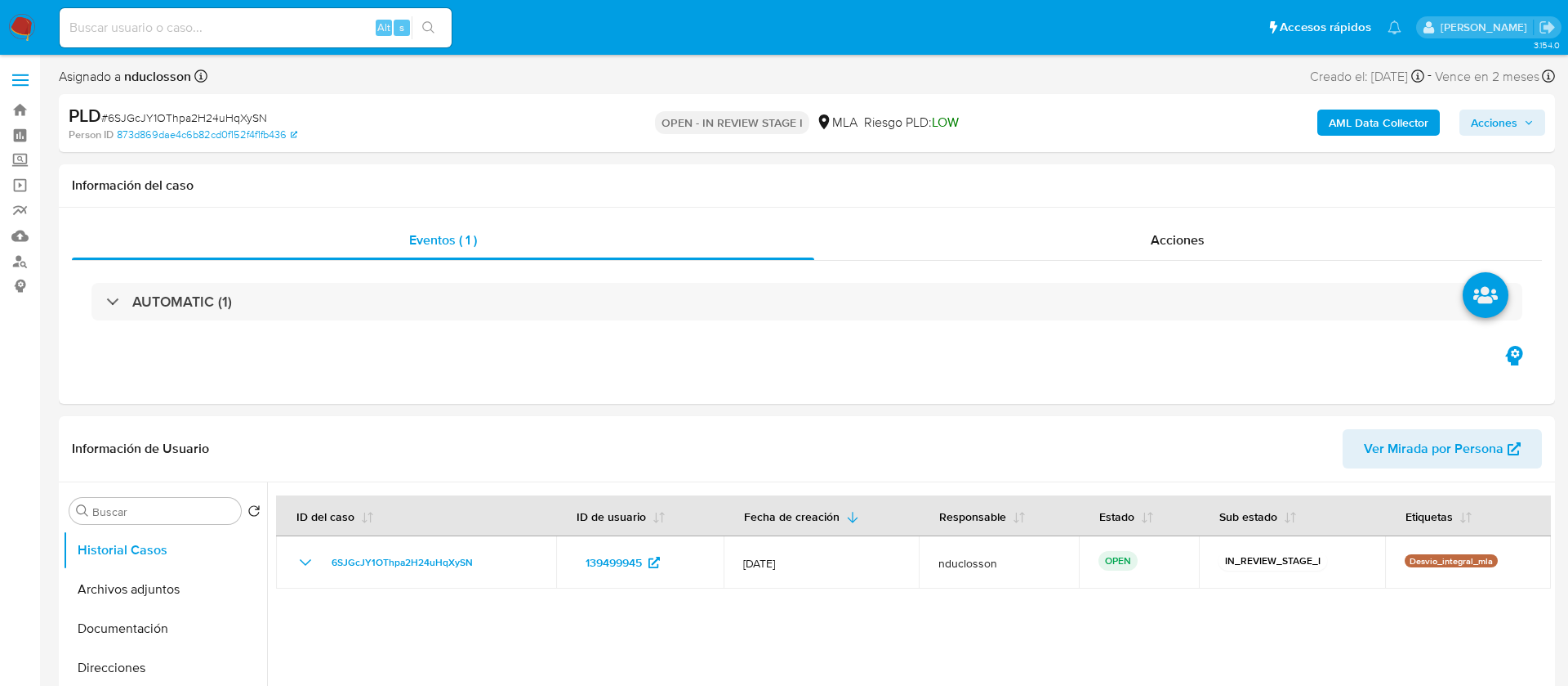
select select "10"
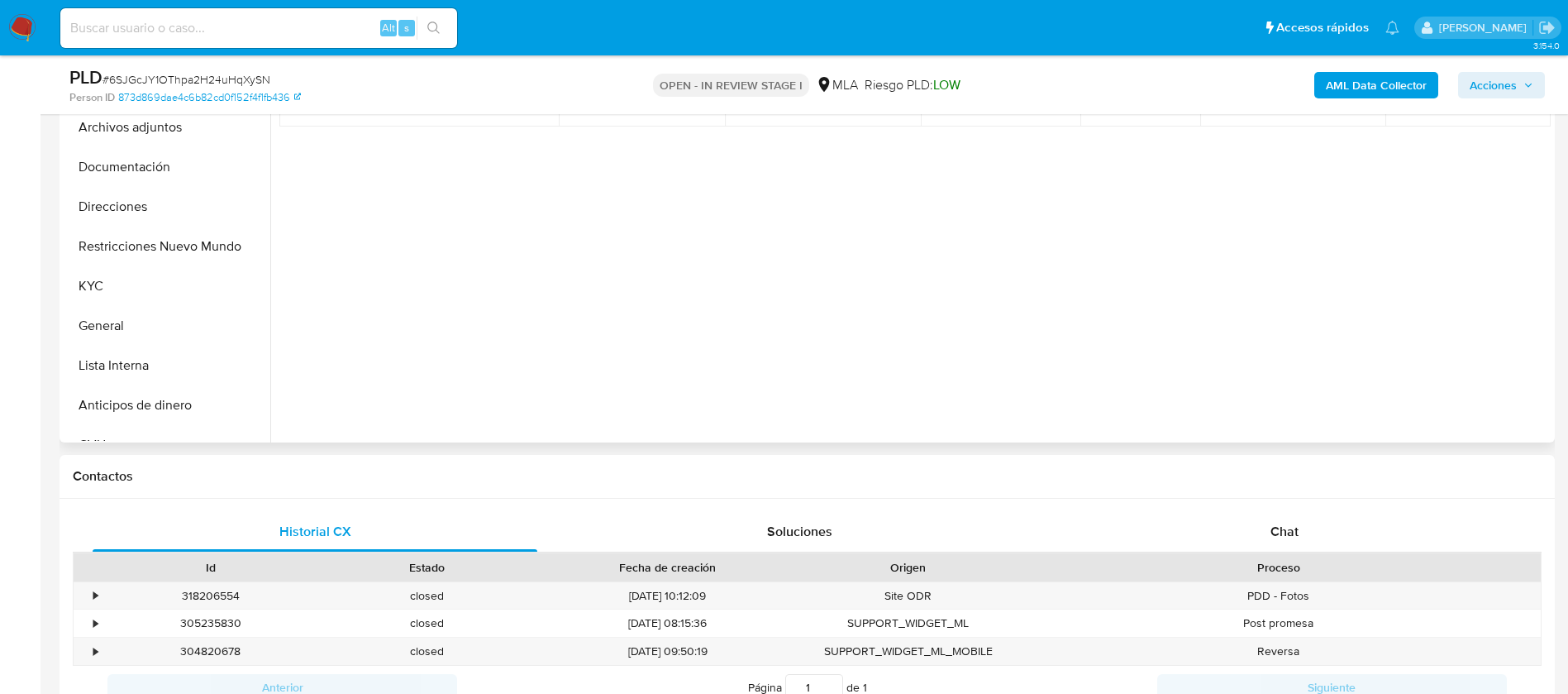
scroll to position [496, 0]
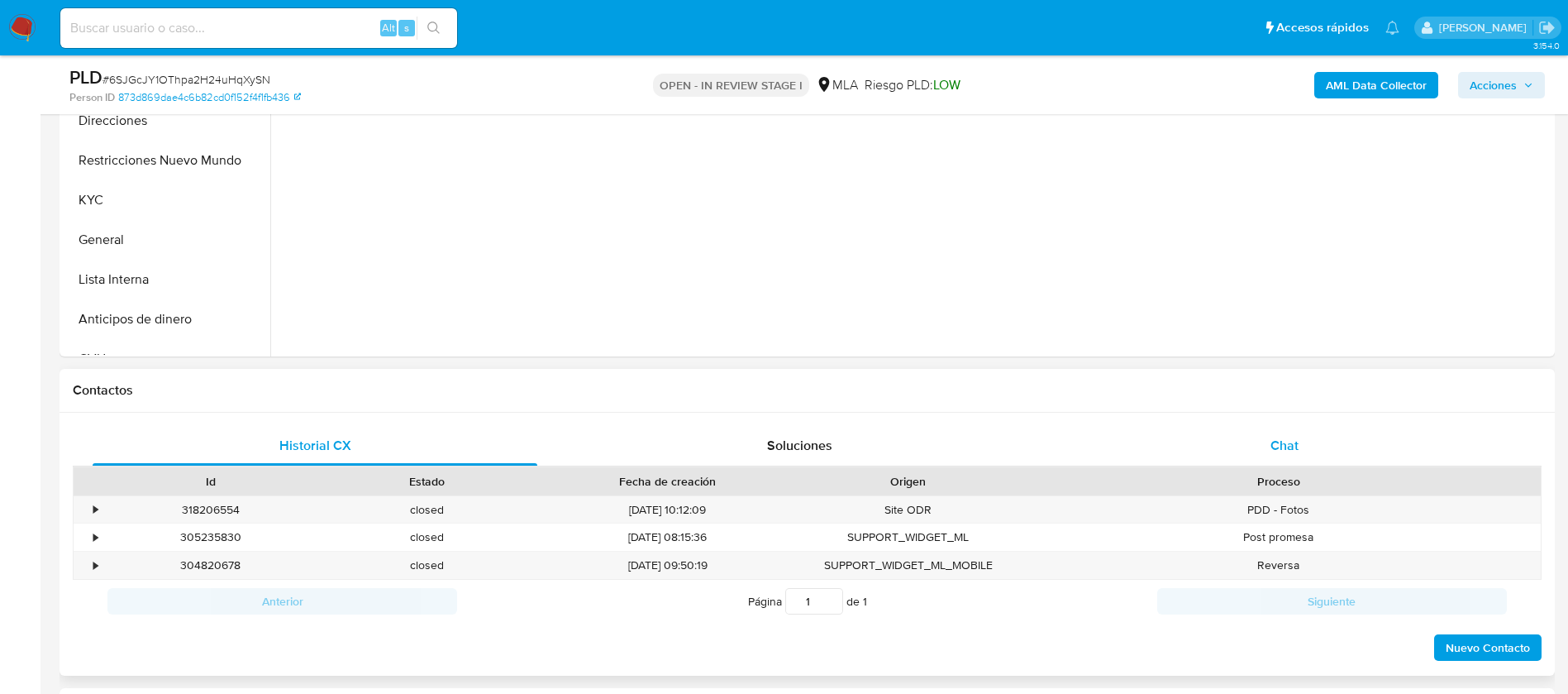
click at [1289, 444] on span "Chat" at bounding box center [1284, 445] width 28 height 19
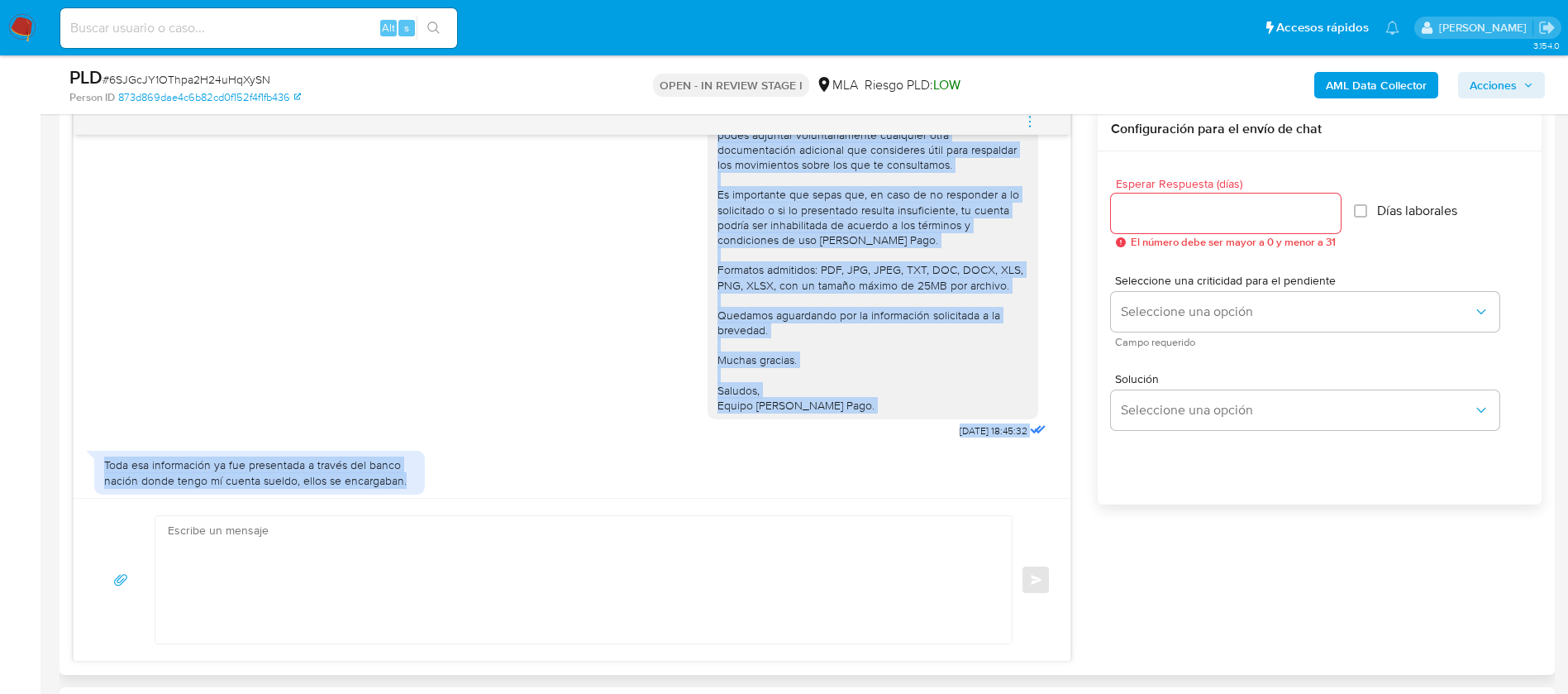
scroll to position [1404, 0]
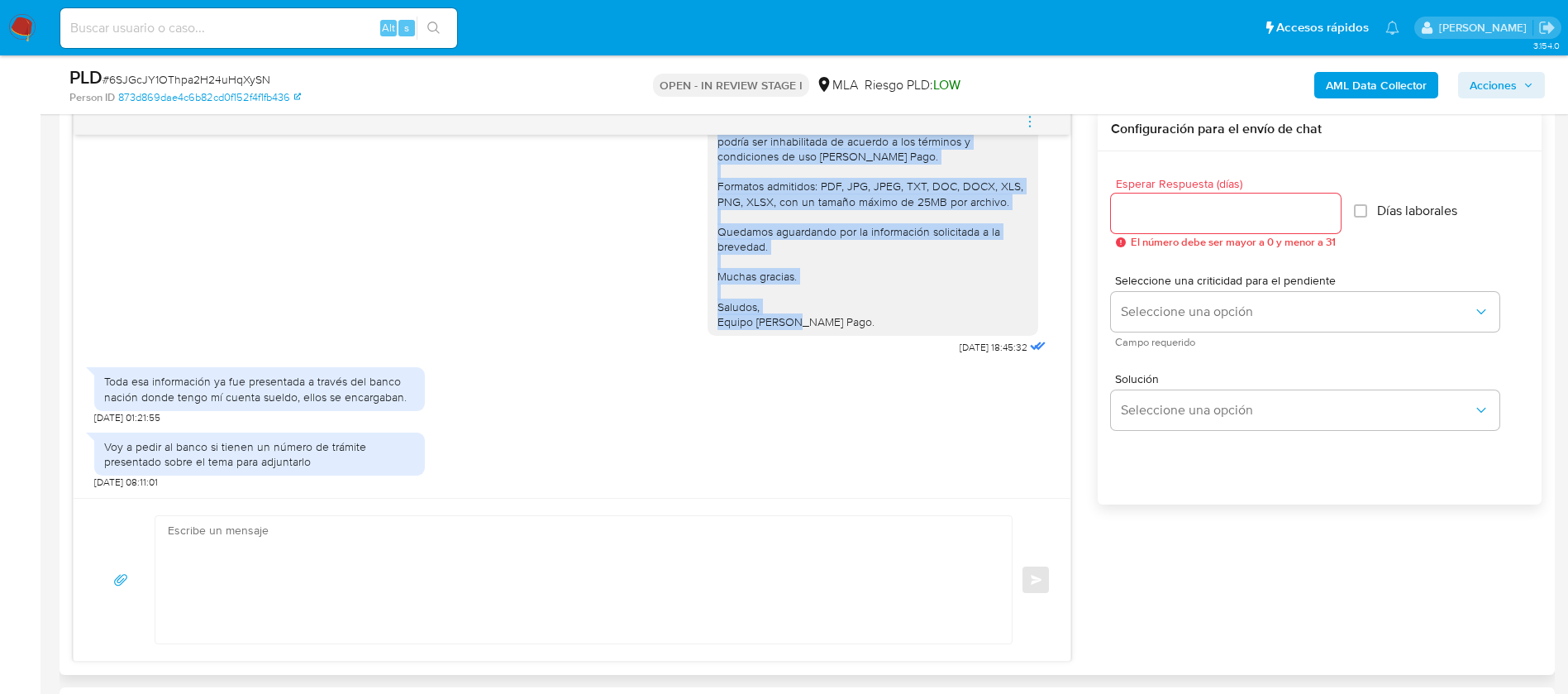
drag, startPoint x: 689, startPoint y: 229, endPoint x: 829, endPoint y: 326, distance: 170.6
click at [829, 326] on div "[PERSON_NAME], Muchas gracias por tu respuesta. No obstante, en función de las …" at bounding box center [873, 88] width 331 height 494
copy div "[PERSON_NAME], Muchas gracias por tu respuesta. No obstante, en función de las …"
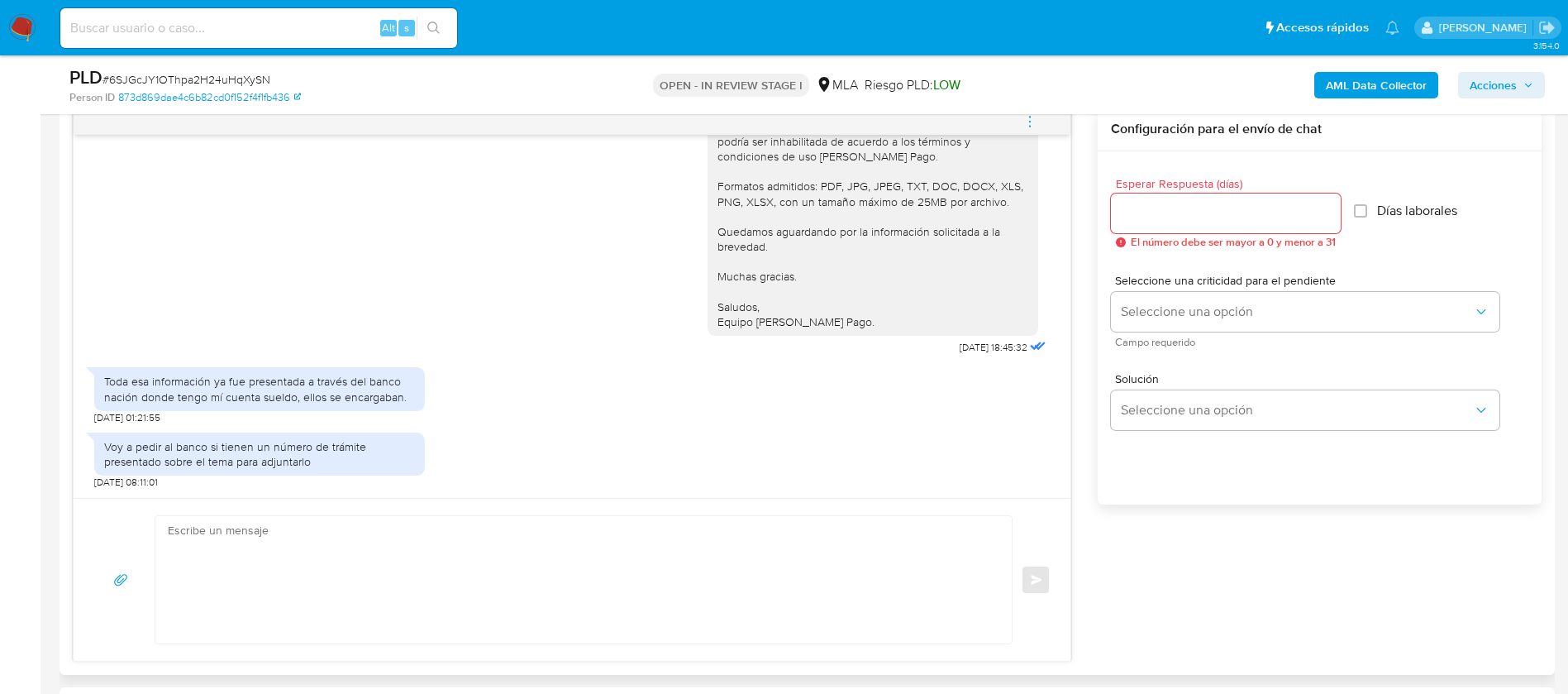
click at [373, 570] on textarea at bounding box center [579, 579] width 823 height 127
paste textarea "Lore Ipsum, Dolors ametcon adi el seddoeius. Te incididu, utlaboreetd mag ali e…"
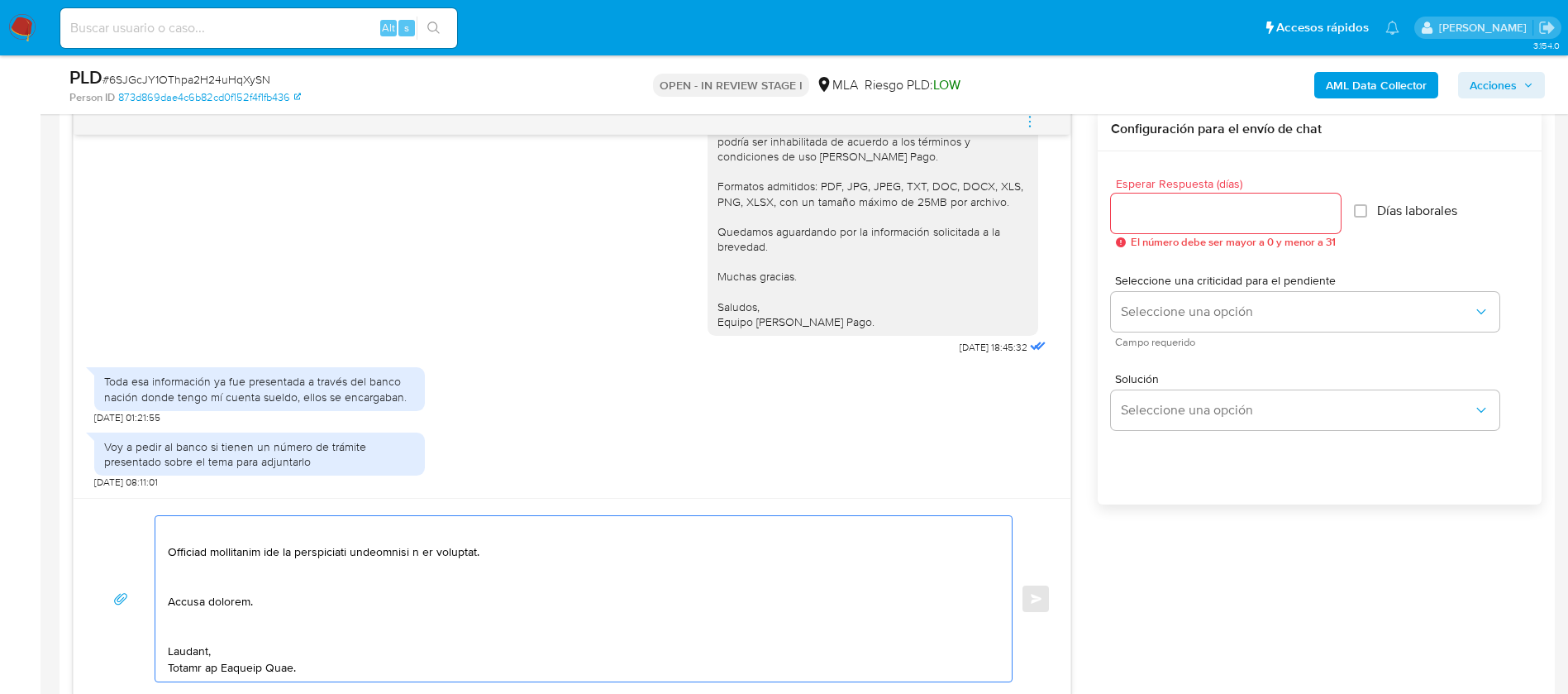
click at [225, 624] on textarea at bounding box center [579, 598] width 823 height 165
click at [187, 600] on textarea at bounding box center [579, 598] width 823 height 165
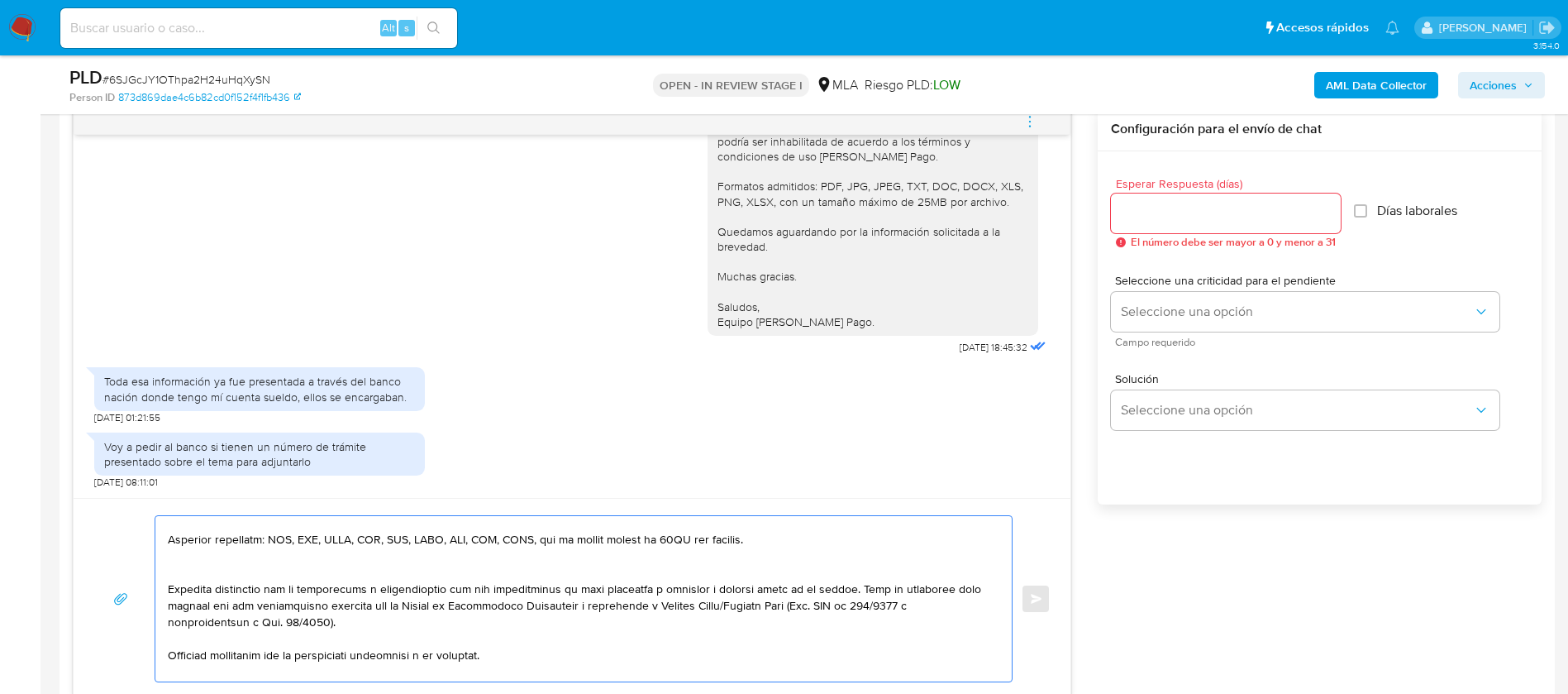
scroll to position [268, 0]
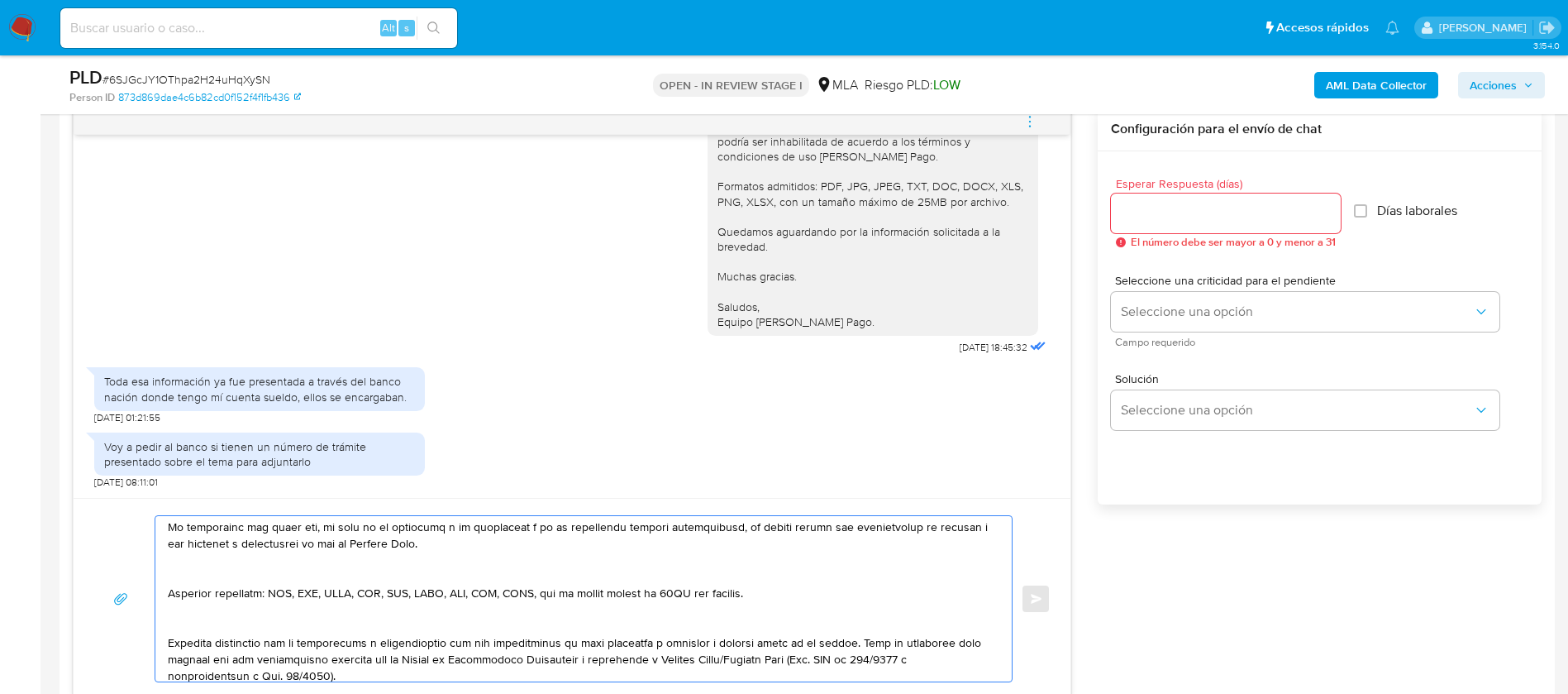
click at [183, 625] on textarea at bounding box center [579, 598] width 823 height 165
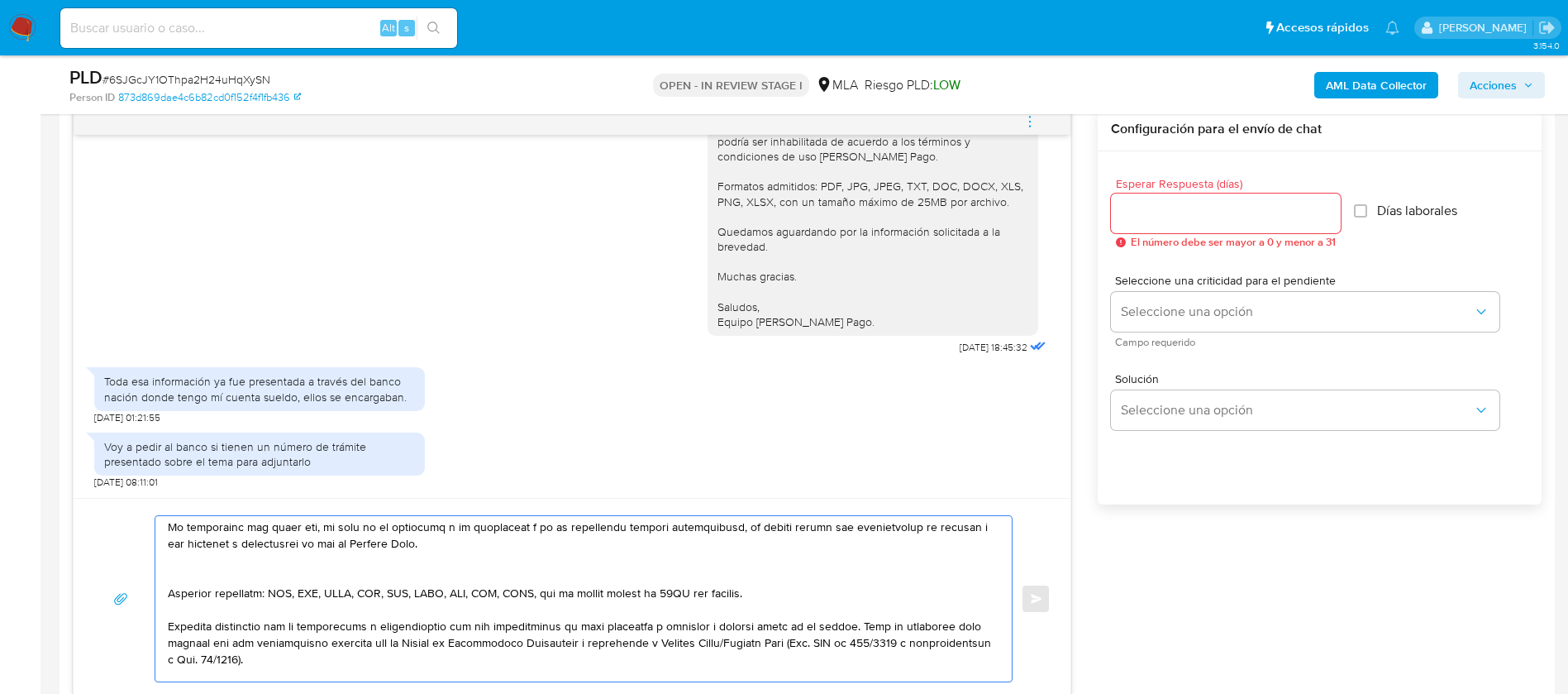
click at [182, 578] on textarea at bounding box center [579, 598] width 823 height 165
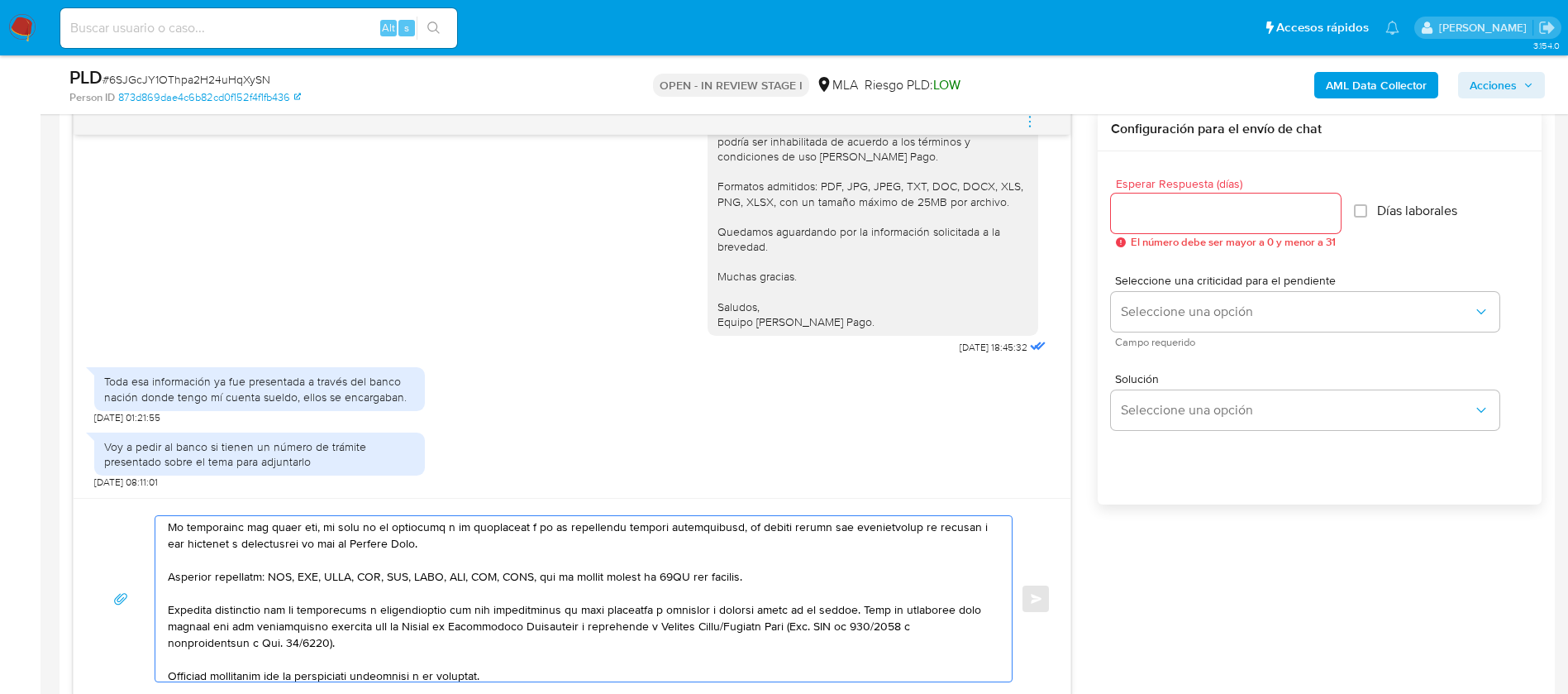
scroll to position [144, 0]
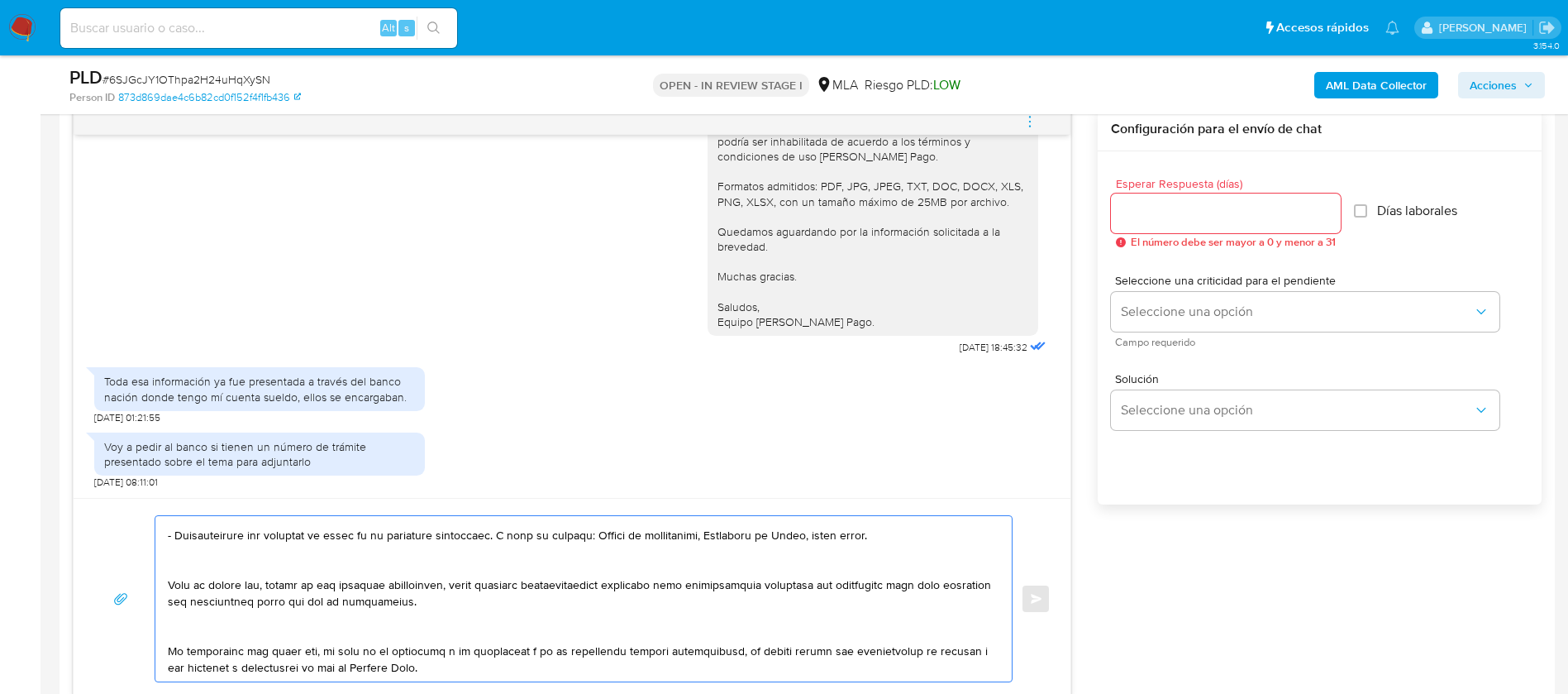
click at [191, 625] on textarea at bounding box center [579, 598] width 823 height 165
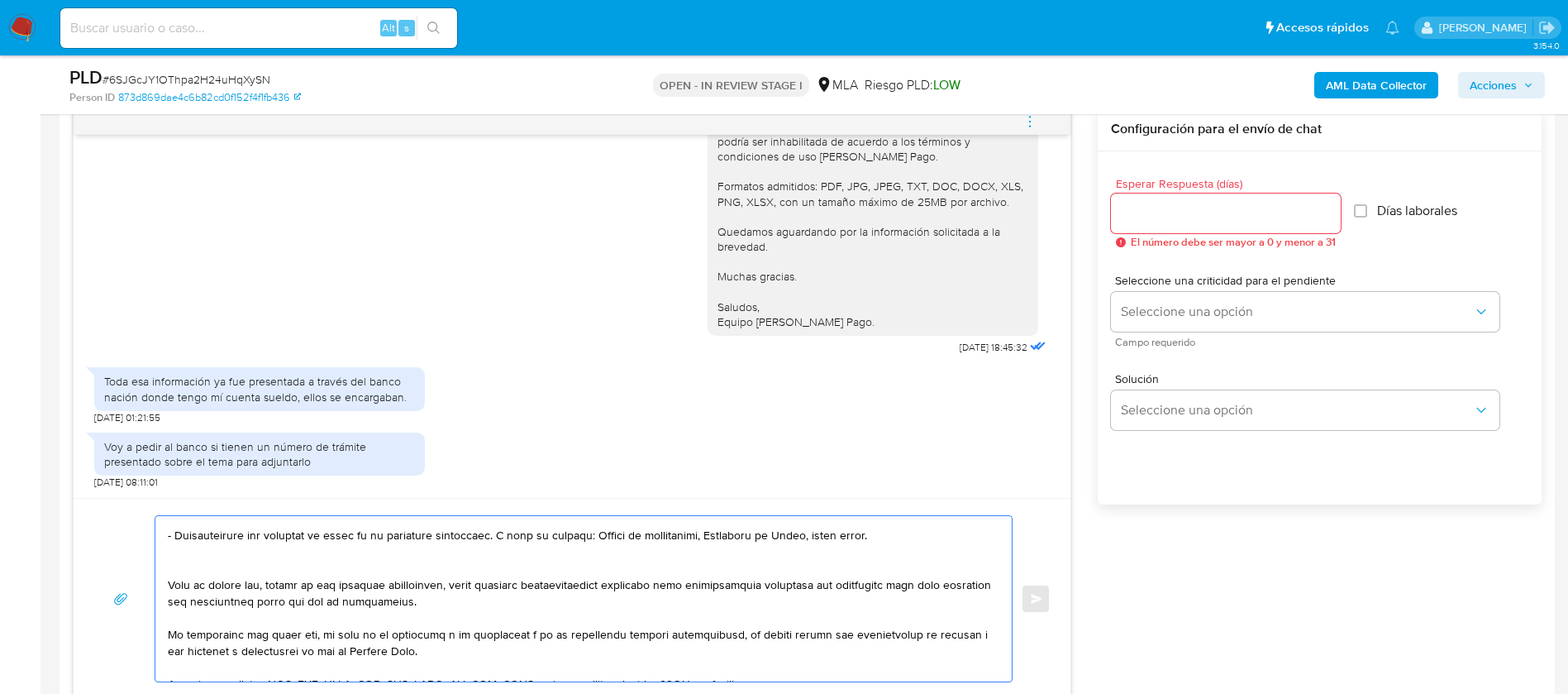
click at [193, 563] on textarea at bounding box center [579, 598] width 823 height 165
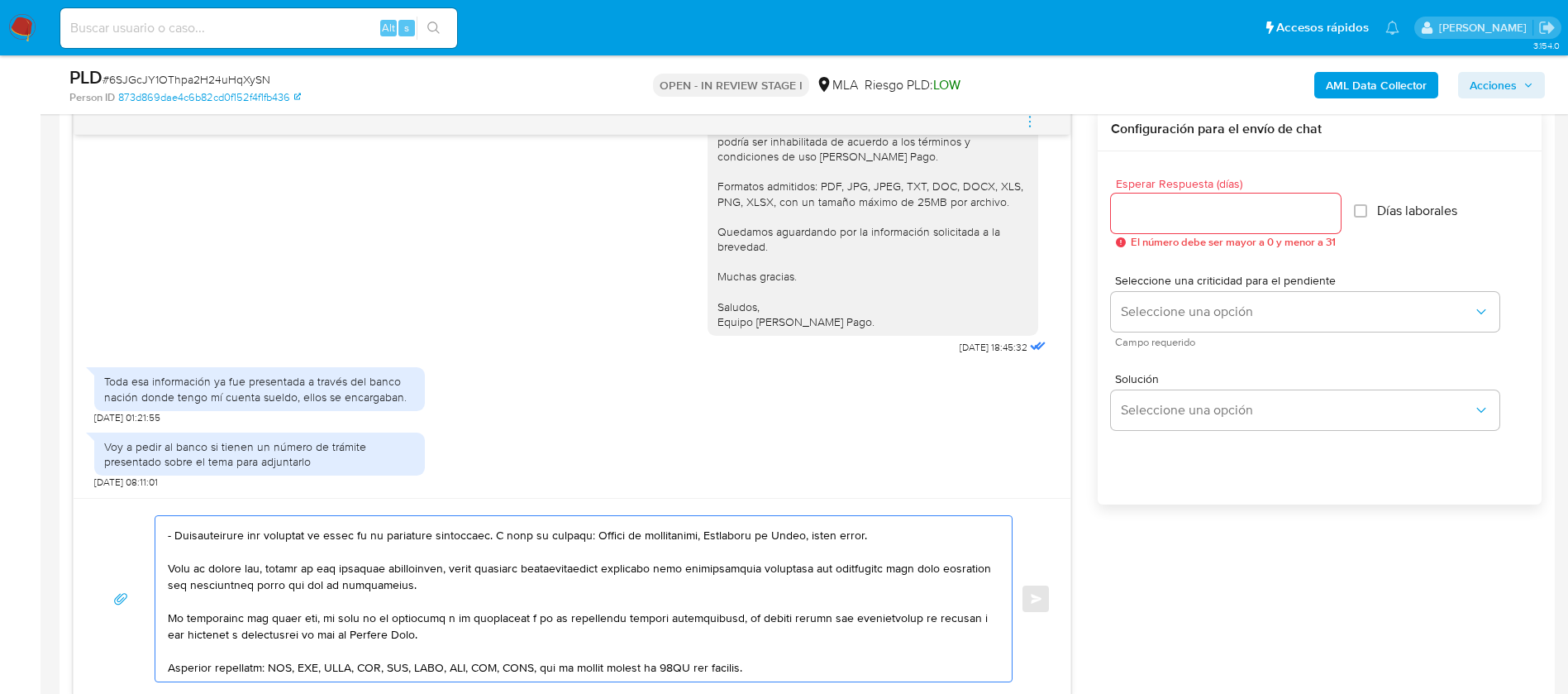
scroll to position [20, 0]
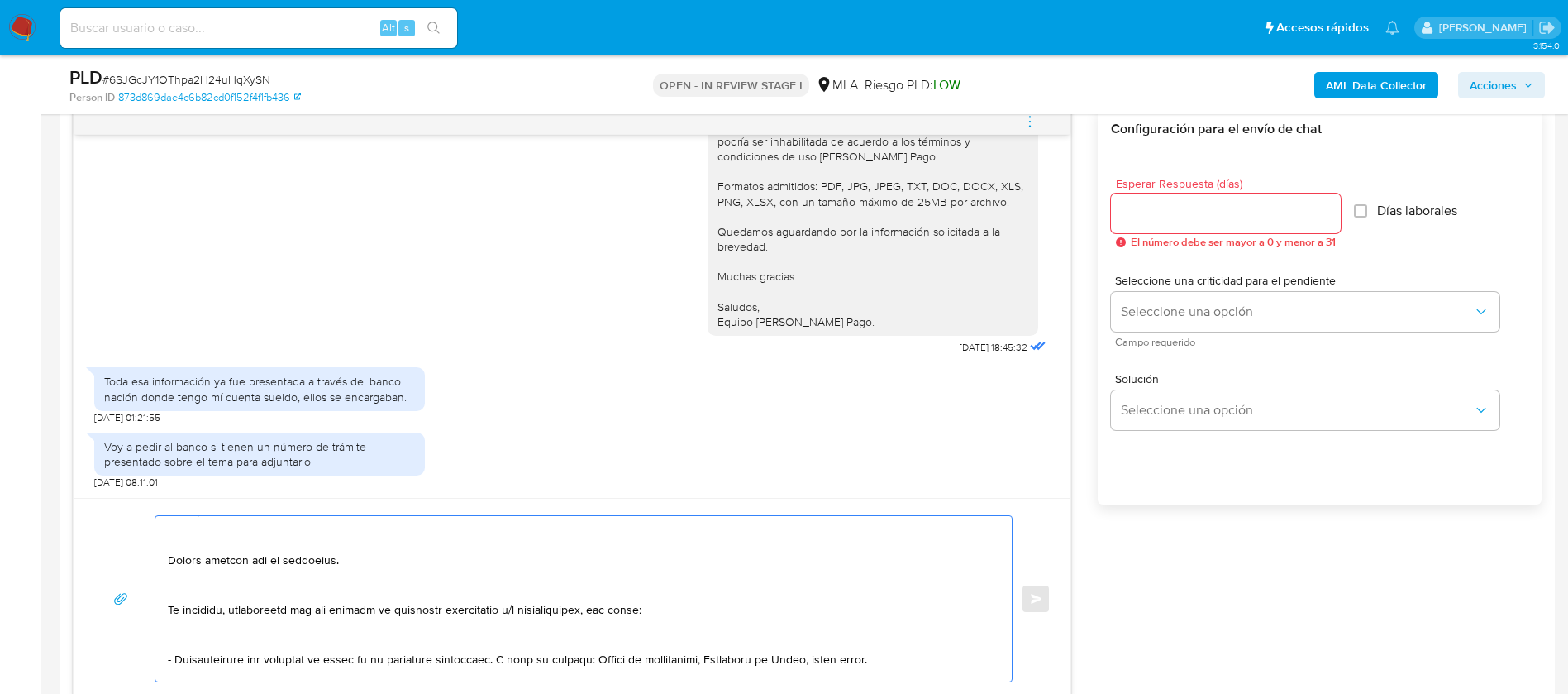
click at [198, 635] on textarea at bounding box center [579, 598] width 823 height 165
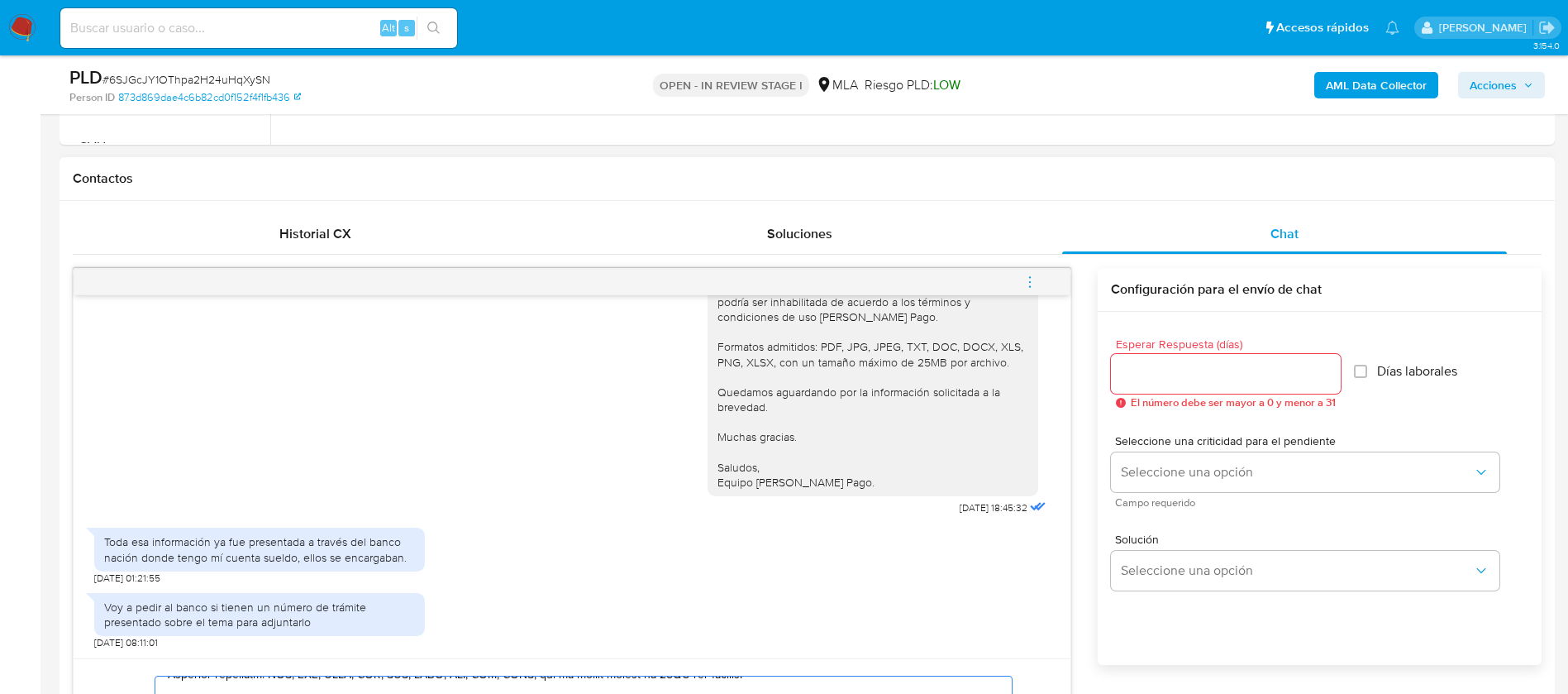
scroll to position [620, 0]
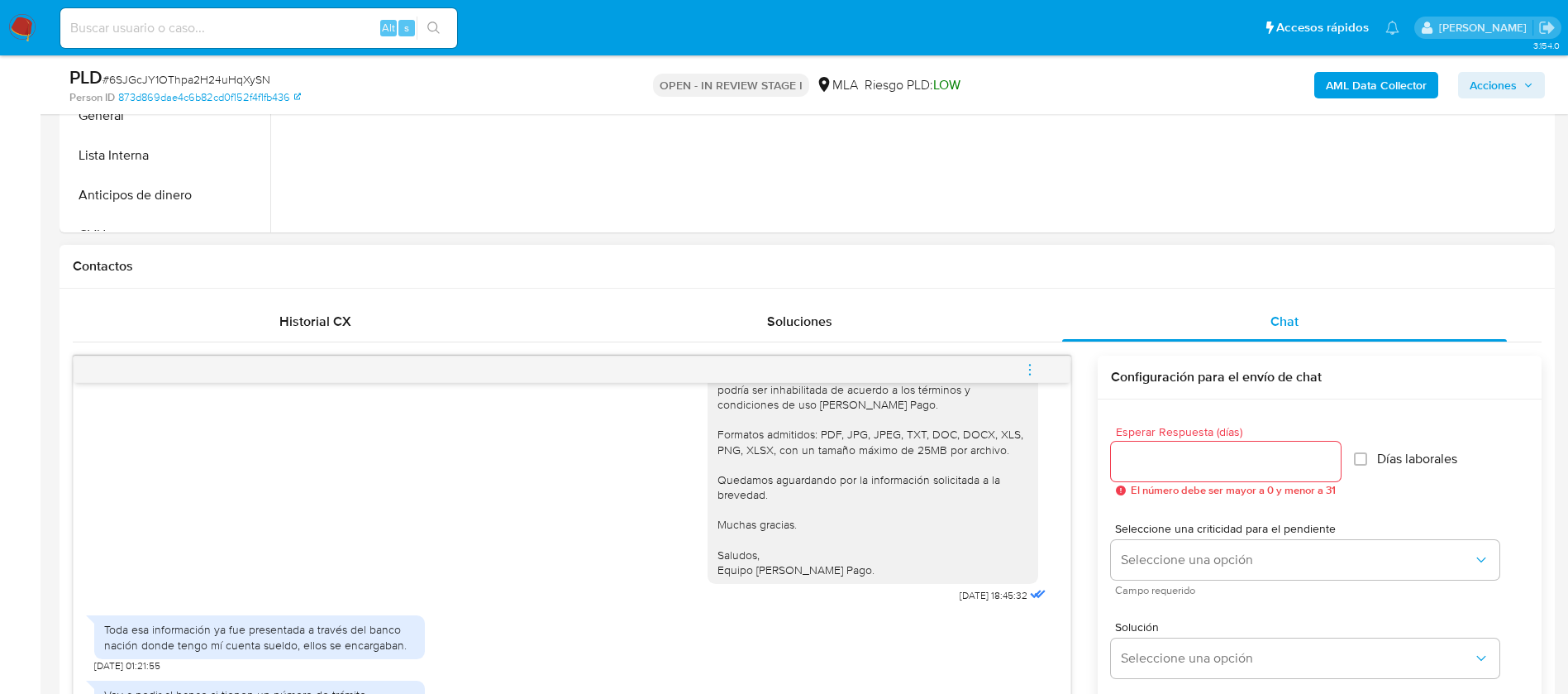
type textarea "Lore Ipsum, Dolors ametcon adi el seddoeius. Te incididu, utlaboreetd mag ali e…"
click at [1185, 450] on input "Esperar Respuesta (días)" at bounding box center [1226, 460] width 230 height 21
click at [1228, 453] on input "Esperar Respuesta (días)" at bounding box center [1226, 460] width 230 height 21
type input "3"
click at [1146, 410] on div "Esperar Respuesta (días) 3 El número debe ser mayor a 0 y menor a 31 Días labor…" at bounding box center [1320, 597] width 444 height 397
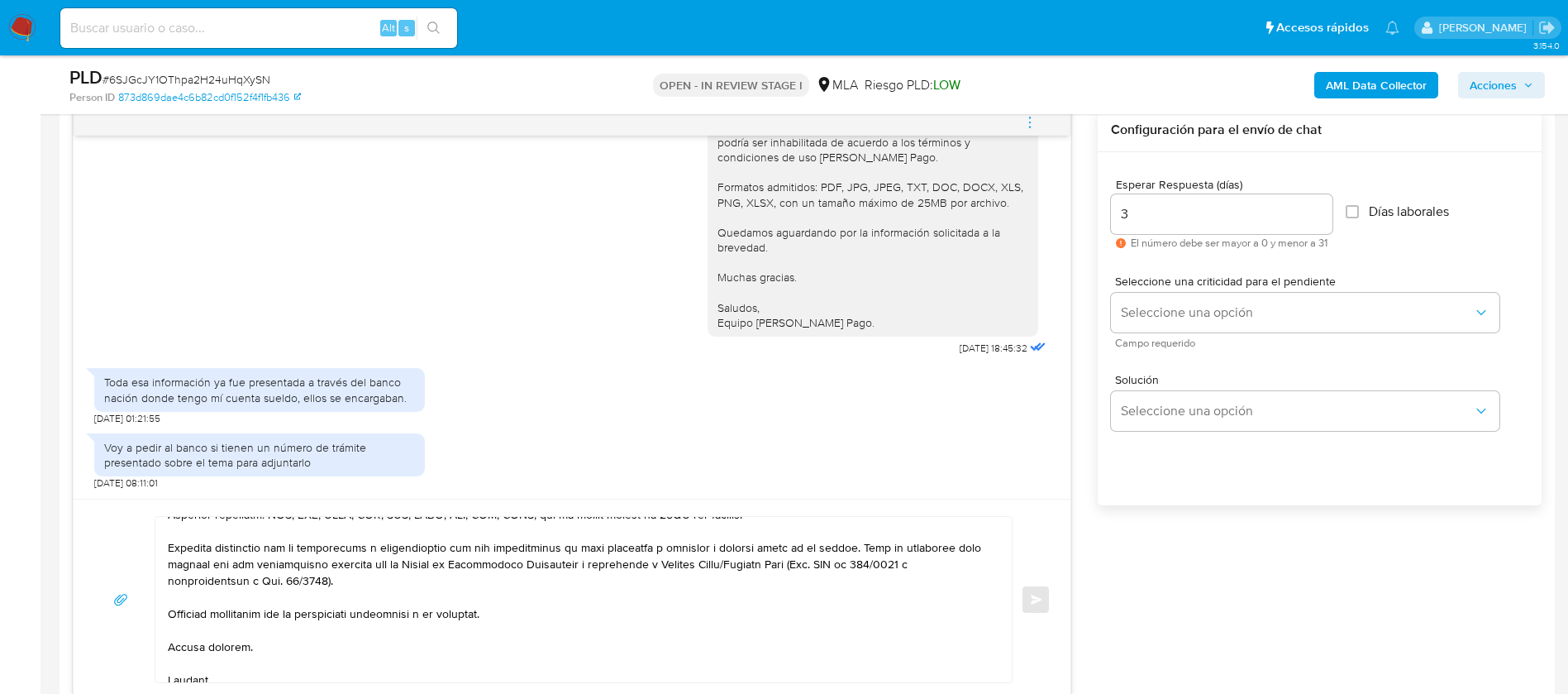
scroll to position [868, 0]
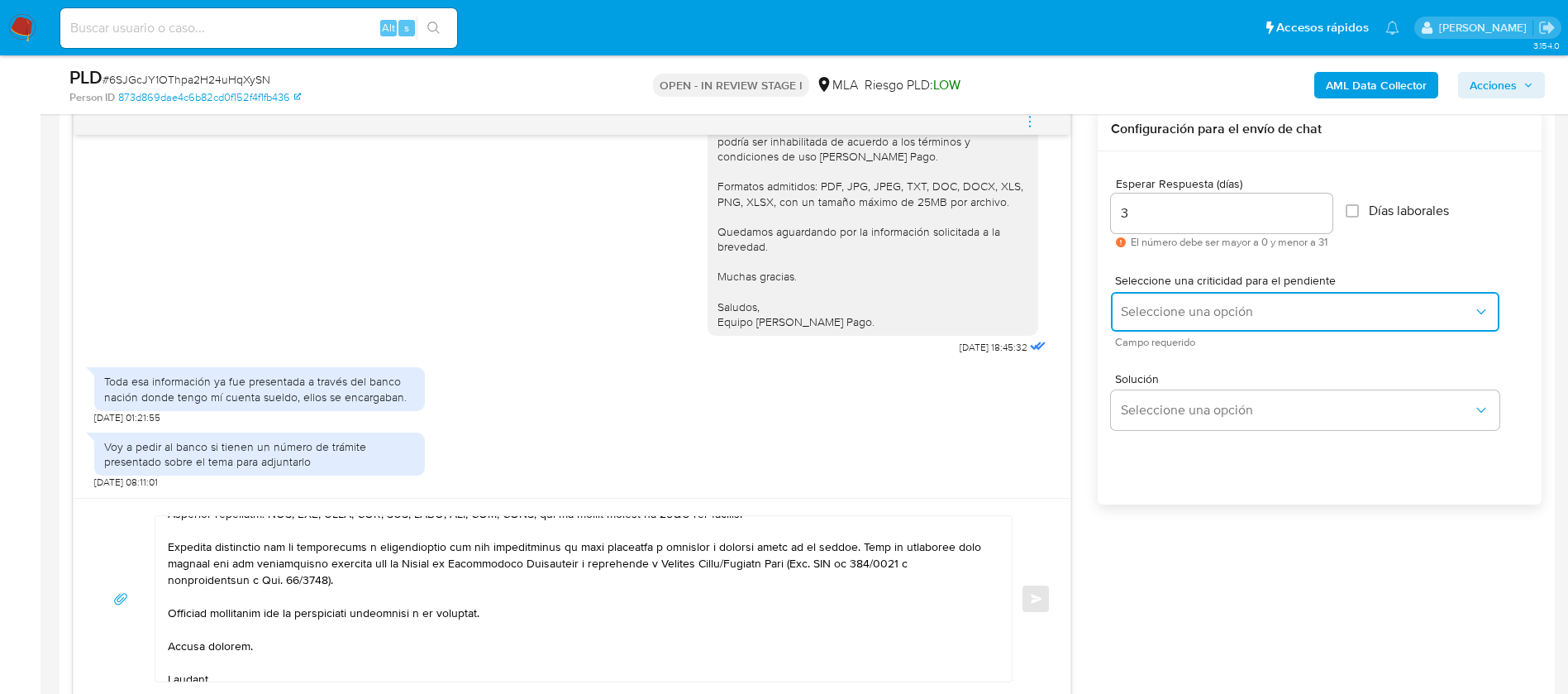
click at [1210, 301] on button "Seleccione una opción" at bounding box center [1305, 312] width 388 height 40
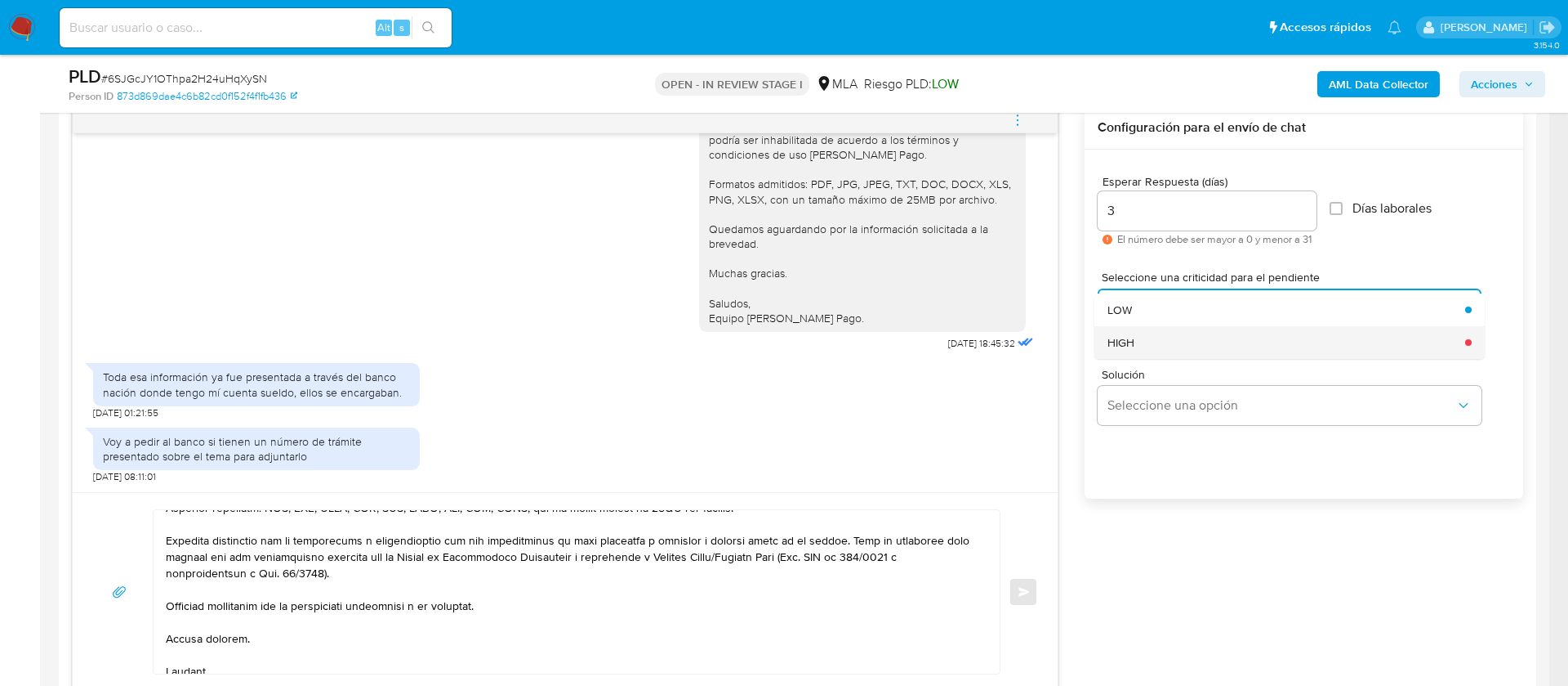
click at [1151, 346] on div "HIGH" at bounding box center [1281, 342] width 348 height 33
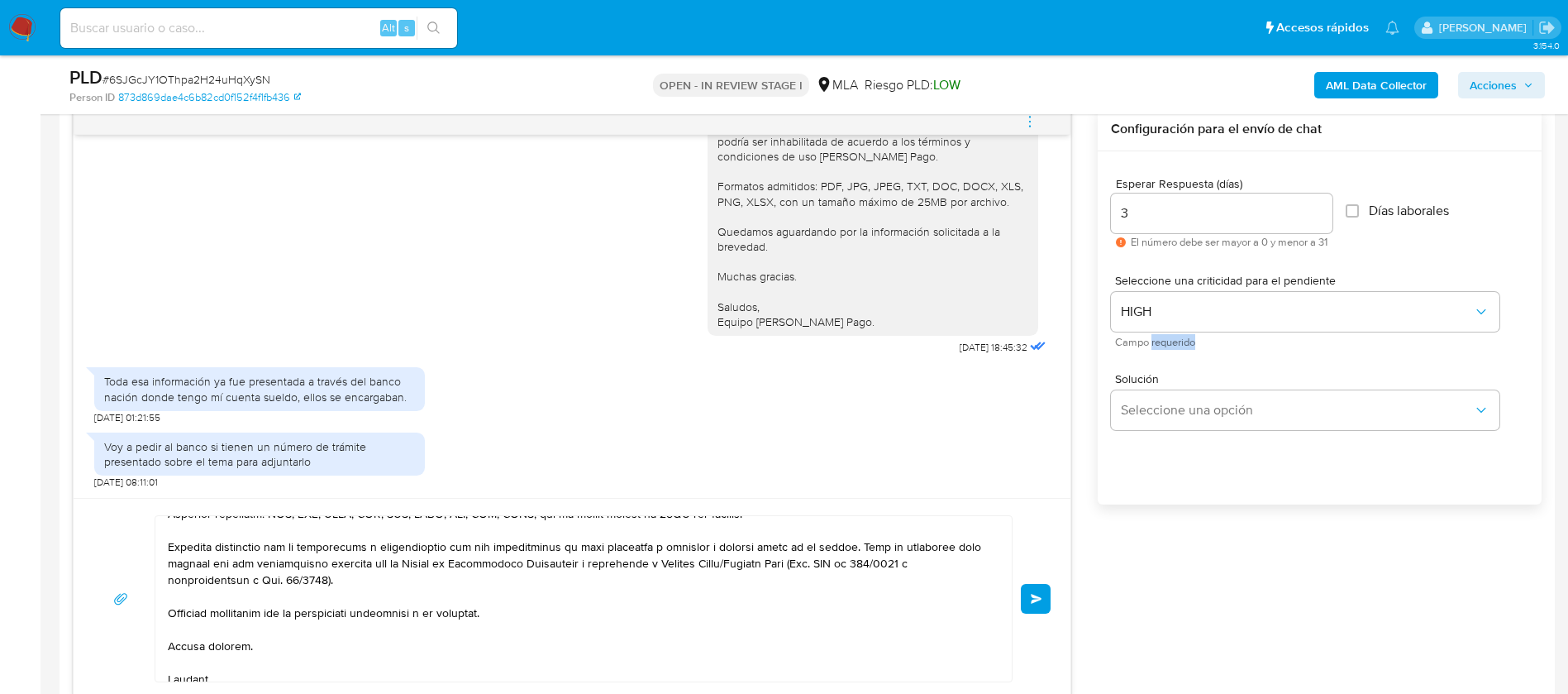
click at [1165, 350] on div "Seleccione una criticidad para el pendiente HIGH Campo requerido" at bounding box center [1319, 310] width 417 height 98
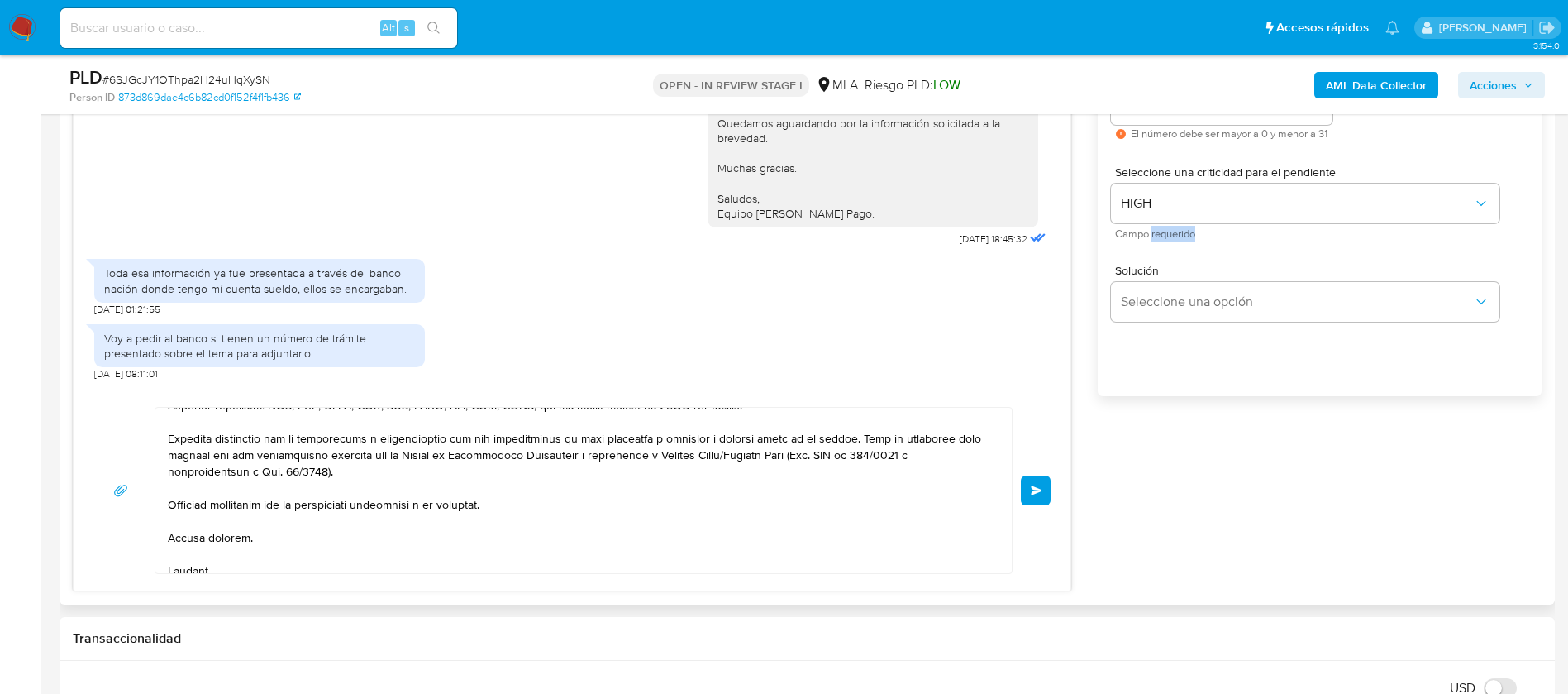
scroll to position [1116, 0]
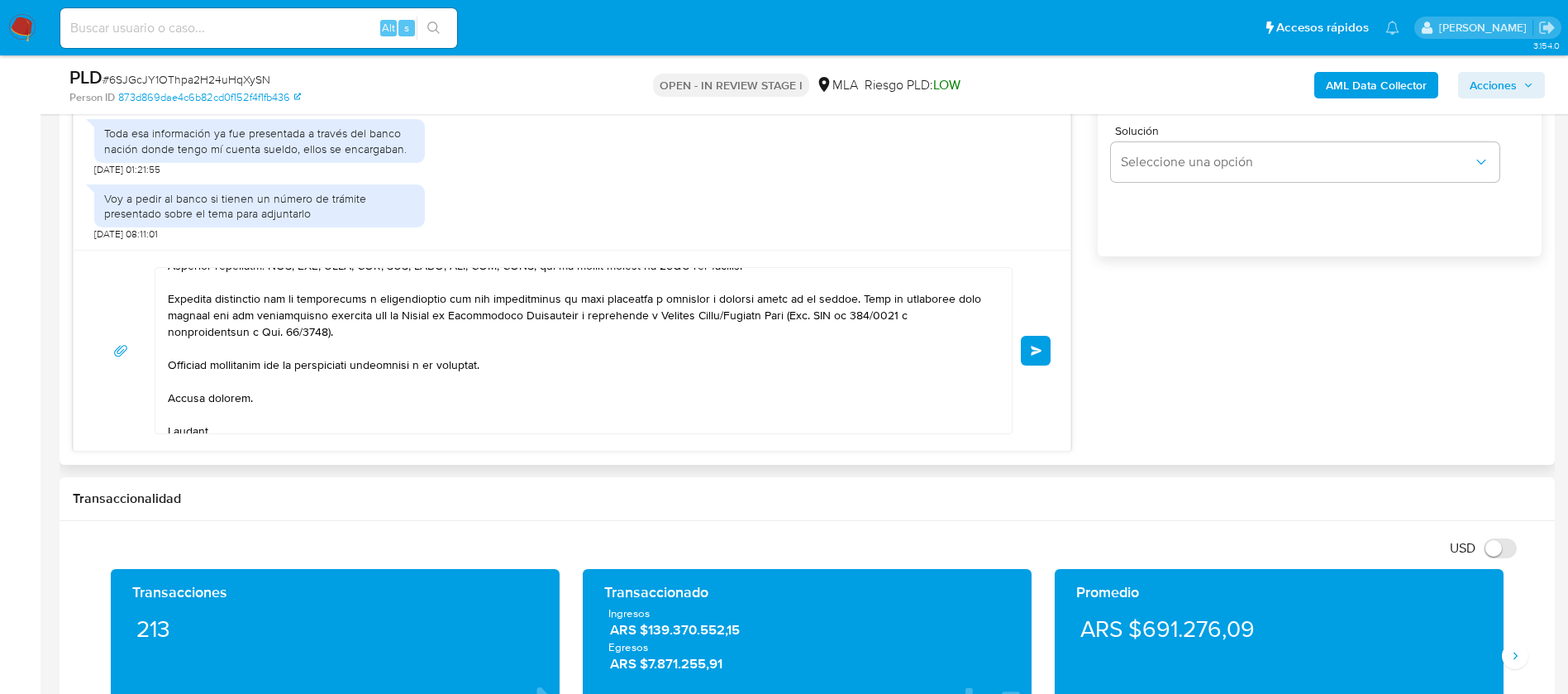
drag, startPoint x: 618, startPoint y: 364, endPoint x: 584, endPoint y: 360, distance: 35.0
click at [617, 364] on textarea at bounding box center [579, 350] width 823 height 165
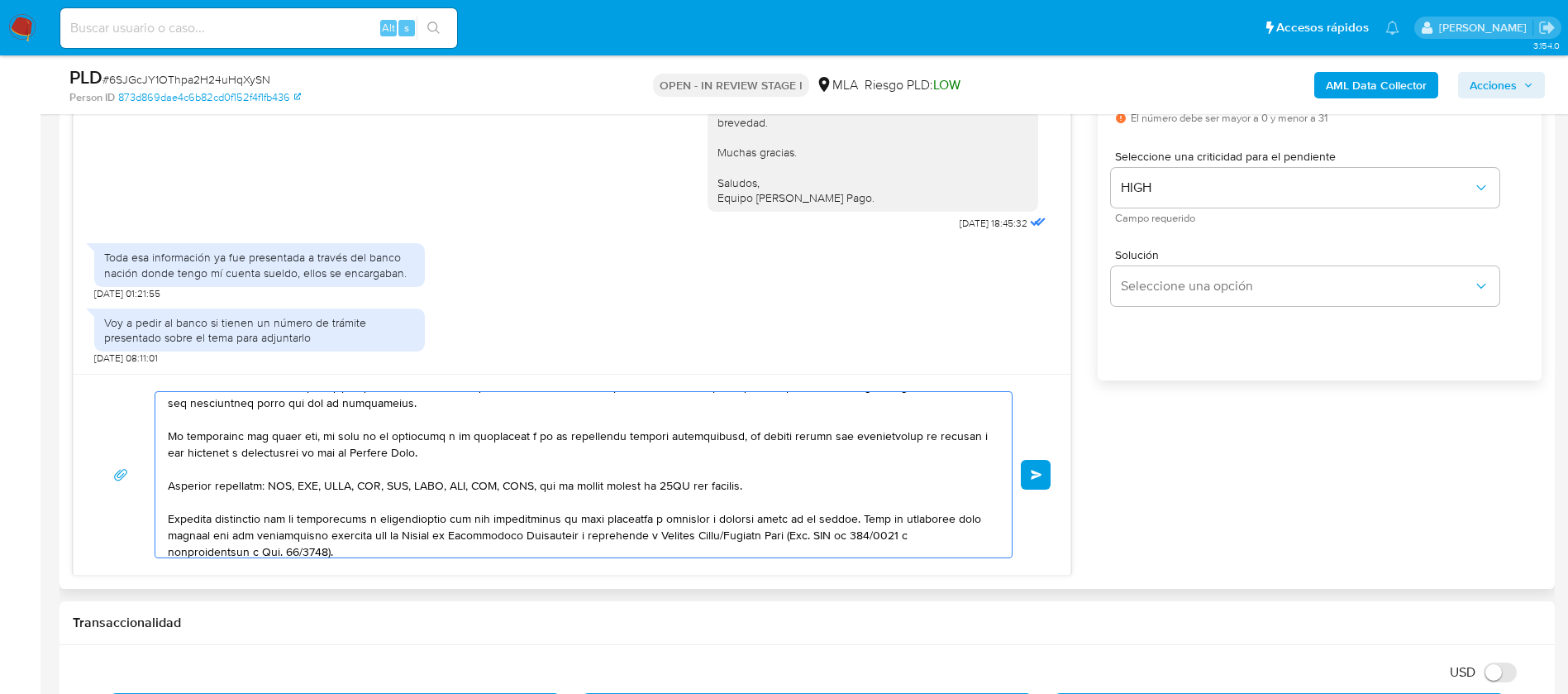
scroll to position [276, 0]
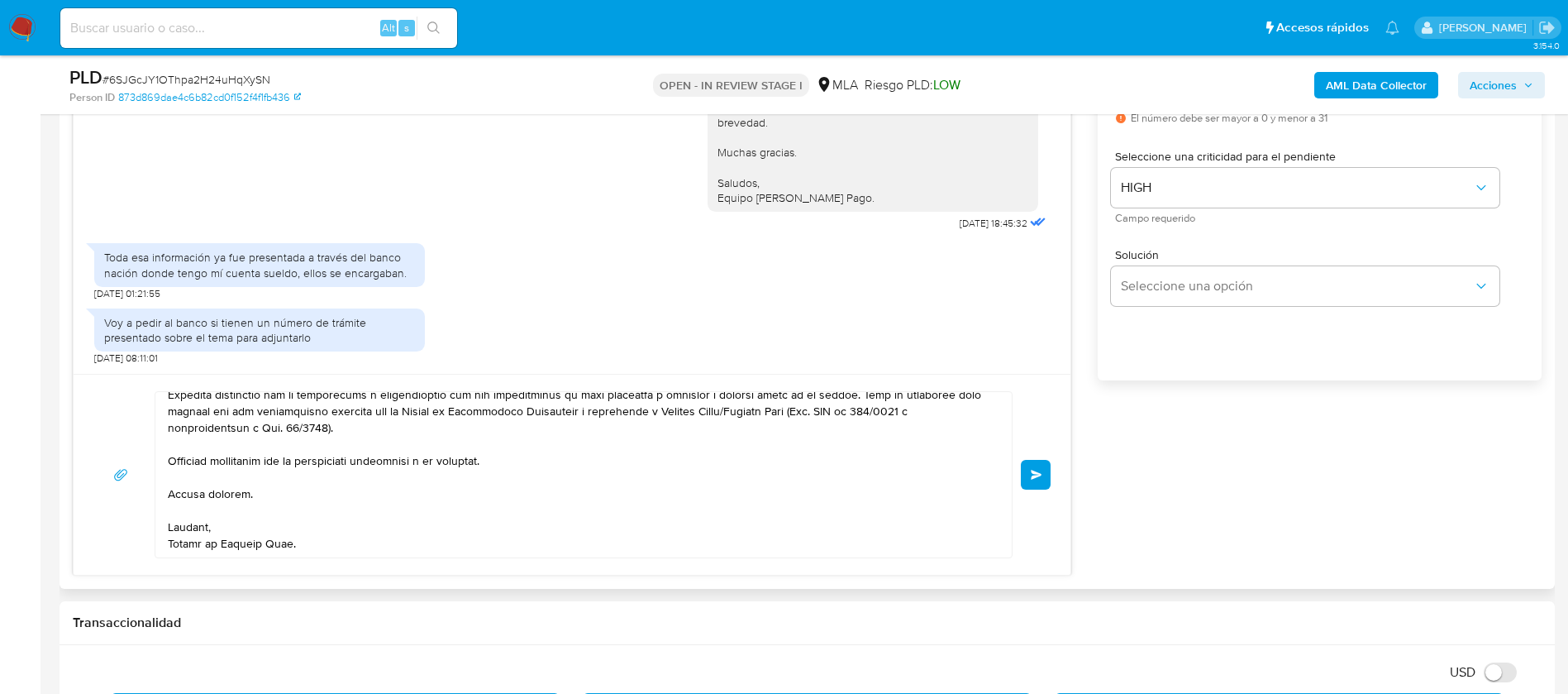
click at [1046, 470] on button "Enviar" at bounding box center [1036, 475] width 30 height 30
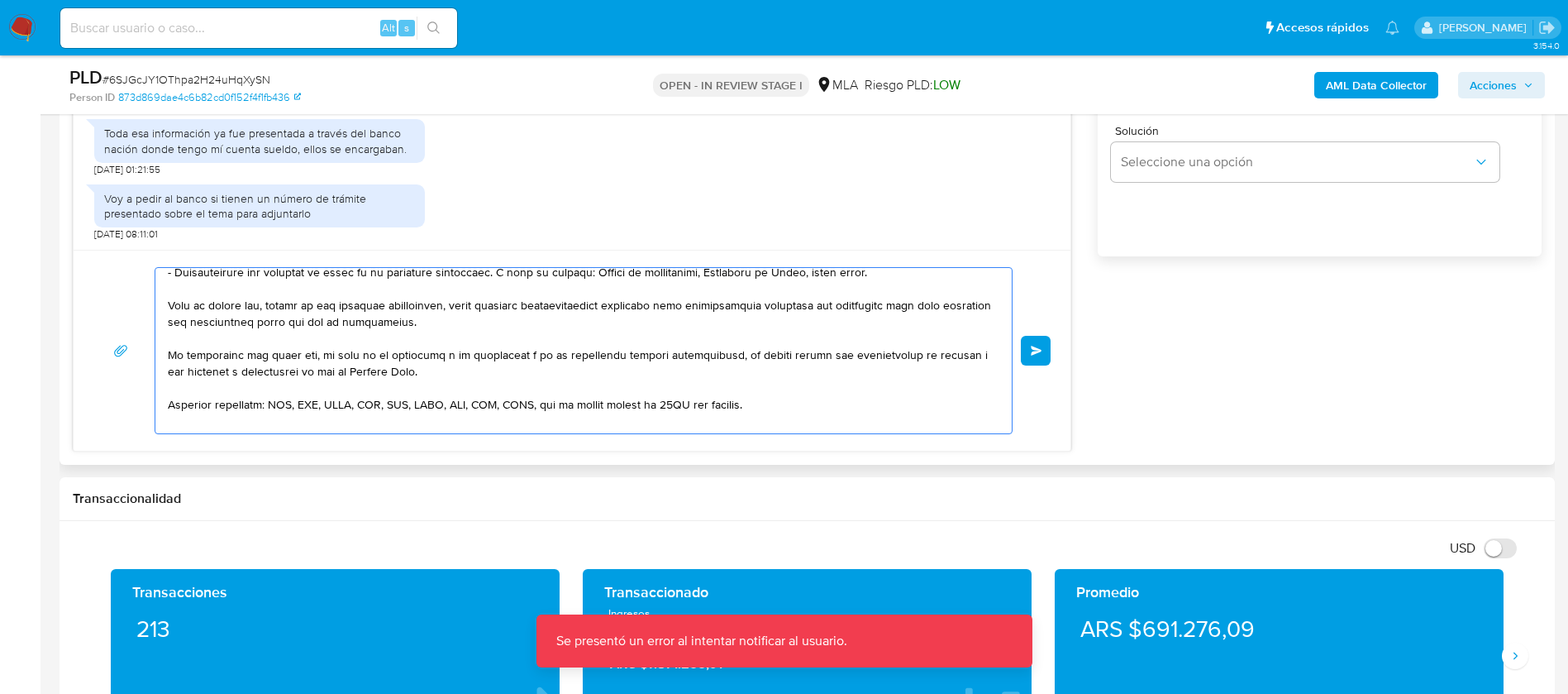
scroll to position [0, 0]
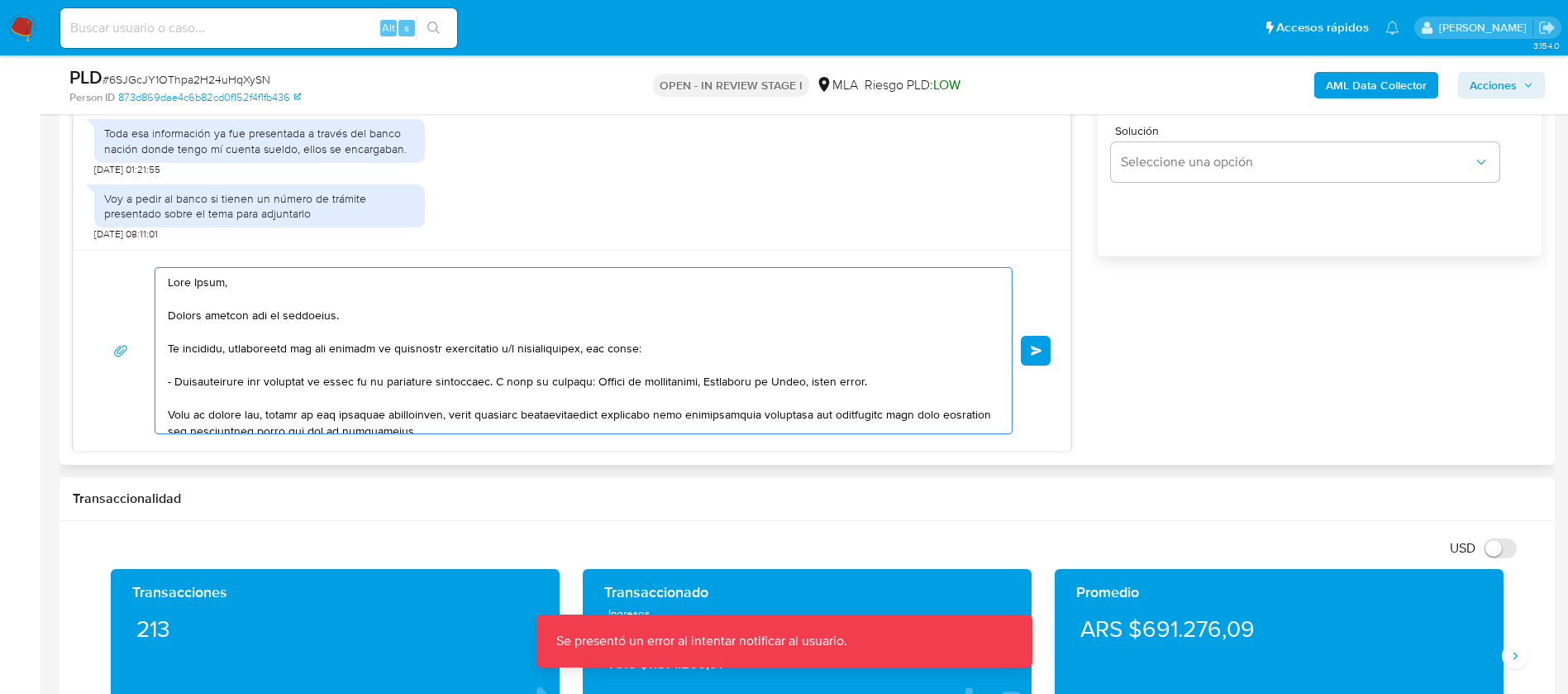
drag, startPoint x: 341, startPoint y: 422, endPoint x: 143, endPoint y: 171, distance: 319.5
click at [143, 171] on div "17/07/2025 19:55:37 TXT TXT melifile91589698610974106.txt PDF PDF melifile24569…" at bounding box center [572, 155] width 999 height 592
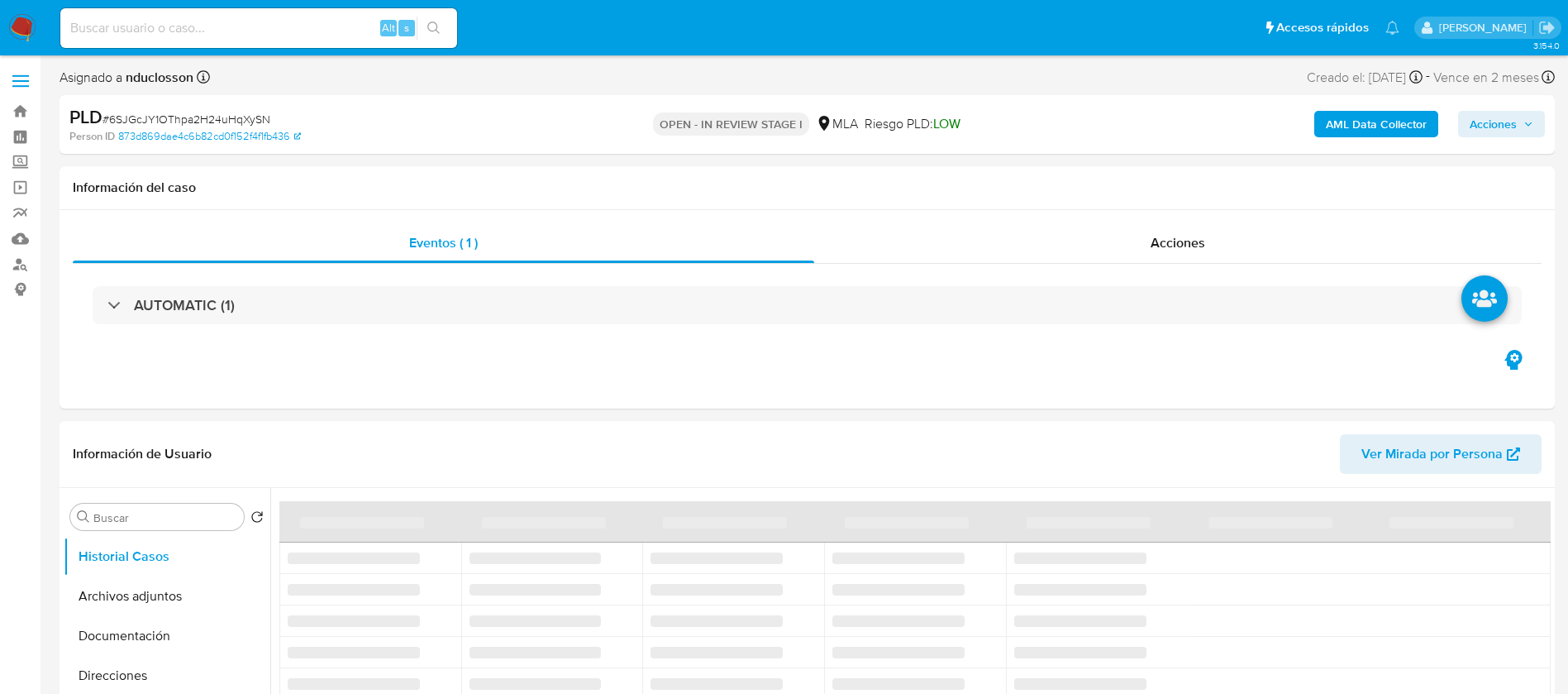
select select "10"
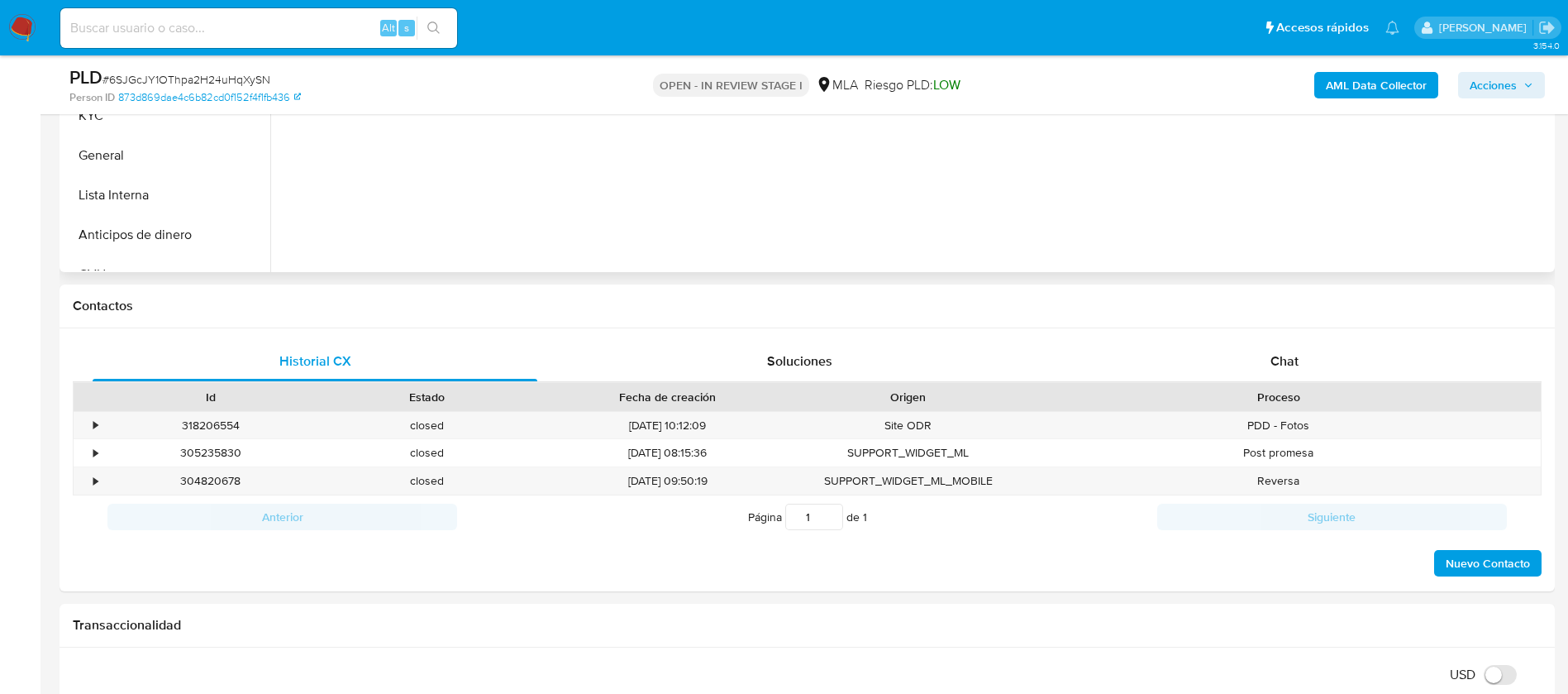
scroll to position [620, 0]
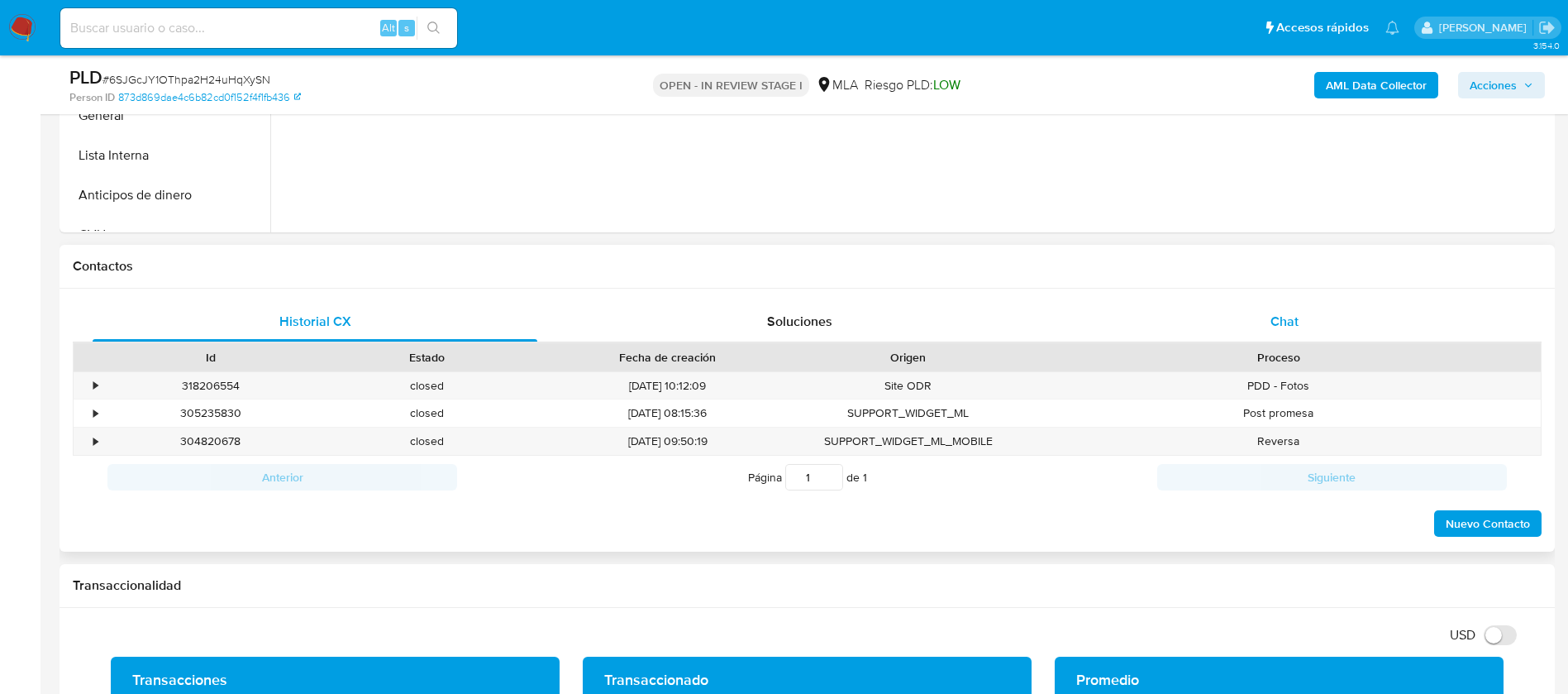
click at [1272, 316] on span "Chat" at bounding box center [1284, 321] width 28 height 19
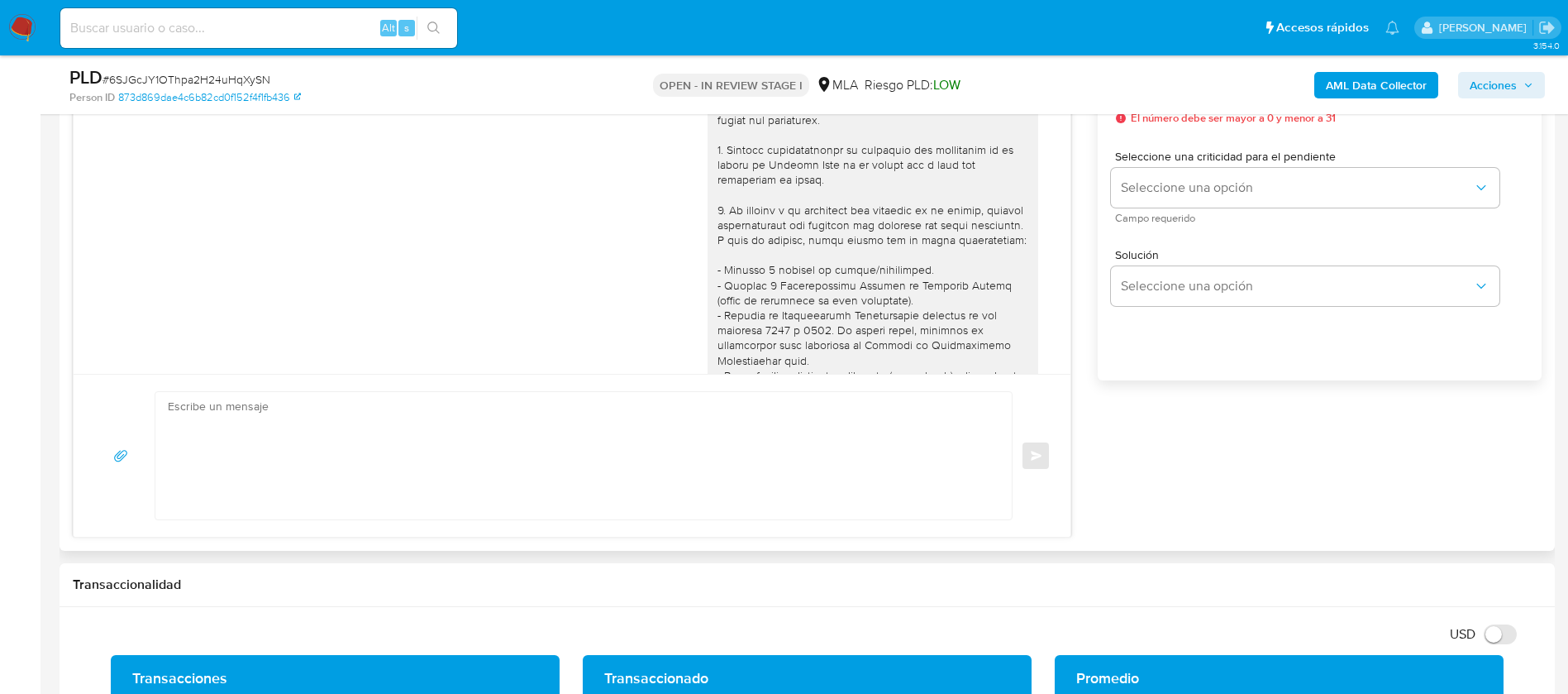
scroll to position [1404, 0]
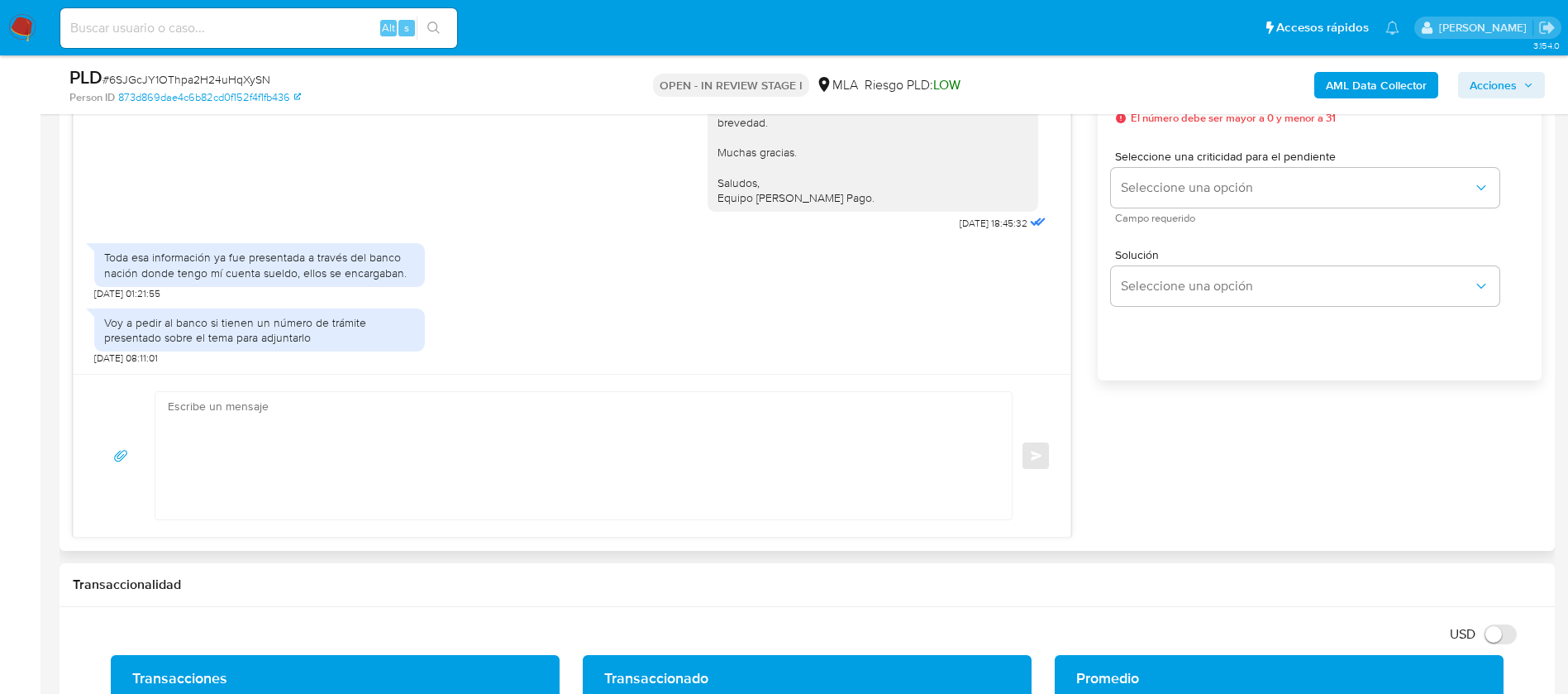
click at [441, 417] on textarea at bounding box center [579, 455] width 823 height 127
paste textarea "Lore Ipsum, Dolors ametcon adi el seddoeius. Te incididu, utlaboreetd mag ali e…"
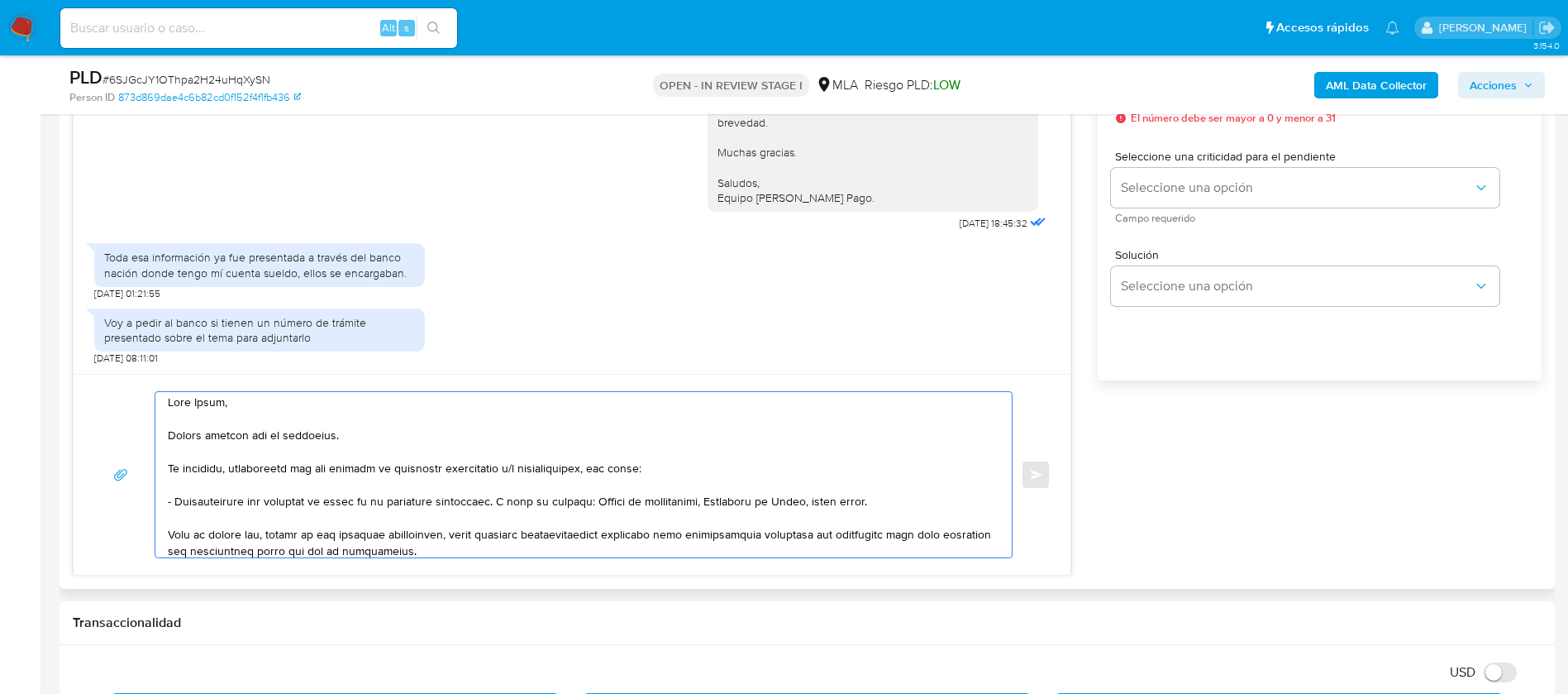
scroll to position [0, 0]
click at [209, 422] on textarea at bounding box center [579, 474] width 823 height 165
click at [221, 467] on textarea at bounding box center [579, 474] width 823 height 165
click at [229, 494] on textarea at bounding box center [579, 474] width 823 height 165
click at [231, 518] on textarea at bounding box center [579, 474] width 823 height 165
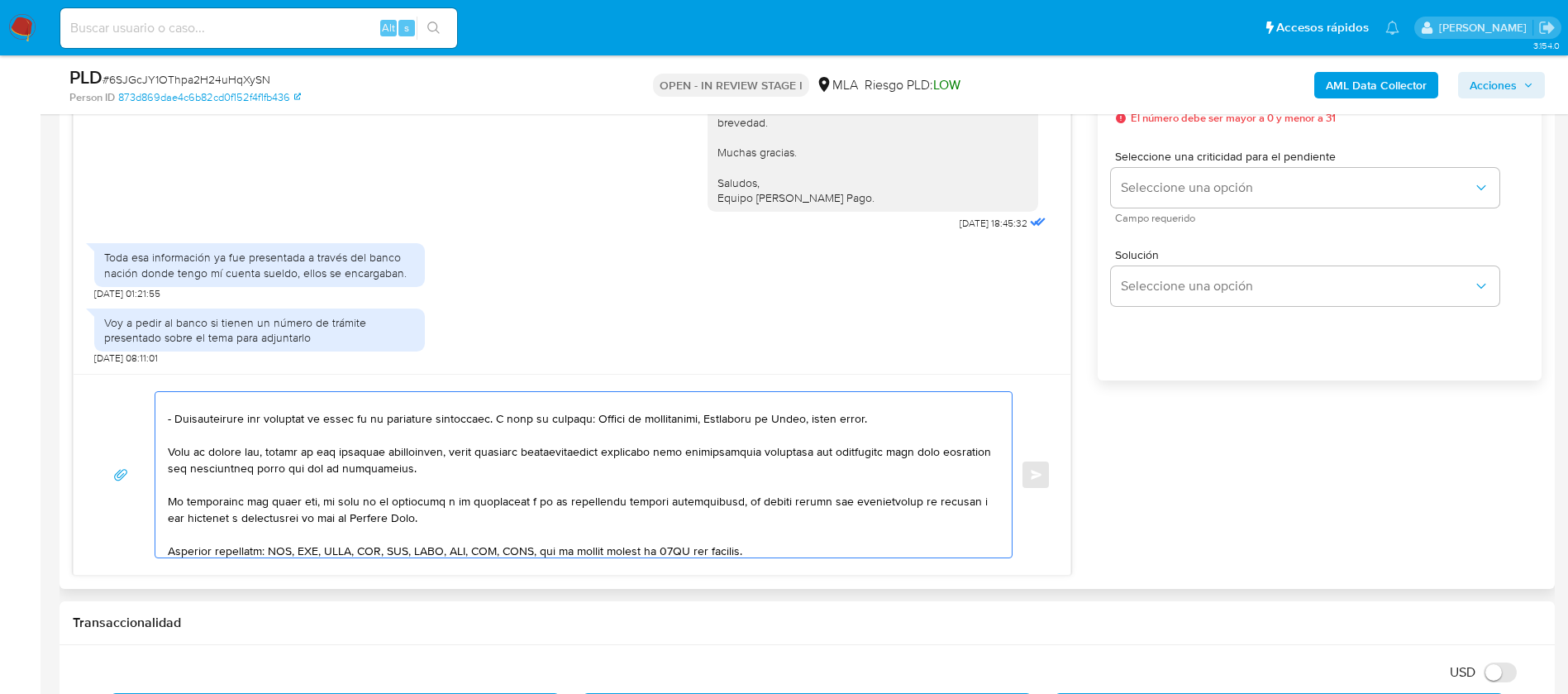
scroll to position [124, 0]
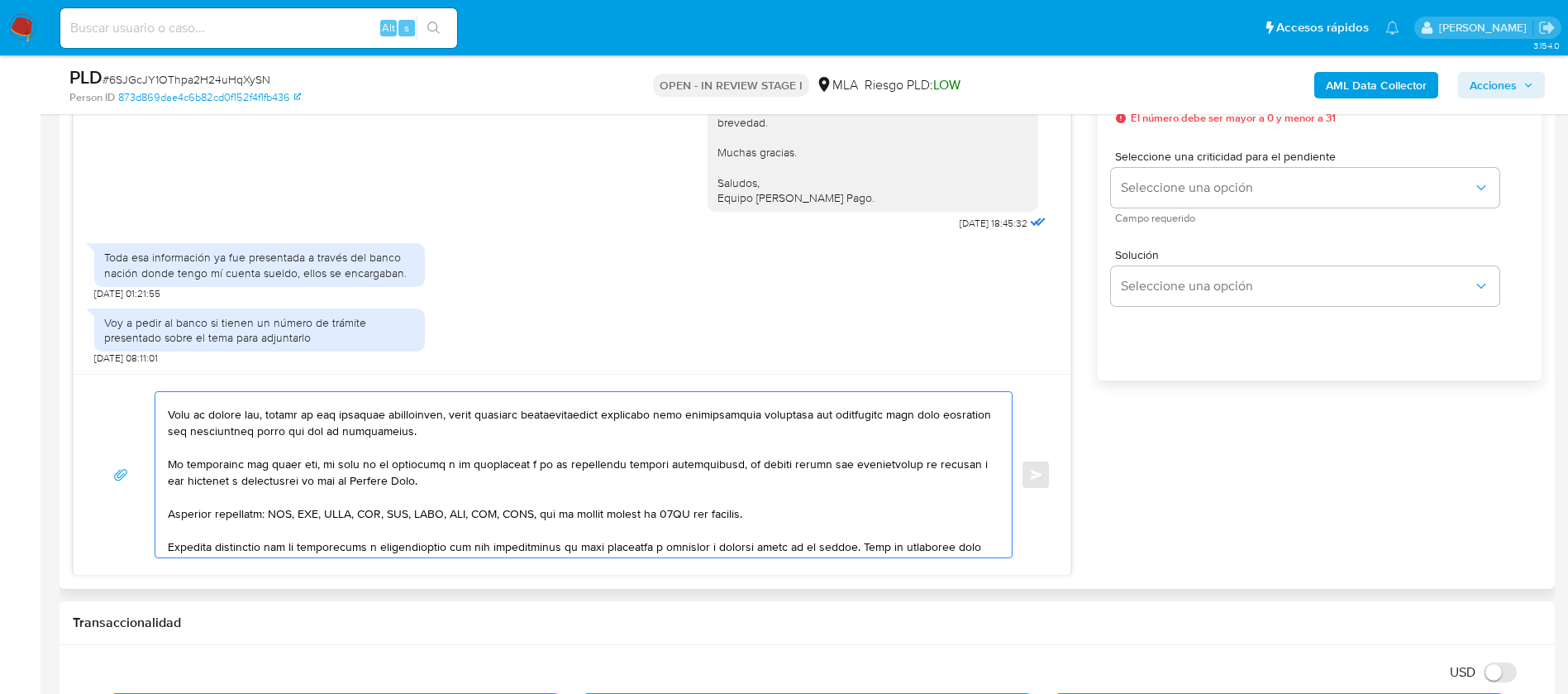
click at [235, 452] on textarea at bounding box center [579, 474] width 823 height 165
click at [245, 488] on textarea at bounding box center [579, 474] width 823 height 165
click at [248, 522] on textarea at bounding box center [579, 474] width 823 height 165
click at [235, 502] on textarea at bounding box center [579, 474] width 823 height 165
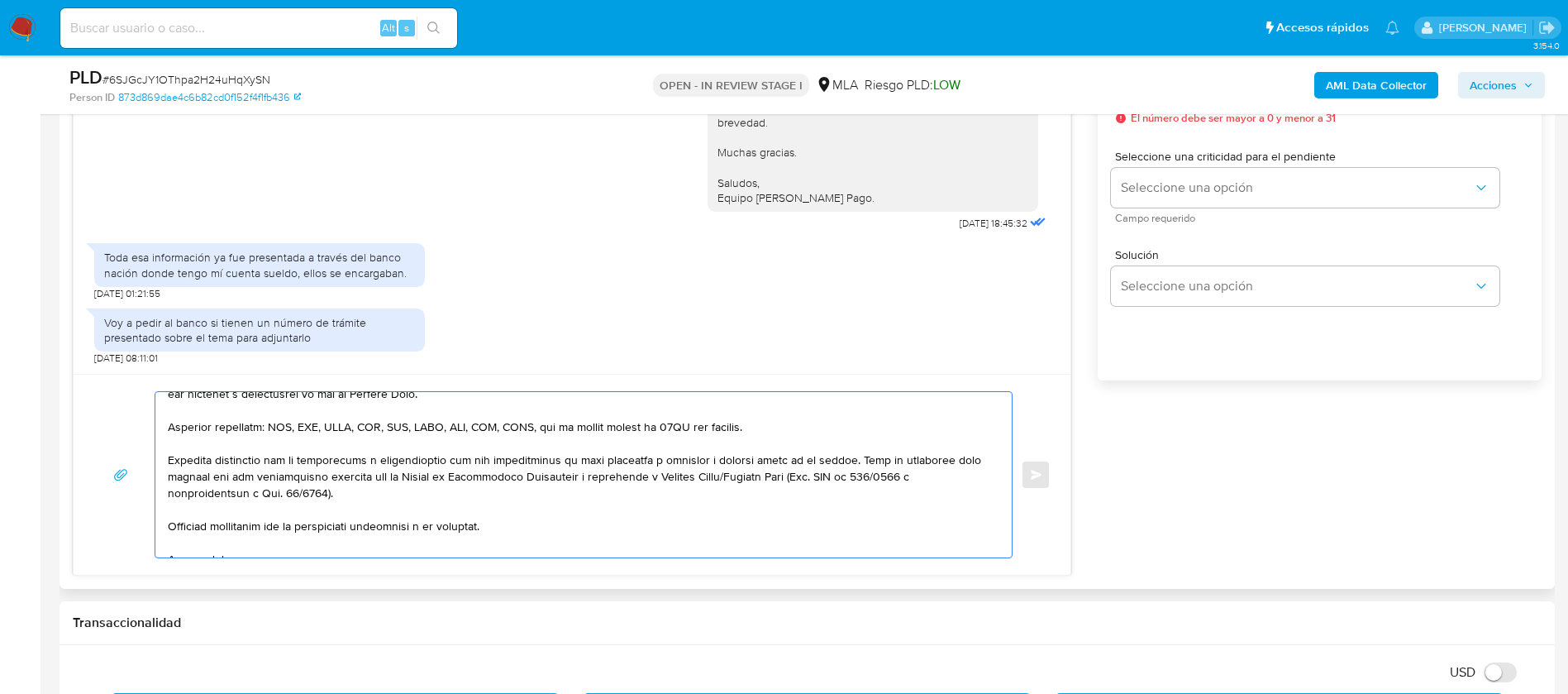
scroll to position [248, 0]
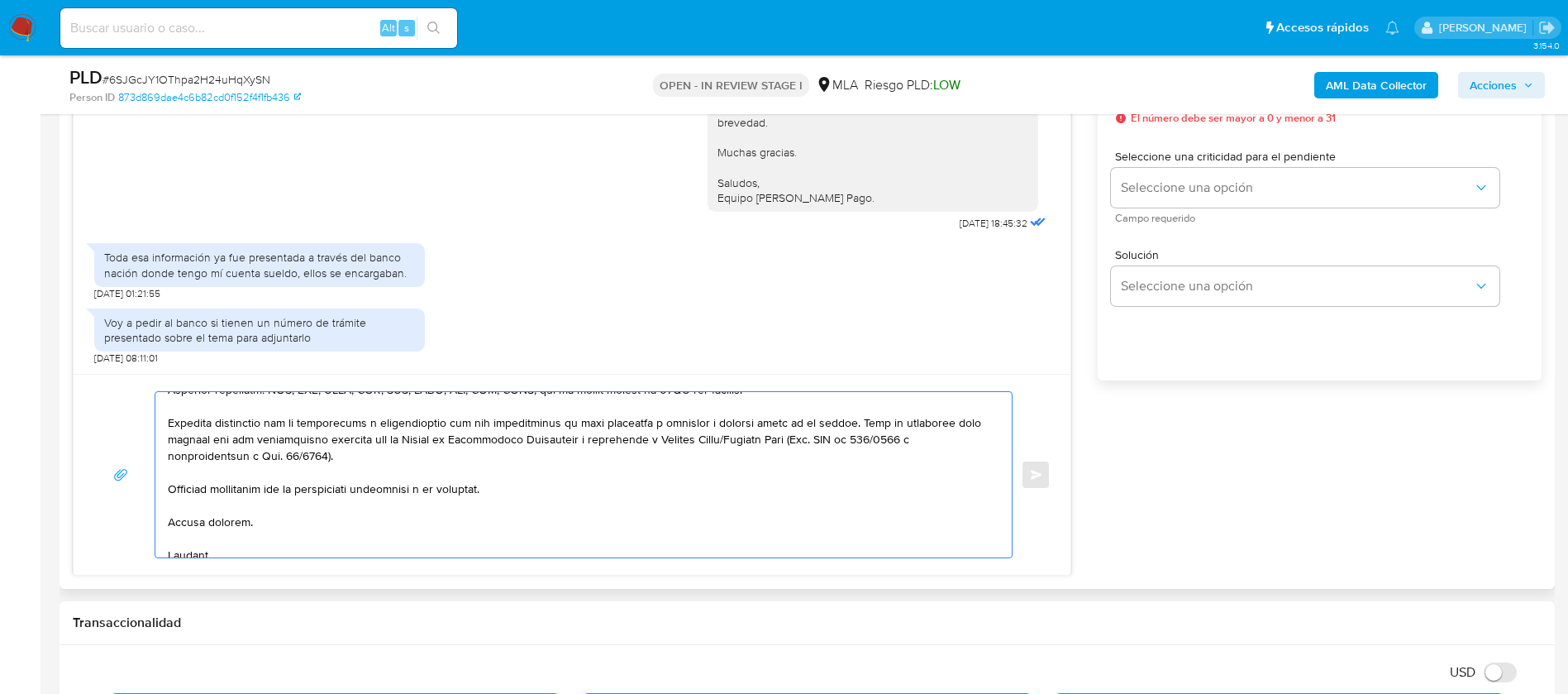
click at [226, 472] on textarea at bounding box center [579, 474] width 823 height 165
click at [260, 528] on textarea at bounding box center [579, 474] width 823 height 165
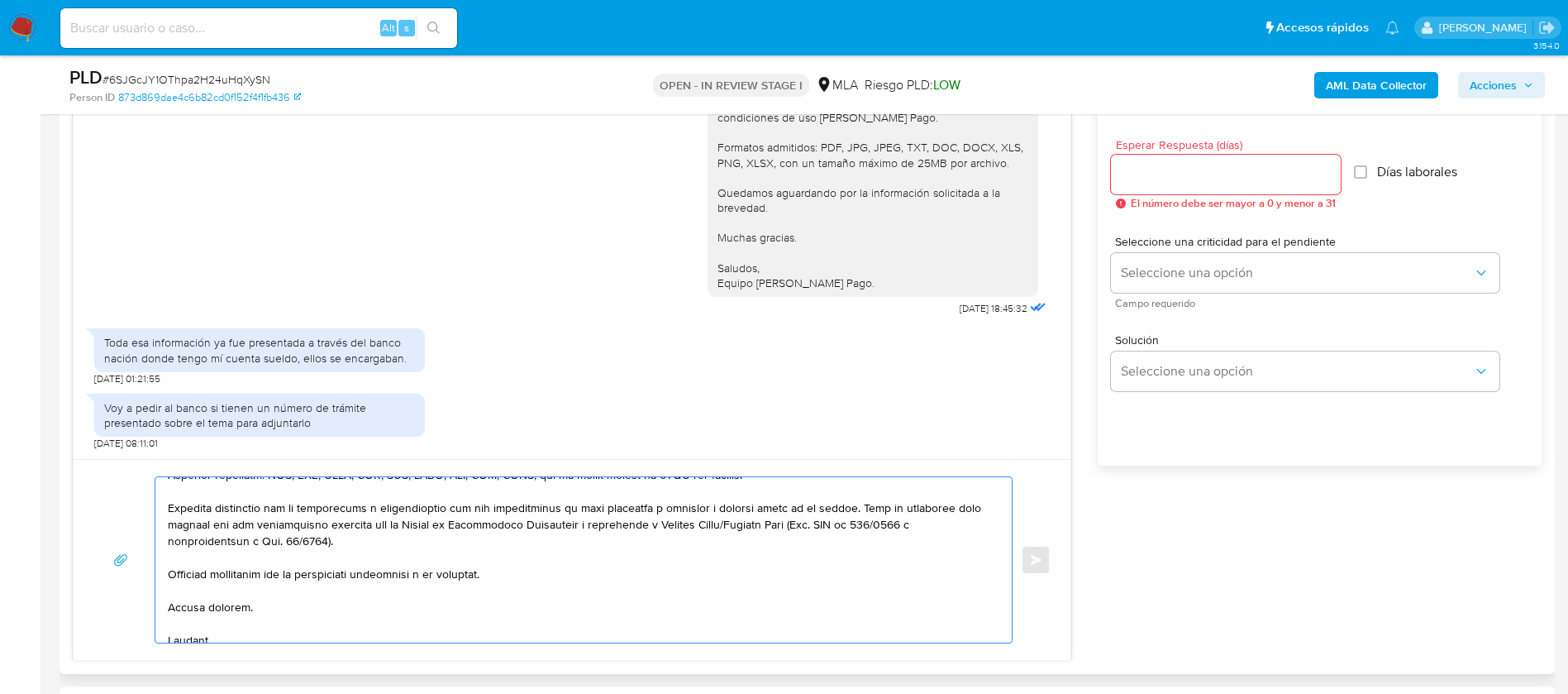
scroll to position [868, 0]
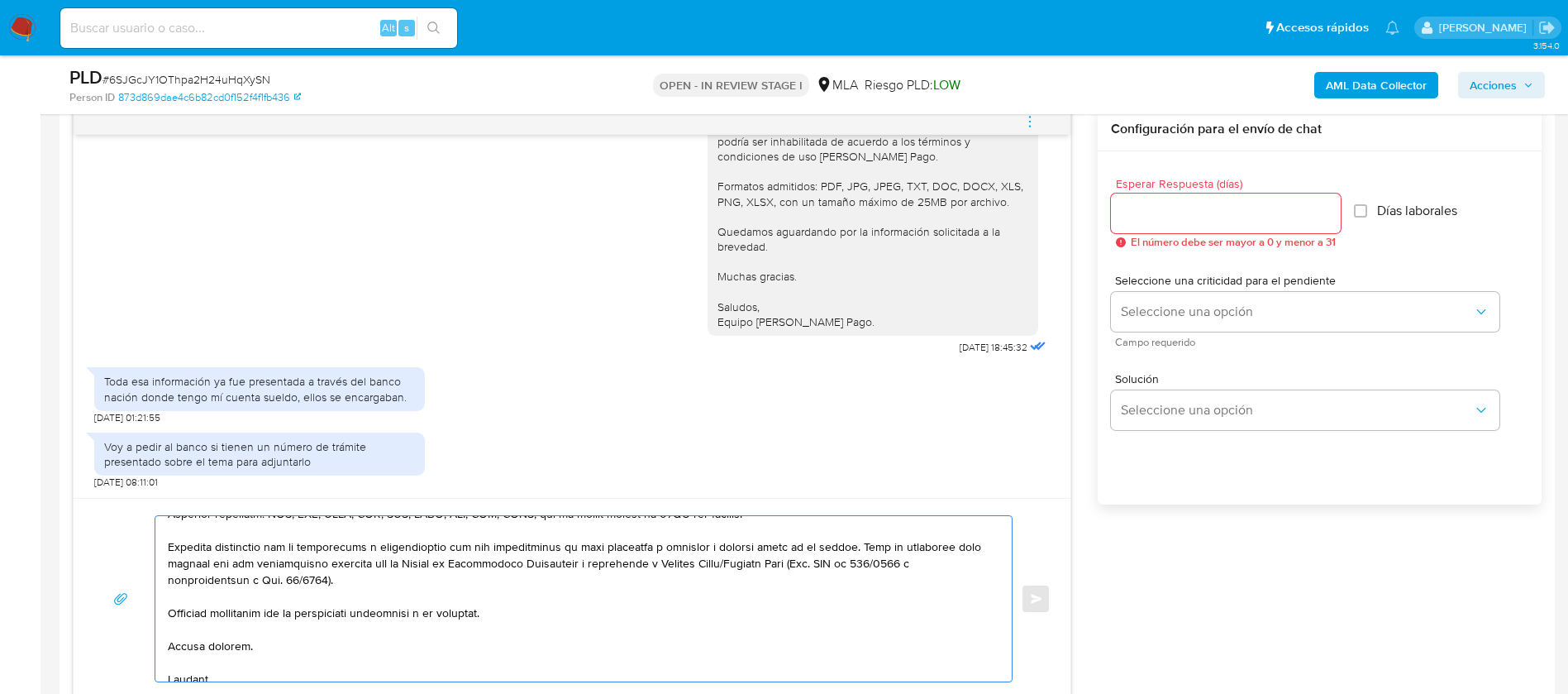
type textarea "Lore Ipsum, Dolors ametcon adi el seddoeius. Te incididu, utlaboreetd mag ali e…"
click at [1124, 209] on input "Esperar Respuesta (días)" at bounding box center [1226, 213] width 230 height 21
type input "3"
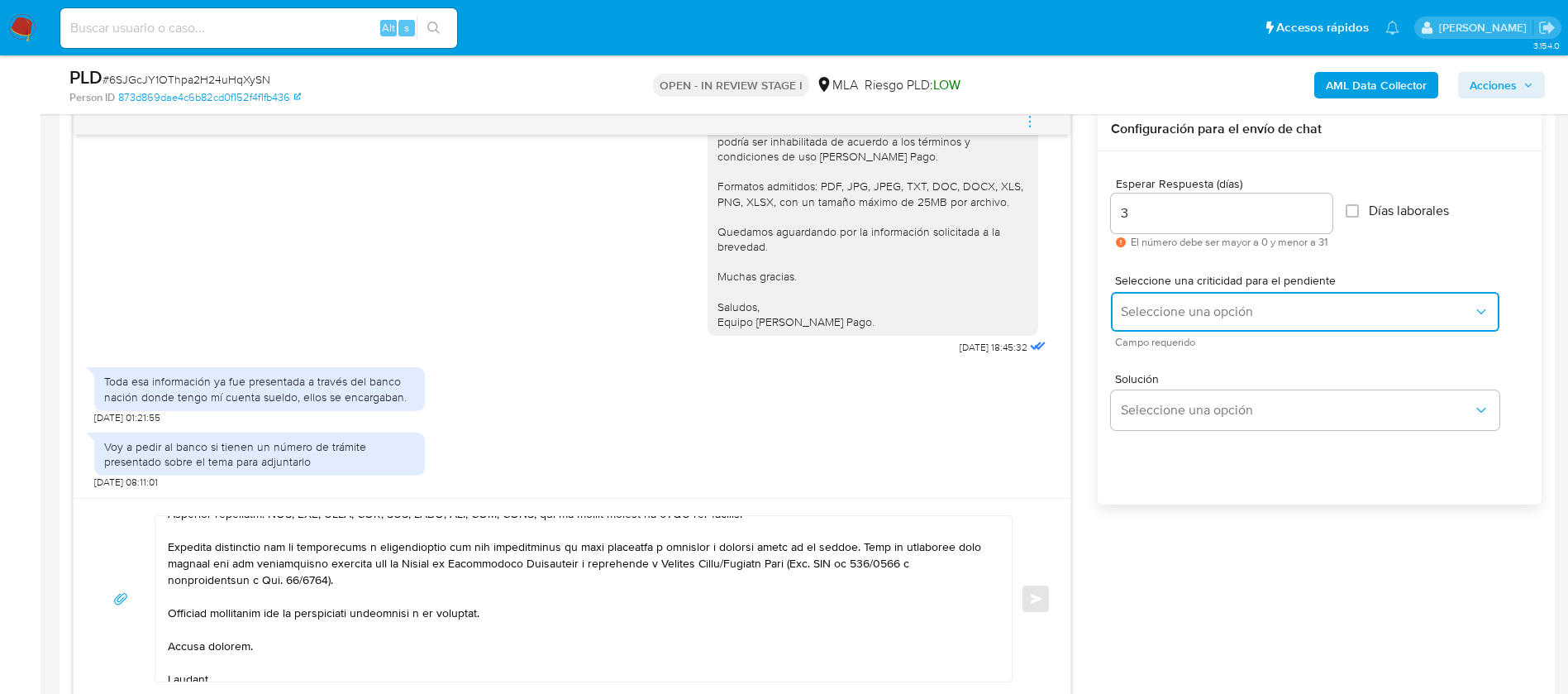
click at [1158, 311] on span "Seleccione una opción" at bounding box center [1297, 311] width 352 height 17
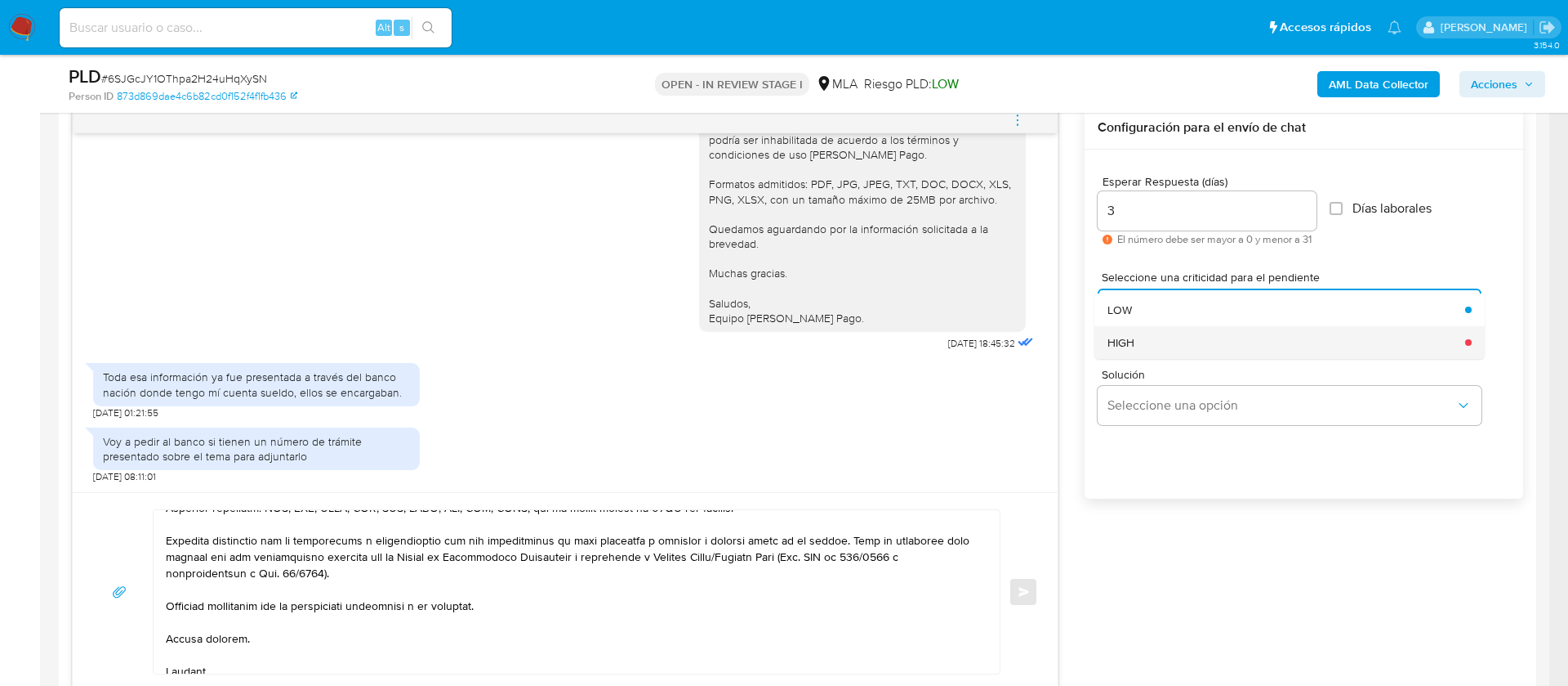
click at [1138, 351] on div "HIGH" at bounding box center [1281, 342] width 348 height 33
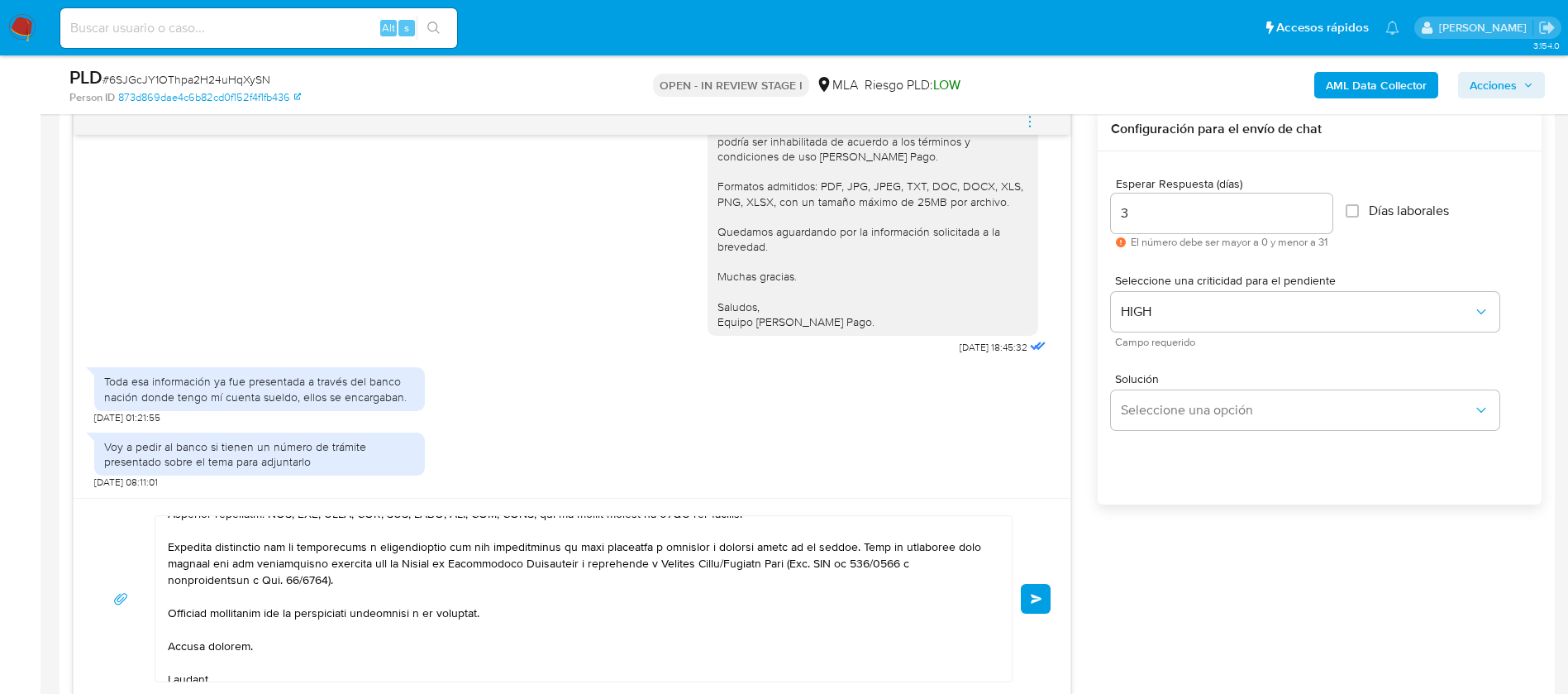
click at [1144, 529] on div "Esperar Respuesta (días) 3 El número debe ser mayor a 0 y menor a 31 Días labor…" at bounding box center [1320, 349] width 444 height 397
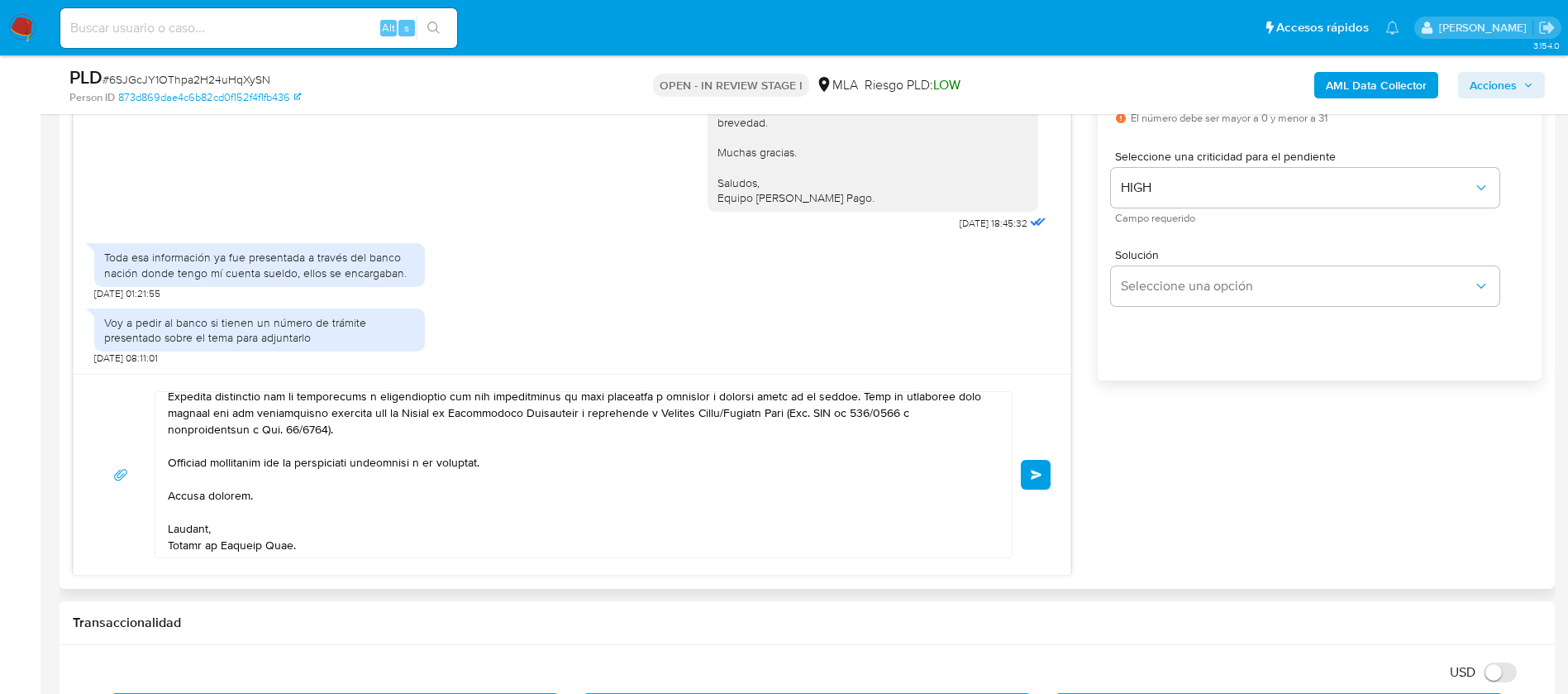
scroll to position [276, 0]
click at [1024, 470] on button "Enviar" at bounding box center [1036, 475] width 30 height 30
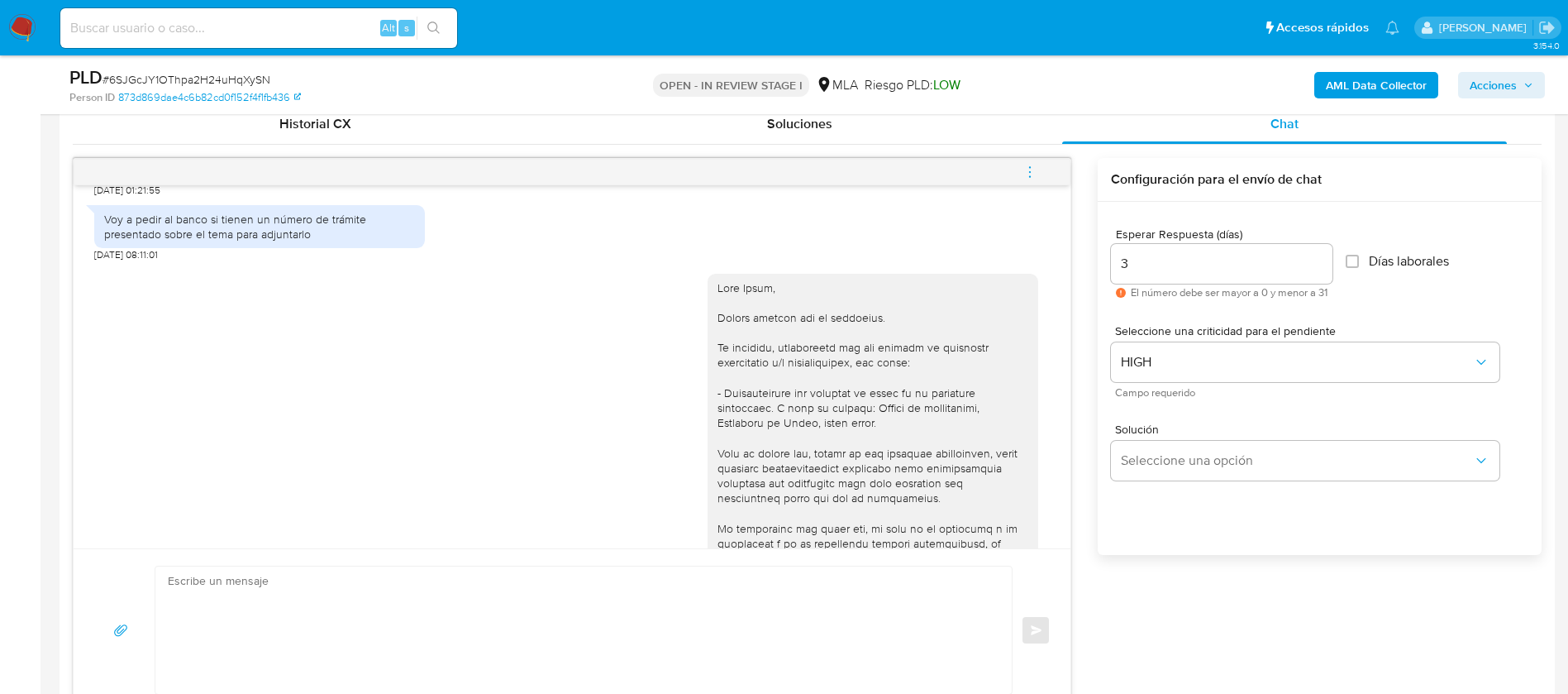
scroll to position [744, 0]
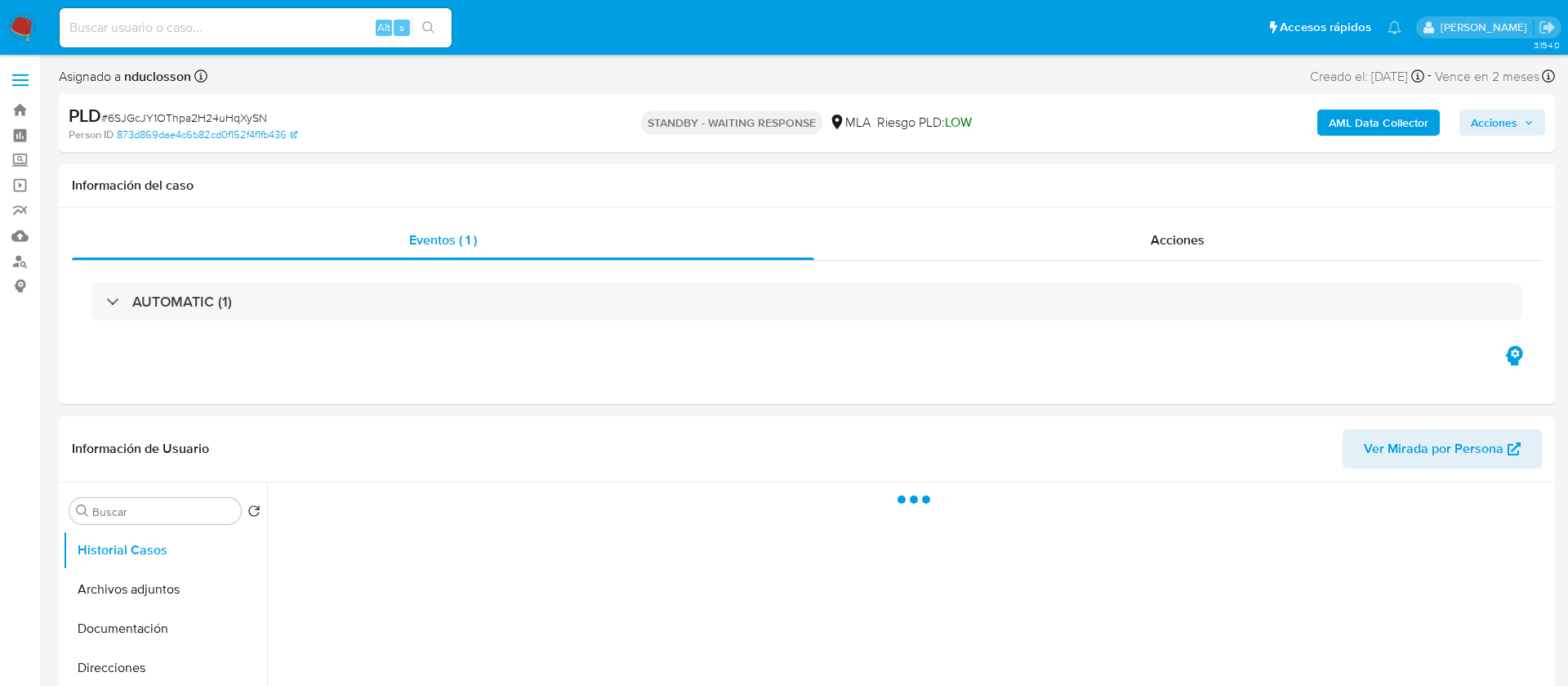
select select "10"
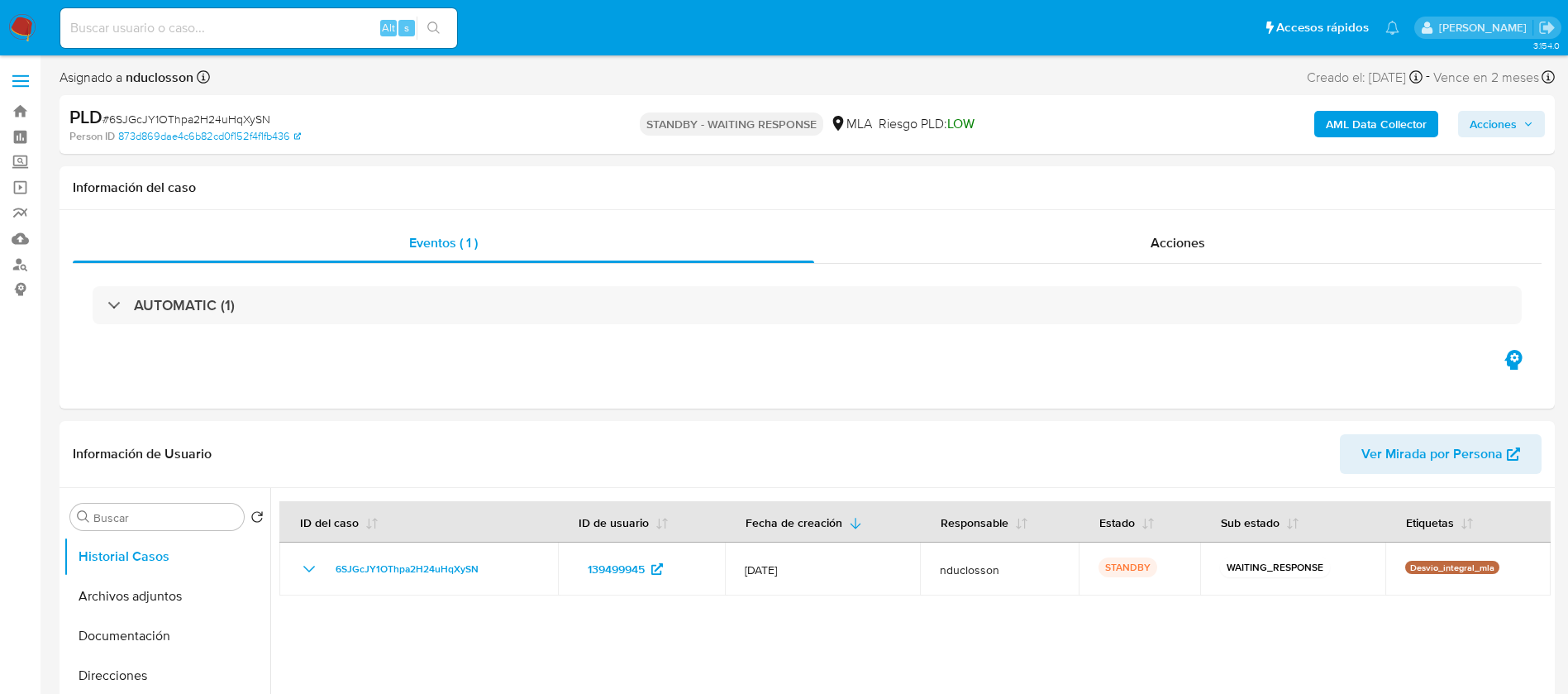
click at [188, 39] on div "Alt s" at bounding box center [258, 28] width 397 height 40
click at [189, 31] on input at bounding box center [258, 27] width 397 height 21
paste input "K7CfZ6CbjKUwlCENDYS2QGa0"
type input "K7CfZ6CbjKUwlCENDYS2QGa0"
click at [424, 21] on button "search-icon" at bounding box center [434, 28] width 34 height 23
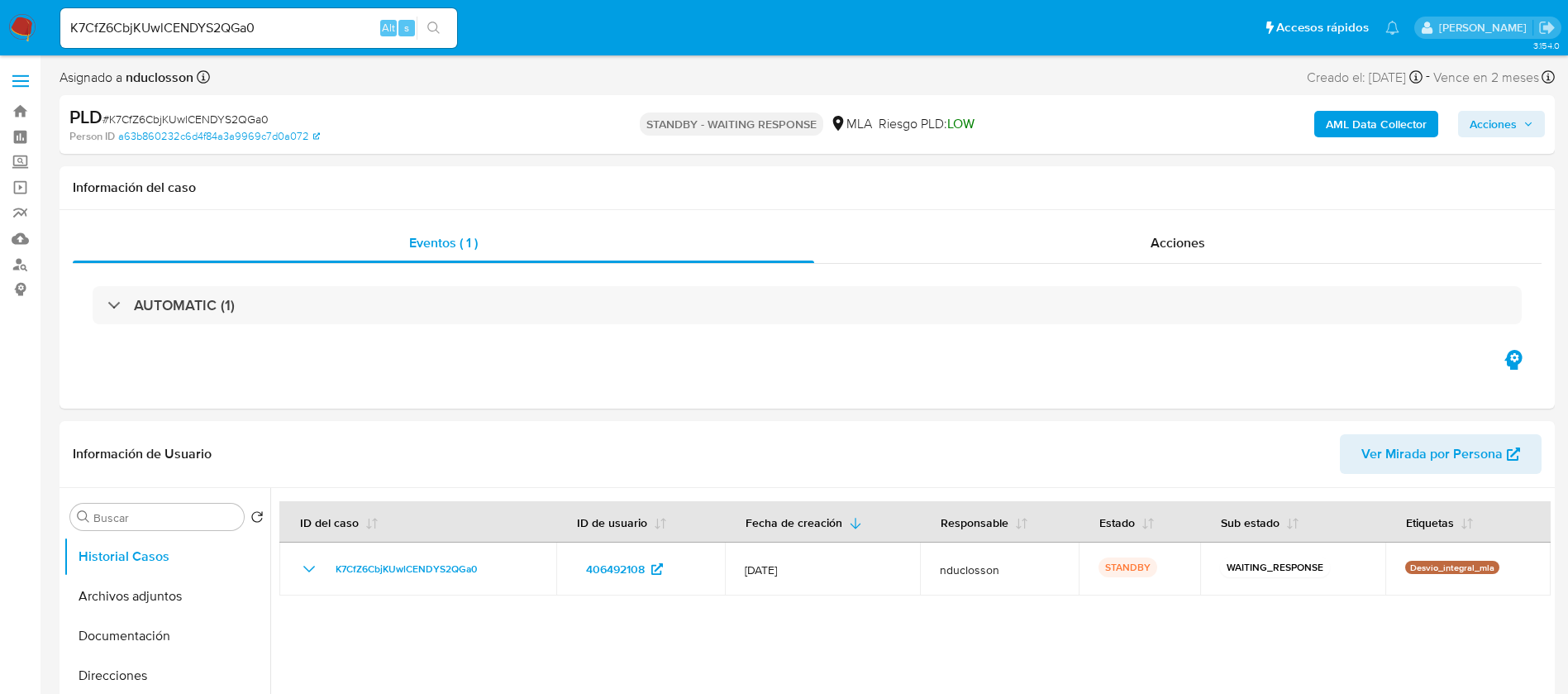
select select "10"
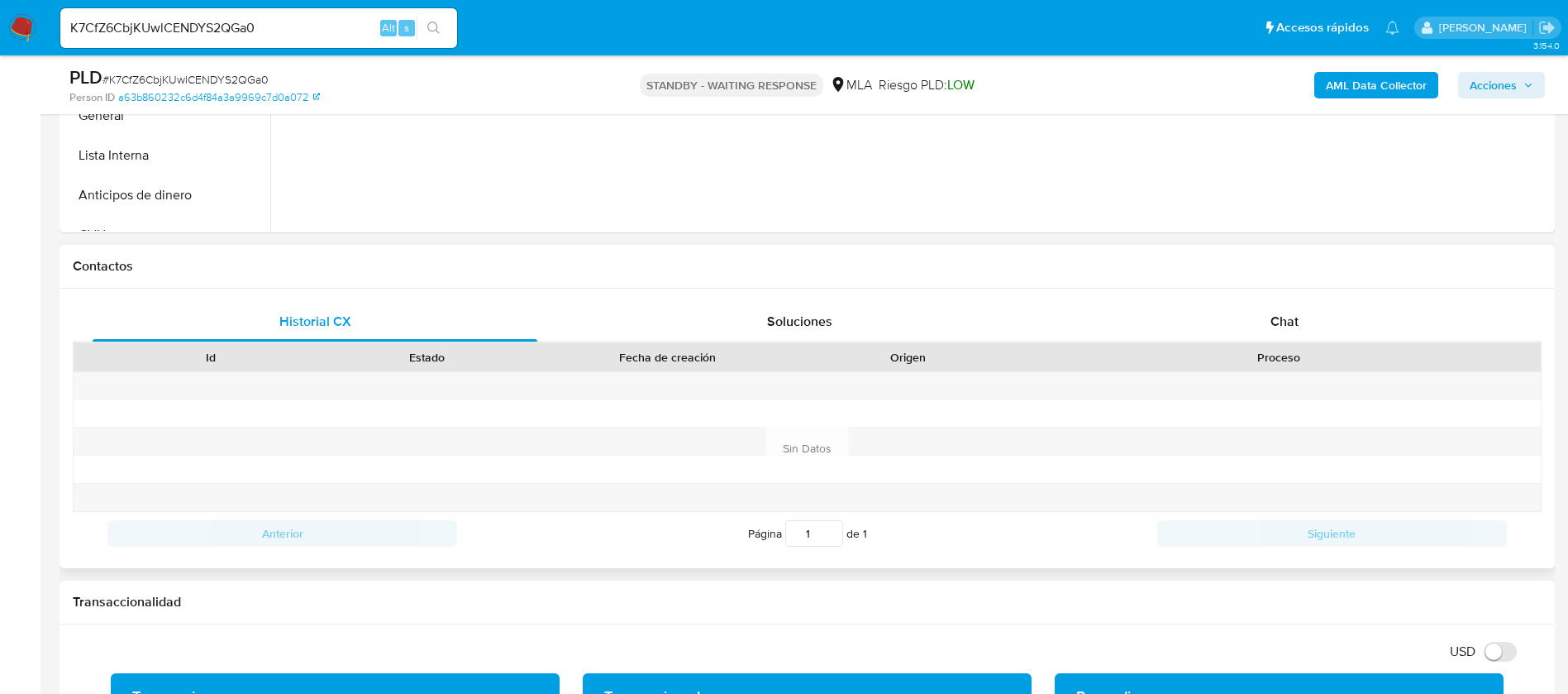
click at [1288, 279] on div "Contactos" at bounding box center [807, 267] width 1495 height 44
click at [1288, 321] on span "Chat" at bounding box center [1284, 321] width 28 height 19
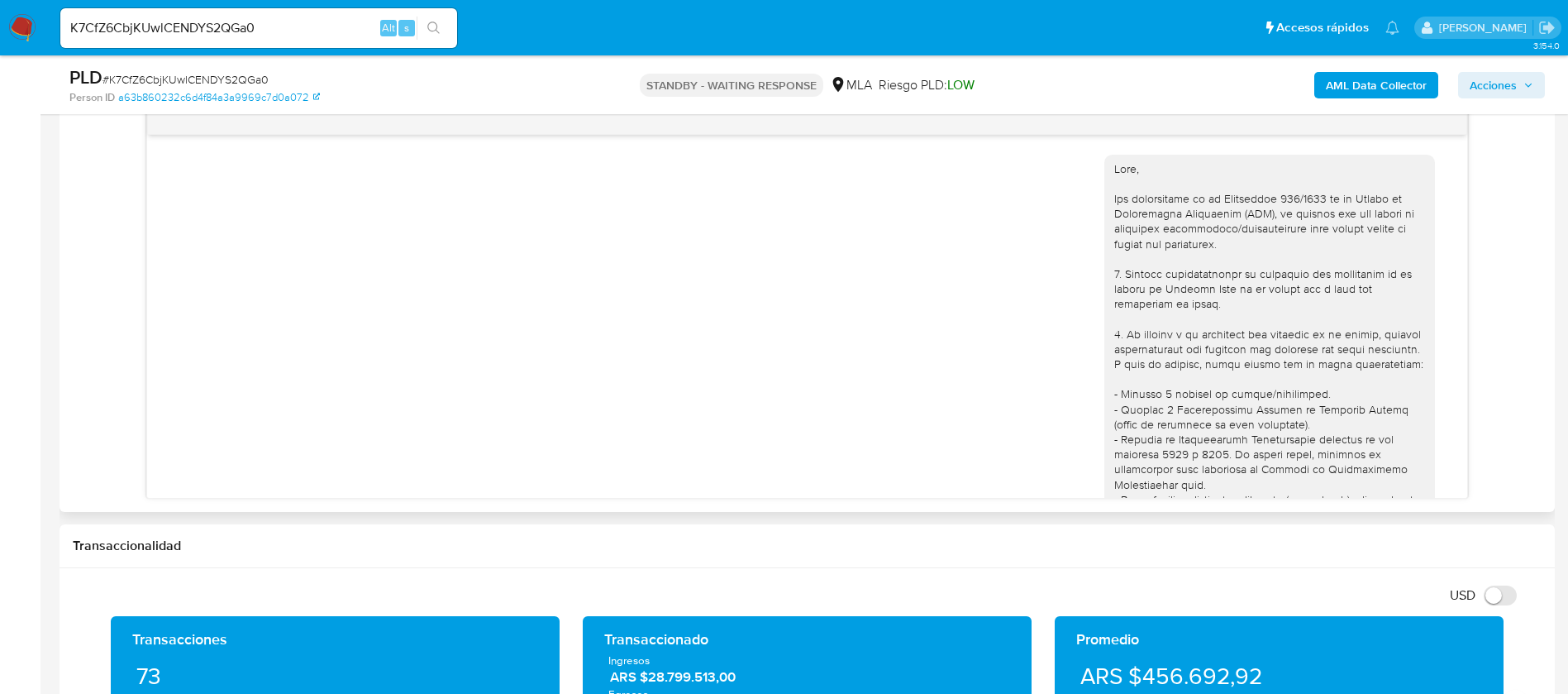
scroll to position [2071, 0]
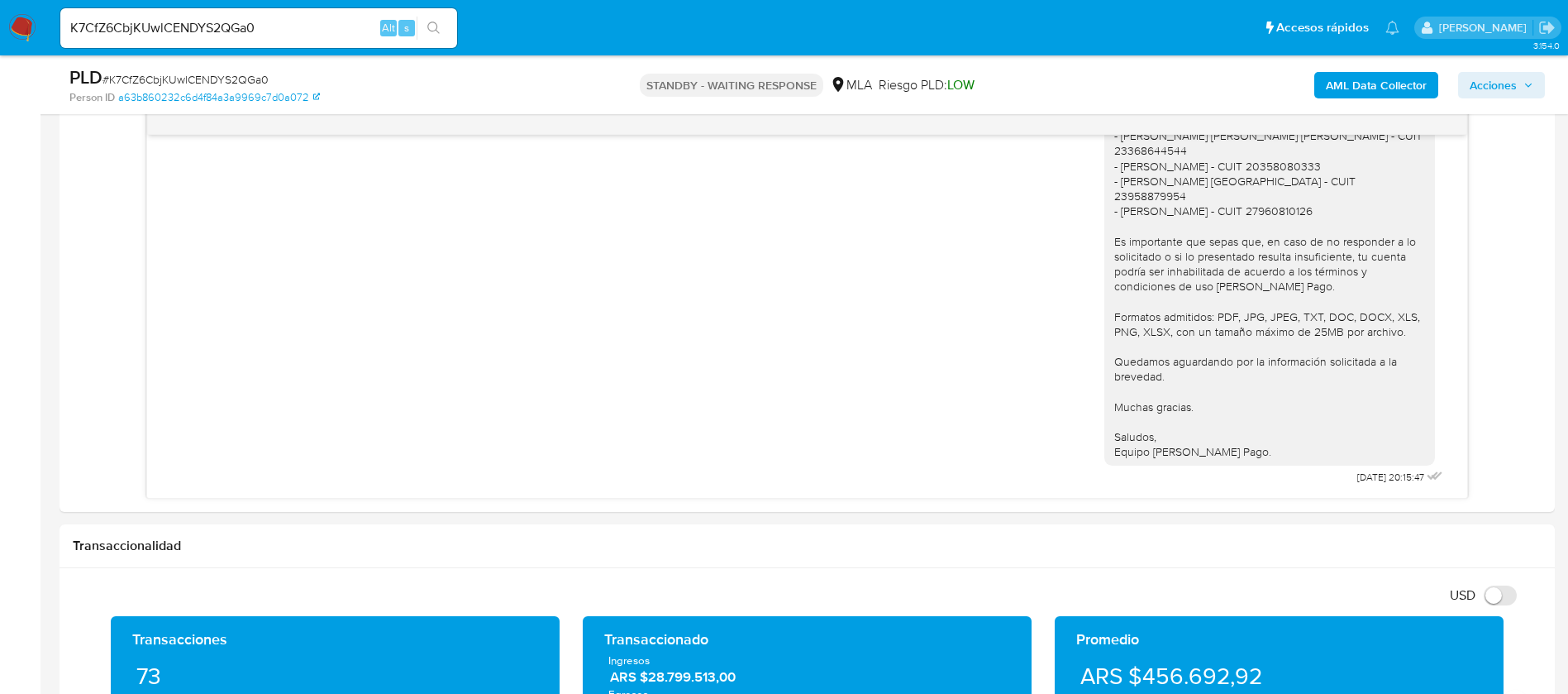
click at [181, 27] on input "K7CfZ6CbjKUwlCENDYS2QGa0" at bounding box center [258, 27] width 397 height 21
click at [433, 25] on icon "search-icon" at bounding box center [433, 27] width 13 height 13
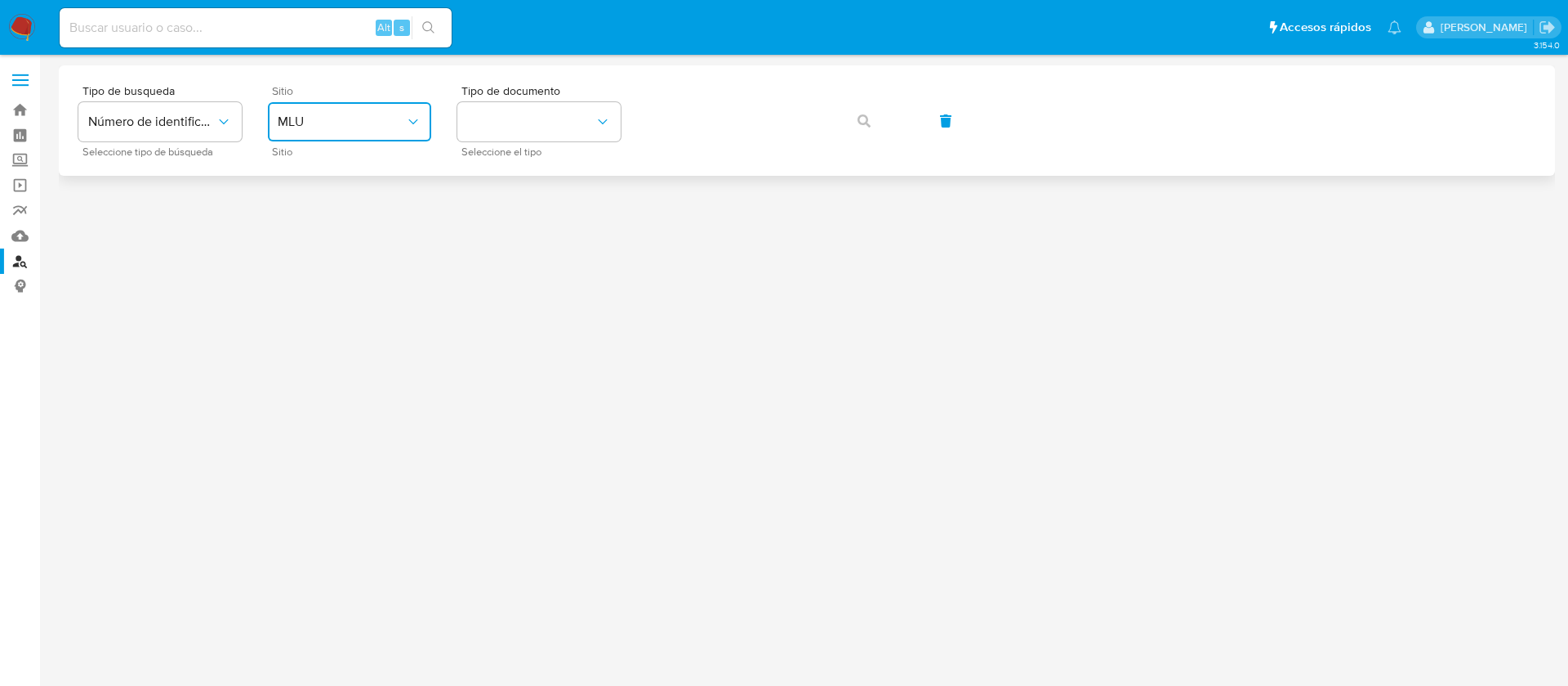
click at [385, 112] on button "MLU" at bounding box center [349, 122] width 163 height 40
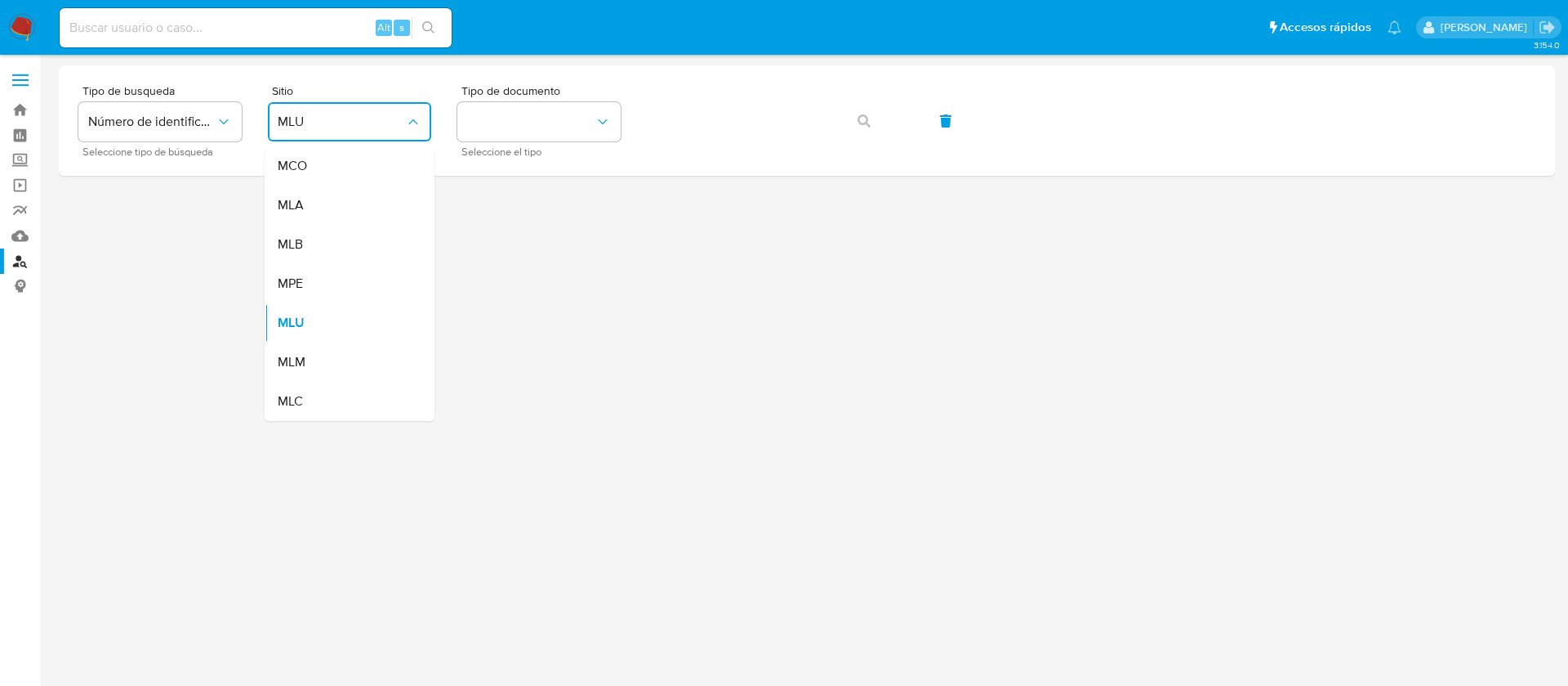
click at [325, 206] on div "MLA" at bounding box center [345, 206] width 134 height 40
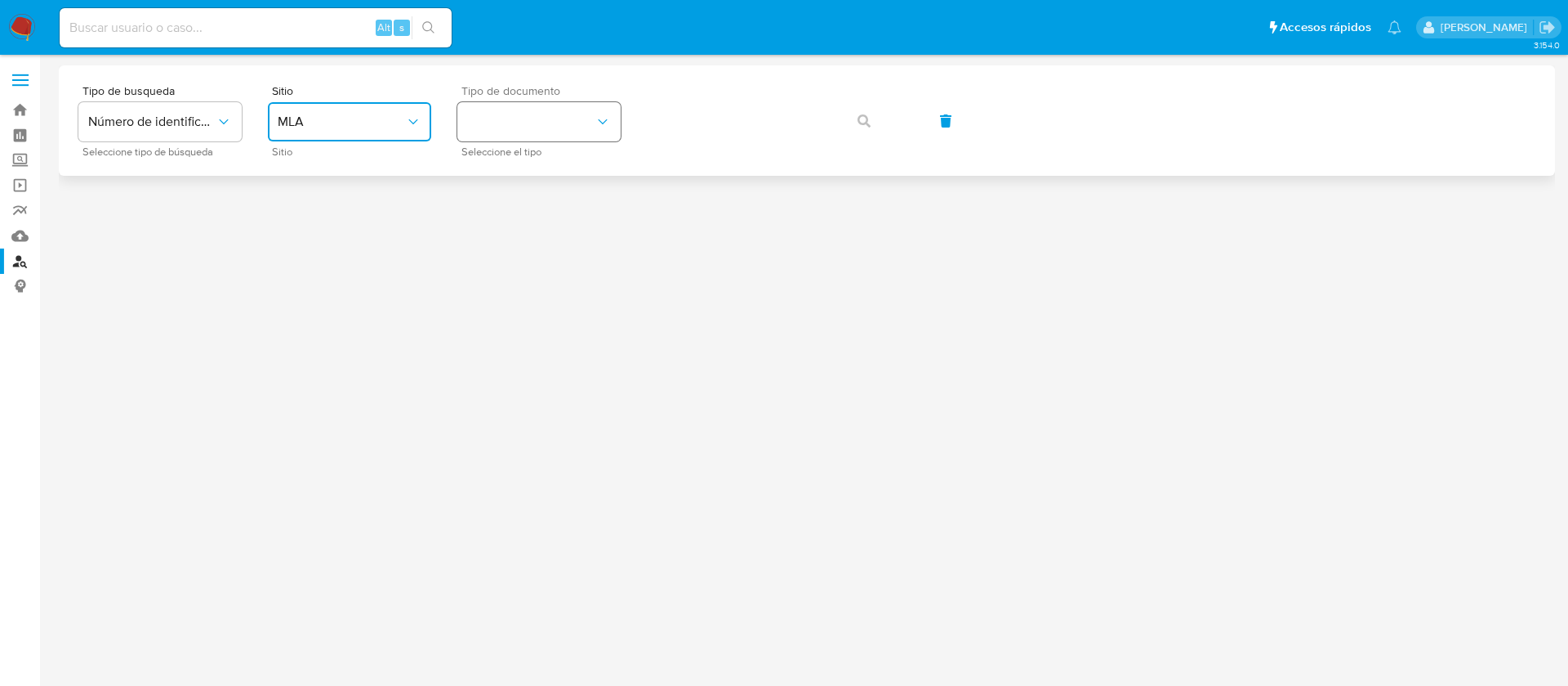
click at [535, 104] on button "identificationType" at bounding box center [538, 122] width 163 height 40
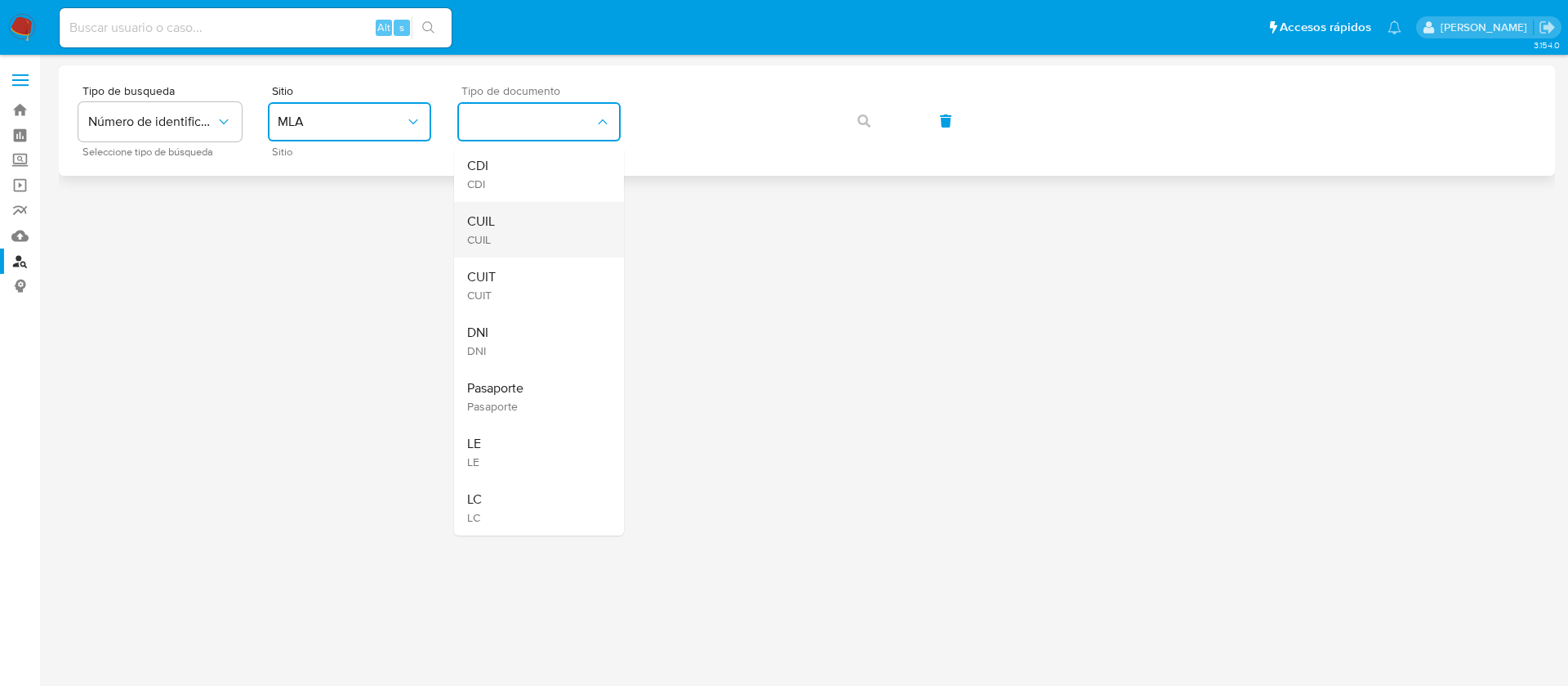
click at [506, 211] on div "CUIL CUIL" at bounding box center [535, 229] width 134 height 55
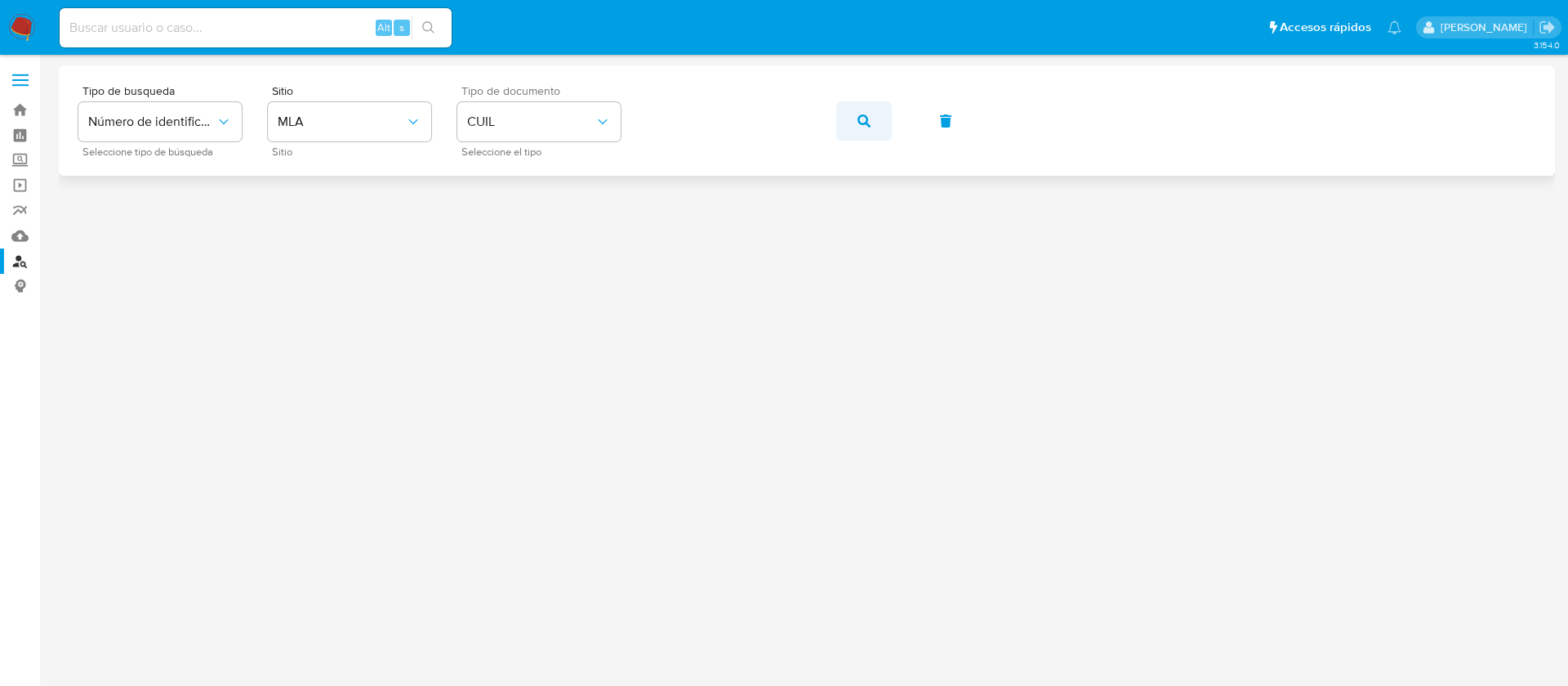
click at [867, 126] on icon "button" at bounding box center [864, 121] width 13 height 13
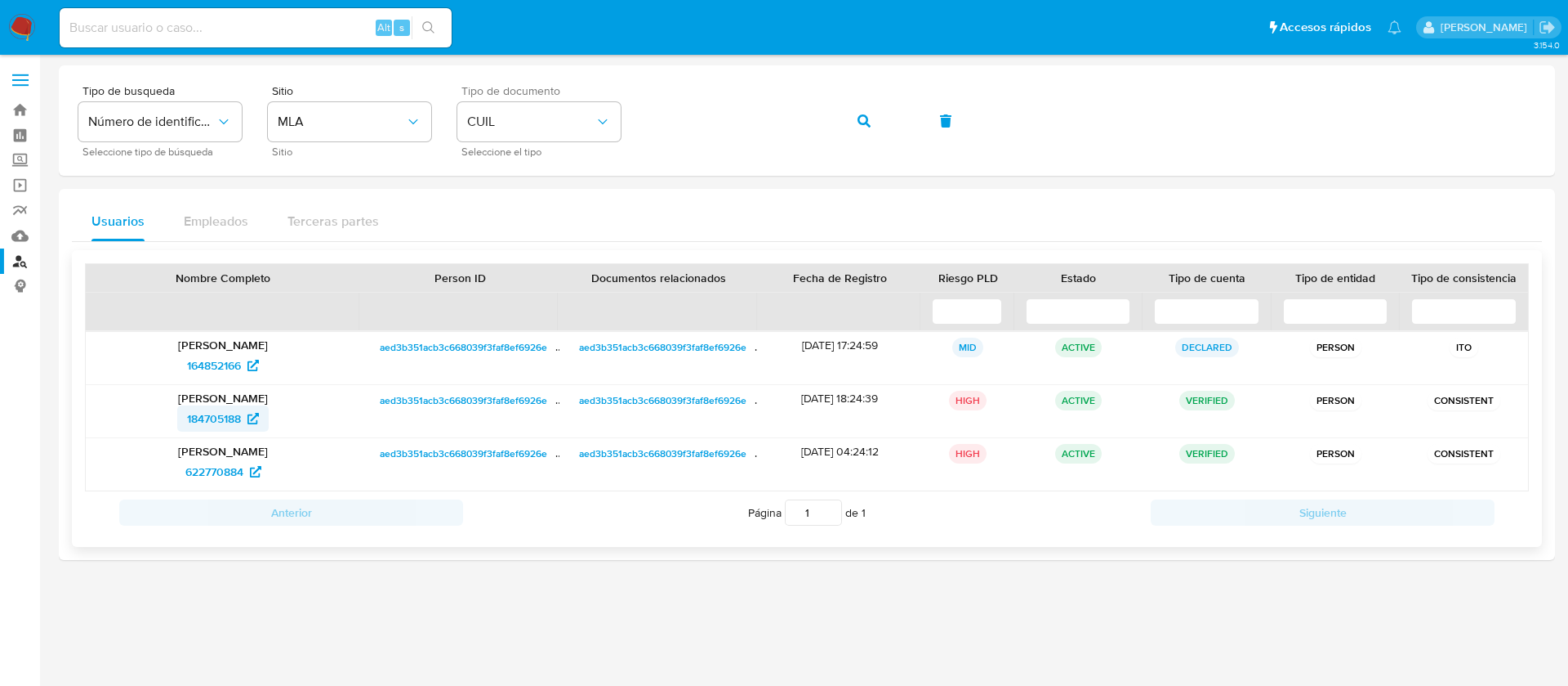
click at [228, 413] on span "184705188" at bounding box center [213, 418] width 54 height 26
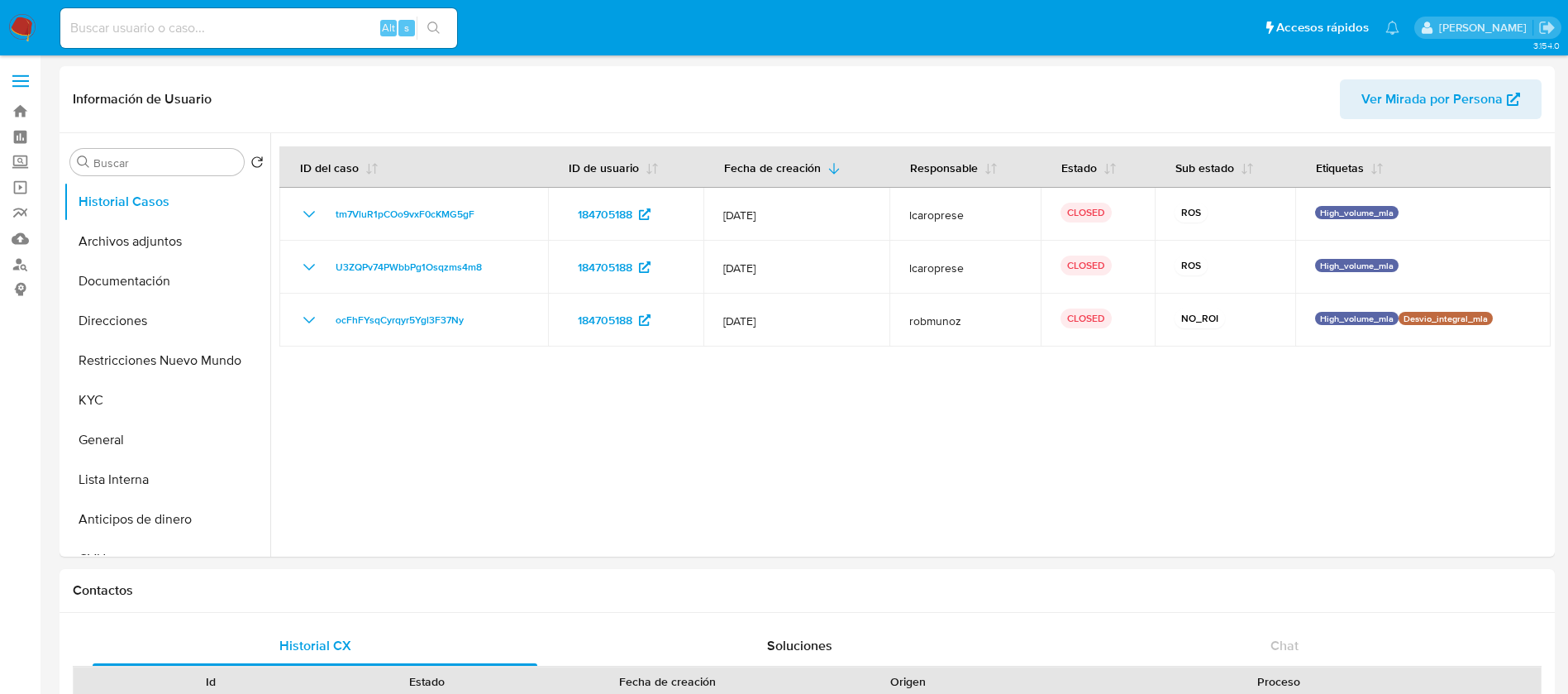
select select "10"
click at [876, 395] on div at bounding box center [910, 344] width 1280 height 423
click at [174, 244] on button "Archivos adjuntos" at bounding box center [160, 242] width 193 height 40
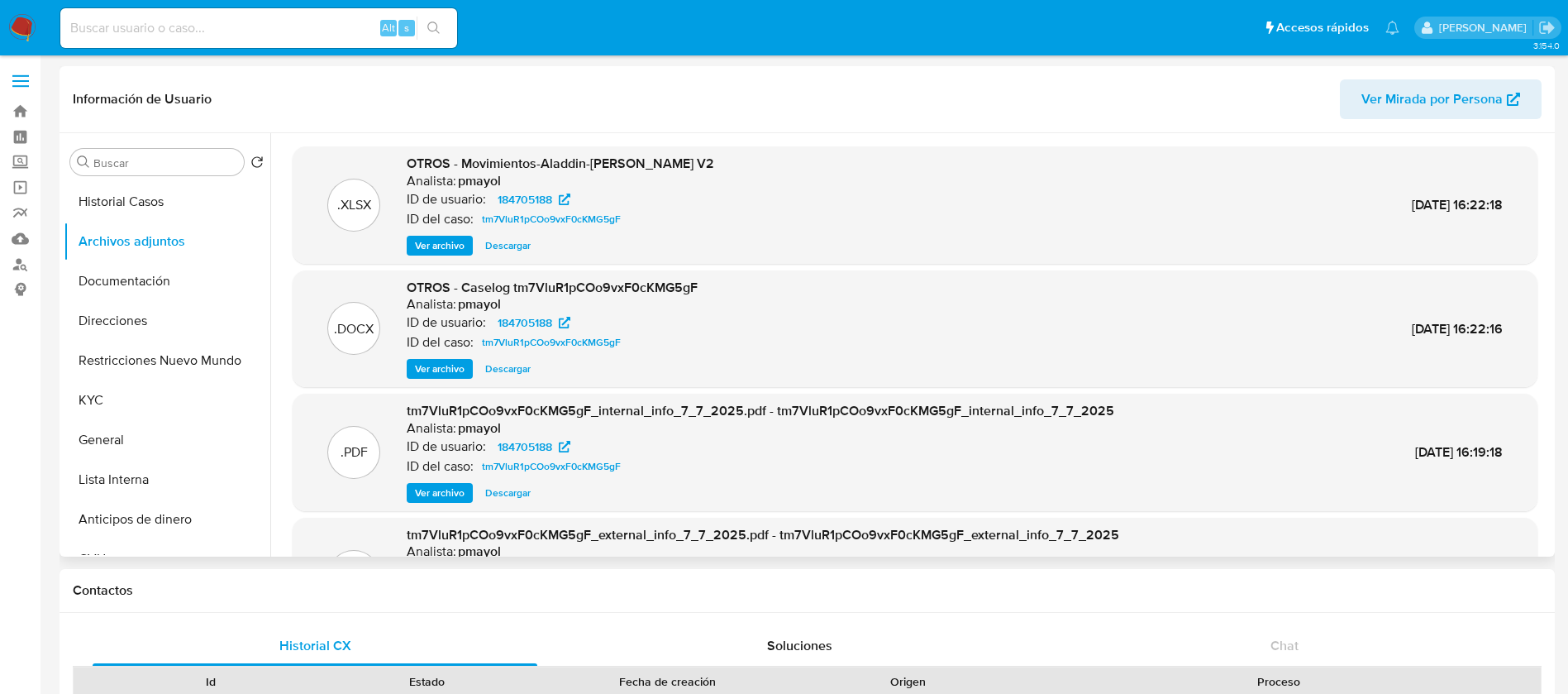
click at [436, 364] on span "Ver archivo" at bounding box center [440, 368] width 50 height 17
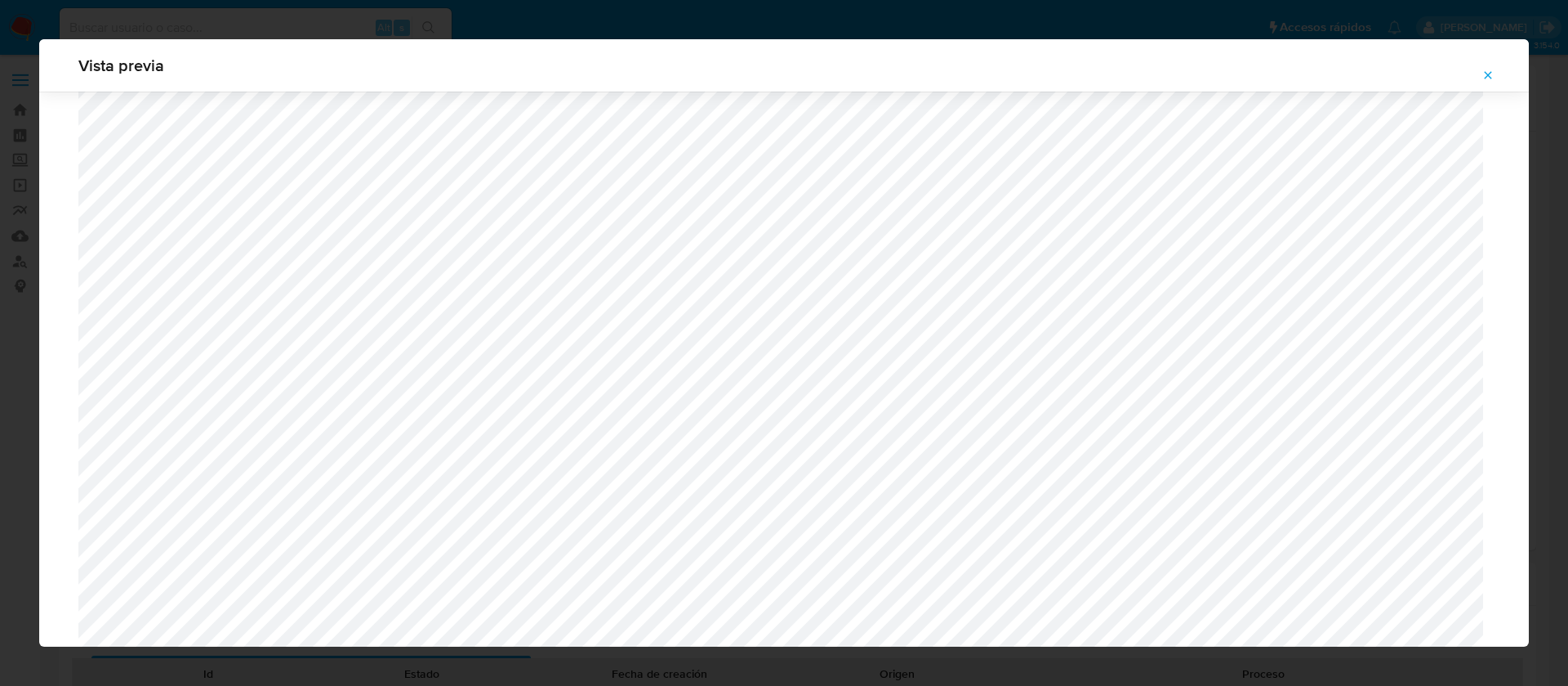
scroll to position [1071, 0]
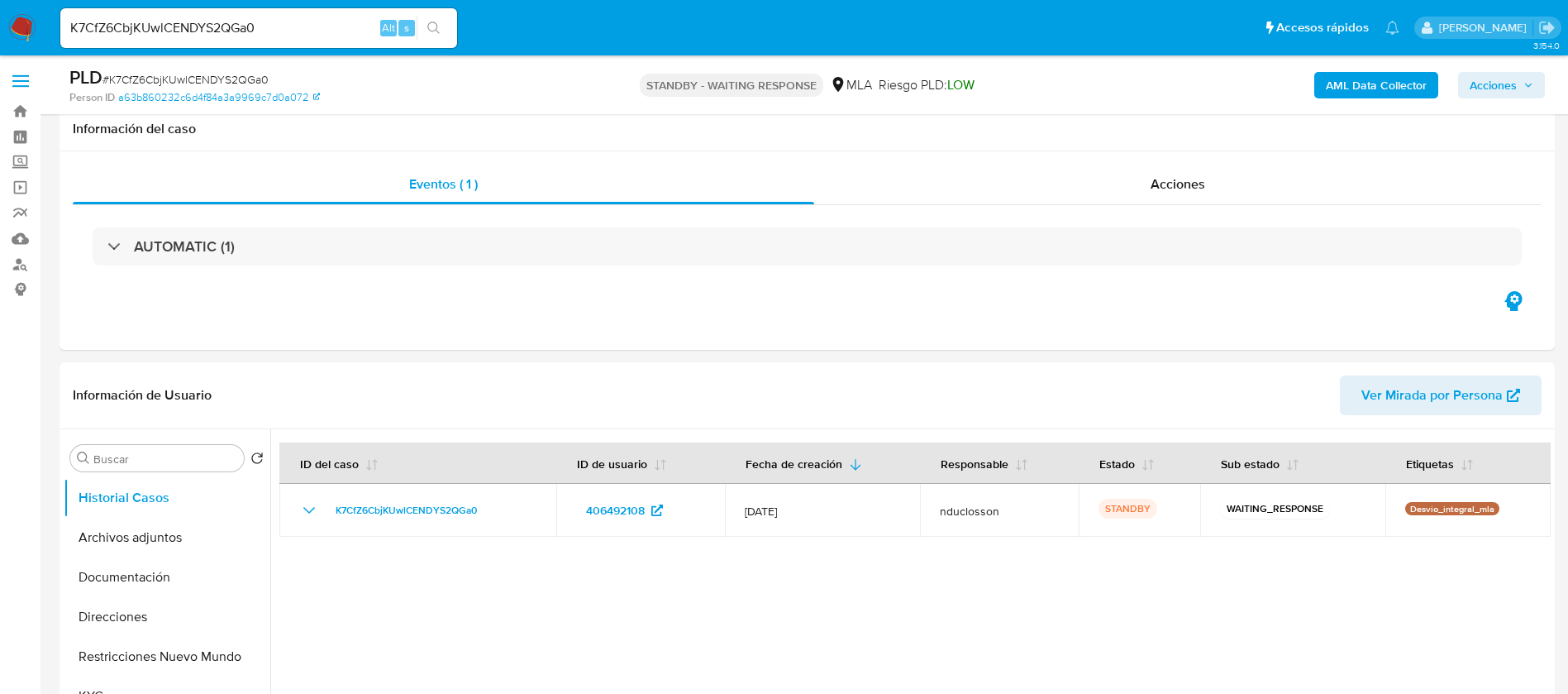
select select "10"
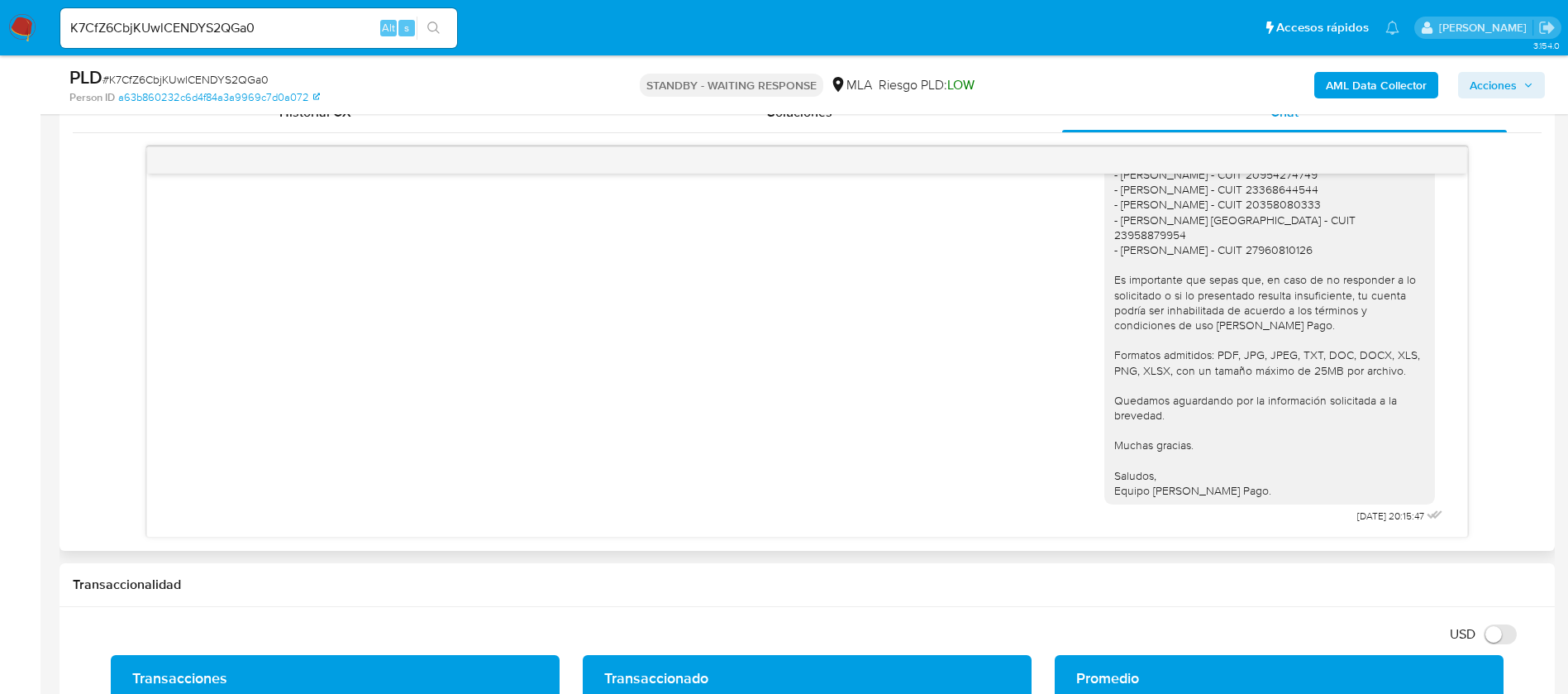
scroll to position [868, 0]
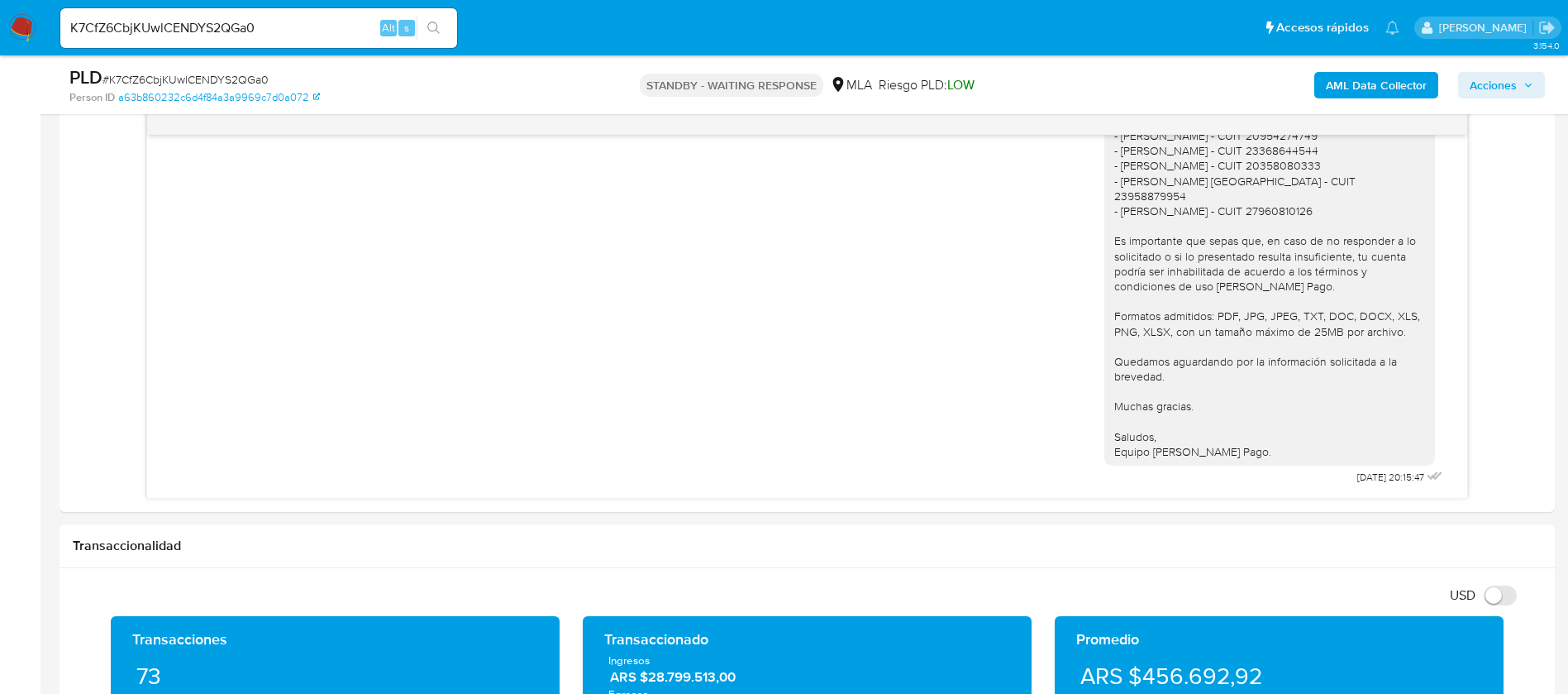
click at [176, 15] on div "K7CfZ6CbjKUwlCENDYS2QGa0 Alt s" at bounding box center [258, 28] width 397 height 40
click at [180, 17] on input "K7CfZ6CbjKUwlCENDYS2QGa0" at bounding box center [258, 27] width 397 height 21
paste input "mnUXsOn4UzVY3Z24V9eGwmzu"
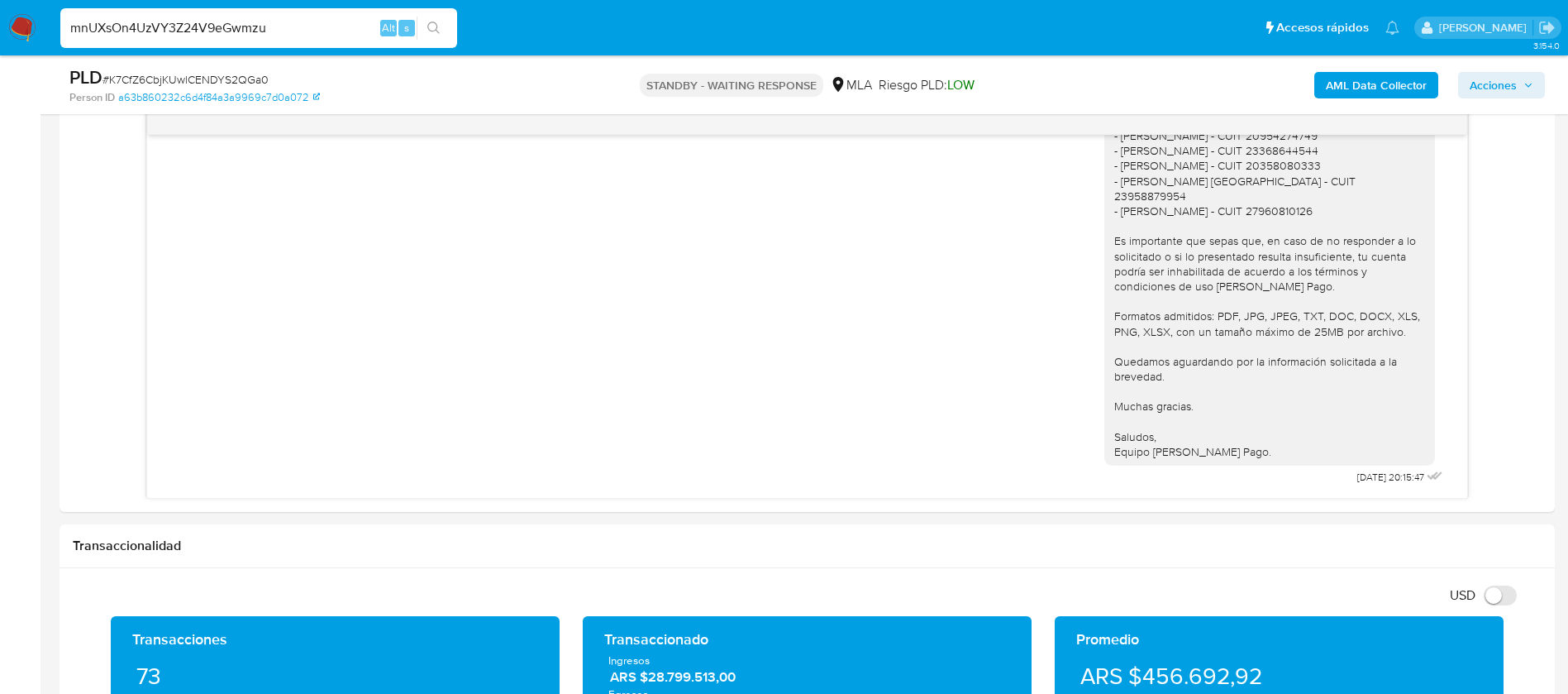
type input "mnUXsOn4UzVY3Z24V9eGwmzu"
click at [442, 17] on button "search-icon" at bounding box center [434, 28] width 34 height 23
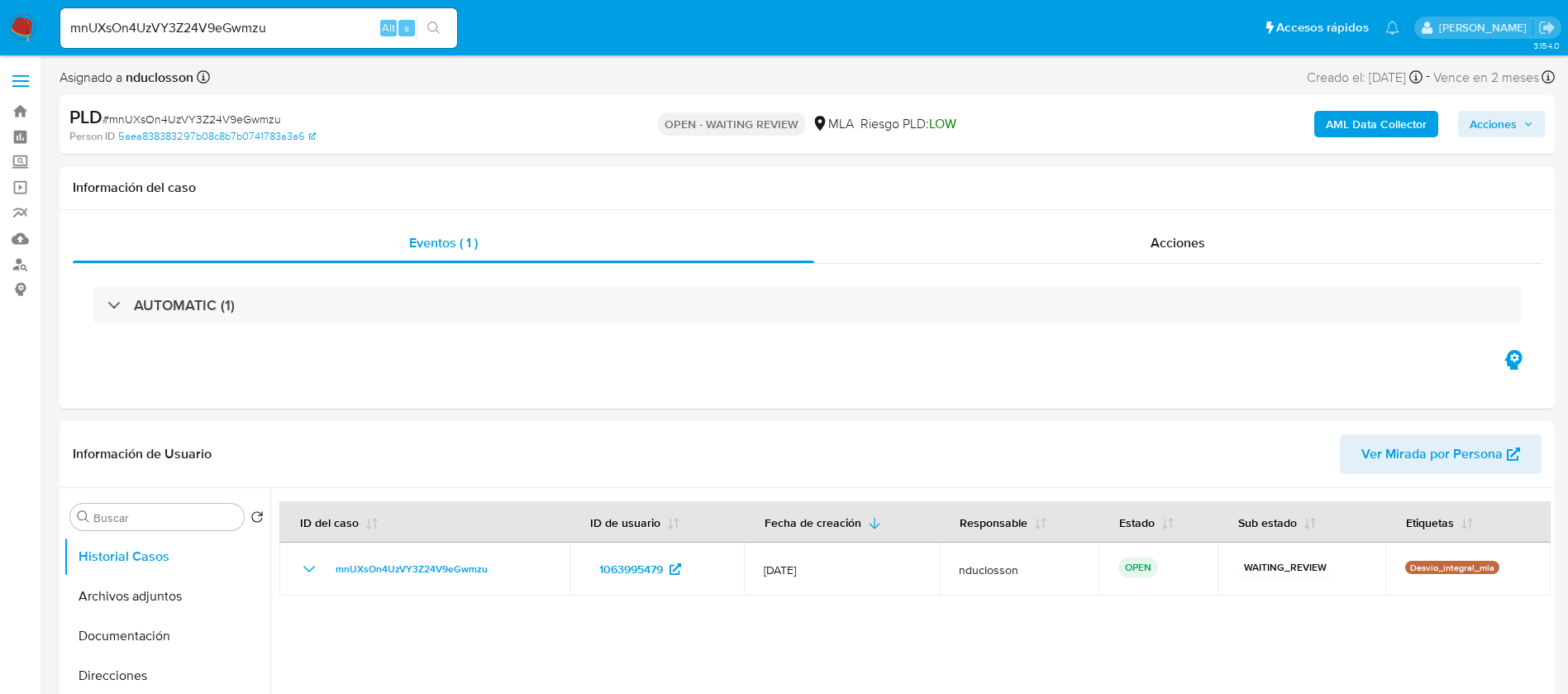
scroll to position [496, 0]
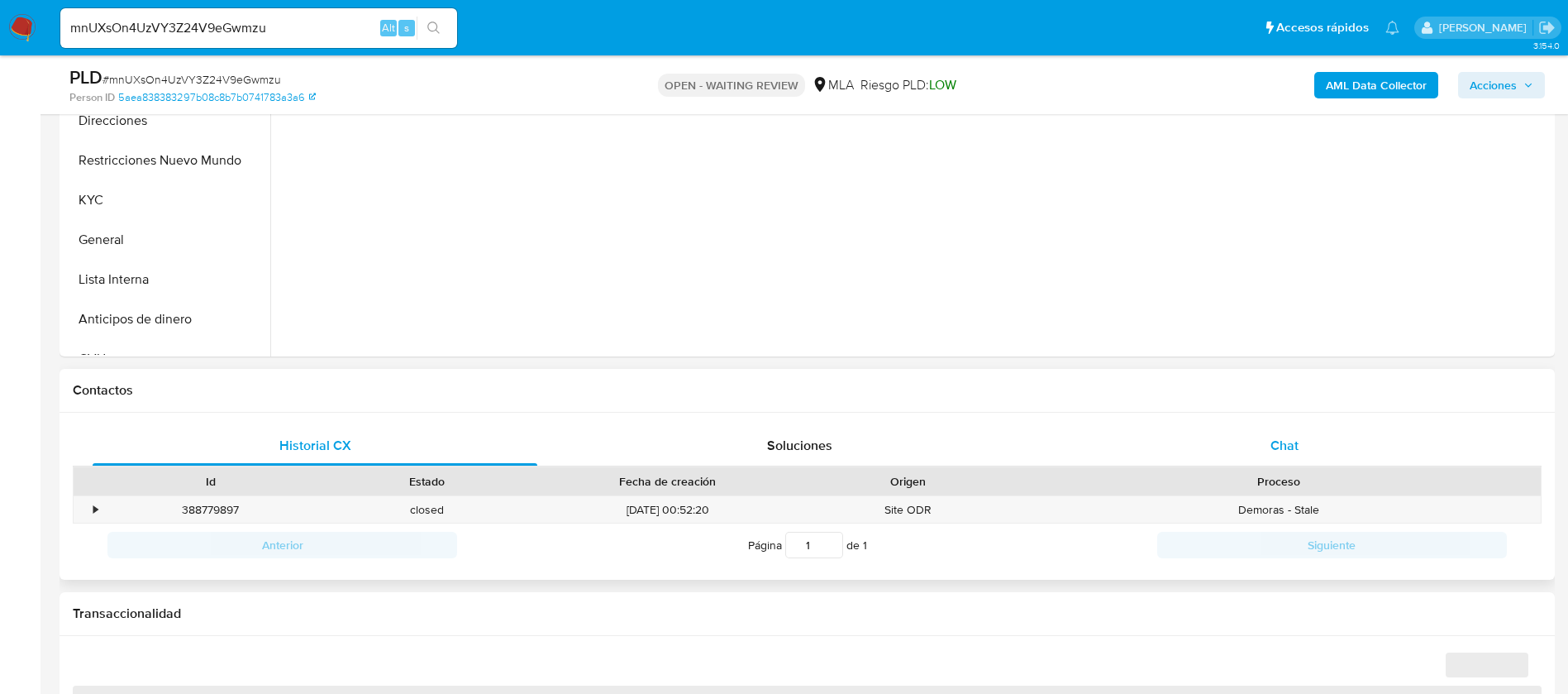
click at [1284, 433] on div "Chat" at bounding box center [1284, 446] width 445 height 40
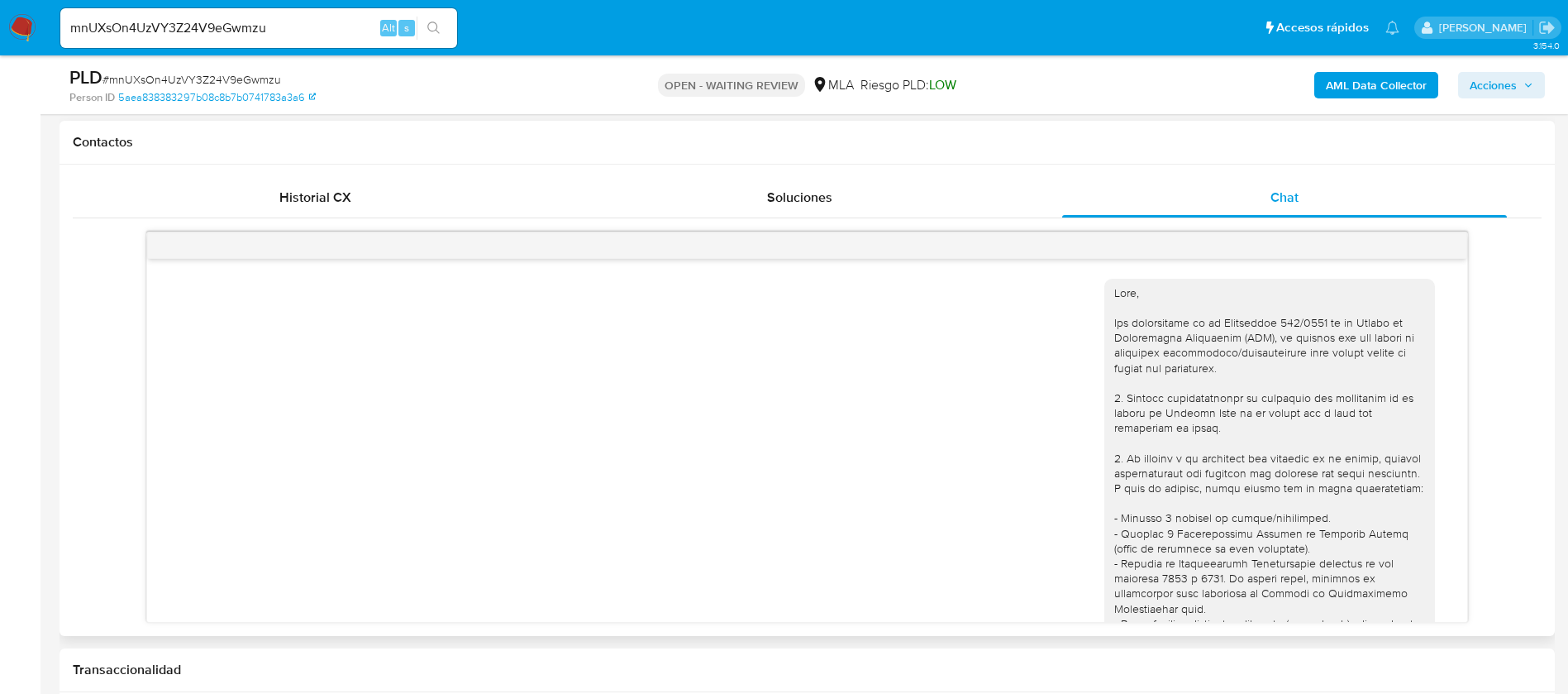
scroll to position [2047, 0]
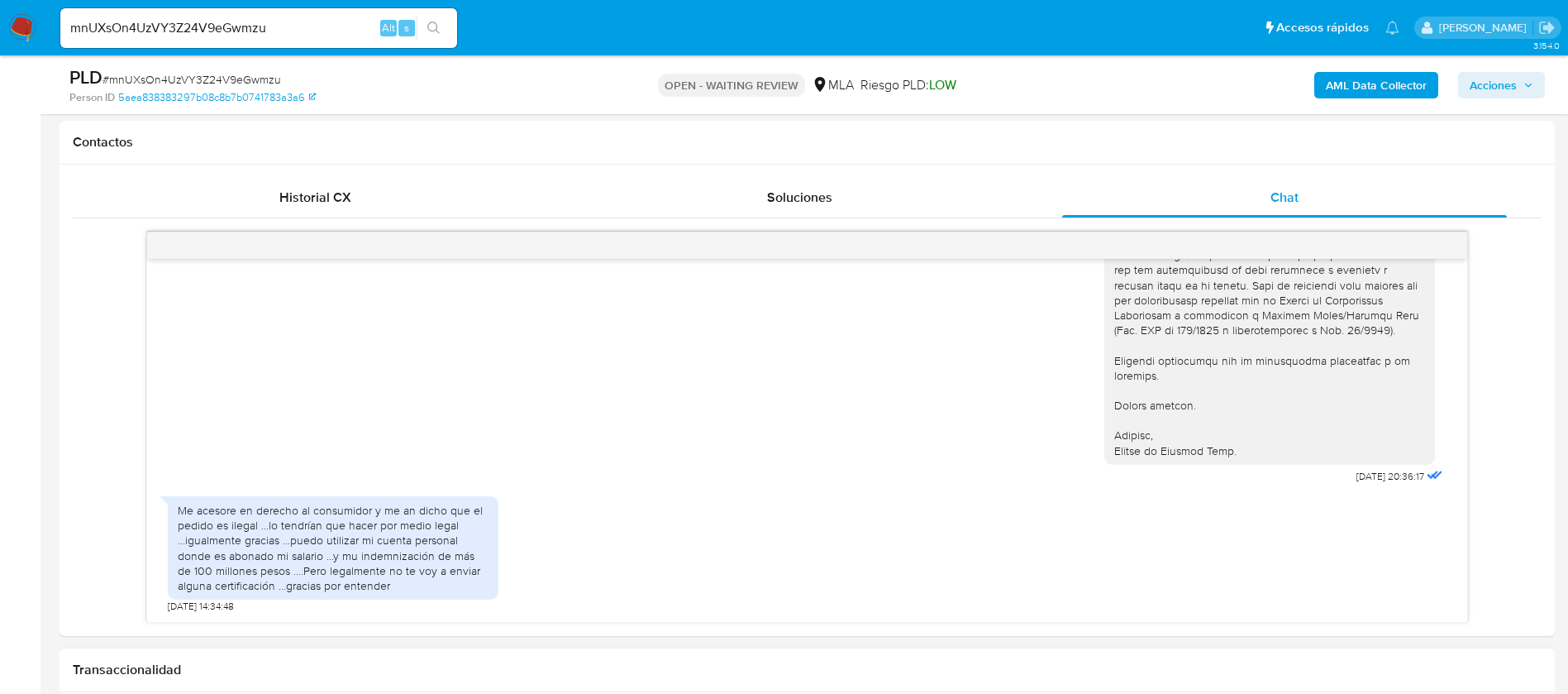
select select "10"
click at [226, 26] on input "mnUXsOn4UzVY3Z24V9eGwmzu" at bounding box center [258, 27] width 397 height 21
paste input "6SJGcJY1OThpa2H24uHqXySN"
type input "6SJGcJY1OThpa2H24uHqXySN"
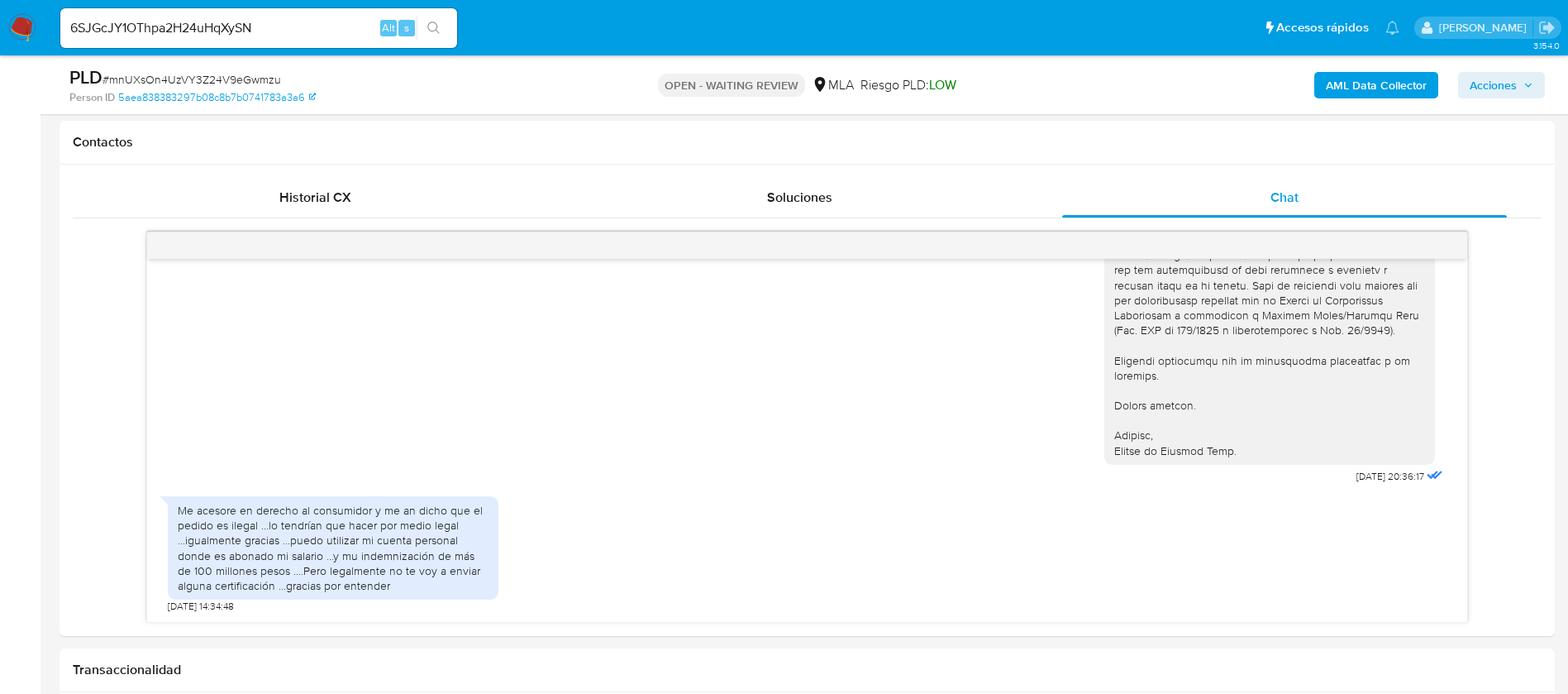
click at [442, 25] on button "search-icon" at bounding box center [434, 28] width 34 height 23
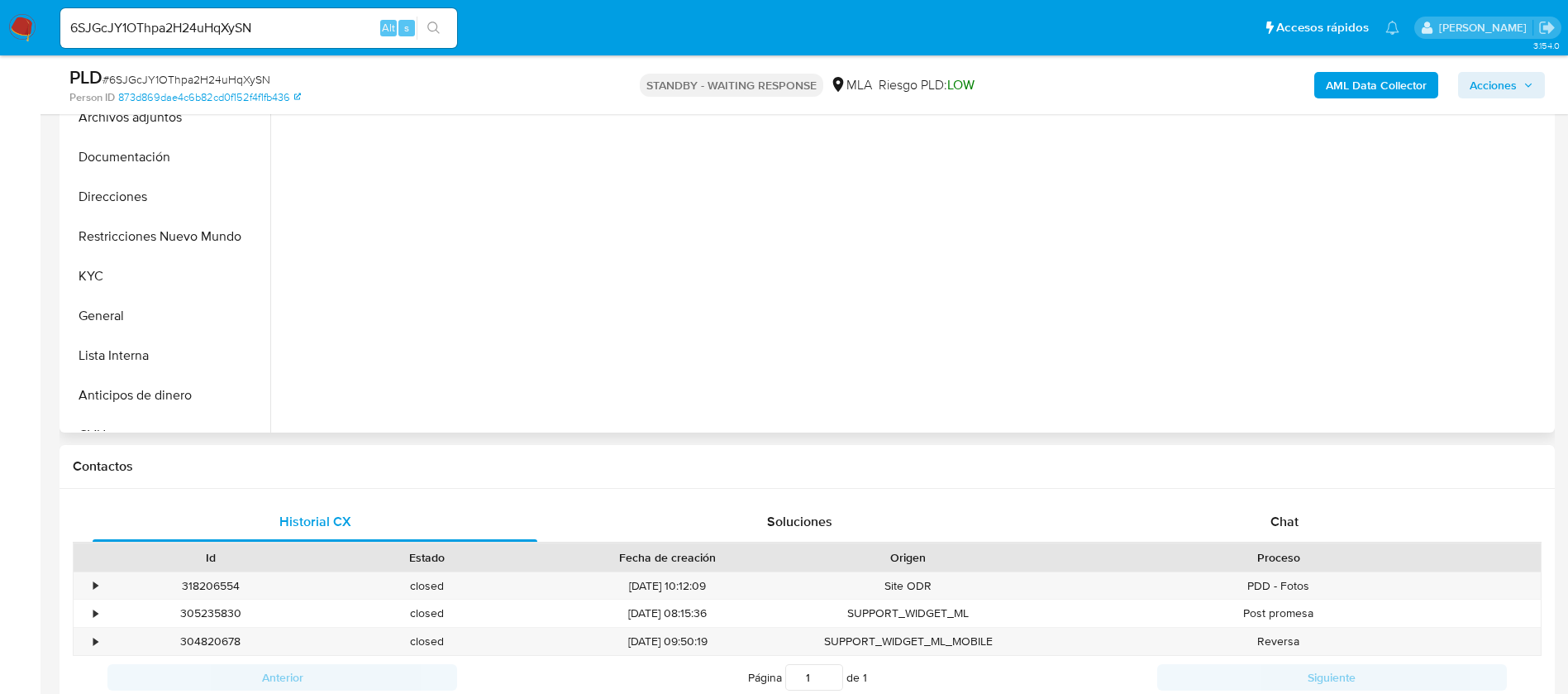
scroll to position [496, 0]
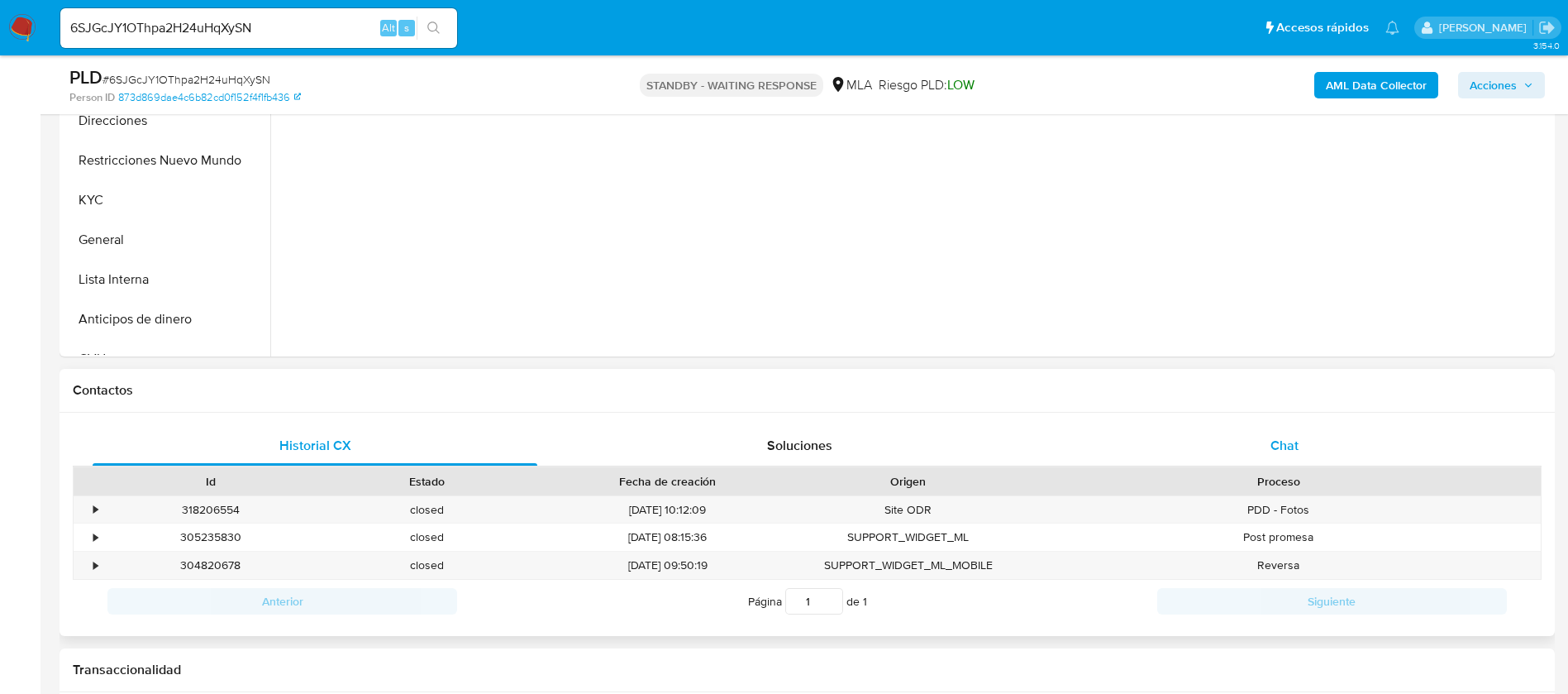
click at [1258, 455] on div "Chat" at bounding box center [1284, 446] width 445 height 40
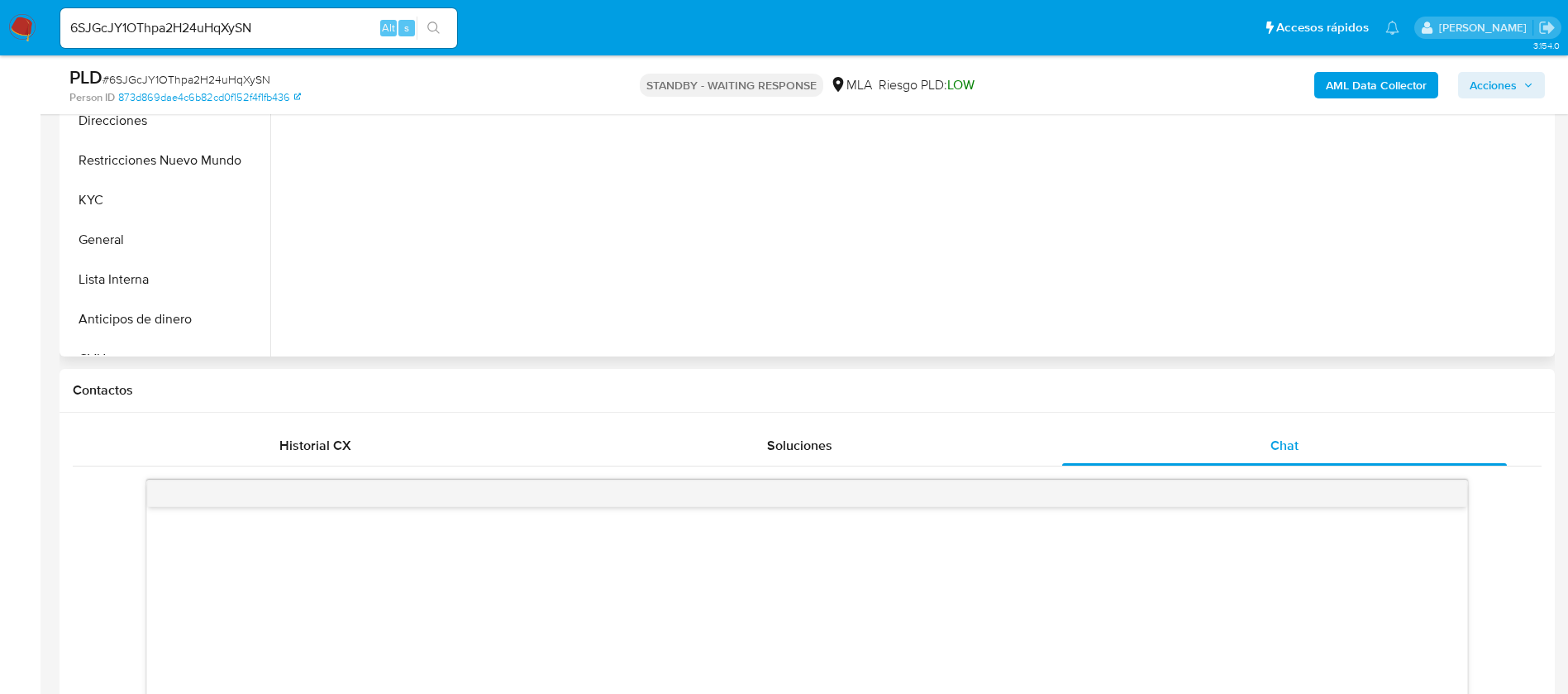
scroll to position [744, 0]
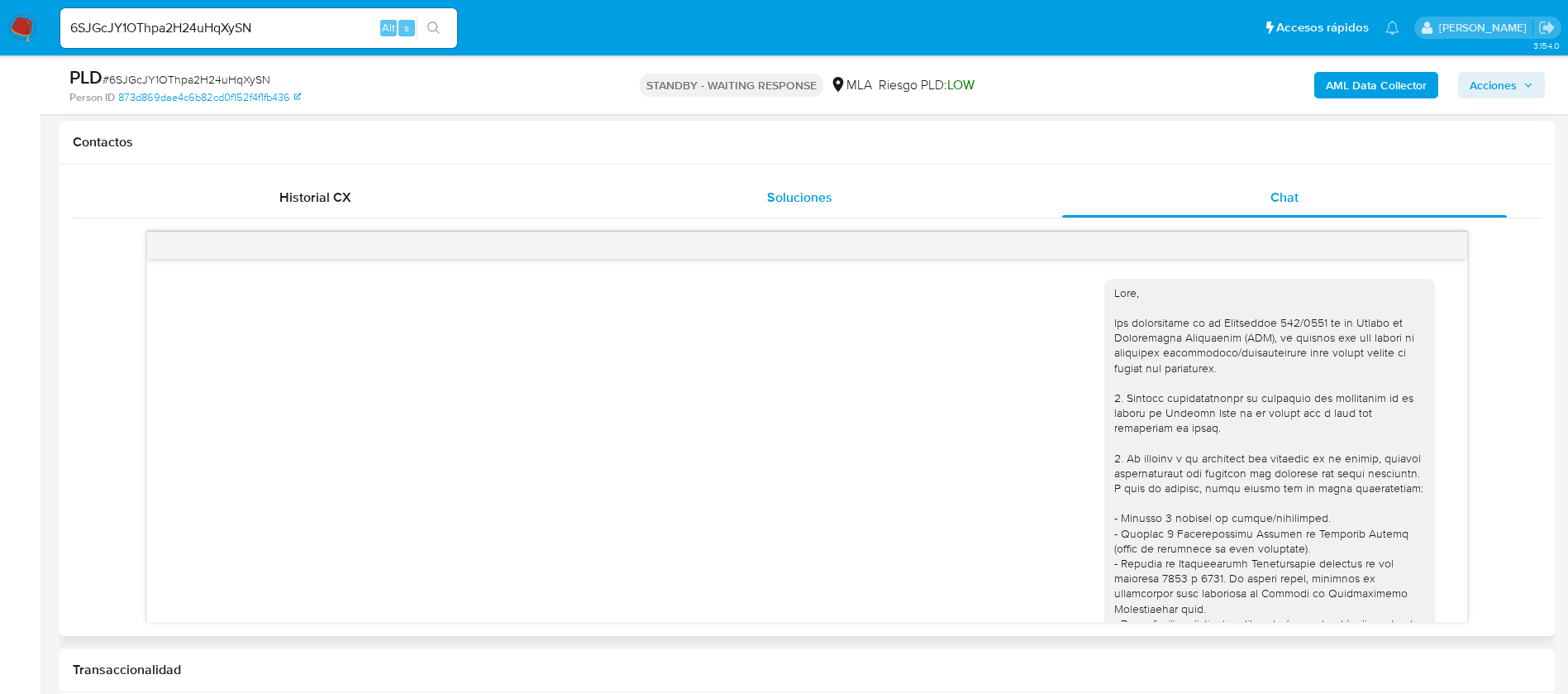
select select "10"
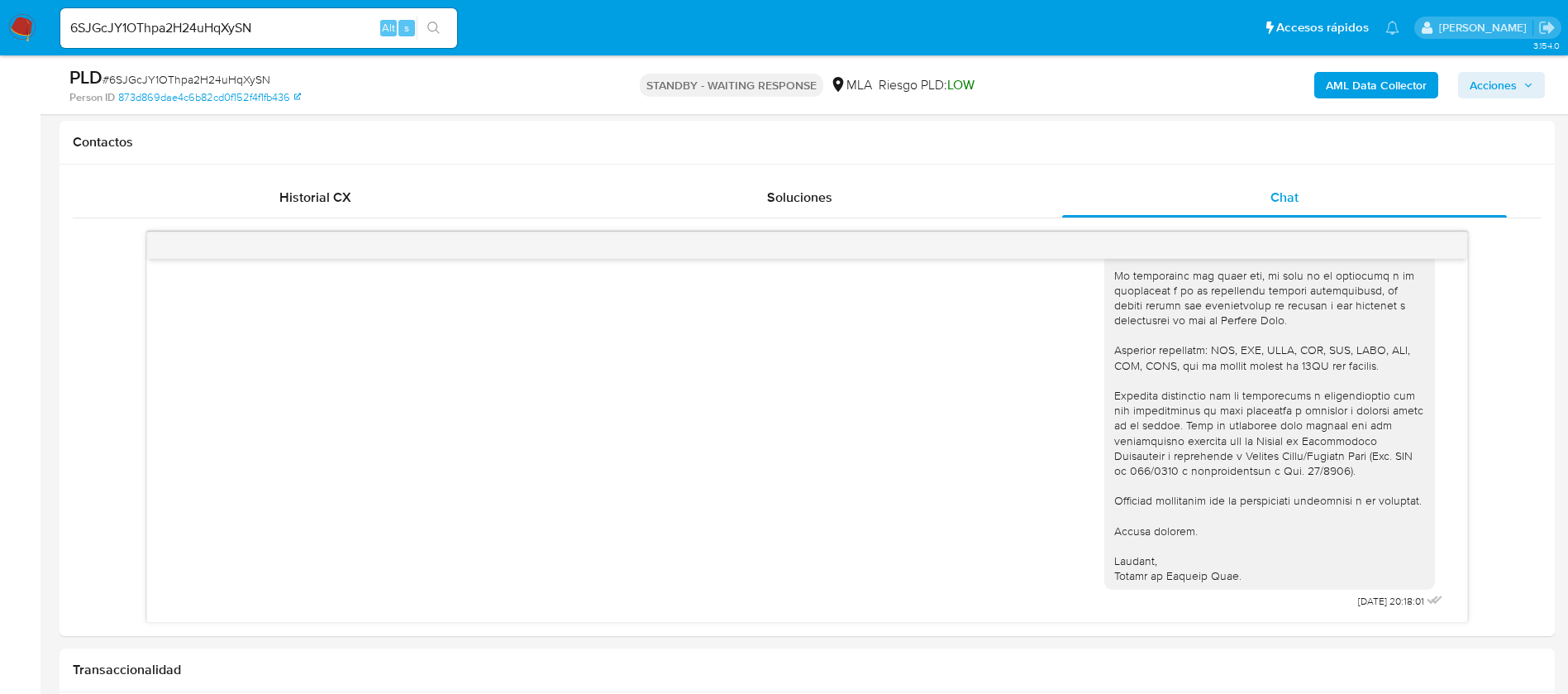
scroll to position [2023, 0]
